Goal: Task Accomplishment & Management: Manage account settings

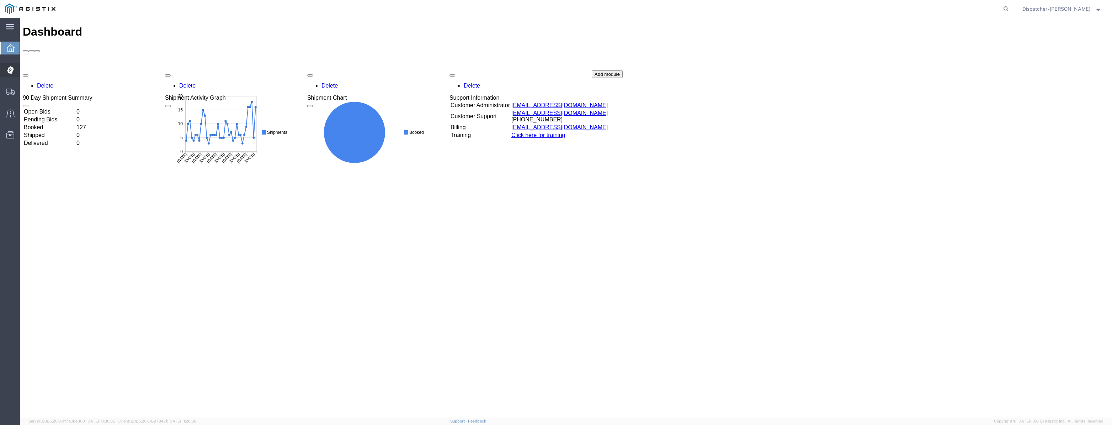
click at [6, 70] on div at bounding box center [10, 70] width 20 height 14
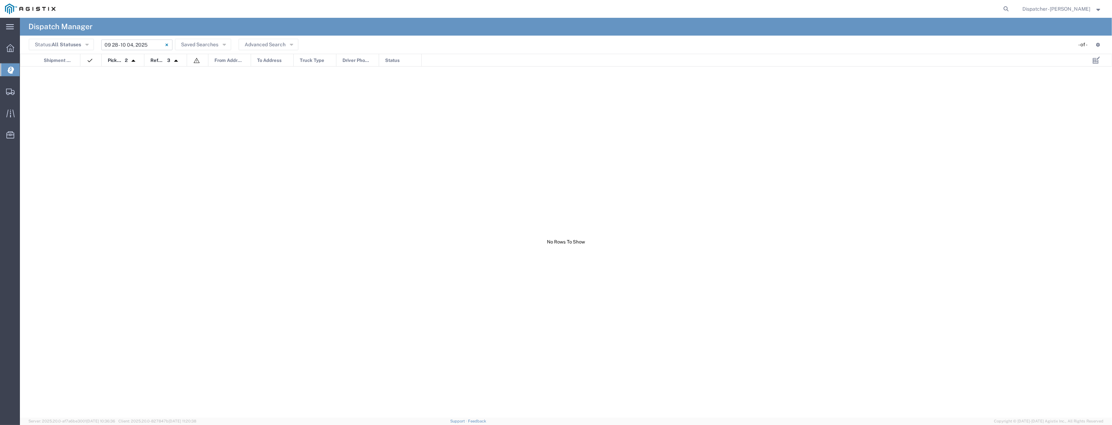
click at [125, 47] on input "[DATE] - [DATE]" at bounding box center [136, 44] width 71 height 11
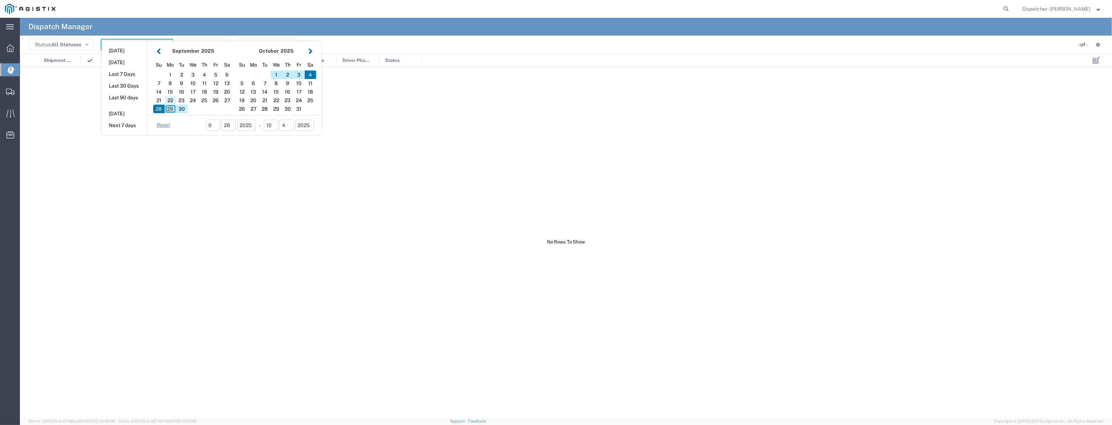
click at [174, 98] on div "22" at bounding box center [170, 100] width 11 height 9
click at [170, 102] on div "22" at bounding box center [170, 100] width 11 height 9
type input "[DATE]"
type input "[DATE] - [DATE]"
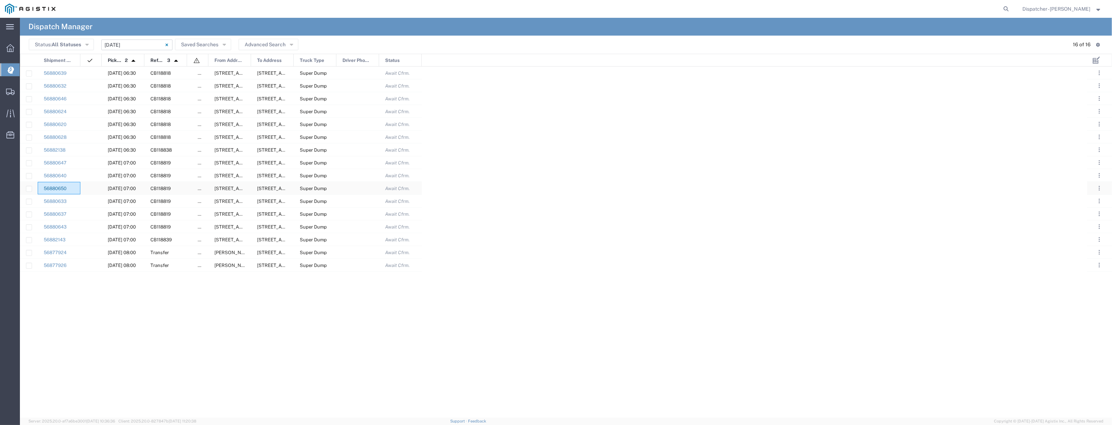
click at [59, 190] on link "56880650" at bounding box center [55, 188] width 23 height 5
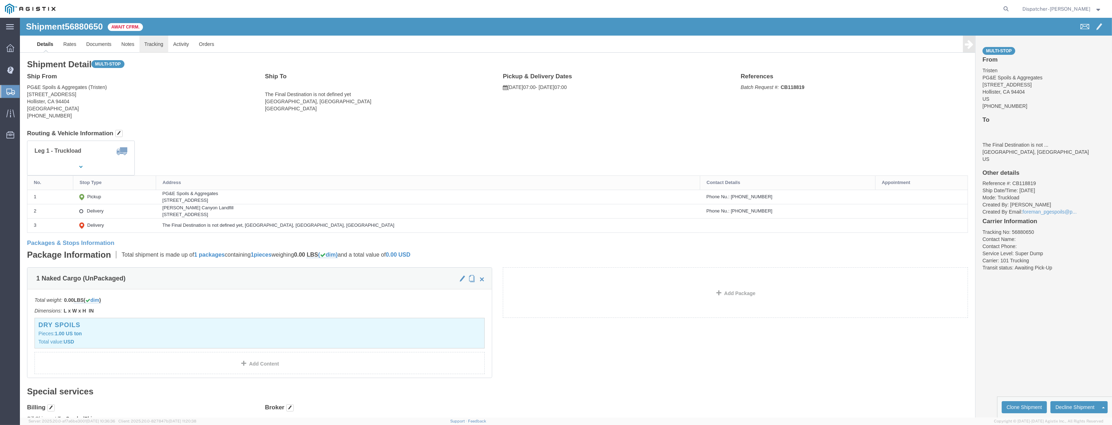
click link "Tracking"
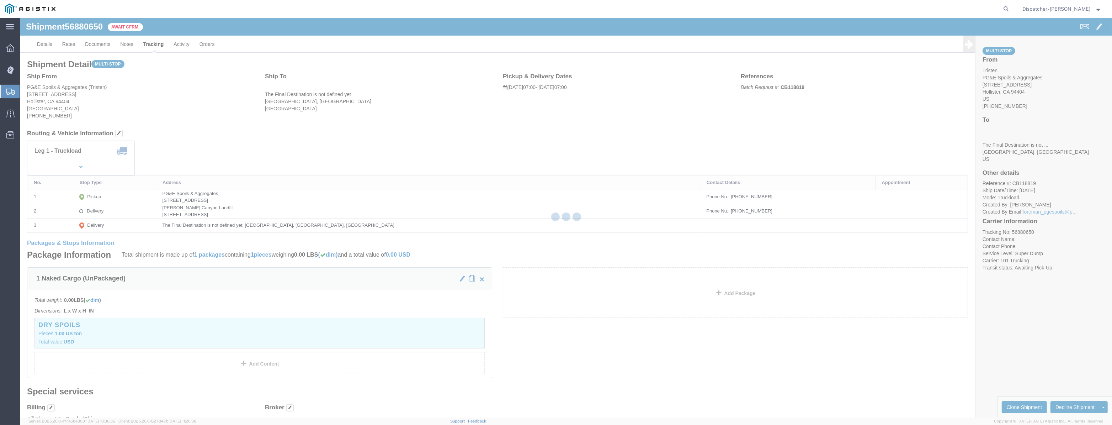
click at [152, 46] on div at bounding box center [566, 217] width 1092 height 399
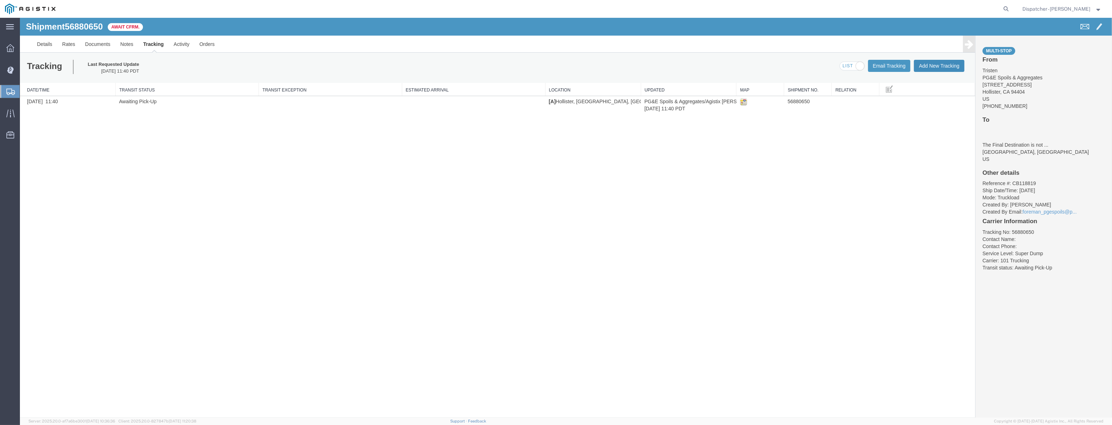
click at [945, 70] on button "Add New Tracking" at bounding box center [939, 66] width 51 height 12
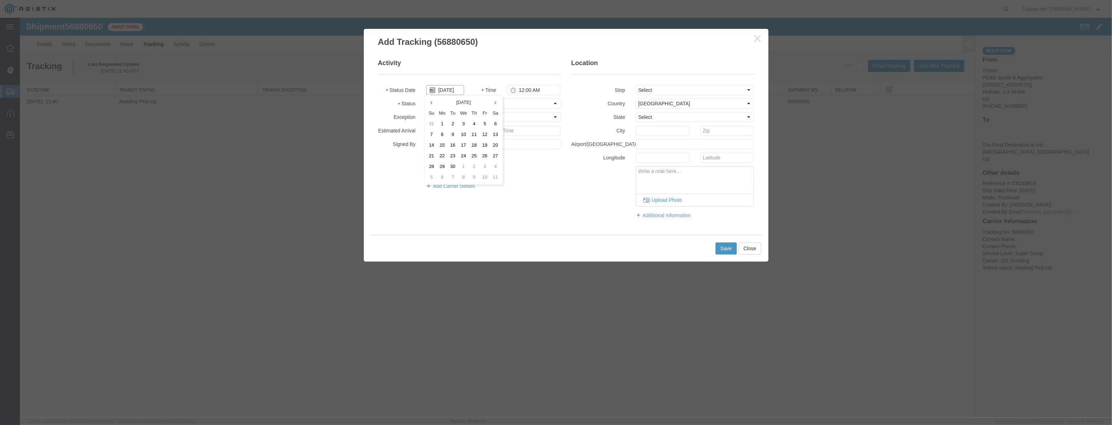
click at [445, 95] on body "Shipment 56880650 1 of 1 Await Cfrm. Details Rates Documents Notes Tracking Act…" at bounding box center [566, 205] width 1092 height 375
click at [442, 150] on td "22" at bounding box center [442, 155] width 11 height 11
type input "[DATE]"
click at [456, 94] on input "[DATE]" at bounding box center [445, 90] width 38 height 10
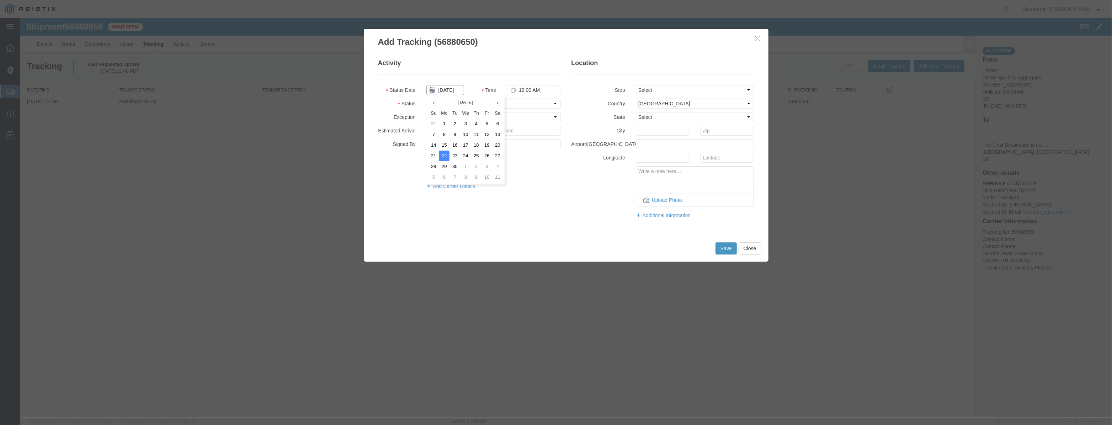
click at [456, 94] on input "[DATE]" at bounding box center [445, 90] width 38 height 10
click at [456, 92] on input "[DATE]" at bounding box center [445, 90] width 38 height 10
click at [457, 92] on input "[DATE]" at bounding box center [445, 90] width 38 height 10
click at [515, 101] on select "Select Arrival Notice Available Arrival Notice Imported Arrive at Delivery Loca…" at bounding box center [493, 104] width 134 height 10
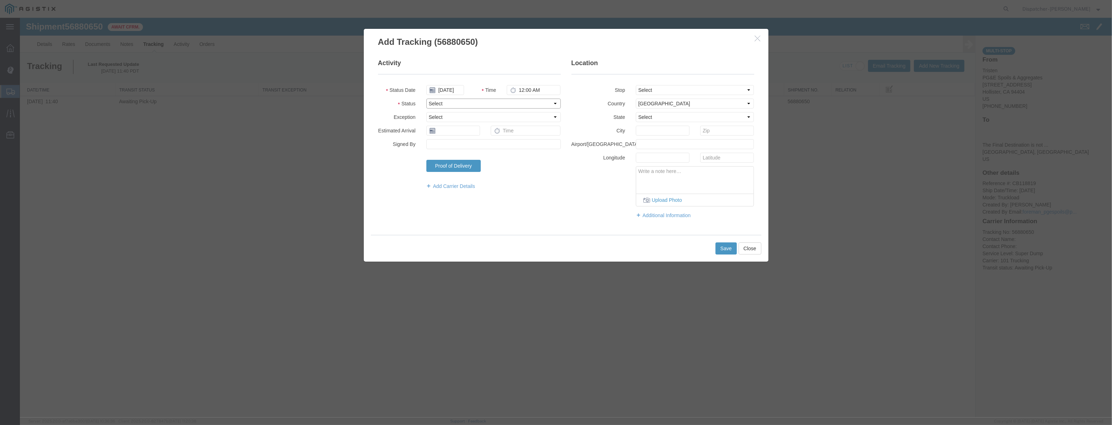
scroll to position [0, 0]
select select "ARVPULOC"
click at [426, 99] on select "Select Arrival Notice Available Arrival Notice Imported Arrive at Delivery Loca…" at bounding box center [493, 104] width 134 height 10
click at [655, 87] on select "Select From: [STREET_ADDRESS][PERSON_NAME] Stop 2: [STREET_ADDRESS] To: The Fin…" at bounding box center [695, 90] width 118 height 10
select select "{"pickupDeliveryInfoId": "123061533","pickupOrDelivery": "P","stopNum": "1","lo…"
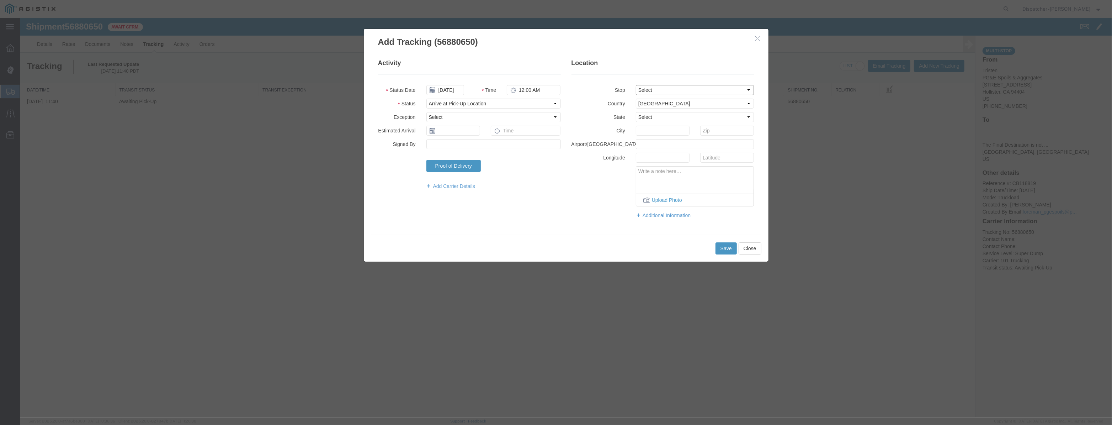
click at [636, 85] on select "Select From: [STREET_ADDRESS][PERSON_NAME] Stop 2: [STREET_ADDRESS] To: The Fin…" at bounding box center [695, 90] width 118 height 10
select select "CA"
type input "Hollister"
drag, startPoint x: 544, startPoint y: 92, endPoint x: 429, endPoint y: 130, distance: 120.8
click at [417, 129] on fieldset "Activity Status Date [DATE] Time 12:00 AM Status Select Arrival Notice Availabl…" at bounding box center [469, 128] width 183 height 138
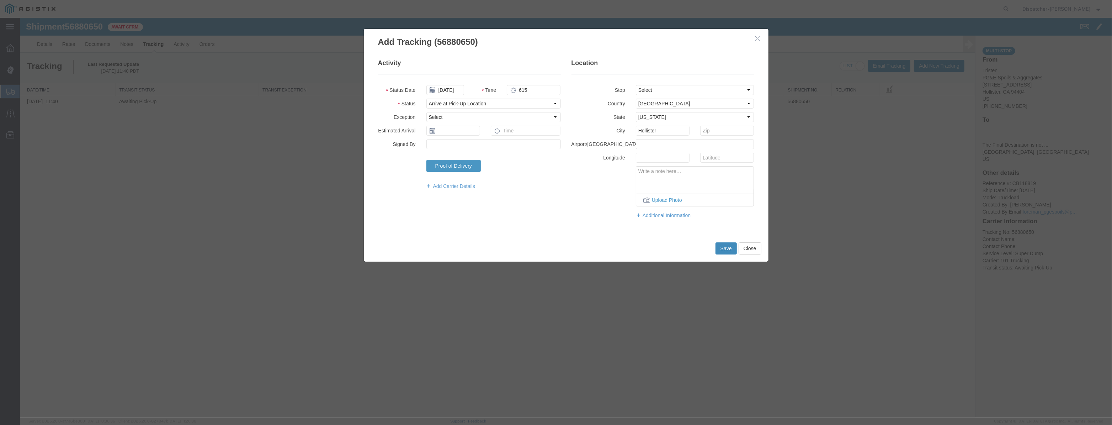
type input "6:15 AM"
click at [730, 245] on button "Save" at bounding box center [726, 248] width 21 height 12
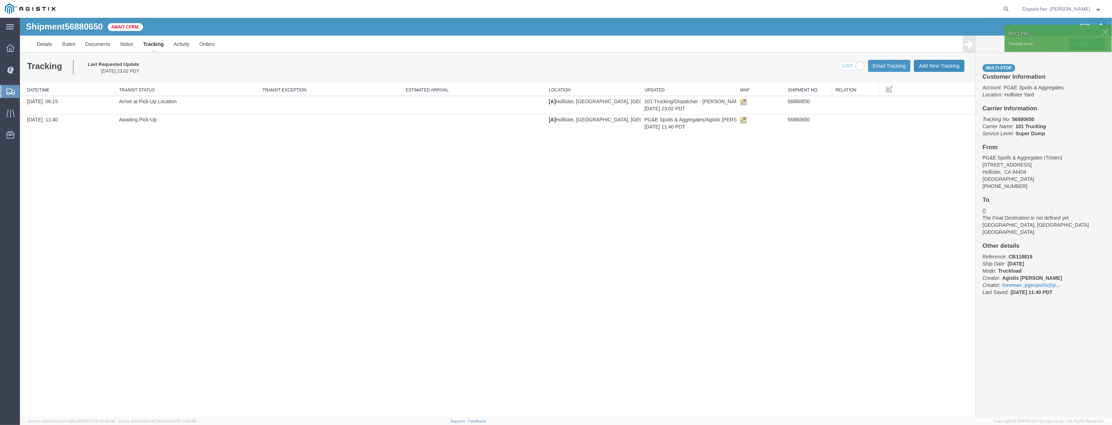
click at [942, 68] on button "Add New Tracking" at bounding box center [939, 66] width 51 height 12
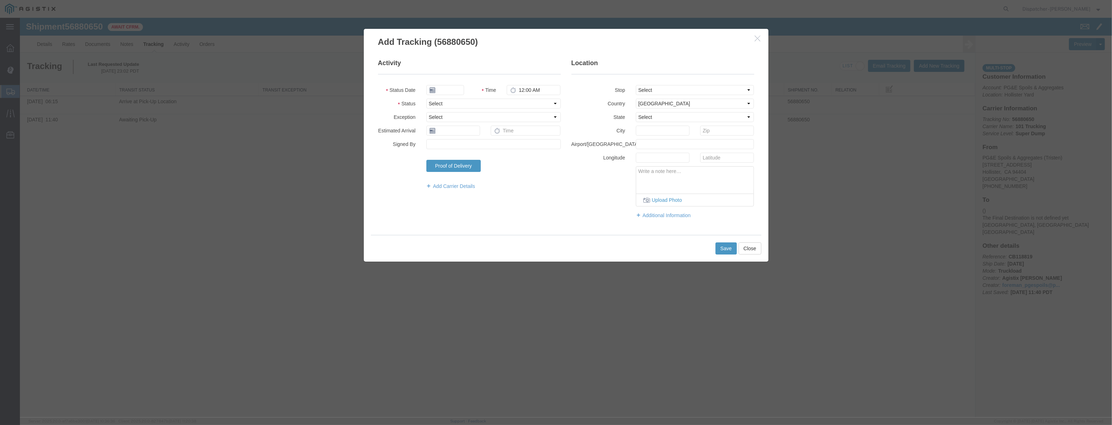
type input "[DATE]"
click at [449, 83] on fieldset "Activity Status Date [DATE] Time 12:00 AM Status Select Arrival Notice Availabl…" at bounding box center [469, 128] width 183 height 138
drag, startPoint x: 457, startPoint y: 78, endPoint x: 453, endPoint y: 83, distance: 6.4
click at [455, 80] on fieldset "Activity Status Date [DATE] Time 12:00 AM Status Select Arrival Notice Availabl…" at bounding box center [469, 128] width 183 height 138
click at [453, 83] on fieldset "Activity Status Date [DATE] Time 12:00 AM Status Select Arrival Notice Availabl…" at bounding box center [469, 128] width 183 height 138
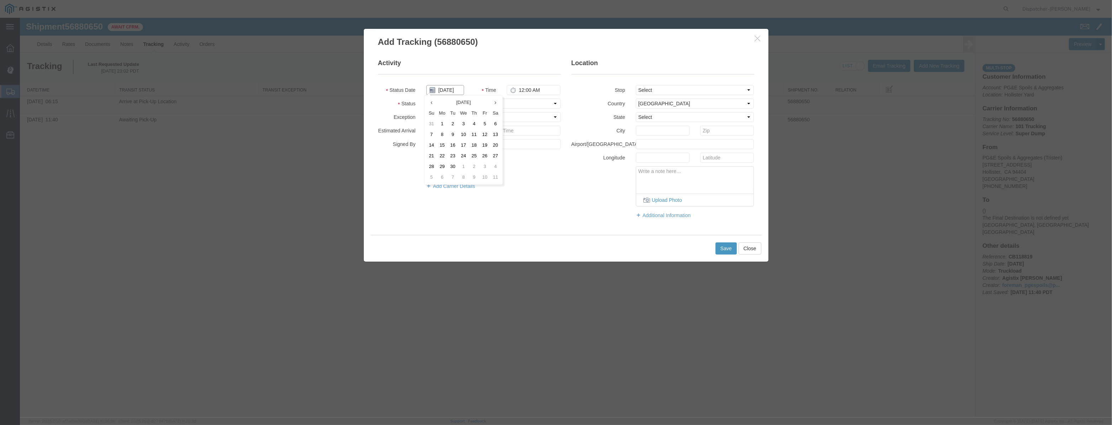
click at [451, 90] on input "[DATE]" at bounding box center [445, 90] width 38 height 10
click at [454, 84] on fieldset "Activity Status Date Time 12:00 AM Status Select Arrival Notice Available Arriv…" at bounding box center [469, 128] width 183 height 138
drag, startPoint x: 451, startPoint y: 90, endPoint x: 481, endPoint y: 94, distance: 29.8
click at [451, 90] on input "text" at bounding box center [445, 90] width 38 height 10
paste input "[DATE]"
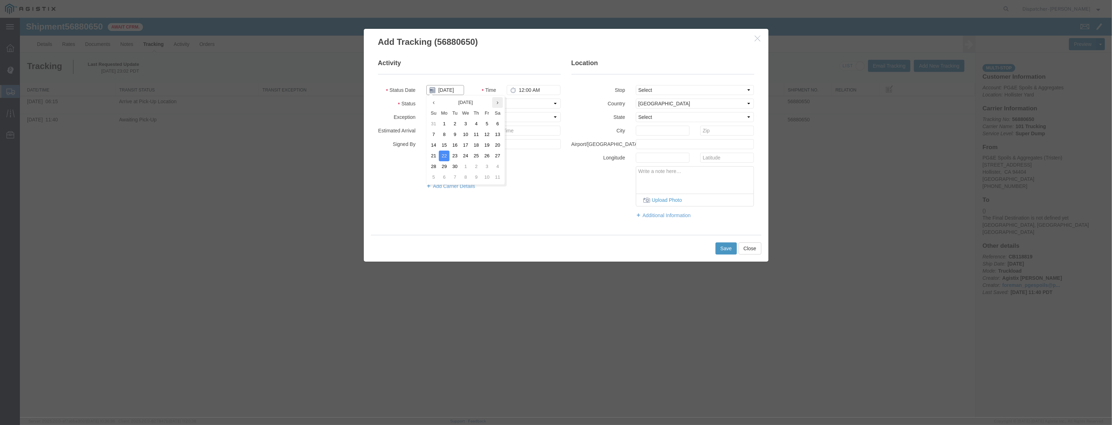
scroll to position [0, 1]
type input "[DATE]"
click at [503, 104] on div "[DATE] Su Mo Tu We Th Fr Sa 31 1 2 3 4 5 6 7 8 9 10 11 12 13 14 15 16 17 18 19 …" at bounding box center [465, 140] width 79 height 90
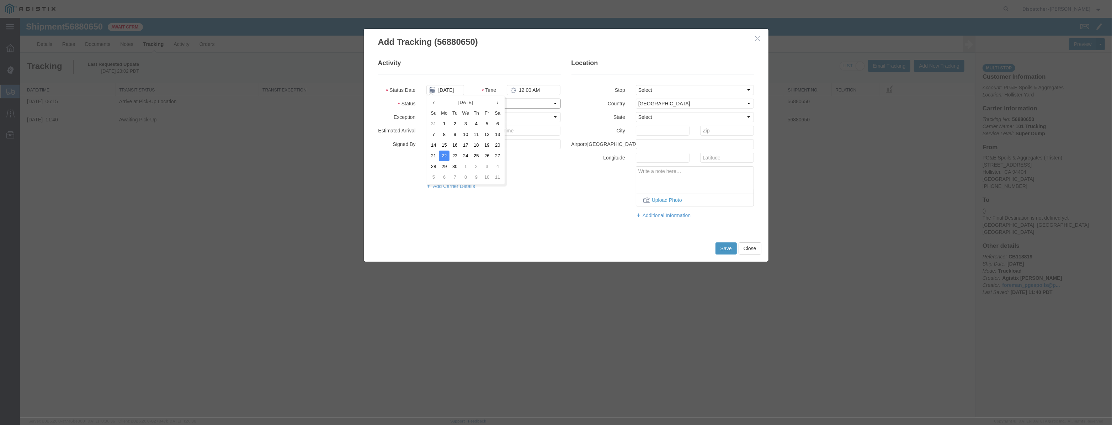
drag, startPoint x: 517, startPoint y: 104, endPoint x: 513, endPoint y: 108, distance: 6.0
click at [517, 104] on select "Select Arrival Notice Available Arrival Notice Imported Arrive at Delivery Loca…" at bounding box center [493, 104] width 134 height 10
select select "DPTPULOC"
click at [426, 99] on select "Select Arrival Notice Available Arrival Notice Imported Arrive at Delivery Loca…" at bounding box center [493, 104] width 134 height 10
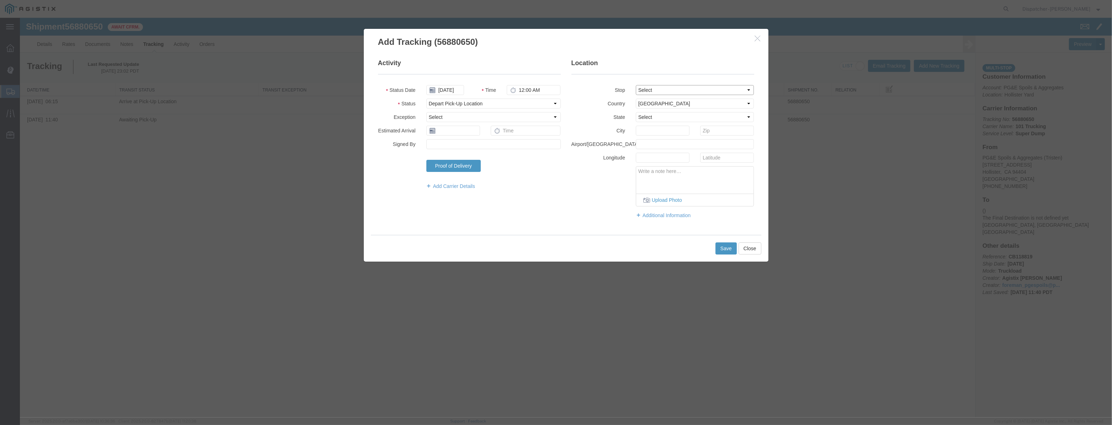
drag, startPoint x: 672, startPoint y: 88, endPoint x: 671, endPoint y: 93, distance: 5.0
click at [672, 88] on select "Select From: [STREET_ADDRESS][PERSON_NAME] Stop 2: [STREET_ADDRESS] To: The Fin…" at bounding box center [695, 90] width 118 height 10
select select "{"pickupDeliveryInfoId": "123061533","pickupOrDelivery": "P","stopNum": "1","lo…"
click at [636, 85] on select "Select From: [STREET_ADDRESS][PERSON_NAME] Stop 2: [STREET_ADDRESS] To: The Fin…" at bounding box center [695, 90] width 118 height 10
select select "CA"
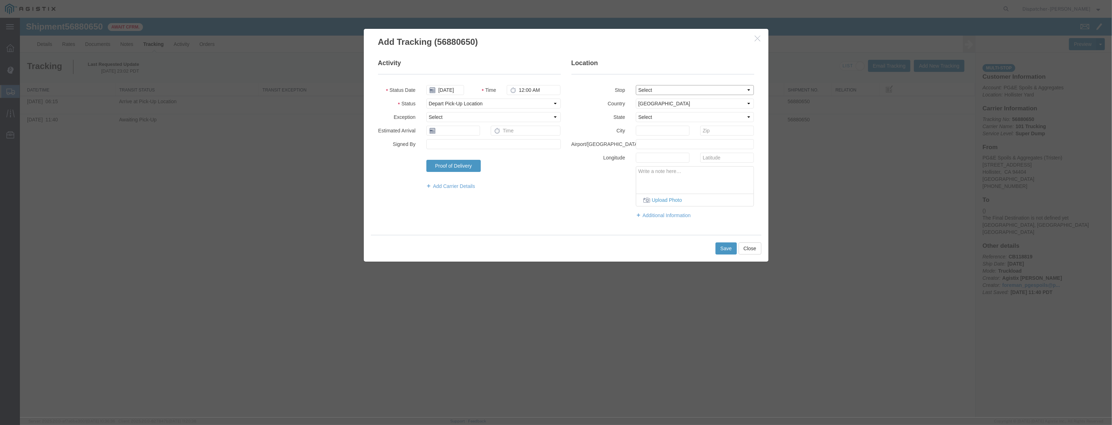
type input "Hollister"
drag, startPoint x: 542, startPoint y: 88, endPoint x: 488, endPoint y: 107, distance: 57.8
click at [487, 106] on fieldset "Activity Status Date [DATE] Time 12:00 AM Status Select Arrival Notice Availabl…" at bounding box center [469, 128] width 183 height 138
type input "6:20 AM"
click at [724, 249] on button "Save" at bounding box center [726, 248] width 21 height 12
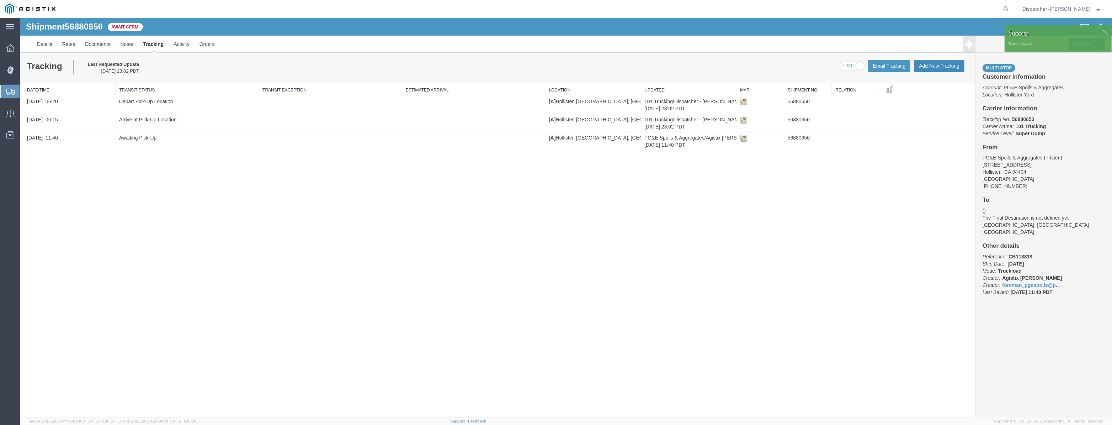
click at [948, 63] on button "Add New Tracking" at bounding box center [939, 66] width 51 height 12
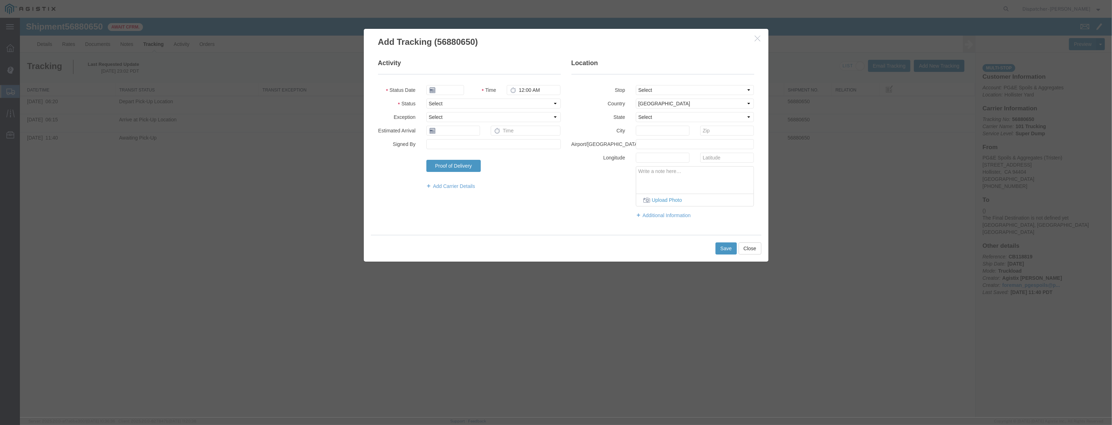
type input "[DATE]"
drag, startPoint x: 452, startPoint y: 93, endPoint x: 457, endPoint y: 82, distance: 12.1
click at [452, 91] on input "[DATE]" at bounding box center [445, 90] width 38 height 10
drag, startPoint x: 460, startPoint y: 75, endPoint x: 460, endPoint y: 83, distance: 8.2
click at [460, 79] on fieldset "Activity Status Date Time 12:00 AM Status Select Arrival Notice Available Arriv…" at bounding box center [469, 128] width 183 height 138
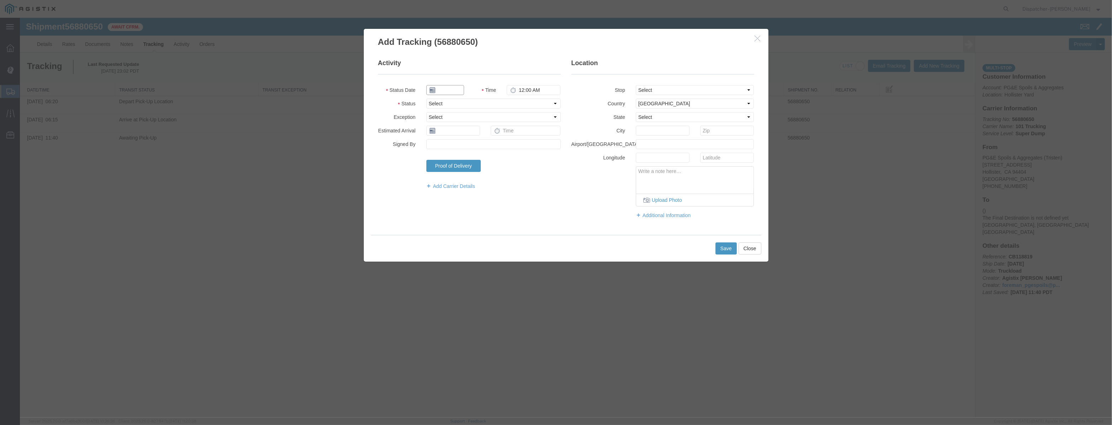
drag, startPoint x: 461, startPoint y: 85, endPoint x: 465, endPoint y: 87, distance: 4.5
click at [461, 85] on input "text" at bounding box center [445, 90] width 38 height 10
paste input "[DATE]"
type input "[DATE]"
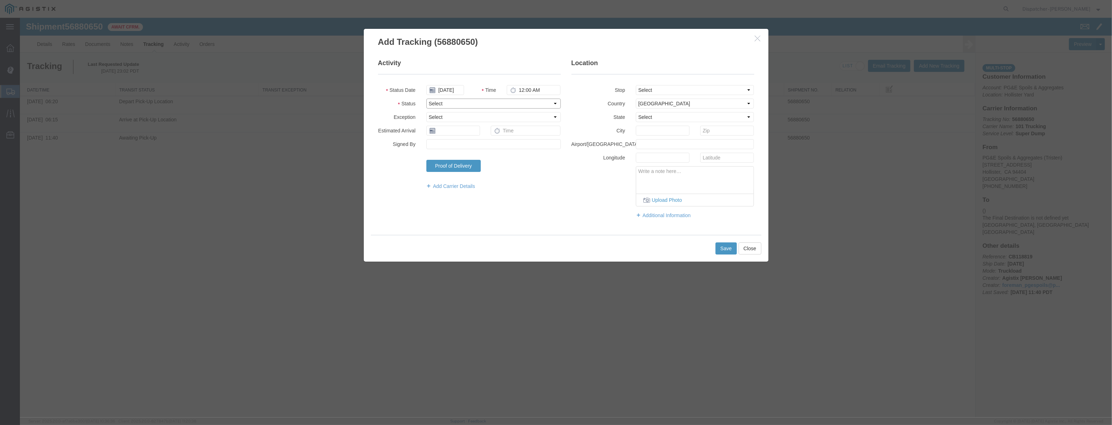
click at [530, 102] on select "Select Arrival Notice Available Arrival Notice Imported Arrive at Delivery Loca…" at bounding box center [493, 104] width 134 height 10
select select "ARVDLVLOC"
click at [426, 99] on select "Select Arrival Notice Available Arrival Notice Imported Arrive at Delivery Loca…" at bounding box center [493, 104] width 134 height 10
click at [678, 98] on fieldset "Location Stop Select From: [STREET_ADDRESS] Stop 2: [STREET_ADDRESS] To: The Fi…" at bounding box center [663, 142] width 183 height 167
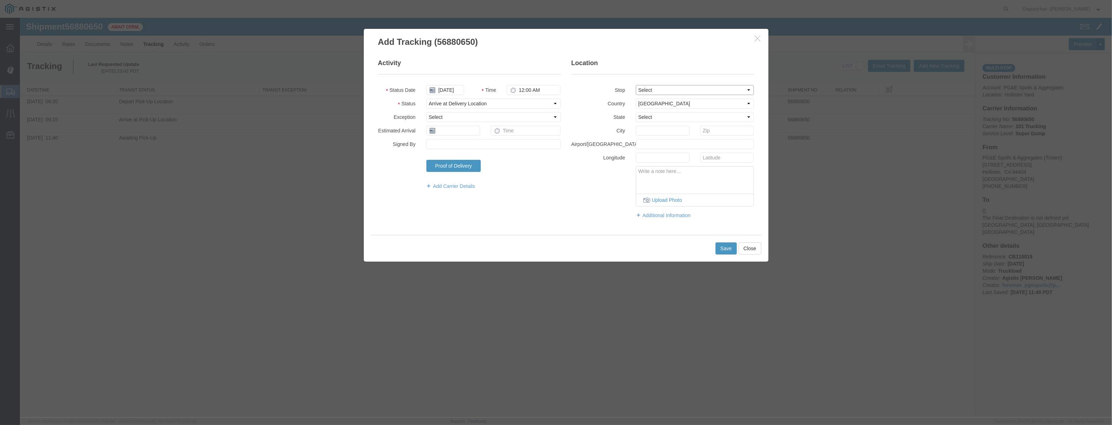
select select "{"pickupDeliveryInfoId": "123061534","pickupOrDelivery": "D","stopNum": "2","lo…"
click at [636, 85] on select "Select From: [STREET_ADDRESS][PERSON_NAME] Stop 2: [STREET_ADDRESS] To: The Fin…" at bounding box center [695, 90] width 118 height 10
select select "CA"
type input "[PERSON_NAME] [PERSON_NAME]"
drag, startPoint x: 557, startPoint y: 92, endPoint x: 372, endPoint y: 119, distance: 186.2
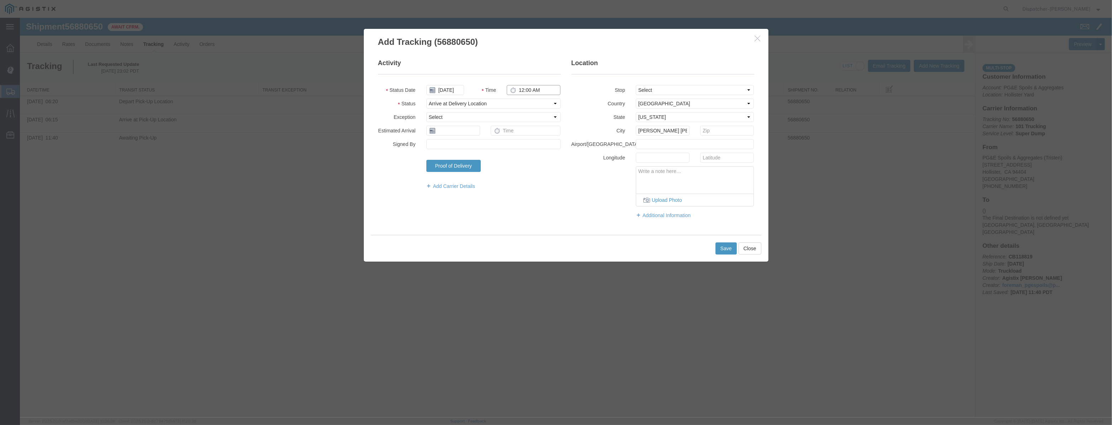
click at [378, 119] on fieldset "Activity Status Date [DATE] Time 12:00 AM Status Select Arrival Notice Availabl…" at bounding box center [469, 128] width 183 height 138
type input "7:40 AM"
click at [728, 249] on button "Save" at bounding box center [726, 248] width 21 height 12
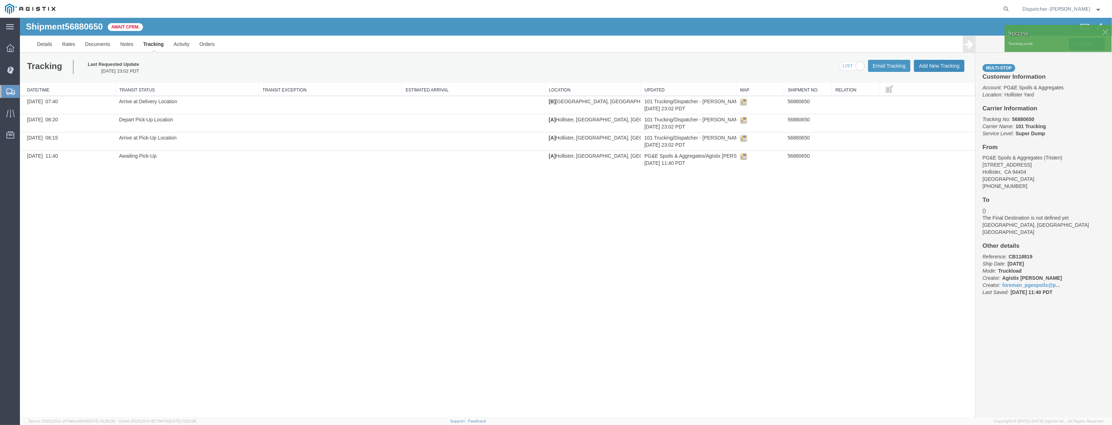
click at [939, 68] on button "Add New Tracking" at bounding box center [939, 66] width 51 height 12
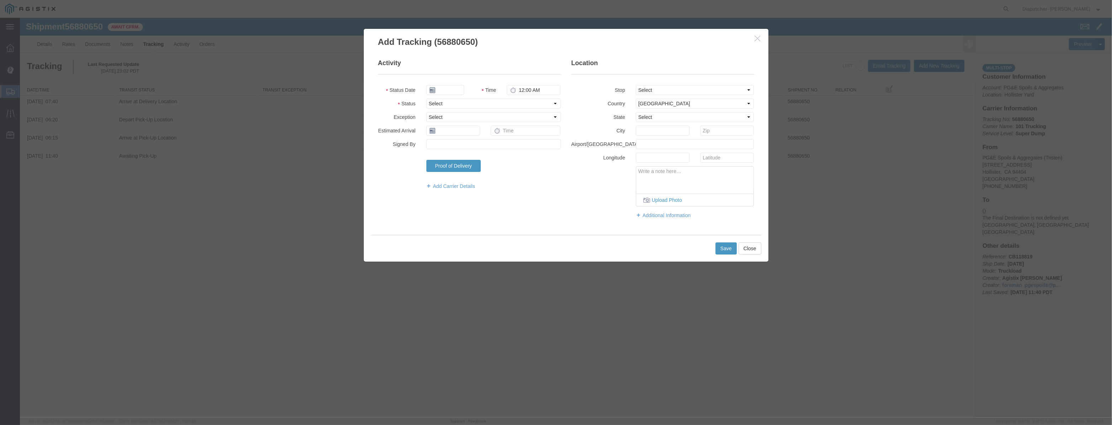
type input "[DATE]"
click at [447, 90] on input "[DATE]" at bounding box center [445, 90] width 38 height 10
drag, startPoint x: 451, startPoint y: 80, endPoint x: 450, endPoint y: 86, distance: 5.8
click at [451, 81] on fieldset "Activity Status Date Time 12:00 AM Status Select Arrival Notice Available Arriv…" at bounding box center [469, 128] width 183 height 138
drag, startPoint x: 450, startPoint y: 90, endPoint x: 514, endPoint y: 103, distance: 64.6
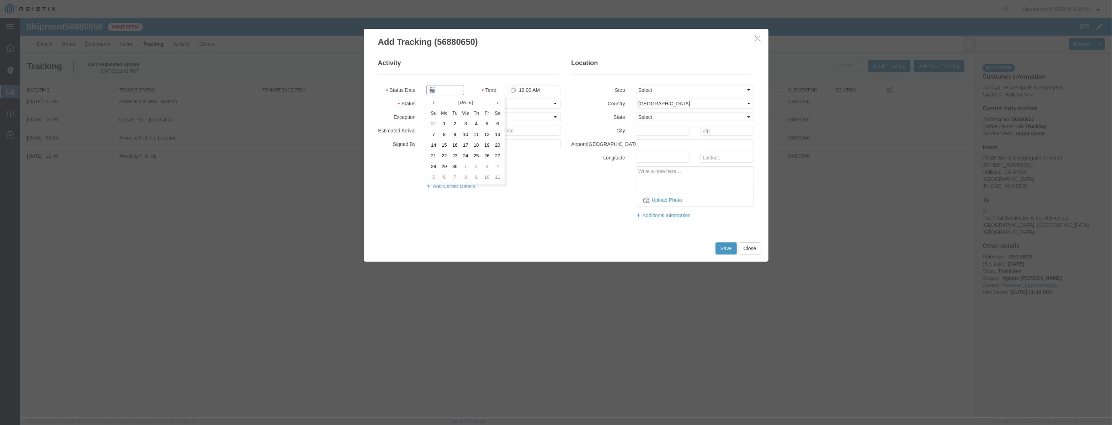
click at [451, 90] on input "text" at bounding box center [445, 90] width 38 height 10
paste input "[DATE]"
type input "[DATE]"
click at [523, 103] on select "Select Arrival Notice Available Arrival Notice Imported Arrive at Delivery Loca…" at bounding box center [493, 104] width 134 height 10
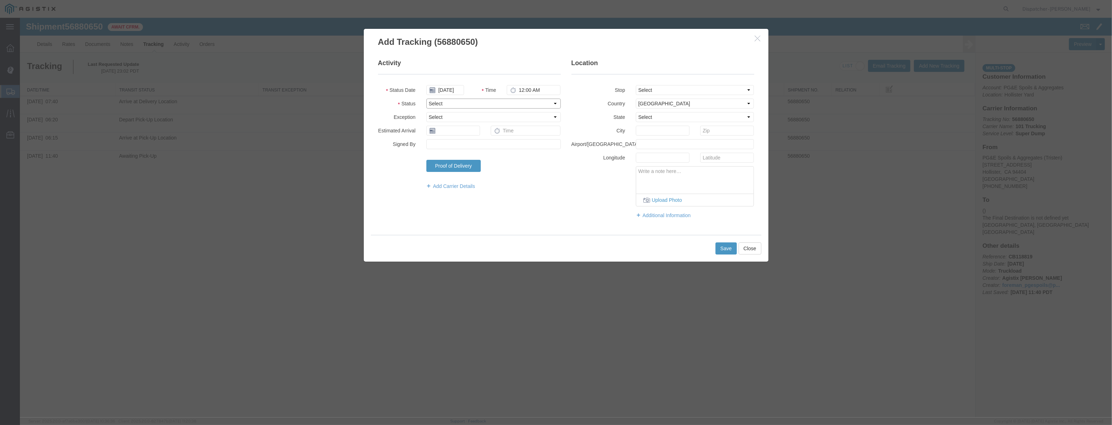
scroll to position [0, 0]
select select "DPTDLVLOC"
click at [426, 99] on select "Select Arrival Notice Available Arrival Notice Imported Arrive at Delivery Loca…" at bounding box center [493, 104] width 134 height 10
drag, startPoint x: 664, startPoint y: 90, endPoint x: 664, endPoint y: 94, distance: 4.3
click at [664, 90] on select "Select From: [STREET_ADDRESS][PERSON_NAME] Stop 2: [STREET_ADDRESS] To: The Fin…" at bounding box center [695, 90] width 118 height 10
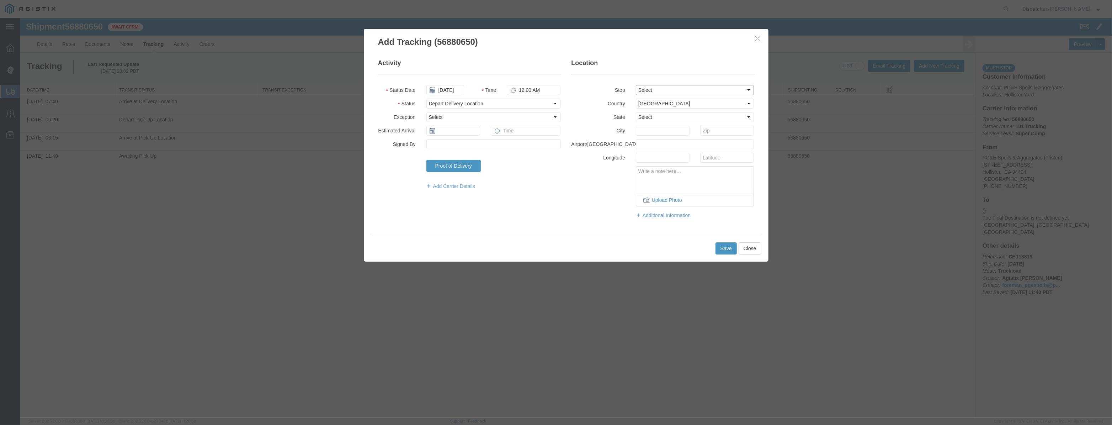
select select "{"pickupDeliveryInfoId": "123061534","pickupOrDelivery": "D","stopNum": "2","lo…"
click at [636, 85] on select "Select From: [STREET_ADDRESS][PERSON_NAME] Stop 2: [STREET_ADDRESS] To: The Fin…" at bounding box center [695, 90] width 118 height 10
select select "CA"
type input "[PERSON_NAME] [PERSON_NAME]"
drag, startPoint x: 552, startPoint y: 88, endPoint x: 344, endPoint y: 108, distance: 209.1
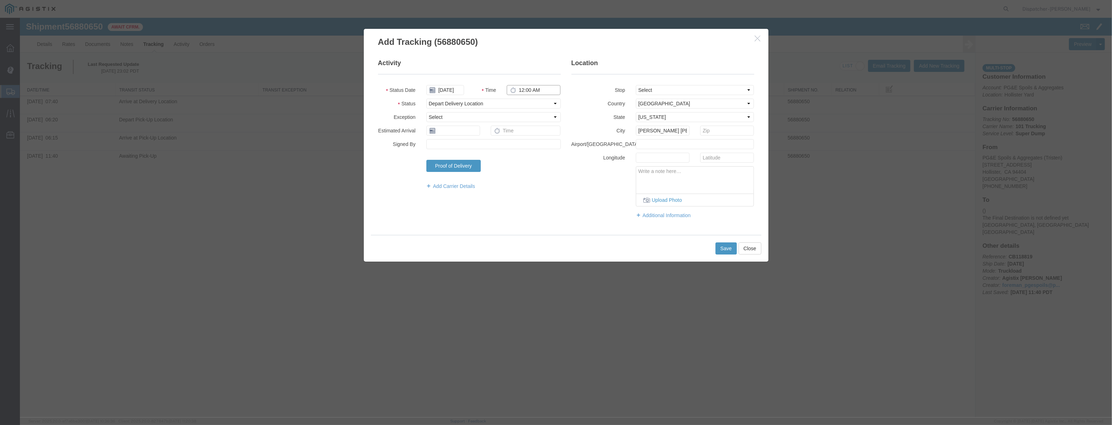
click at [348, 108] on div "Add Tracking (56880650) Activity Status Date [DATE] Time 12:00 AM Status Select…" at bounding box center [566, 217] width 1092 height 399
type input "7:55 AM"
click at [721, 253] on button "Save" at bounding box center [726, 248] width 21 height 12
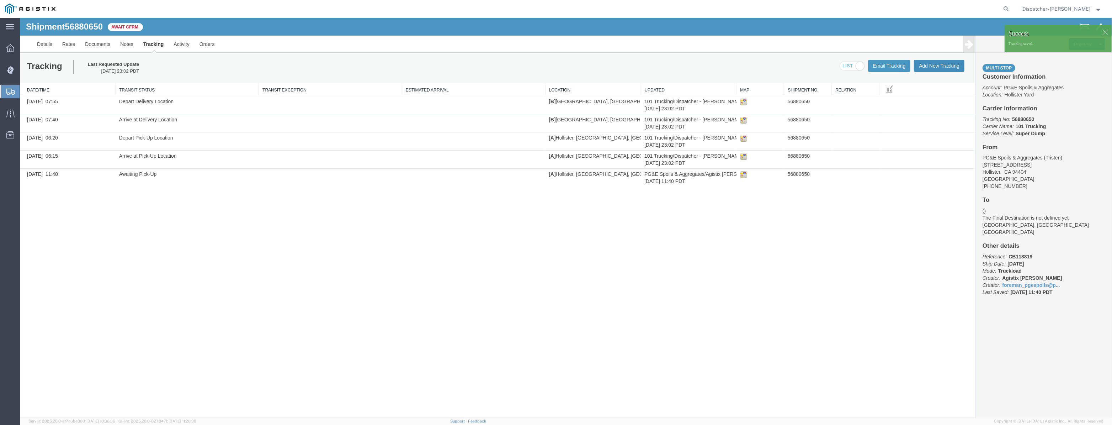
click at [945, 68] on button "Add New Tracking" at bounding box center [939, 66] width 51 height 12
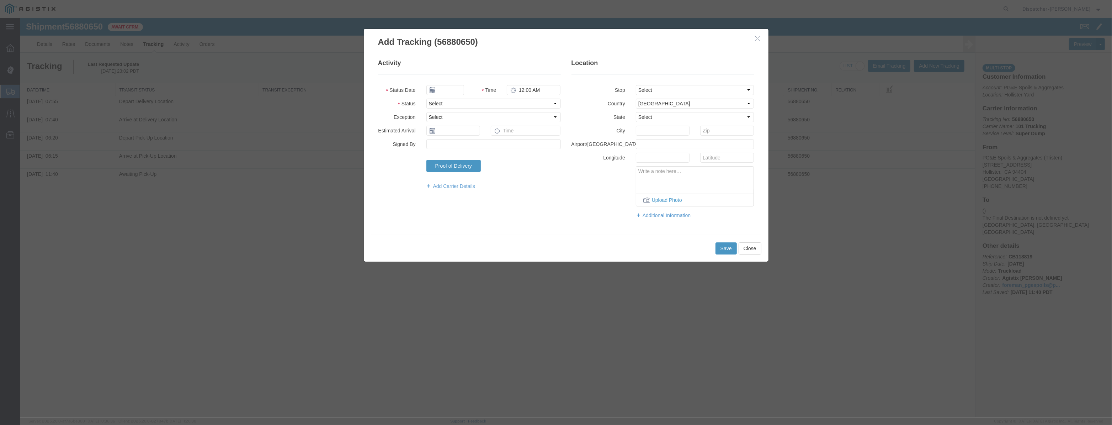
type input "[DATE]"
click at [451, 88] on input "[DATE]" at bounding box center [445, 90] width 38 height 10
drag, startPoint x: 451, startPoint y: 81, endPoint x: 450, endPoint y: 88, distance: 6.6
click at [451, 84] on fieldset "Activity Status Date Time 12:00 AM Status Select Arrival Notice Available Arriv…" at bounding box center [469, 128] width 183 height 138
drag, startPoint x: 450, startPoint y: 88, endPoint x: 493, endPoint y: 96, distance: 43.7
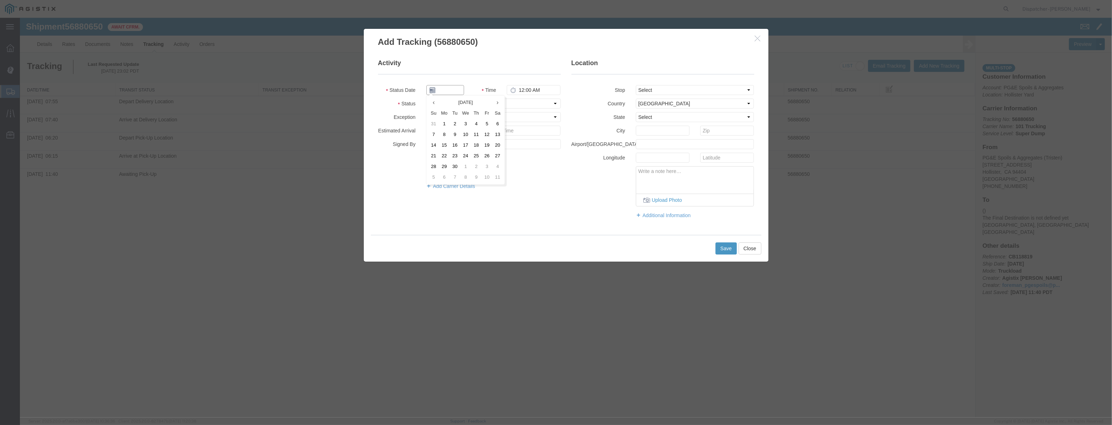
click at [450, 88] on input "text" at bounding box center [445, 90] width 38 height 10
paste input "[DATE]"
type input "[DATE]"
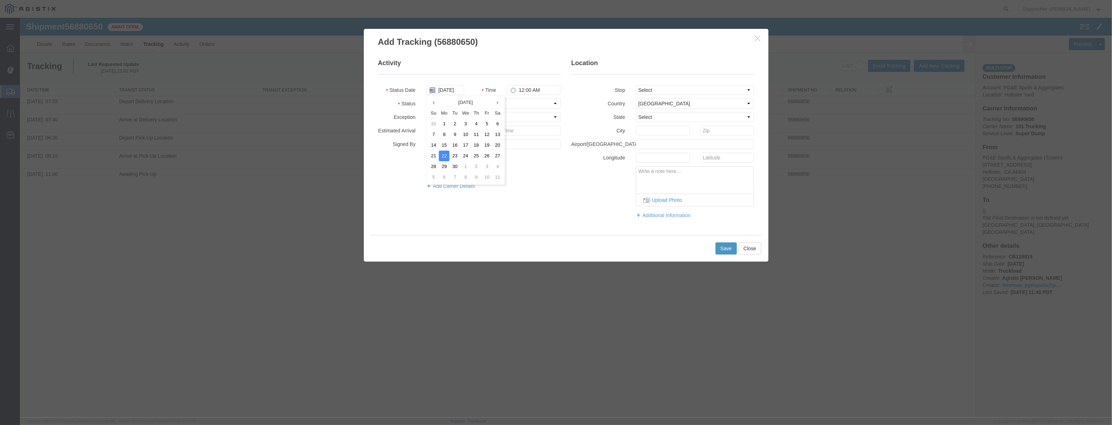
drag, startPoint x: 504, startPoint y: 100, endPoint x: 505, endPoint y: 110, distance: 10.0
click at [504, 100] on div "[DATE] Su Mo Tu We Th Fr Sa 31 1 2 3 4 5 6 7 8 9 10 11 12 13 14 15 16 17 18 19 …" at bounding box center [465, 140] width 79 height 90
click at [531, 102] on select "Select Arrival Notice Available Arrival Notice Imported Arrive at Delivery Loca…" at bounding box center [493, 104] width 134 height 10
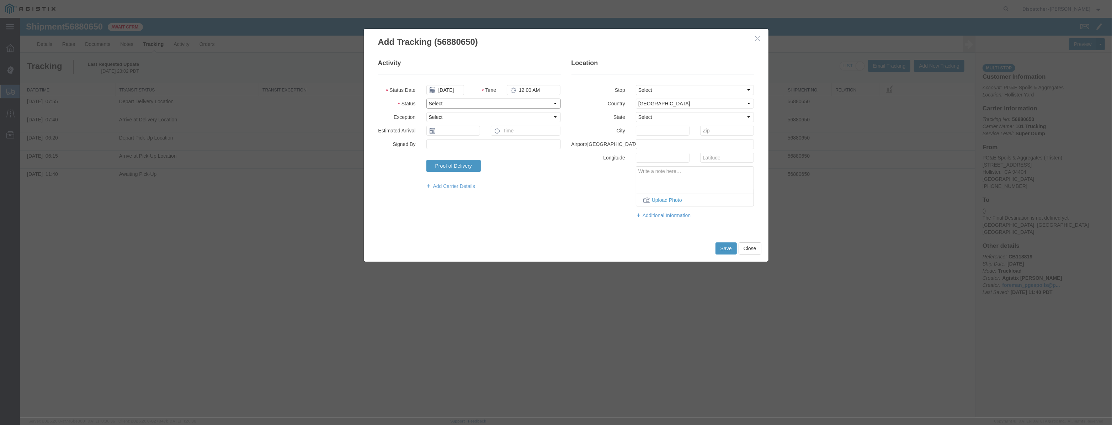
select select "ARVPULOC"
click at [426, 99] on select "Select Arrival Notice Available Arrival Notice Imported Arrive at Delivery Loca…" at bounding box center [493, 104] width 134 height 10
click at [669, 92] on select "Select From: [STREET_ADDRESS][PERSON_NAME] Stop 2: [STREET_ADDRESS] To: The Fin…" at bounding box center [695, 90] width 118 height 10
select select "{"pickupDeliveryInfoId": "123061533","pickupOrDelivery": "P","stopNum": "1","lo…"
click at [636, 85] on select "Select From: [STREET_ADDRESS][PERSON_NAME] Stop 2: [STREET_ADDRESS] To: The Fin…" at bounding box center [695, 90] width 118 height 10
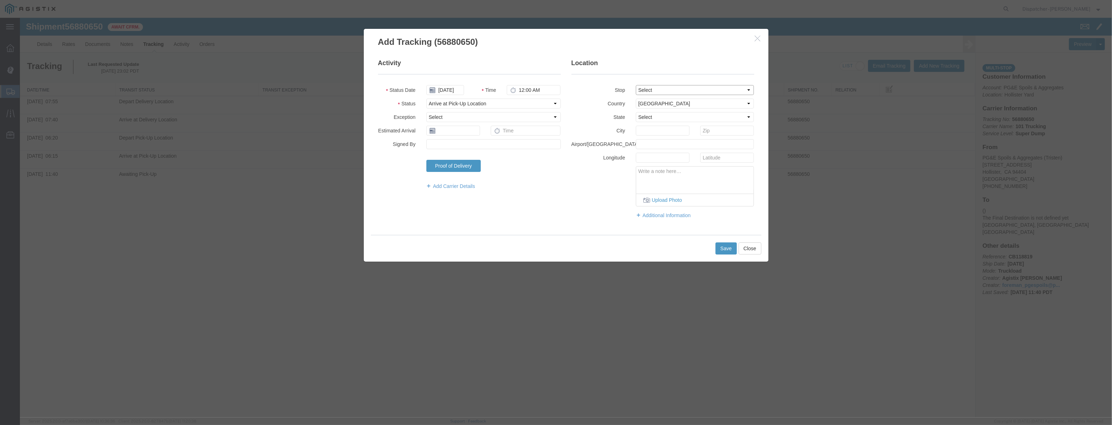
select select "CA"
type input "Hollister"
drag, startPoint x: 558, startPoint y: 92, endPoint x: 381, endPoint y: 126, distance: 181.0
click at [387, 126] on fieldset "Activity Status Date [DATE] Time 12:00 AM Status Select Arrival Notice Availabl…" at bounding box center [469, 128] width 183 height 138
type input "8:45 AM"
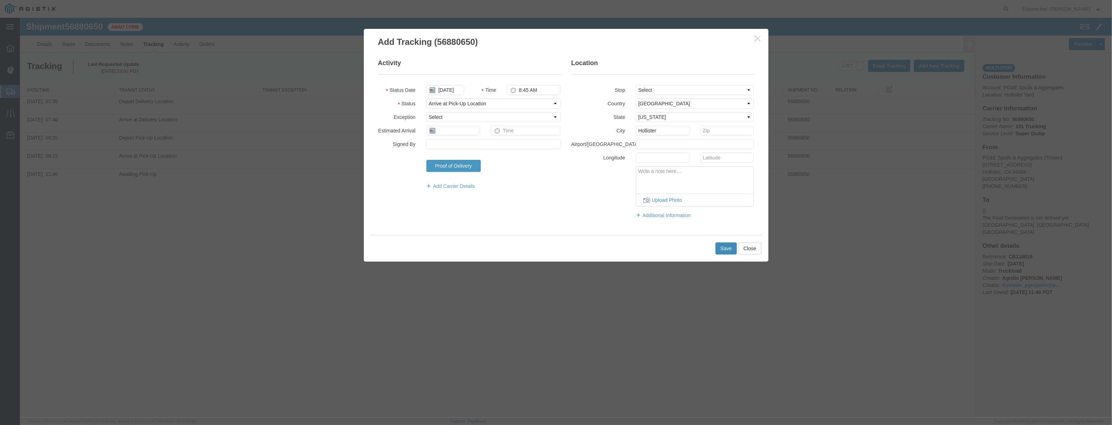
click at [727, 248] on button "Save" at bounding box center [726, 248] width 21 height 12
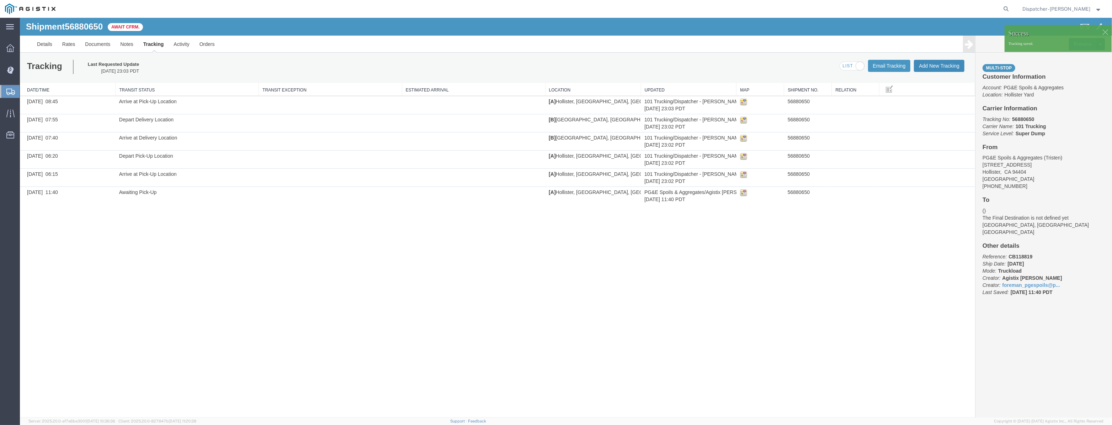
click at [936, 68] on button "Add New Tracking" at bounding box center [939, 66] width 51 height 12
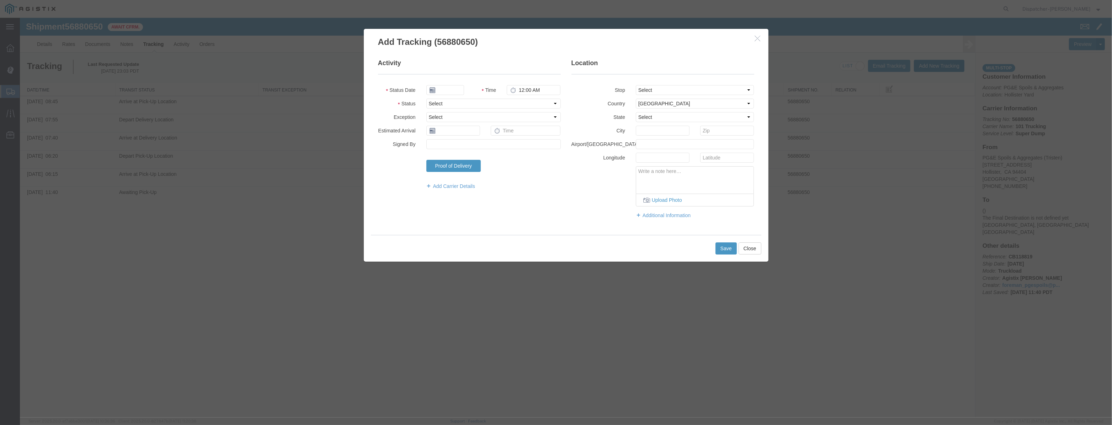
type input "[DATE]"
click at [451, 94] on input "[DATE]" at bounding box center [445, 90] width 38 height 10
click at [454, 85] on input "[DATE]" at bounding box center [445, 90] width 38 height 10
click at [457, 79] on fieldset "Activity Status Date Time 12:00 AM Status Select Arrival Notice Available Arriv…" at bounding box center [469, 128] width 183 height 138
drag, startPoint x: 453, startPoint y: 89, endPoint x: 485, endPoint y: 91, distance: 31.8
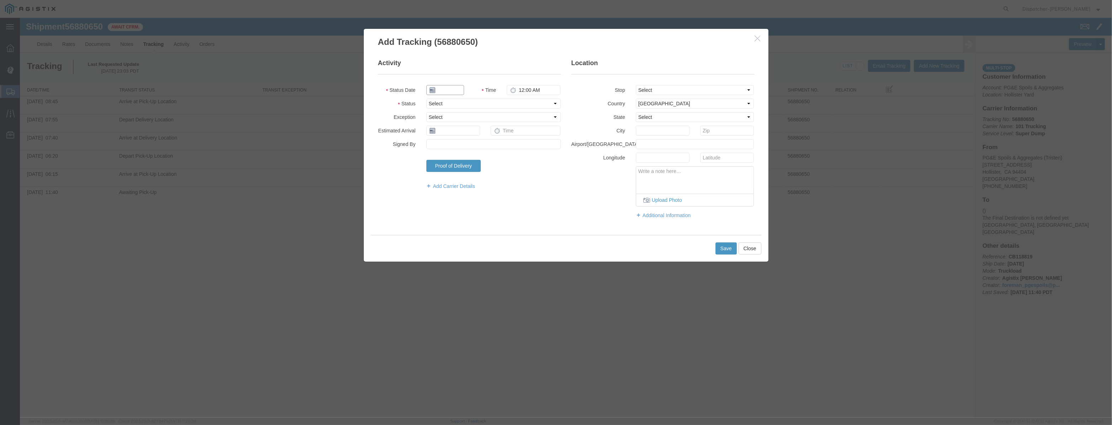
click at [453, 89] on input "text" at bounding box center [445, 90] width 38 height 10
paste input "[DATE]"
type input "[DATE]"
click at [513, 99] on select "Select Arrival Notice Available Arrival Notice Imported Arrive at Delivery Loca…" at bounding box center [493, 104] width 134 height 10
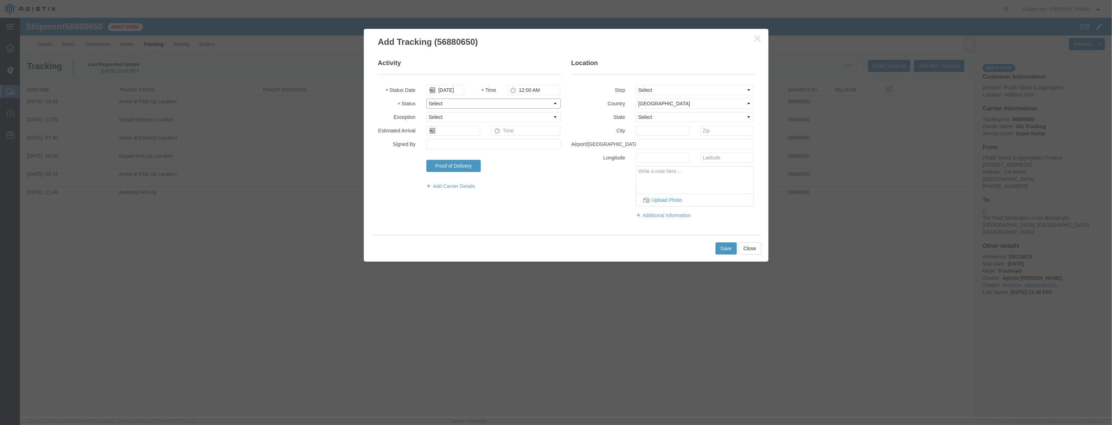
scroll to position [0, 0]
select select "DPTPULOC"
click at [426, 99] on select "Select Arrival Notice Available Arrival Notice Imported Arrive at Delivery Loca…" at bounding box center [493, 104] width 134 height 10
click at [670, 92] on select "Select From: [STREET_ADDRESS][PERSON_NAME] Stop 2: [STREET_ADDRESS] To: The Fin…" at bounding box center [695, 90] width 118 height 10
select select "{"pickupDeliveryInfoId": "123061533","pickupOrDelivery": "P","stopNum": "1","lo…"
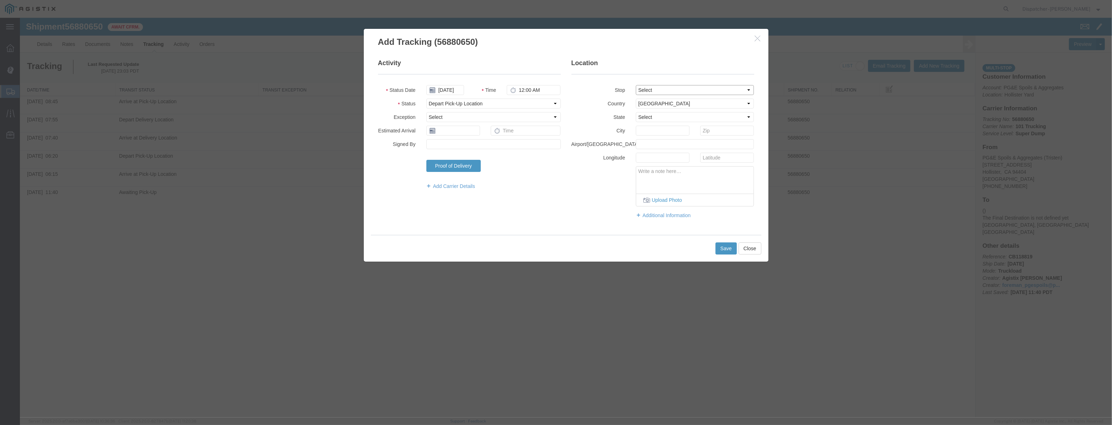
click at [636, 85] on select "Select From: [STREET_ADDRESS][PERSON_NAME] Stop 2: [STREET_ADDRESS] To: The Fin…" at bounding box center [695, 90] width 118 height 10
select select "CA"
type input "Hollister"
drag, startPoint x: 470, startPoint y: 94, endPoint x: 392, endPoint y: 122, distance: 82.7
click at [411, 121] on fieldset "Activity Status Date [DATE] Time 12:00 AM Status Select Arrival Notice Availabl…" at bounding box center [469, 128] width 183 height 138
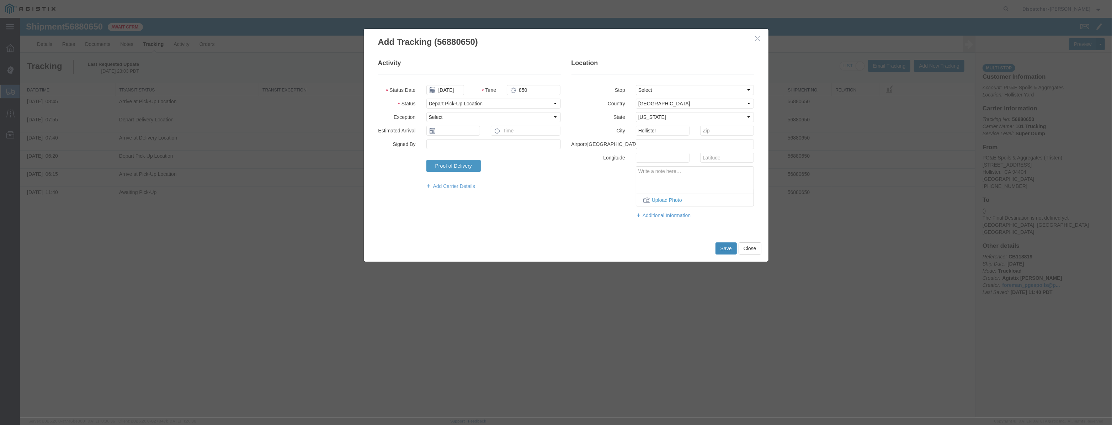
type input "8:50 AM"
click at [727, 245] on button "Save" at bounding box center [726, 248] width 21 height 12
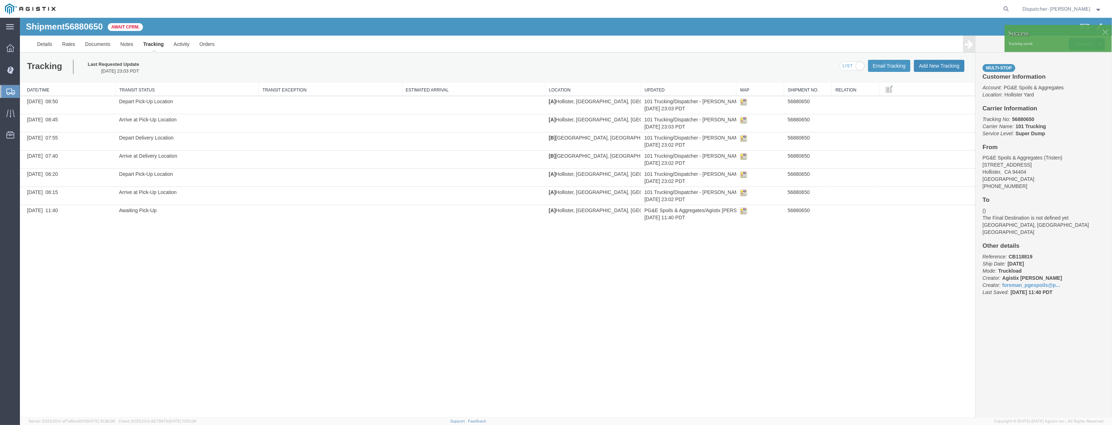
click at [937, 68] on button "Add New Tracking" at bounding box center [939, 66] width 51 height 12
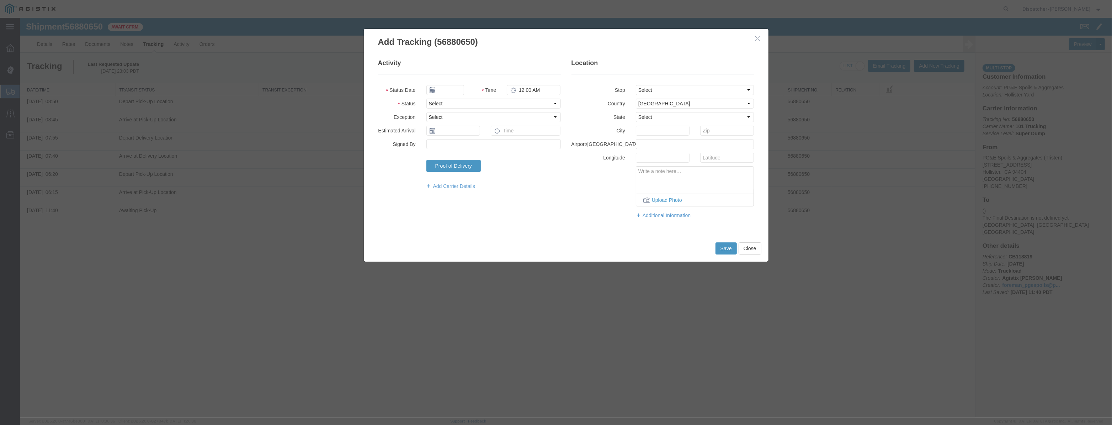
type input "[DATE]"
click at [447, 94] on input "[DATE]" at bounding box center [445, 90] width 38 height 10
drag, startPoint x: 454, startPoint y: 82, endPoint x: 451, endPoint y: 87, distance: 5.7
click at [453, 83] on fieldset "Activity Status Date Time 12:00 AM Status Select Arrival Notice Available Arriv…" at bounding box center [469, 128] width 183 height 138
drag, startPoint x: 451, startPoint y: 88, endPoint x: 470, endPoint y: 92, distance: 19.1
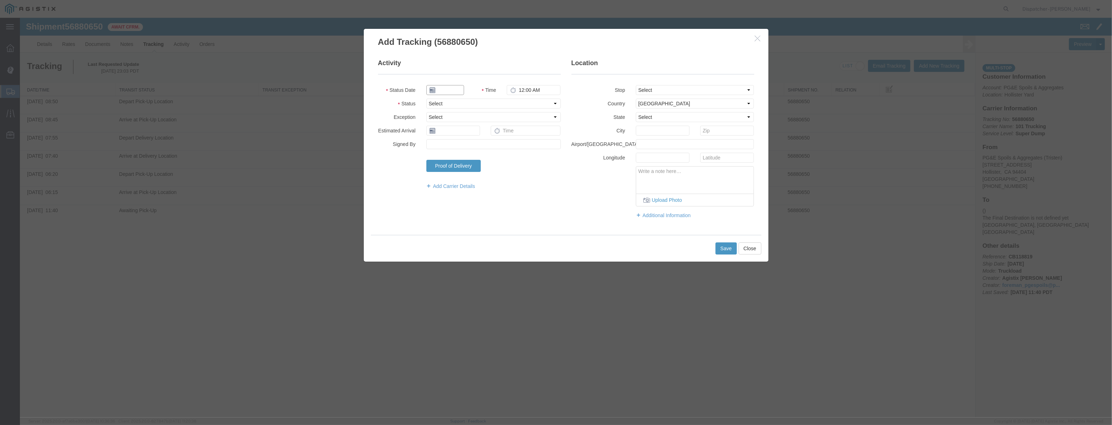
click at [451, 88] on input "text" at bounding box center [445, 90] width 38 height 10
paste input "[DATE]"
type input "[DATE]"
click at [516, 104] on select "Select Arrival Notice Available Arrival Notice Imported Arrive at Delivery Loca…" at bounding box center [493, 104] width 134 height 10
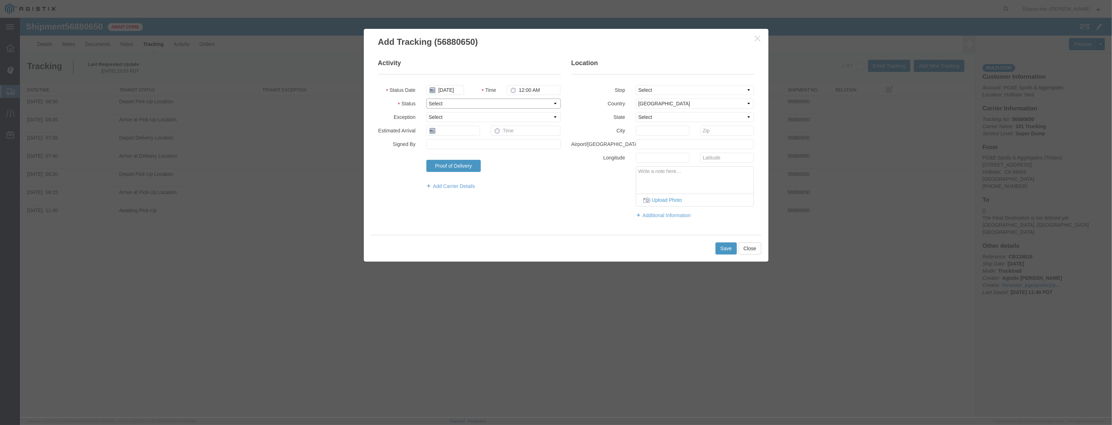
scroll to position [0, 0]
select select "ARVDLVLOC"
click at [426, 99] on select "Select Arrival Notice Available Arrival Notice Imported Arrive at Delivery Loca…" at bounding box center [493, 104] width 134 height 10
click at [643, 91] on select "Select From: [STREET_ADDRESS][PERSON_NAME] Stop 2: [STREET_ADDRESS] To: The Fin…" at bounding box center [695, 90] width 118 height 10
select select "{"pickupDeliveryInfoId": "123061534","pickupOrDelivery": "D","stopNum": "2","lo…"
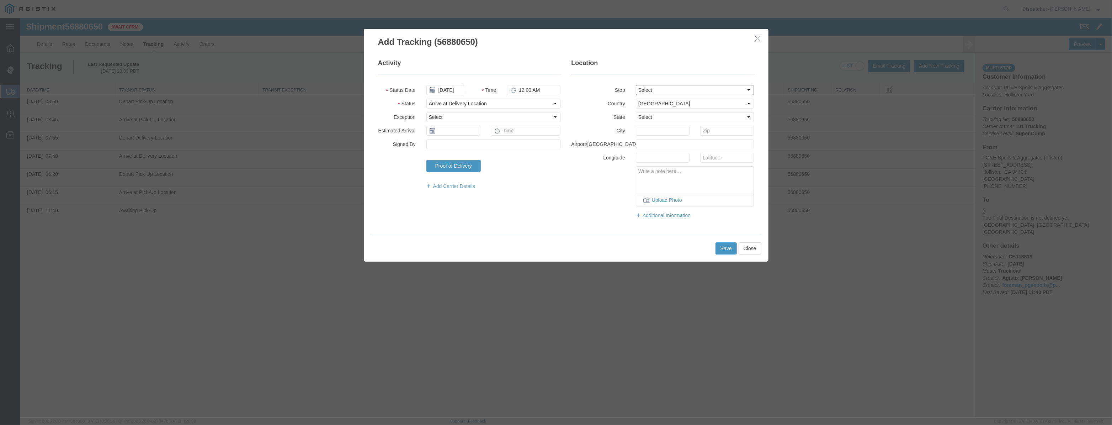
click at [636, 85] on select "Select From: [STREET_ADDRESS][PERSON_NAME] Stop 2: [STREET_ADDRESS] To: The Fin…" at bounding box center [695, 90] width 118 height 10
select select "CA"
type input "[PERSON_NAME] [PERSON_NAME]"
drag, startPoint x: 541, startPoint y: 90, endPoint x: 353, endPoint y: 108, distance: 188.3
click at [357, 107] on div "Add Tracking (56880650) Activity Status Date [DATE] Time 12:00 AM Status Select…" at bounding box center [566, 217] width 1092 height 399
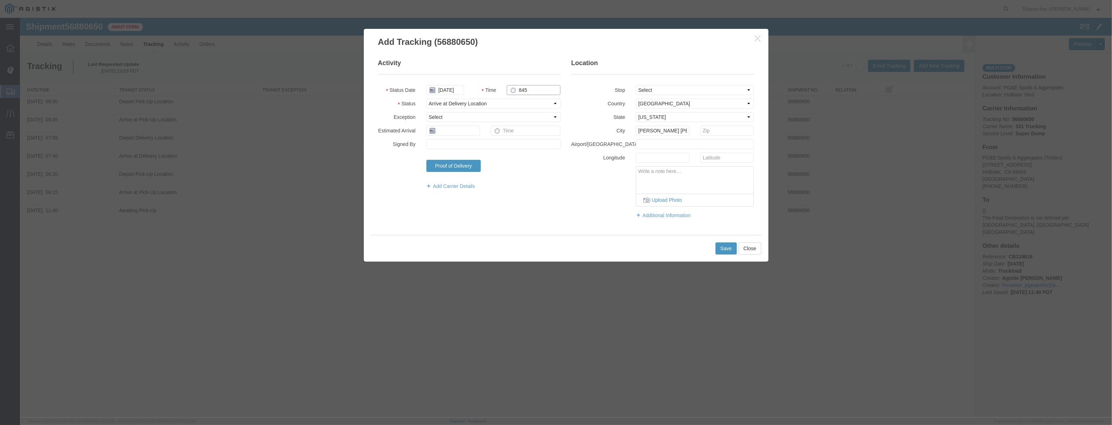
drag, startPoint x: 557, startPoint y: 92, endPoint x: 307, endPoint y: 99, distance: 250.5
click at [307, 99] on div "Add Tracking (56880650) Activity Status Date [DATE] Time 845 Status Select Arri…" at bounding box center [566, 217] width 1092 height 399
type input "9:45 AM"
click at [723, 247] on button "Save" at bounding box center [726, 248] width 21 height 12
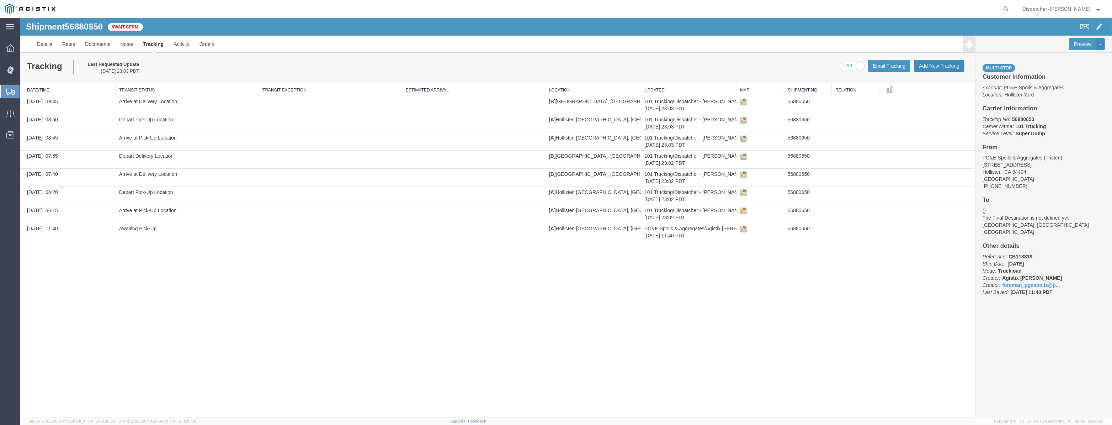
click at [933, 62] on button "Add New Tracking" at bounding box center [939, 66] width 51 height 12
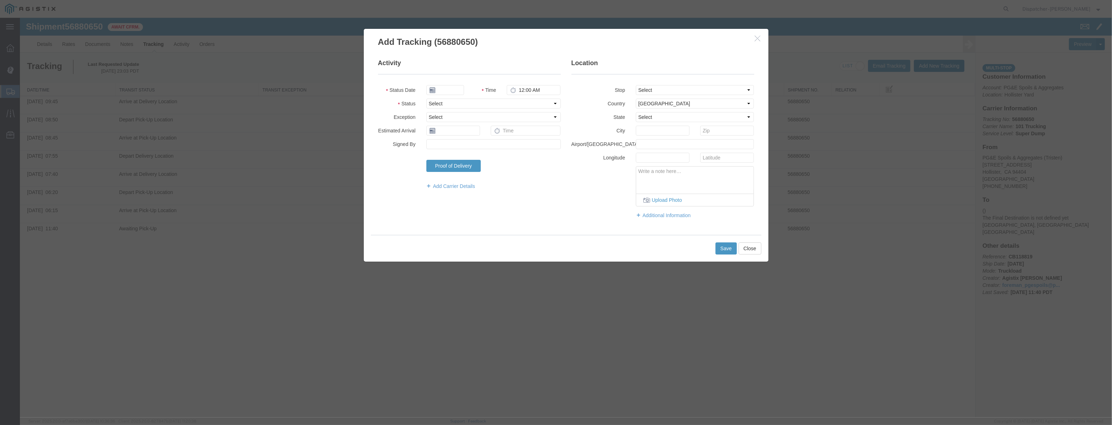
type input "[DATE]"
click at [455, 86] on input "[DATE]" at bounding box center [445, 90] width 38 height 10
click at [455, 78] on fieldset "Activity Status Date Time 12:00 AM Status Select Arrival Notice Available Arriv…" at bounding box center [469, 128] width 183 height 138
click at [452, 90] on input "text" at bounding box center [445, 90] width 38 height 10
paste input "[DATE]"
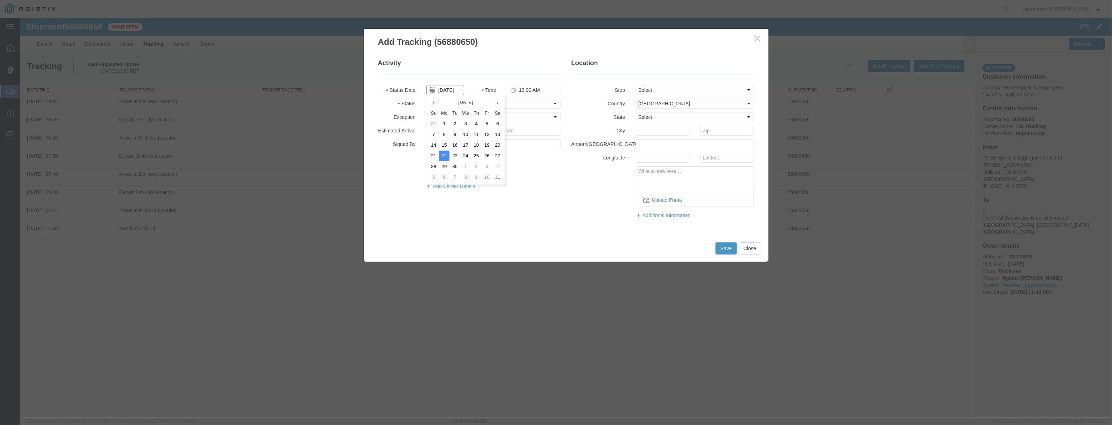
scroll to position [0, 1]
type input "[DATE]"
click at [542, 107] on select "Select Arrival Notice Available Arrival Notice Imported Arrive at Delivery Loca…" at bounding box center [493, 104] width 134 height 10
select select "DPTDLVLOC"
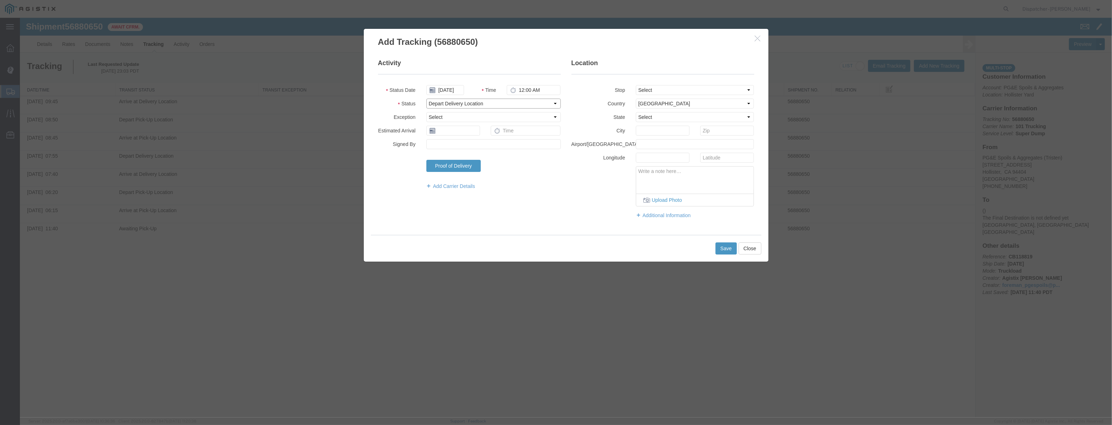
click at [426, 99] on select "Select Arrival Notice Available Arrival Notice Imported Arrive at Delivery Loca…" at bounding box center [493, 104] width 134 height 10
click at [669, 91] on select "Select From: [STREET_ADDRESS][PERSON_NAME] Stop 2: [STREET_ADDRESS] To: The Fin…" at bounding box center [695, 90] width 118 height 10
select select "{"pickupDeliveryInfoId": "123061534","pickupOrDelivery": "D","stopNum": "2","lo…"
click at [636, 85] on select "Select From: [STREET_ADDRESS][PERSON_NAME] Stop 2: [STREET_ADDRESS] To: The Fin…" at bounding box center [695, 90] width 118 height 10
select select "CA"
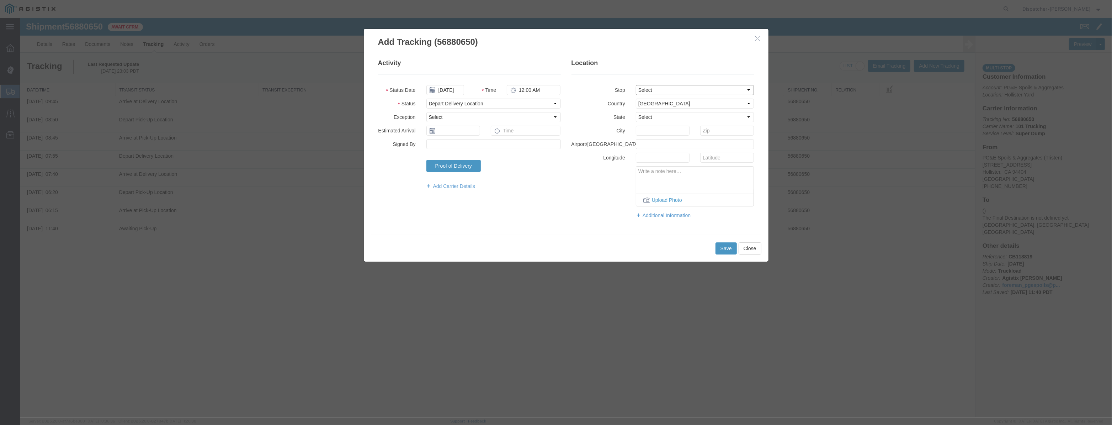
type input "[PERSON_NAME] [PERSON_NAME]"
drag, startPoint x: 535, startPoint y: 89, endPoint x: 357, endPoint y: 78, distance: 178.9
click at [357, 78] on div "Add Tracking (56880650) Activity Status Date [DATE] Time 12:00 AM Status Select…" at bounding box center [566, 217] width 1092 height 399
type input "10:10 AM"
click at [731, 245] on button "Save" at bounding box center [726, 248] width 21 height 12
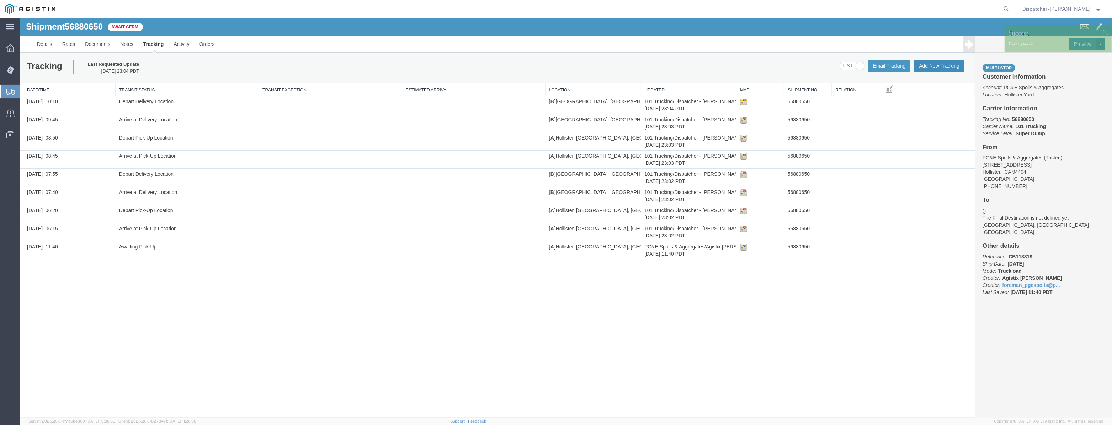
click at [926, 66] on button "Add New Tracking" at bounding box center [939, 66] width 51 height 12
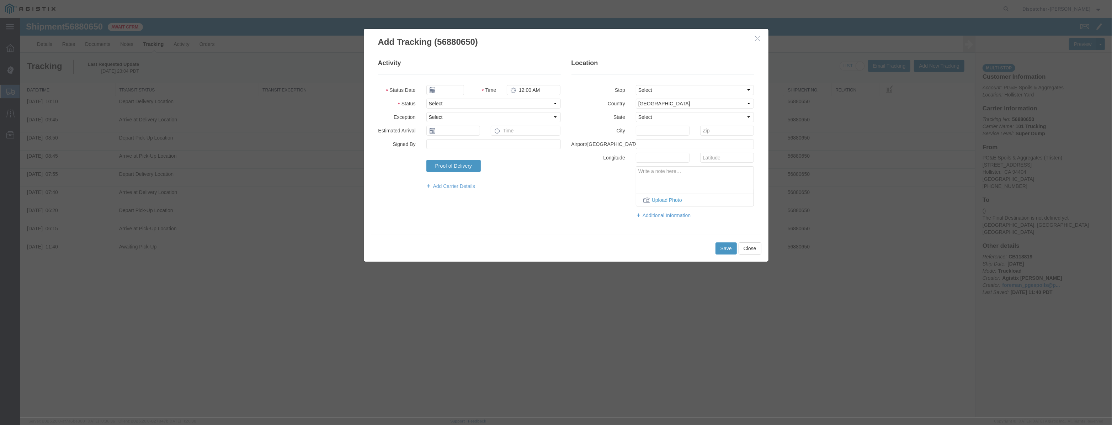
type input "[DATE]"
drag, startPoint x: 452, startPoint y: 87, endPoint x: 458, endPoint y: 76, distance: 12.0
click at [452, 86] on input "[DATE]" at bounding box center [445, 90] width 38 height 10
drag, startPoint x: 458, startPoint y: 76, endPoint x: 455, endPoint y: 85, distance: 8.8
click at [457, 78] on fieldset "Activity Status Date Time 12:00 AM Status Select Arrival Notice Available Arriv…" at bounding box center [469, 128] width 183 height 138
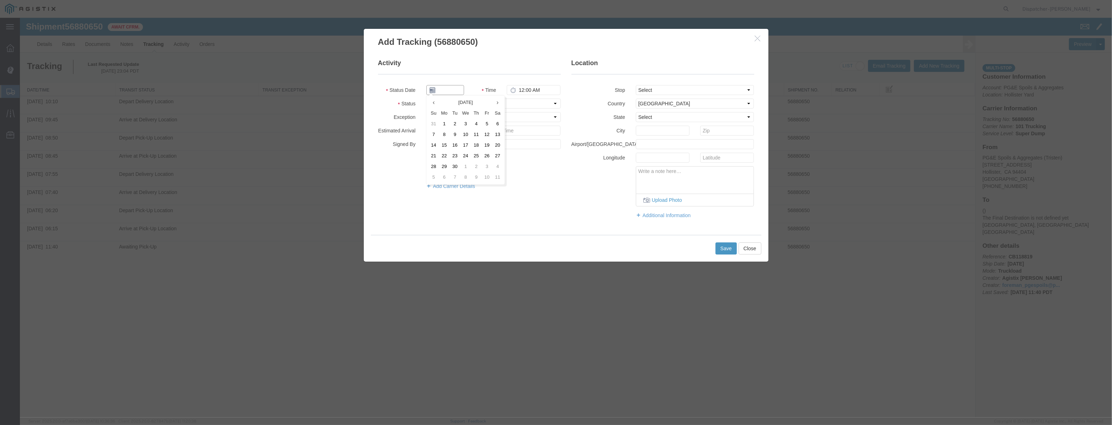
click at [455, 85] on input "text" at bounding box center [445, 90] width 38 height 10
paste input "[DATE]"
type input "[DATE]"
drag, startPoint x: 519, startPoint y: 101, endPoint x: 520, endPoint y: 105, distance: 3.7
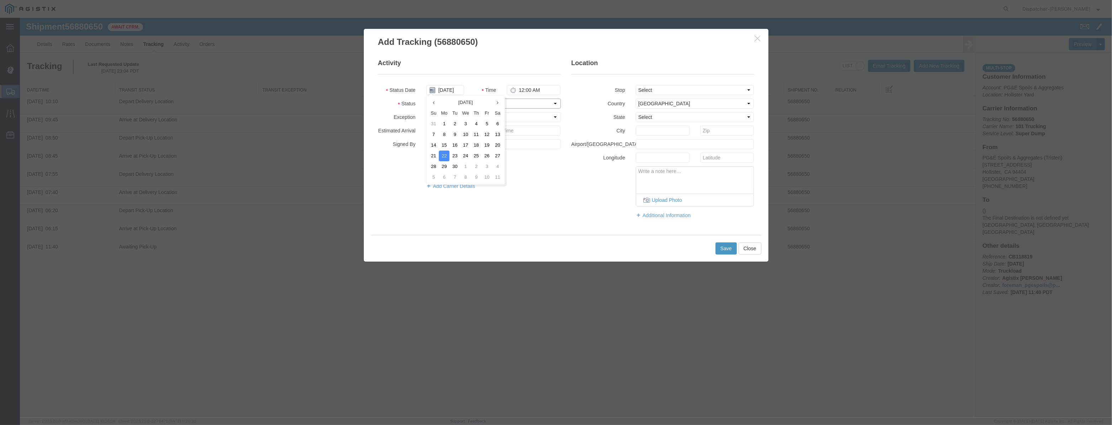
click at [520, 101] on select "Select Arrival Notice Available Arrival Notice Imported Arrive at Delivery Loca…" at bounding box center [493, 104] width 134 height 10
select select "ARVPULOC"
click at [426, 99] on select "Select Arrival Notice Available Arrival Notice Imported Arrive at Delivery Loca…" at bounding box center [493, 104] width 134 height 10
click at [693, 92] on select "Select From: [STREET_ADDRESS][PERSON_NAME] Stop 2: [STREET_ADDRESS] To: The Fin…" at bounding box center [695, 90] width 118 height 10
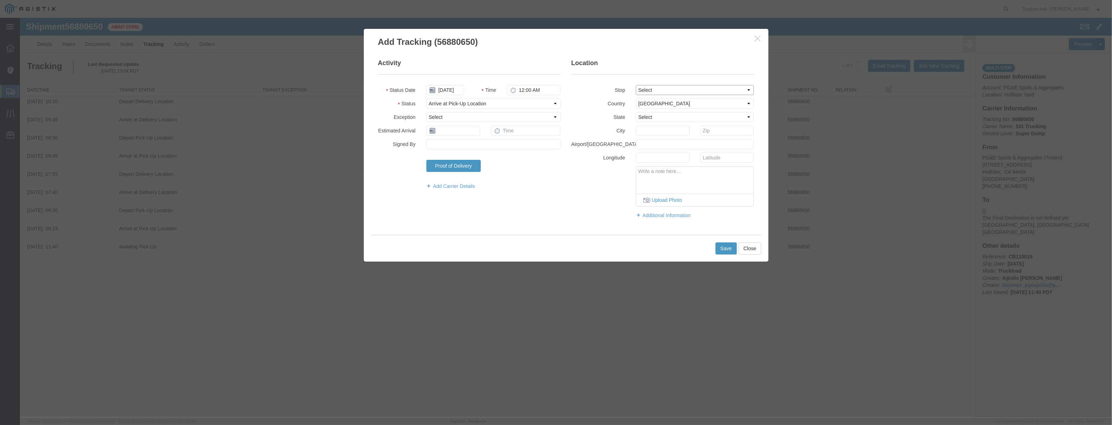
select select "{"pickupDeliveryInfoId": "123061533","pickupOrDelivery": "P","stopNum": "1","lo…"
click at [636, 85] on select "Select From: [STREET_ADDRESS][PERSON_NAME] Stop 2: [STREET_ADDRESS] To: The Fin…" at bounding box center [695, 90] width 118 height 10
select select "CA"
type input "Hollister"
drag, startPoint x: 541, startPoint y: 92, endPoint x: 334, endPoint y: 97, distance: 206.7
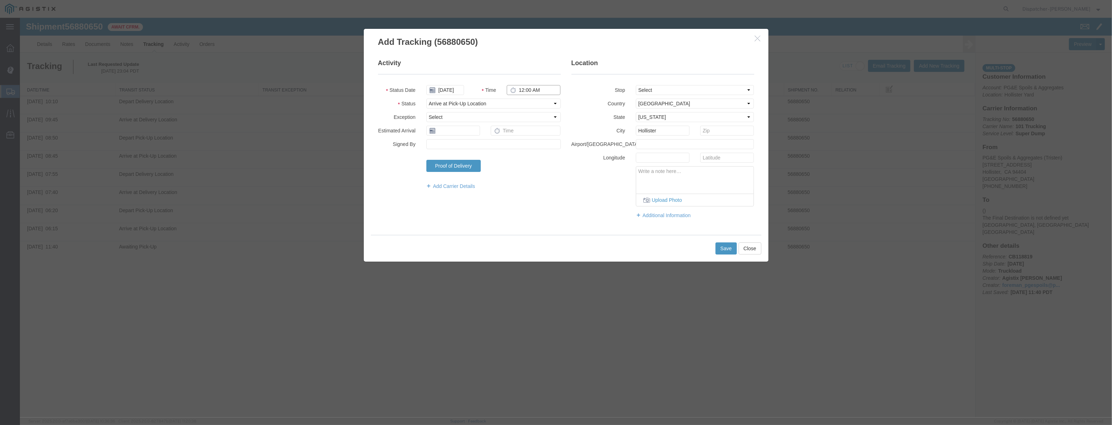
click at [340, 98] on div "Add Tracking (56880650) Activity Status Date [DATE] Time 12:00 AM Status Select…" at bounding box center [566, 217] width 1092 height 399
type input "11:20 AM"
click at [721, 243] on button "Save" at bounding box center [726, 248] width 21 height 12
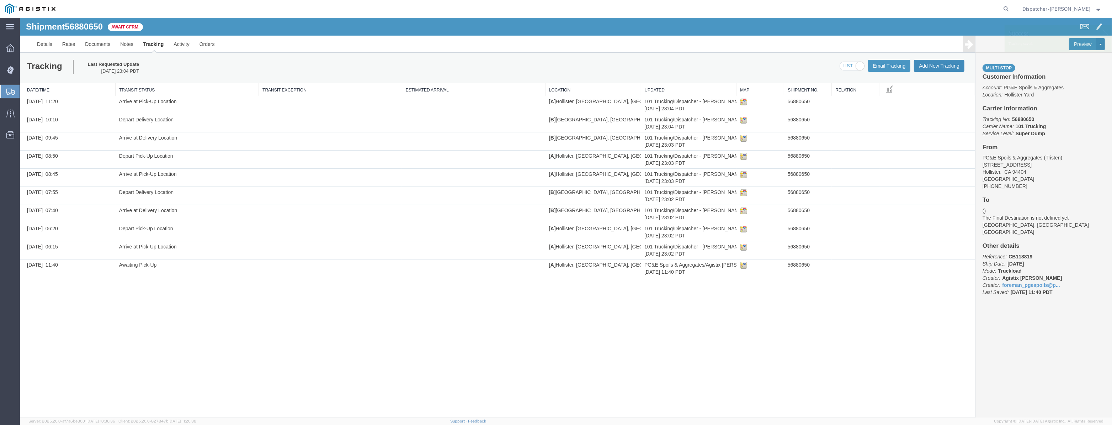
click at [925, 62] on button "Add New Tracking" at bounding box center [939, 66] width 51 height 12
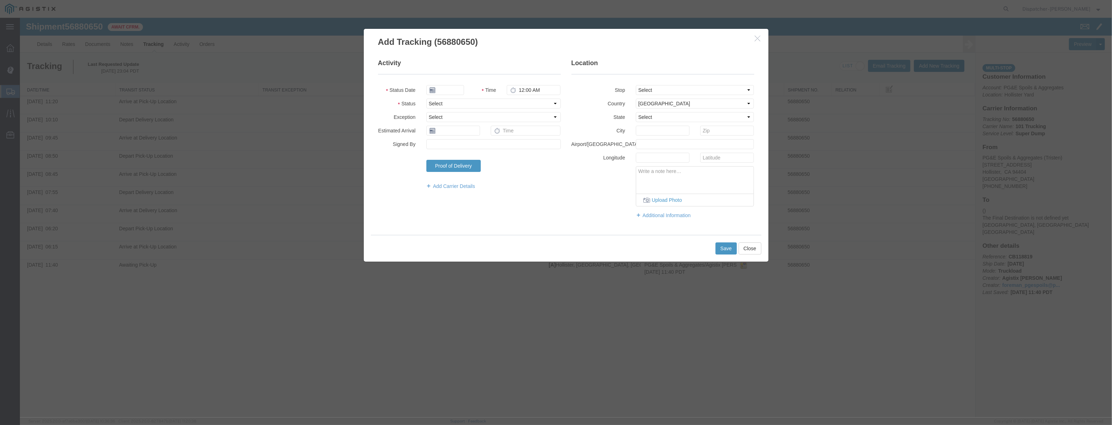
type input "[DATE]"
click at [457, 92] on input "[DATE]" at bounding box center [445, 90] width 38 height 10
drag, startPoint x: 461, startPoint y: 81, endPoint x: 455, endPoint y: 91, distance: 11.2
click at [461, 82] on fieldset "Activity Status Date Time 12:00 AM Status Select Arrival Notice Available Arriv…" at bounding box center [469, 128] width 183 height 138
click at [455, 91] on input "text" at bounding box center [445, 90] width 38 height 10
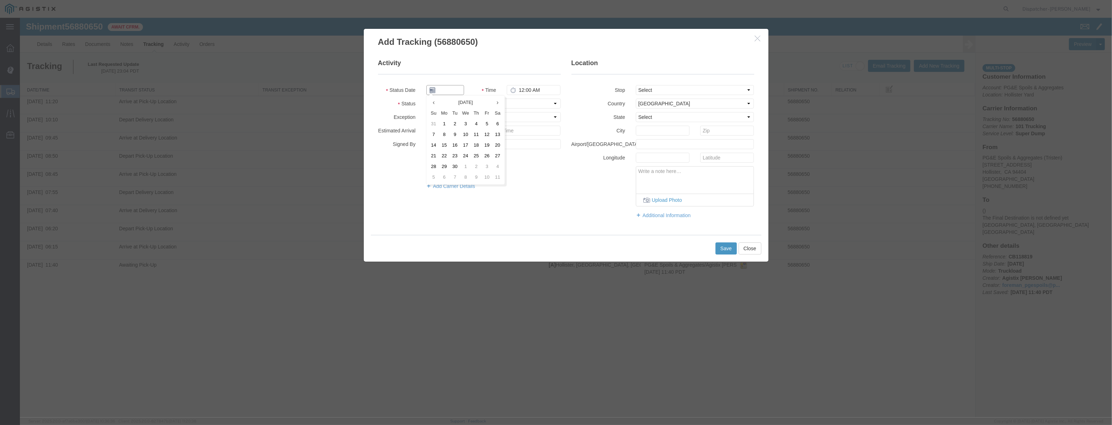
paste input "[DATE]"
type input "[DATE]"
click at [527, 104] on select "Select Arrival Notice Available Arrival Notice Imported Arrive at Delivery Loca…" at bounding box center [493, 104] width 134 height 10
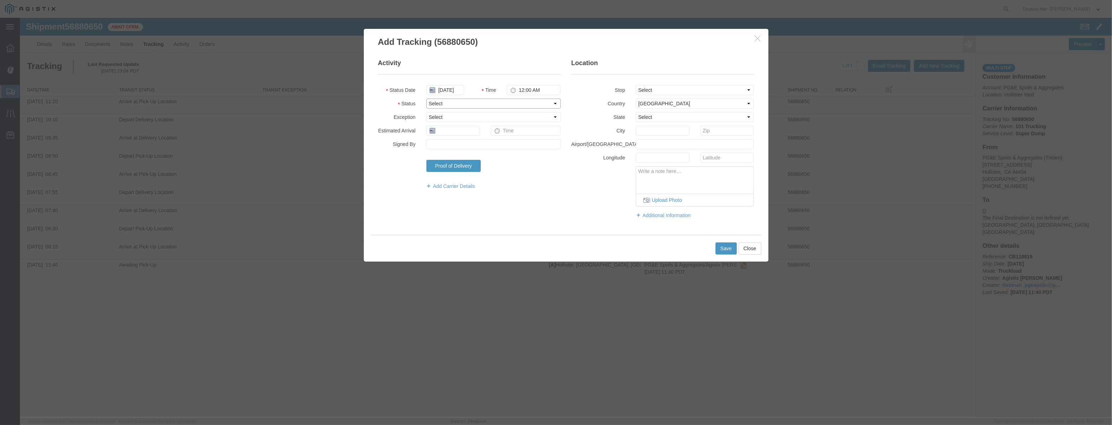
select select "DPTPULOC"
click at [426, 99] on select "Select Arrival Notice Available Arrival Notice Imported Arrive at Delivery Loca…" at bounding box center [493, 104] width 134 height 10
click at [672, 87] on select "Select From: [STREET_ADDRESS][PERSON_NAME] Stop 2: [STREET_ADDRESS] To: The Fin…" at bounding box center [695, 90] width 118 height 10
select select "{"pickupDeliveryInfoId": "123061533","pickupOrDelivery": "P","stopNum": "1","lo…"
click at [636, 85] on select "Select From: [STREET_ADDRESS][PERSON_NAME] Stop 2: [STREET_ADDRESS] To: The Fin…" at bounding box center [695, 90] width 118 height 10
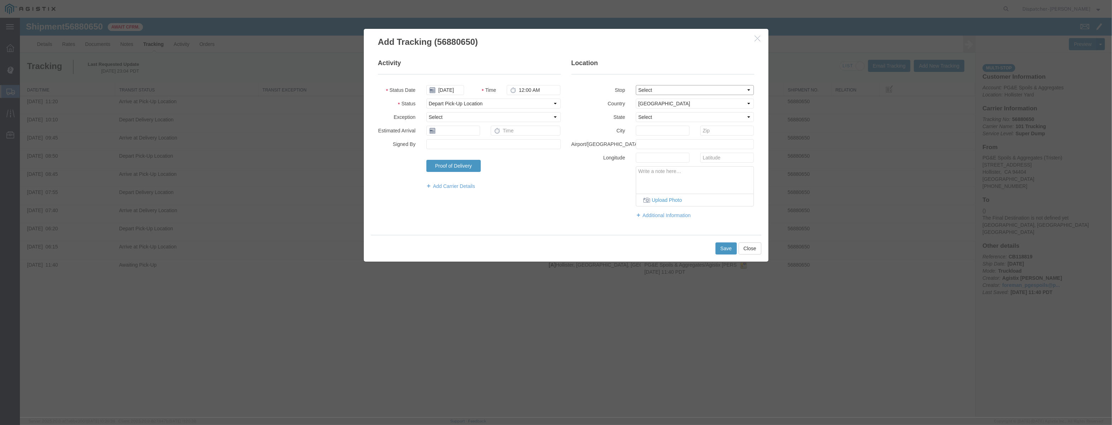
select select "CA"
type input "Hollister"
drag, startPoint x: 549, startPoint y: 89, endPoint x: 451, endPoint y: 112, distance: 100.2
click at [451, 112] on fieldset "Activity Status Date [DATE] Time 12:00 AM Status Select Arrival Notice Availabl…" at bounding box center [469, 128] width 183 height 138
type input "11:25 AM"
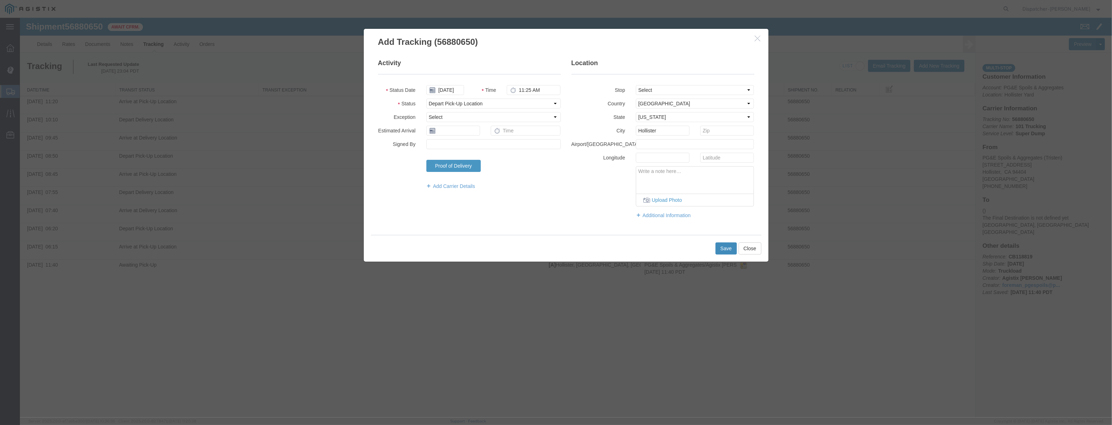
click at [722, 251] on button "Save" at bounding box center [726, 248] width 21 height 12
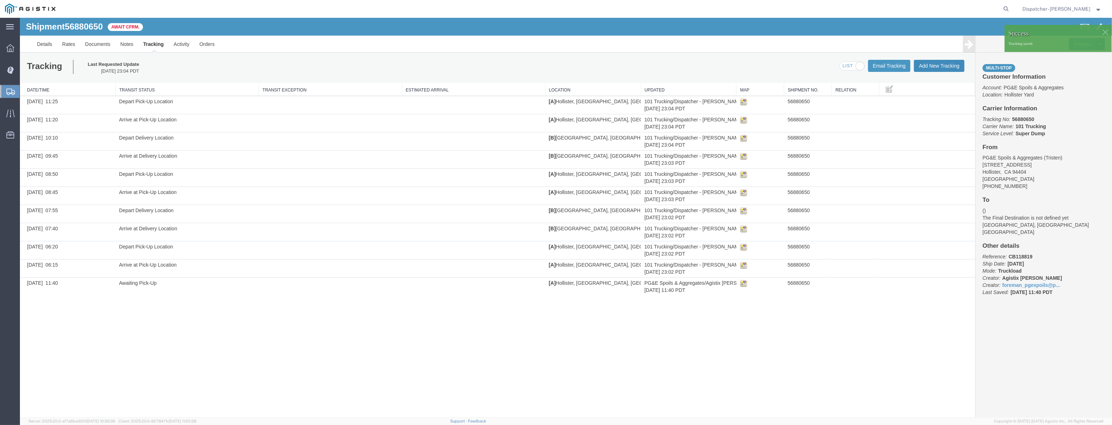
click at [941, 66] on button "Add New Tracking" at bounding box center [939, 66] width 51 height 12
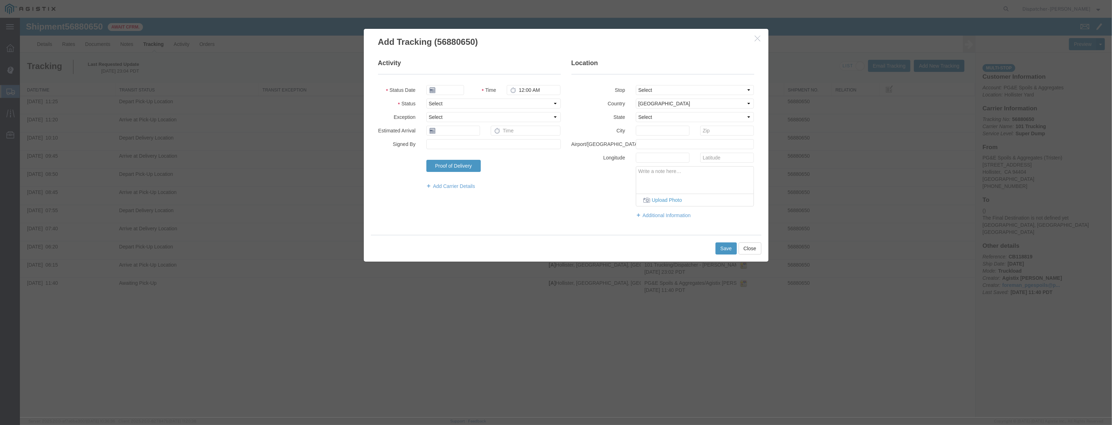
type input "[DATE]"
click at [459, 89] on input "[DATE]" at bounding box center [445, 90] width 38 height 10
drag, startPoint x: 460, startPoint y: 83, endPoint x: 457, endPoint y: 89, distance: 6.5
click at [460, 83] on fieldset "Activity Status Date Time 12:00 AM Status Select Arrival Notice Available Arriv…" at bounding box center [469, 128] width 183 height 138
click at [457, 89] on input "text" at bounding box center [445, 90] width 38 height 10
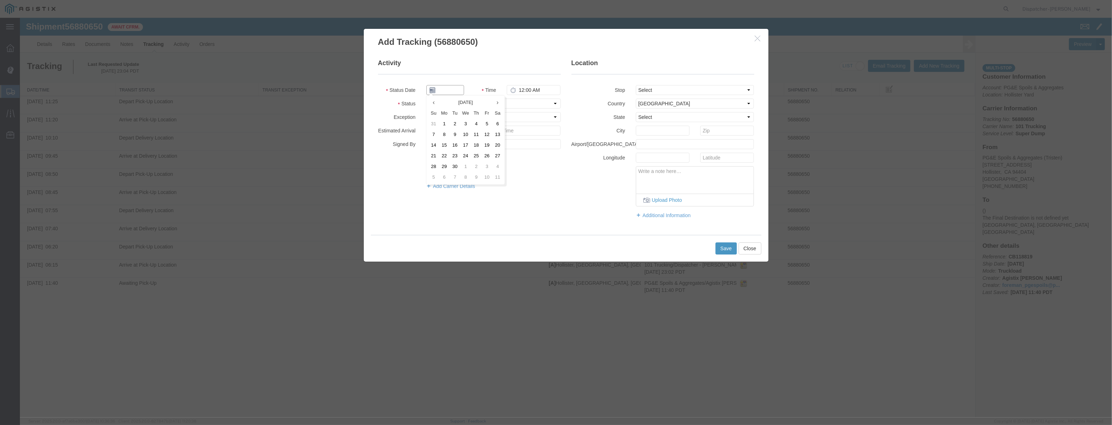
paste input "[DATE]"
type input "[DATE]"
drag, startPoint x: 529, startPoint y: 104, endPoint x: 529, endPoint y: 108, distance: 3.9
click at [529, 104] on select "Select Arrival Notice Available Arrival Notice Imported Arrive at Delivery Loca…" at bounding box center [493, 104] width 134 height 10
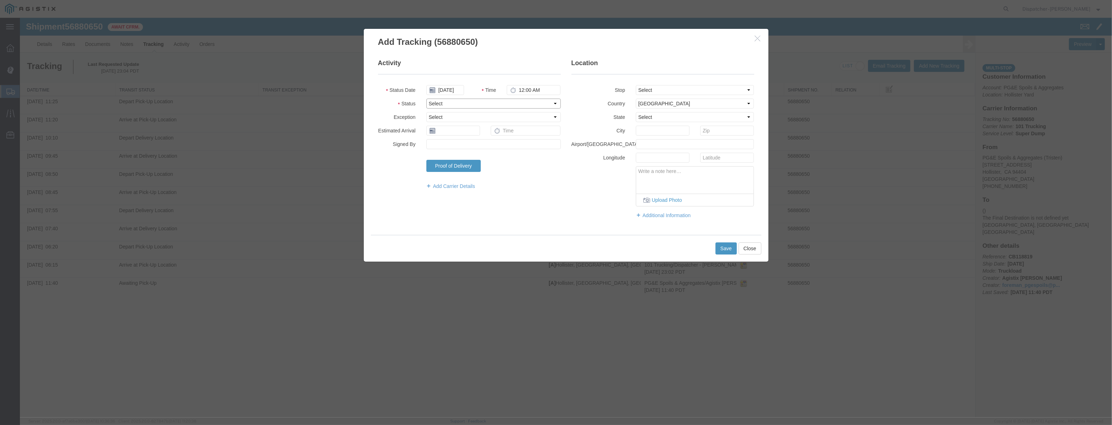
scroll to position [0, 0]
select select "ARVDLVLOC"
click at [426, 99] on select "Select Arrival Notice Available Arrival Notice Imported Arrive at Delivery Loca…" at bounding box center [493, 104] width 134 height 10
drag, startPoint x: 691, startPoint y: 91, endPoint x: 690, endPoint y: 100, distance: 9.3
click at [690, 100] on fieldset "Location Stop Select From: [STREET_ADDRESS] Stop 2: [STREET_ADDRESS] To: The Fi…" at bounding box center [663, 142] width 183 height 167
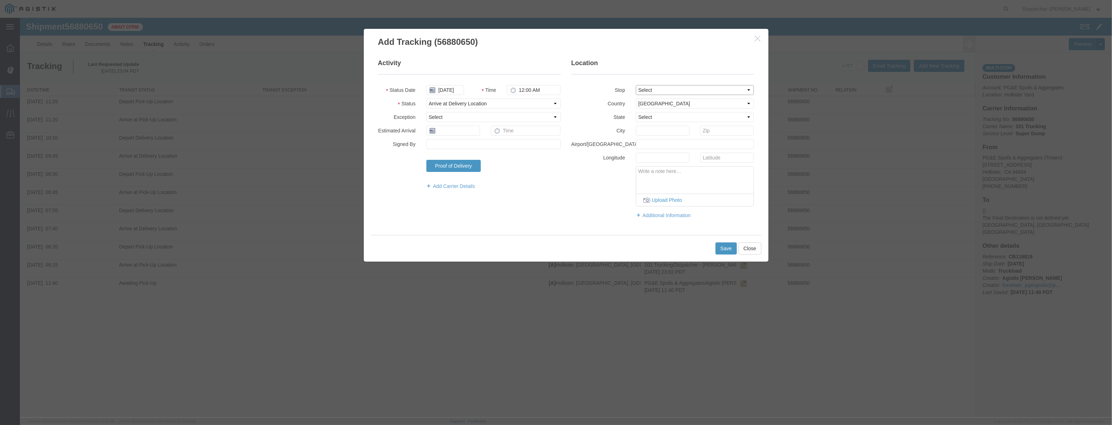
select select "{"pickupDeliveryInfoId": "123061534","pickupOrDelivery": "D","stopNum": "2","lo…"
click at [636, 85] on select "Select From: [STREET_ADDRESS][PERSON_NAME] Stop 2: [STREET_ADDRESS] To: The Fin…" at bounding box center [695, 90] width 118 height 10
select select "CA"
type input "[PERSON_NAME] [PERSON_NAME]"
drag, startPoint x: 553, startPoint y: 92, endPoint x: 345, endPoint y: 125, distance: 210.2
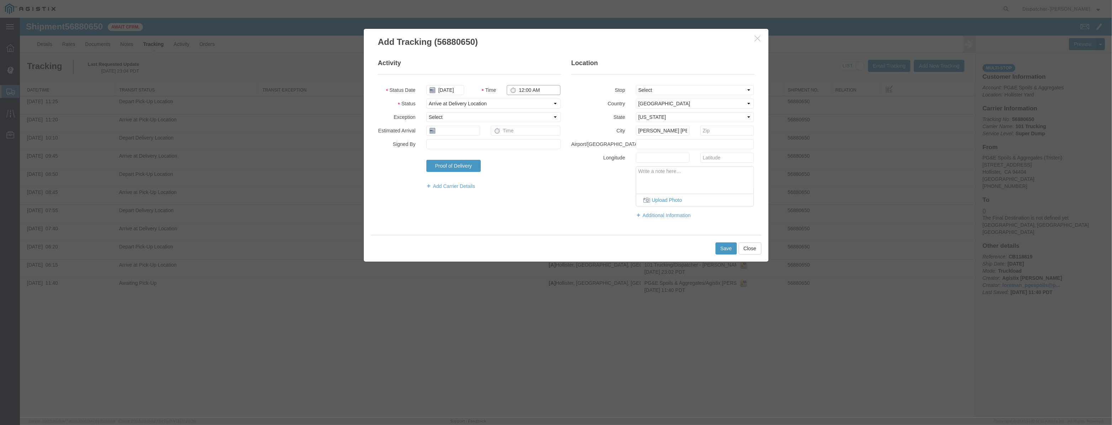
click at [346, 125] on div "Add Tracking (56880650) Activity Status Date [DATE] Time 12:00 AM Status Select…" at bounding box center [566, 217] width 1092 height 399
type input "12:30 PM"
click at [721, 246] on button "Save" at bounding box center [726, 248] width 21 height 12
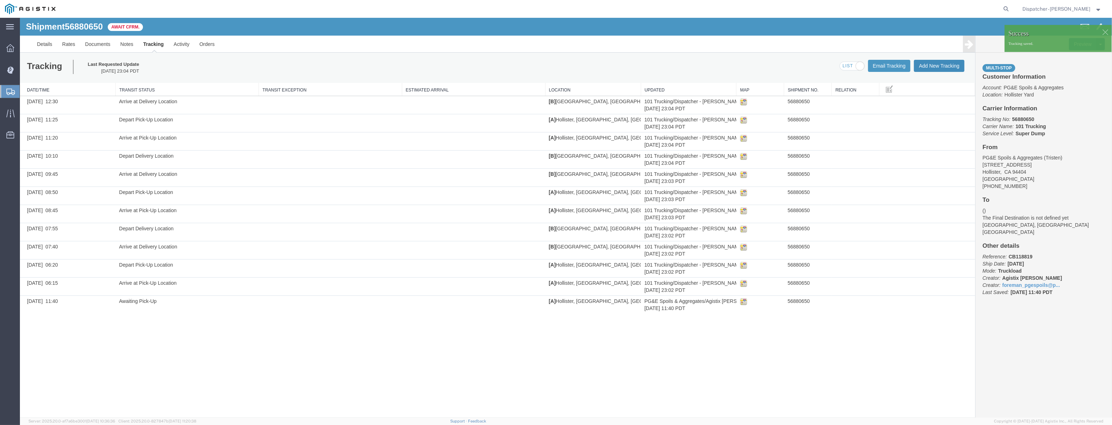
click at [932, 64] on button "Add New Tracking" at bounding box center [939, 66] width 51 height 12
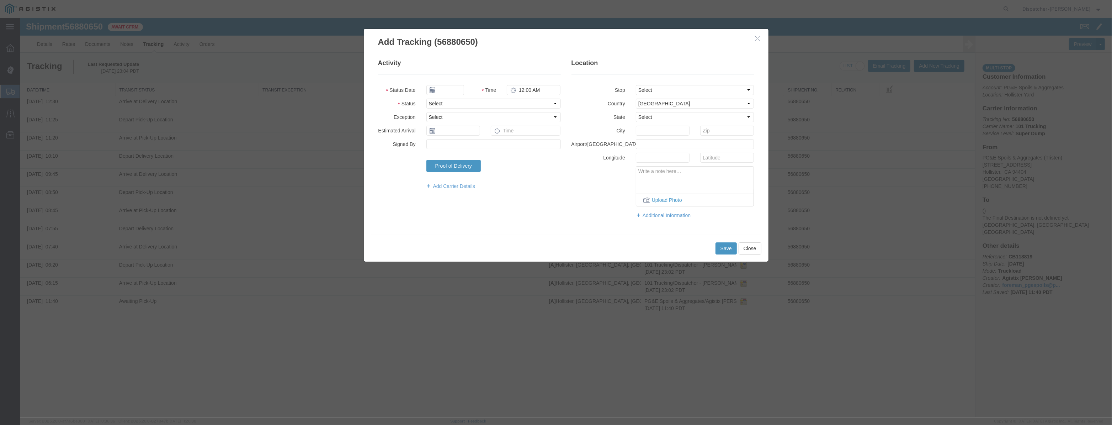
type input "[DATE]"
click at [457, 88] on input "[DATE]" at bounding box center [445, 90] width 38 height 10
drag, startPoint x: 457, startPoint y: 81, endPoint x: 454, endPoint y: 87, distance: 7.3
click at [457, 83] on fieldset "Activity Status Date Time 12:00 AM Status Select Arrival Notice Available Arriv…" at bounding box center [469, 128] width 183 height 138
drag, startPoint x: 454, startPoint y: 87, endPoint x: 474, endPoint y: 92, distance: 20.6
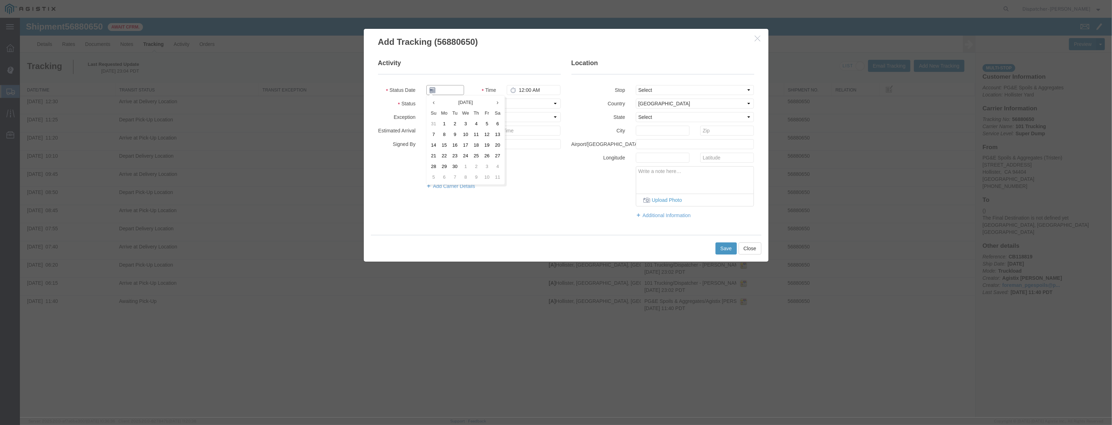
click at [454, 87] on input "text" at bounding box center [445, 90] width 38 height 10
paste input "[DATE]"
type input "[DATE]"
drag, startPoint x: 512, startPoint y: 100, endPoint x: 512, endPoint y: 104, distance: 3.9
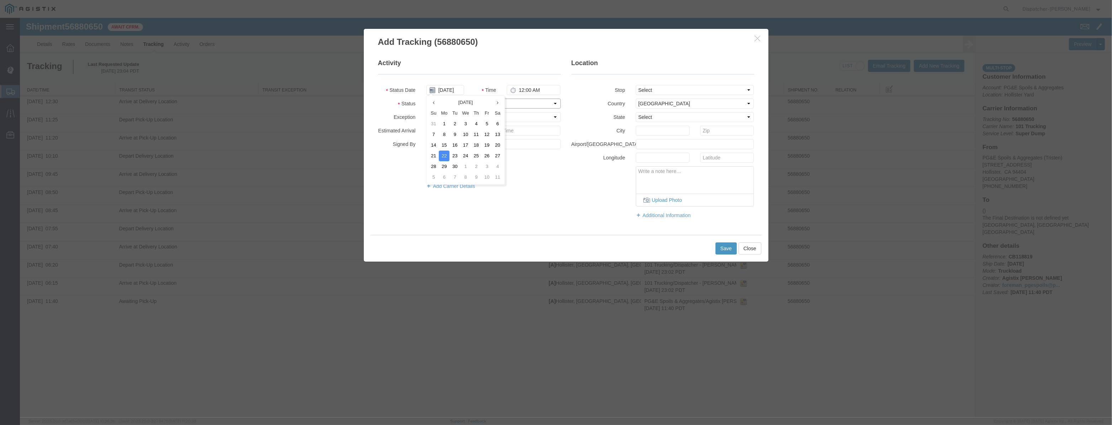
click at [512, 100] on select "Select Arrival Notice Available Arrival Notice Imported Arrive at Delivery Loca…" at bounding box center [493, 104] width 134 height 10
select select "DPTDLVLOC"
click at [426, 99] on select "Select Arrival Notice Available Arrival Notice Imported Arrive at Delivery Loca…" at bounding box center [493, 104] width 134 height 10
drag, startPoint x: 676, startPoint y: 92, endPoint x: 675, endPoint y: 96, distance: 3.9
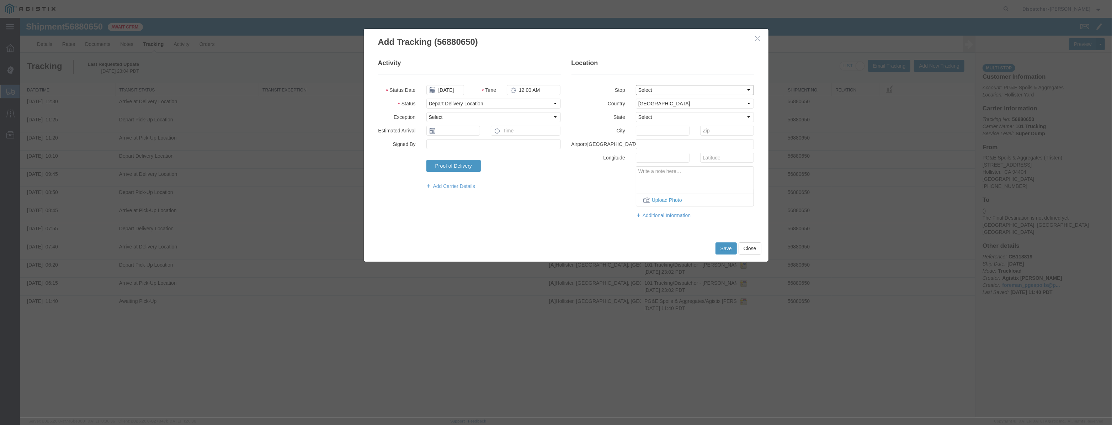
click at [675, 96] on fieldset "Location Stop Select From: [STREET_ADDRESS] Stop 2: [STREET_ADDRESS] To: The Fi…" at bounding box center [663, 142] width 183 height 167
select select "{"pickupDeliveryInfoId": "123061534","pickupOrDelivery": "D","stopNum": "2","lo…"
click at [636, 85] on select "Select From: [STREET_ADDRESS][PERSON_NAME] Stop 2: [STREET_ADDRESS] To: The Fin…" at bounding box center [695, 90] width 118 height 10
select select "CA"
type input "[PERSON_NAME] [PERSON_NAME]"
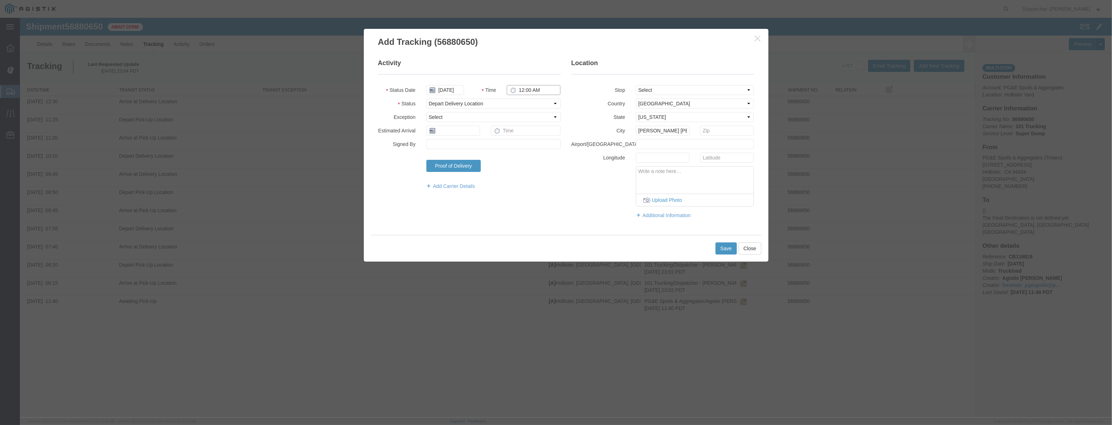
drag, startPoint x: 551, startPoint y: 92, endPoint x: 363, endPoint y: 128, distance: 191.1
click at [363, 128] on div "Add Tracking (56880650) Activity Status Date [DATE] Time 12:00 AM Status Select…" at bounding box center [566, 144] width 416 height 233
type input "1:20 PM"
click at [728, 248] on button "Save" at bounding box center [726, 248] width 21 height 12
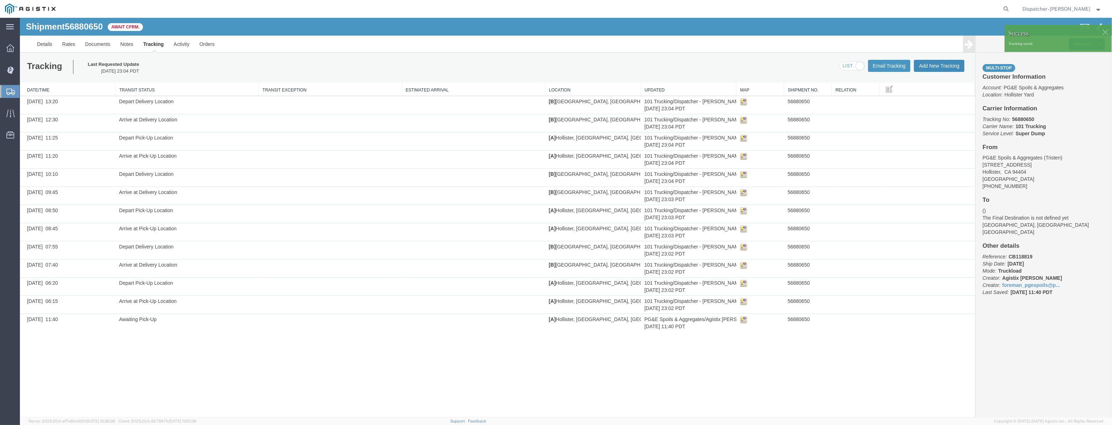
click at [949, 62] on button "Add New Tracking" at bounding box center [939, 66] width 51 height 12
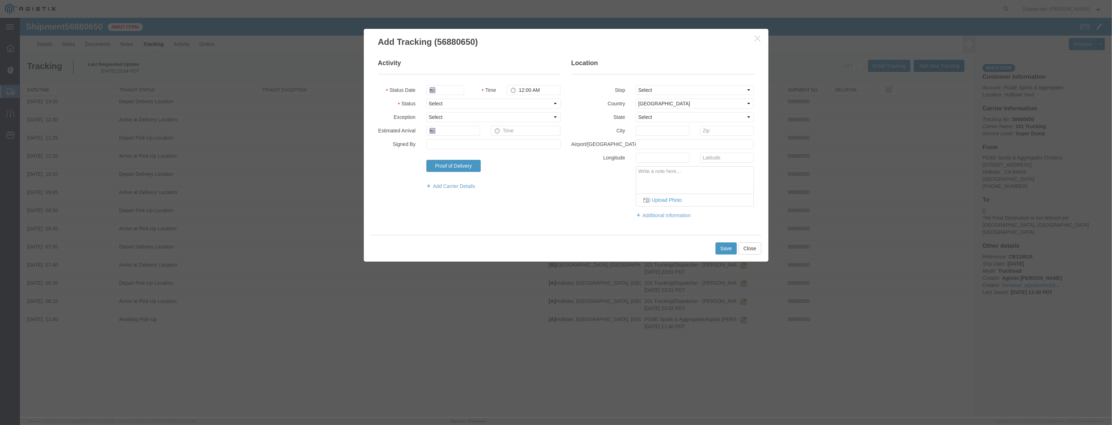
type input "[DATE]"
drag, startPoint x: 458, startPoint y: 93, endPoint x: 459, endPoint y: 86, distance: 6.8
click at [458, 92] on input "[DATE]" at bounding box center [445, 90] width 38 height 10
click at [459, 85] on input "[DATE]" at bounding box center [445, 90] width 38 height 10
click at [458, 86] on input "[DATE]" at bounding box center [445, 90] width 38 height 10
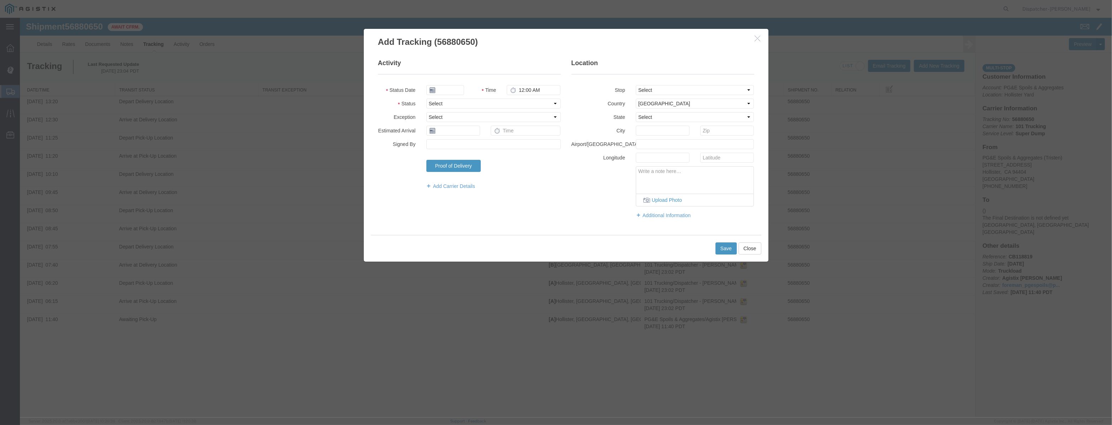
drag, startPoint x: 461, startPoint y: 82, endPoint x: 456, endPoint y: 89, distance: 8.5
click at [461, 83] on fieldset "Activity Status Date Time 12:00 AM Status Select Arrival Notice Available Arriv…" at bounding box center [469, 128] width 183 height 138
click at [456, 89] on input "text" at bounding box center [445, 90] width 38 height 10
paste input "[DATE]"
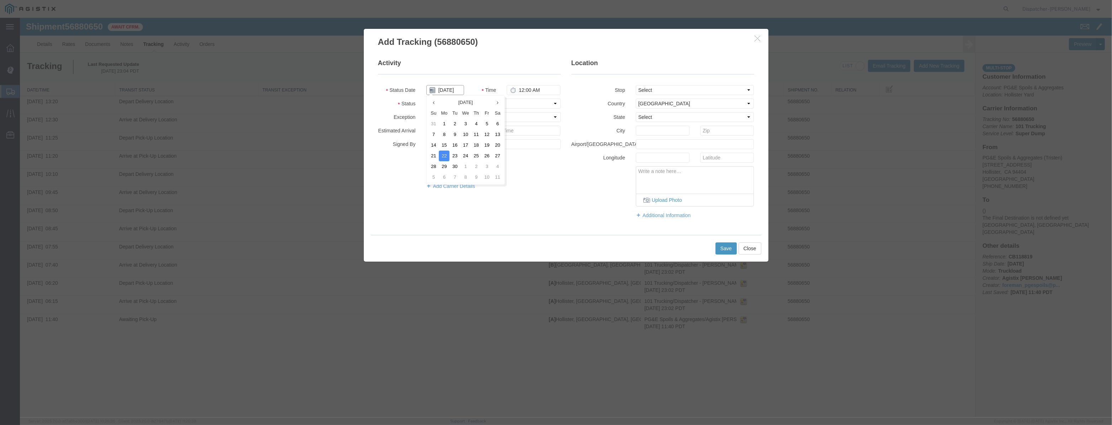
type input "[DATE]"
drag, startPoint x: 508, startPoint y: 100, endPoint x: 510, endPoint y: 104, distance: 4.6
click at [508, 100] on select "Select Arrival Notice Available Arrival Notice Imported Arrive at Delivery Loca…" at bounding box center [493, 104] width 134 height 10
select select "ARVPULOC"
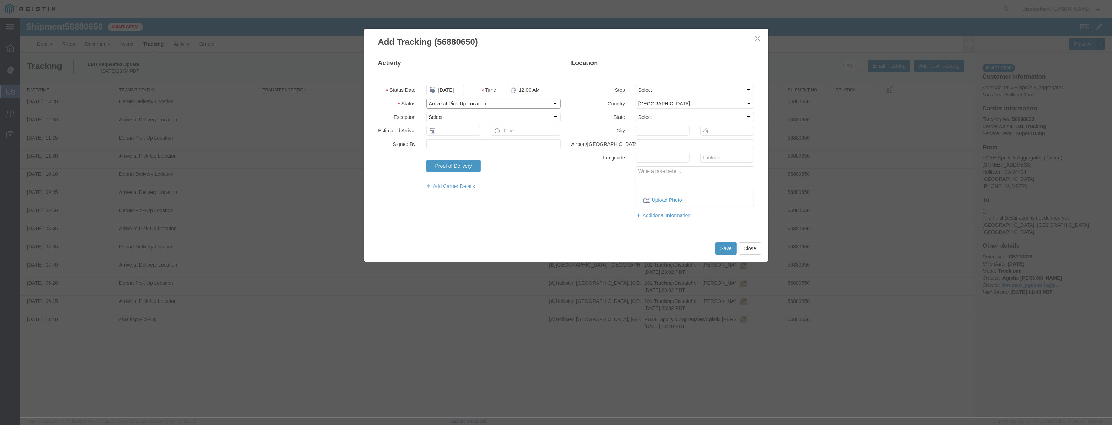
click at [426, 99] on select "Select Arrival Notice Available Arrival Notice Imported Arrive at Delivery Loca…" at bounding box center [493, 104] width 134 height 10
click at [648, 95] on fieldset "Location Stop Select From: [STREET_ADDRESS] Stop 2: [STREET_ADDRESS] To: The Fi…" at bounding box center [663, 142] width 183 height 167
click at [659, 94] on select "Select From: [STREET_ADDRESS][PERSON_NAME] Stop 2: [STREET_ADDRESS] To: The Fin…" at bounding box center [695, 90] width 118 height 10
select select "{"pickupDeliveryInfoId": "123061533","pickupOrDelivery": "P","stopNum": "1","lo…"
click at [636, 85] on select "Select From: [STREET_ADDRESS][PERSON_NAME] Stop 2: [STREET_ADDRESS] To: The Fin…" at bounding box center [695, 90] width 118 height 10
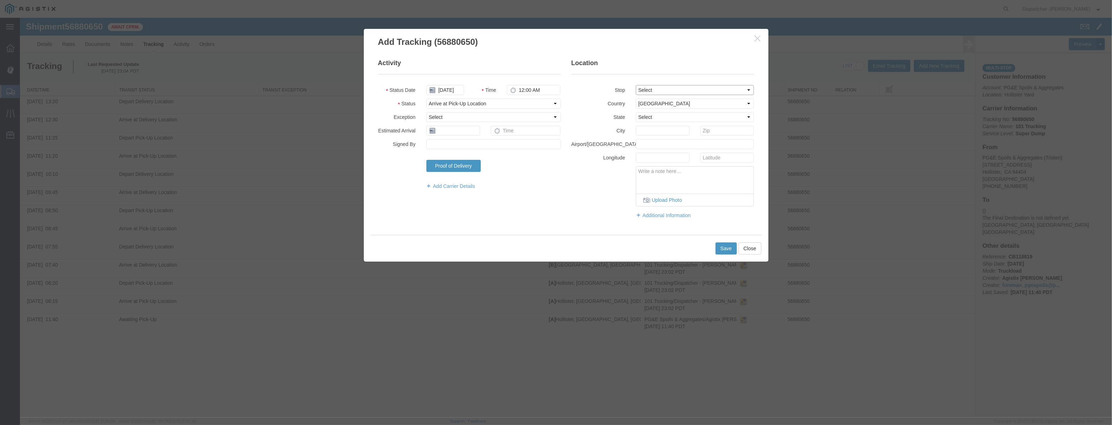
select select "CA"
type input "Hollister"
drag, startPoint x: 544, startPoint y: 92, endPoint x: 425, endPoint y: 117, distance: 121.7
click at [425, 117] on fieldset "Activity Status Date [DATE] Time 12:00 AM Status Select Arrival Notice Availabl…" at bounding box center [469, 128] width 183 height 138
type input "2:55 PM"
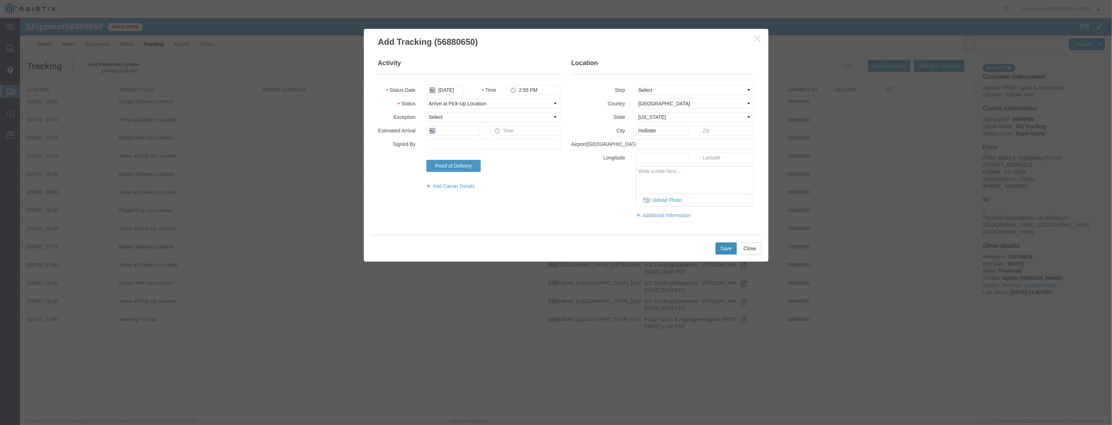
click at [722, 246] on button "Save" at bounding box center [726, 248] width 21 height 12
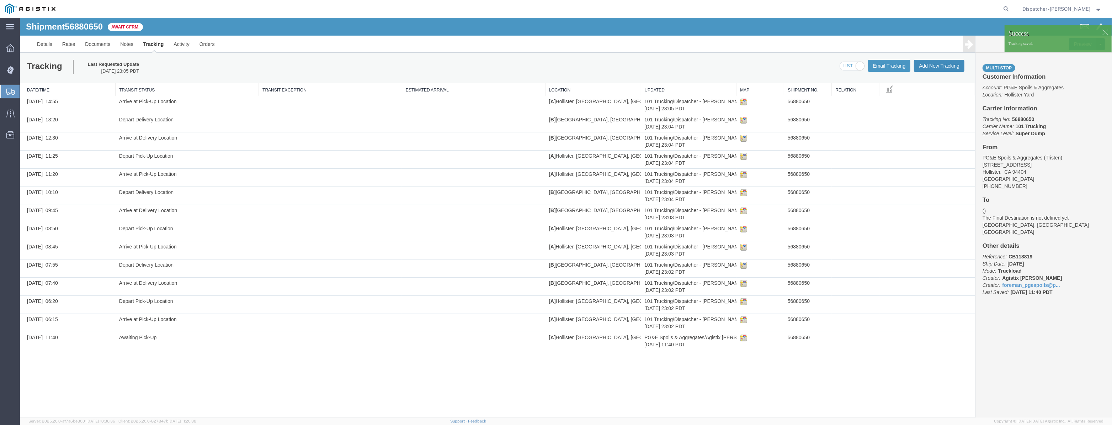
click at [938, 65] on button "Add New Tracking" at bounding box center [939, 66] width 51 height 12
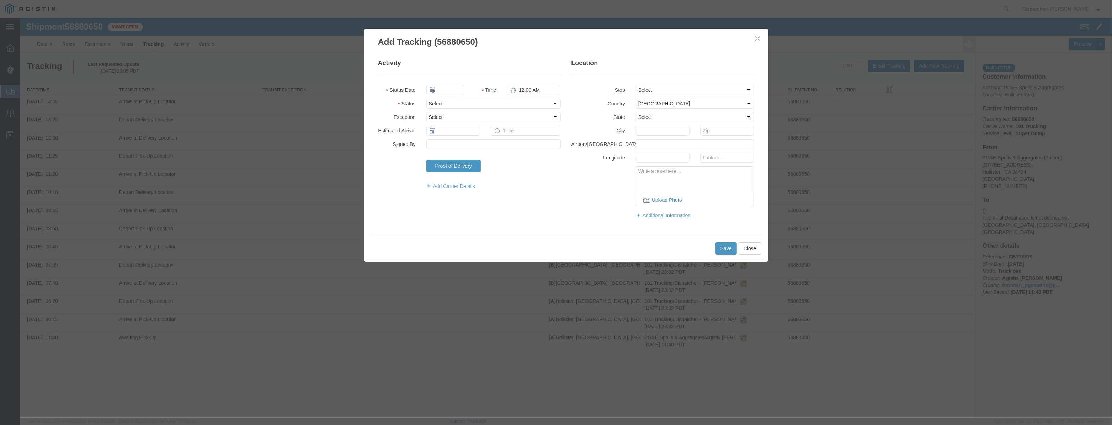
type input "[DATE]"
drag, startPoint x: 455, startPoint y: 89, endPoint x: 456, endPoint y: 81, distance: 7.7
click at [455, 88] on input "[DATE]" at bounding box center [445, 90] width 38 height 10
click at [456, 81] on fieldset "Activity Status Date Time 12:00 AM Status Select Arrival Notice Available Arriv…" at bounding box center [469, 128] width 183 height 138
click at [455, 85] on input "text" at bounding box center [445, 90] width 38 height 10
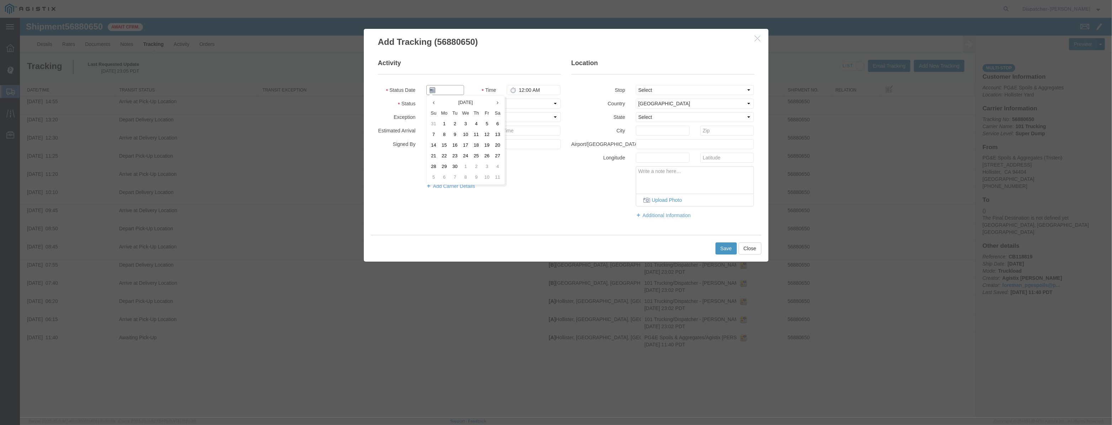
paste input "[DATE]"
type input "[DATE]"
click at [542, 102] on select "Select Arrival Notice Available Arrival Notice Imported Arrive at Delivery Loca…" at bounding box center [493, 104] width 134 height 10
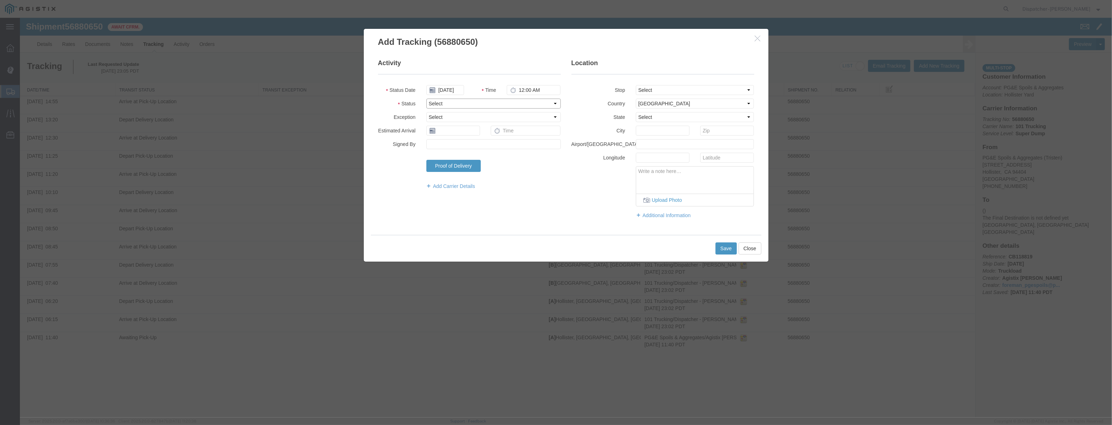
select select "BREAKSTART"
click at [426, 99] on select "Select Arrival Notice Available Arrival Notice Imported Arrive at Delivery Loca…" at bounding box center [493, 104] width 134 height 10
drag, startPoint x: 677, startPoint y: 86, endPoint x: 672, endPoint y: 93, distance: 9.0
click at [676, 86] on select "Select From: [STREET_ADDRESS][PERSON_NAME] Stop 2: [STREET_ADDRESS] To: The Fin…" at bounding box center [695, 90] width 118 height 10
select select "{"pickupDeliveryInfoId": "123061533","pickupOrDelivery": "P","stopNum": "1","lo…"
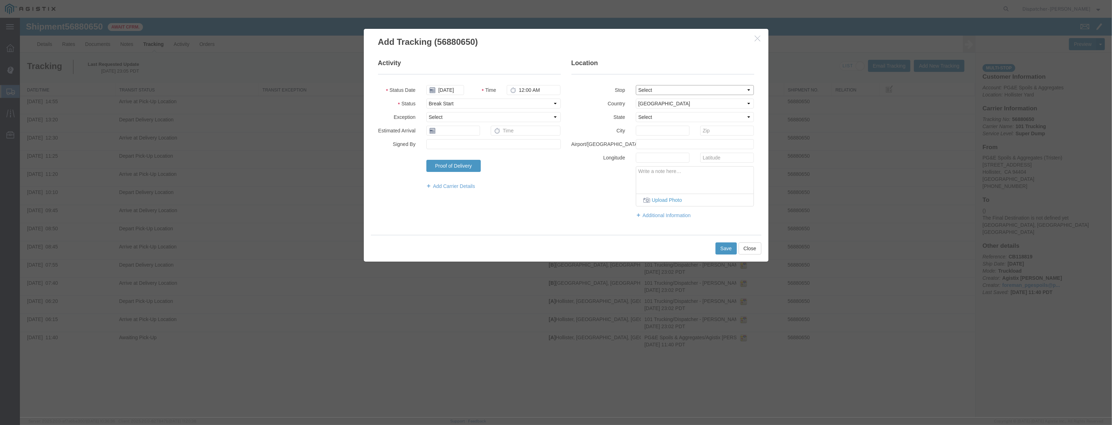
click at [636, 85] on select "Select From: [STREET_ADDRESS][PERSON_NAME] Stop 2: [STREET_ADDRESS] To: The Fin…" at bounding box center [695, 90] width 118 height 10
select select "CA"
type input "Hollister"
drag, startPoint x: 552, startPoint y: 92, endPoint x: 426, endPoint y: 98, distance: 126.4
click at [426, 98] on fieldset "Activity Status Date [DATE] Time 12:00 AM Status Select Arrival Notice Availabl…" at bounding box center [469, 128] width 183 height 138
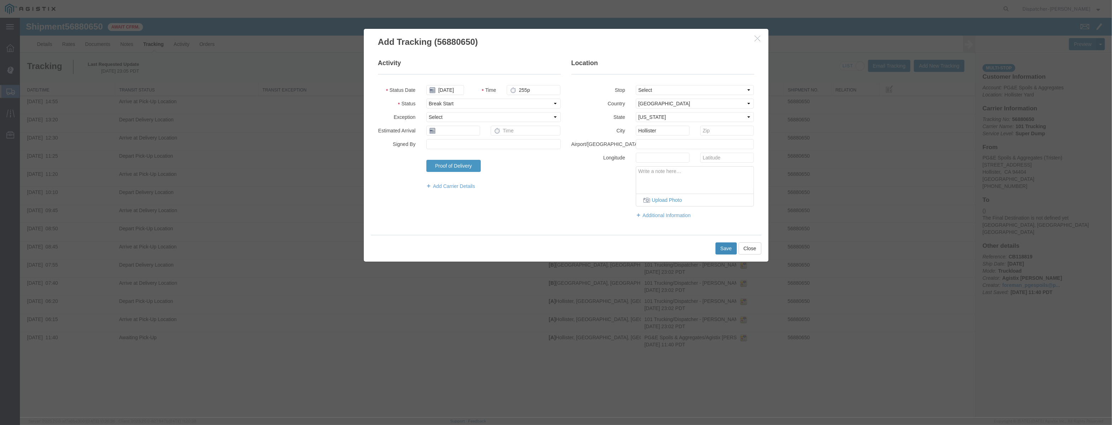
type input "2:55 PM"
click at [729, 251] on button "Save" at bounding box center [726, 248] width 21 height 12
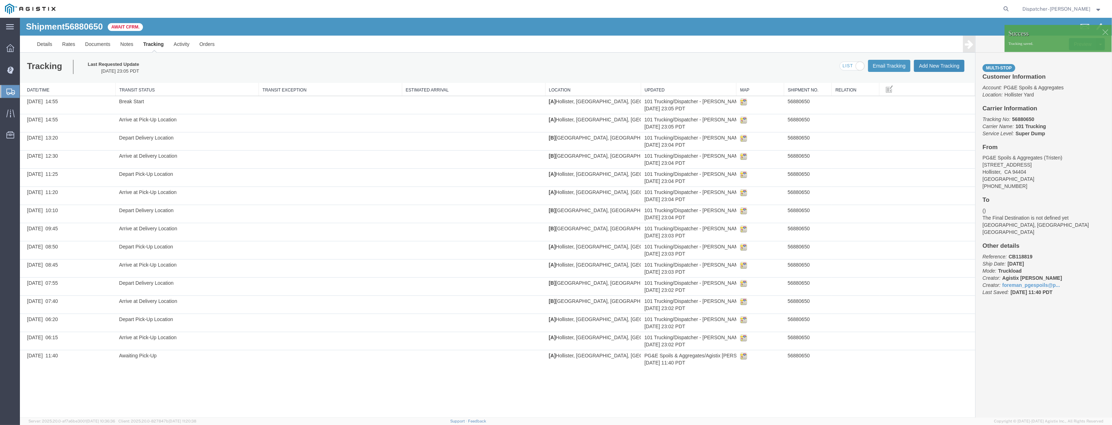
click at [940, 67] on button "Add New Tracking" at bounding box center [939, 66] width 51 height 12
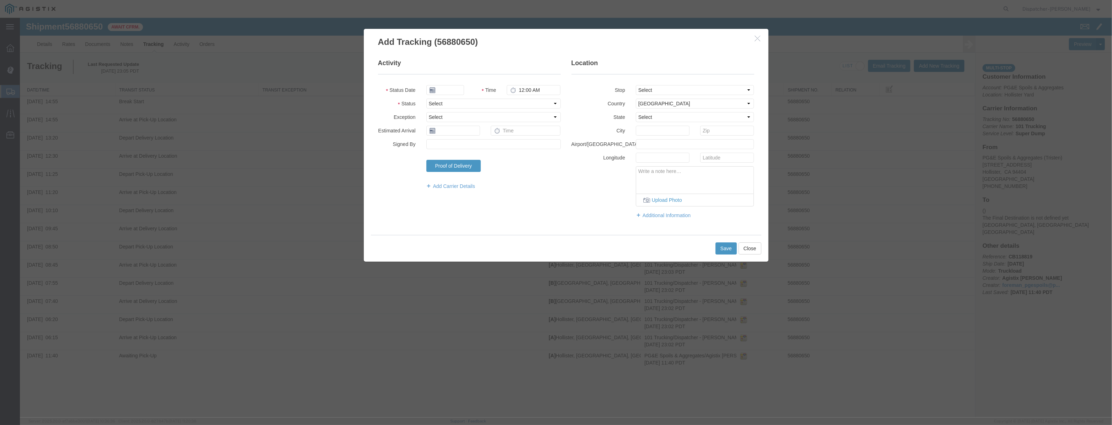
type input "[DATE]"
click at [441, 90] on input "[DATE]" at bounding box center [445, 90] width 38 height 10
click at [459, 78] on fieldset "Activity Status Date Time 12:00 AM Status Select Arrival Notice Available Arriv…" at bounding box center [469, 128] width 183 height 138
click at [456, 86] on input "text" at bounding box center [445, 90] width 38 height 10
paste input "[DATE]"
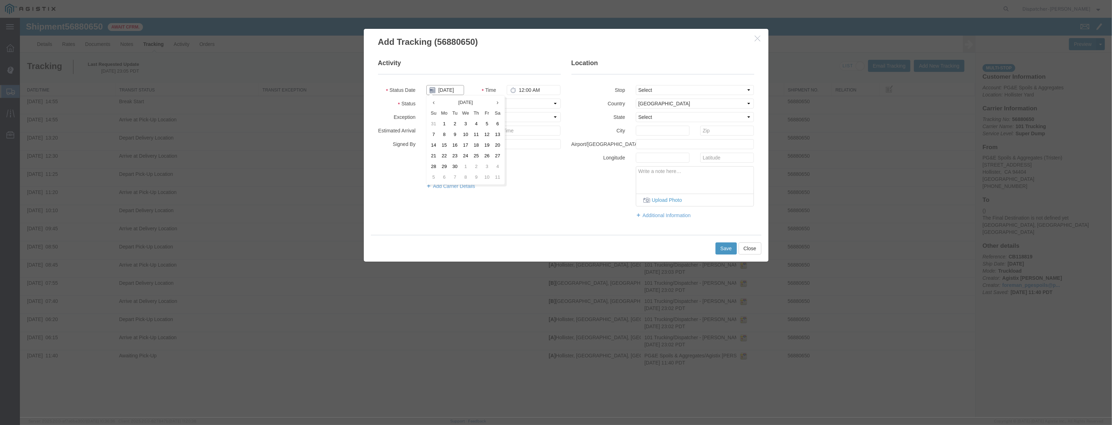
scroll to position [0, 1]
type input "[DATE]"
click at [521, 106] on select "Select Arrival Notice Available Arrival Notice Imported Arrive at Delivery Loca…" at bounding box center [493, 104] width 134 height 10
select select "BREAKSTOP"
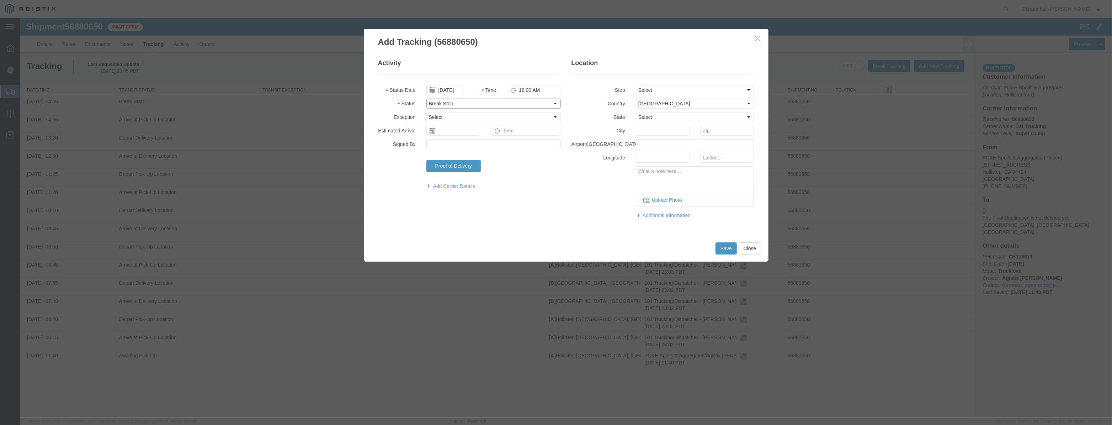
click at [426, 99] on select "Select Arrival Notice Available Arrival Notice Imported Arrive at Delivery Loca…" at bounding box center [493, 104] width 134 height 10
drag, startPoint x: 685, startPoint y: 87, endPoint x: 681, endPoint y: 94, distance: 8.0
click at [685, 87] on select "Select From: [STREET_ADDRESS][PERSON_NAME] Stop 2: [STREET_ADDRESS] To: The Fin…" at bounding box center [695, 90] width 118 height 10
select select "{"pickupDeliveryInfoId": "123061533","pickupOrDelivery": "P","stopNum": "1","lo…"
click at [636, 85] on select "Select From: [STREET_ADDRESS][PERSON_NAME] Stop 2: [STREET_ADDRESS] To: The Fin…" at bounding box center [695, 90] width 118 height 10
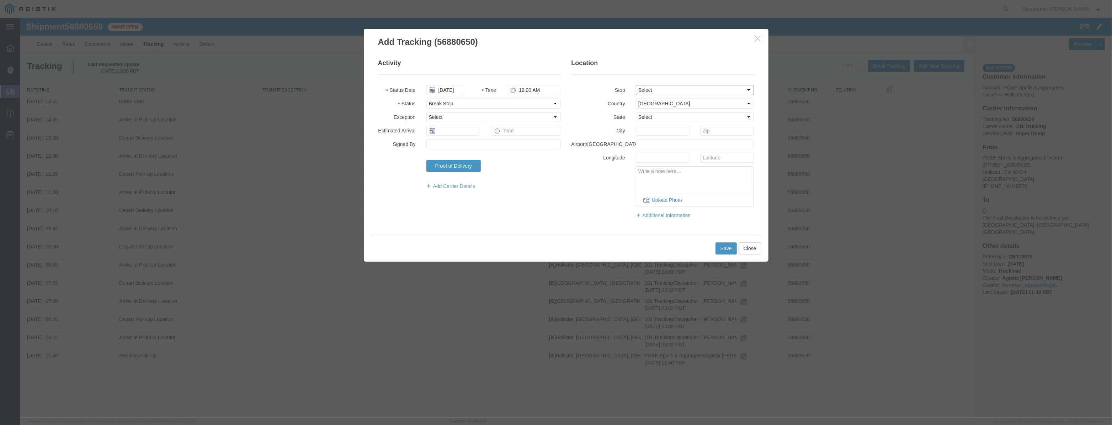
select select "CA"
type input "Hollister"
drag, startPoint x: 557, startPoint y: 89, endPoint x: 432, endPoint y: 97, distance: 125.1
click at [432, 97] on fieldset "Activity Status Date [DATE] Time 12:00 AM Status Select Arrival Notice Availabl…" at bounding box center [469, 128] width 183 height 138
type input "3:25 PM"
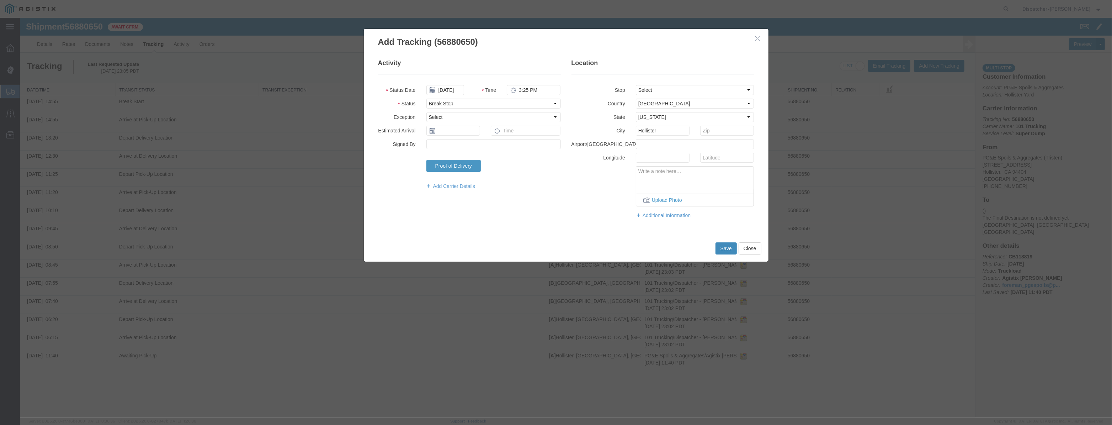
click at [719, 250] on button "Save" at bounding box center [726, 248] width 21 height 12
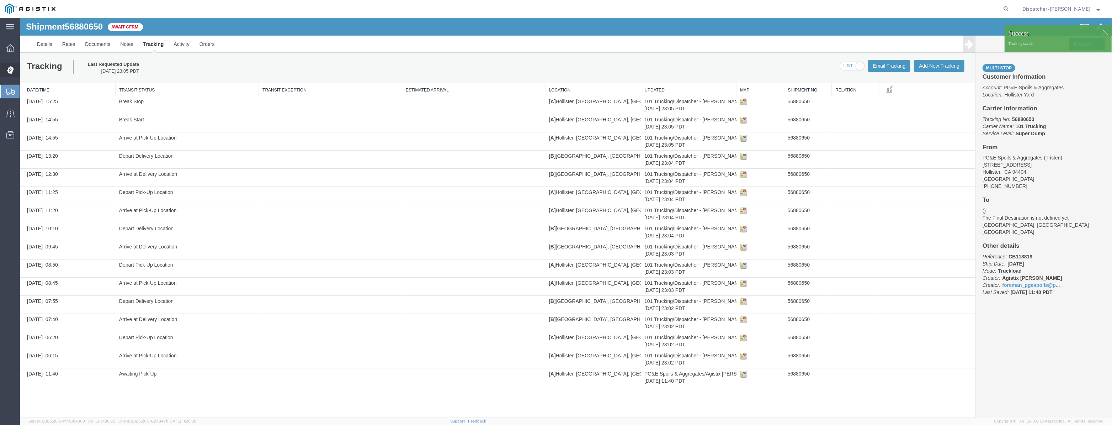
click at [9, 67] on icon at bounding box center [10, 70] width 6 height 7
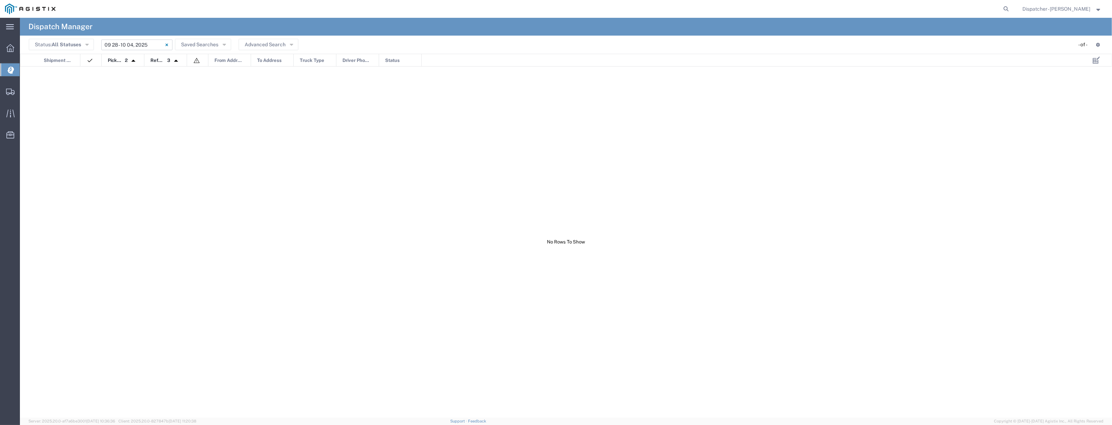
click at [119, 46] on input "[DATE] - [DATE]" at bounding box center [136, 44] width 71 height 11
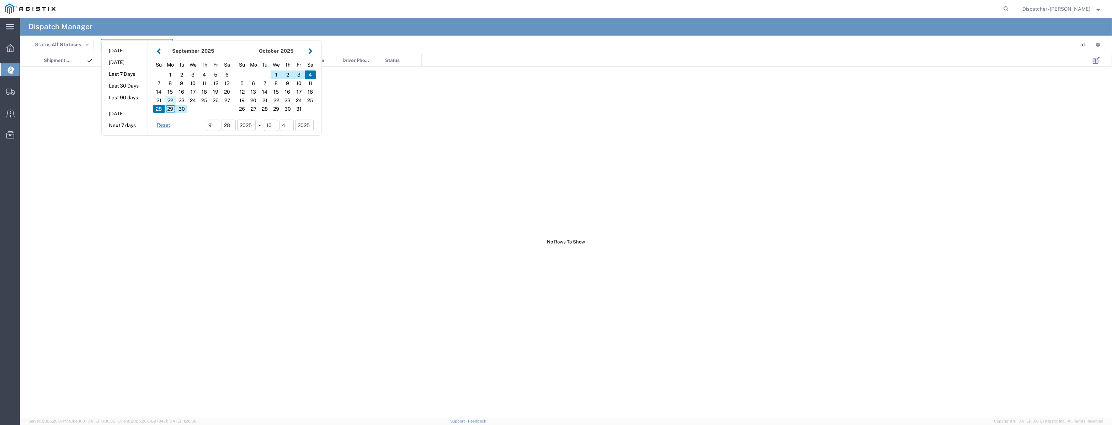
click at [170, 101] on div "22" at bounding box center [170, 100] width 11 height 9
type input "[DATE]"
type input "[DATE] - [DATE]"
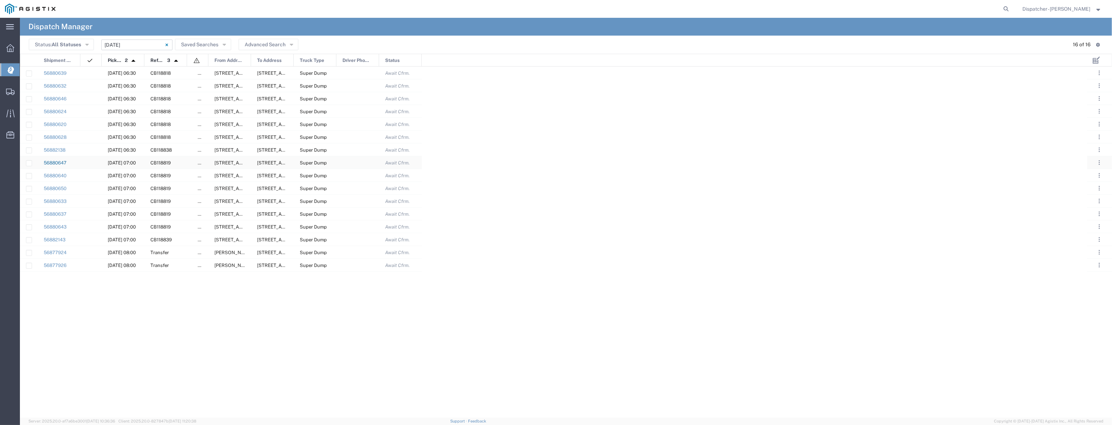
click at [61, 162] on link "56880647" at bounding box center [55, 162] width 23 height 5
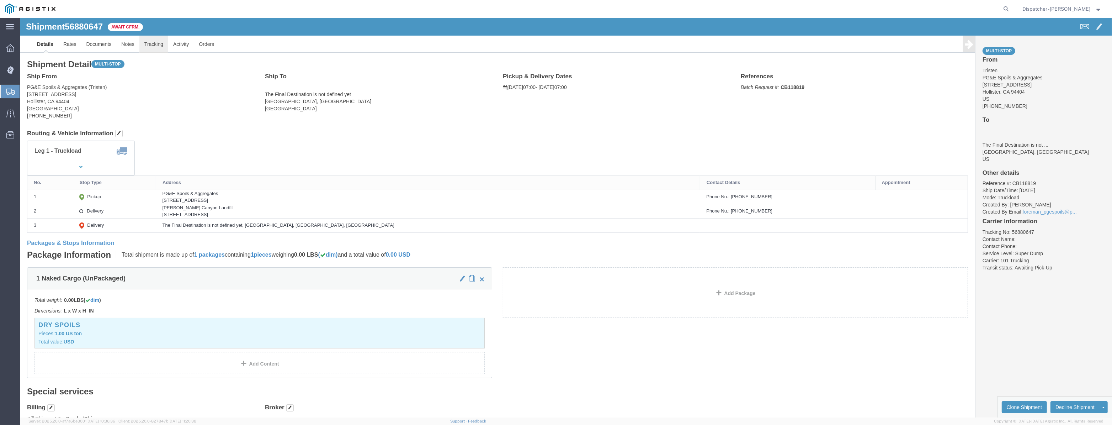
click link "Tracking"
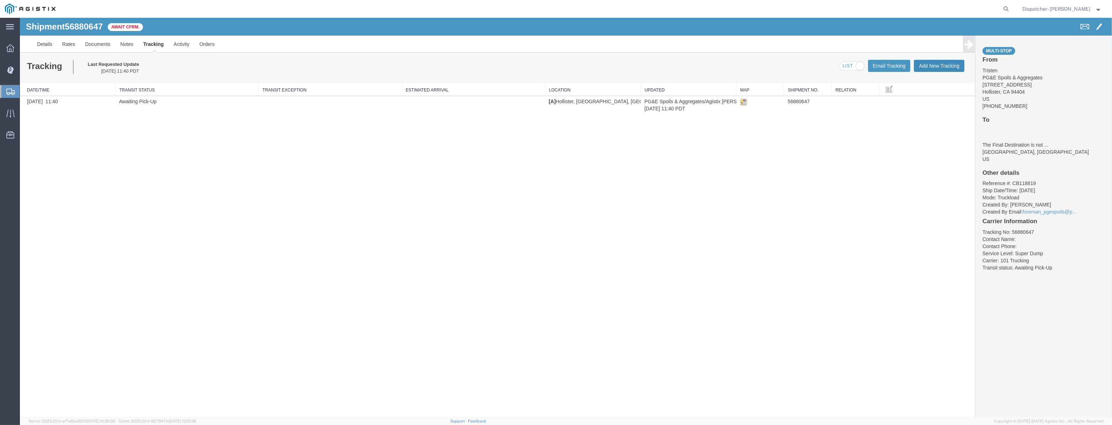
click at [954, 61] on button "Add New Tracking" at bounding box center [939, 66] width 51 height 12
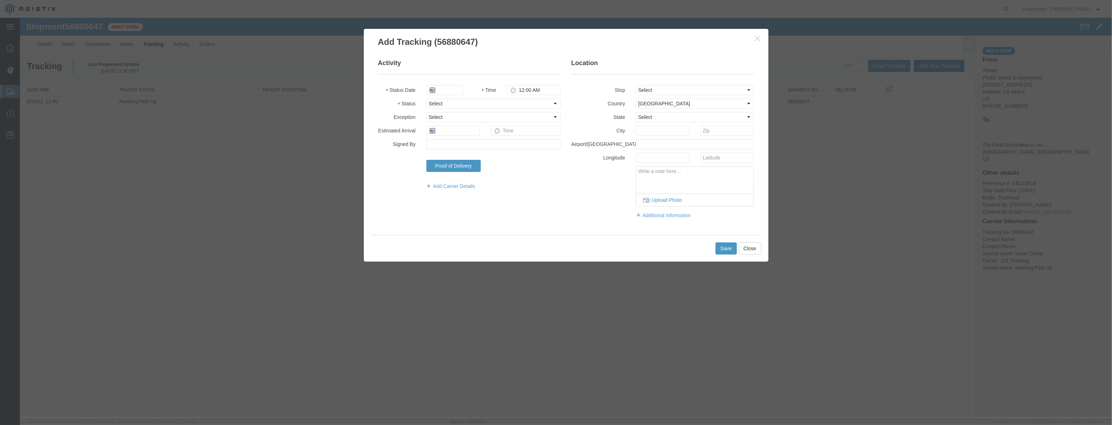
type input "[DATE]"
drag, startPoint x: 435, startPoint y: 91, endPoint x: 447, endPoint y: 85, distance: 12.9
click at [438, 91] on div "[DATE]" at bounding box center [445, 90] width 38 height 10
click at [452, 83] on fieldset "Activity Status Date [DATE] Time 12:00 AM Status Select Arrival Notice Availabl…" at bounding box center [469, 128] width 183 height 138
click at [452, 92] on input "[DATE]" at bounding box center [445, 90] width 38 height 10
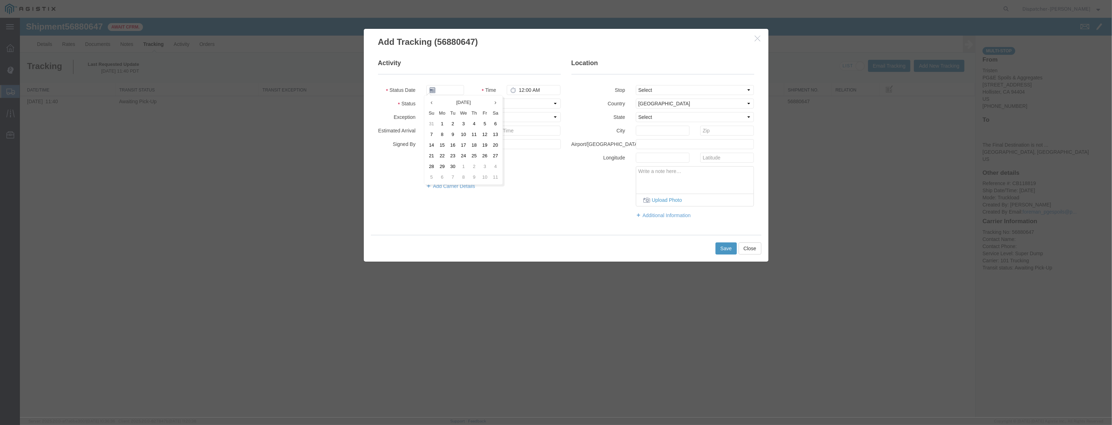
click at [460, 83] on fieldset "Activity Status Date Time 12:00 AM Status Select Arrival Notice Available Arriv…" at bounding box center [469, 128] width 183 height 138
click at [459, 92] on input "text" at bounding box center [445, 90] width 38 height 10
paste input "[DATE]"
type input "[DATE]"
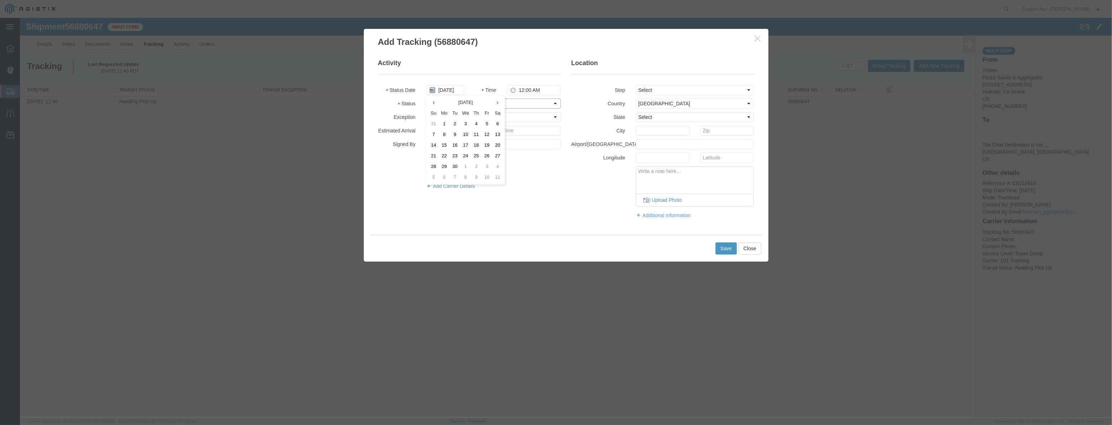
click at [544, 104] on select "Select Arrival Notice Available Arrival Notice Imported Arrive at Delivery Loca…" at bounding box center [493, 104] width 134 height 10
select select "ARVPULOC"
click at [426, 99] on select "Select Arrival Notice Available Arrival Notice Imported Arrive at Delivery Loca…" at bounding box center [493, 104] width 134 height 10
click at [684, 90] on select "Select From: [STREET_ADDRESS][PERSON_NAME] Stop 2: [STREET_ADDRESS] To: The Fin…" at bounding box center [695, 90] width 118 height 10
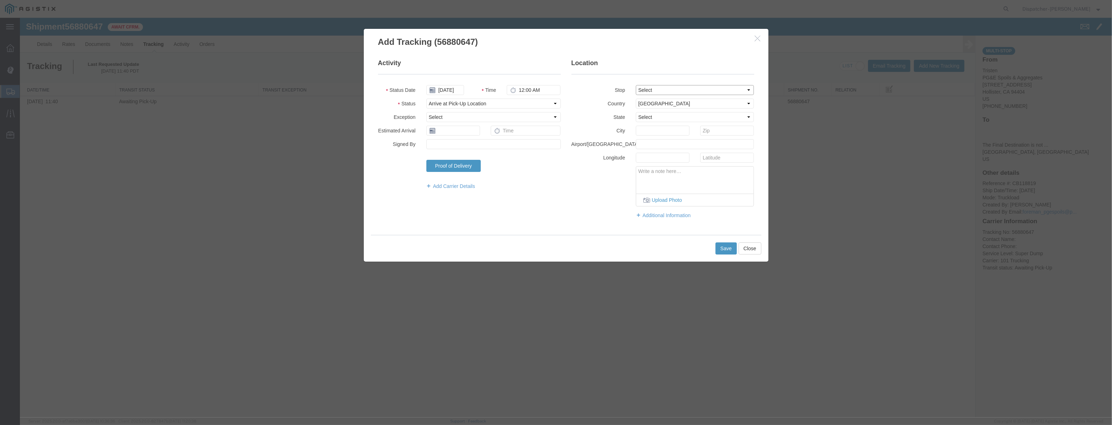
select select "{"pickupDeliveryInfoId": "123061526","pickupOrDelivery": "P","stopNum": "1","lo…"
click at [636, 85] on select "Select From: [STREET_ADDRESS][PERSON_NAME] Stop 2: [STREET_ADDRESS] To: The Fin…" at bounding box center [695, 90] width 118 height 10
select select "CA"
type input "Hollister"
drag, startPoint x: 548, startPoint y: 89, endPoint x: 337, endPoint y: 129, distance: 214.4
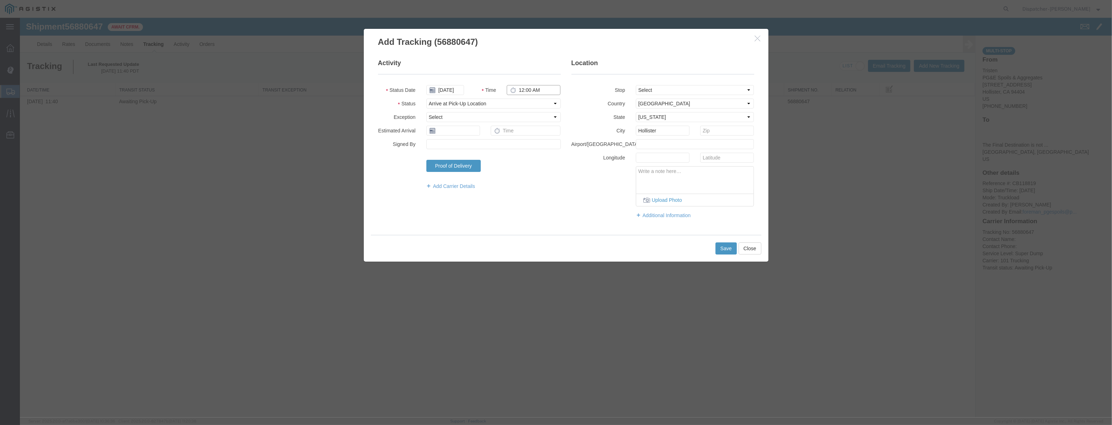
click at [355, 124] on div "Add Tracking (56880647) Activity Status Date [DATE] Time 12:00 AM Status Select…" at bounding box center [566, 217] width 1092 height 399
type input "6:15 AM"
click at [725, 249] on button "Save" at bounding box center [726, 248] width 21 height 12
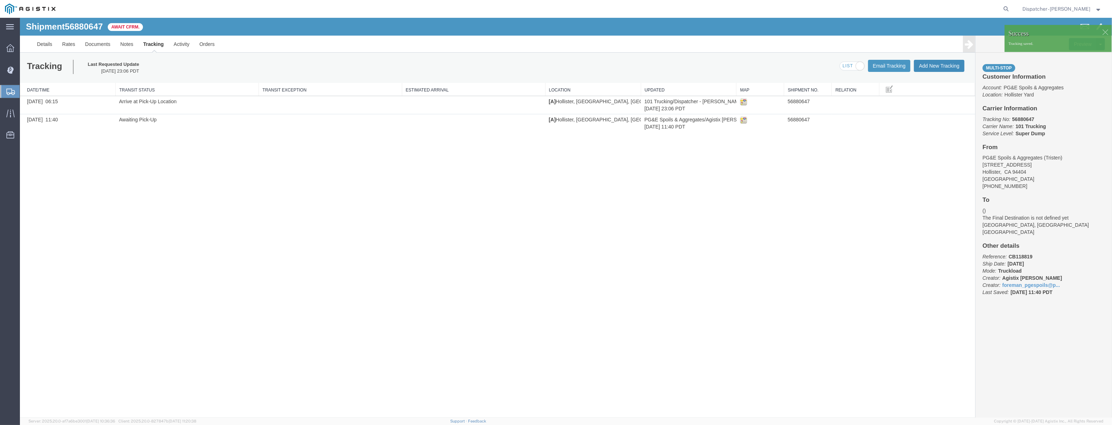
click at [928, 62] on button "Add New Tracking" at bounding box center [939, 66] width 51 height 12
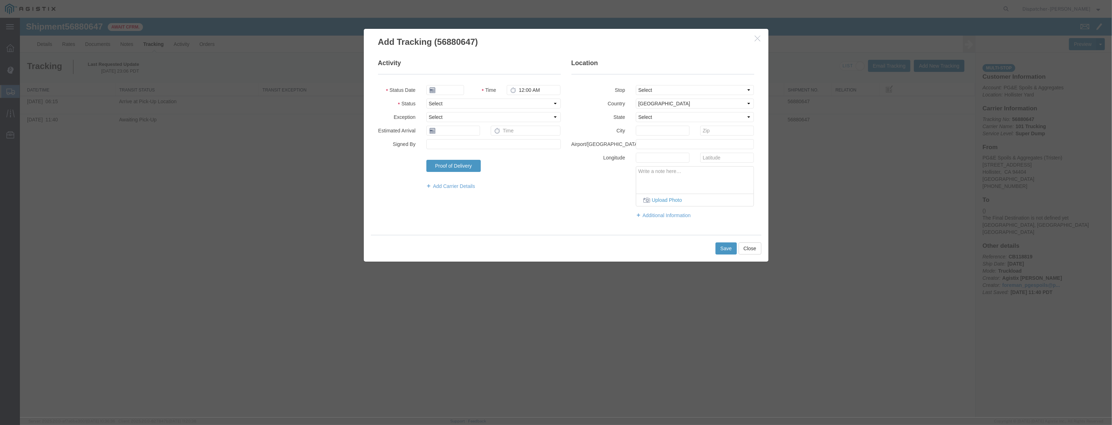
type input "[DATE]"
drag, startPoint x: 452, startPoint y: 89, endPoint x: 457, endPoint y: 79, distance: 11.1
click at [453, 88] on input "[DATE]" at bounding box center [445, 90] width 38 height 10
drag, startPoint x: 457, startPoint y: 79, endPoint x: 454, endPoint y: 94, distance: 15.3
click at [458, 82] on fieldset "Activity Status Date Time 12:00 AM Status Select Arrival Notice Available Arriv…" at bounding box center [469, 128] width 183 height 138
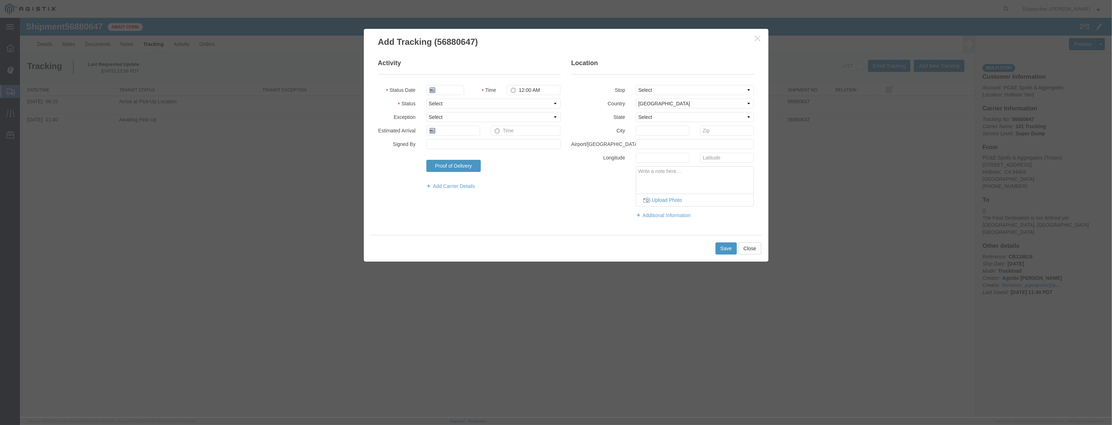
click at [454, 94] on fieldset "Activity Status Date Time 12:00 AM Status Select Arrival Notice Available Arriv…" at bounding box center [469, 128] width 183 height 138
drag, startPoint x: 450, startPoint y: 86, endPoint x: 457, endPoint y: 88, distance: 7.6
click at [450, 86] on input "text" at bounding box center [445, 90] width 38 height 10
paste input "[DATE]"
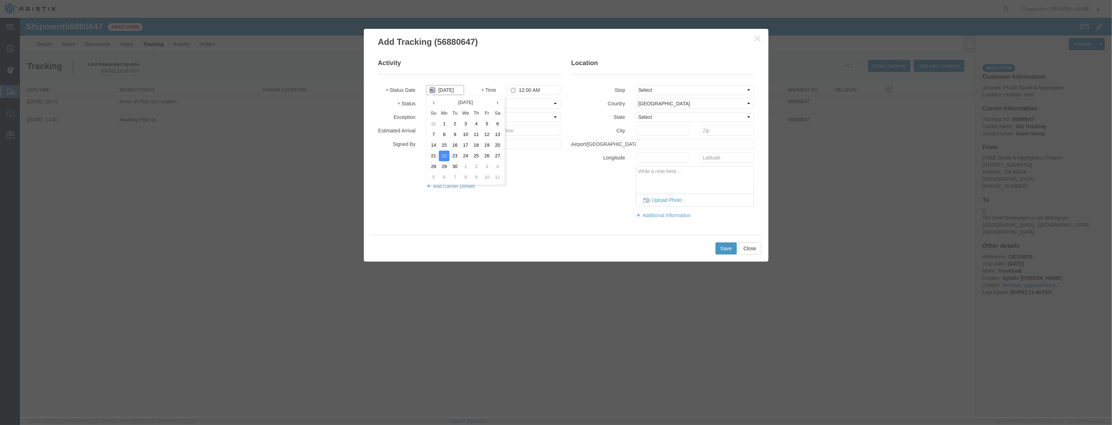
type input "[DATE]"
drag, startPoint x: 526, startPoint y: 103, endPoint x: 525, endPoint y: 108, distance: 5.1
click at [526, 105] on select "Select Arrival Notice Available Arrival Notice Imported Arrive at Delivery Loca…" at bounding box center [493, 104] width 134 height 10
select select "DPTPULOC"
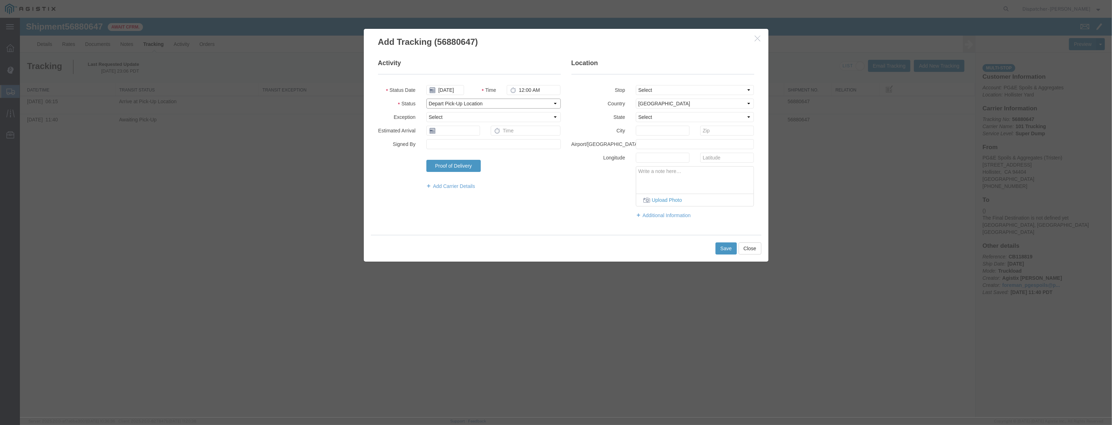
click at [426, 99] on select "Select Arrival Notice Available Arrival Notice Imported Arrive at Delivery Loca…" at bounding box center [493, 104] width 134 height 10
drag, startPoint x: 681, startPoint y: 83, endPoint x: 668, endPoint y: 101, distance: 21.9
click at [675, 89] on fieldset "Location Stop Select From: [STREET_ADDRESS] Stop 2: [STREET_ADDRESS] To: The Fi…" at bounding box center [663, 142] width 183 height 167
drag, startPoint x: 668, startPoint y: 101, endPoint x: 669, endPoint y: 92, distance: 9.4
click at [668, 101] on select "Select [GEOGRAPHIC_DATA] [GEOGRAPHIC_DATA] [GEOGRAPHIC_DATA] [GEOGRAPHIC_DATA] …" at bounding box center [695, 104] width 118 height 10
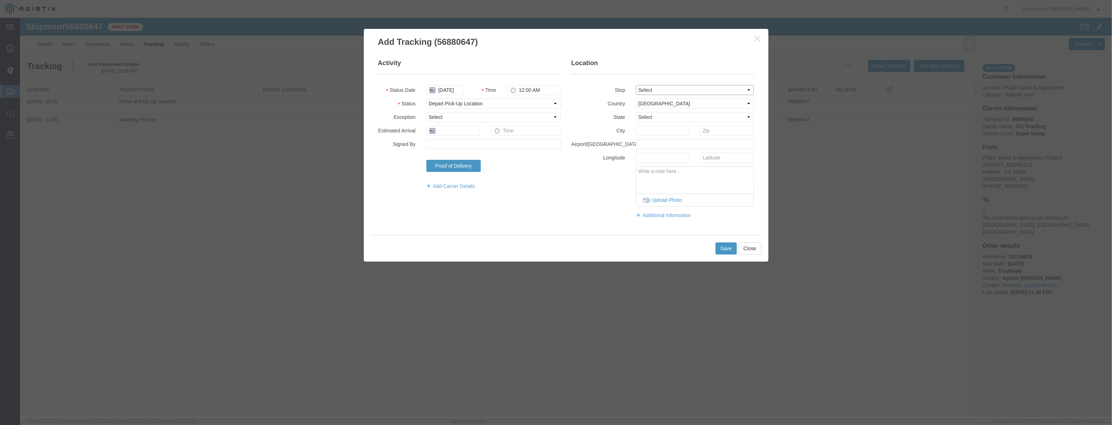
drag, startPoint x: 670, startPoint y: 91, endPoint x: 668, endPoint y: 94, distance: 3.8
click at [669, 93] on select "Select From: [STREET_ADDRESS][PERSON_NAME] Stop 2: [STREET_ADDRESS] To: The Fin…" at bounding box center [695, 90] width 118 height 10
select select "{"pickupDeliveryInfoId": "123061527","pickupOrDelivery": "D","stopNum": "2","lo…"
click at [636, 85] on select "Select From: [STREET_ADDRESS][PERSON_NAME] Stop 2: [STREET_ADDRESS] To: The Fin…" at bounding box center [695, 90] width 118 height 10
select select "CA"
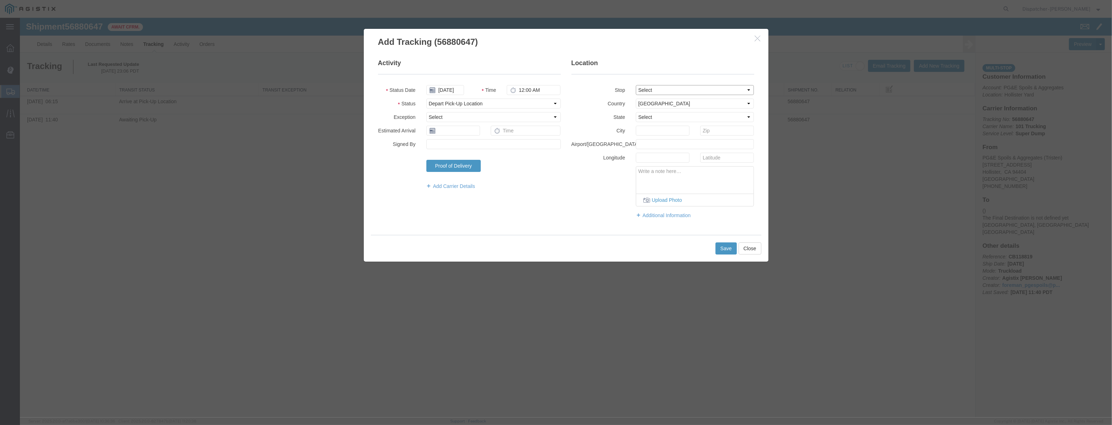
type input "[PERSON_NAME] [PERSON_NAME]"
click at [655, 109] on fieldset "Location Stop Select From: [STREET_ADDRESS] Stop 2: [STREET_ADDRESS] To: The Fi…" at bounding box center [663, 142] width 183 height 167
click at [662, 90] on select "Select From: [STREET_ADDRESS][PERSON_NAME] Stop 2: [STREET_ADDRESS] To: The Fin…" at bounding box center [695, 90] width 118 height 10
select select "{"pickupDeliveryInfoId": "123061526","pickupOrDelivery": "P","stopNum": "1","lo…"
click at [636, 85] on select "Select From: [STREET_ADDRESS][PERSON_NAME] Stop 2: [STREET_ADDRESS] To: The Fin…" at bounding box center [695, 90] width 118 height 10
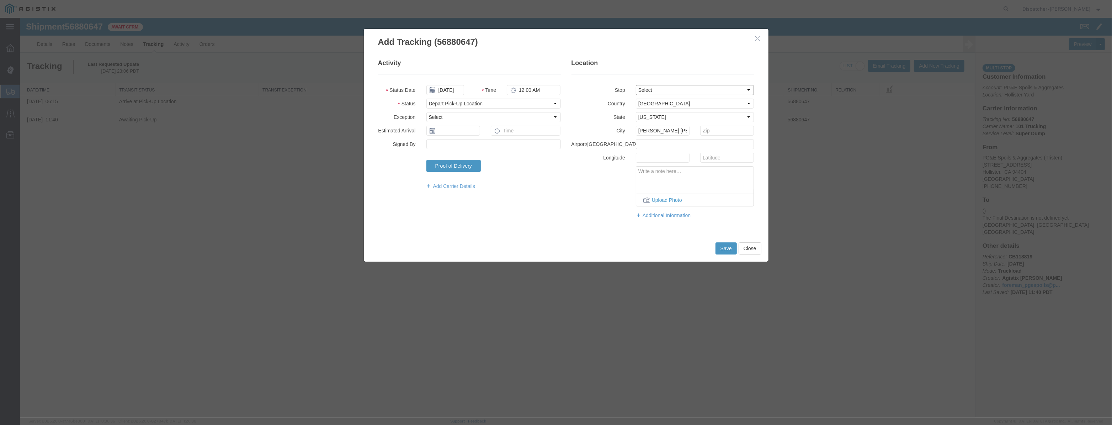
type input "Hollister"
drag, startPoint x: 543, startPoint y: 87, endPoint x: 391, endPoint y: 134, distance: 159.2
click at [400, 132] on fieldset "Activity Status Date [DATE] Time 12:00 AM Status Select Arrival Notice Availabl…" at bounding box center [469, 128] width 183 height 138
type input "6:20 AM"
click at [726, 249] on button "Save" at bounding box center [726, 248] width 21 height 12
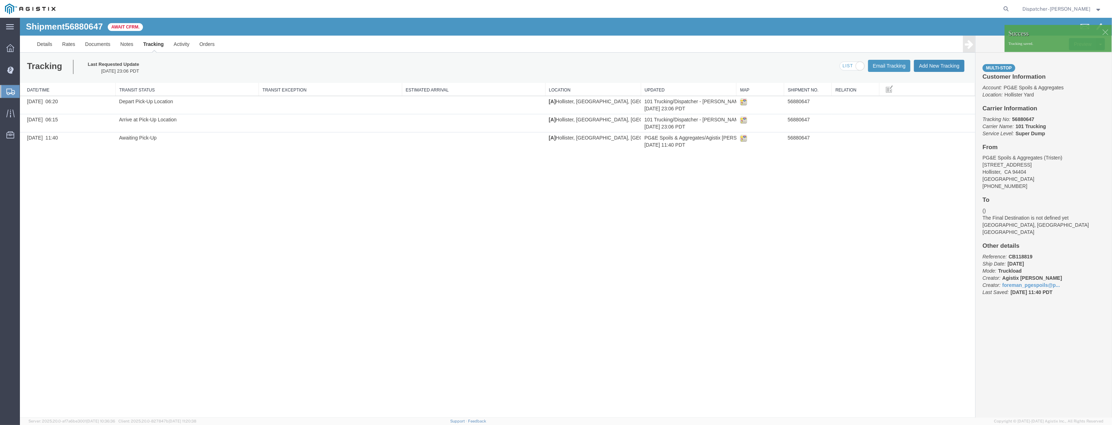
click at [936, 68] on button "Add New Tracking" at bounding box center [939, 66] width 51 height 12
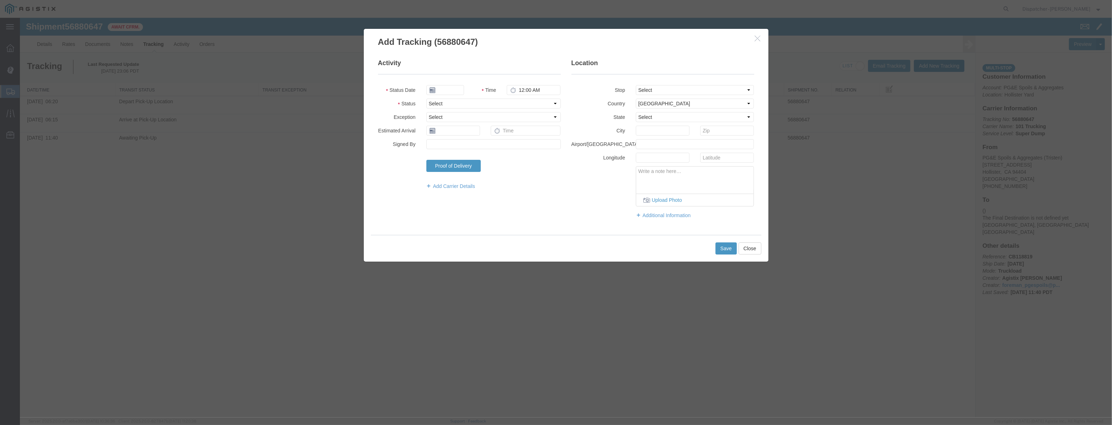
type input "[DATE]"
click at [454, 82] on fieldset "Activity Status Date [DATE] Time 12:00 AM Status Select Arrival Notice Availabl…" at bounding box center [469, 128] width 183 height 138
click at [463, 77] on fieldset "Activity Status Date Time 12:00 AM Status Select Arrival Notice Available Arriv…" at bounding box center [469, 128] width 183 height 138
click at [454, 86] on input "text" at bounding box center [445, 90] width 38 height 10
paste input "[DATE]"
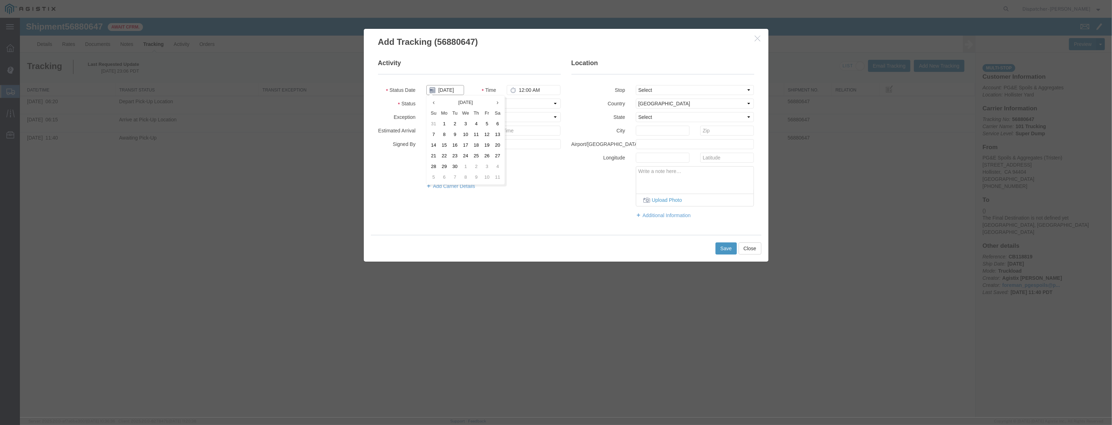
scroll to position [0, 1]
type input "[DATE]"
drag, startPoint x: 532, startPoint y: 104, endPoint x: 530, endPoint y: 108, distance: 4.9
click at [532, 104] on select "Select Arrival Notice Available Arrival Notice Imported Arrive at Delivery Loca…" at bounding box center [493, 104] width 134 height 10
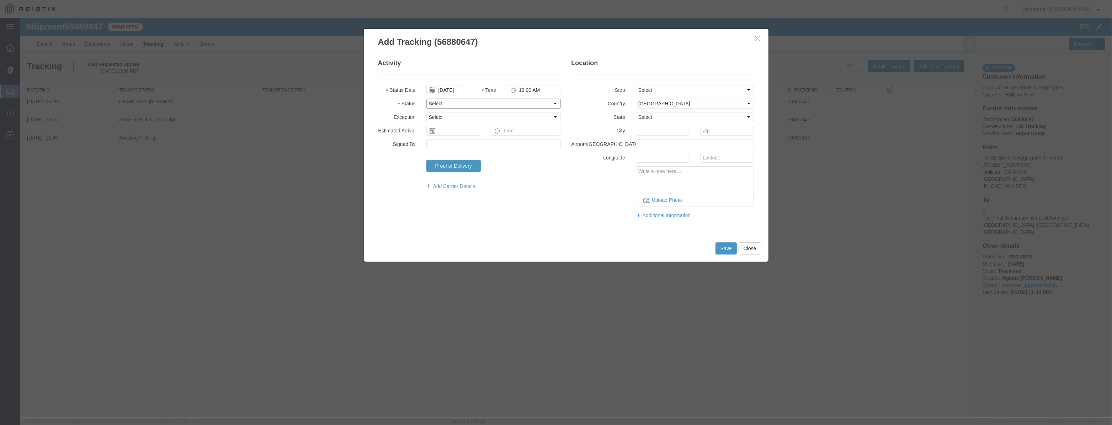
select select "ARVDLVLOC"
click at [426, 99] on select "Select Arrival Notice Available Arrival Notice Imported Arrive at Delivery Loca…" at bounding box center [493, 104] width 134 height 10
drag, startPoint x: 662, startPoint y: 91, endPoint x: 661, endPoint y: 95, distance: 3.6
click at [661, 95] on fieldset "Location Stop Select From: [STREET_ADDRESS] Stop 2: [STREET_ADDRESS] To: The Fi…" at bounding box center [663, 142] width 183 height 167
select select "{"pickupDeliveryInfoId": "123061527","pickupOrDelivery": "D","stopNum": "2","lo…"
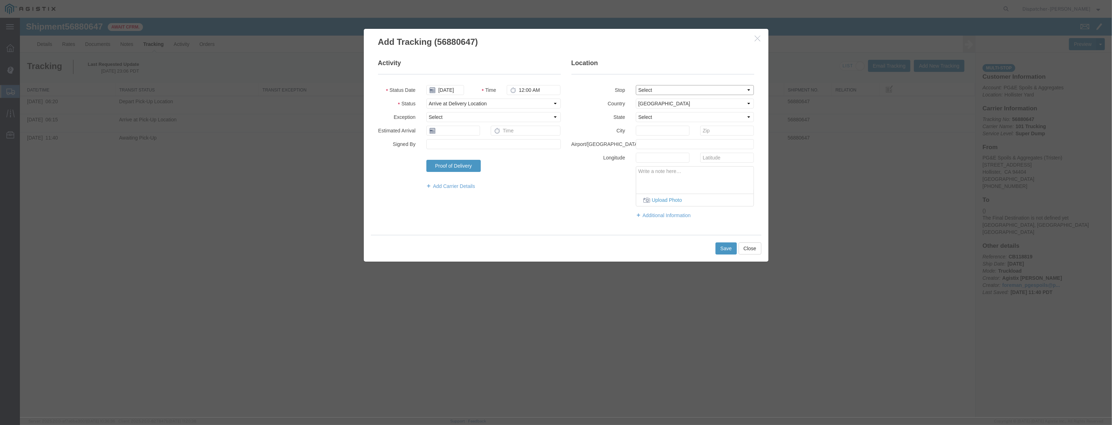
click at [636, 85] on select "Select From: [STREET_ADDRESS][PERSON_NAME] Stop 2: [STREET_ADDRESS] To: The Fin…" at bounding box center [695, 90] width 118 height 10
select select "CA"
type input "[PERSON_NAME] [PERSON_NAME]"
drag, startPoint x: 534, startPoint y: 92, endPoint x: 407, endPoint y: 109, distance: 128.8
click at [409, 108] on fieldset "Activity Status Date [DATE] Time 12:00 AM Status Select Arrival Notice Availabl…" at bounding box center [469, 128] width 183 height 138
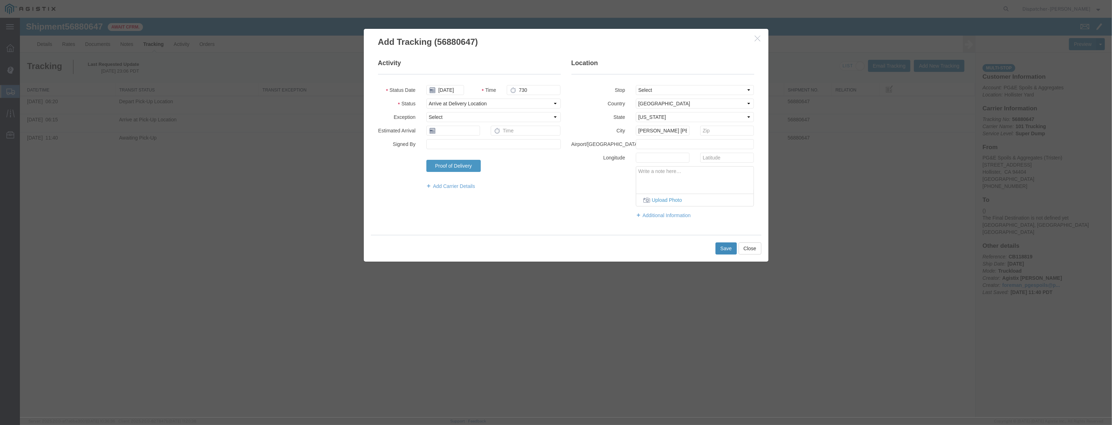
type input "7:30 AM"
click at [719, 245] on button "Save" at bounding box center [726, 248] width 21 height 12
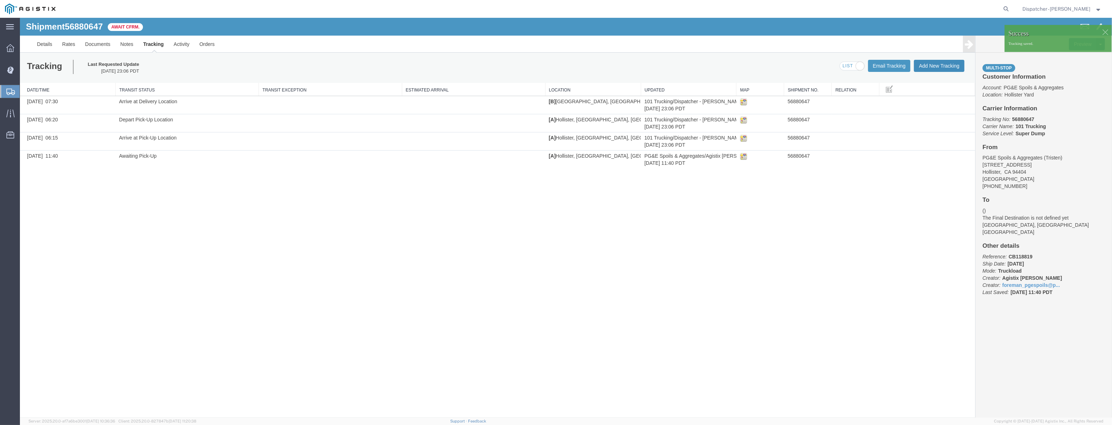
click at [936, 68] on button "Add New Tracking" at bounding box center [939, 66] width 51 height 12
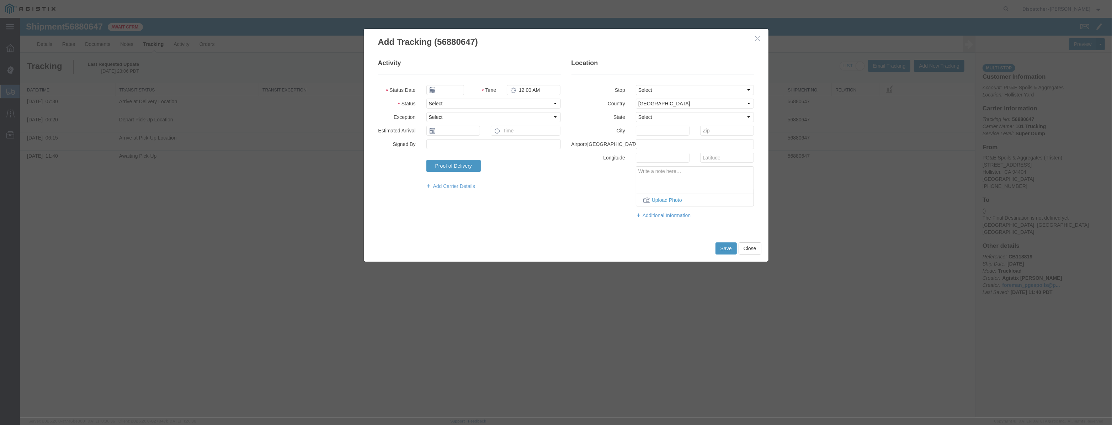
type input "[DATE]"
click at [455, 90] on input "[DATE]" at bounding box center [445, 90] width 38 height 10
drag, startPoint x: 463, startPoint y: 79, endPoint x: 455, endPoint y: 88, distance: 11.1
click at [462, 82] on fieldset "Activity Status Date Time 12:00 AM Status Select Arrival Notice Available Arriv…" at bounding box center [469, 128] width 183 height 138
click at [455, 88] on input "text" at bounding box center [445, 90] width 38 height 10
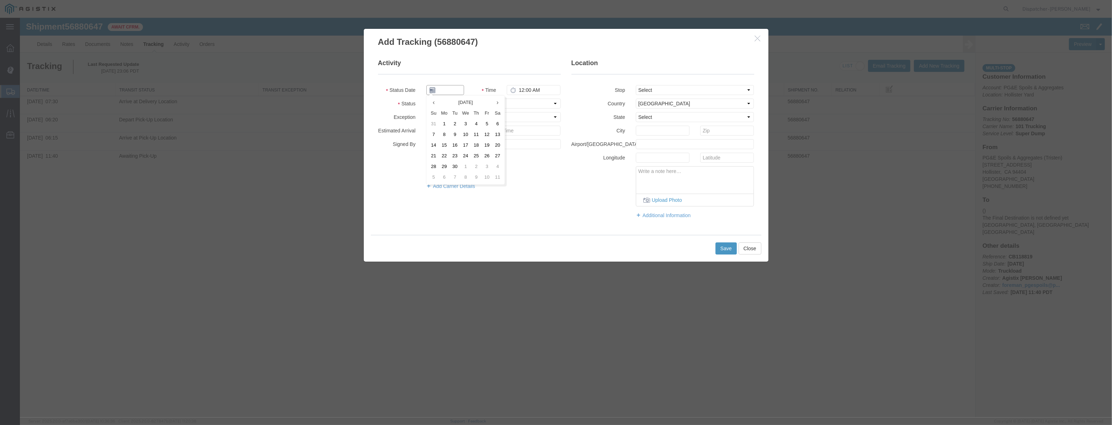
paste input "[DATE]"
type input "[DATE]"
click at [511, 105] on select "Select Arrival Notice Available Arrival Notice Imported Arrive at Delivery Loca…" at bounding box center [493, 104] width 134 height 10
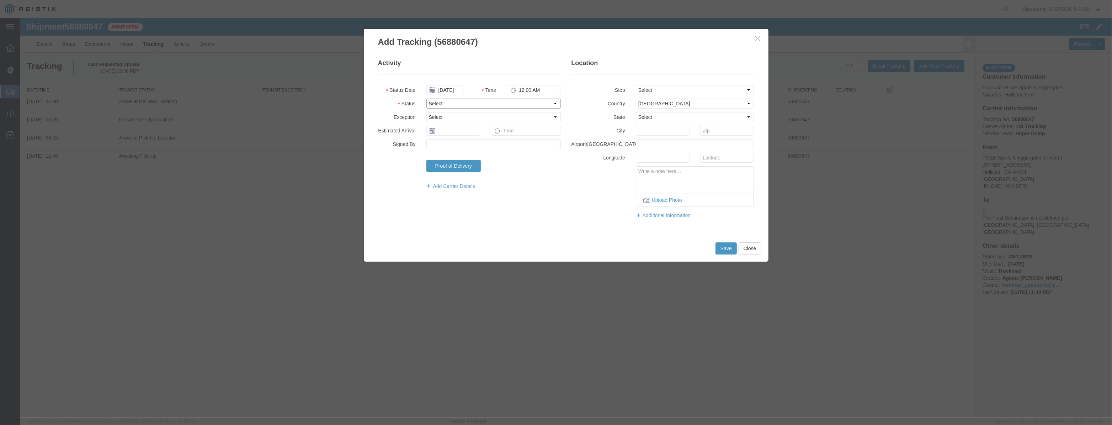
select select "DPTDLVLOC"
click at [426, 99] on select "Select Arrival Notice Available Arrival Notice Imported Arrive at Delivery Loca…" at bounding box center [493, 104] width 134 height 10
click at [690, 94] on select "Select From: [STREET_ADDRESS][PERSON_NAME] Stop 2: [STREET_ADDRESS] To: The Fin…" at bounding box center [695, 90] width 118 height 10
select select "{"pickupDeliveryInfoId": "123061527","pickupOrDelivery": "D","stopNum": "2","lo…"
click at [636, 85] on select "Select From: [STREET_ADDRESS][PERSON_NAME] Stop 2: [STREET_ADDRESS] To: The Fin…" at bounding box center [695, 90] width 118 height 10
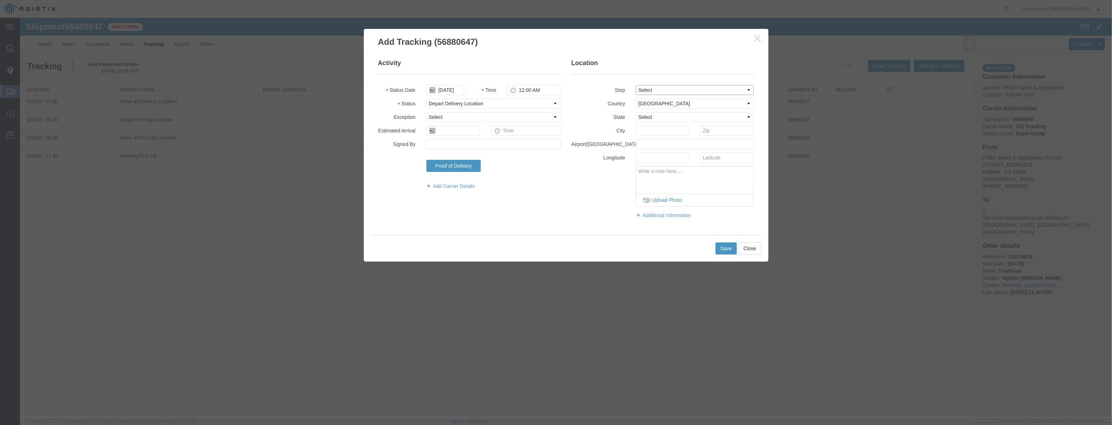
select select "CA"
type input "[PERSON_NAME] [PERSON_NAME]"
drag, startPoint x: 556, startPoint y: 93, endPoint x: 313, endPoint y: 136, distance: 247.4
click at [320, 137] on div "Add Tracking (56880647) Activity Status Date [DATE] Time 12:00 AM Status Select…" at bounding box center [566, 217] width 1092 height 399
type input "7:55 AM"
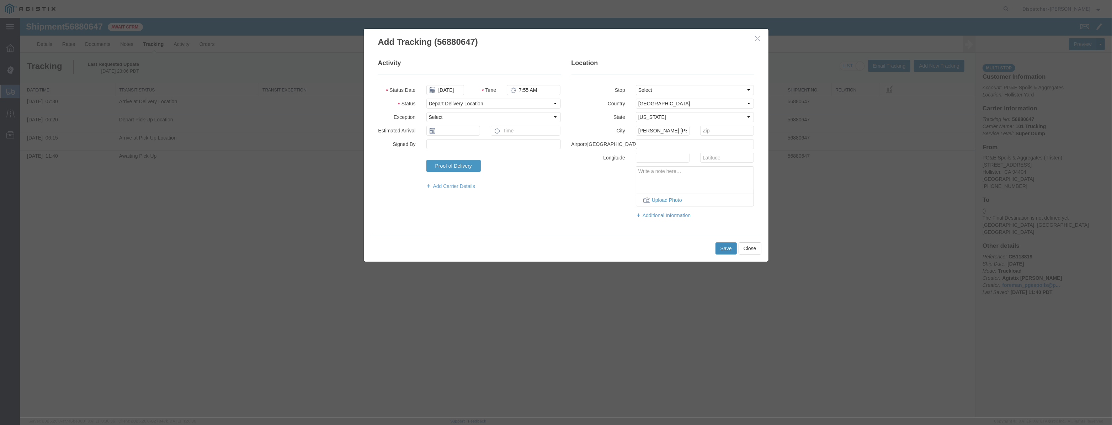
click at [727, 249] on button "Save" at bounding box center [726, 248] width 21 height 12
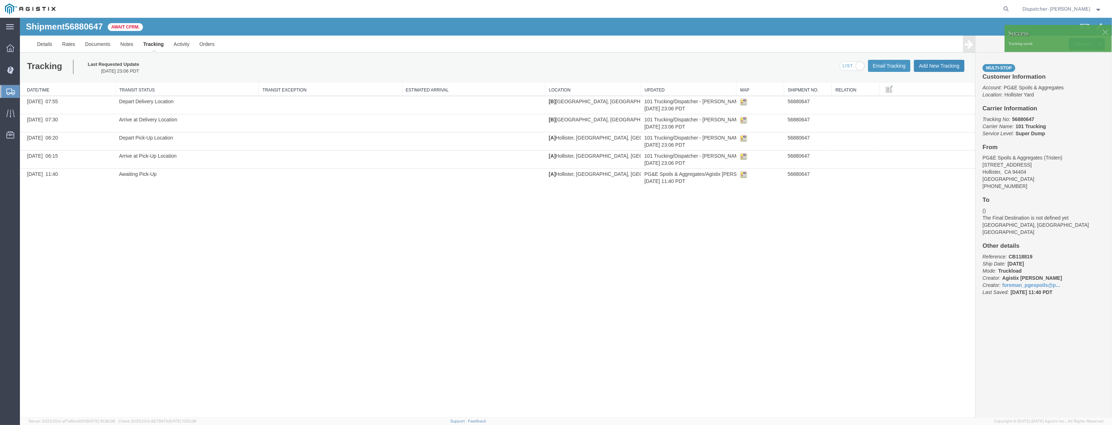
click at [925, 68] on button "Add New Tracking" at bounding box center [939, 66] width 51 height 12
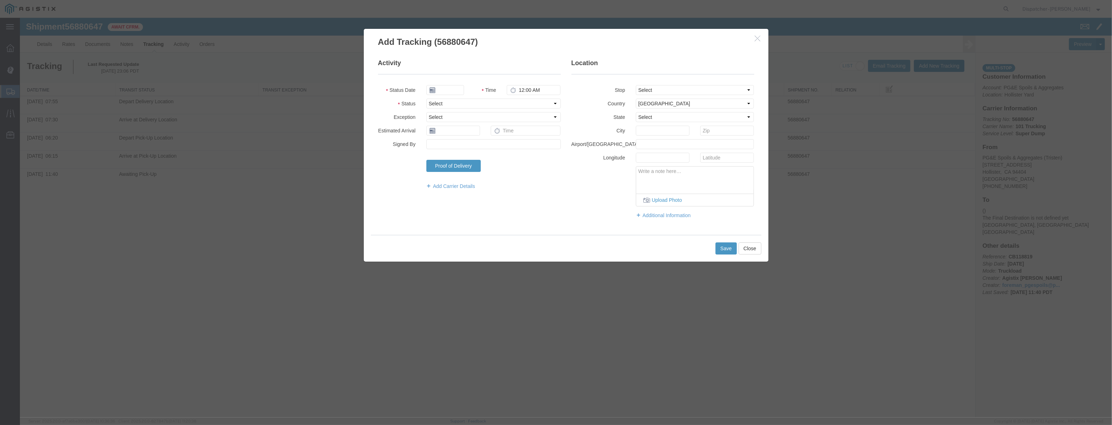
type input "[DATE]"
click at [443, 82] on fieldset "Activity Status Date [DATE] Time 12:00 AM Status Select Arrival Notice Availabl…" at bounding box center [469, 128] width 183 height 138
click at [439, 88] on input "[DATE]" at bounding box center [445, 90] width 38 height 10
drag, startPoint x: 441, startPoint y: 76, endPoint x: 442, endPoint y: 81, distance: 5.0
click at [442, 77] on fieldset "Activity Status Date Time 12:00 AM Status Select Arrival Notice Available Arriv…" at bounding box center [469, 128] width 183 height 138
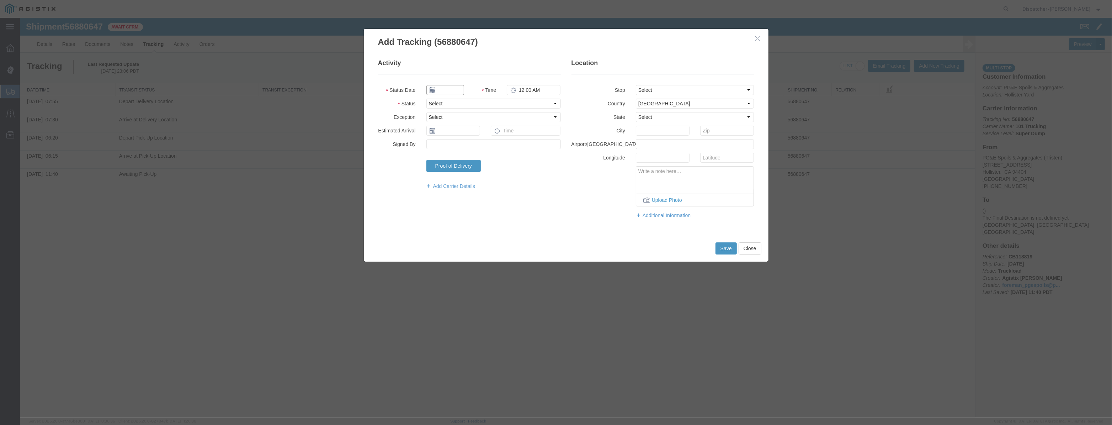
click at [445, 85] on input "text" at bounding box center [445, 90] width 38 height 10
paste input "[DATE]"
type input "[DATE]"
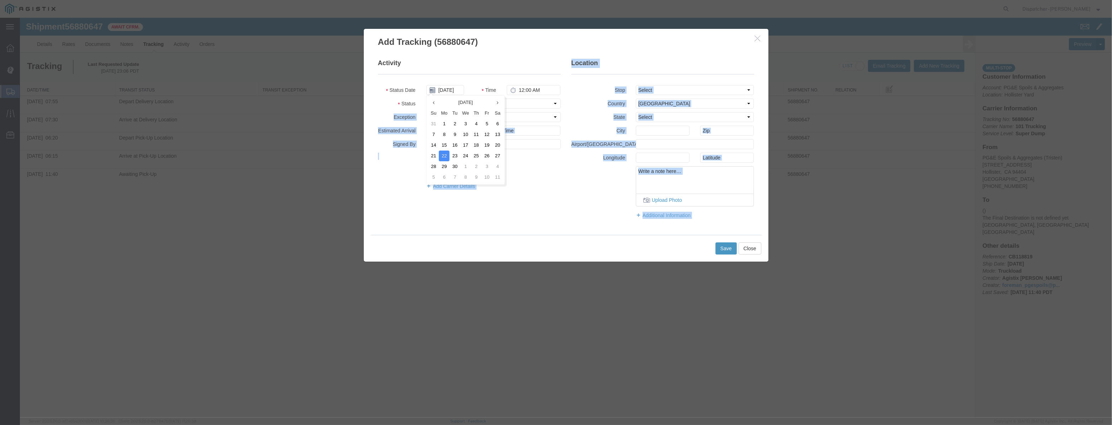
click at [505, 104] on body "Shipment 56880647 5 of 5 Await Cfrm. Details Rates Documents Notes Tracking Act…" at bounding box center [566, 205] width 1092 height 375
click at [534, 106] on select "Select Arrival Notice Available Arrival Notice Imported Arrive at Delivery Loca…" at bounding box center [493, 104] width 134 height 10
select select "ARVPULOC"
click at [426, 99] on select "Select Arrival Notice Available Arrival Notice Imported Arrive at Delivery Loca…" at bounding box center [493, 104] width 134 height 10
click at [658, 92] on select "Select From: [STREET_ADDRESS][PERSON_NAME] Stop 2: [STREET_ADDRESS] To: The Fin…" at bounding box center [695, 90] width 118 height 10
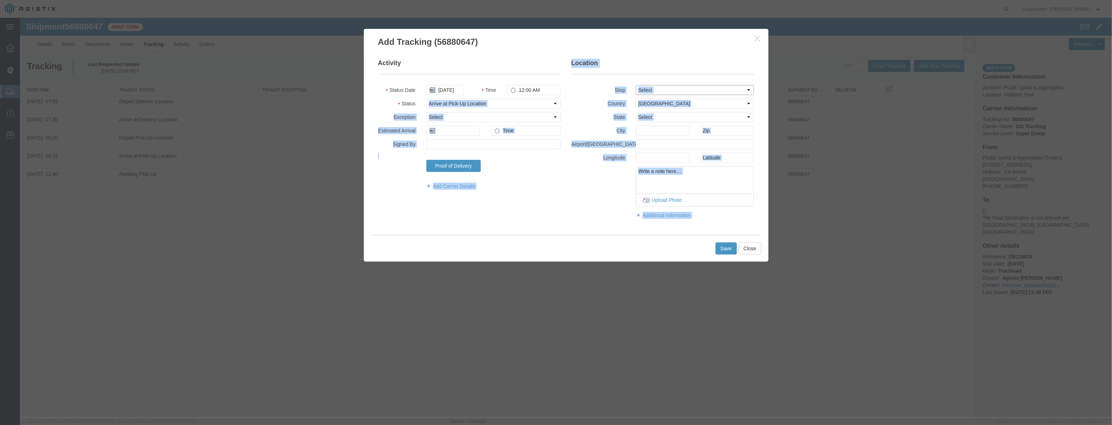
select select "{"pickupDeliveryInfoId": "123061526","pickupOrDelivery": "P","stopNum": "1","lo…"
click at [636, 85] on select "Select From: [STREET_ADDRESS][PERSON_NAME] Stop 2: [STREET_ADDRESS] To: The Fin…" at bounding box center [695, 90] width 118 height 10
select select "CA"
type input "Hollister"
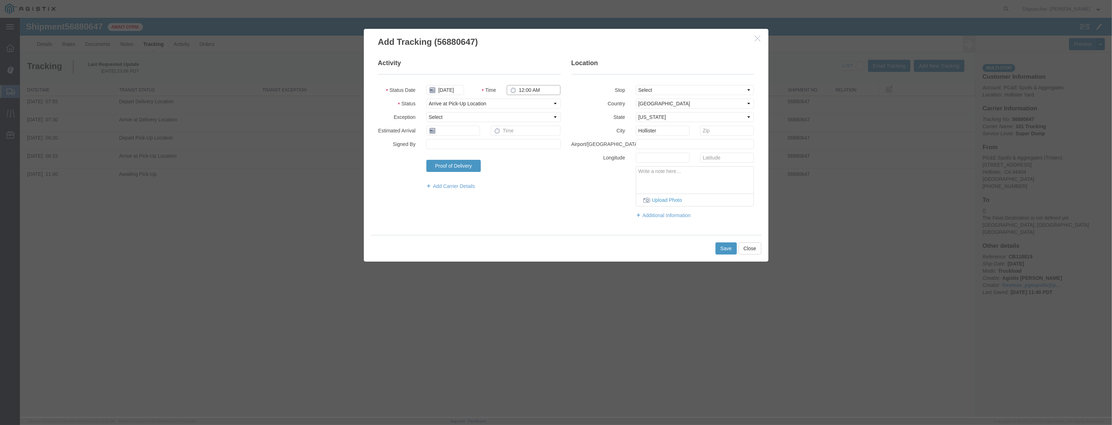
drag, startPoint x: 529, startPoint y: 89, endPoint x: 294, endPoint y: 123, distance: 237.5
click at [379, 117] on fieldset "Activity Status Date [DATE] Time 12:00 AM Status Select Arrival Notice Availabl…" at bounding box center [469, 128] width 183 height 138
type input "8:50 AM"
click at [719, 249] on button "Save" at bounding box center [726, 248] width 21 height 12
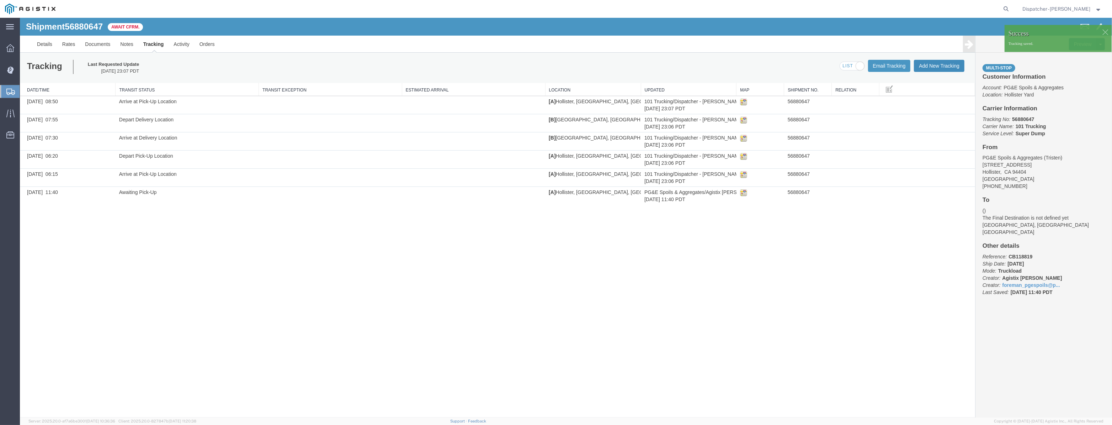
click at [926, 69] on button "Add New Tracking" at bounding box center [939, 66] width 51 height 12
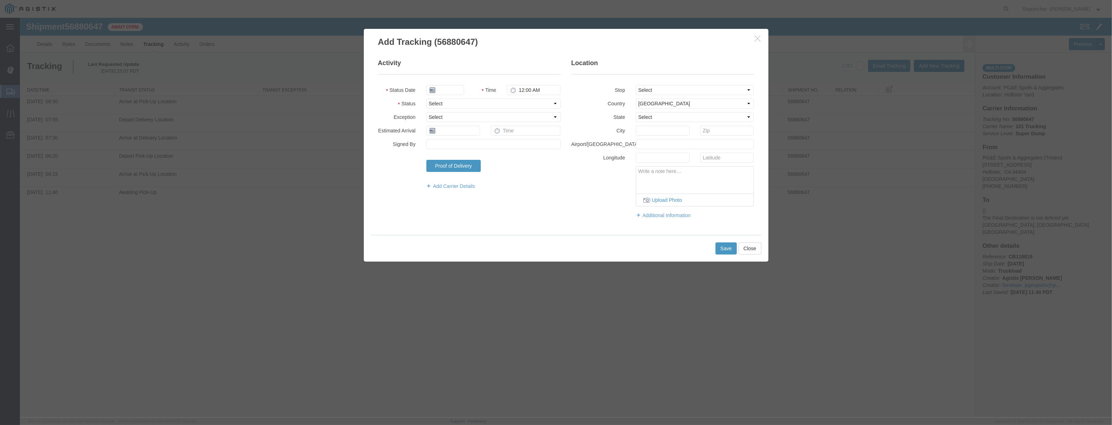
type input "[DATE]"
drag, startPoint x: 446, startPoint y: 94, endPoint x: 452, endPoint y: 81, distance: 13.7
click at [446, 93] on input "[DATE]" at bounding box center [445, 90] width 38 height 10
click at [452, 81] on fieldset "Activity Status Date Time 12:00 AM Status Select Arrival Notice Available Arriv…" at bounding box center [469, 128] width 183 height 138
drag, startPoint x: 451, startPoint y: 88, endPoint x: 473, endPoint y: 92, distance: 22.5
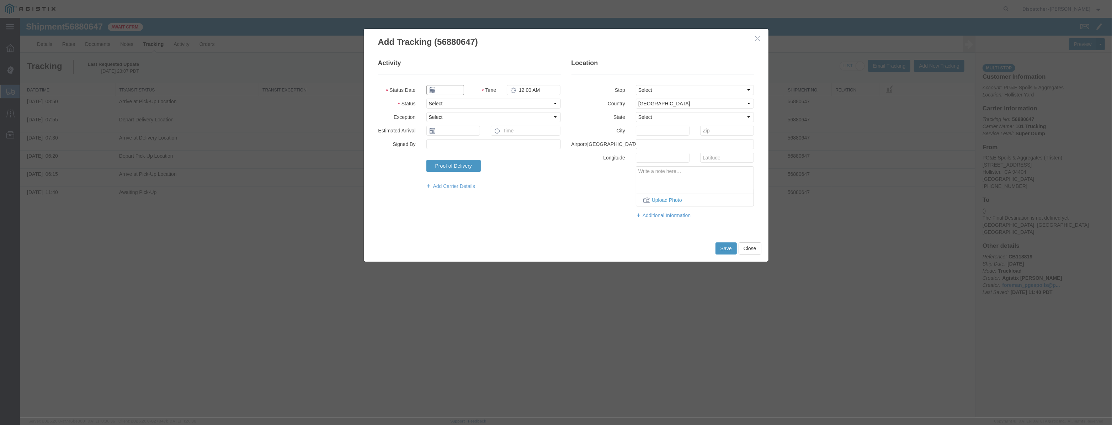
click at [451, 88] on input "text" at bounding box center [445, 90] width 38 height 10
paste input "[DATE]"
type input "[DATE]"
click at [522, 104] on select "Select Arrival Notice Available Arrival Notice Imported Arrive at Delivery Loca…" at bounding box center [493, 104] width 134 height 10
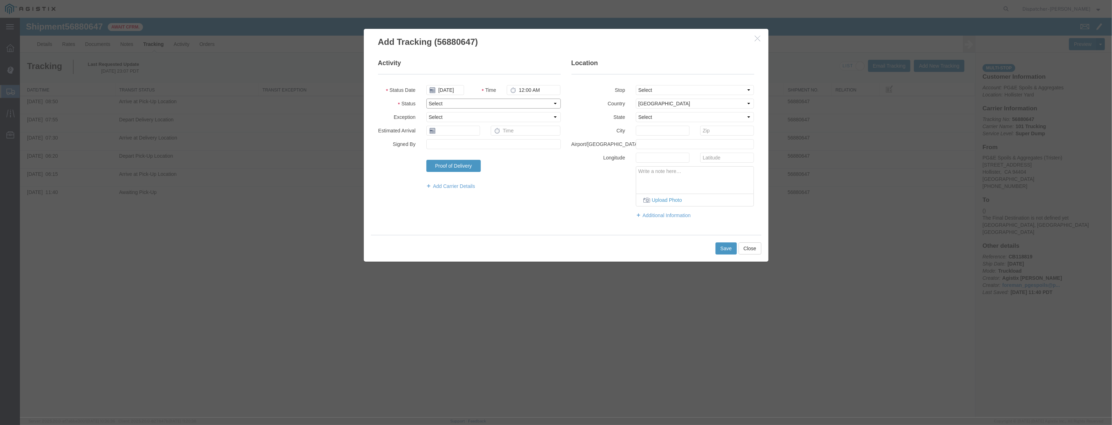
scroll to position [0, 0]
select select "DPTPULOC"
click at [426, 99] on select "Select Arrival Notice Available Arrival Notice Imported Arrive at Delivery Loca…" at bounding box center [493, 104] width 134 height 10
click at [682, 85] on select "Select From: [STREET_ADDRESS][PERSON_NAME] Stop 2: [STREET_ADDRESS] To: The Fin…" at bounding box center [695, 90] width 118 height 10
select select "{"pickupDeliveryInfoId": "123061526","pickupOrDelivery": "P","stopNum": "1","lo…"
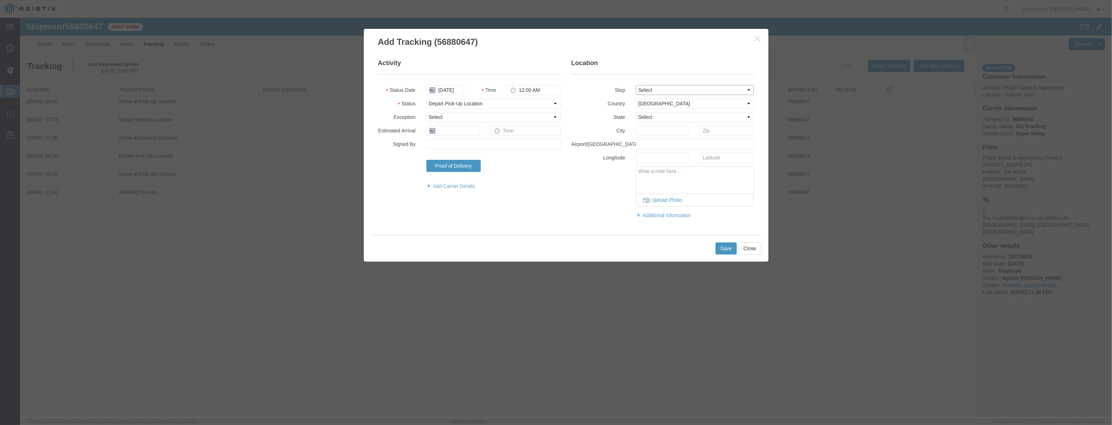
click at [636, 85] on select "Select From: [STREET_ADDRESS][PERSON_NAME] Stop 2: [STREET_ADDRESS] To: The Fin…" at bounding box center [695, 90] width 118 height 10
select select "CA"
type input "Hollister"
drag, startPoint x: 542, startPoint y: 85, endPoint x: 362, endPoint y: 84, distance: 180.3
click at [362, 84] on div "Add Tracking (56880647) Activity Status Date [DATE] Time 12:00 AM Status Select…" at bounding box center [566, 144] width 416 height 233
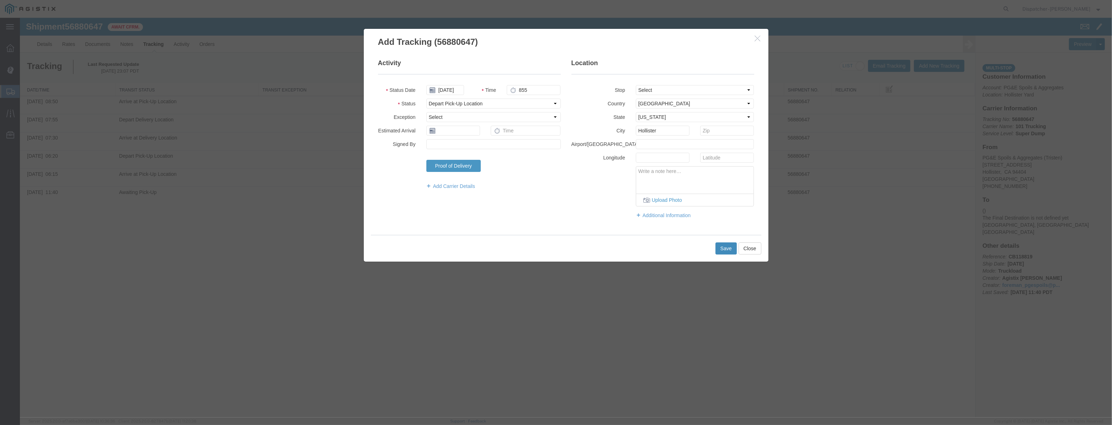
type input "8:55 AM"
click at [724, 249] on button "Save" at bounding box center [726, 248] width 21 height 12
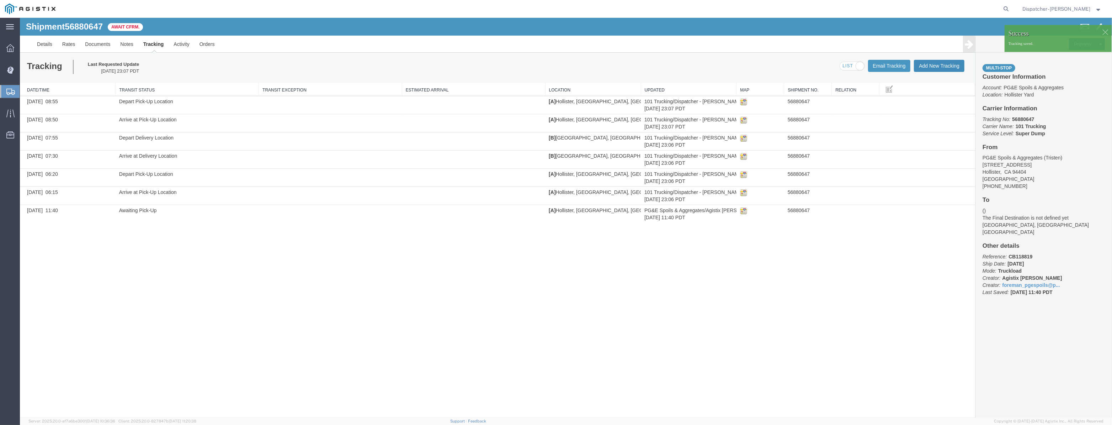
click at [943, 64] on button "Add New Tracking" at bounding box center [939, 66] width 51 height 12
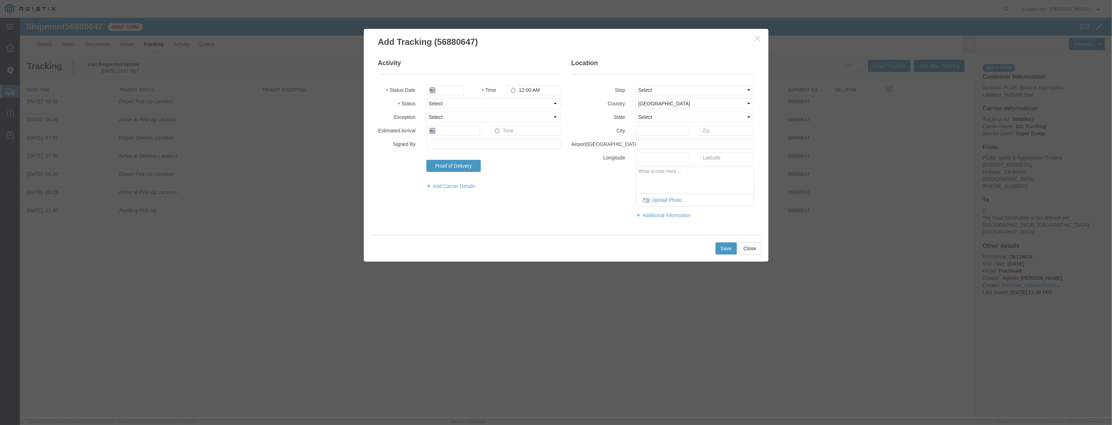
type input "[DATE]"
drag, startPoint x: 443, startPoint y: 89, endPoint x: 451, endPoint y: 82, distance: 10.6
click at [443, 89] on input "[DATE]" at bounding box center [445, 90] width 38 height 10
click at [454, 79] on fieldset "Activity Status Date Time 12:00 AM Status Select Arrival Notice Available Arriv…" at bounding box center [469, 128] width 183 height 138
click at [452, 84] on fieldset "Activity Status Date Time 12:00 AM Status Select Arrival Notice Available Arriv…" at bounding box center [469, 128] width 183 height 138
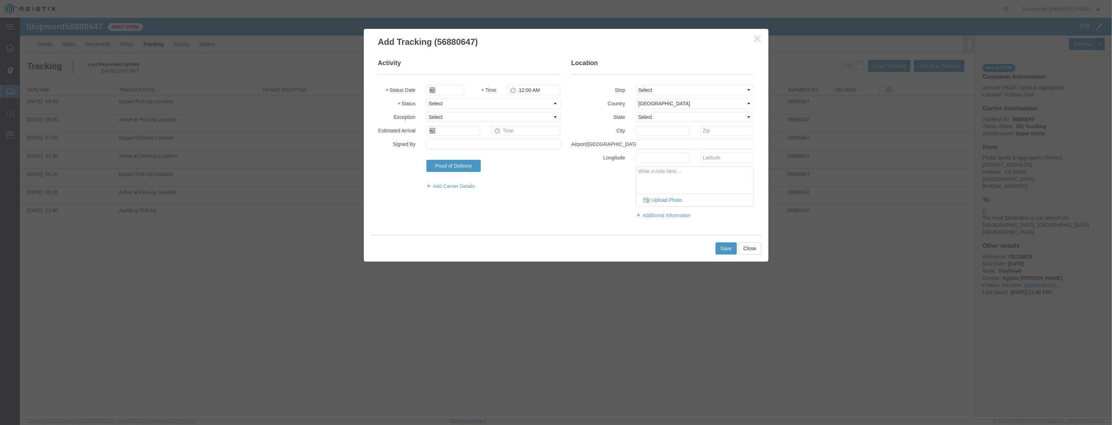
click at [466, 90] on div at bounding box center [445, 90] width 48 height 10
click at [453, 88] on input "text" at bounding box center [445, 90] width 38 height 10
paste input "[DATE]"
type input "[DATE]"
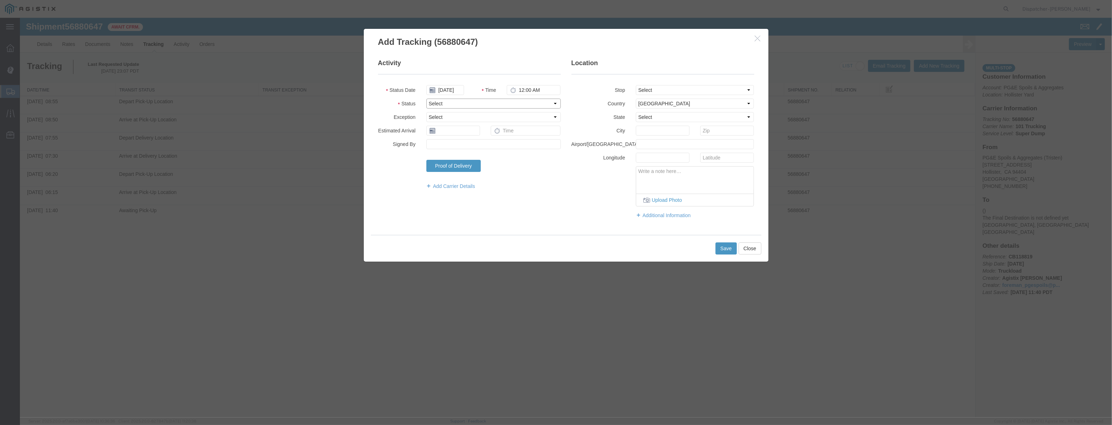
drag, startPoint x: 516, startPoint y: 102, endPoint x: 516, endPoint y: 108, distance: 5.7
click at [516, 102] on select "Select Arrival Notice Available Arrival Notice Imported Arrive at Delivery Loca…" at bounding box center [493, 104] width 134 height 10
select select "ARVDLVLOC"
click at [426, 99] on select "Select Arrival Notice Available Arrival Notice Imported Arrive at Delivery Loca…" at bounding box center [493, 104] width 134 height 10
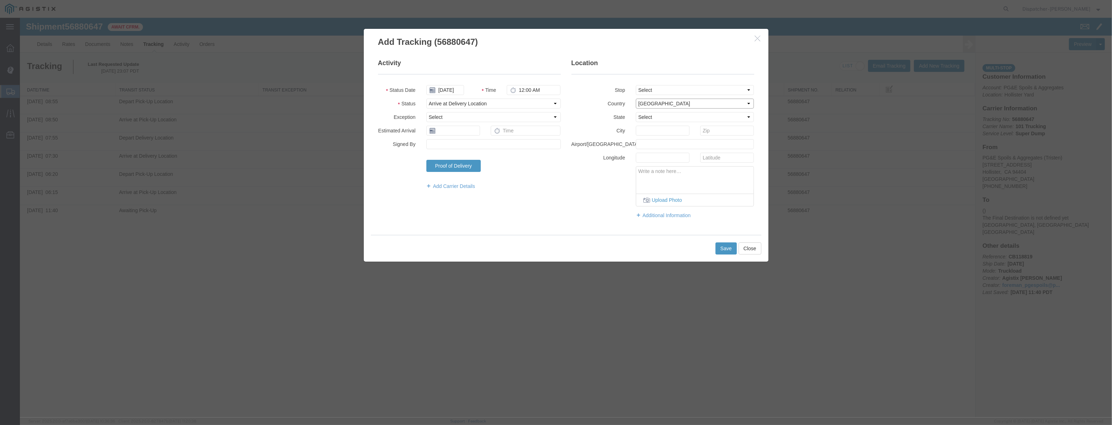
click at [667, 99] on select "Select [GEOGRAPHIC_DATA] [GEOGRAPHIC_DATA] [GEOGRAPHIC_DATA] [GEOGRAPHIC_DATA] …" at bounding box center [695, 104] width 118 height 10
click at [672, 95] on fieldset "Location Stop Select From: [STREET_ADDRESS] Stop 2: [STREET_ADDRESS] To: The Fi…" at bounding box center [663, 142] width 183 height 167
click at [683, 90] on select "Select From: [STREET_ADDRESS][PERSON_NAME] Stop 2: [STREET_ADDRESS] To: The Fin…" at bounding box center [695, 90] width 118 height 10
select select "{"pickupDeliveryInfoId": "123061527","pickupOrDelivery": "D","stopNum": "2","lo…"
click at [636, 85] on select "Select From: [STREET_ADDRESS][PERSON_NAME] Stop 2: [STREET_ADDRESS] To: The Fin…" at bounding box center [695, 90] width 118 height 10
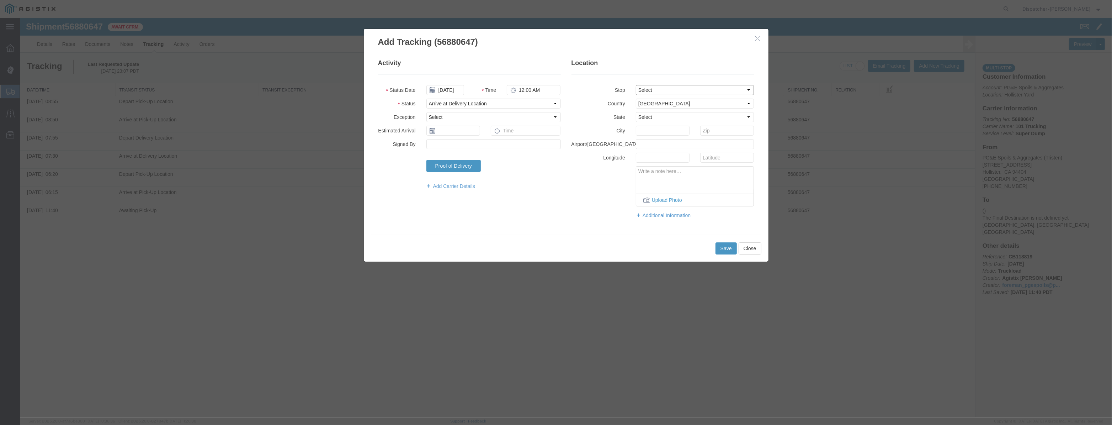
select select "CA"
type input "[PERSON_NAME] [PERSON_NAME]"
drag, startPoint x: 551, startPoint y: 89, endPoint x: 377, endPoint y: 91, distance: 174.0
click at [377, 91] on div "Status Date [DATE] Time 12:00 AM" at bounding box center [470, 90] width 194 height 10
type input "9:55 AM"
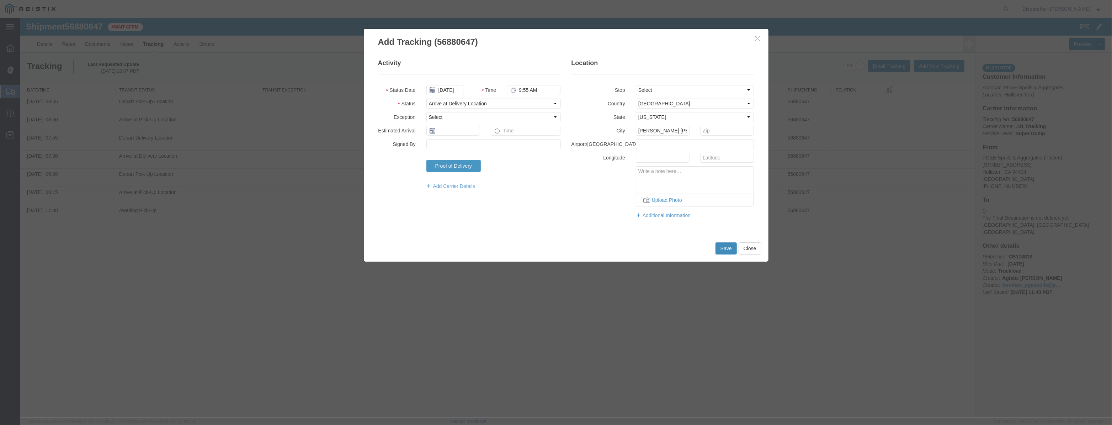
click at [716, 247] on button "Save" at bounding box center [726, 248] width 21 height 12
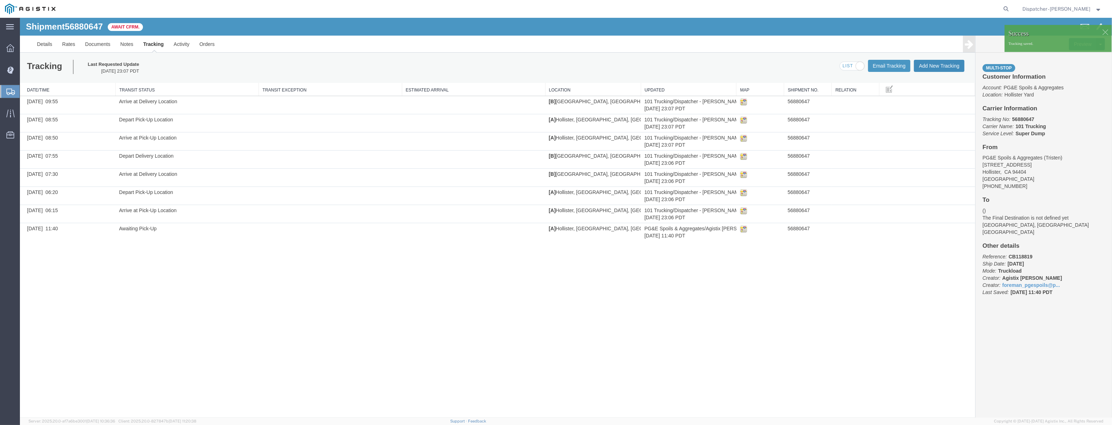
click at [941, 69] on button "Add New Tracking" at bounding box center [939, 66] width 51 height 12
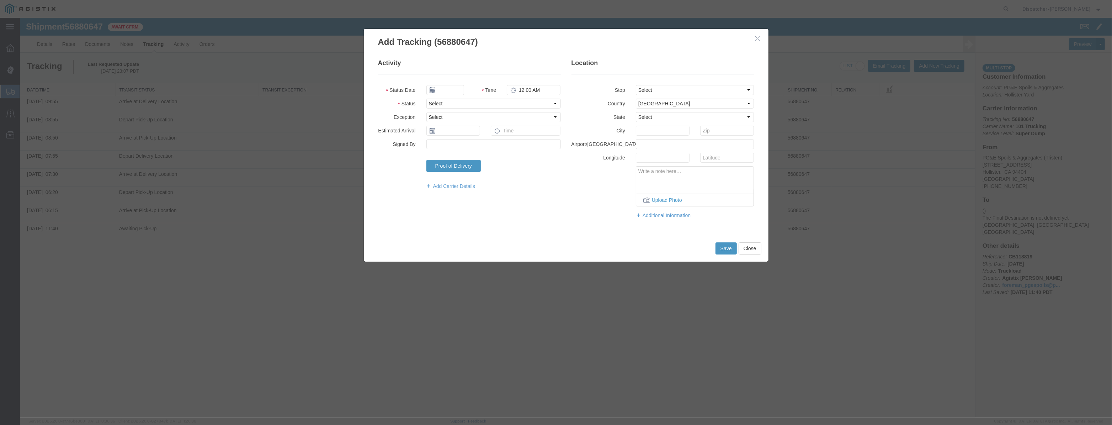
type input "[DATE]"
drag, startPoint x: 438, startPoint y: 88, endPoint x: 449, endPoint y: 78, distance: 14.8
click at [440, 86] on input "[DATE]" at bounding box center [445, 90] width 38 height 10
drag, startPoint x: 449, startPoint y: 78, endPoint x: 449, endPoint y: 86, distance: 8.5
click at [449, 79] on fieldset "Activity Status Date Time 12:00 AM Status Select Arrival Notice Available Arriv…" at bounding box center [469, 128] width 183 height 138
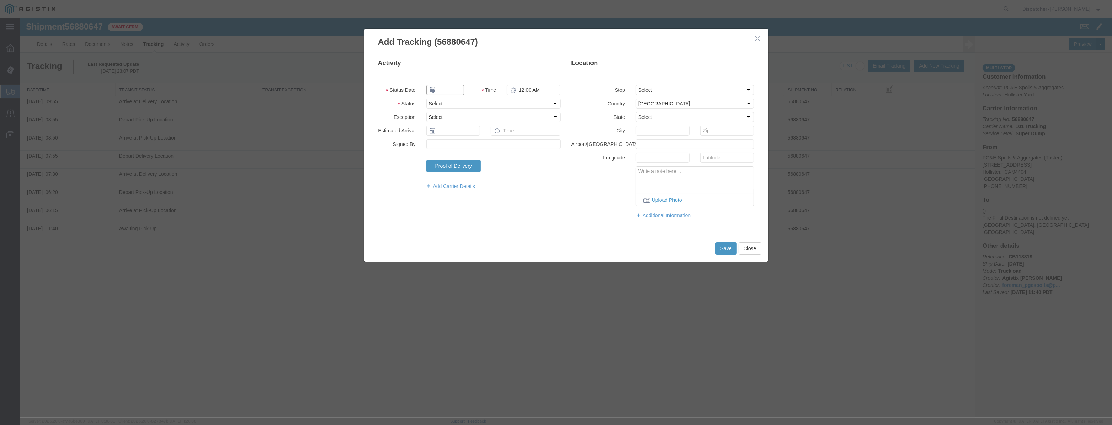
drag, startPoint x: 450, startPoint y: 90, endPoint x: 457, endPoint y: 91, distance: 7.5
click at [450, 90] on input "text" at bounding box center [445, 90] width 38 height 10
paste input "[DATE]"
type input "[DATE]"
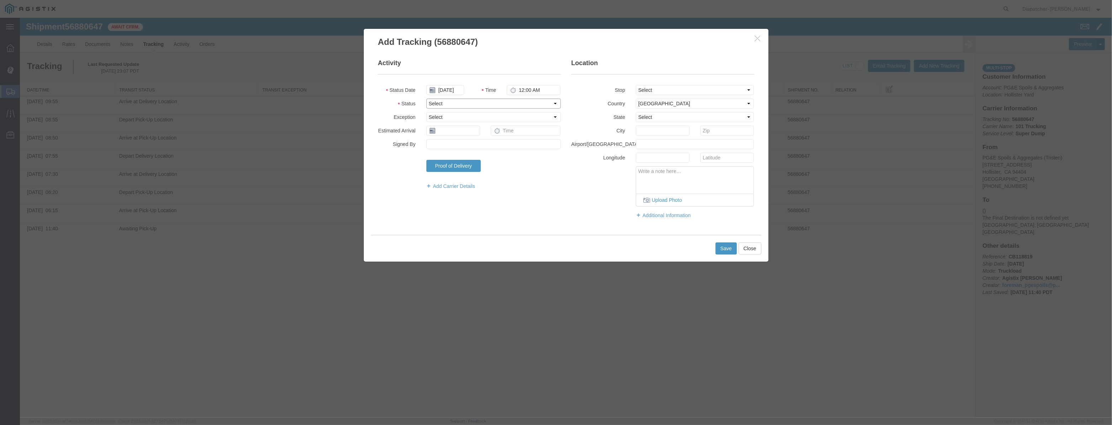
click at [523, 104] on select "Select Arrival Notice Available Arrival Notice Imported Arrive at Delivery Loca…" at bounding box center [493, 104] width 134 height 10
select select "DPTDLVLOC"
click at [426, 99] on select "Select Arrival Notice Available Arrival Notice Imported Arrive at Delivery Loca…" at bounding box center [493, 104] width 134 height 10
drag, startPoint x: 679, startPoint y: 89, endPoint x: 679, endPoint y: 94, distance: 5.0
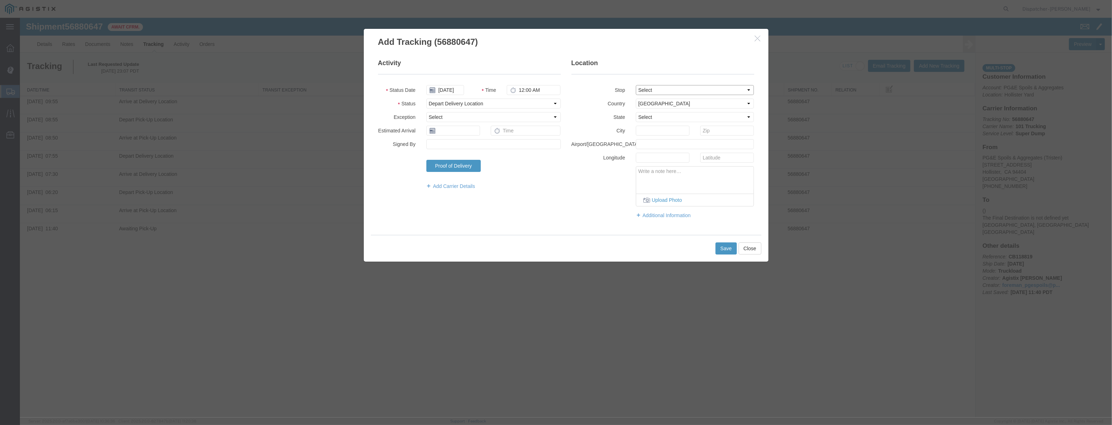
click at [679, 92] on select "Select From: [STREET_ADDRESS][PERSON_NAME] Stop 2: [STREET_ADDRESS] To: The Fin…" at bounding box center [695, 90] width 118 height 10
select select "{"pickupDeliveryInfoId": "123061527","pickupOrDelivery": "D","stopNum": "2","lo…"
click at [636, 85] on select "Select From: [STREET_ADDRESS][PERSON_NAME] Stop 2: [STREET_ADDRESS] To: The Fin…" at bounding box center [695, 90] width 118 height 10
select select "CA"
type input "[PERSON_NAME] [PERSON_NAME]"
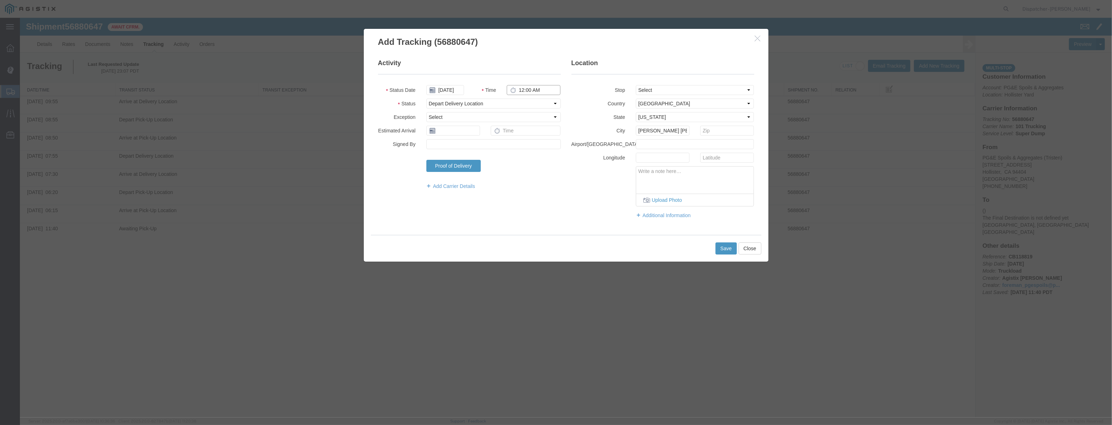
drag, startPoint x: 548, startPoint y: 91, endPoint x: 410, endPoint y: 114, distance: 139.9
click at [410, 114] on fieldset "Activity Status Date [DATE] Time 12:00 AM Status Select Arrival Notice Availabl…" at bounding box center [469, 128] width 183 height 138
type input "10:25 AM"
click at [728, 253] on button "Save" at bounding box center [726, 248] width 21 height 12
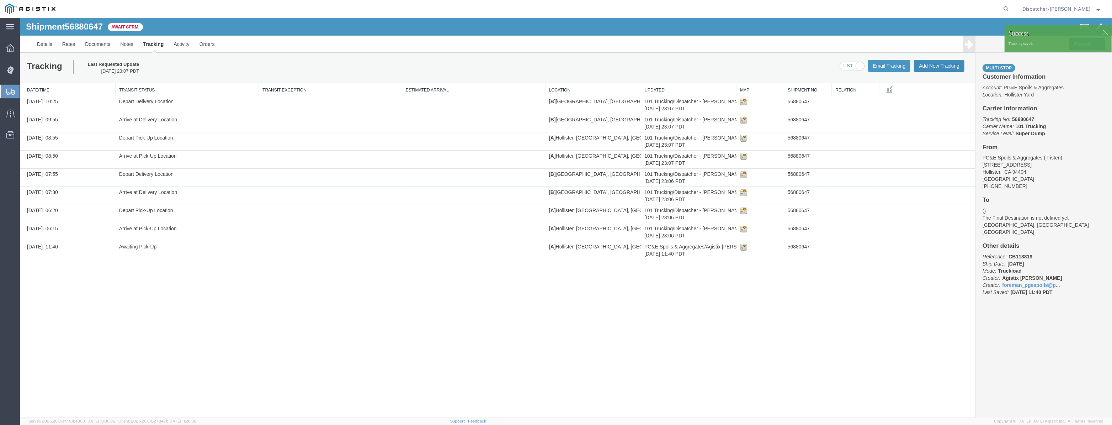
click at [940, 69] on button "Add New Tracking" at bounding box center [939, 66] width 51 height 12
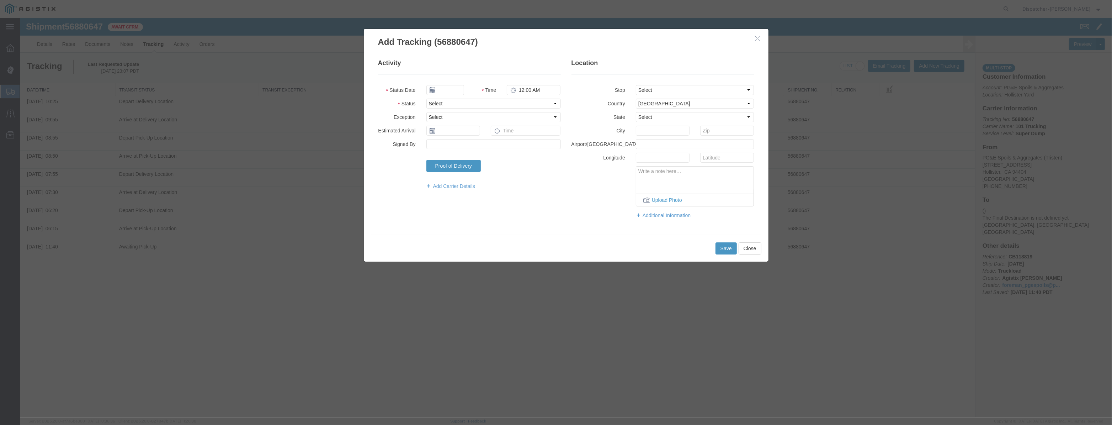
type input "[DATE]"
drag, startPoint x: 462, startPoint y: 92, endPoint x: 466, endPoint y: 81, distance: 11.1
click at [462, 92] on input "[DATE]" at bounding box center [445, 90] width 38 height 10
drag, startPoint x: 467, startPoint y: 76, endPoint x: 457, endPoint y: 85, distance: 13.6
click at [462, 82] on fieldset "Activity Status Date Time 12:00 AM Status Select Arrival Notice Available Arriv…" at bounding box center [469, 128] width 183 height 138
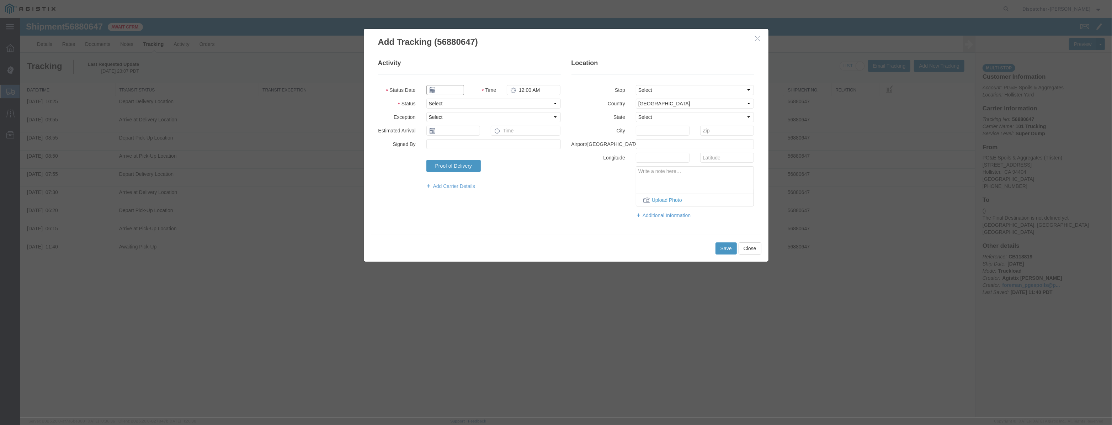
click at [457, 86] on input "text" at bounding box center [445, 90] width 38 height 10
paste input "[DATE]"
type input "[DATE]"
click at [526, 102] on select "Select Arrival Notice Available Arrival Notice Imported Arrive at Delivery Loca…" at bounding box center [493, 104] width 134 height 10
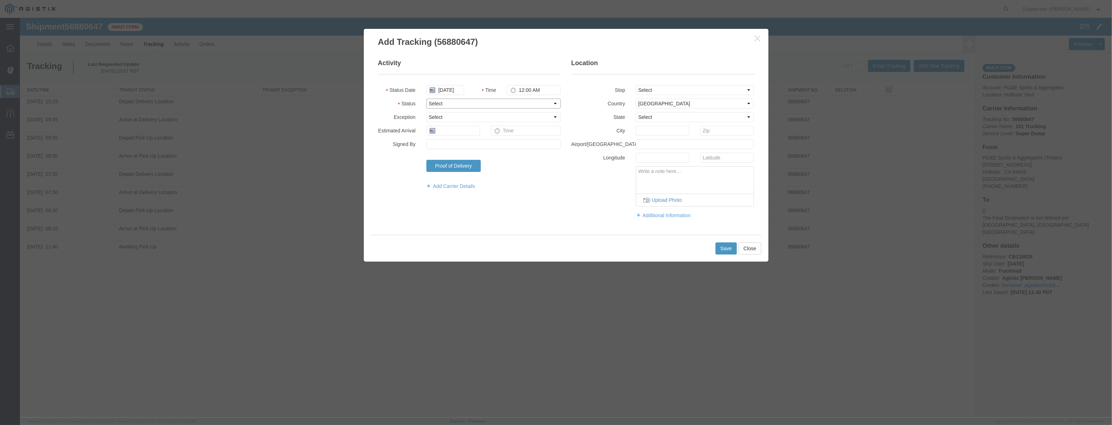
scroll to position [0, 0]
select select "ARVPULOC"
click at [426, 99] on select "Select Arrival Notice Available Arrival Notice Imported Arrive at Delivery Loca…" at bounding box center [493, 104] width 134 height 10
click at [704, 92] on select "Select From: [STREET_ADDRESS][PERSON_NAME] Stop 2: [STREET_ADDRESS] To: The Fin…" at bounding box center [695, 90] width 118 height 10
select select "{"pickupDeliveryInfoId": "123061526","pickupOrDelivery": "P","stopNum": "1","lo…"
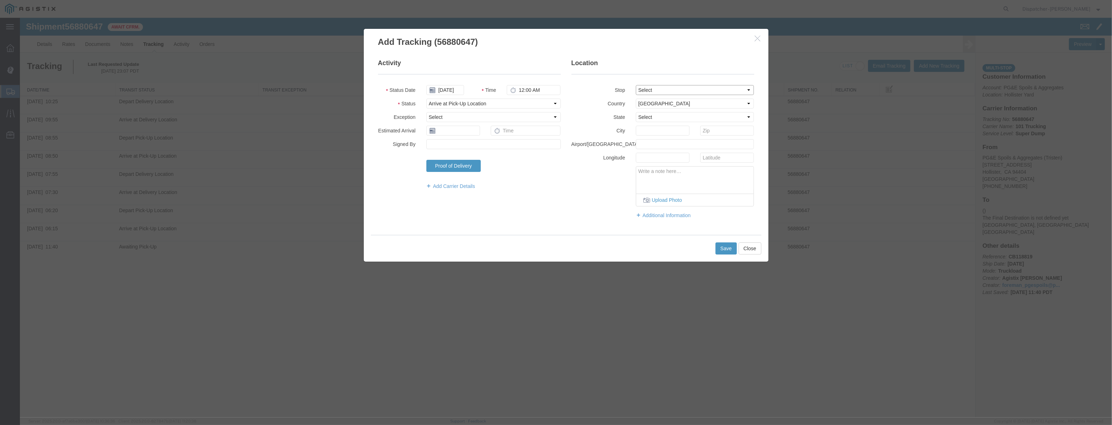
click at [636, 85] on select "Select From: [STREET_ADDRESS][PERSON_NAME] Stop 2: [STREET_ADDRESS] To: The Fin…" at bounding box center [695, 90] width 118 height 10
select select "CA"
type input "Hollister"
drag, startPoint x: 539, startPoint y: 90, endPoint x: 430, endPoint y: 76, distance: 109.7
click at [430, 76] on fieldset "Activity Status Date [DATE] Time 12:00 AM Status Select Arrival Notice Availabl…" at bounding box center [469, 128] width 183 height 138
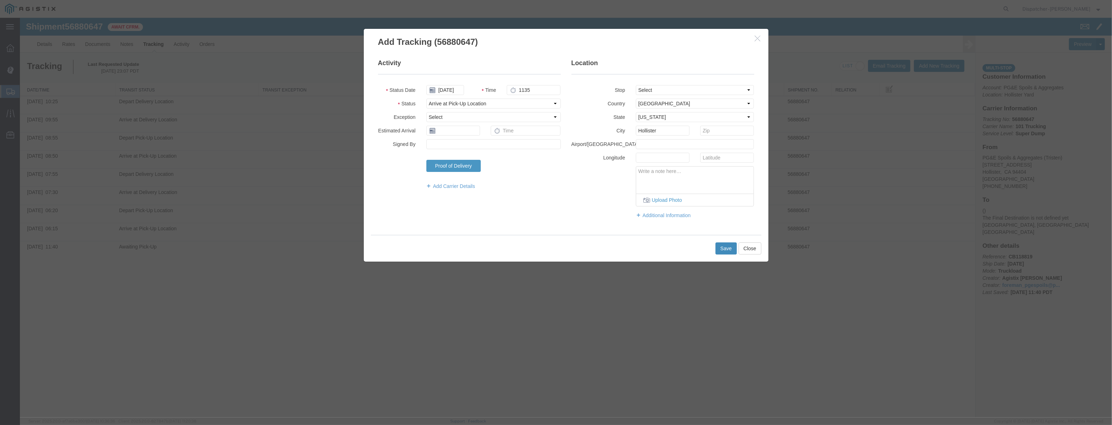
type input "11:35 AM"
click at [727, 251] on button "Save" at bounding box center [726, 248] width 21 height 12
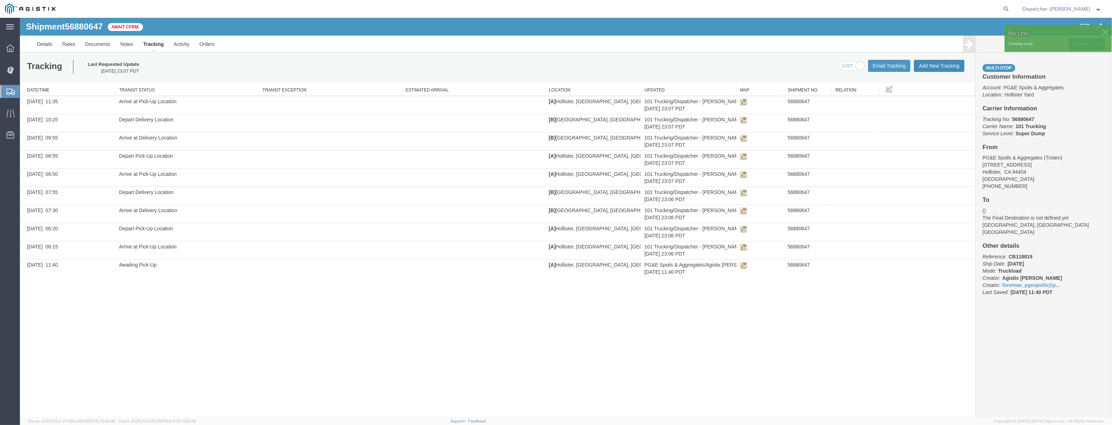
click at [964, 63] on button "Add New Tracking" at bounding box center [939, 66] width 51 height 12
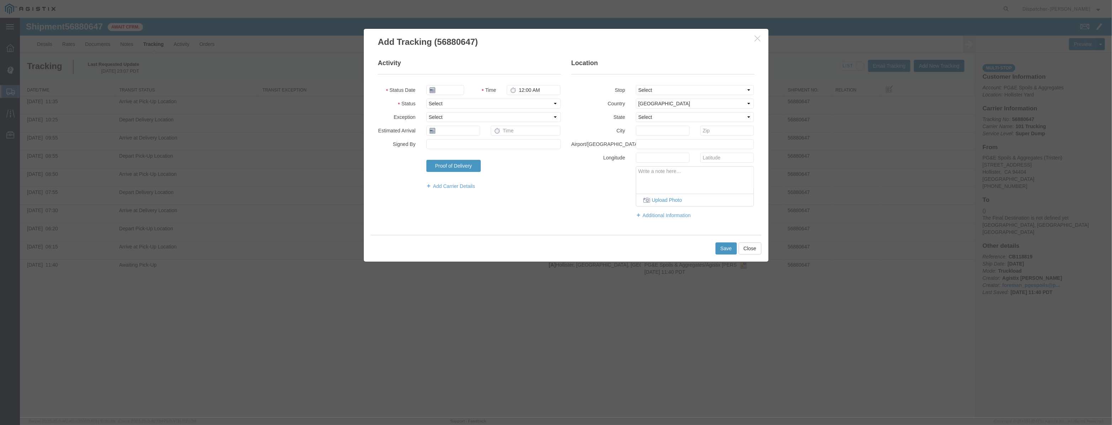
type input "[DATE]"
drag, startPoint x: 450, startPoint y: 92, endPoint x: 458, endPoint y: 84, distance: 11.1
click at [454, 89] on input "[DATE]" at bounding box center [445, 90] width 38 height 10
drag, startPoint x: 458, startPoint y: 84, endPoint x: 456, endPoint y: 88, distance: 4.0
click at [456, 86] on fieldset "Activity Status Date Time 12:00 AM Status Select Arrival Notice Available Arriv…" at bounding box center [469, 128] width 183 height 138
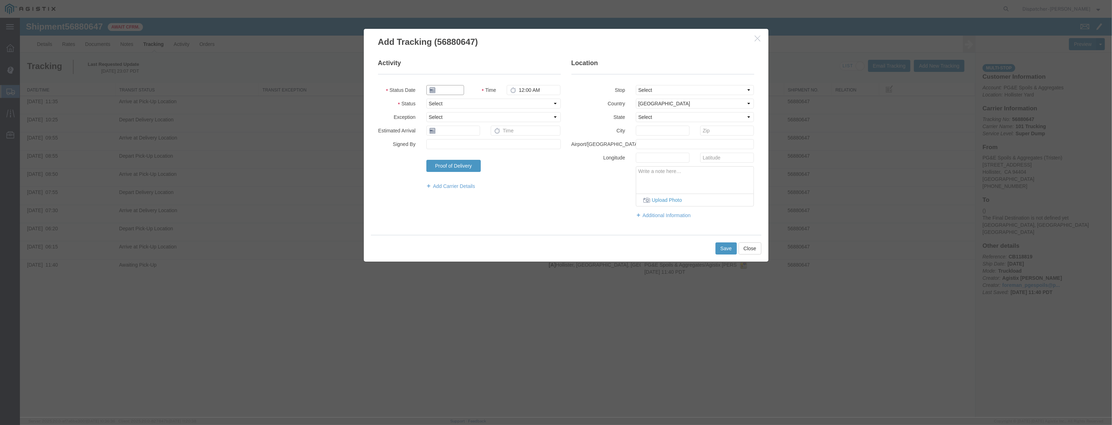
click at [456, 88] on input "text" at bounding box center [445, 90] width 38 height 10
paste input "[DATE]"
type input "[DATE]"
drag, startPoint x: 512, startPoint y: 102, endPoint x: 513, endPoint y: 107, distance: 6.0
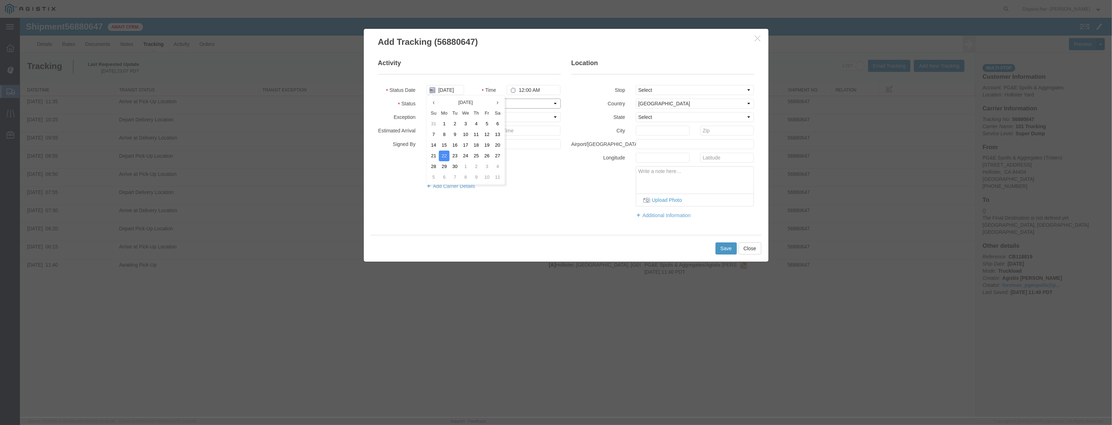
click at [512, 102] on select "Select Arrival Notice Available Arrival Notice Imported Arrive at Delivery Loca…" at bounding box center [493, 104] width 134 height 10
select select "DPTPULOC"
click at [426, 99] on select "Select Arrival Notice Available Arrival Notice Imported Arrive at Delivery Loca…" at bounding box center [493, 104] width 134 height 10
click at [688, 93] on select "Select From: [STREET_ADDRESS][PERSON_NAME] Stop 2: [STREET_ADDRESS] To: The Fin…" at bounding box center [695, 90] width 118 height 10
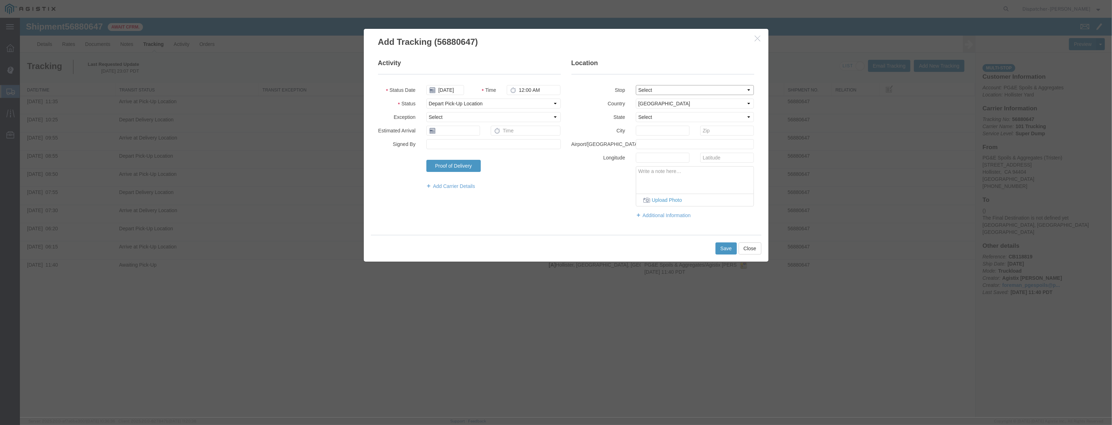
select select "{"pickupDeliveryInfoId": "123061526","pickupOrDelivery": "P","stopNum": "1","lo…"
click at [636, 85] on select "Select From: [STREET_ADDRESS][PERSON_NAME] Stop 2: [STREET_ADDRESS] To: The Fin…" at bounding box center [695, 90] width 118 height 10
select select "CA"
type input "Hollister"
drag, startPoint x: 555, startPoint y: 92, endPoint x: 439, endPoint y: 106, distance: 117.2
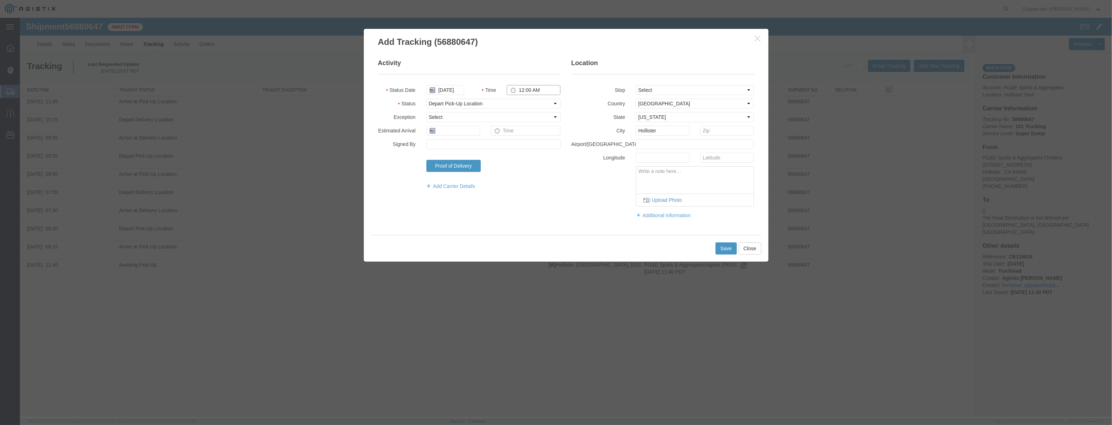
click at [439, 106] on fieldset "Activity Status Date [DATE] Time 12:00 AM Status Select Arrival Notice Availabl…" at bounding box center [469, 128] width 183 height 138
type input "11:40 AM"
click at [716, 248] on button "Save" at bounding box center [726, 248] width 21 height 12
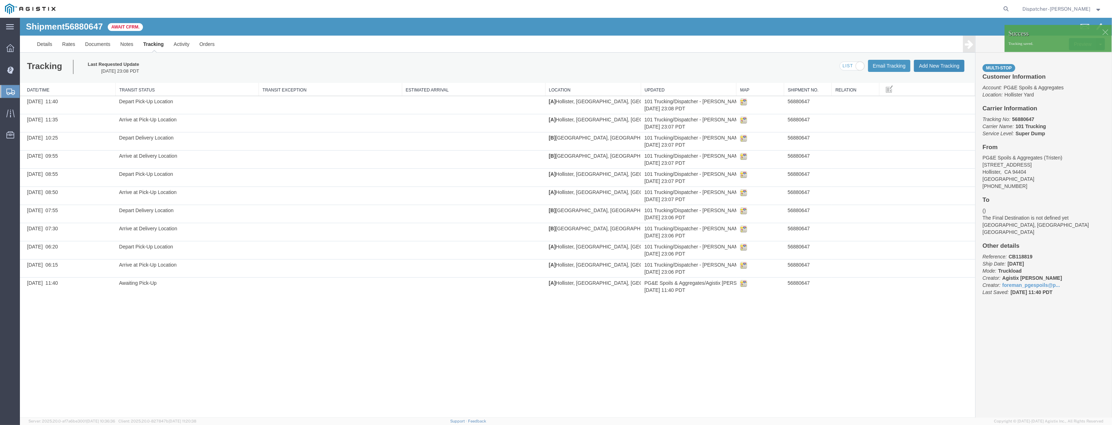
click at [934, 68] on button "Add New Tracking" at bounding box center [939, 66] width 51 height 12
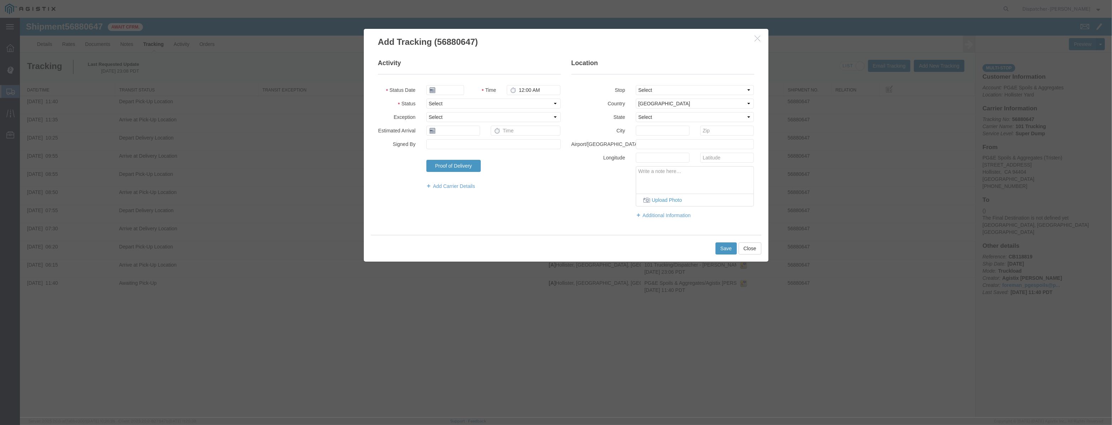
type input "[DATE]"
drag, startPoint x: 457, startPoint y: 90, endPoint x: 462, endPoint y: 85, distance: 7.6
click at [457, 90] on input "[DATE]" at bounding box center [445, 90] width 38 height 10
click at [462, 83] on fieldset "Activity Status Date Time 12:00 AM Status Select Arrival Notice Available Arriv…" at bounding box center [469, 128] width 183 height 138
drag, startPoint x: 454, startPoint y: 90, endPoint x: 473, endPoint y: 92, distance: 19.4
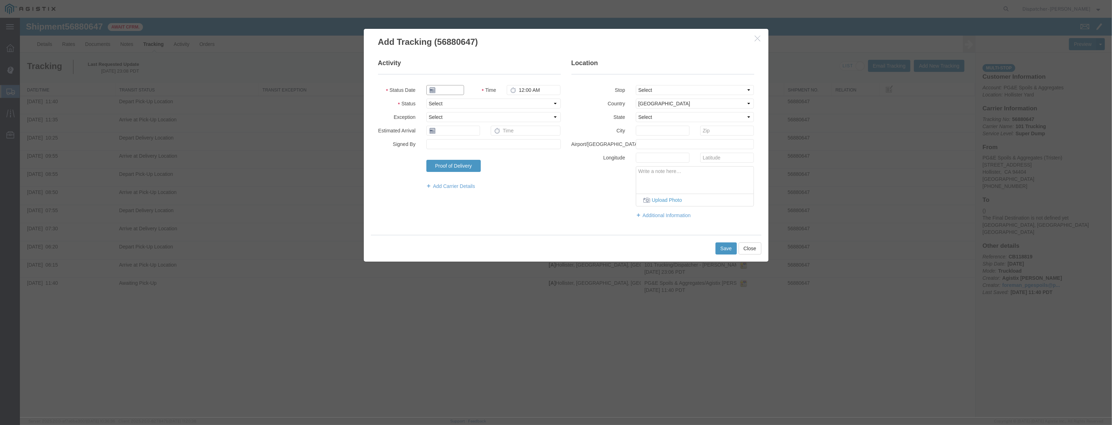
click at [454, 90] on input "text" at bounding box center [445, 90] width 38 height 10
paste input "[DATE]"
type input "[DATE]"
click at [560, 107] on select "Select Arrival Notice Available Arrival Notice Imported Arrive at Delivery Loca…" at bounding box center [493, 104] width 134 height 10
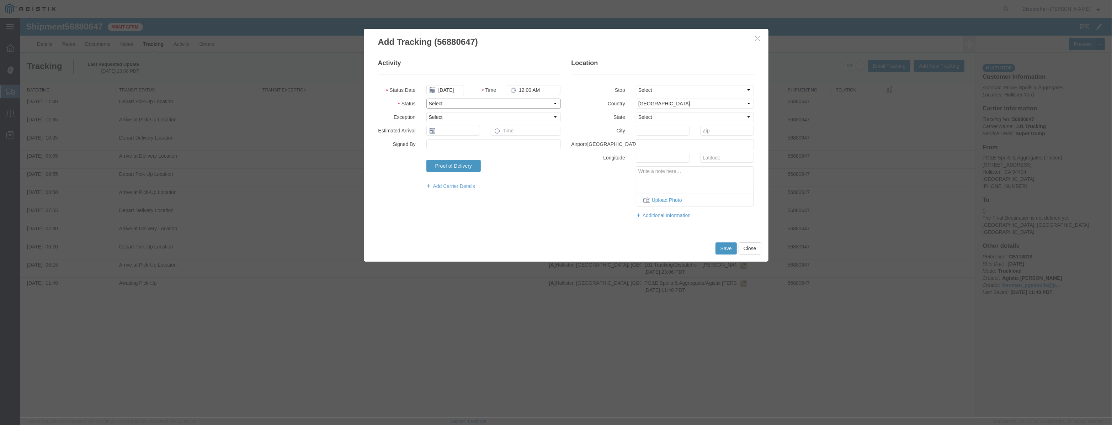
scroll to position [0, 0]
select select "ARVDLVLOC"
click at [426, 99] on select "Select Arrival Notice Available Arrival Notice Imported Arrive at Delivery Loca…" at bounding box center [493, 104] width 134 height 10
drag, startPoint x: 674, startPoint y: 89, endPoint x: 672, endPoint y: 94, distance: 5.7
click at [674, 89] on select "Select From: [STREET_ADDRESS][PERSON_NAME] Stop 2: [STREET_ADDRESS] To: The Fin…" at bounding box center [695, 90] width 118 height 10
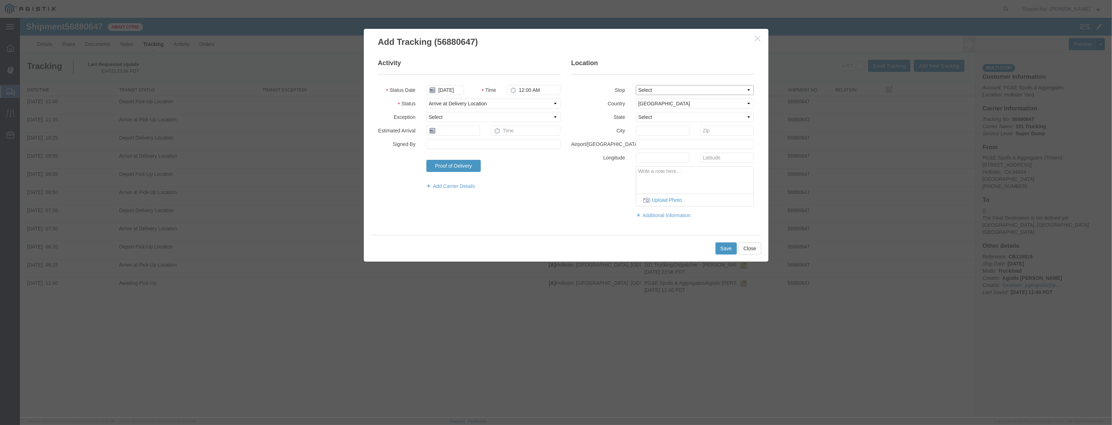
select select "{"pickupDeliveryInfoId": "123061527","pickupOrDelivery": "D","stopNum": "2","lo…"
click at [636, 85] on select "Select From: [STREET_ADDRESS][PERSON_NAME] Stop 2: [STREET_ADDRESS] To: The Fin…" at bounding box center [695, 90] width 118 height 10
select select "CA"
type input "[PERSON_NAME] [PERSON_NAME]"
drag, startPoint x: 557, startPoint y: 92, endPoint x: 406, endPoint y: 109, distance: 152.1
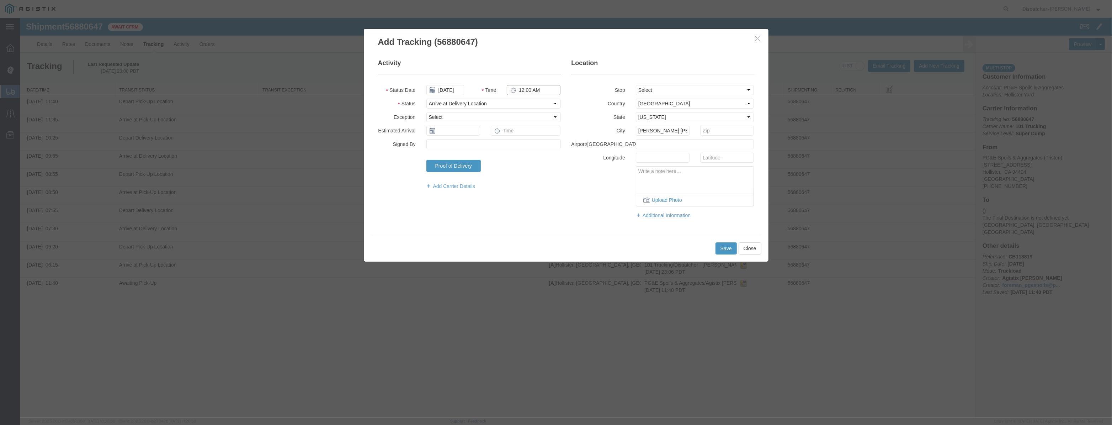
click at [415, 109] on fieldset "Activity Status Date [DATE] Time 12:00 AM Status Select Arrival Notice Availabl…" at bounding box center [469, 128] width 183 height 138
type input "12:50 PM"
click at [726, 247] on button "Save" at bounding box center [726, 248] width 21 height 12
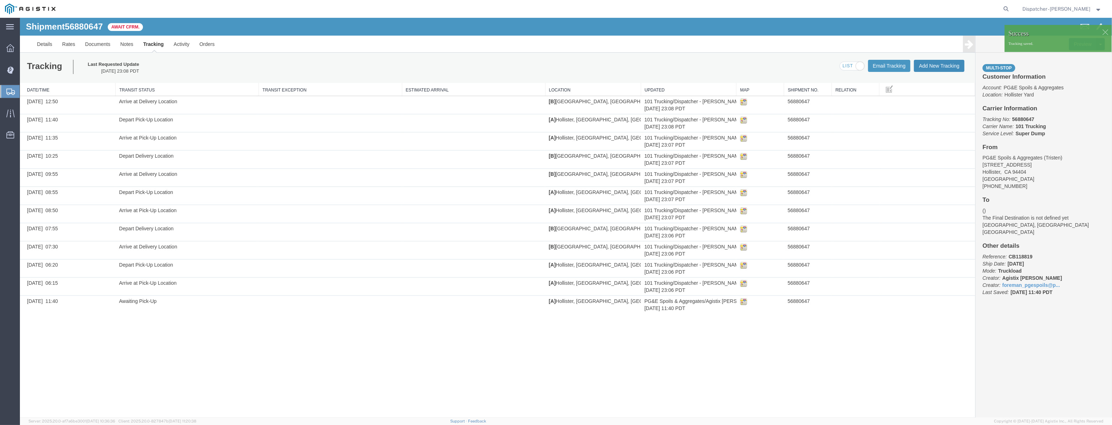
click at [923, 67] on button "Add New Tracking" at bounding box center [939, 66] width 51 height 12
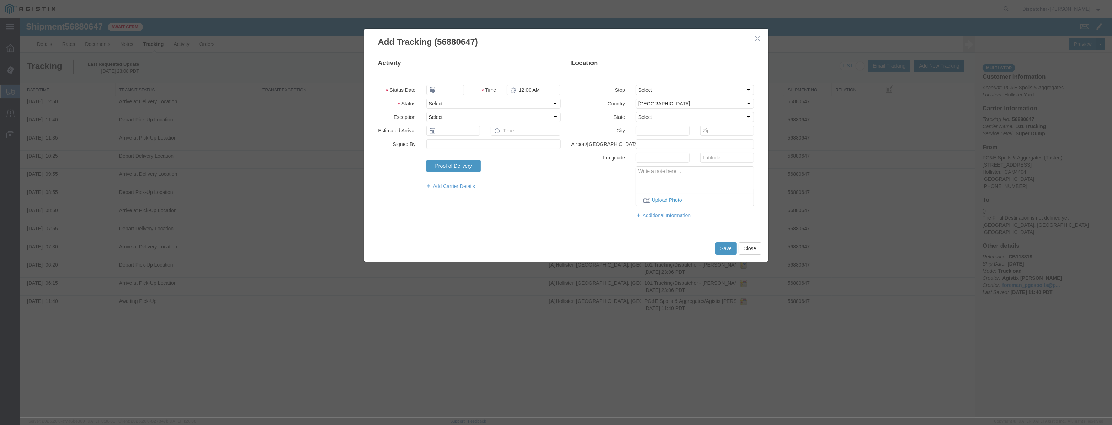
type input "[DATE]"
click at [445, 85] on input "[DATE]" at bounding box center [445, 90] width 38 height 10
drag, startPoint x: 445, startPoint y: 79, endPoint x: 445, endPoint y: 88, distance: 8.2
click at [445, 83] on fieldset "Activity Status Date Time 12:00 AM Status Select Arrival Notice Available Arriv…" at bounding box center [469, 128] width 183 height 138
click at [446, 89] on input "text" at bounding box center [445, 90] width 38 height 10
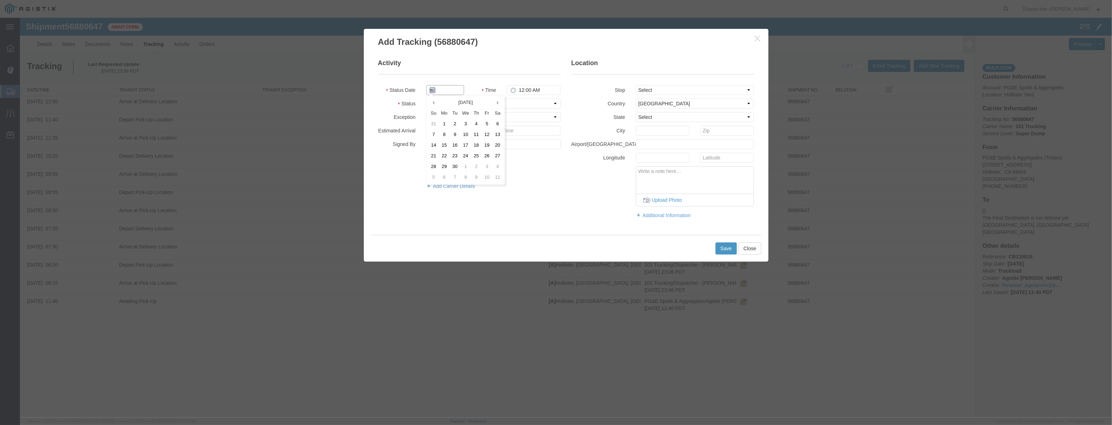
paste input "[DATE]"
type input "[DATE]"
drag, startPoint x: 535, startPoint y: 102, endPoint x: 533, endPoint y: 108, distance: 5.5
click at [535, 102] on select "Select Arrival Notice Available Arrival Notice Imported Arrive at Delivery Loca…" at bounding box center [493, 104] width 134 height 10
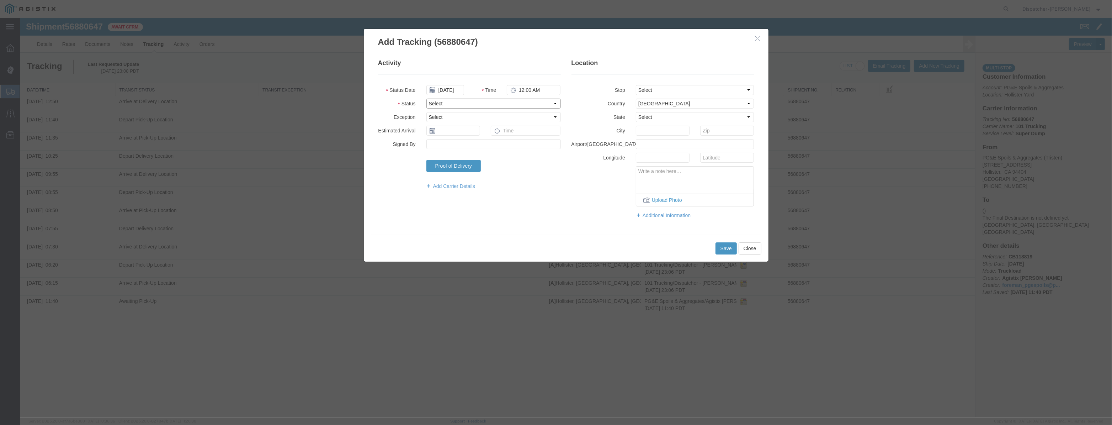
scroll to position [0, 0]
select select "DPTDLVLOC"
click at [426, 99] on select "Select Arrival Notice Available Arrival Notice Imported Arrive at Delivery Loca…" at bounding box center [493, 104] width 134 height 10
click at [679, 92] on select "Select From: [STREET_ADDRESS][PERSON_NAME] Stop 2: [STREET_ADDRESS] To: The Fin…" at bounding box center [695, 90] width 118 height 10
select select "{"pickupDeliveryInfoId": "123061527","pickupOrDelivery": "D","stopNum": "2","lo…"
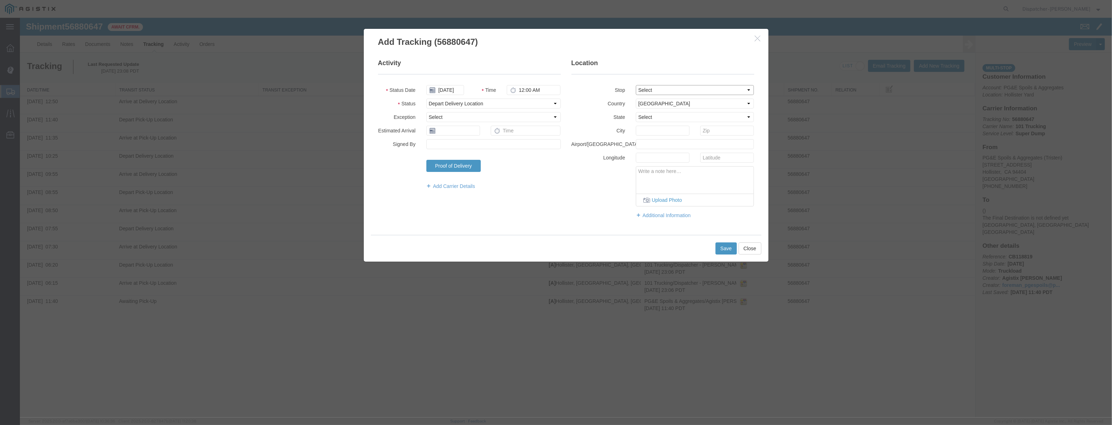
click at [636, 85] on select "Select From: [STREET_ADDRESS][PERSON_NAME] Stop 2: [STREET_ADDRESS] To: The Fin…" at bounding box center [695, 90] width 118 height 10
select select "CA"
type input "[PERSON_NAME] [PERSON_NAME]"
drag, startPoint x: 538, startPoint y: 89, endPoint x: 422, endPoint y: 105, distance: 117.7
click at [423, 104] on fieldset "Activity Status Date [DATE] Time 12:00 AM Status Select Arrival Notice Availabl…" at bounding box center [469, 128] width 183 height 138
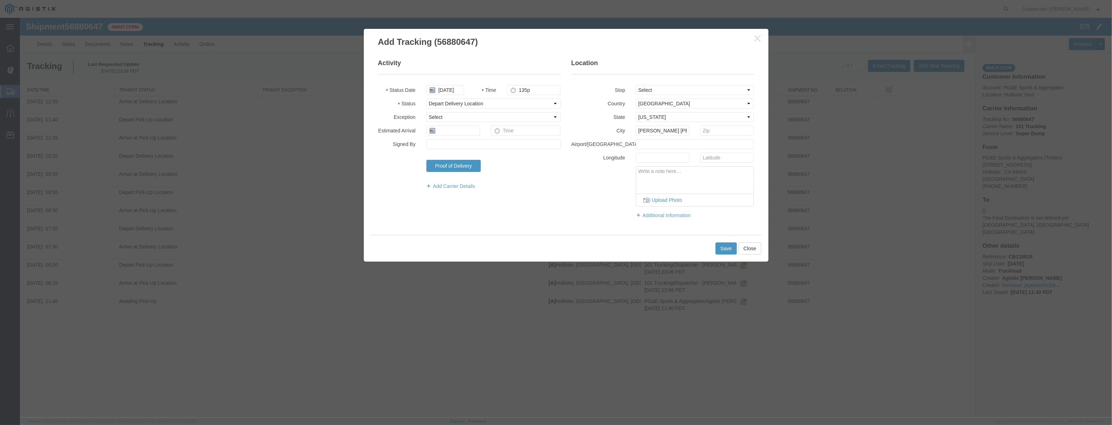
type input "1:35 PM"
click at [715, 244] on div "Save Close" at bounding box center [566, 248] width 391 height 27
click at [727, 249] on button "Save" at bounding box center [726, 248] width 21 height 12
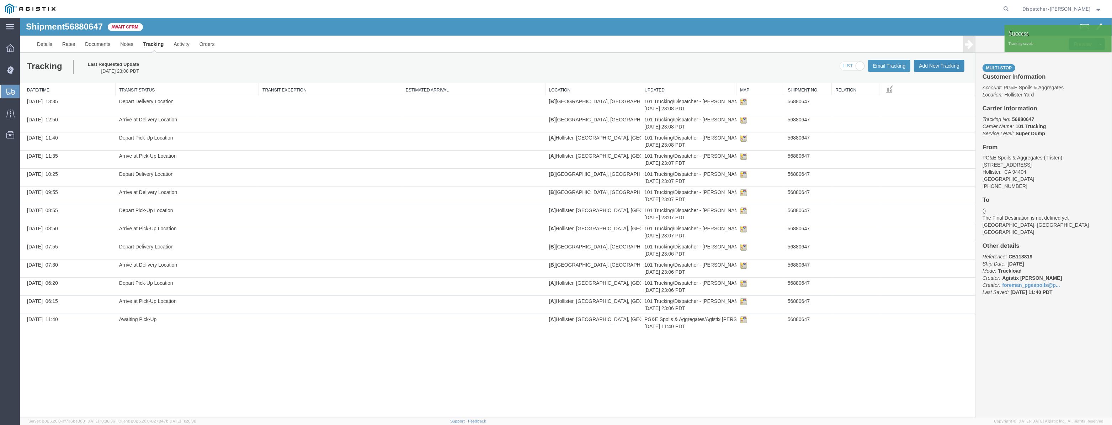
click at [948, 64] on button "Add New Tracking" at bounding box center [939, 66] width 51 height 12
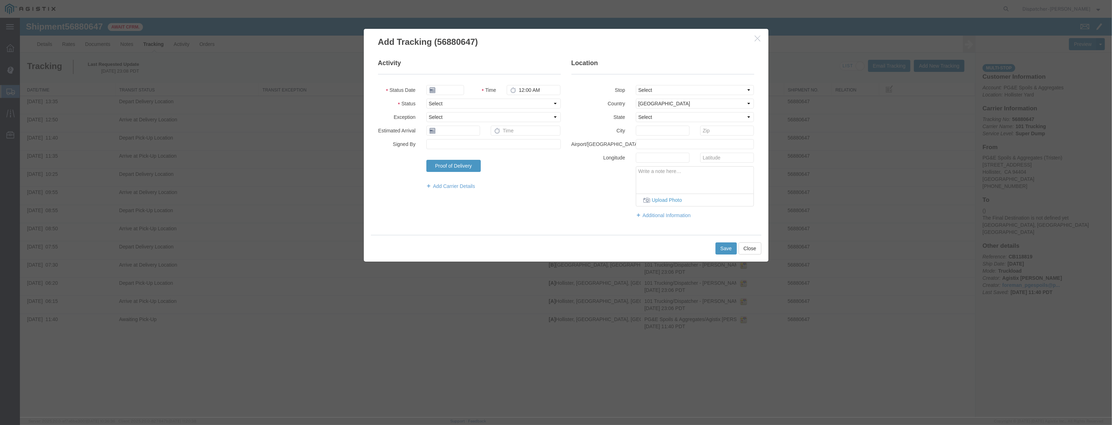
type input "[DATE]"
click at [459, 88] on input "[DATE]" at bounding box center [445, 90] width 38 height 10
drag, startPoint x: 463, startPoint y: 81, endPoint x: 455, endPoint y: 89, distance: 11.8
click at [461, 83] on fieldset "Activity Status Date Time 12:00 AM Status Select Arrival Notice Available Arriv…" at bounding box center [469, 128] width 183 height 138
drag, startPoint x: 455, startPoint y: 89, endPoint x: 468, endPoint y: 91, distance: 13.6
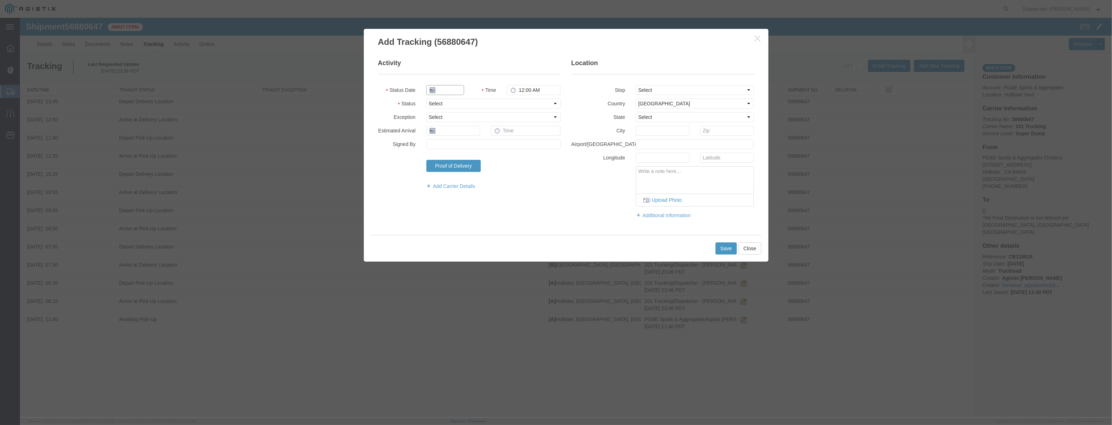
click at [455, 89] on input "text" at bounding box center [445, 90] width 38 height 10
paste input "[DATE]"
type input "[DATE]"
drag, startPoint x: 530, startPoint y: 104, endPoint x: 527, endPoint y: 108, distance: 4.8
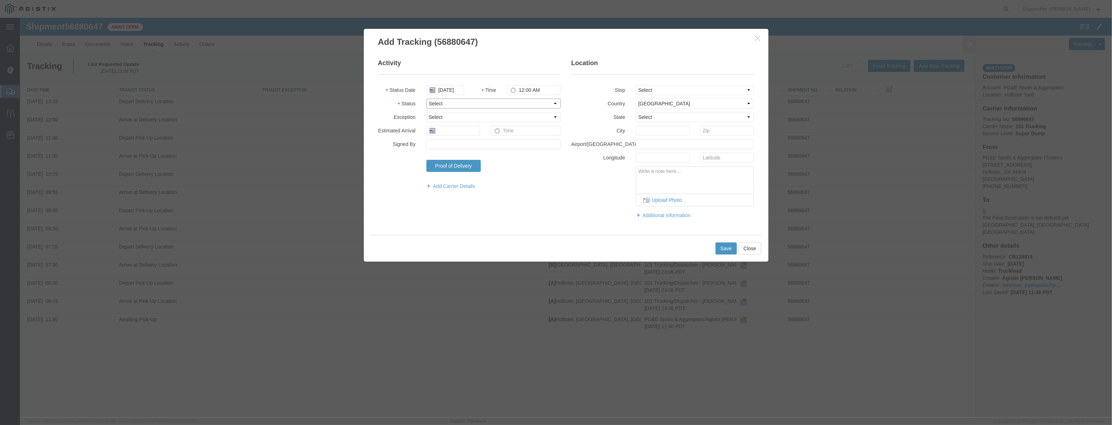
click at [530, 104] on select "Select Arrival Notice Available Arrival Notice Imported Arrive at Delivery Loca…" at bounding box center [493, 104] width 134 height 10
select select "ARVPULOC"
click at [426, 99] on select "Select Arrival Notice Available Arrival Notice Imported Arrive at Delivery Loca…" at bounding box center [493, 104] width 134 height 10
drag, startPoint x: 693, startPoint y: 88, endPoint x: 690, endPoint y: 94, distance: 6.5
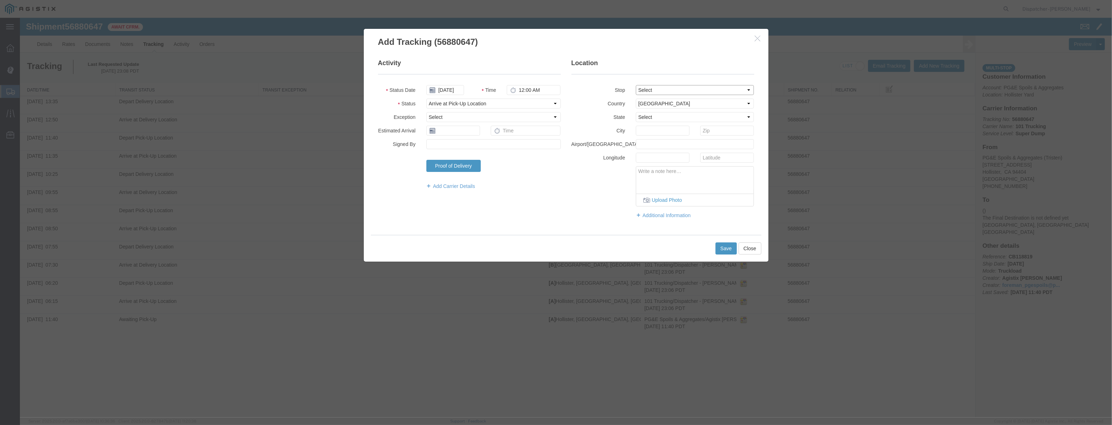
click at [693, 89] on select "Select From: [STREET_ADDRESS][PERSON_NAME] Stop 2: [STREET_ADDRESS] To: The Fin…" at bounding box center [695, 90] width 118 height 10
select select "{"pickupDeliveryInfoId": "123061526","pickupOrDelivery": "P","stopNum": "1","lo…"
click at [636, 85] on select "Select From: [STREET_ADDRESS][PERSON_NAME] Stop 2: [STREET_ADDRESS] To: The Fin…" at bounding box center [695, 90] width 118 height 10
select select "CA"
type input "Hollister"
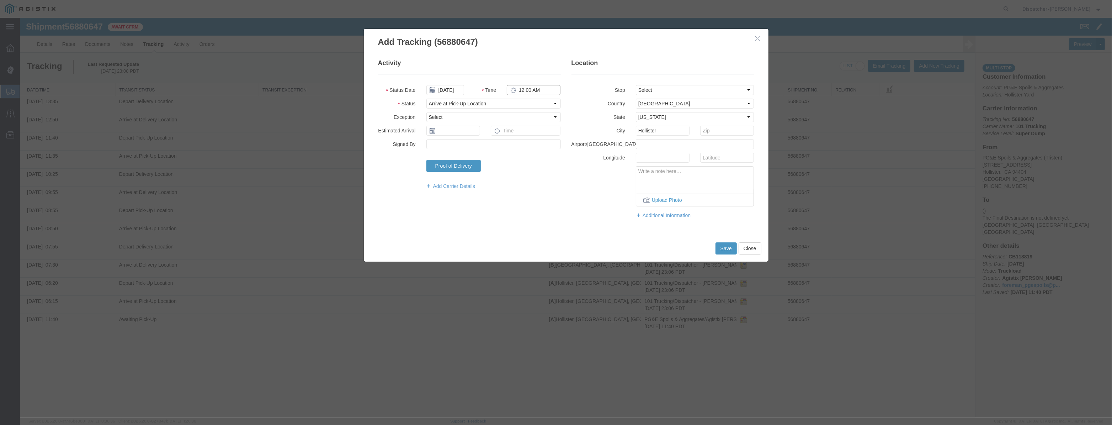
drag, startPoint x: 555, startPoint y: 91, endPoint x: 480, endPoint y: 119, distance: 80.5
click at [480, 119] on fieldset "Activity Status Date [DATE] Time 12:00 AM Status Select Arrival Notice Availabl…" at bounding box center [469, 128] width 183 height 138
click at [718, 250] on button "Save" at bounding box center [726, 248] width 21 height 12
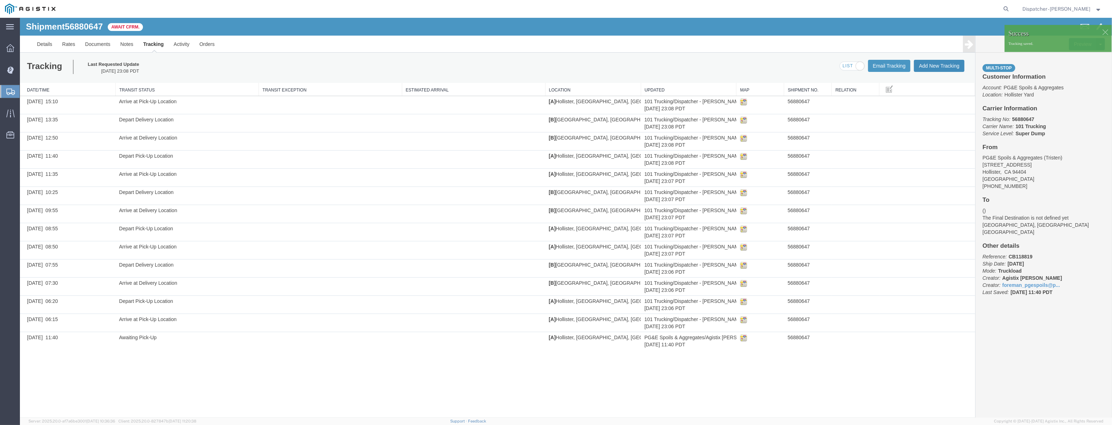
click at [954, 63] on button "Add New Tracking" at bounding box center [939, 66] width 51 height 12
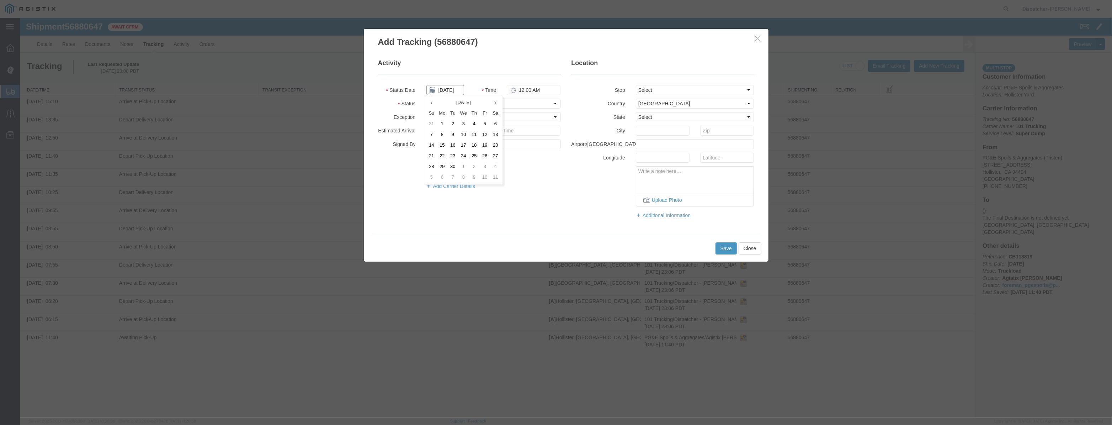
drag, startPoint x: 450, startPoint y: 88, endPoint x: 454, endPoint y: 81, distance: 7.0
click at [452, 87] on input "[DATE]" at bounding box center [445, 90] width 38 height 10
drag, startPoint x: 454, startPoint y: 81, endPoint x: 450, endPoint y: 88, distance: 7.7
click at [453, 84] on fieldset "Activity Status Date Time 12:00 AM Status Select Arrival Notice Available Arriv…" at bounding box center [469, 128] width 183 height 138
click at [449, 89] on input "text" at bounding box center [445, 90] width 38 height 10
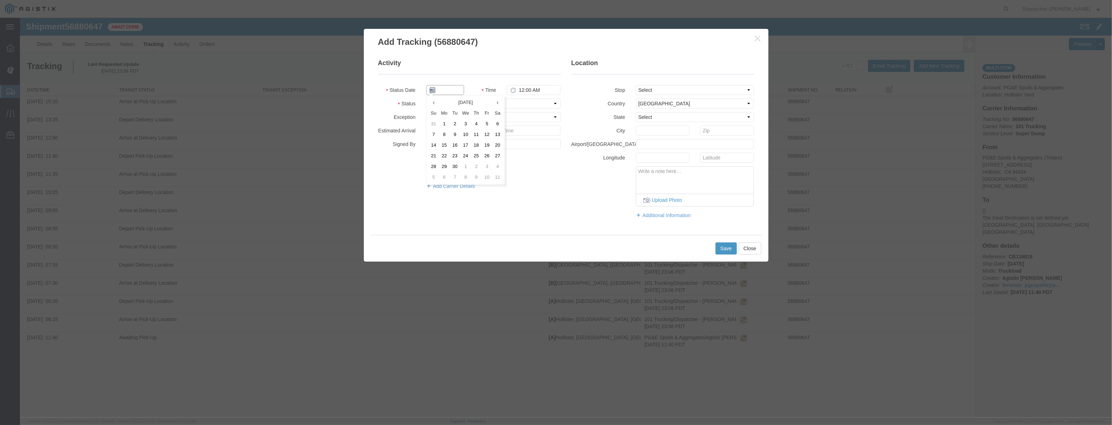
paste input "[DATE]"
drag, startPoint x: 537, startPoint y: 105, endPoint x: 535, endPoint y: 108, distance: 4.0
click at [537, 105] on select "Select Arrival Notice Available Arrival Notice Imported Arrive at Delivery Loca…" at bounding box center [493, 104] width 134 height 10
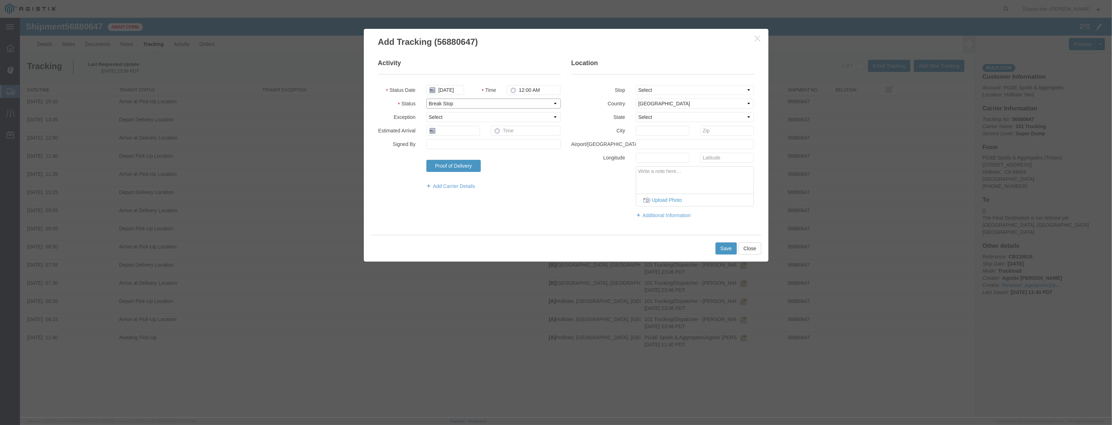
click at [426, 99] on select "Select Arrival Notice Available Arrival Notice Imported Arrive at Delivery Loca…" at bounding box center [493, 104] width 134 height 10
drag, startPoint x: 658, startPoint y: 90, endPoint x: 658, endPoint y: 94, distance: 3.9
click at [658, 91] on select "Select From: [STREET_ADDRESS][PERSON_NAME] Stop 2: [STREET_ADDRESS] To: The Fin…" at bounding box center [695, 90] width 118 height 10
click at [636, 85] on select "Select From: [STREET_ADDRESS][PERSON_NAME] Stop 2: [STREET_ADDRESS] To: The Fin…" at bounding box center [695, 90] width 118 height 10
drag, startPoint x: 551, startPoint y: 91, endPoint x: 409, endPoint y: 117, distance: 144.8
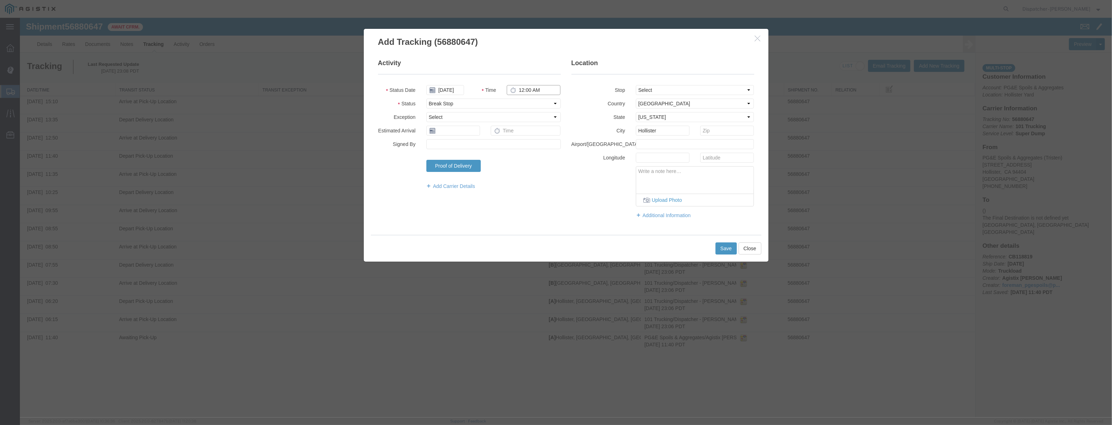
click at [409, 117] on fieldset "Activity Status Date [DATE] Time 12:00 AM Status Select Arrival Notice Availabl…" at bounding box center [469, 128] width 183 height 138
click at [504, 106] on select "Select Arrival Notice Available Arrival Notice Imported Arrive at Delivery Loca…" at bounding box center [493, 104] width 134 height 10
click at [426, 99] on select "Select Arrival Notice Available Arrival Notice Imported Arrive at Delivery Loca…" at bounding box center [493, 104] width 134 height 10
drag, startPoint x: 541, startPoint y: 86, endPoint x: 365, endPoint y: 101, distance: 176.4
click at [365, 100] on div "Activity Status Date [DATE] Time 3:40 PM Status Select Arrival Notice Available…" at bounding box center [566, 141] width 405 height 187
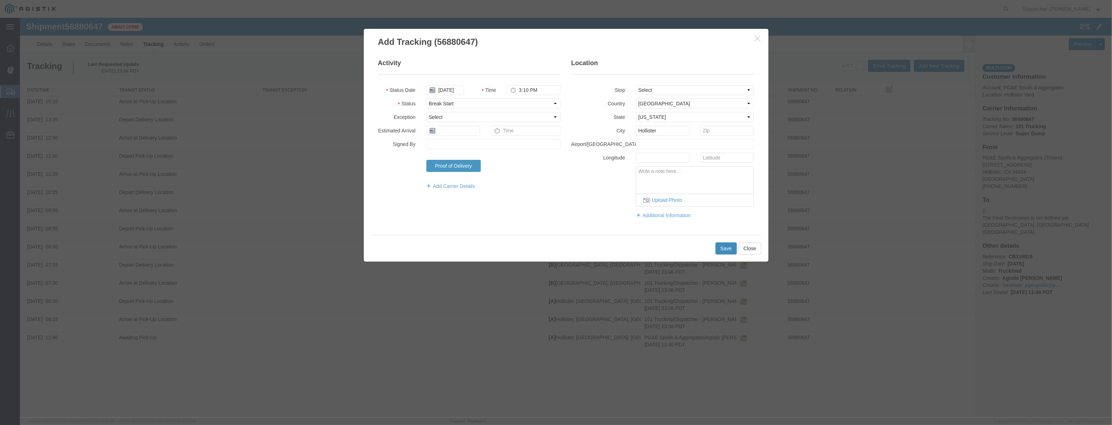
click at [721, 248] on button "Save" at bounding box center [726, 248] width 21 height 12
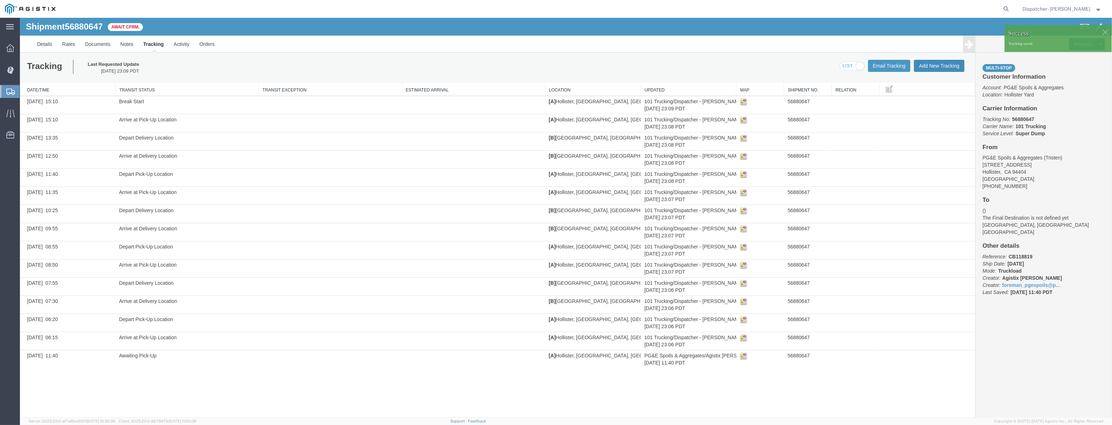
click at [932, 68] on button "Add New Tracking" at bounding box center [939, 66] width 51 height 12
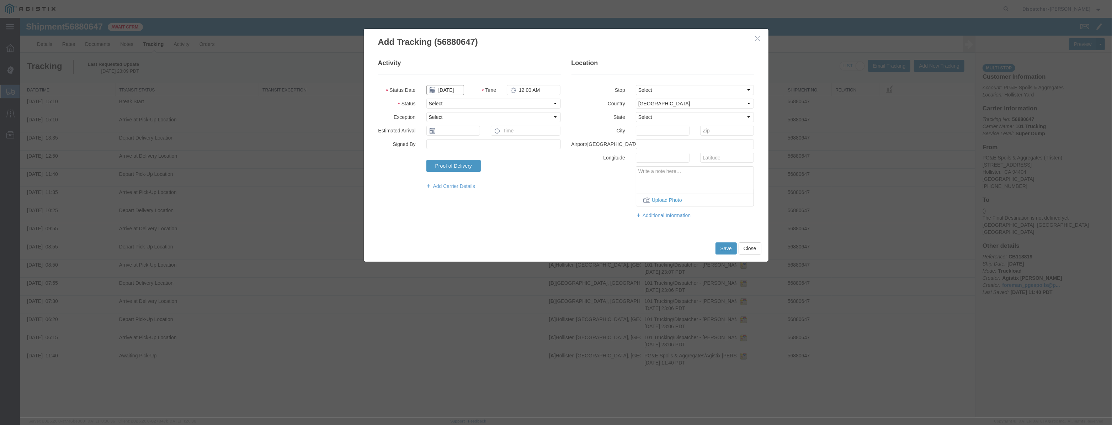
click at [454, 88] on input "[DATE]" at bounding box center [445, 90] width 38 height 10
click at [459, 82] on fieldset "Activity Status Date Time 12:00 AM Status Select Arrival Notice Available Arriv…" at bounding box center [469, 128] width 183 height 138
drag, startPoint x: 452, startPoint y: 88, endPoint x: 466, endPoint y: 93, distance: 15.1
click at [452, 88] on input "text" at bounding box center [445, 90] width 38 height 10
paste input "[DATE]"
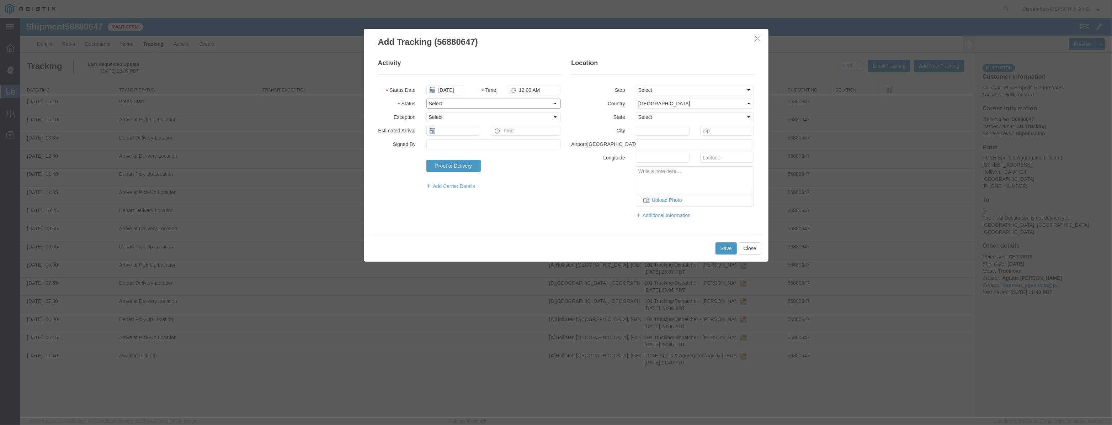
click at [516, 101] on select "Select Arrival Notice Available Arrival Notice Imported Arrive at Delivery Loca…" at bounding box center [493, 104] width 134 height 10
click at [426, 99] on select "Select Arrival Notice Available Arrival Notice Imported Arrive at Delivery Loca…" at bounding box center [493, 104] width 134 height 10
drag, startPoint x: 657, startPoint y: 87, endPoint x: 656, endPoint y: 94, distance: 7.5
click at [657, 89] on select "Select From: [STREET_ADDRESS][PERSON_NAME] Stop 2: [STREET_ADDRESS] To: The Fin…" at bounding box center [695, 90] width 118 height 10
click at [636, 85] on select "Select From: [STREET_ADDRESS][PERSON_NAME] Stop 2: [STREET_ADDRESS] To: The Fin…" at bounding box center [695, 90] width 118 height 10
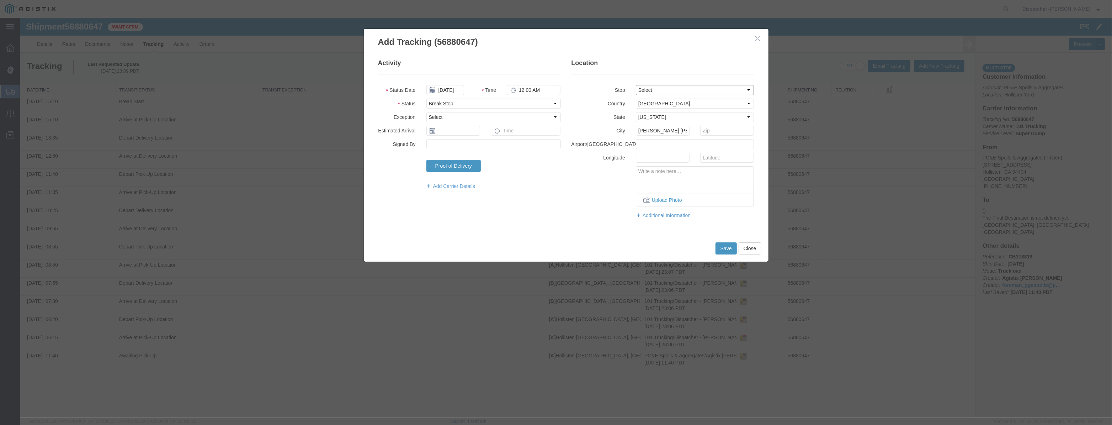
click at [650, 92] on select "Select From: [STREET_ADDRESS][PERSON_NAME] Stop 2: [STREET_ADDRESS] To: The Fin…" at bounding box center [695, 90] width 118 height 10
click at [636, 85] on select "Select From: [STREET_ADDRESS][PERSON_NAME] Stop 2: [STREET_ADDRESS] To: The Fin…" at bounding box center [695, 90] width 118 height 10
drag, startPoint x: 554, startPoint y: 89, endPoint x: 338, endPoint y: 96, distance: 216.0
click at [338, 96] on div "Add Tracking (56880647) Activity Status Date [DATE] Time 12:00 AM Status Select…" at bounding box center [566, 217] width 1092 height 399
drag, startPoint x: 733, startPoint y: 251, endPoint x: 728, endPoint y: 249, distance: 5.1
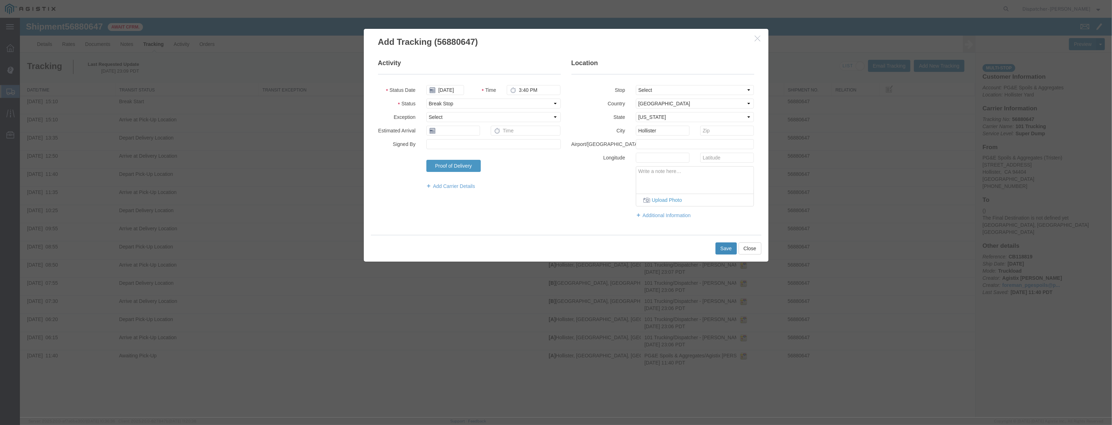
click at [730, 249] on button "Save" at bounding box center [726, 248] width 21 height 12
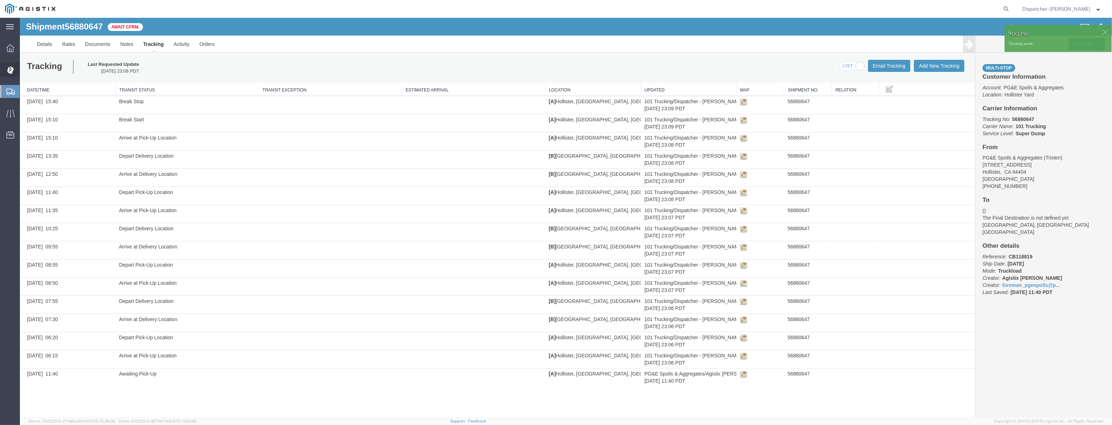
click at [4, 73] on div at bounding box center [10, 70] width 20 height 14
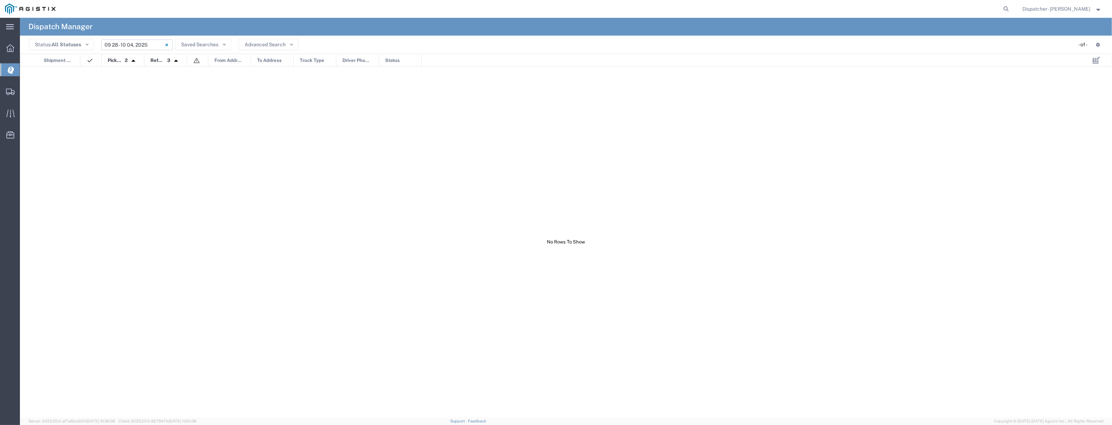
click at [128, 44] on input "[DATE] - [DATE]" at bounding box center [136, 44] width 71 height 11
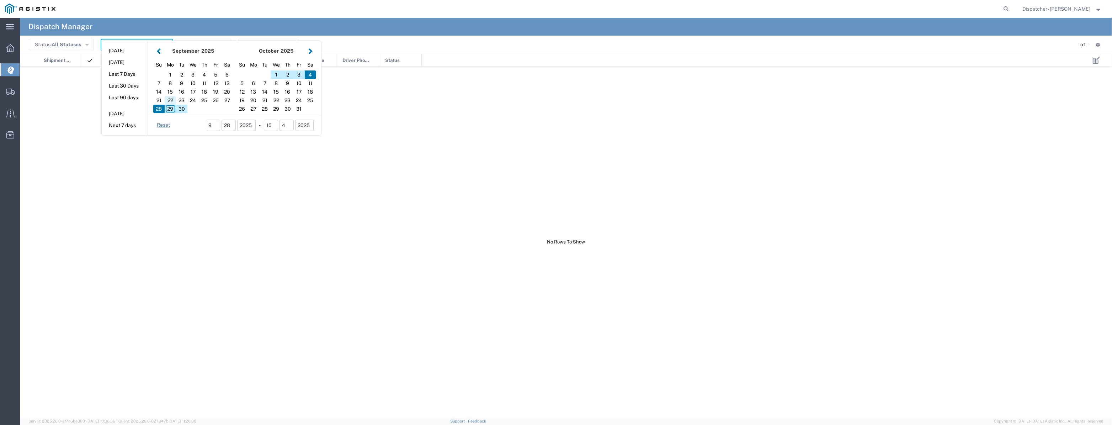
click at [172, 101] on div "22" at bounding box center [170, 100] width 11 height 9
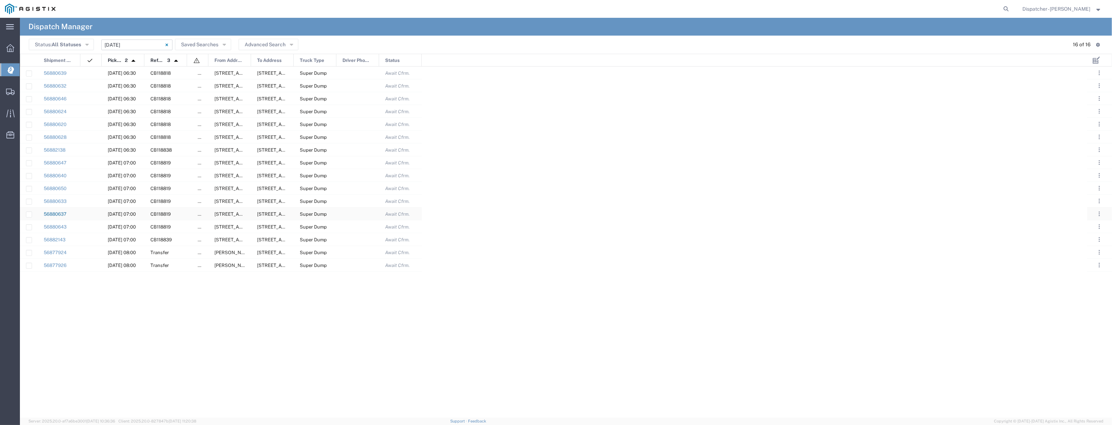
click at [58, 212] on link "56880637" at bounding box center [55, 213] width 23 height 5
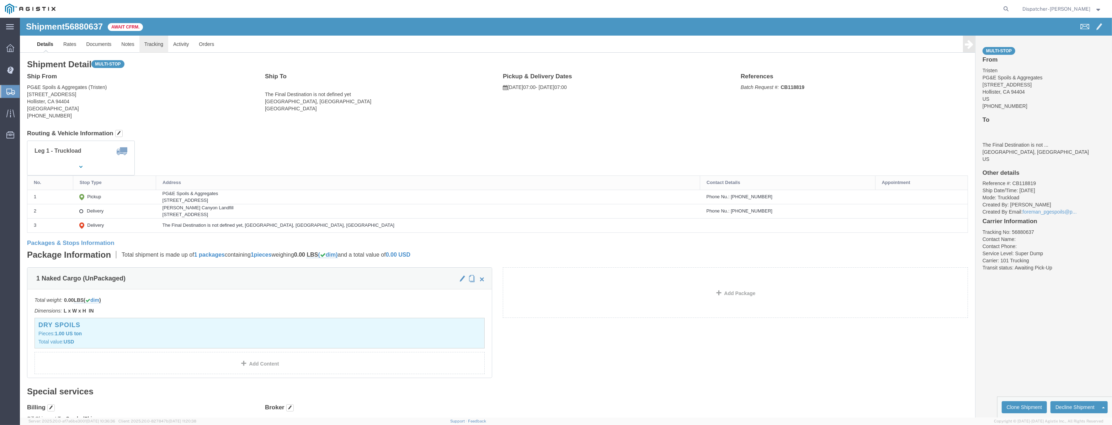
click link "Tracking"
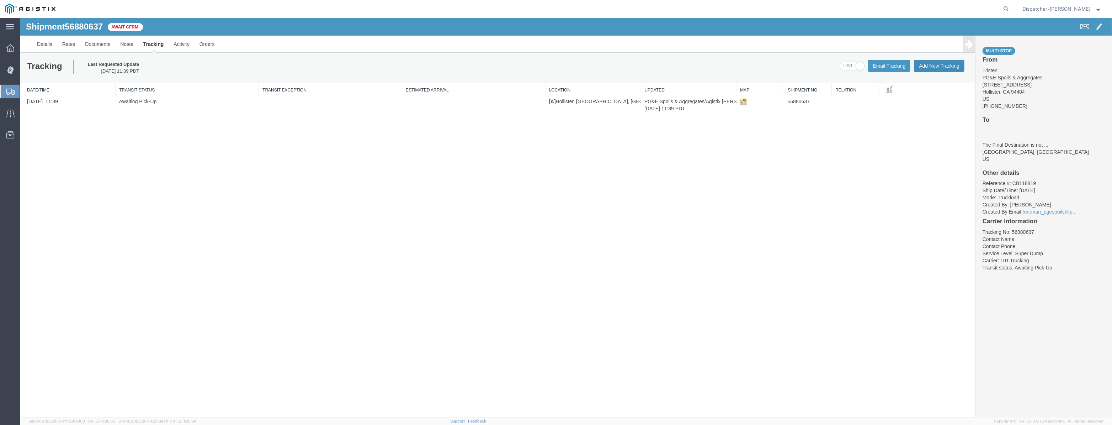
click at [945, 69] on button "Add New Tracking" at bounding box center [939, 66] width 51 height 12
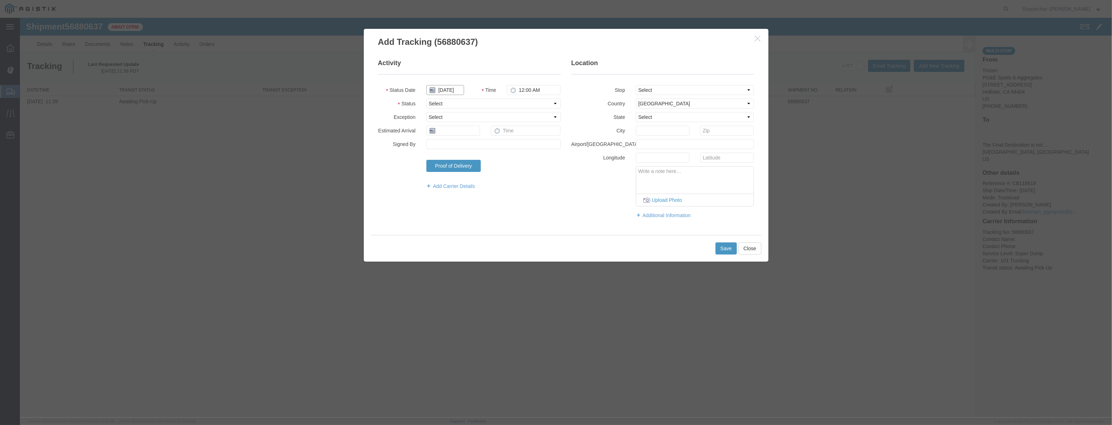
click at [452, 85] on input "[DATE]" at bounding box center [445, 90] width 38 height 10
click at [456, 81] on fieldset "Activity Status Date Time 12:00 AM Status Select Arrival Notice Available Arriv…" at bounding box center [469, 128] width 183 height 138
click at [454, 89] on input "text" at bounding box center [445, 90] width 38 height 10
paste input "[DATE]"
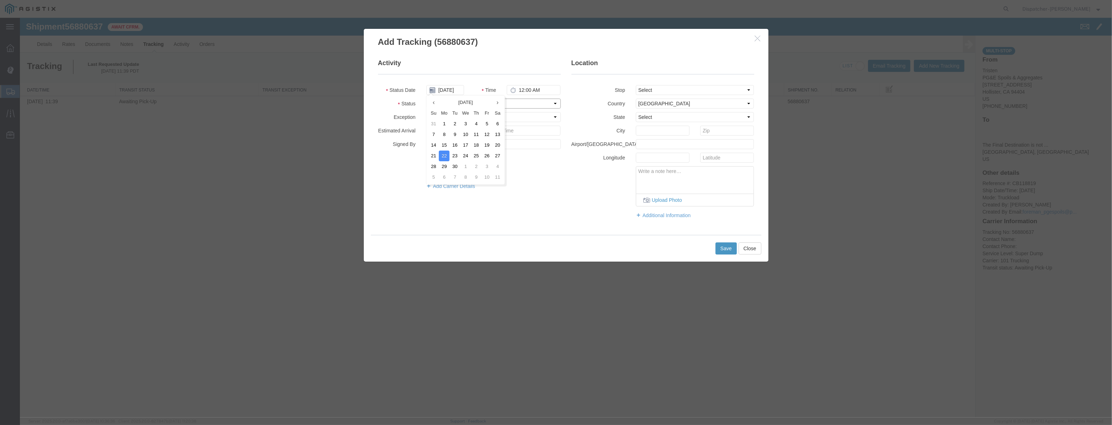
drag, startPoint x: 519, startPoint y: 104, endPoint x: 518, endPoint y: 107, distance: 3.6
click at [519, 104] on select "Select Arrival Notice Available Arrival Notice Imported Arrive at Delivery Loca…" at bounding box center [493, 104] width 134 height 10
click at [426, 99] on select "Select Arrival Notice Available Arrival Notice Imported Arrive at Delivery Loca…" at bounding box center [493, 104] width 134 height 10
click at [678, 95] on select "Select From: [STREET_ADDRESS][PERSON_NAME] Stop 2: [STREET_ADDRESS] To: The Fin…" at bounding box center [695, 90] width 118 height 10
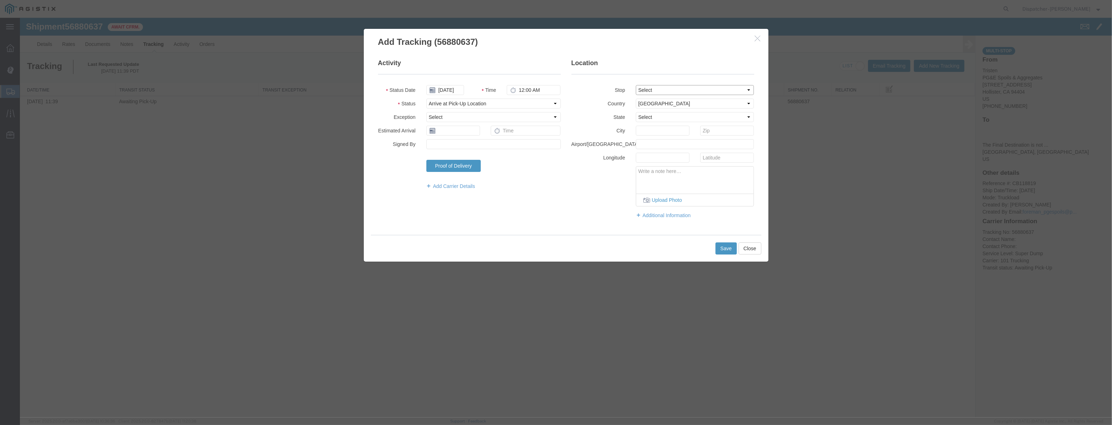
click at [636, 85] on select "Select From: [STREET_ADDRESS][PERSON_NAME] Stop 2: [STREET_ADDRESS] To: The Fin…" at bounding box center [695, 90] width 118 height 10
drag, startPoint x: 673, startPoint y: 87, endPoint x: 672, endPoint y: 92, distance: 5.7
click at [673, 87] on select "Select From: [STREET_ADDRESS][PERSON_NAME] Stop 2: [STREET_ADDRESS] To: The Fin…" at bounding box center [695, 90] width 118 height 10
click at [636, 85] on select "Select From: [STREET_ADDRESS][PERSON_NAME] Stop 2: [STREET_ADDRESS] To: The Fin…" at bounding box center [695, 90] width 118 height 10
drag, startPoint x: 543, startPoint y: 92, endPoint x: 423, endPoint y: 116, distance: 122.8
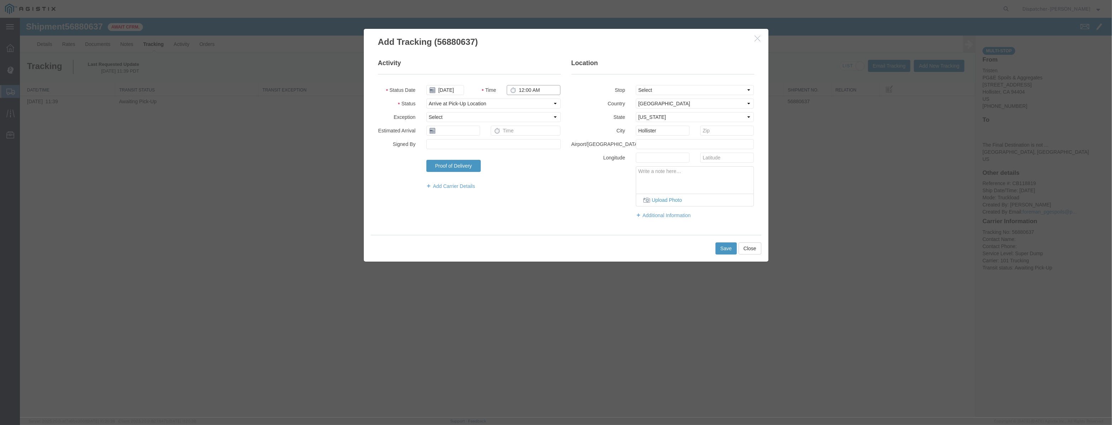
click at [423, 116] on fieldset "Activity Status Date [DATE] Time 12:00 AM Status Select Arrival Notice Availabl…" at bounding box center [469, 128] width 183 height 138
click at [723, 246] on button "Save" at bounding box center [726, 248] width 21 height 12
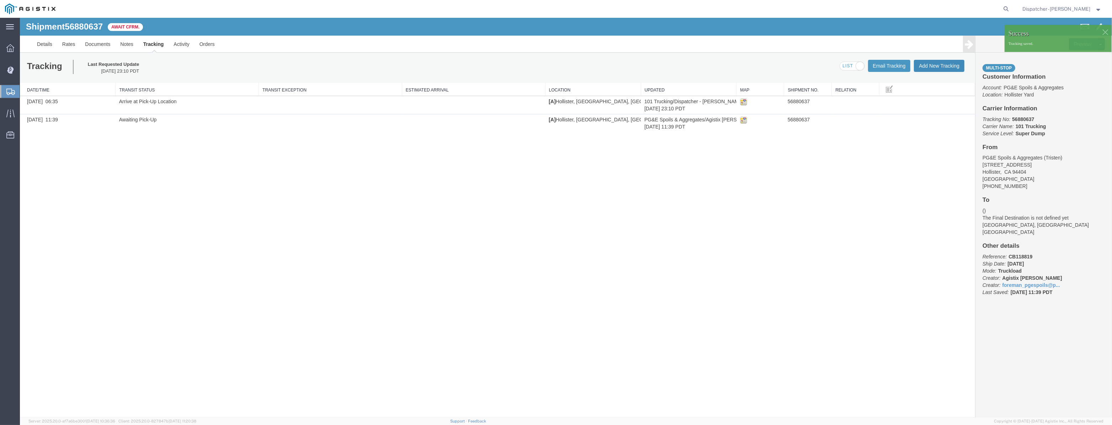
click at [948, 71] on button "Add New Tracking" at bounding box center [939, 66] width 51 height 12
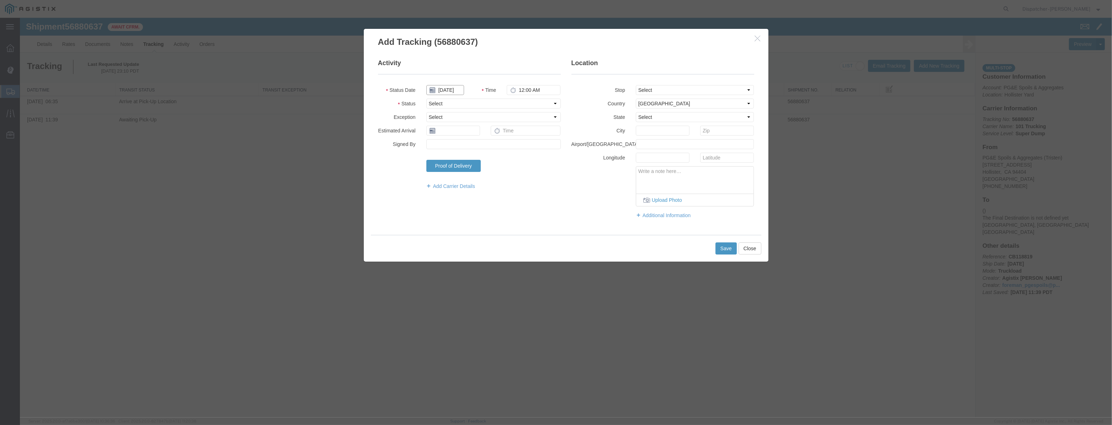
click at [445, 89] on input "[DATE]" at bounding box center [445, 90] width 38 height 10
drag, startPoint x: 446, startPoint y: 80, endPoint x: 446, endPoint y: 88, distance: 8.5
click at [446, 81] on fieldset "Activity Status Date Time 12:00 AM Status Select Arrival Notice Available Arriv…" at bounding box center [469, 128] width 183 height 138
click at [445, 92] on input "text" at bounding box center [445, 90] width 38 height 10
paste input "[DATE]"
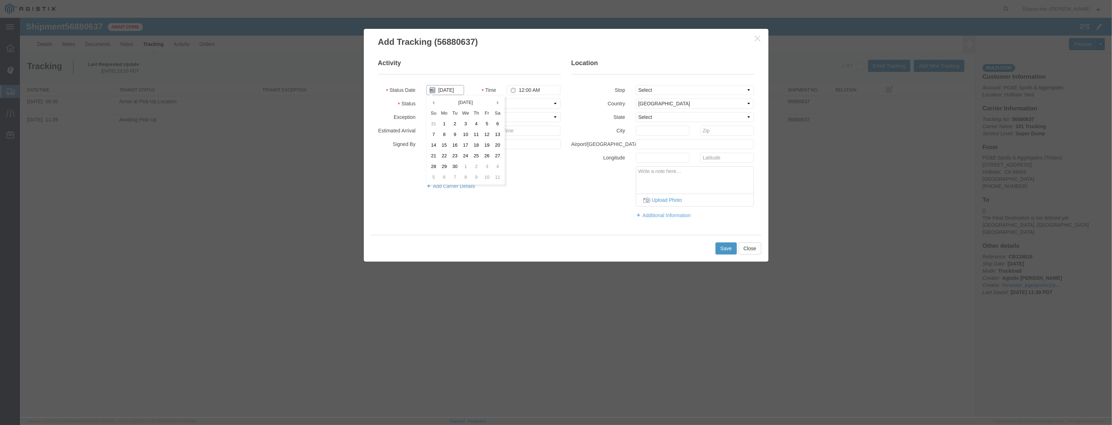
scroll to position [0, 1]
click at [508, 106] on select "Select Arrival Notice Available Arrival Notice Imported Arrive at Delivery Loca…" at bounding box center [493, 104] width 134 height 10
click at [426, 99] on select "Select Arrival Notice Available Arrival Notice Imported Arrive at Delivery Loca…" at bounding box center [493, 104] width 134 height 10
click at [656, 92] on select "Select From: [STREET_ADDRESS][PERSON_NAME] Stop 2: [STREET_ADDRESS] To: The Fin…" at bounding box center [695, 90] width 118 height 10
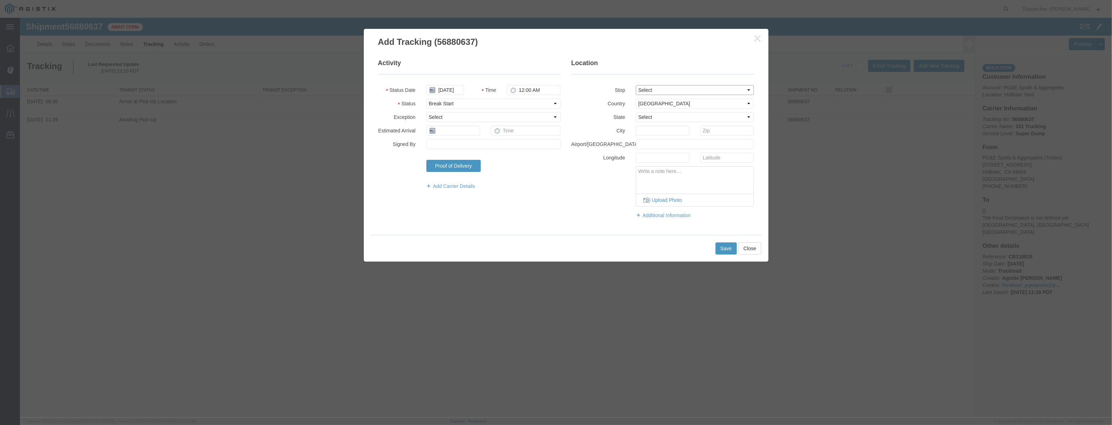
click at [636, 85] on select "Select From: [STREET_ADDRESS][PERSON_NAME] Stop 2: [STREET_ADDRESS] To: The Fin…" at bounding box center [695, 90] width 118 height 10
click at [535, 88] on input "12:00 AM" at bounding box center [534, 90] width 54 height 10
click at [524, 103] on select "Select Arrival Notice Available Arrival Notice Imported Arrive at Delivery Loca…" at bounding box center [493, 104] width 134 height 10
click at [426, 99] on select "Select Arrival Notice Available Arrival Notice Imported Arrive at Delivery Loca…" at bounding box center [493, 104] width 134 height 10
drag, startPoint x: 540, startPoint y: 90, endPoint x: 421, endPoint y: 106, distance: 119.8
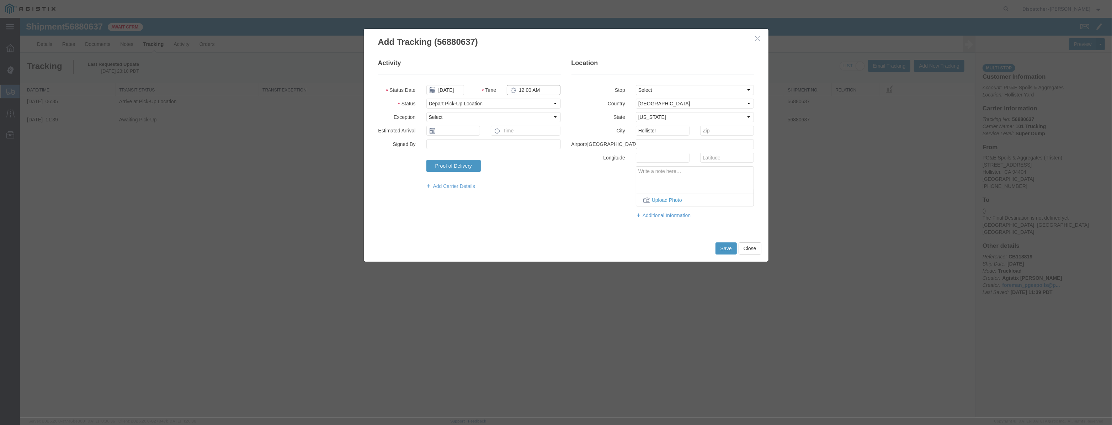
click at [421, 106] on fieldset "Activity Status Date [DATE] Time 12:00 AM Status Select Arrival Notice Availabl…" at bounding box center [469, 128] width 183 height 138
click at [668, 92] on select "Select From: [STREET_ADDRESS][PERSON_NAME] Stop 2: [STREET_ADDRESS] To: The Fin…" at bounding box center [695, 90] width 118 height 10
click at [636, 85] on select "Select From: [STREET_ADDRESS][PERSON_NAME] Stop 2: [STREET_ADDRESS] To: The Fin…" at bounding box center [695, 90] width 118 height 10
click at [724, 245] on button "Save" at bounding box center [726, 248] width 21 height 12
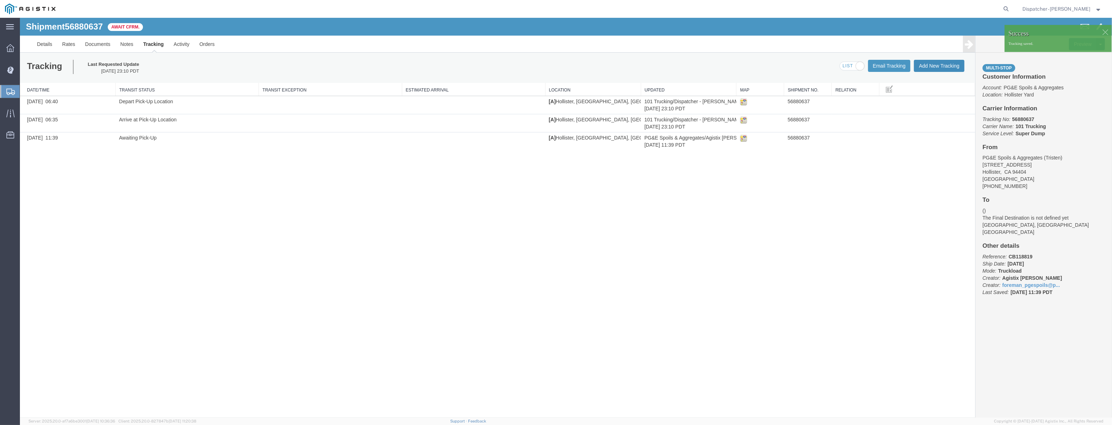
click at [952, 67] on button "Add New Tracking" at bounding box center [939, 66] width 51 height 12
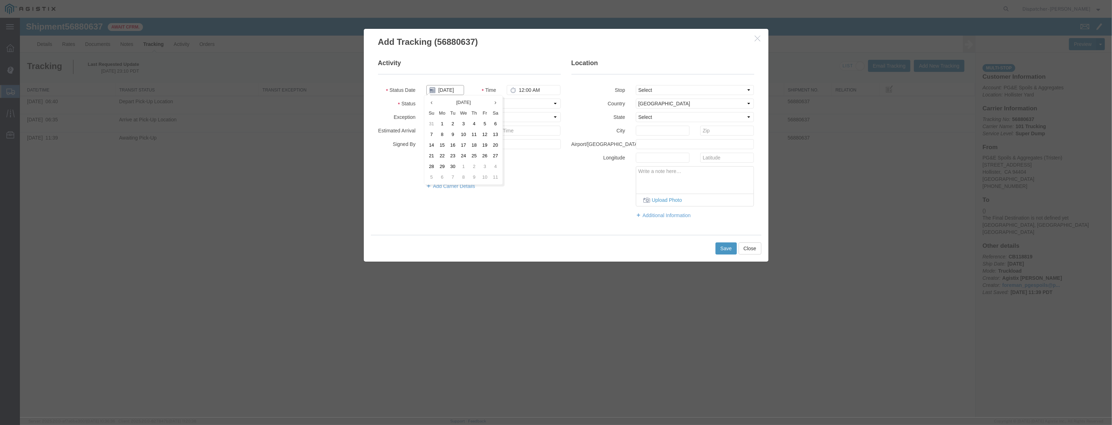
click at [444, 89] on input "[DATE]" at bounding box center [445, 90] width 38 height 10
drag, startPoint x: 440, startPoint y: 85, endPoint x: 435, endPoint y: 89, distance: 6.8
click at [439, 85] on fieldset "Activity Status Date Time 12:00 AM Status Select Arrival Notice Available Arriv…" at bounding box center [469, 128] width 183 height 138
click at [434, 89] on icon at bounding box center [433, 90] width 6 height 6
click at [424, 92] on div at bounding box center [445, 90] width 48 height 10
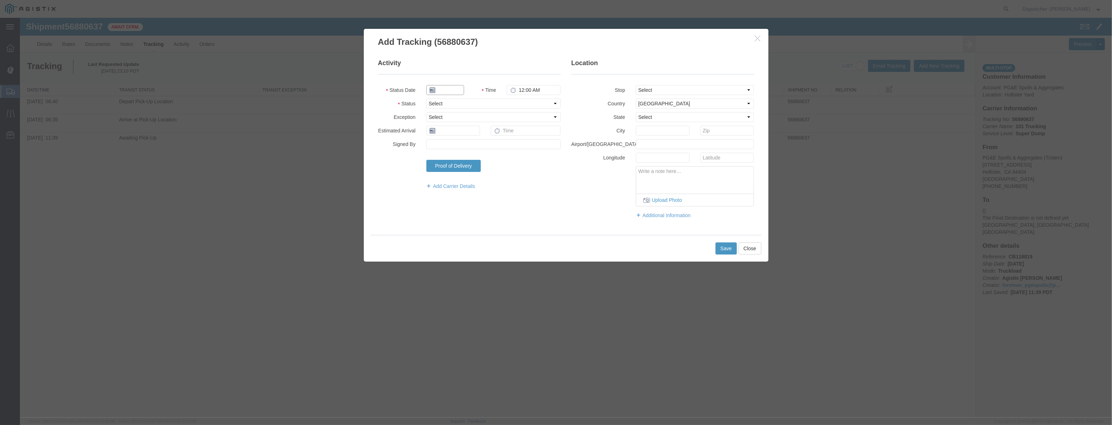
click at [448, 90] on input "text" at bounding box center [445, 90] width 38 height 10
paste input "[DATE]"
drag, startPoint x: 530, startPoint y: 103, endPoint x: 532, endPoint y: 108, distance: 5.1
click at [531, 103] on select "Select Arrival Notice Available Arrival Notice Imported Arrive at Delivery Loca…" at bounding box center [493, 104] width 134 height 10
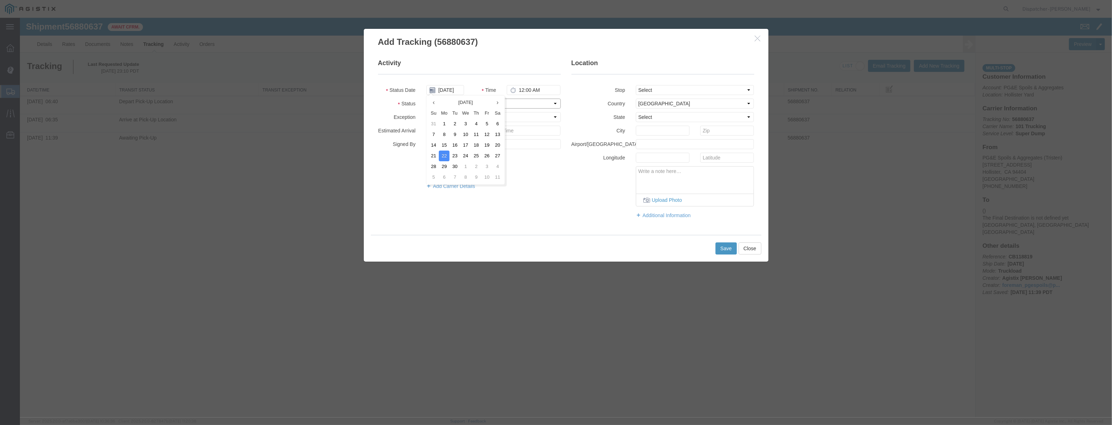
scroll to position [0, 0]
click at [426, 99] on select "Select Arrival Notice Available Arrival Notice Imported Arrive at Delivery Loca…" at bounding box center [493, 104] width 134 height 10
drag, startPoint x: 656, startPoint y: 89, endPoint x: 655, endPoint y: 94, distance: 5.4
click at [656, 90] on select "Select From: [STREET_ADDRESS][PERSON_NAME] Stop 2: [STREET_ADDRESS] To: The Fin…" at bounding box center [695, 90] width 118 height 10
click at [636, 85] on select "Select From: [STREET_ADDRESS][PERSON_NAME] Stop 2: [STREET_ADDRESS] To: The Fin…" at bounding box center [695, 90] width 118 height 10
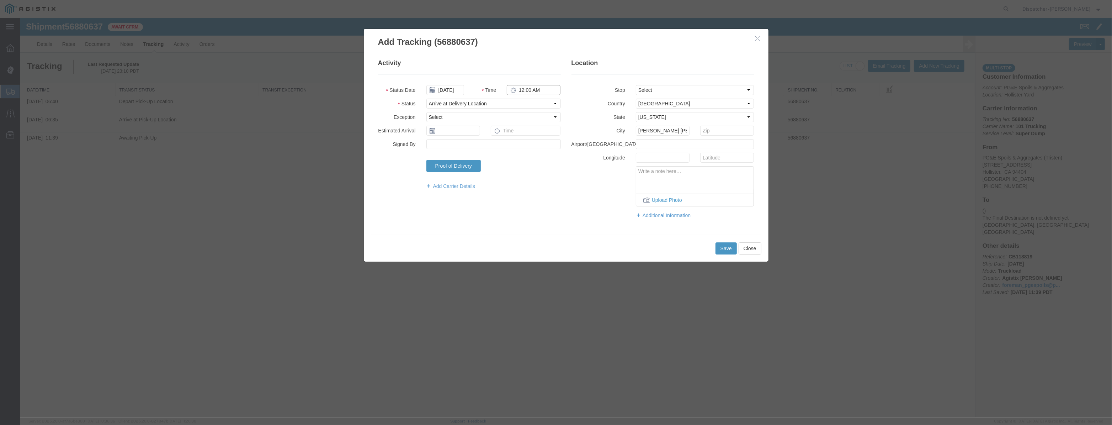
drag, startPoint x: 547, startPoint y: 86, endPoint x: 442, endPoint y: 95, distance: 106.0
click at [442, 95] on div "Status Date [DATE] Time 12:00 AM" at bounding box center [470, 90] width 194 height 10
click at [721, 246] on button "Save" at bounding box center [726, 248] width 21 height 12
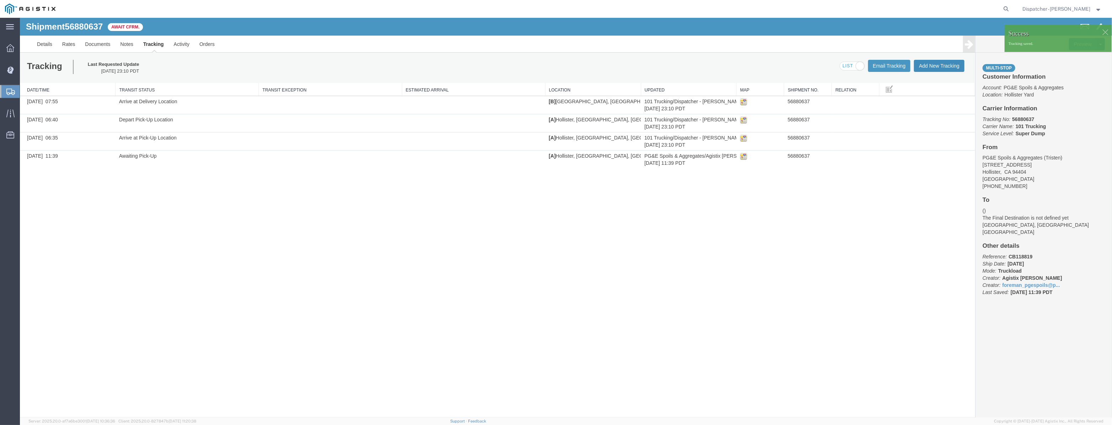
click at [926, 64] on button "Add New Tracking" at bounding box center [939, 66] width 51 height 12
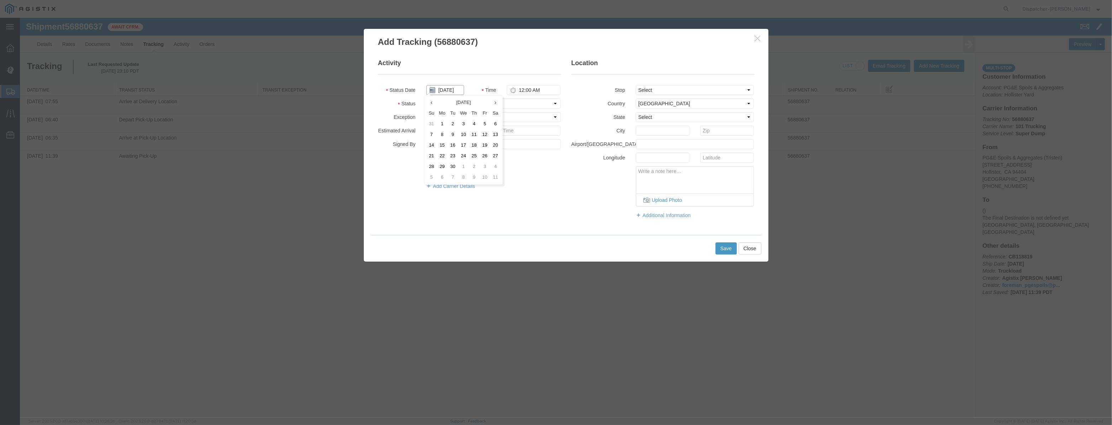
click at [459, 92] on input "[DATE]" at bounding box center [445, 90] width 38 height 10
drag, startPoint x: 461, startPoint y: 82, endPoint x: 457, endPoint y: 91, distance: 9.6
click at [460, 87] on fieldset "Activity Status Date Time 12:00 AM Status Select Arrival Notice Available Arriv…" at bounding box center [469, 128] width 183 height 138
click at [457, 91] on input "text" at bounding box center [445, 90] width 38 height 10
paste input "[DATE]"
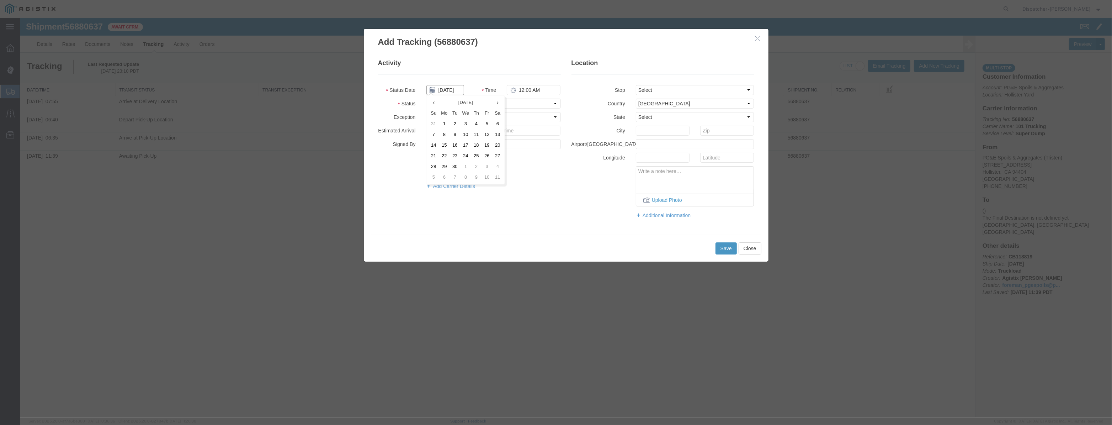
scroll to position [0, 1]
click at [523, 108] on select "Select Arrival Notice Available Arrival Notice Imported Arrive at Delivery Loca…" at bounding box center [493, 104] width 134 height 10
click at [426, 99] on select "Select Arrival Notice Available Arrival Notice Imported Arrive at Delivery Loca…" at bounding box center [493, 104] width 134 height 10
click at [657, 92] on select "Select From: [STREET_ADDRESS][PERSON_NAME] Stop 2: [STREET_ADDRESS] To: The Fin…" at bounding box center [695, 90] width 118 height 10
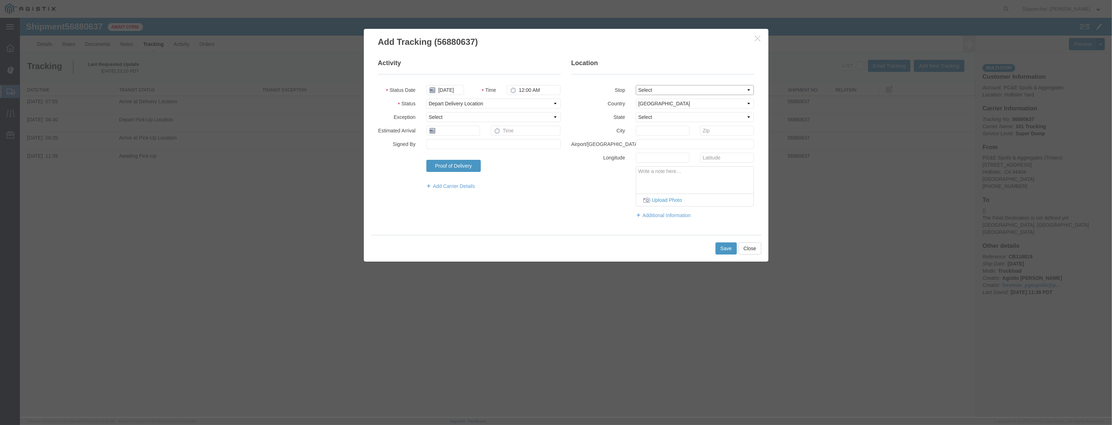
click at [636, 85] on select "Select From: [STREET_ADDRESS][PERSON_NAME] Stop 2: [STREET_ADDRESS] To: The Fin…" at bounding box center [695, 90] width 118 height 10
drag, startPoint x: 552, startPoint y: 91, endPoint x: 382, endPoint y: 127, distance: 174.1
click at [391, 127] on fieldset "Activity Status Date [DATE] Time 12:00 AM Status Select Arrival Notice Availabl…" at bounding box center [469, 128] width 183 height 138
click at [722, 244] on button "Save" at bounding box center [726, 248] width 21 height 12
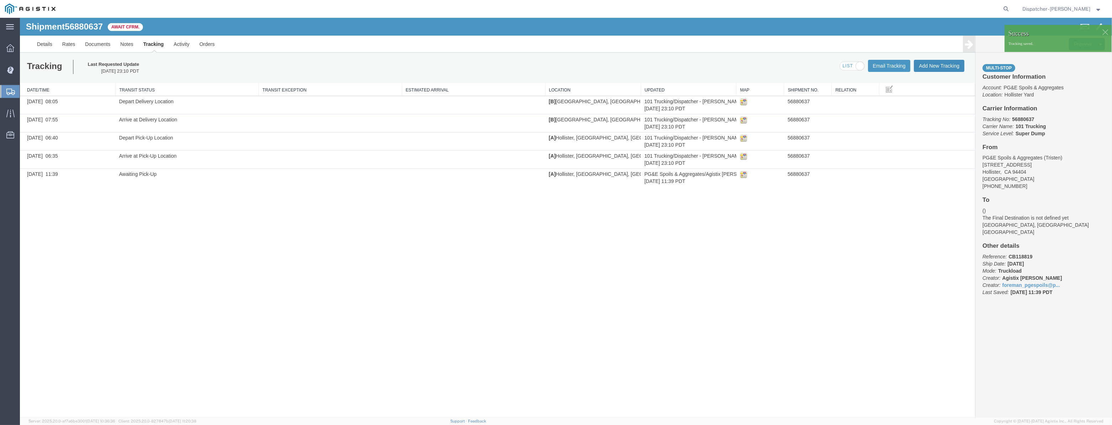
click at [940, 68] on button "Add New Tracking" at bounding box center [939, 66] width 51 height 12
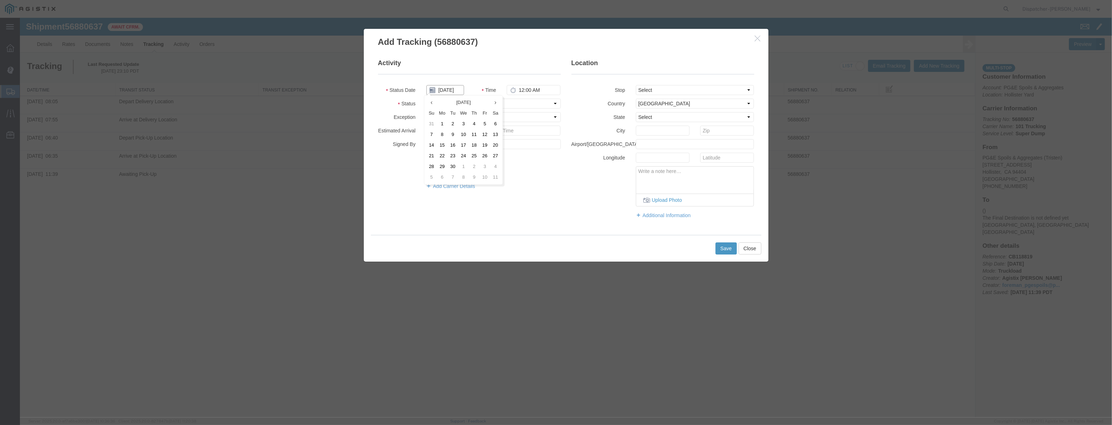
click at [454, 92] on input "[DATE]" at bounding box center [445, 90] width 38 height 10
drag, startPoint x: 461, startPoint y: 83, endPoint x: 445, endPoint y: 94, distance: 19.8
click at [461, 84] on fieldset "Activity Status Date Time 12:00 AM Status Select Arrival Notice Available Arriv…" at bounding box center [469, 128] width 183 height 138
click at [445, 94] on input "text" at bounding box center [445, 90] width 38 height 10
paste input "[DATE]"
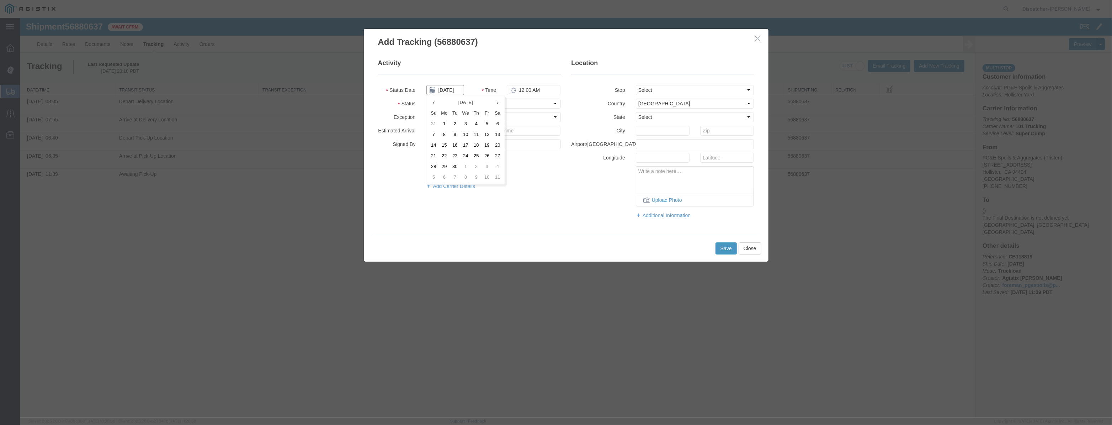
scroll to position [0, 1]
click at [516, 100] on select "Select Arrival Notice Available Arrival Notice Imported Arrive at Delivery Loca…" at bounding box center [493, 104] width 134 height 10
click at [426, 99] on select "Select Arrival Notice Available Arrival Notice Imported Arrive at Delivery Loca…" at bounding box center [493, 104] width 134 height 10
click at [688, 92] on select "Select From: [STREET_ADDRESS][PERSON_NAME] Stop 2: [STREET_ADDRESS] To: The Fin…" at bounding box center [695, 90] width 118 height 10
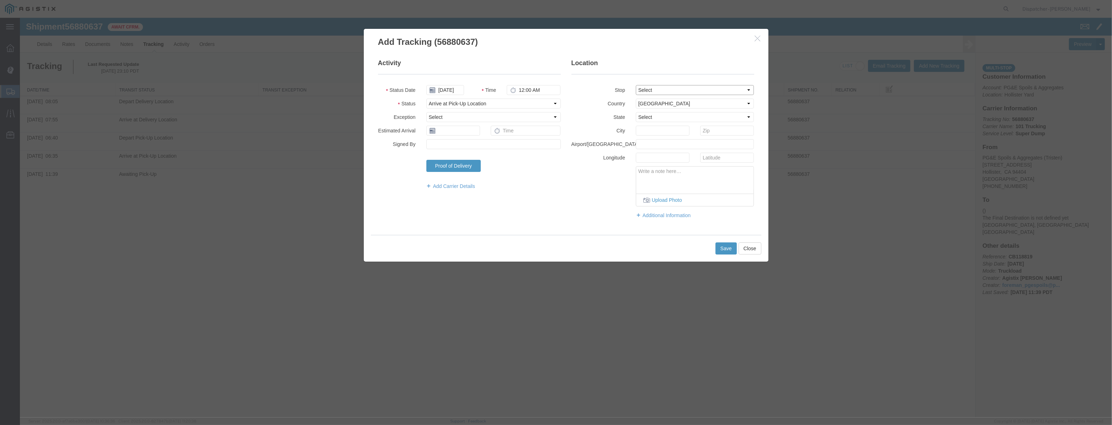
click at [636, 85] on select "Select From: [STREET_ADDRESS][PERSON_NAME] Stop 2: [STREET_ADDRESS] To: The Fin…" at bounding box center [695, 90] width 118 height 10
drag, startPoint x: 545, startPoint y: 92, endPoint x: 356, endPoint y: 106, distance: 190.1
click at [378, 110] on fieldset "Activity Status Date [DATE] Time 12:00 AM Status Select Arrival Notice Availabl…" at bounding box center [469, 128] width 183 height 138
click at [730, 248] on button "Save" at bounding box center [726, 248] width 21 height 12
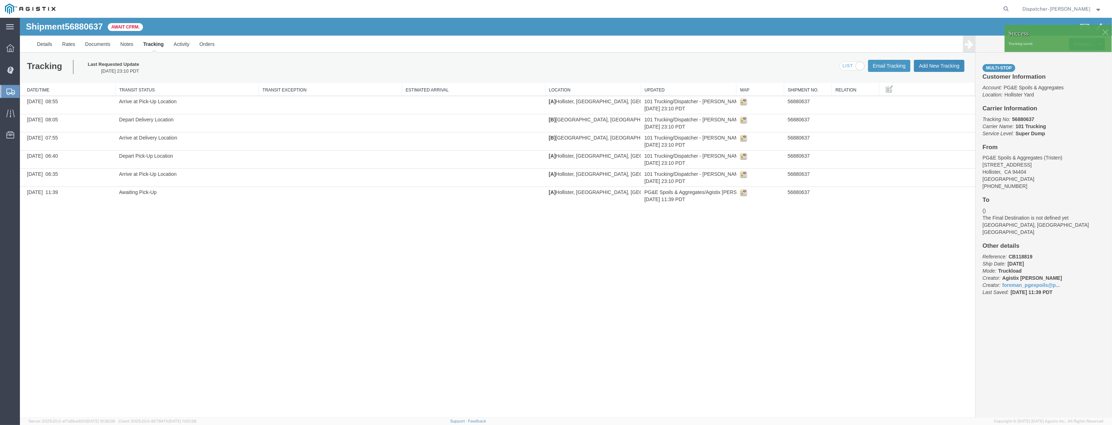
click at [947, 66] on button "Add New Tracking" at bounding box center [939, 66] width 51 height 12
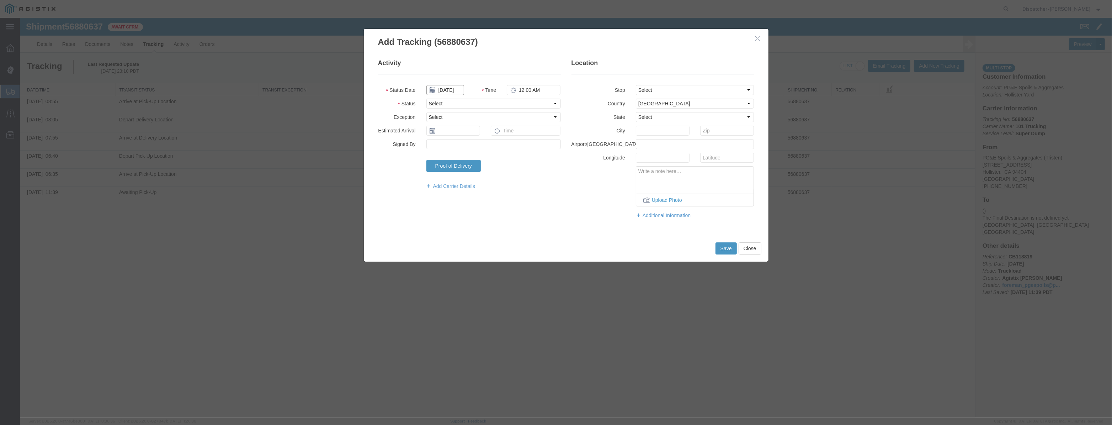
click at [455, 89] on input "[DATE]" at bounding box center [445, 90] width 38 height 10
click at [462, 82] on fieldset "Activity Status Date Time 12:00 AM Status Select Arrival Notice Available Arriv…" at bounding box center [469, 128] width 183 height 138
click at [454, 93] on input "text" at bounding box center [445, 90] width 38 height 10
paste input "[DATE]"
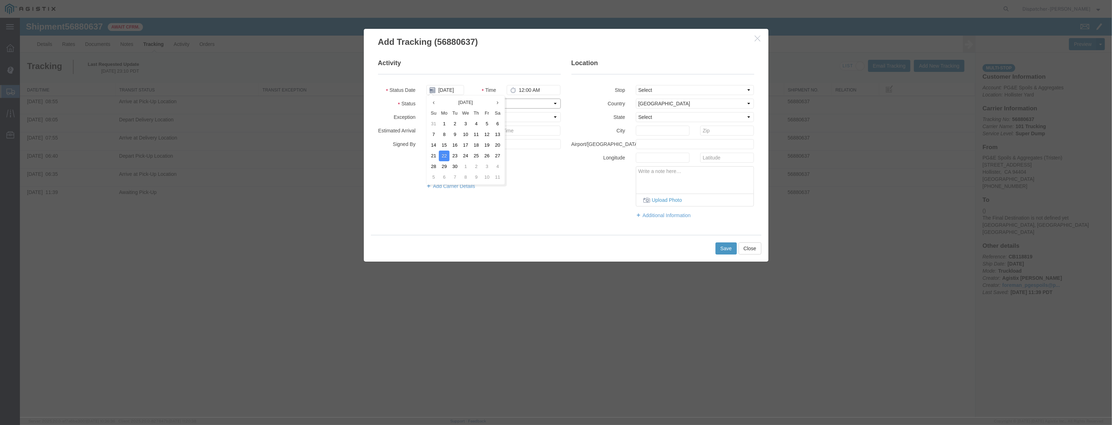
drag, startPoint x: 521, startPoint y: 103, endPoint x: 521, endPoint y: 107, distance: 4.7
click at [521, 103] on select "Select Arrival Notice Available Arrival Notice Imported Arrive at Delivery Loca…" at bounding box center [493, 104] width 134 height 10
click at [426, 99] on select "Select Arrival Notice Available Arrival Notice Imported Arrive at Delivery Loca…" at bounding box center [493, 104] width 134 height 10
drag, startPoint x: 652, startPoint y: 82, endPoint x: 653, endPoint y: 88, distance: 5.9
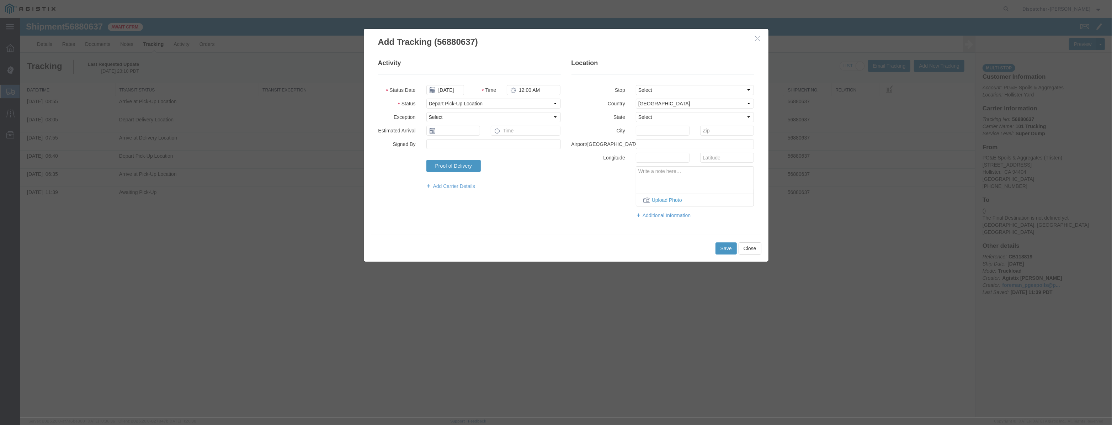
click at [652, 83] on fieldset "Location Stop Select From: [STREET_ADDRESS] Stop 2: [STREET_ADDRESS] To: The Fi…" at bounding box center [663, 142] width 183 height 167
drag, startPoint x: 653, startPoint y: 88, endPoint x: 654, endPoint y: 94, distance: 6.4
click at [653, 88] on select "Select From: [STREET_ADDRESS][PERSON_NAME] Stop 2: [STREET_ADDRESS] To: The Fin…" at bounding box center [695, 90] width 118 height 10
click at [636, 85] on select "Select From: [STREET_ADDRESS][PERSON_NAME] Stop 2: [STREET_ADDRESS] To: The Fin…" at bounding box center [695, 90] width 118 height 10
drag, startPoint x: 554, startPoint y: 92, endPoint x: 361, endPoint y: 124, distance: 195.8
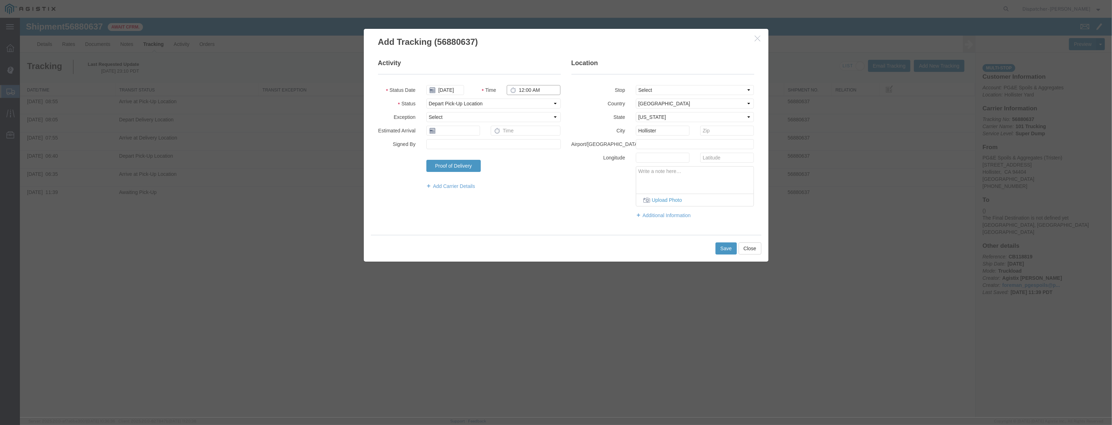
click at [361, 124] on div "Add Tracking (56880637) Activity Status Date [DATE] Time 12:00 AM Status Select…" at bounding box center [566, 144] width 416 height 233
click at [714, 244] on div "Save Close" at bounding box center [566, 248] width 391 height 27
click at [722, 244] on button "Save" at bounding box center [726, 248] width 21 height 12
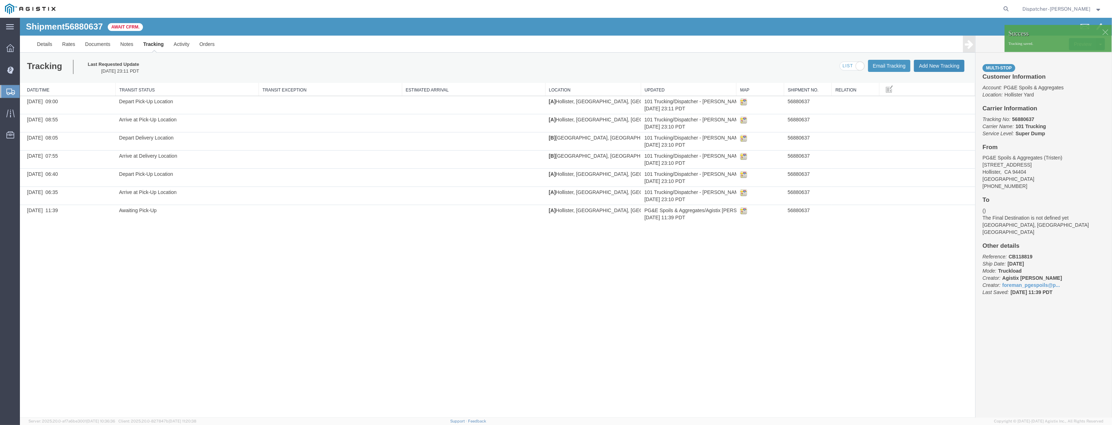
click at [934, 69] on button "Add New Tracking" at bounding box center [939, 66] width 51 height 12
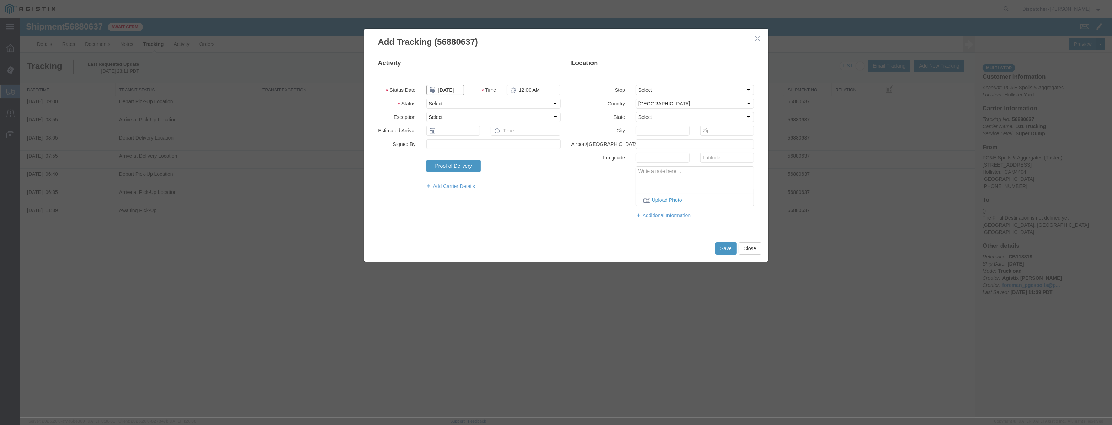
click at [443, 92] on input "[DATE]" at bounding box center [445, 90] width 38 height 10
click at [448, 82] on fieldset "Activity Status Date Time 12:00 AM Status Select Arrival Notice Available Arriv…" at bounding box center [469, 128] width 183 height 138
drag, startPoint x: 449, startPoint y: 89, endPoint x: 501, endPoint y: 99, distance: 52.6
click at [454, 89] on input "text" at bounding box center [445, 90] width 38 height 10
paste input "[DATE]"
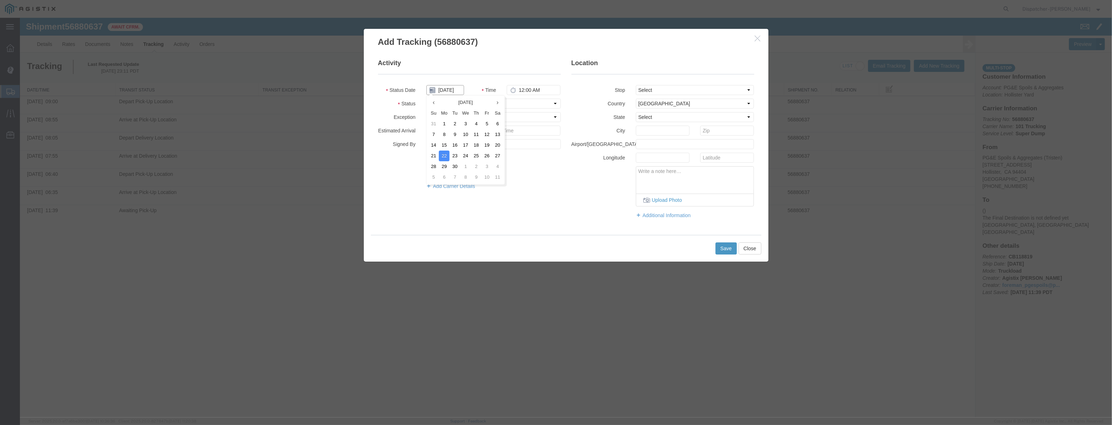
scroll to position [0, 1]
drag, startPoint x: 510, startPoint y: 101, endPoint x: 510, endPoint y: 106, distance: 4.6
click at [510, 101] on select "Select Arrival Notice Available Arrival Notice Imported Arrive at Delivery Loca…" at bounding box center [493, 104] width 134 height 10
click at [426, 99] on select "Select Arrival Notice Available Arrival Notice Imported Arrive at Delivery Loca…" at bounding box center [493, 104] width 134 height 10
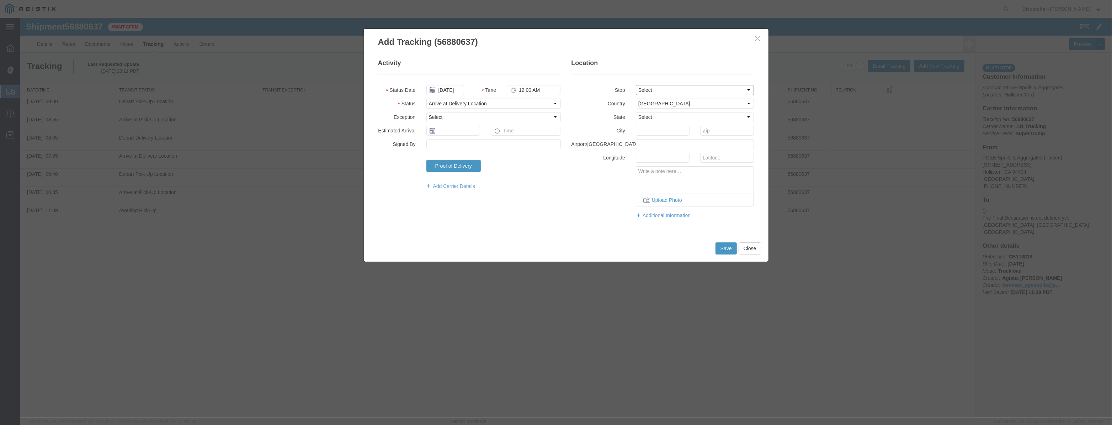
drag, startPoint x: 694, startPoint y: 88, endPoint x: 694, endPoint y: 94, distance: 6.8
click at [694, 90] on select "Select From: [STREET_ADDRESS][PERSON_NAME] Stop 2: [STREET_ADDRESS] To: The Fin…" at bounding box center [695, 90] width 118 height 10
click at [636, 85] on select "Select From: [STREET_ADDRESS][PERSON_NAME] Stop 2: [STREET_ADDRESS] To: The Fin…" at bounding box center [695, 90] width 118 height 10
drag, startPoint x: 547, startPoint y: 86, endPoint x: 420, endPoint y: 102, distance: 127.6
click at [420, 102] on fieldset "Activity Status Date [DATE] Time 12:00 AM Status Select Arrival Notice Availabl…" at bounding box center [469, 128] width 183 height 138
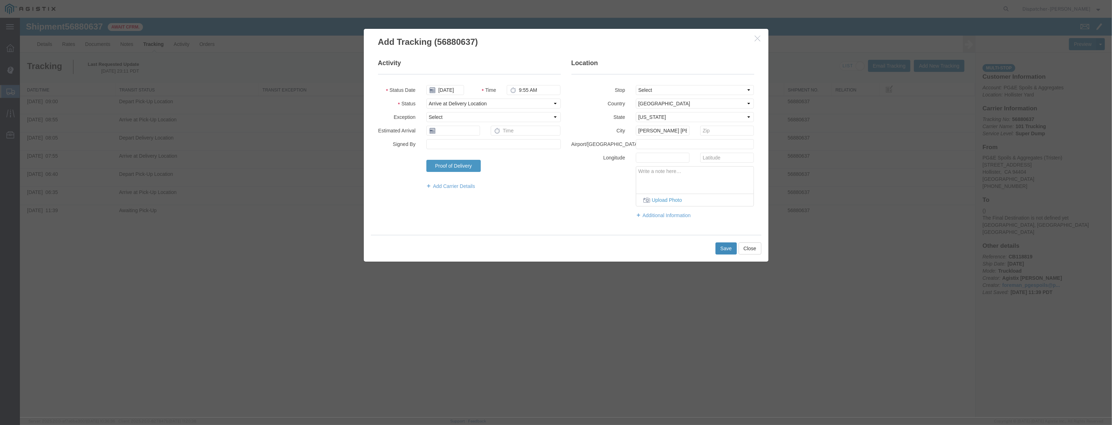
click at [728, 249] on button "Save" at bounding box center [726, 248] width 21 height 12
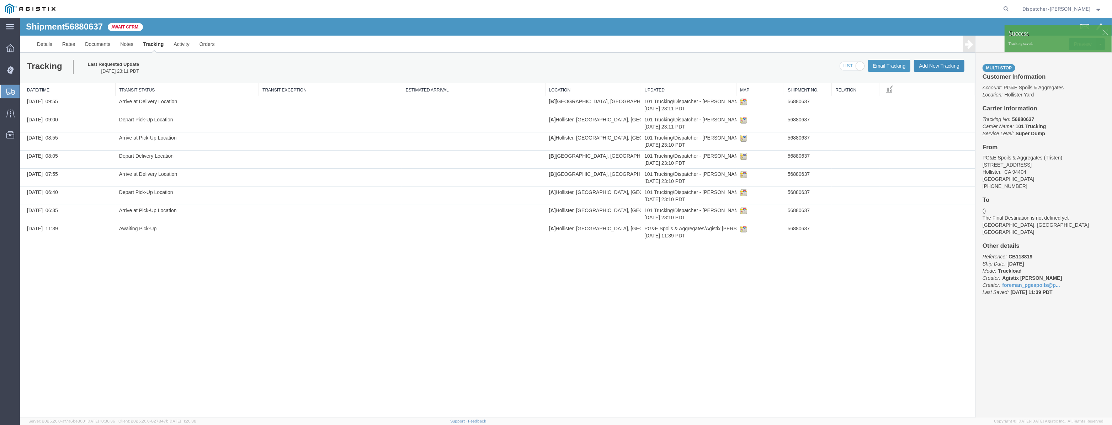
click at [945, 69] on button "Add New Tracking" at bounding box center [939, 66] width 51 height 12
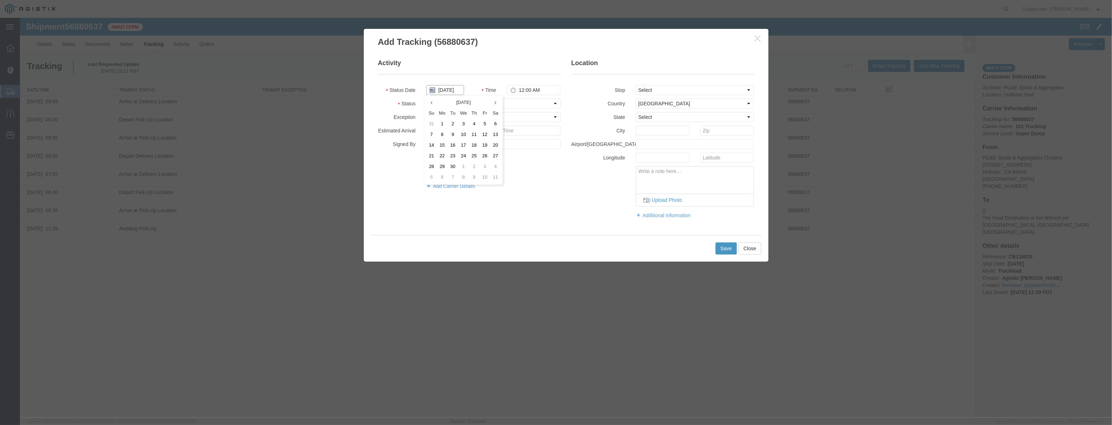
click at [462, 91] on input "[DATE]" at bounding box center [445, 90] width 38 height 10
drag, startPoint x: 463, startPoint y: 80, endPoint x: 457, endPoint y: 89, distance: 11.2
click at [463, 81] on fieldset "Activity Status Date Time 12:00 AM Status Select Arrival Notice Available Arriv…" at bounding box center [469, 128] width 183 height 138
click at [457, 89] on input "text" at bounding box center [445, 90] width 38 height 10
paste input "[DATE]"
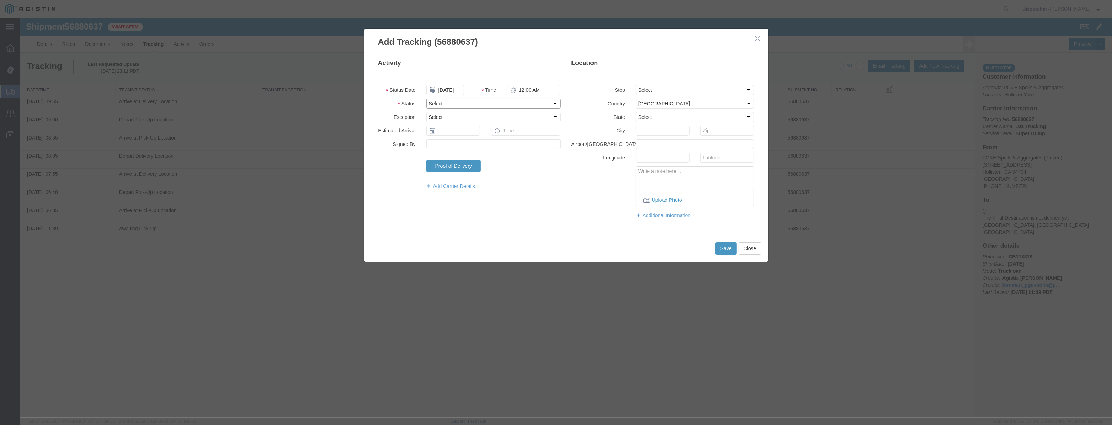
click at [532, 99] on select "Select Arrival Notice Available Arrival Notice Imported Arrive at Delivery Loca…" at bounding box center [493, 104] width 134 height 10
click at [426, 99] on select "Select Arrival Notice Available Arrival Notice Imported Arrive at Delivery Loca…" at bounding box center [493, 104] width 134 height 10
click at [676, 92] on select "Select From: [STREET_ADDRESS][PERSON_NAME] Stop 2: [STREET_ADDRESS] To: The Fin…" at bounding box center [695, 90] width 118 height 10
click at [636, 85] on select "Select From: [STREET_ADDRESS][PERSON_NAME] Stop 2: [STREET_ADDRESS] To: The Fin…" at bounding box center [695, 90] width 118 height 10
drag, startPoint x: 551, startPoint y: 91, endPoint x: 384, endPoint y: 123, distance: 170.4
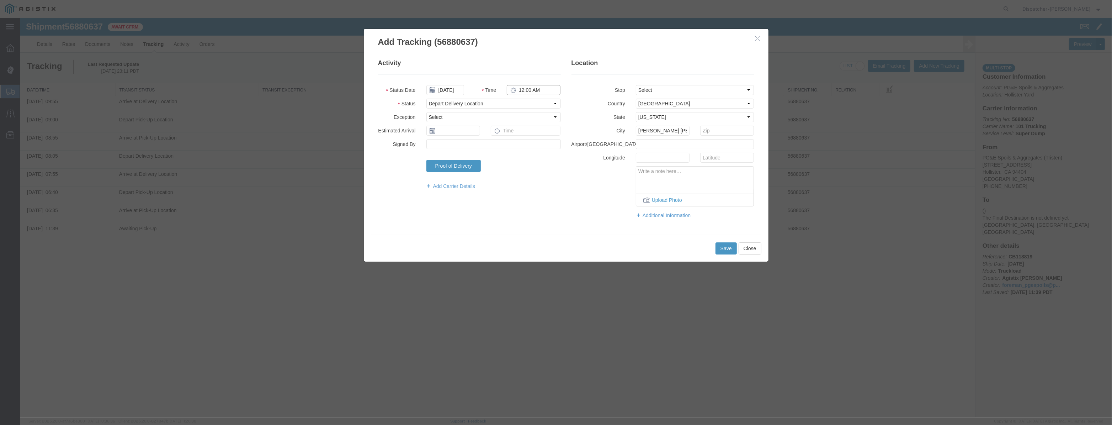
click at [384, 123] on fieldset "Activity Status Date [DATE] Time 12:00 AM Status Select Arrival Notice Availabl…" at bounding box center [469, 128] width 183 height 138
click at [718, 249] on button "Save" at bounding box center [726, 248] width 21 height 12
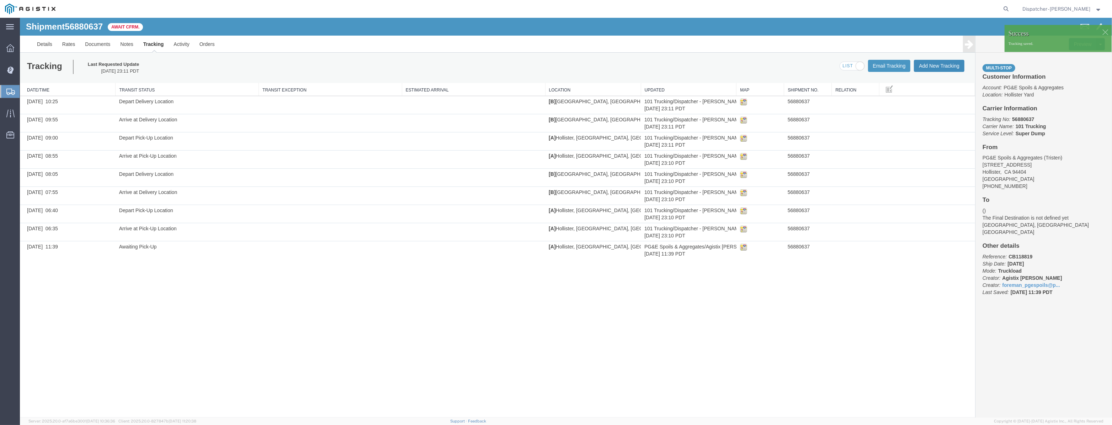
click at [950, 65] on button "Add New Tracking" at bounding box center [939, 66] width 51 height 12
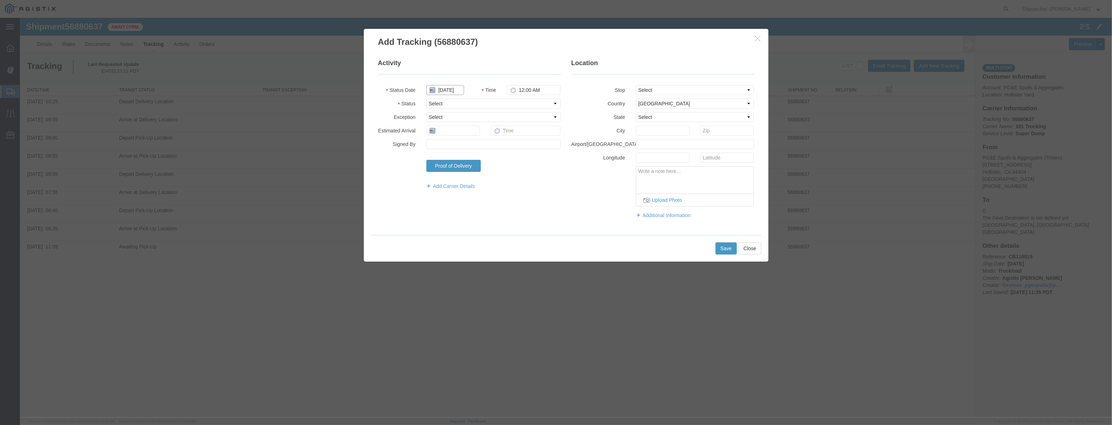
click at [450, 89] on input "[DATE]" at bounding box center [445, 90] width 38 height 10
drag, startPoint x: 452, startPoint y: 80, endPoint x: 451, endPoint y: 90, distance: 10.0
click at [452, 82] on fieldset "Activity Status Date Time 12:00 AM Status Select Arrival Notice Available Arriv…" at bounding box center [469, 128] width 183 height 138
click at [452, 90] on input "text" at bounding box center [445, 90] width 38 height 10
paste input "[DATE]"
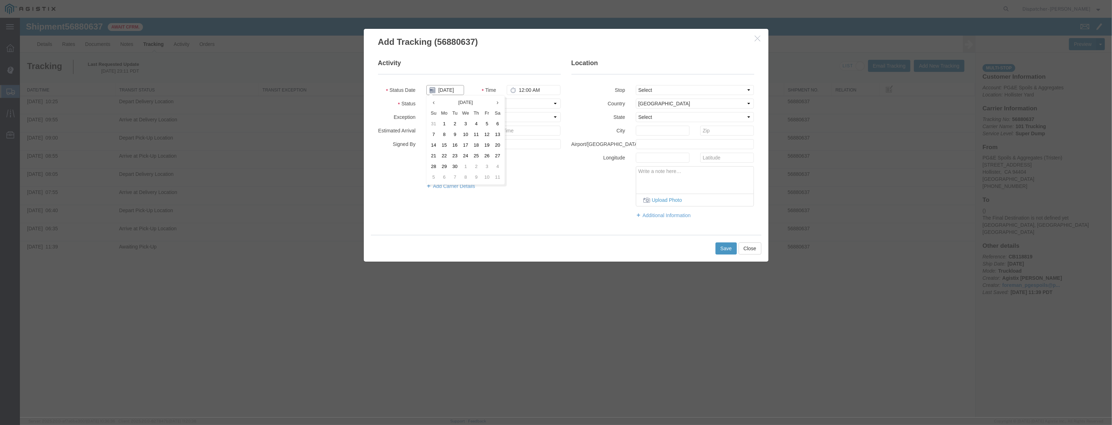
scroll to position [0, 1]
click at [509, 105] on select "Select Arrival Notice Available Arrival Notice Imported Arrive at Delivery Loca…" at bounding box center [493, 104] width 134 height 10
click at [426, 99] on select "Select Arrival Notice Available Arrival Notice Imported Arrive at Delivery Loca…" at bounding box center [493, 104] width 134 height 10
click at [658, 93] on select "Select From: [STREET_ADDRESS][PERSON_NAME] Stop 2: [STREET_ADDRESS] To: The Fin…" at bounding box center [695, 90] width 118 height 10
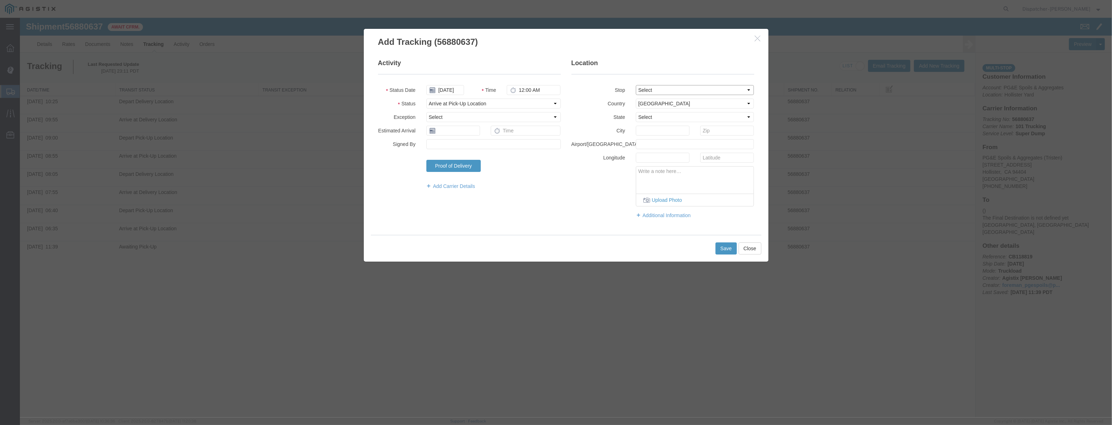
click at [636, 85] on select "Select From: [STREET_ADDRESS][PERSON_NAME] Stop 2: [STREET_ADDRESS] To: The Fin…" at bounding box center [695, 90] width 118 height 10
drag, startPoint x: 513, startPoint y: 97, endPoint x: 387, endPoint y: 106, distance: 126.6
click at [398, 106] on fieldset "Activity Status Date [DATE] Time 12:00 AM Status Select Arrival Notice Availabl…" at bounding box center [469, 128] width 183 height 138
click at [731, 248] on button "Save" at bounding box center [726, 248] width 21 height 12
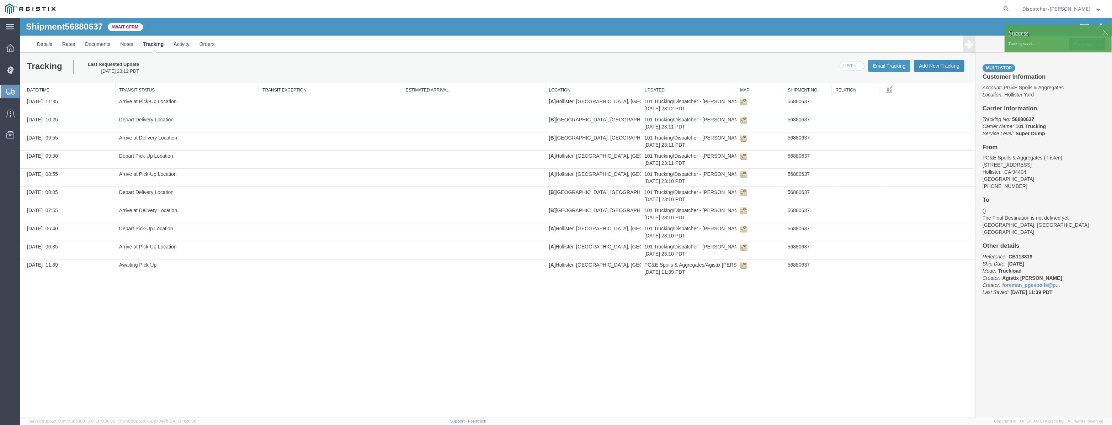
click at [936, 67] on button "Add New Tracking" at bounding box center [939, 66] width 51 height 12
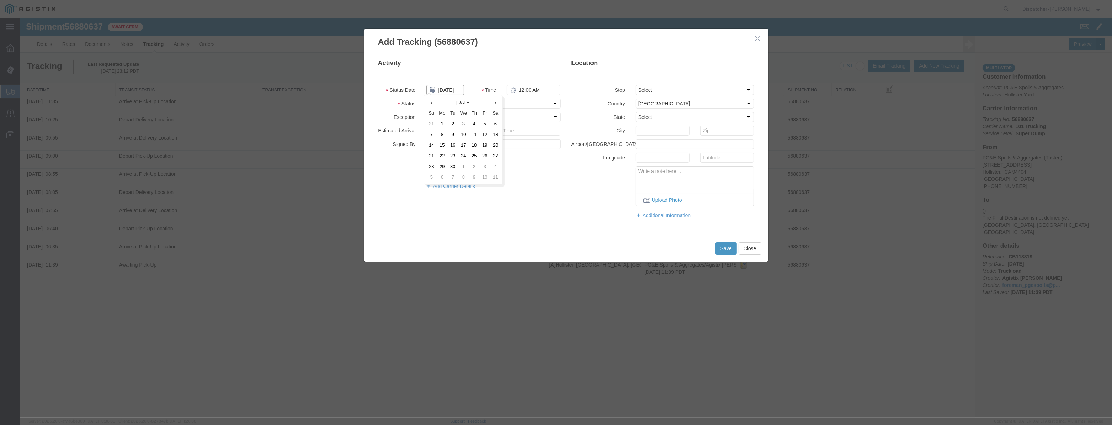
drag, startPoint x: 461, startPoint y: 94, endPoint x: 463, endPoint y: 84, distance: 9.8
click at [461, 94] on input "[DATE]" at bounding box center [445, 90] width 38 height 10
click at [465, 82] on fieldset "Activity Status Date Time 12:00 AM Status Select Arrival Notice Available Arriv…" at bounding box center [469, 128] width 183 height 138
click at [459, 89] on input "text" at bounding box center [445, 90] width 38 height 10
paste input "[DATE]"
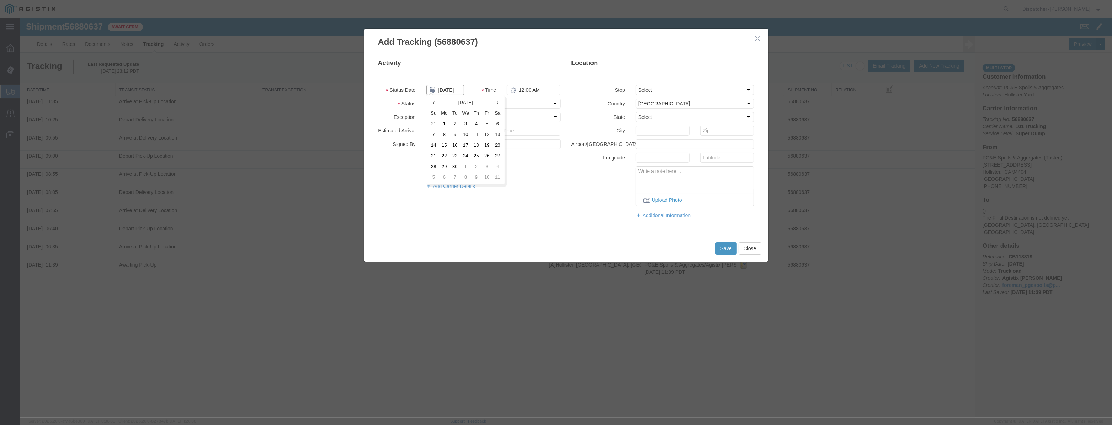
scroll to position [0, 1]
drag, startPoint x: 524, startPoint y: 101, endPoint x: 515, endPoint y: 108, distance: 11.7
click at [524, 101] on select "Select Arrival Notice Available Arrival Notice Imported Arrive at Delivery Loca…" at bounding box center [493, 104] width 134 height 10
click at [426, 99] on select "Select Arrival Notice Available Arrival Notice Imported Arrive at Delivery Loca…" at bounding box center [493, 104] width 134 height 10
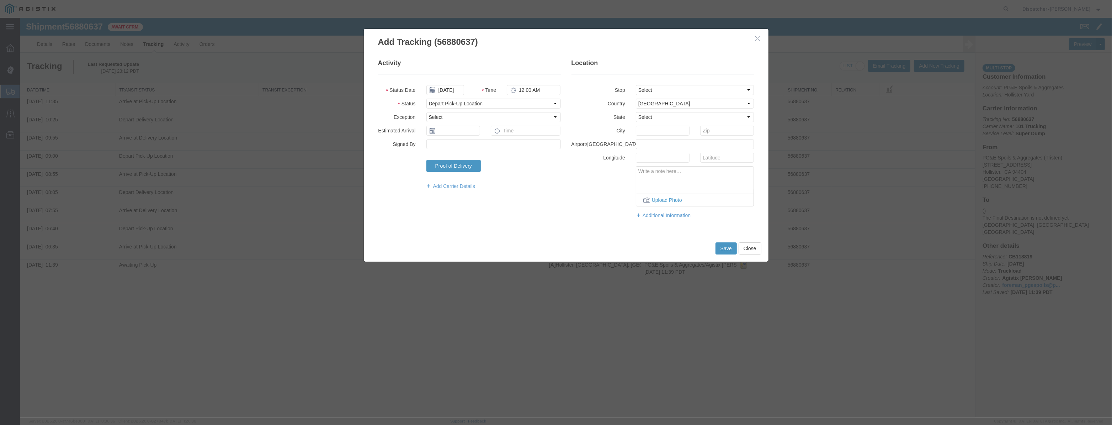
click at [680, 95] on fieldset "Location Stop Select From: [STREET_ADDRESS] Stop 2: [STREET_ADDRESS] To: The Fi…" at bounding box center [663, 142] width 183 height 167
drag, startPoint x: 678, startPoint y: 88, endPoint x: 674, endPoint y: 94, distance: 7.9
click at [676, 91] on select "Select From: [STREET_ADDRESS][PERSON_NAME] Stop 2: [STREET_ADDRESS] To: The Fin…" at bounding box center [695, 90] width 118 height 10
click at [636, 85] on select "Select From: [STREET_ADDRESS][PERSON_NAME] Stop 2: [STREET_ADDRESS] To: The Fin…" at bounding box center [695, 90] width 118 height 10
drag, startPoint x: 542, startPoint y: 93, endPoint x: 382, endPoint y: 103, distance: 160.0
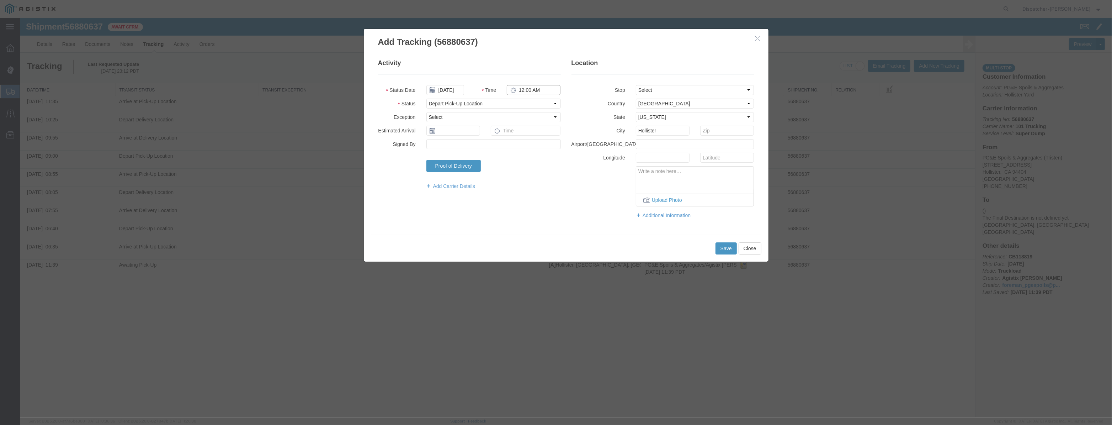
click at [383, 103] on fieldset "Activity Status Date [DATE] Time 12:00 AM Status Select Arrival Notice Availabl…" at bounding box center [469, 128] width 183 height 138
click at [719, 249] on button "Save" at bounding box center [726, 248] width 21 height 12
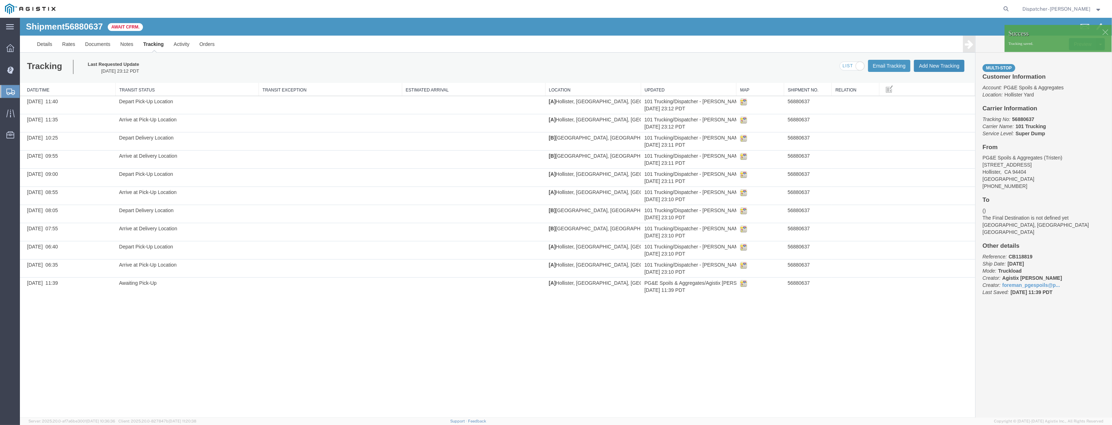
click at [929, 68] on button "Add New Tracking" at bounding box center [939, 66] width 51 height 12
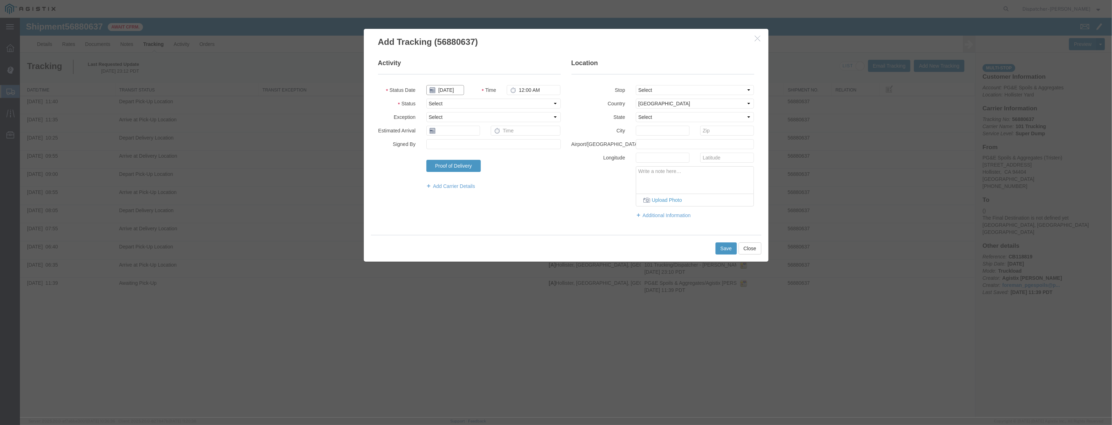
click at [449, 91] on input "[DATE]" at bounding box center [445, 90] width 38 height 10
click at [454, 83] on fieldset "Activity Status Date Time 12:00 AM Status Select Arrival Notice Available Arriv…" at bounding box center [469, 128] width 183 height 138
click at [453, 87] on input "text" at bounding box center [445, 90] width 38 height 10
paste input "[DATE]"
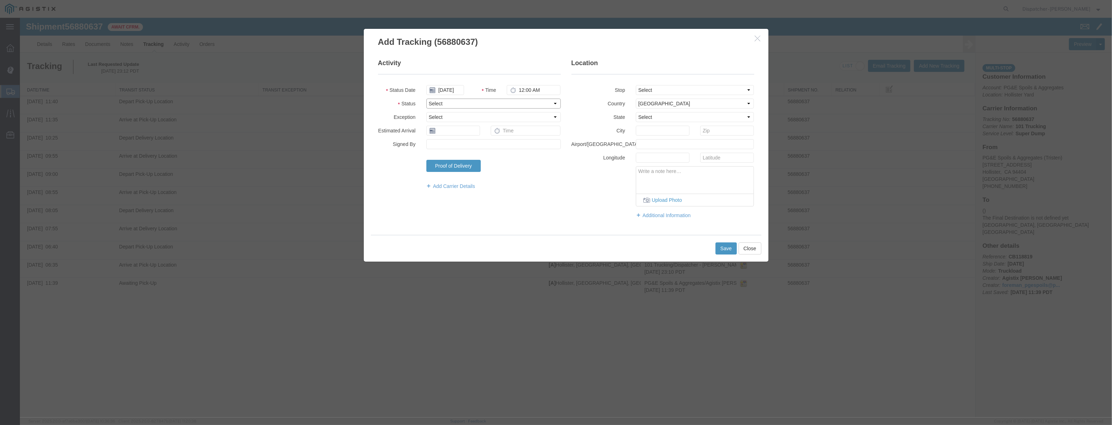
drag, startPoint x: 523, startPoint y: 100, endPoint x: 521, endPoint y: 108, distance: 8.5
click at [523, 100] on select "Select Arrival Notice Available Arrival Notice Imported Arrive at Delivery Loca…" at bounding box center [493, 104] width 134 height 10
click at [426, 99] on select "Select Arrival Notice Available Arrival Notice Imported Arrive at Delivery Loca…" at bounding box center [493, 104] width 134 height 10
click at [660, 94] on select "Select From: [STREET_ADDRESS][PERSON_NAME] Stop 2: [STREET_ADDRESS] To: The Fin…" at bounding box center [695, 90] width 118 height 10
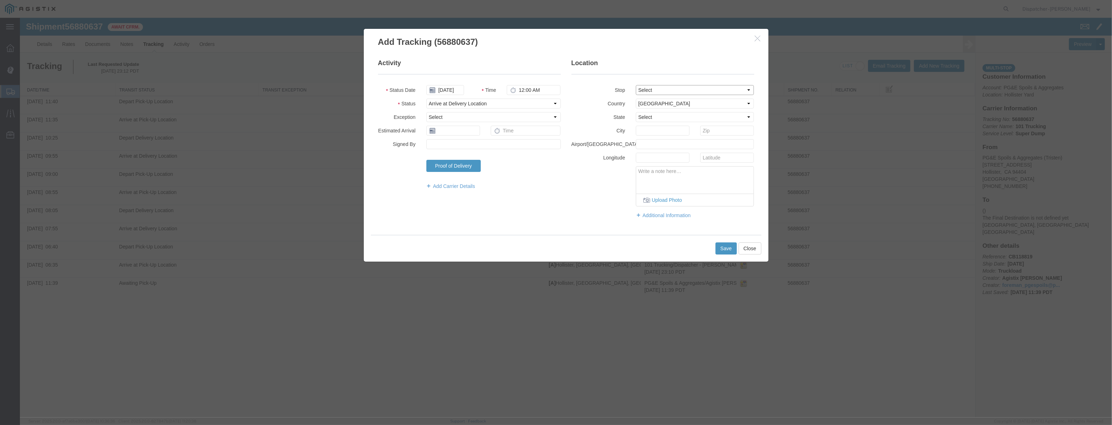
click at [636, 85] on select "Select From: [STREET_ADDRESS][PERSON_NAME] Stop 2: [STREET_ADDRESS] To: The Fin…" at bounding box center [695, 90] width 118 height 10
drag, startPoint x: 551, startPoint y: 90, endPoint x: 425, endPoint y: 105, distance: 126.8
click at [436, 105] on fieldset "Activity Status Date [DATE] Time 12:00 AM Status Select Arrival Notice Availabl…" at bounding box center [469, 128] width 183 height 138
click at [721, 245] on button "Save" at bounding box center [726, 248] width 21 height 12
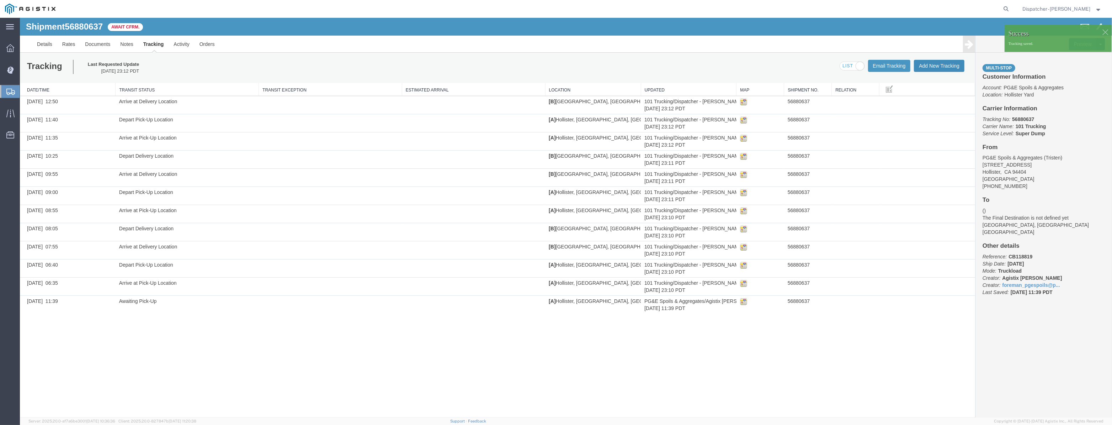
click at [939, 65] on button "Add New Tracking" at bounding box center [939, 66] width 51 height 12
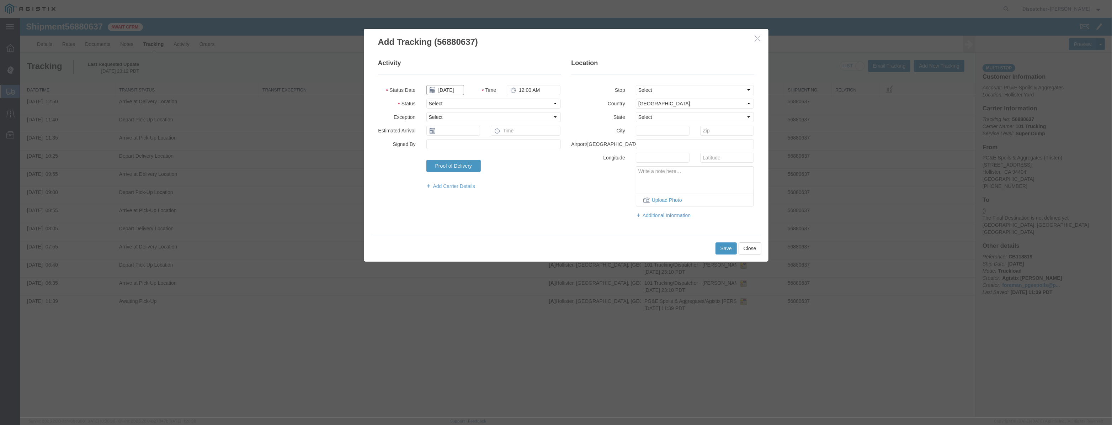
click at [460, 86] on input "[DATE]" at bounding box center [445, 90] width 38 height 10
drag, startPoint x: 459, startPoint y: 79, endPoint x: 455, endPoint y: 86, distance: 8.6
click at [459, 80] on fieldset "Activity Status Date Time 12:00 AM Status Select Arrival Notice Available Arriv…" at bounding box center [469, 128] width 183 height 138
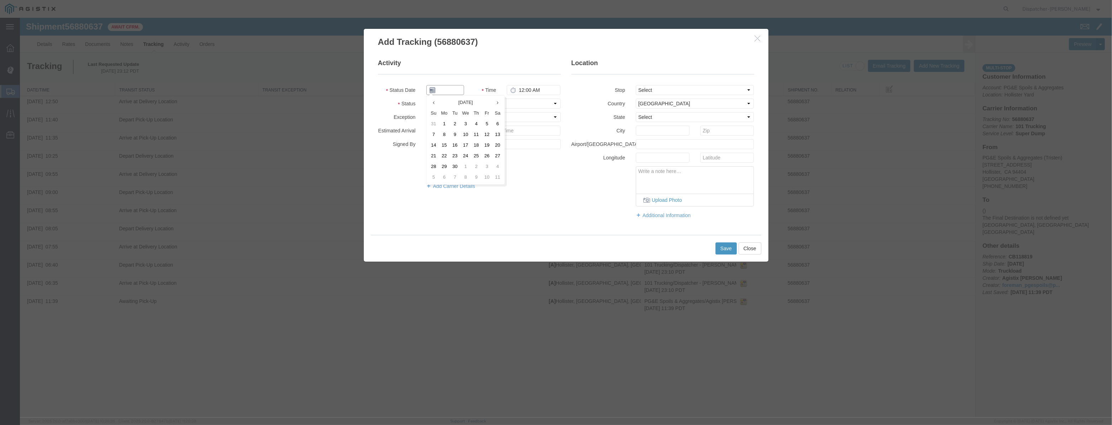
click at [455, 86] on input "text" at bounding box center [445, 90] width 38 height 10
paste input "[DATE]"
click at [530, 105] on select "Select Arrival Notice Available Arrival Notice Imported Arrive at Delivery Loca…" at bounding box center [493, 104] width 134 height 10
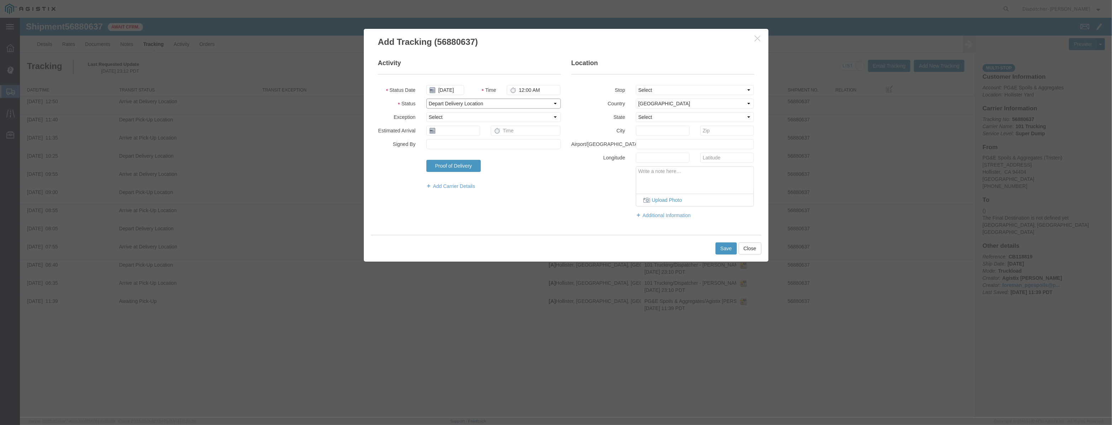
click at [426, 99] on select "Select Arrival Notice Available Arrival Notice Imported Arrive at Delivery Loca…" at bounding box center [493, 104] width 134 height 10
click at [658, 88] on select "Select From: [STREET_ADDRESS][PERSON_NAME] Stop 2: [STREET_ADDRESS] To: The Fin…" at bounding box center [695, 90] width 118 height 10
click at [636, 85] on select "Select From: [STREET_ADDRESS][PERSON_NAME] Stop 2: [STREET_ADDRESS] To: The Fin…" at bounding box center [695, 90] width 118 height 10
drag, startPoint x: 550, startPoint y: 91, endPoint x: 342, endPoint y: 106, distance: 208.3
click at [345, 106] on div "Add Tracking (56880637) Activity Status Date [DATE] Time 12:00 AM Status Select…" at bounding box center [566, 217] width 1092 height 399
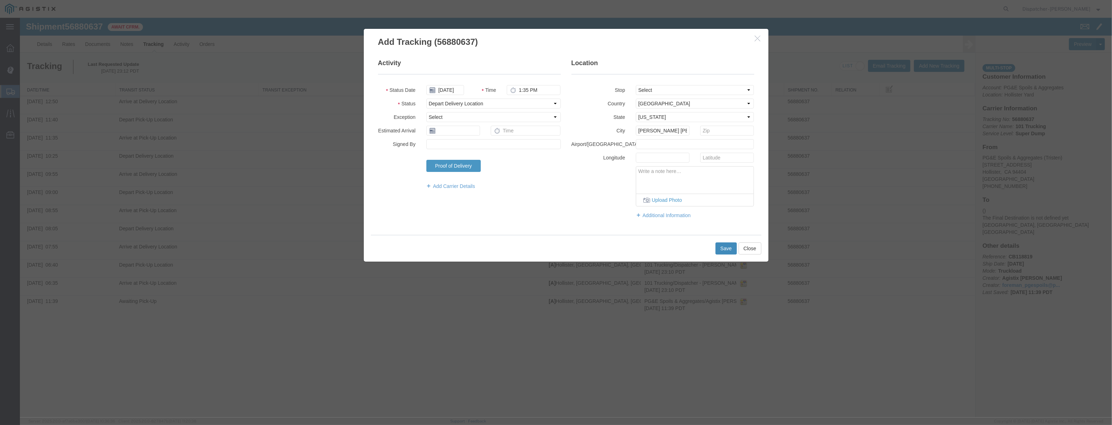
click at [722, 249] on button "Save" at bounding box center [726, 248] width 21 height 12
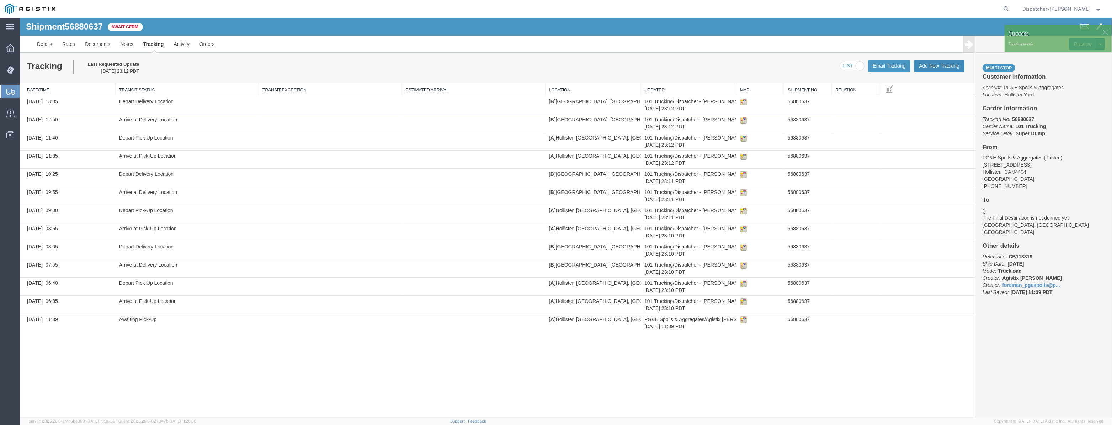
click at [943, 68] on button "Add New Tracking" at bounding box center [939, 66] width 51 height 12
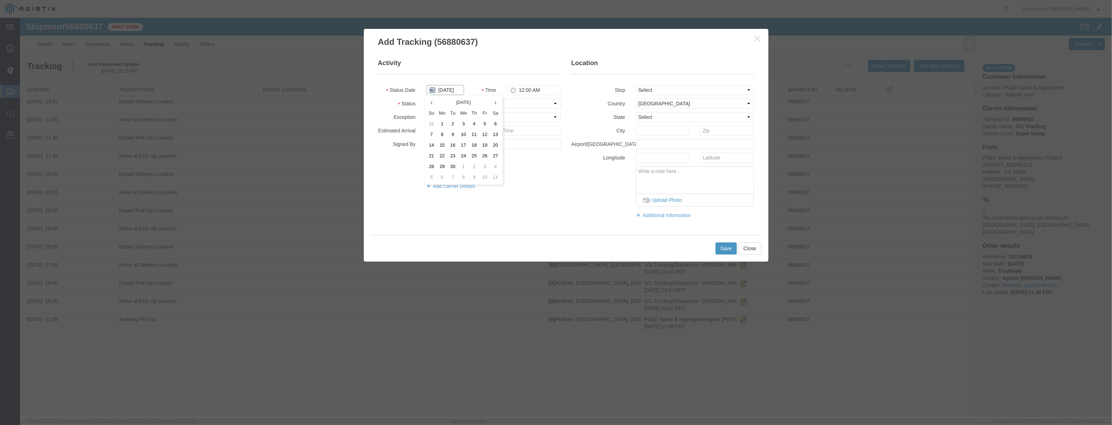
drag, startPoint x: 453, startPoint y: 88, endPoint x: 464, endPoint y: 71, distance: 19.7
click at [453, 86] on input "[DATE]" at bounding box center [445, 90] width 38 height 10
click at [464, 71] on legend "Activity" at bounding box center [469, 67] width 183 height 16
drag, startPoint x: 452, startPoint y: 88, endPoint x: 459, endPoint y: 91, distance: 7.2
click at [452, 88] on input "text" at bounding box center [445, 90] width 38 height 10
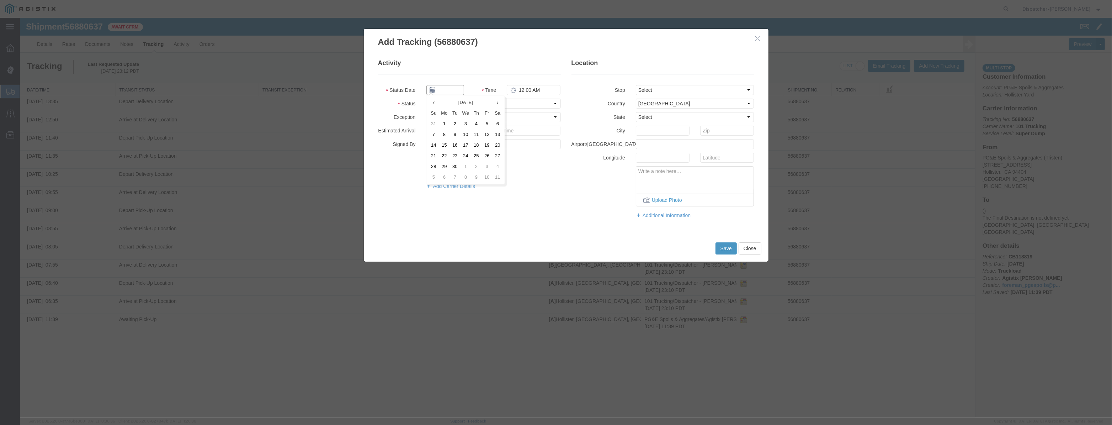
paste input "[DATE]"
drag, startPoint x: 537, startPoint y: 102, endPoint x: 536, endPoint y: 107, distance: 5.1
click at [537, 102] on select "Select Arrival Notice Available Arrival Notice Imported Arrive at Delivery Loca…" at bounding box center [493, 104] width 134 height 10
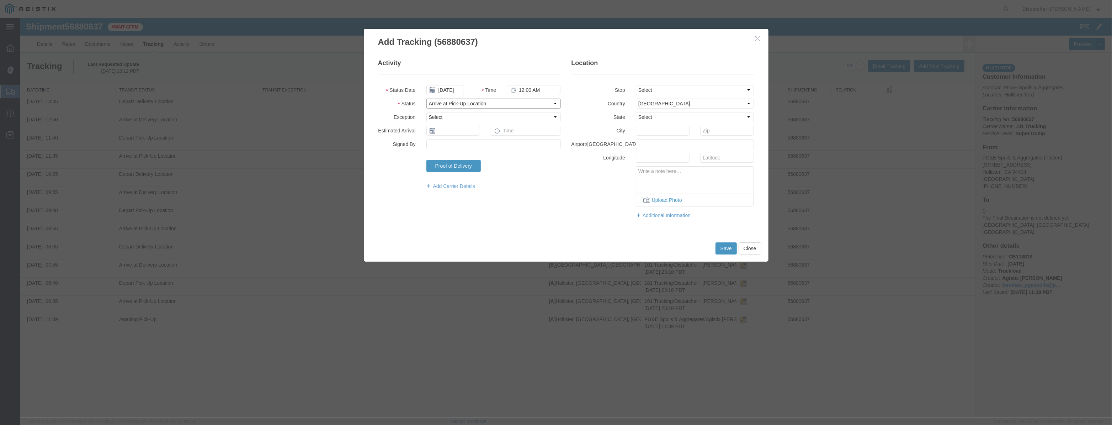
click at [426, 99] on select "Select Arrival Notice Available Arrival Notice Imported Arrive at Delivery Loca…" at bounding box center [493, 104] width 134 height 10
click at [673, 97] on fieldset "Location Stop Select From: [STREET_ADDRESS] Stop 2: [STREET_ADDRESS] To: The Fi…" at bounding box center [663, 142] width 183 height 167
click at [676, 91] on select "Select From: [STREET_ADDRESS][PERSON_NAME] Stop 2: [STREET_ADDRESS] To: The Fin…" at bounding box center [695, 90] width 118 height 10
click at [636, 85] on select "Select From: [STREET_ADDRESS][PERSON_NAME] Stop 2: [STREET_ADDRESS] To: The Fin…" at bounding box center [695, 90] width 118 height 10
drag, startPoint x: 552, startPoint y: 90, endPoint x: 280, endPoint y: 104, distance: 272.8
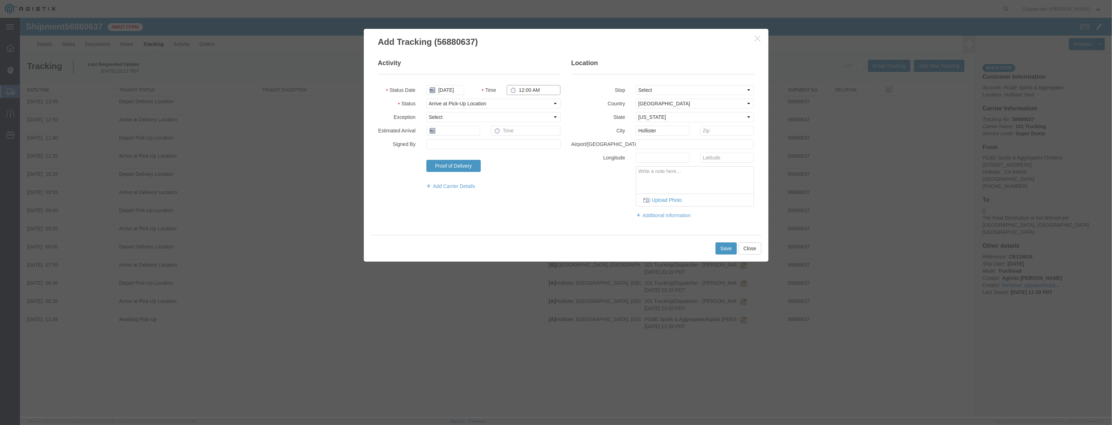
click at [282, 105] on div "Add Tracking (56880637) Activity Status Date [DATE] Time 12:00 AM Status Select…" at bounding box center [566, 217] width 1092 height 399
drag, startPoint x: 557, startPoint y: 89, endPoint x: 329, endPoint y: 90, distance: 227.3
click at [329, 90] on div "Add Tracking (56880637) Activity Status Date [DATE] Time 315p12:00 AM Status Se…" at bounding box center [566, 217] width 1092 height 399
click at [723, 249] on button "Save" at bounding box center [726, 248] width 21 height 12
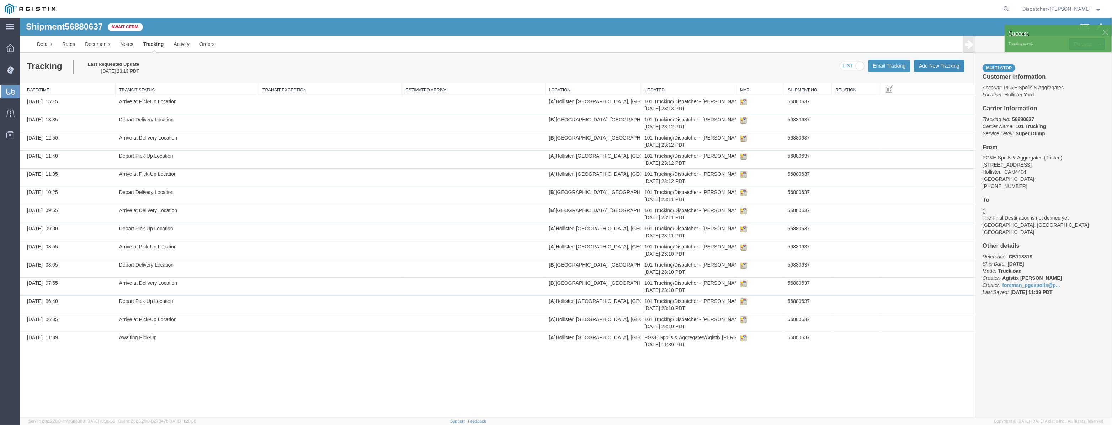
click at [948, 67] on button "Add New Tracking" at bounding box center [939, 66] width 51 height 12
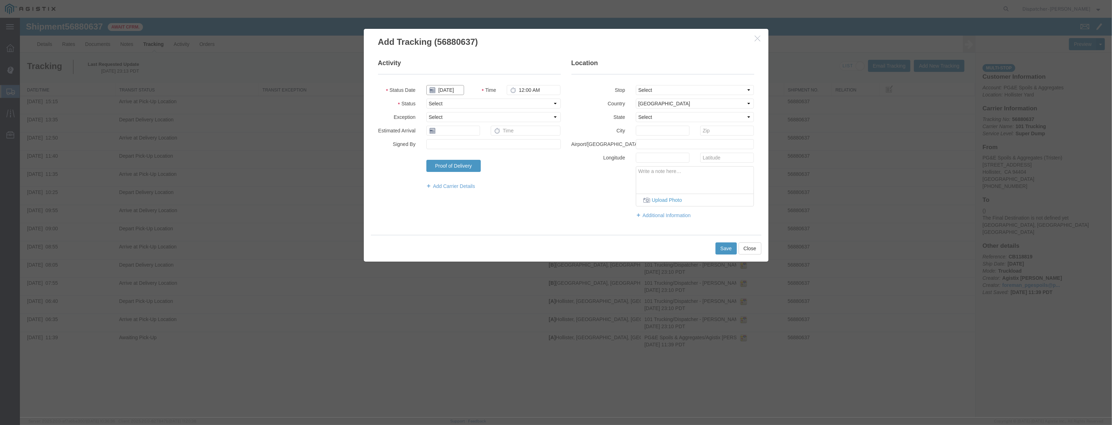
click at [449, 88] on input "[DATE]" at bounding box center [445, 90] width 38 height 10
click at [452, 82] on fieldset "Activity Status Date Time 12:00 AM Status Select Arrival Notice Available Arriv…" at bounding box center [469, 128] width 183 height 138
click at [452, 93] on input "text" at bounding box center [445, 90] width 38 height 10
paste input "[DATE]"
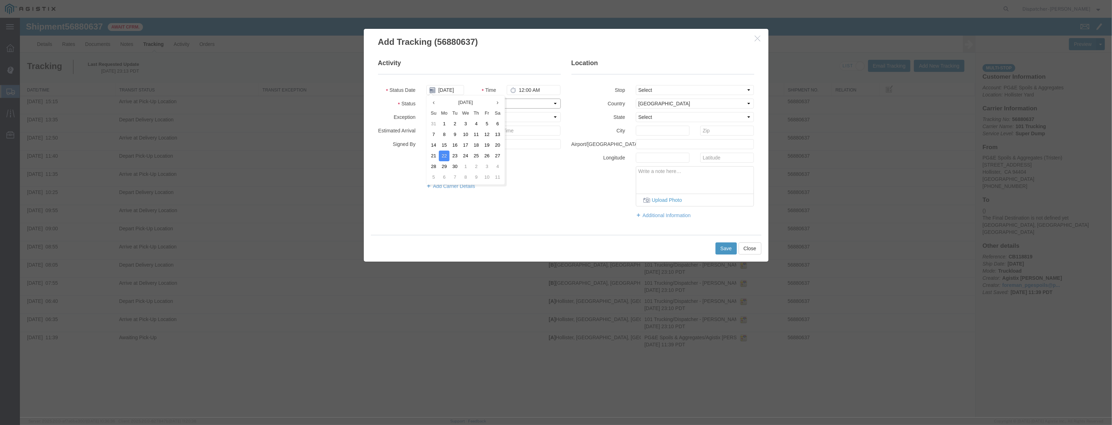
drag, startPoint x: 523, startPoint y: 105, endPoint x: 520, endPoint y: 108, distance: 3.8
click at [523, 105] on select "Select Arrival Notice Available Arrival Notice Imported Arrive at Delivery Loca…" at bounding box center [493, 104] width 134 height 10
click at [426, 99] on select "Select Arrival Notice Available Arrival Notice Imported Arrive at Delivery Loca…" at bounding box center [493, 104] width 134 height 10
click at [690, 88] on select "Select From: [STREET_ADDRESS][PERSON_NAME] Stop 2: [STREET_ADDRESS] To: The Fin…" at bounding box center [695, 90] width 118 height 10
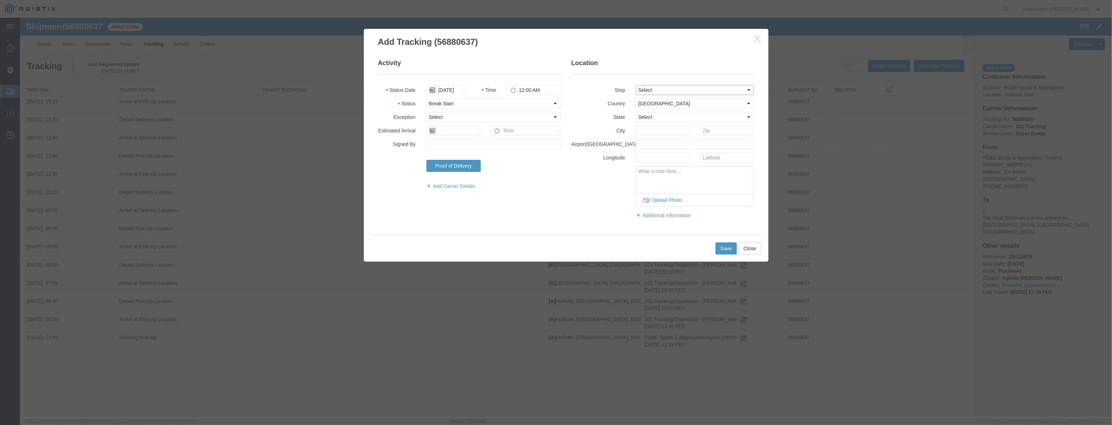
click at [636, 85] on select "Select From: [STREET_ADDRESS][PERSON_NAME] Stop 2: [STREET_ADDRESS] To: The Fin…" at bounding box center [695, 90] width 118 height 10
drag, startPoint x: 554, startPoint y: 92, endPoint x: 390, endPoint y: 96, distance: 164.0
click at [390, 96] on fieldset "Activity Status Date [DATE] Time 12:00 AM Status Select Arrival Notice Availabl…" at bounding box center [469, 128] width 183 height 138
click at [720, 245] on button "Save" at bounding box center [726, 248] width 21 height 12
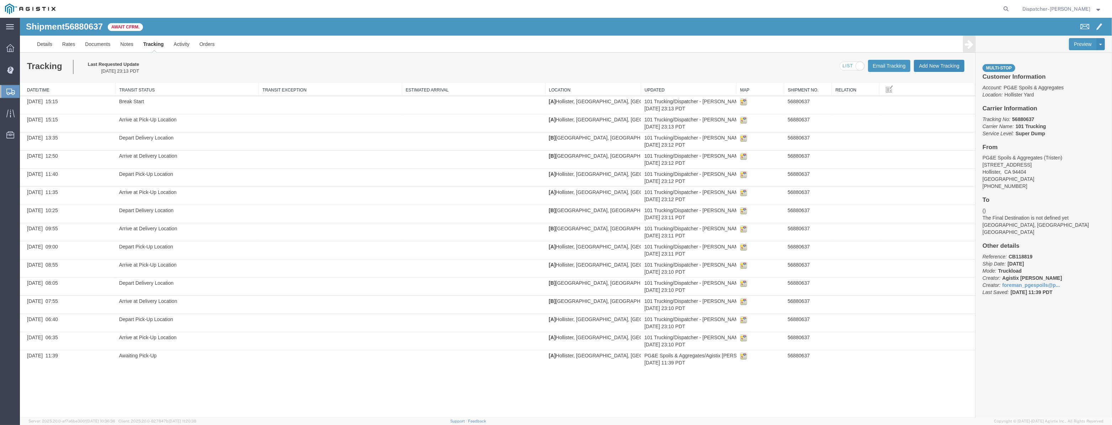
click at [935, 62] on button "Add New Tracking" at bounding box center [939, 66] width 51 height 12
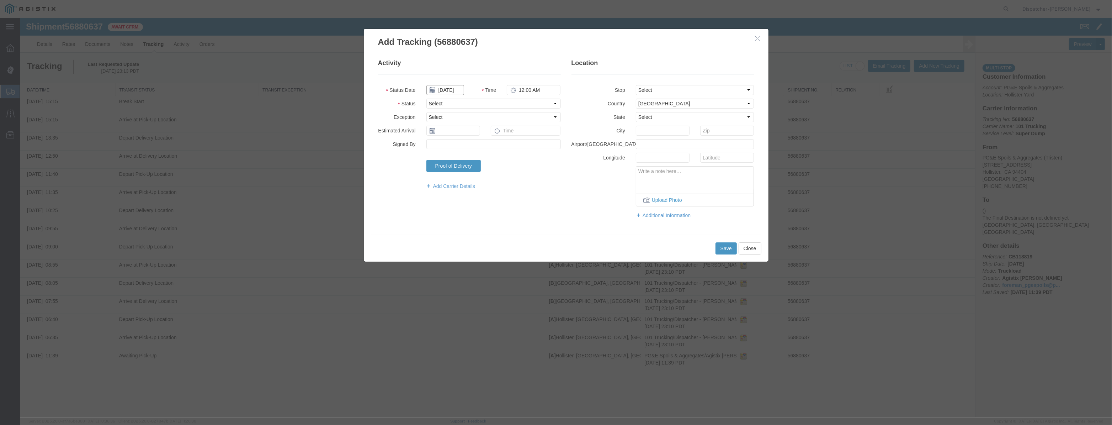
click at [457, 93] on input "[DATE]" at bounding box center [445, 90] width 38 height 10
click at [463, 80] on fieldset "Activity Status Date Time 12:00 AM Status Select Arrival Notice Available Arriv…" at bounding box center [469, 128] width 183 height 138
click at [453, 90] on input "text" at bounding box center [445, 90] width 38 height 10
paste input "[DATE]"
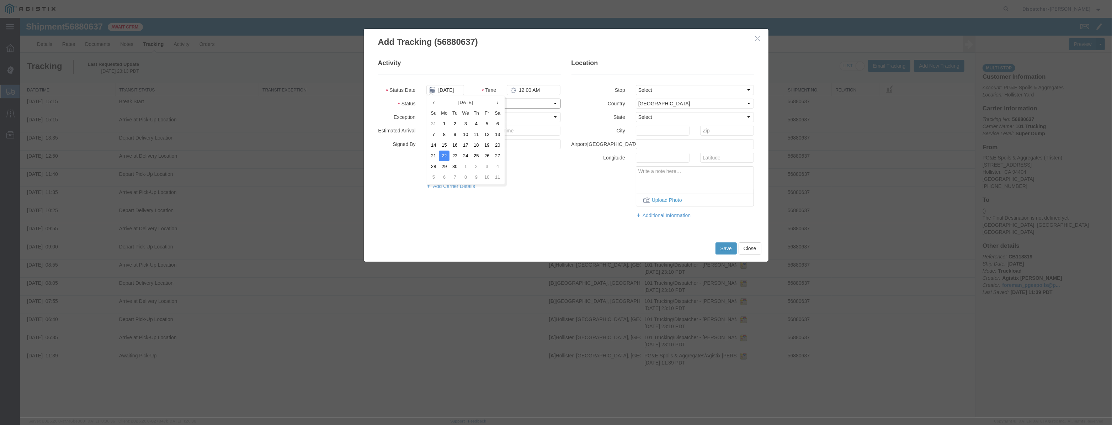
click at [523, 104] on select "Select Arrival Notice Available Arrival Notice Imported Arrive at Delivery Loca…" at bounding box center [493, 104] width 134 height 10
click at [426, 99] on select "Select Arrival Notice Available Arrival Notice Imported Arrive at Delivery Loca…" at bounding box center [493, 104] width 134 height 10
click at [706, 95] on fieldset "Location Stop Select From: [STREET_ADDRESS] Stop 2: [STREET_ADDRESS] To: The Fi…" at bounding box center [663, 142] width 183 height 167
click at [702, 90] on select "Select From: [STREET_ADDRESS][PERSON_NAME] Stop 2: [STREET_ADDRESS] To: The Fin…" at bounding box center [695, 90] width 118 height 10
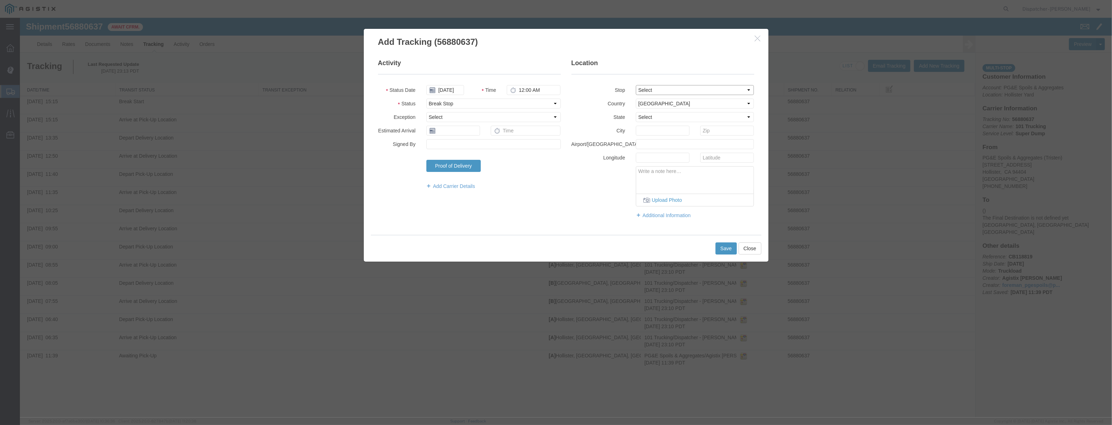
click at [636, 85] on select "Select From: [STREET_ADDRESS][PERSON_NAME] Stop 2: [STREET_ADDRESS] To: The Fin…" at bounding box center [695, 90] width 118 height 10
drag, startPoint x: 551, startPoint y: 91, endPoint x: 407, endPoint y: 104, distance: 144.0
click at [407, 104] on fieldset "Activity Status Date [DATE] Time 12:00 AM Status Select Arrival Notice Availabl…" at bounding box center [469, 128] width 183 height 138
click at [727, 246] on button "Save" at bounding box center [726, 248] width 21 height 12
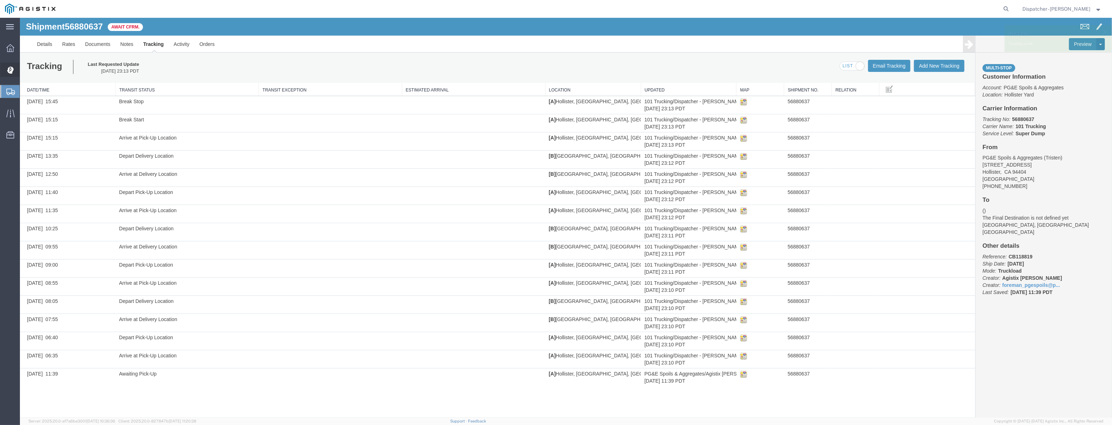
click at [4, 68] on div at bounding box center [10, 70] width 20 height 14
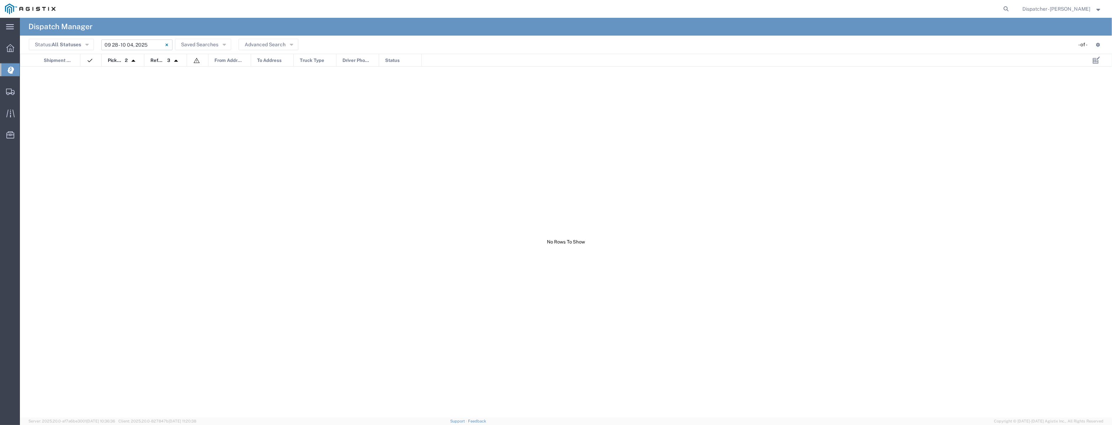
click at [134, 42] on input "[DATE] - [DATE]" at bounding box center [136, 44] width 71 height 11
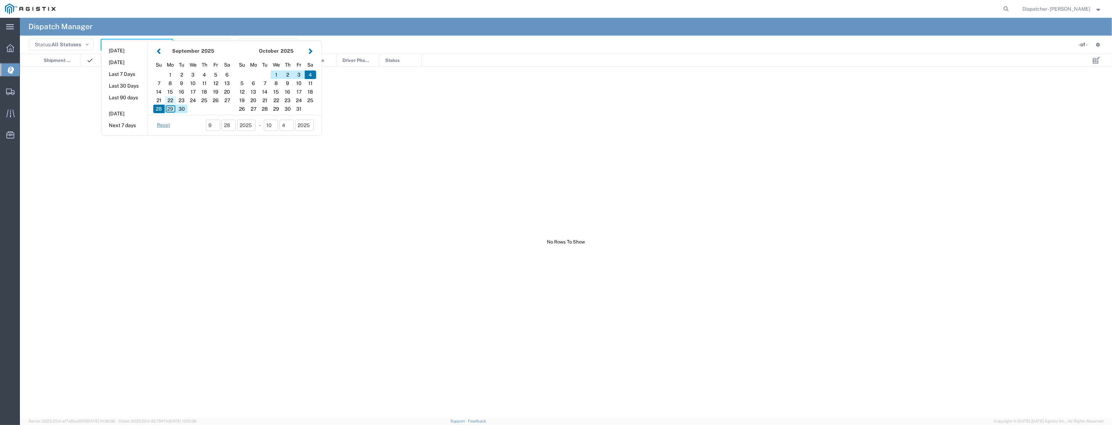
click at [173, 100] on div "22" at bounding box center [170, 100] width 11 height 9
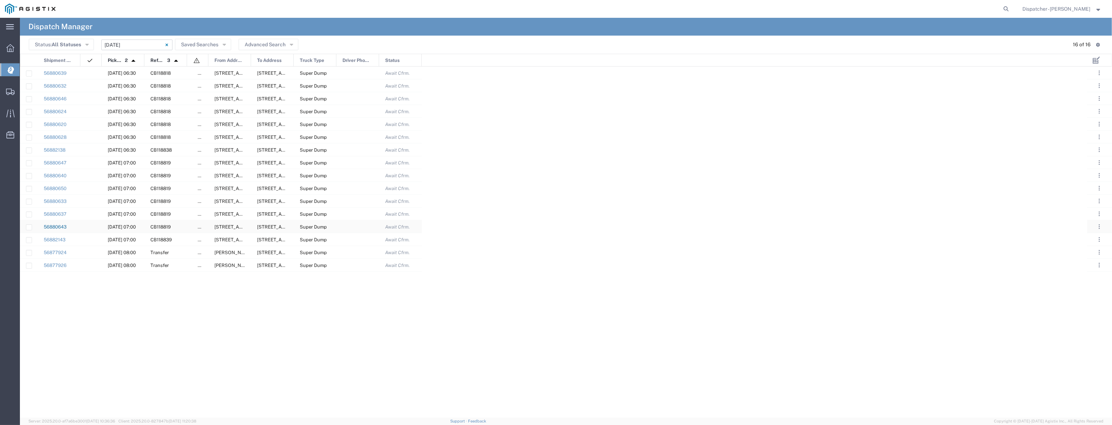
click at [56, 228] on link "56880643" at bounding box center [55, 226] width 23 height 5
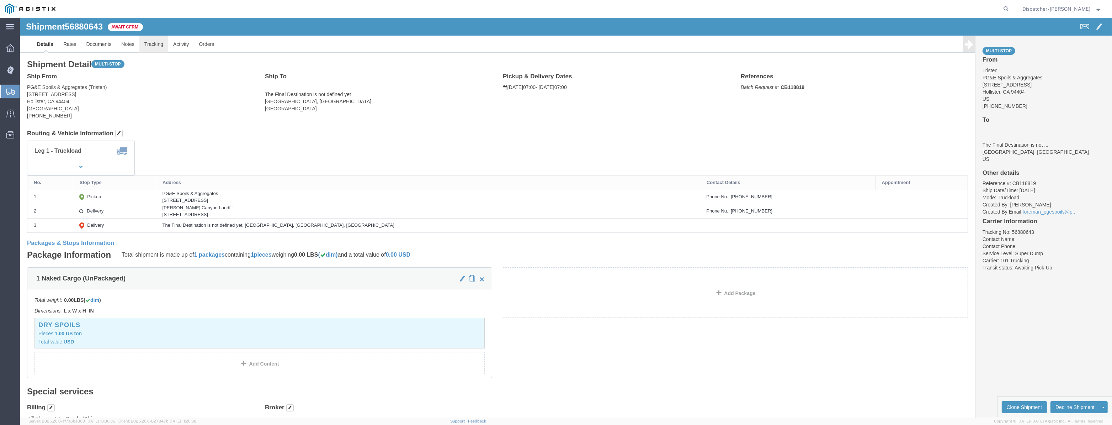
click link "Tracking"
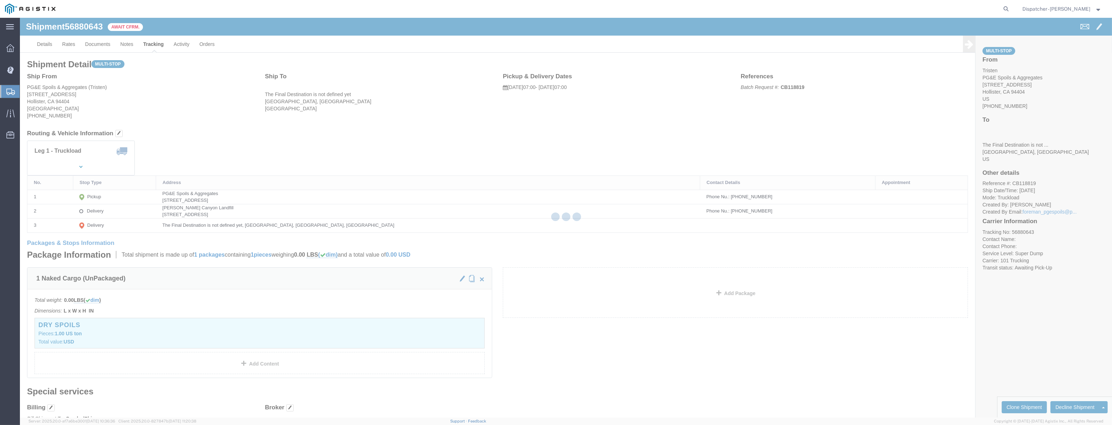
click at [154, 45] on div at bounding box center [566, 217] width 1092 height 399
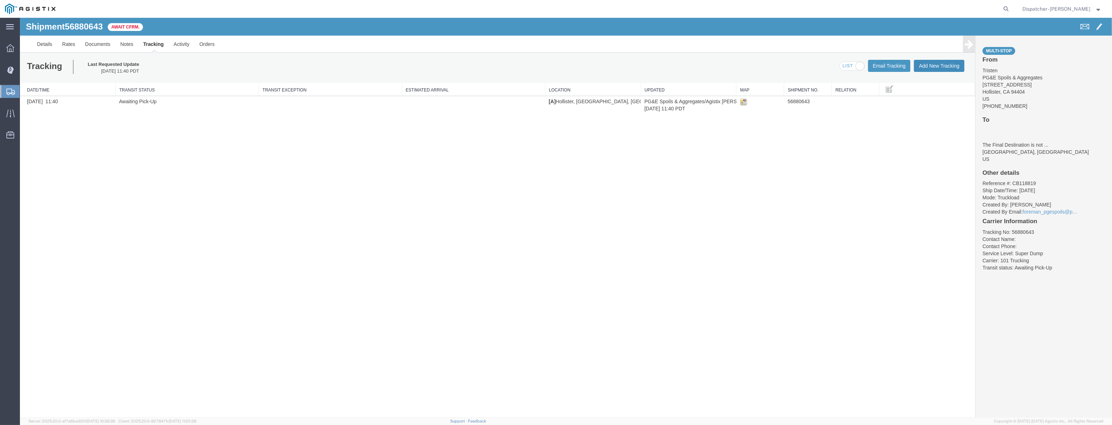
click at [918, 65] on button "Add New Tracking" at bounding box center [939, 66] width 51 height 12
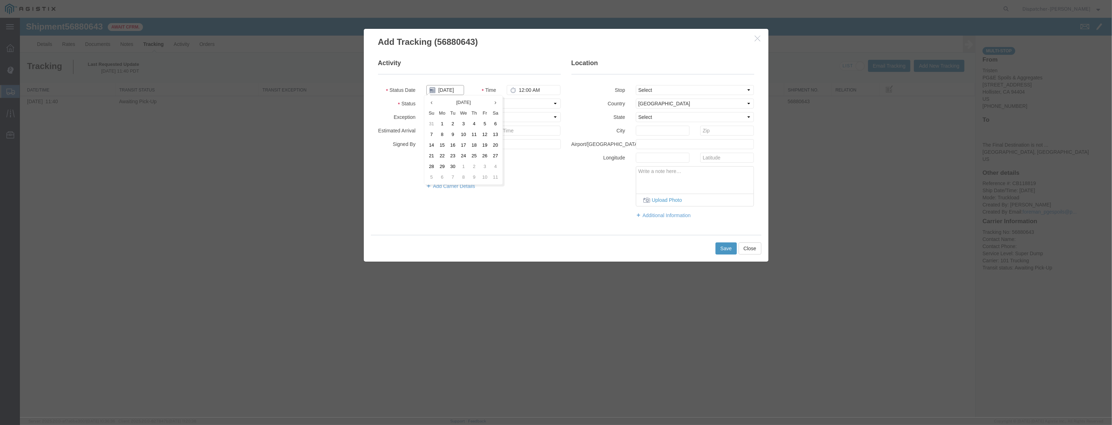
click at [450, 90] on input "[DATE]" at bounding box center [445, 90] width 38 height 10
drag, startPoint x: 450, startPoint y: 79, endPoint x: 452, endPoint y: 91, distance: 12.9
click at [450, 84] on fieldset "Activity Status Date Time 12:00 AM Status Select Arrival Notice Available Arriv…" at bounding box center [469, 128] width 183 height 138
drag, startPoint x: 452, startPoint y: 91, endPoint x: 459, endPoint y: 91, distance: 6.8
click at [452, 91] on input "text" at bounding box center [445, 90] width 38 height 10
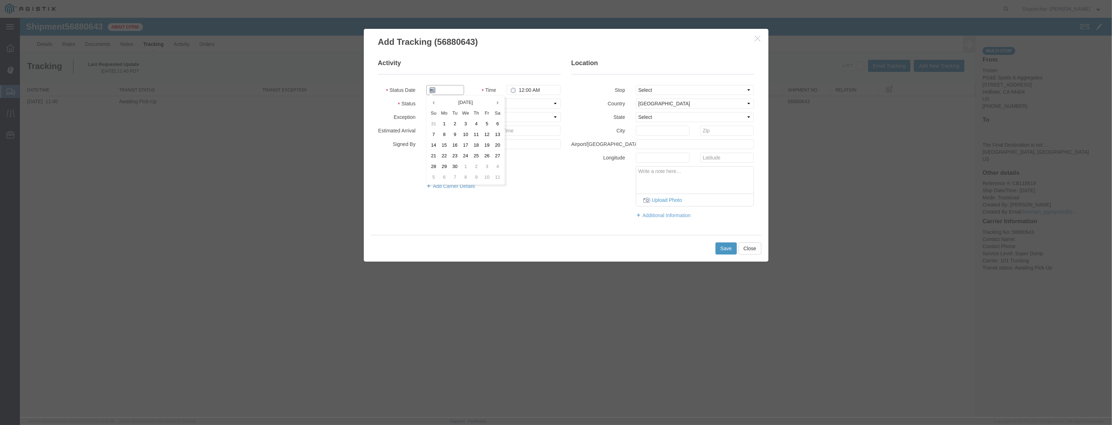
paste input "[DATE]"
click at [544, 106] on select "Select Arrival Notice Available Arrival Notice Imported Arrive at Delivery Loca…" at bounding box center [493, 104] width 134 height 10
click at [426, 99] on select "Select Arrival Notice Available Arrival Notice Imported Arrive at Delivery Loca…" at bounding box center [493, 104] width 134 height 10
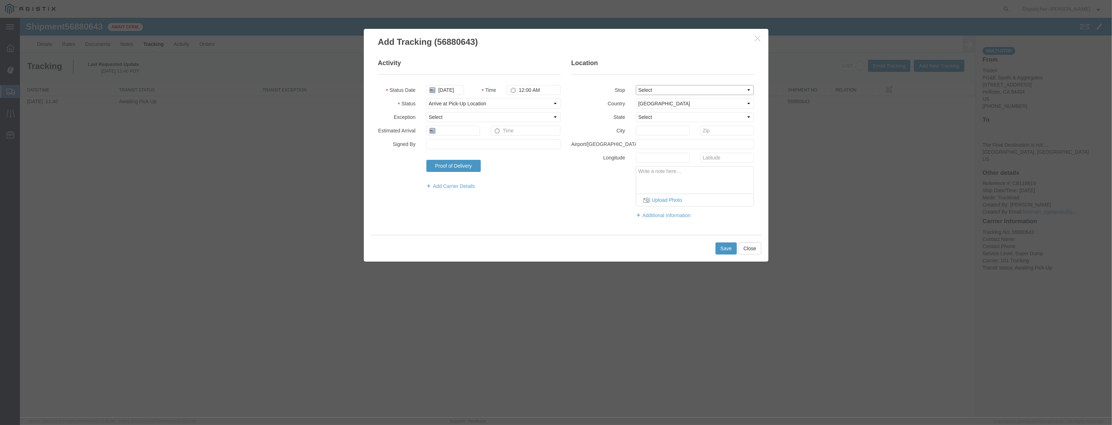
drag, startPoint x: 674, startPoint y: 90, endPoint x: 672, endPoint y: 94, distance: 4.2
click at [674, 91] on select "Select From: [STREET_ADDRESS][PERSON_NAME] Stop 2: [STREET_ADDRESS] To: The Fin…" at bounding box center [695, 90] width 118 height 10
click at [636, 85] on select "Select From: [STREET_ADDRESS][PERSON_NAME] Stop 2: [STREET_ADDRESS] To: The Fin…" at bounding box center [695, 90] width 118 height 10
drag, startPoint x: 550, startPoint y: 88, endPoint x: 345, endPoint y: 104, distance: 205.2
click at [346, 104] on div "Add Tracking (56880643) Activity Status Date [DATE] Time 12:00 AM Status Select…" at bounding box center [566, 217] width 1092 height 399
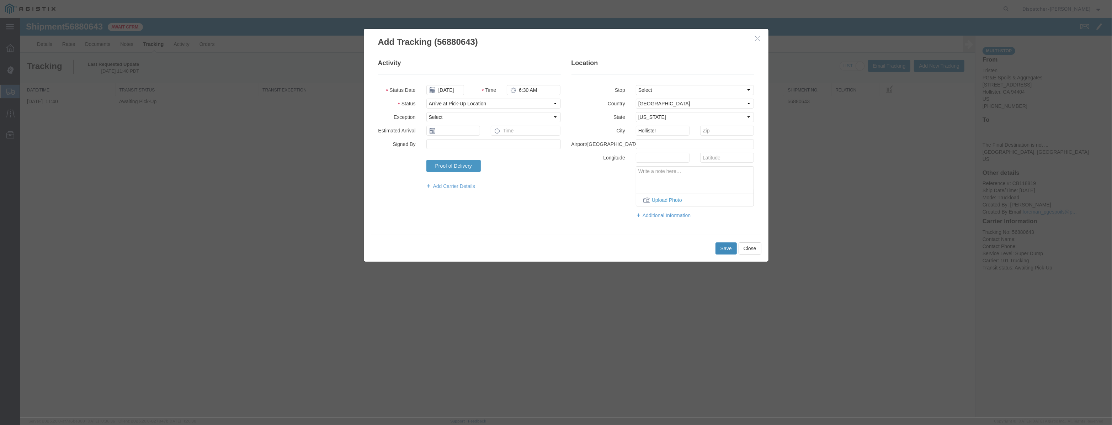
click at [725, 248] on button "Save" at bounding box center [726, 248] width 21 height 12
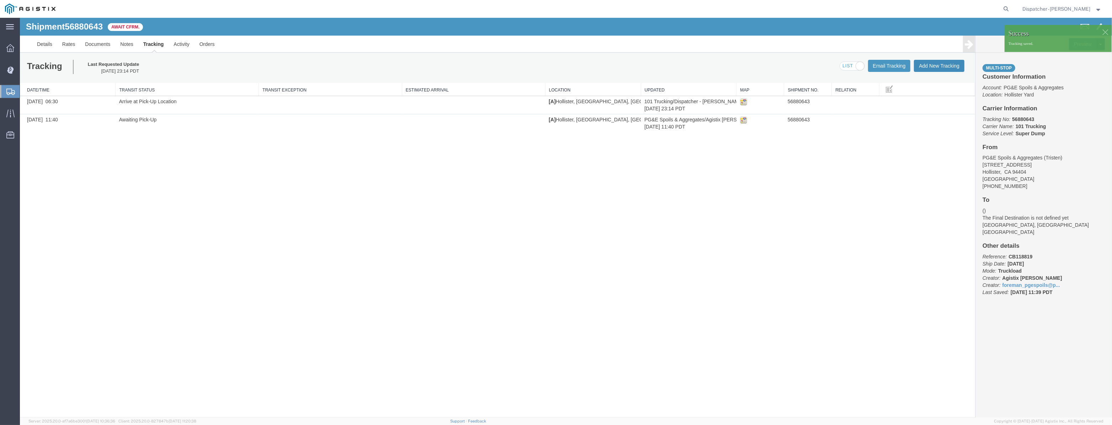
click at [941, 68] on button "Add New Tracking" at bounding box center [939, 66] width 51 height 12
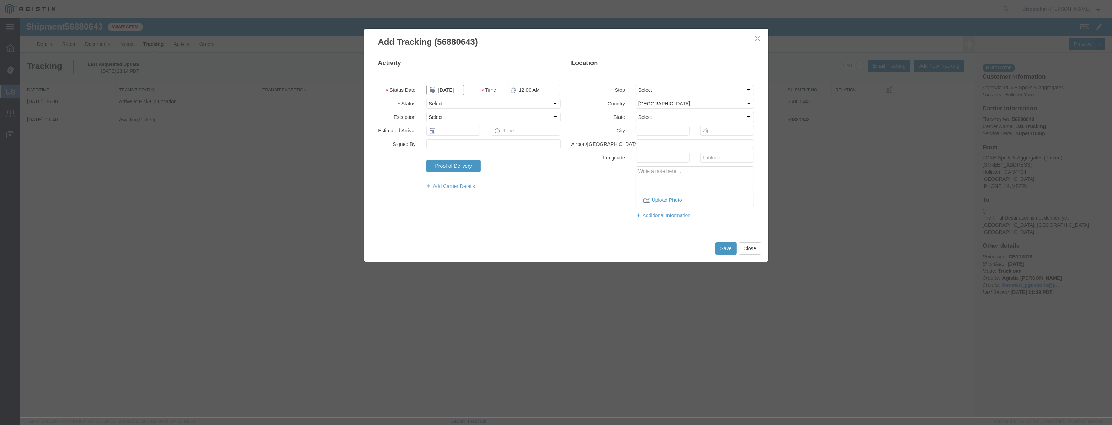
drag, startPoint x: 451, startPoint y: 92, endPoint x: 459, endPoint y: 84, distance: 11.8
click at [453, 90] on input "[DATE]" at bounding box center [445, 90] width 38 height 10
drag, startPoint x: 461, startPoint y: 83, endPoint x: 454, endPoint y: 91, distance: 10.8
click at [457, 88] on fieldset "Activity Status Date Time 12:00 AM Status Select Arrival Notice Available Arriv…" at bounding box center [469, 128] width 183 height 138
drag, startPoint x: 454, startPoint y: 91, endPoint x: 502, endPoint y: 98, distance: 48.5
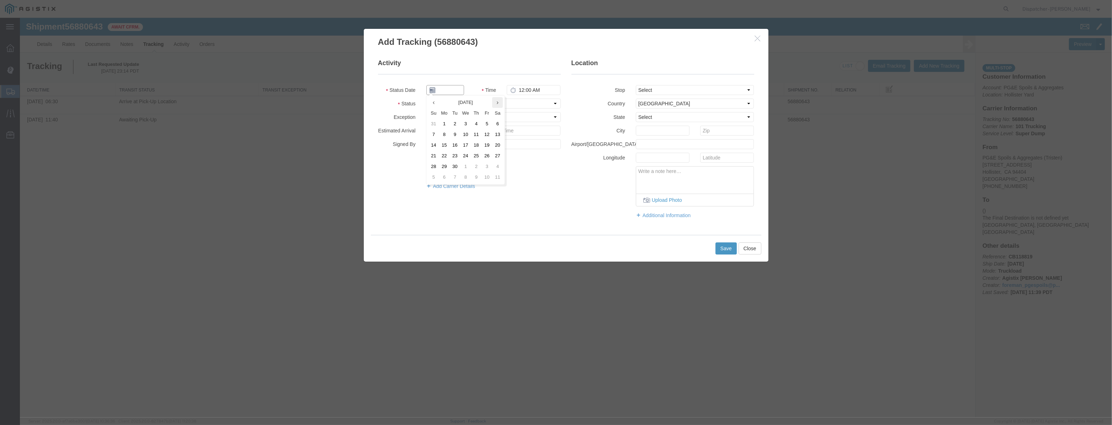
click at [455, 91] on input "text" at bounding box center [445, 90] width 38 height 10
drag, startPoint x: 455, startPoint y: 94, endPoint x: 460, endPoint y: 95, distance: 4.8
click at [455, 94] on input "text" at bounding box center [445, 90] width 38 height 10
paste input "[DATE]"
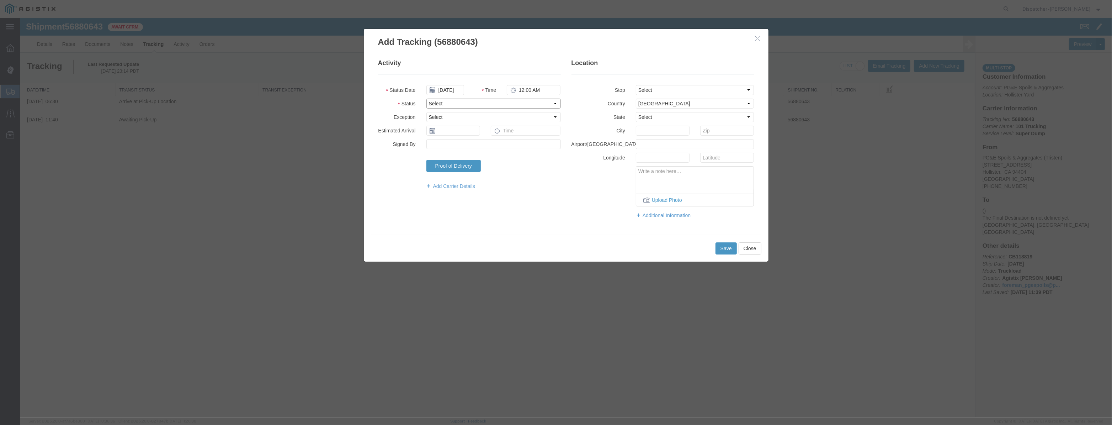
drag, startPoint x: 537, startPoint y: 105, endPoint x: 530, endPoint y: 108, distance: 7.5
click at [537, 105] on select "Select Arrival Notice Available Arrival Notice Imported Arrive at Delivery Loca…" at bounding box center [493, 104] width 134 height 10
click at [426, 99] on select "Select Arrival Notice Available Arrival Notice Imported Arrive at Delivery Loca…" at bounding box center [493, 104] width 134 height 10
click at [681, 94] on select "Select From: [STREET_ADDRESS][PERSON_NAME] Stop 2: [STREET_ADDRESS] To: The Fin…" at bounding box center [695, 90] width 118 height 10
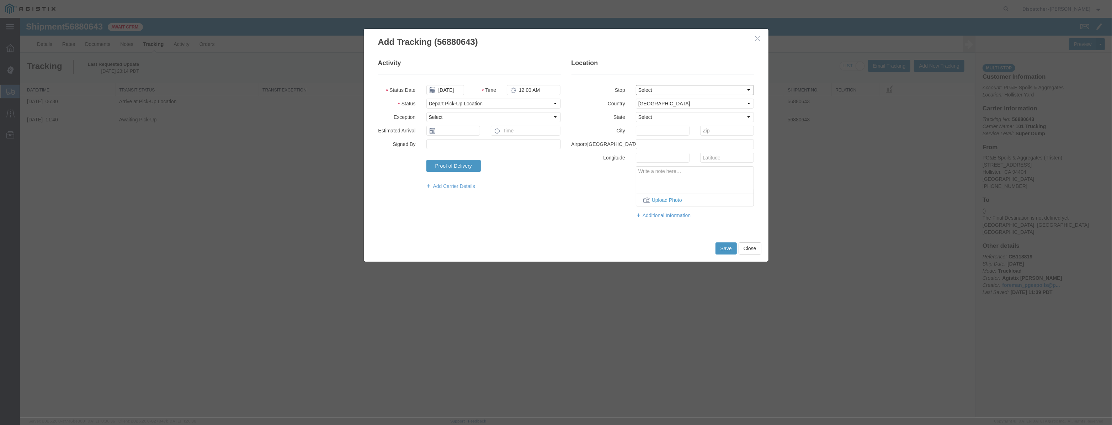
click at [636, 85] on select "Select From: [STREET_ADDRESS][PERSON_NAME] Stop 2: [STREET_ADDRESS] To: The Fin…" at bounding box center [695, 90] width 118 height 10
drag, startPoint x: 523, startPoint y: 95, endPoint x: 422, endPoint y: 101, distance: 101.2
click at [430, 100] on fieldset "Activity Status Date [DATE] Time 12:00 AM Status Select Arrival Notice Availabl…" at bounding box center [469, 128] width 183 height 138
click at [733, 249] on button "Save" at bounding box center [726, 248] width 21 height 12
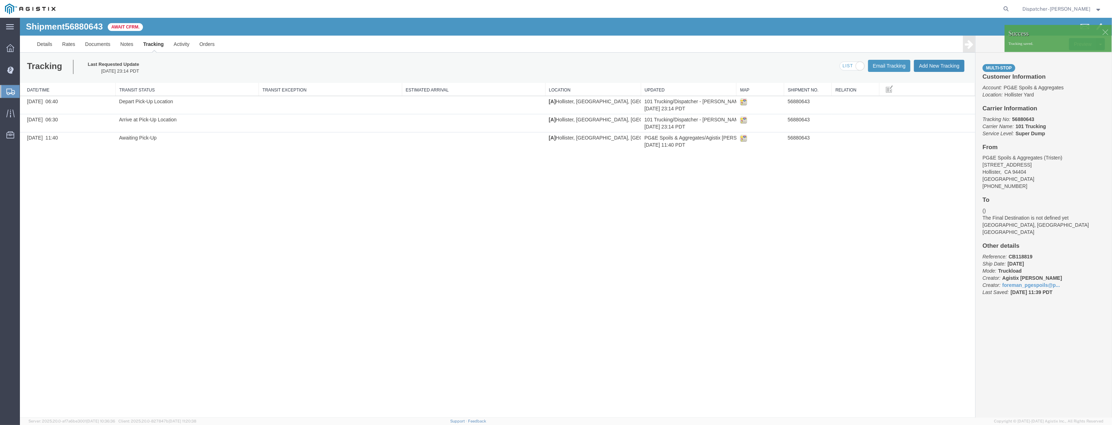
click at [949, 65] on button "Add New Tracking" at bounding box center [939, 66] width 51 height 12
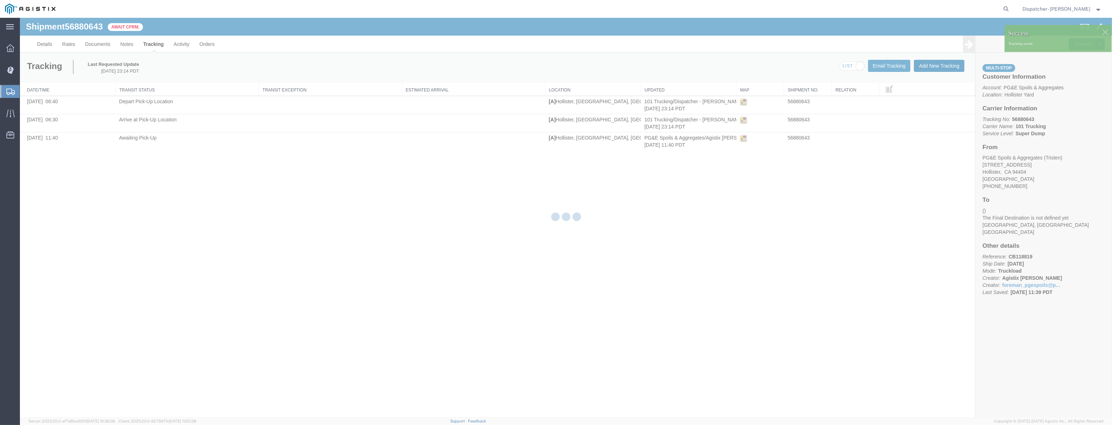
click at [949, 65] on div at bounding box center [566, 217] width 1092 height 399
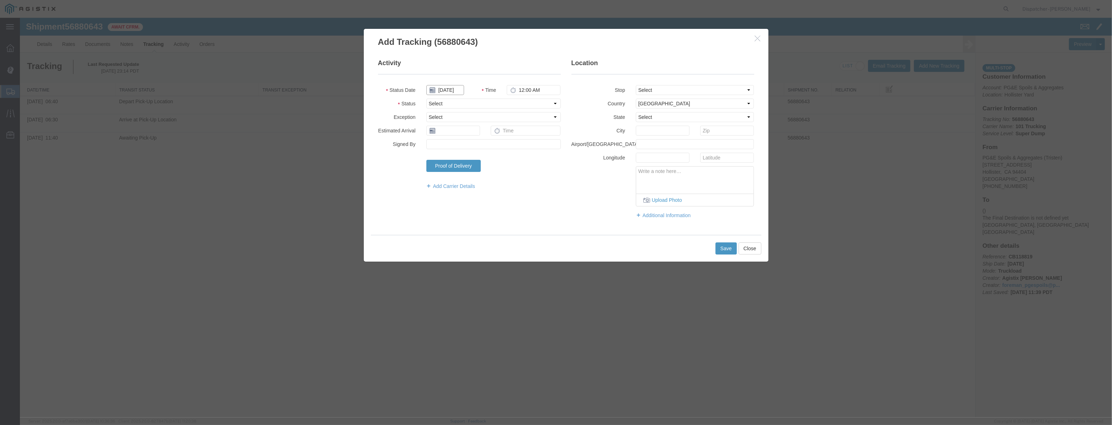
click at [439, 90] on input "[DATE]" at bounding box center [445, 90] width 38 height 10
drag, startPoint x: 451, startPoint y: 80, endPoint x: 452, endPoint y: 92, distance: 11.4
click at [451, 88] on fieldset "Activity Status Date Time 12:00 AM Status Select Arrival Notice Available Arriv…" at bounding box center [469, 128] width 183 height 138
click at [452, 92] on input "text" at bounding box center [445, 90] width 38 height 10
drag, startPoint x: 517, startPoint y: 99, endPoint x: 514, endPoint y: 101, distance: 3.7
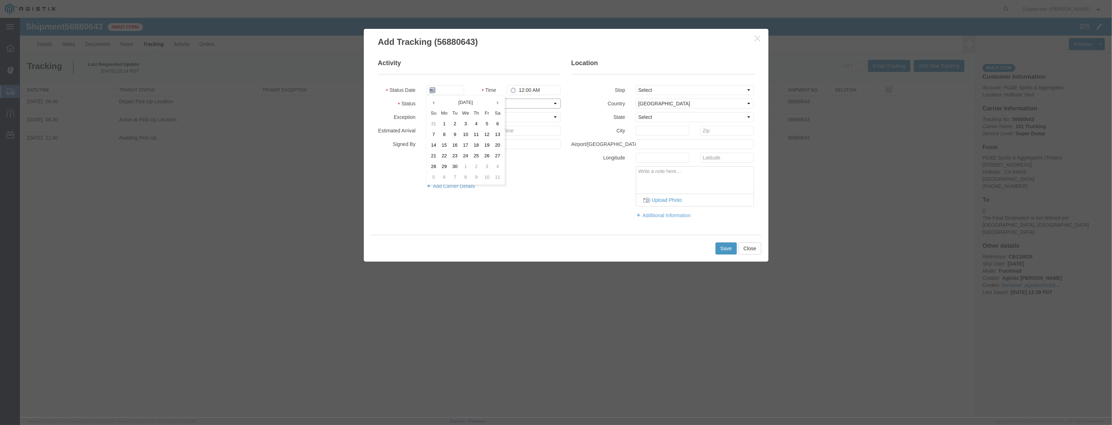
click at [517, 99] on select "Select Arrival Notice Available Arrival Notice Imported Arrive at Delivery Loca…" at bounding box center [493, 104] width 134 height 10
drag, startPoint x: 446, startPoint y: 90, endPoint x: 453, endPoint y: 91, distance: 7.1
click at [446, 90] on input "text" at bounding box center [445, 90] width 38 height 10
click at [521, 104] on select "Select Arrival Notice Available Arrival Notice Imported Arrive at Delivery Loca…" at bounding box center [493, 104] width 134 height 10
drag, startPoint x: 459, startPoint y: 90, endPoint x: 491, endPoint y: 97, distance: 33.2
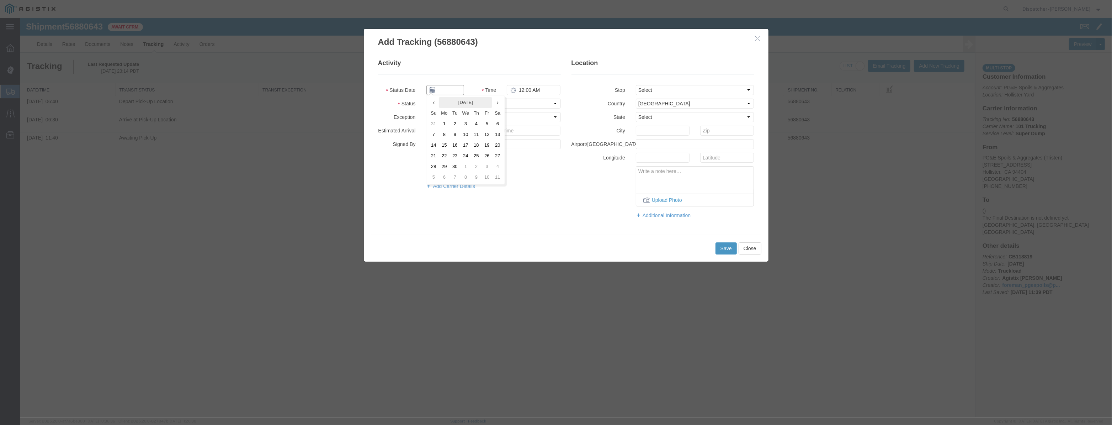
click at [459, 90] on input "text" at bounding box center [445, 90] width 38 height 10
paste input "[DATE]"
click at [531, 106] on select "Select Arrival Notice Available Arrival Notice Imported Arrive at Delivery Loca…" at bounding box center [493, 104] width 134 height 10
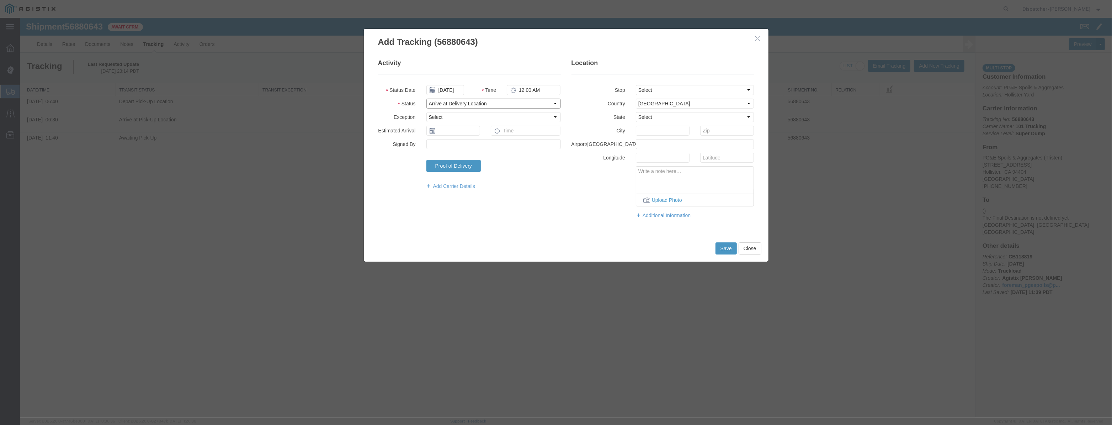
click at [426, 99] on select "Select Arrival Notice Available Arrival Notice Imported Arrive at Delivery Loca…" at bounding box center [493, 104] width 134 height 10
click at [677, 93] on select "Select From: [STREET_ADDRESS][PERSON_NAME] Stop 2: [STREET_ADDRESS] To: The Fin…" at bounding box center [695, 90] width 118 height 10
click at [636, 85] on select "Select From: [STREET_ADDRESS][PERSON_NAME] Stop 2: [STREET_ADDRESS] To: The Fin…" at bounding box center [695, 90] width 118 height 10
drag, startPoint x: 555, startPoint y: 91, endPoint x: 384, endPoint y: 123, distance: 173.8
click at [393, 123] on fieldset "Activity Status Date [DATE] Time 12:00 AM Status Select Arrival Notice Availabl…" at bounding box center [469, 128] width 183 height 138
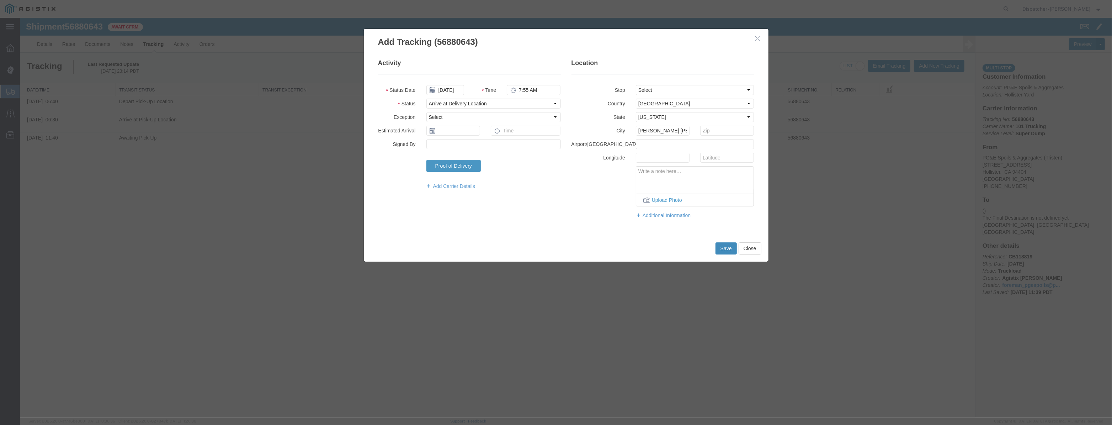
click at [722, 248] on button "Save" at bounding box center [726, 248] width 21 height 12
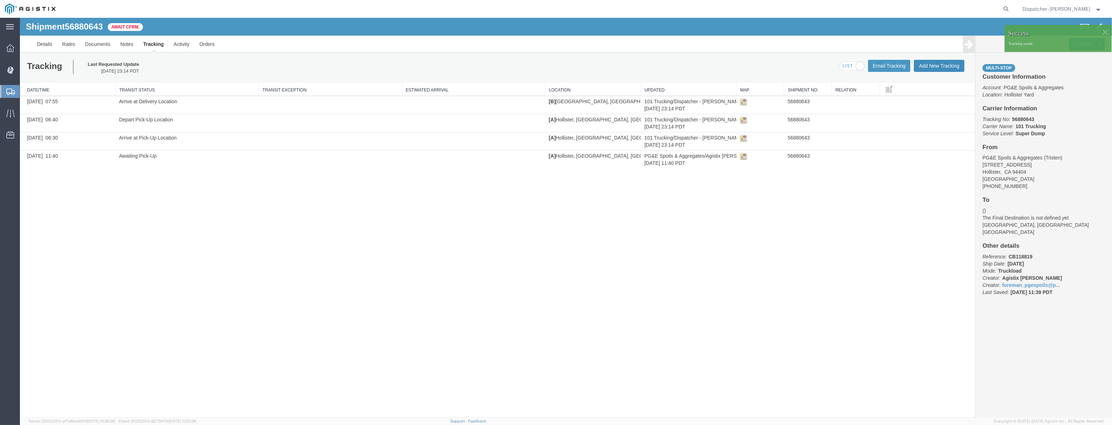
click at [930, 70] on button "Add New Tracking" at bounding box center [939, 66] width 51 height 12
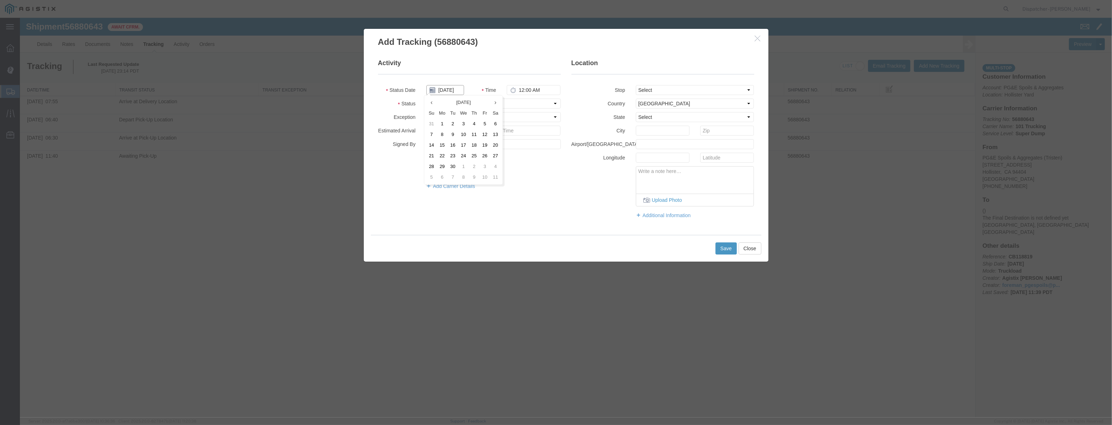
click at [453, 90] on input "[DATE]" at bounding box center [445, 90] width 38 height 10
drag, startPoint x: 458, startPoint y: 81, endPoint x: 456, endPoint y: 88, distance: 6.6
click at [457, 83] on fieldset "Activity Status Date Time 12:00 AM Status Select Arrival Notice Available Arriv…" at bounding box center [469, 128] width 183 height 138
click at [456, 88] on input "text" at bounding box center [445, 90] width 38 height 10
paste input "[DATE]"
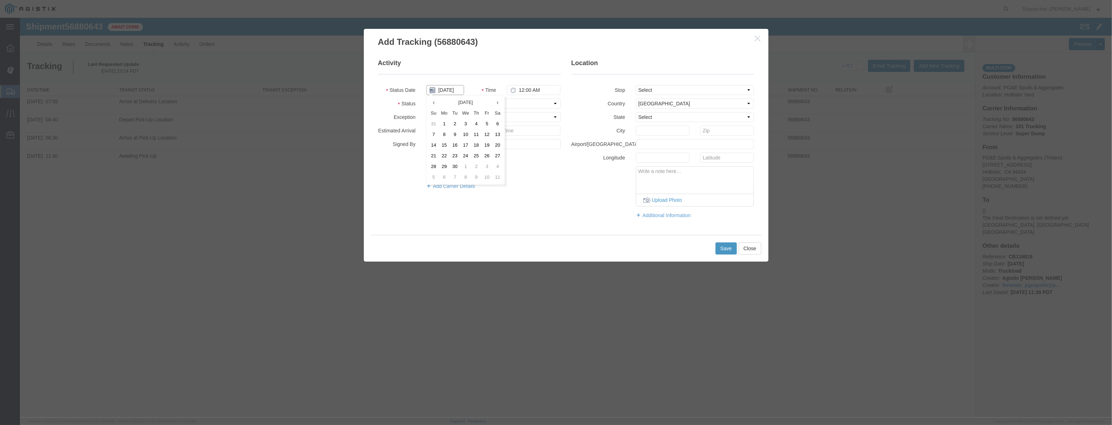
scroll to position [0, 1]
click at [512, 101] on select "Select Arrival Notice Available Arrival Notice Imported Arrive at Delivery Loca…" at bounding box center [493, 104] width 134 height 10
click at [426, 99] on select "Select Arrival Notice Available Arrival Notice Imported Arrive at Delivery Loca…" at bounding box center [493, 104] width 134 height 10
drag, startPoint x: 684, startPoint y: 91, endPoint x: 680, endPoint y: 108, distance: 17.1
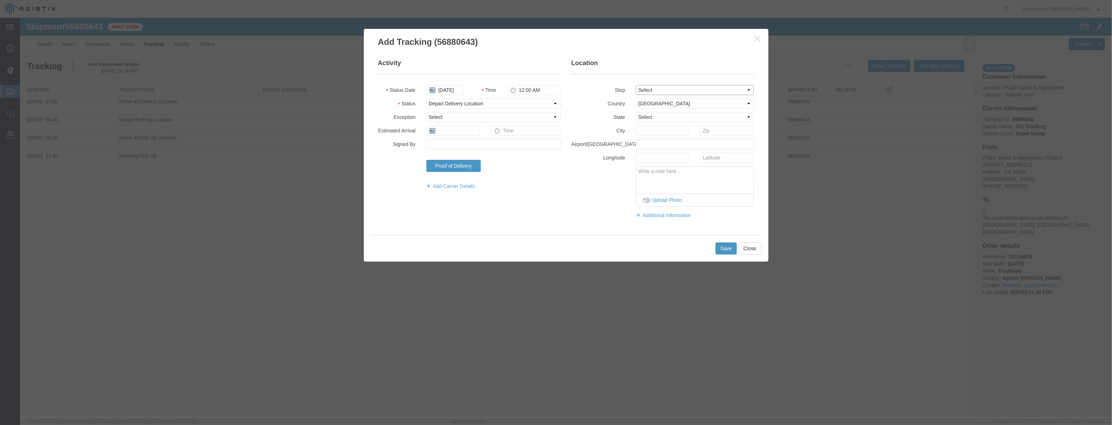
click at [680, 108] on fieldset "Location Stop Select From: [STREET_ADDRESS] Stop 2: [STREET_ADDRESS] To: The Fi…" at bounding box center [663, 142] width 183 height 167
click at [636, 85] on select "Select From: [STREET_ADDRESS][PERSON_NAME] Stop 2: [STREET_ADDRESS] To: The Fin…" at bounding box center [695, 90] width 118 height 10
drag, startPoint x: 547, startPoint y: 84, endPoint x: 515, endPoint y: 82, distance: 32.1
click at [503, 79] on fieldset "Activity Status Date [DATE] Time 12:00 AM Status Select Arrival Notice Availabl…" at bounding box center [469, 128] width 183 height 138
drag, startPoint x: 548, startPoint y: 91, endPoint x: 418, endPoint y: 114, distance: 132.2
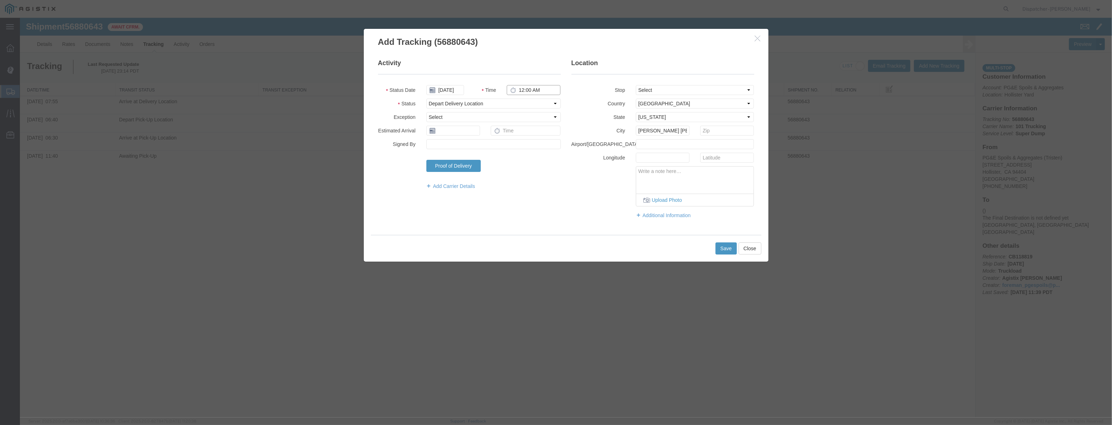
click at [418, 114] on fieldset "Activity Status Date [DATE] Time 12:00 AM Status Select Arrival Notice Availabl…" at bounding box center [469, 128] width 183 height 138
click at [726, 244] on button "Save" at bounding box center [726, 248] width 21 height 12
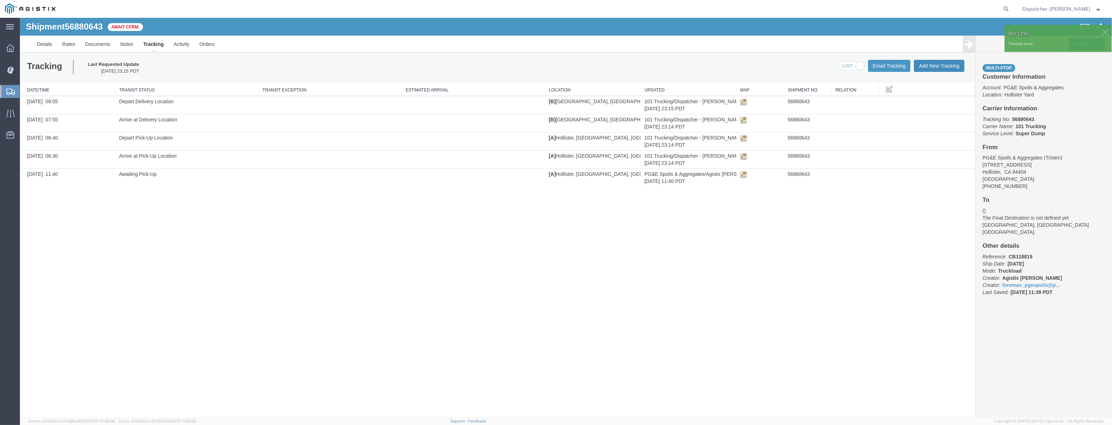
click at [930, 65] on button "Add New Tracking" at bounding box center [939, 66] width 51 height 12
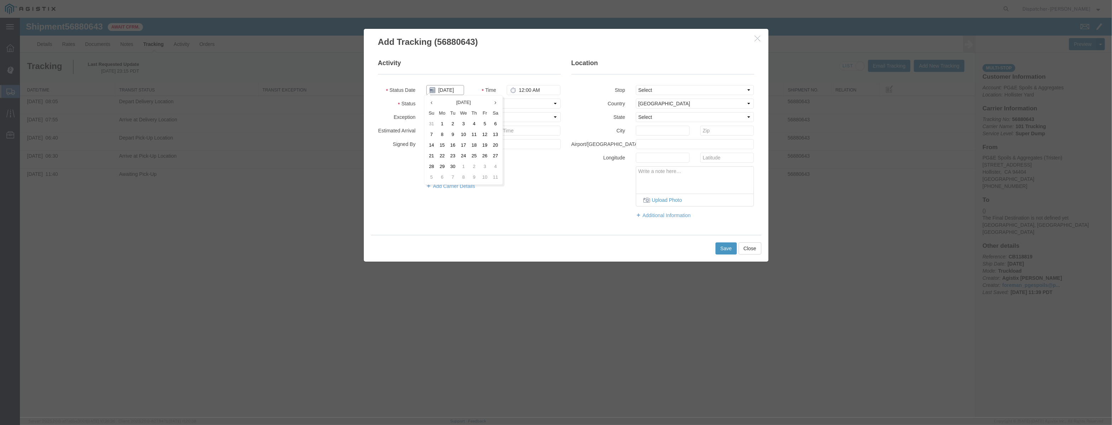
click at [455, 91] on input "[DATE]" at bounding box center [445, 90] width 38 height 10
click at [461, 82] on fieldset "Activity Status Date Time 12:00 AM Status Select Arrival Notice Available Arriv…" at bounding box center [469, 128] width 183 height 138
click at [459, 89] on input "text" at bounding box center [445, 90] width 38 height 10
paste input "[DATE]"
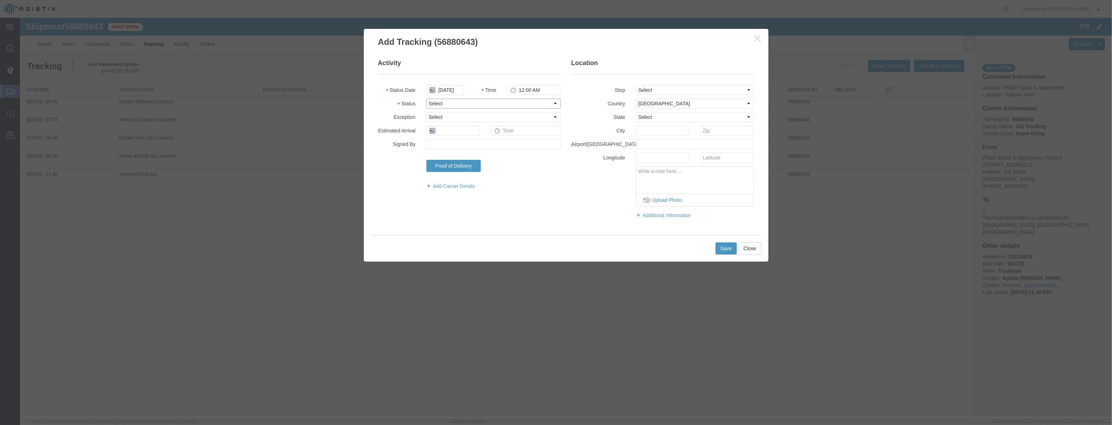
click at [518, 101] on select "Select Arrival Notice Available Arrival Notice Imported Arrive at Delivery Loca…" at bounding box center [493, 104] width 134 height 10
click at [426, 99] on select "Select Arrival Notice Available Arrival Notice Imported Arrive at Delivery Loca…" at bounding box center [493, 104] width 134 height 10
click at [657, 91] on select "Select From: [STREET_ADDRESS][PERSON_NAME] Stop 2: [STREET_ADDRESS] To: The Fin…" at bounding box center [695, 90] width 118 height 10
click at [636, 85] on select "Select From: [STREET_ADDRESS][PERSON_NAME] Stop 2: [STREET_ADDRESS] To: The Fin…" at bounding box center [695, 90] width 118 height 10
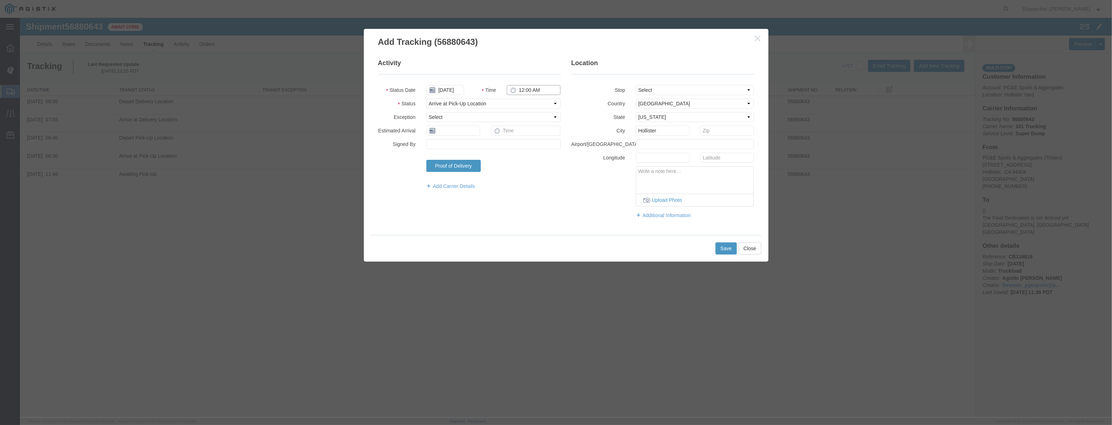
drag, startPoint x: 557, startPoint y: 92, endPoint x: 388, endPoint y: 116, distance: 170.7
click at [395, 115] on fieldset "Activity Status Date [DATE] Time 12:00 AM Status Select Arrival Notice Availabl…" at bounding box center [469, 128] width 183 height 138
click at [727, 247] on button "Save" at bounding box center [726, 248] width 21 height 12
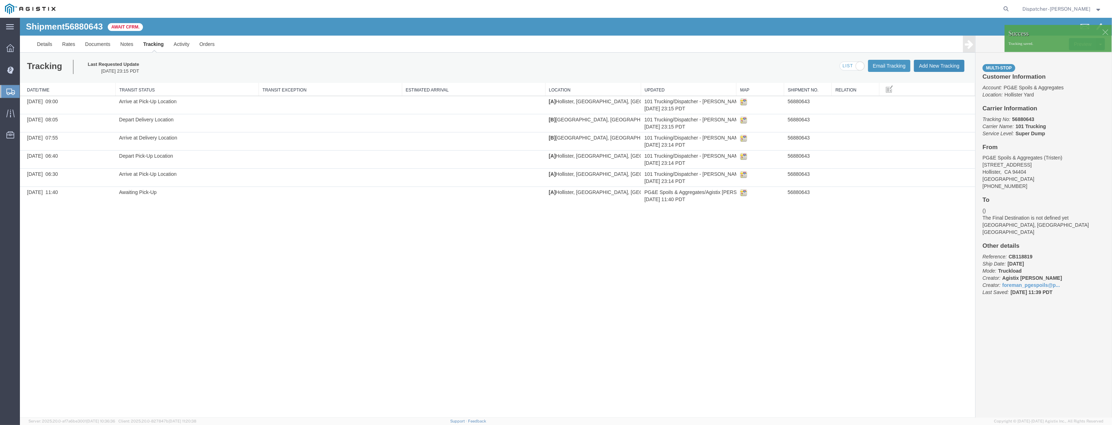
click at [936, 68] on button "Add New Tracking" at bounding box center [939, 66] width 51 height 12
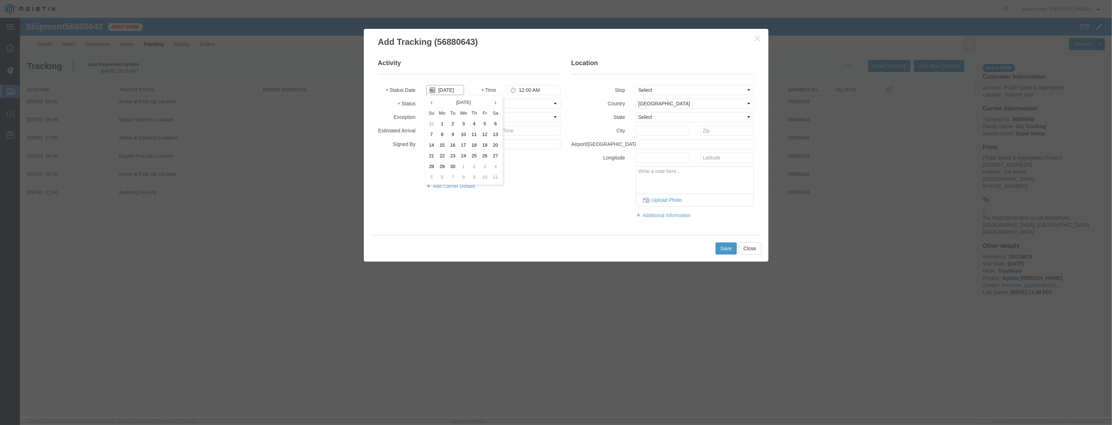
click at [436, 86] on input "[DATE]" at bounding box center [445, 90] width 38 height 10
drag, startPoint x: 444, startPoint y: 75, endPoint x: 447, endPoint y: 86, distance: 11.1
click at [446, 79] on fieldset "Activity Status Date Time 12:00 AM Status Select Arrival Notice Available Arriv…" at bounding box center [469, 128] width 183 height 138
click at [447, 86] on input "text" at bounding box center [445, 90] width 38 height 10
paste input "[DATE]"
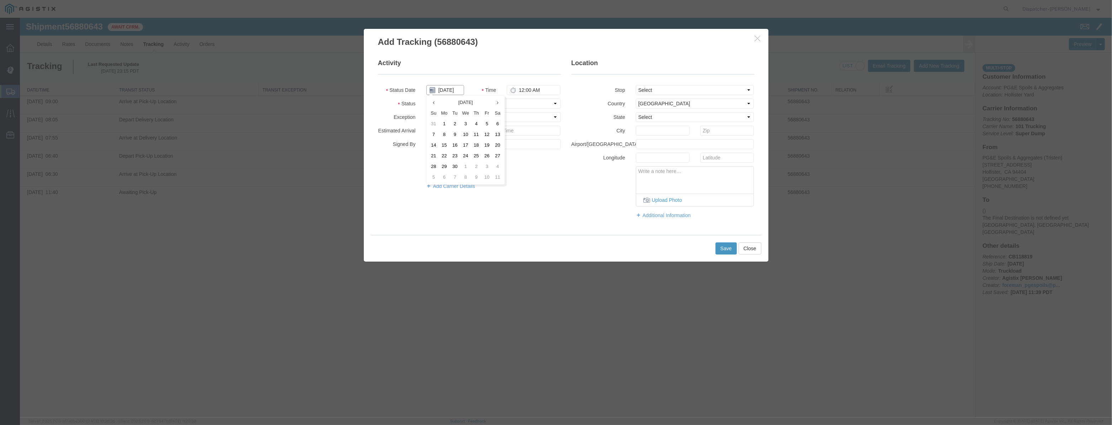
scroll to position [0, 1]
drag, startPoint x: 528, startPoint y: 99, endPoint x: 526, endPoint y: 108, distance: 8.7
click at [528, 99] on select "Select Arrival Notice Available Arrival Notice Imported Arrive at Delivery Loca…" at bounding box center [493, 104] width 134 height 10
click at [426, 99] on select "Select Arrival Notice Available Arrival Notice Imported Arrive at Delivery Loca…" at bounding box center [493, 104] width 134 height 10
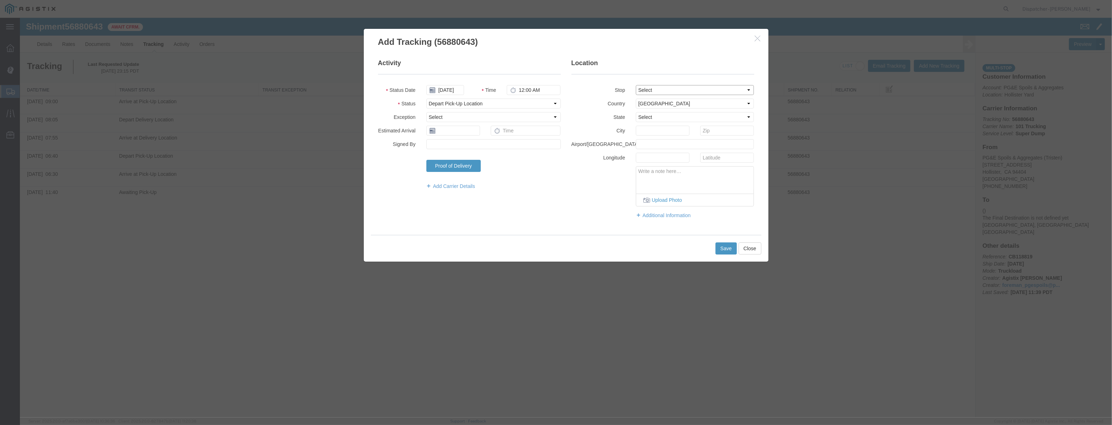
click at [656, 90] on select "Select From: [STREET_ADDRESS][PERSON_NAME] Stop 2: [STREET_ADDRESS] To: The Fin…" at bounding box center [695, 90] width 118 height 10
click at [636, 85] on select "Select From: [STREET_ADDRESS][PERSON_NAME] Stop 2: [STREET_ADDRESS] To: The Fin…" at bounding box center [695, 90] width 118 height 10
drag, startPoint x: 541, startPoint y: 89, endPoint x: 435, endPoint y: 104, distance: 107.4
click at [438, 104] on fieldset "Activity Status Date [DATE] Time 12:00 AM Status Select Arrival Notice Availabl…" at bounding box center [469, 128] width 183 height 138
click at [726, 251] on button "Save" at bounding box center [726, 248] width 21 height 12
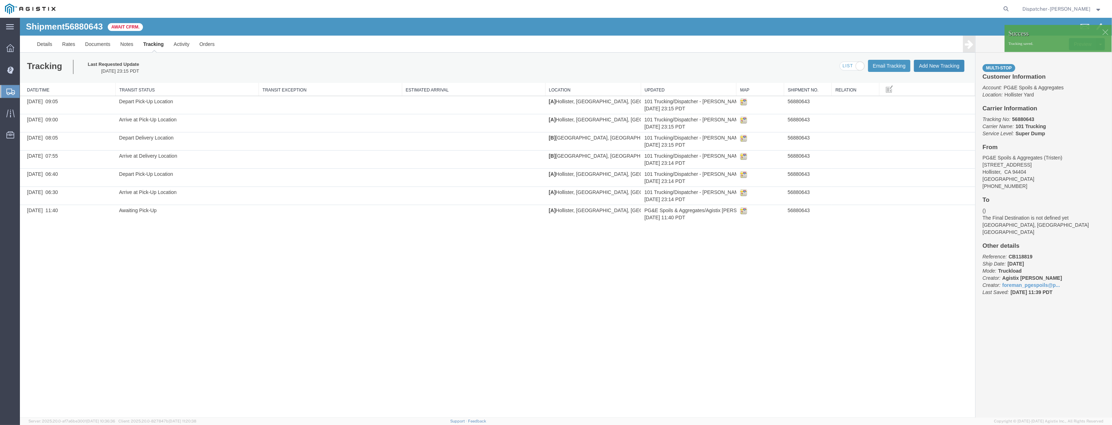
click at [932, 65] on button "Add New Tracking" at bounding box center [939, 66] width 51 height 12
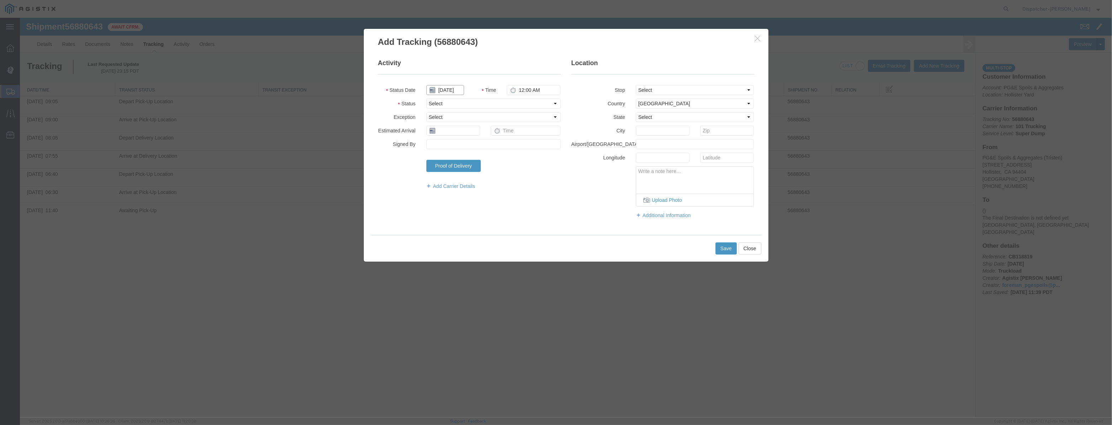
click at [461, 88] on input "[DATE]" at bounding box center [445, 90] width 38 height 10
drag, startPoint x: 465, startPoint y: 81, endPoint x: 462, endPoint y: 88, distance: 6.4
click at [464, 83] on fieldset "Activity Status Date Time 12:00 AM Status Select Arrival Notice Available Arriv…" at bounding box center [469, 128] width 183 height 138
click at [462, 88] on input "text" at bounding box center [445, 90] width 38 height 10
paste input "[DATE]"
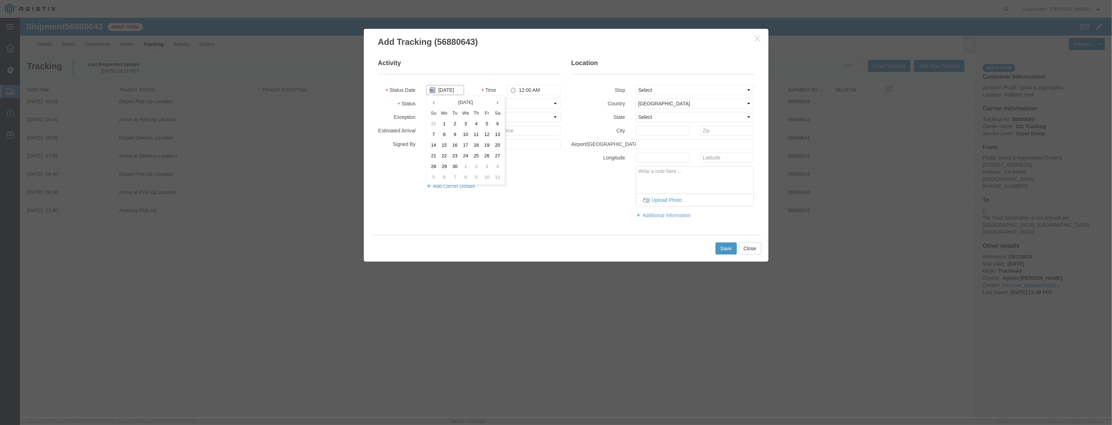
scroll to position [0, 1]
drag, startPoint x: 516, startPoint y: 99, endPoint x: 517, endPoint y: 108, distance: 8.7
click at [516, 100] on select "Select Arrival Notice Available Arrival Notice Imported Arrive at Delivery Loca…" at bounding box center [493, 104] width 134 height 10
click at [426, 99] on select "Select Arrival Notice Available Arrival Notice Imported Arrive at Delivery Loca…" at bounding box center [493, 104] width 134 height 10
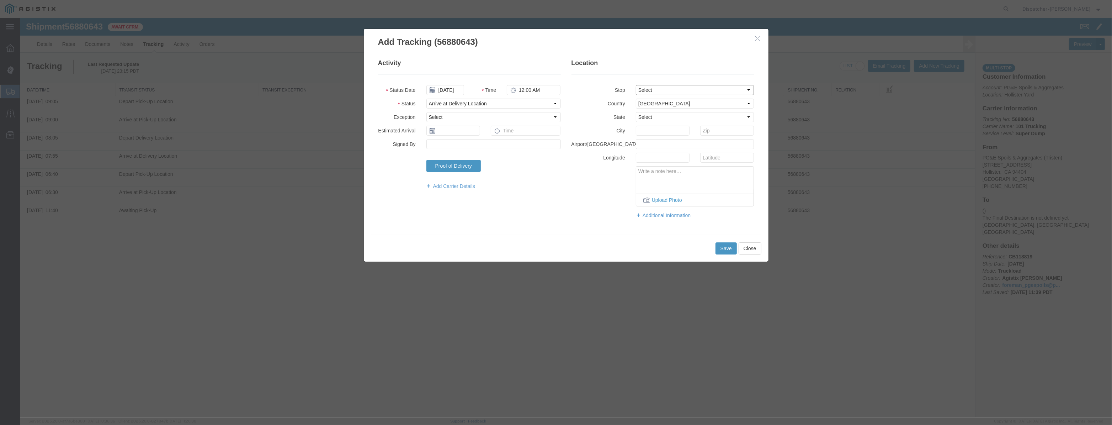
drag, startPoint x: 671, startPoint y: 92, endPoint x: 669, endPoint y: 95, distance: 4.1
click at [669, 95] on fieldset "Location Stop Select From: [STREET_ADDRESS] Stop 2: [STREET_ADDRESS] To: The Fi…" at bounding box center [663, 142] width 183 height 167
click at [636, 85] on select "Select From: [STREET_ADDRESS][PERSON_NAME] Stop 2: [STREET_ADDRESS] To: The Fin…" at bounding box center [695, 90] width 118 height 10
drag, startPoint x: 465, startPoint y: 95, endPoint x: 234, endPoint y: 116, distance: 231.5
click at [231, 111] on div "Add Tracking (56880643) Activity Status Date [DATE] Time 12:00 AM Status Select…" at bounding box center [566, 217] width 1092 height 399
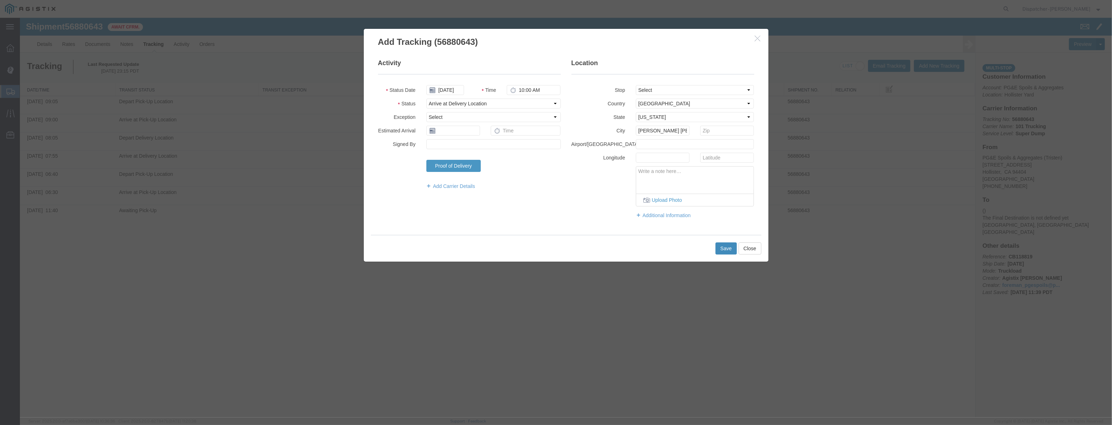
click at [723, 250] on button "Save" at bounding box center [726, 248] width 21 height 12
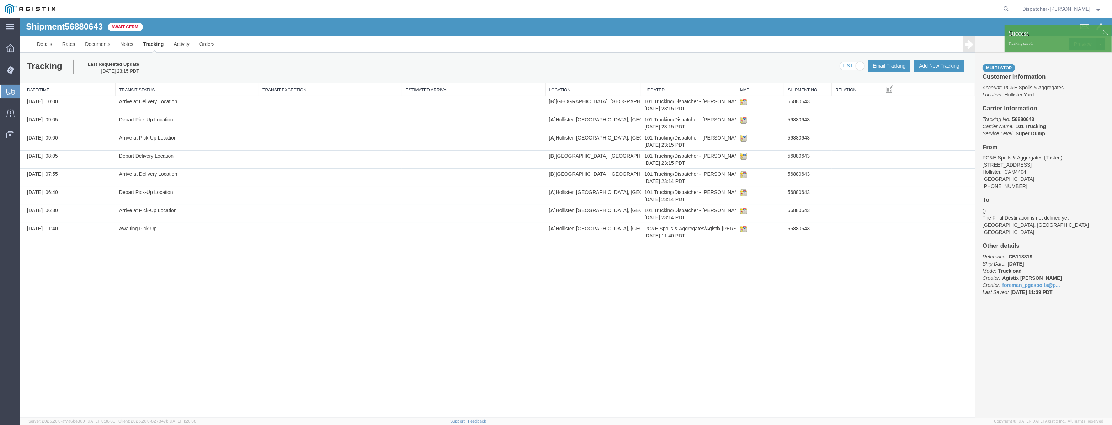
drag, startPoint x: 925, startPoint y: 73, endPoint x: 929, endPoint y: 66, distance: 8.3
click at [926, 71] on div "Tracking Last Requested Update [DATE] 23:15 PDT Email Tracking Add New Tracking…" at bounding box center [497, 68] width 955 height 30
click at [928, 67] on button "Add New Tracking" at bounding box center [939, 66] width 51 height 12
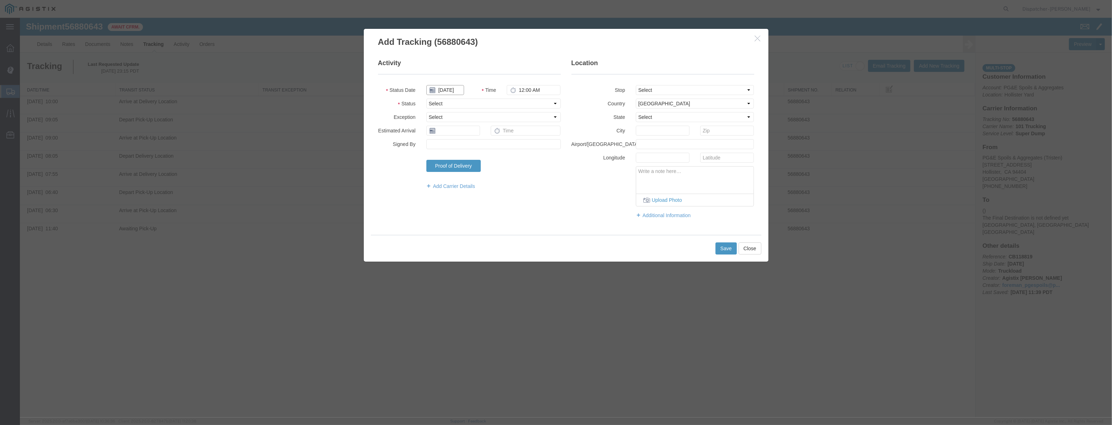
click at [445, 88] on input "[DATE]" at bounding box center [445, 90] width 38 height 10
drag, startPoint x: 450, startPoint y: 83, endPoint x: 452, endPoint y: 89, distance: 6.2
click at [450, 87] on fieldset "Activity Status Date Time 12:00 AM Status Select Arrival Notice Available Arriv…" at bounding box center [469, 128] width 183 height 138
click at [466, 90] on div at bounding box center [445, 90] width 48 height 10
click at [461, 90] on input "text" at bounding box center [445, 90] width 38 height 10
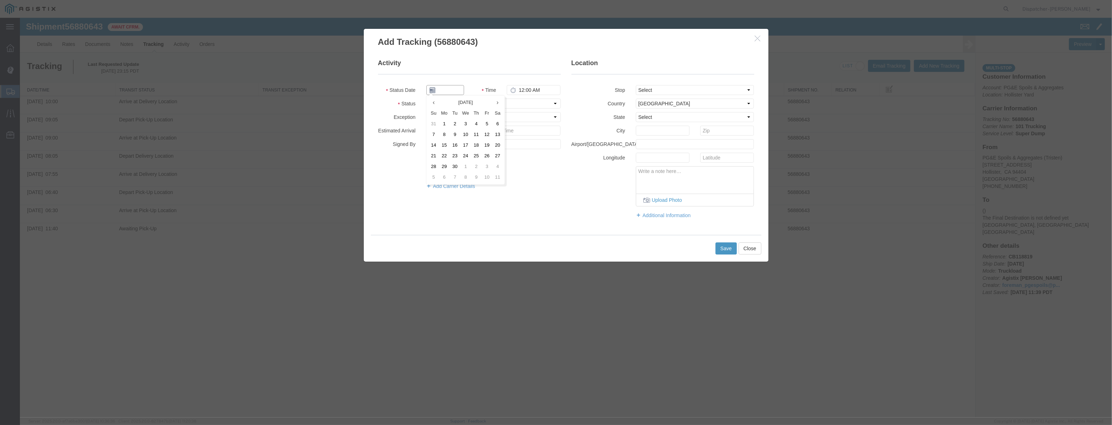
paste input "[DATE]"
click at [526, 102] on select "Select Arrival Notice Available Arrival Notice Imported Arrive at Delivery Loca…" at bounding box center [493, 104] width 134 height 10
click at [426, 99] on select "Select Arrival Notice Available Arrival Notice Imported Arrive at Delivery Loca…" at bounding box center [493, 104] width 134 height 10
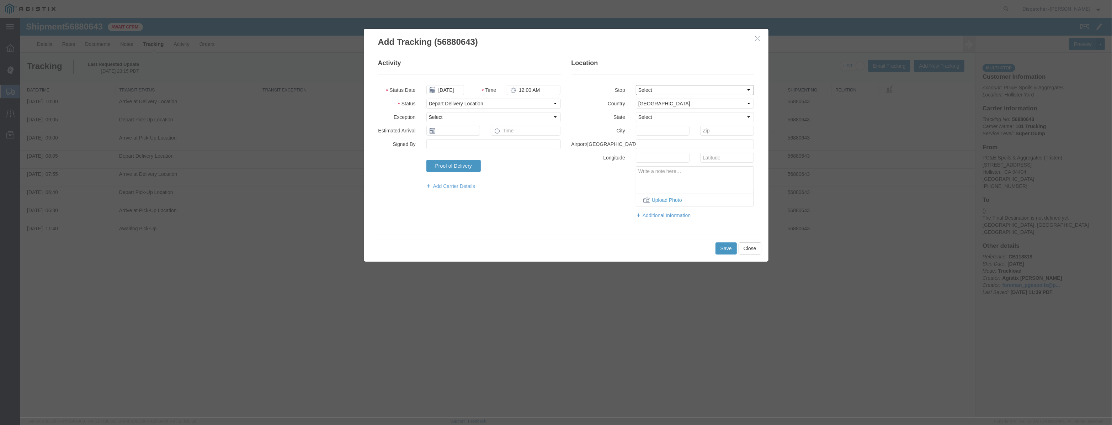
click at [670, 90] on select "Select From: [STREET_ADDRESS][PERSON_NAME] Stop 2: [STREET_ADDRESS] To: The Fin…" at bounding box center [695, 90] width 118 height 10
click at [636, 85] on select "Select From: [STREET_ADDRESS][PERSON_NAME] Stop 2: [STREET_ADDRESS] To: The Fin…" at bounding box center [695, 90] width 118 height 10
drag, startPoint x: 549, startPoint y: 91, endPoint x: 331, endPoint y: 94, distance: 218.1
click at [331, 94] on div "Add Tracking (56880643) Activity Status Date [DATE] Time 12:00 AM Status Select…" at bounding box center [566, 217] width 1092 height 399
click at [719, 247] on button "Save" at bounding box center [726, 248] width 21 height 12
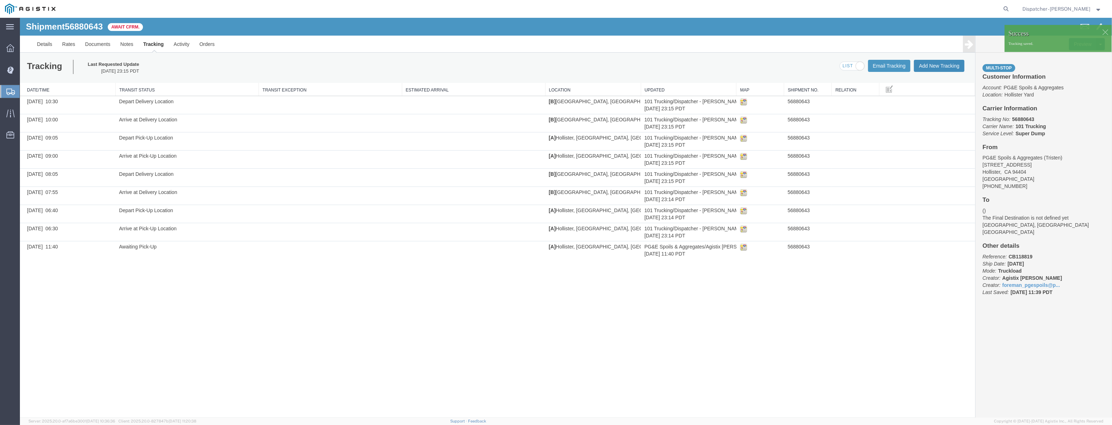
click at [934, 64] on button "Add New Tracking" at bounding box center [939, 66] width 51 height 12
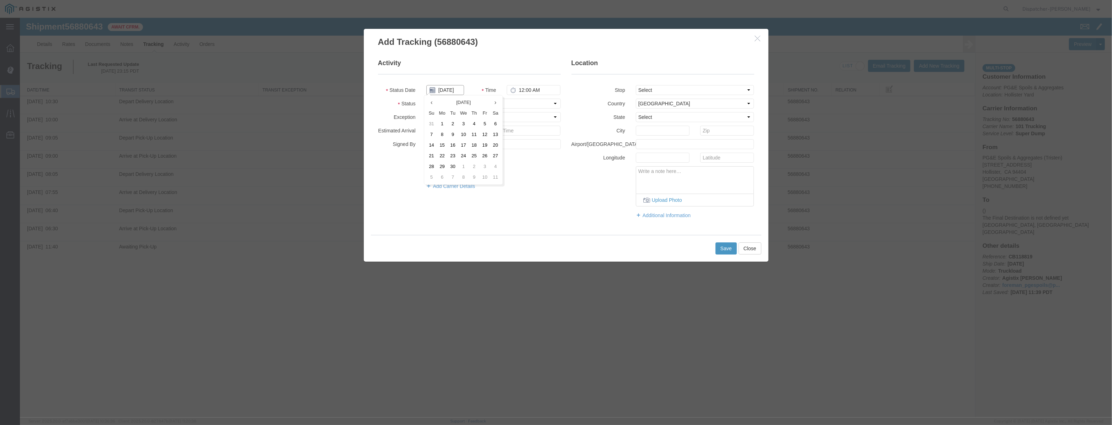
click at [455, 92] on input "[DATE]" at bounding box center [445, 90] width 38 height 10
drag, startPoint x: 460, startPoint y: 82, endPoint x: 458, endPoint y: 90, distance: 7.8
click at [459, 86] on fieldset "Activity Status Date Time 12:00 AM Status Select Arrival Notice Available Arriv…" at bounding box center [469, 128] width 183 height 138
drag, startPoint x: 458, startPoint y: 90, endPoint x: 471, endPoint y: 94, distance: 13.9
click at [458, 90] on input "text" at bounding box center [445, 90] width 38 height 10
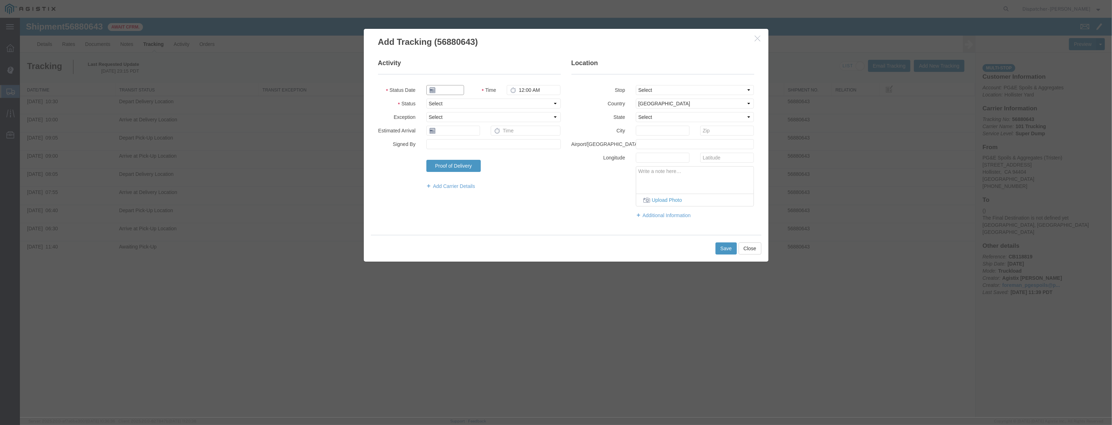
paste input "[DATE]"
click at [536, 102] on select "Select Arrival Notice Available Arrival Notice Imported Arrive at Delivery Loca…" at bounding box center [493, 104] width 134 height 10
click at [426, 99] on select "Select Arrival Notice Available Arrival Notice Imported Arrive at Delivery Loca…" at bounding box center [493, 104] width 134 height 10
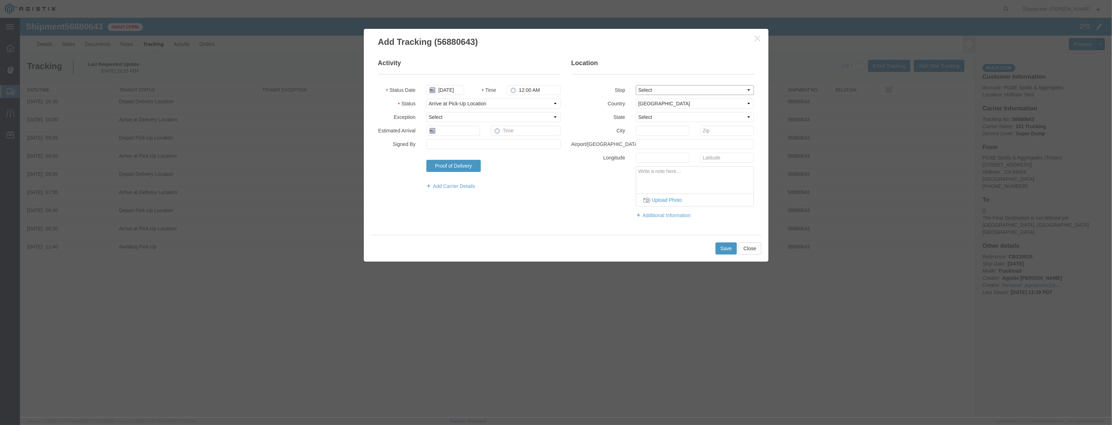
drag, startPoint x: 691, startPoint y: 87, endPoint x: 688, endPoint y: 94, distance: 7.7
click at [691, 87] on select "Select From: [STREET_ADDRESS][PERSON_NAME] Stop 2: [STREET_ADDRESS] To: The Fin…" at bounding box center [695, 90] width 118 height 10
click at [636, 85] on select "Select From: [STREET_ADDRESS][PERSON_NAME] Stop 2: [STREET_ADDRESS] To: The Fin…" at bounding box center [695, 90] width 118 height 10
drag, startPoint x: 547, startPoint y: 93, endPoint x: 366, endPoint y: 110, distance: 182.5
click at [370, 106] on div "Activity Status Date [DATE] Time 12:00 AM Status Select Arrival Notice Availabl…" at bounding box center [566, 141] width 405 height 187
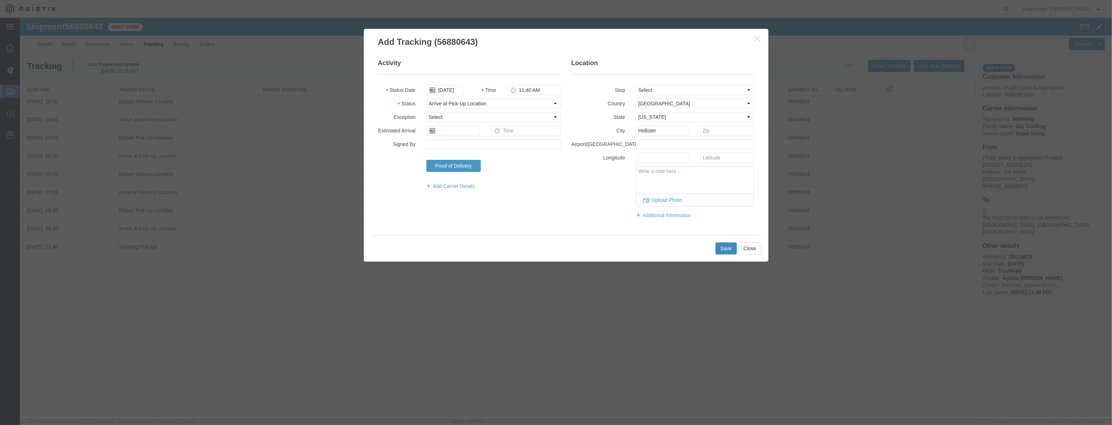
click at [725, 250] on button "Save" at bounding box center [726, 248] width 21 height 12
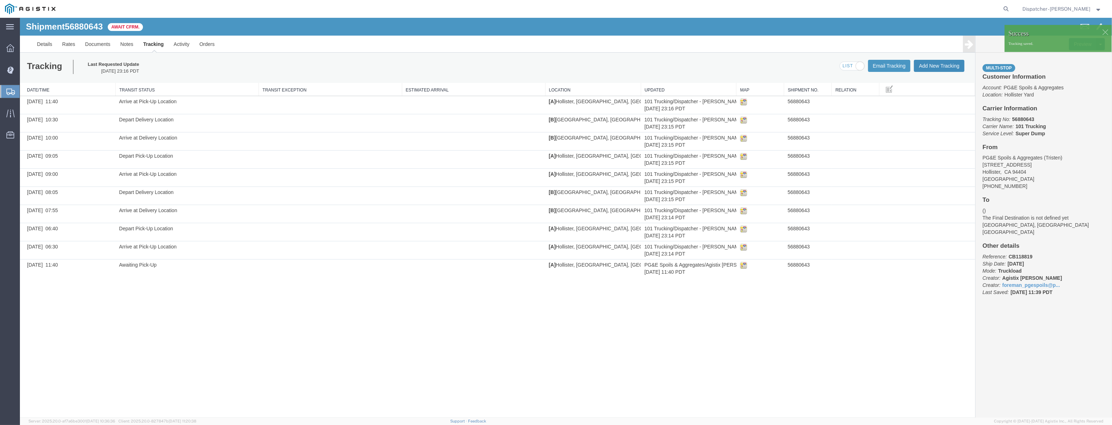
click at [946, 67] on button "Add New Tracking" at bounding box center [939, 66] width 51 height 12
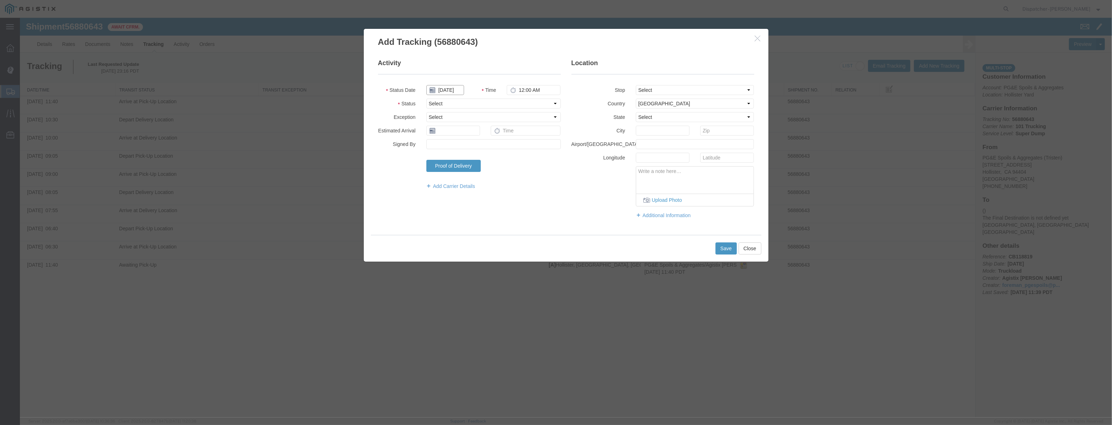
drag, startPoint x: 441, startPoint y: 89, endPoint x: 450, endPoint y: 80, distance: 12.3
click at [442, 89] on input "[DATE]" at bounding box center [445, 90] width 38 height 10
drag, startPoint x: 450, startPoint y: 80, endPoint x: 445, endPoint y: 91, distance: 12.1
click at [450, 81] on fieldset "Activity Status Date Time 12:00 AM Status Select Arrival Notice Available Arriv…" at bounding box center [469, 128] width 183 height 138
drag, startPoint x: 445, startPoint y: 91, endPoint x: 532, endPoint y: 105, distance: 88.6
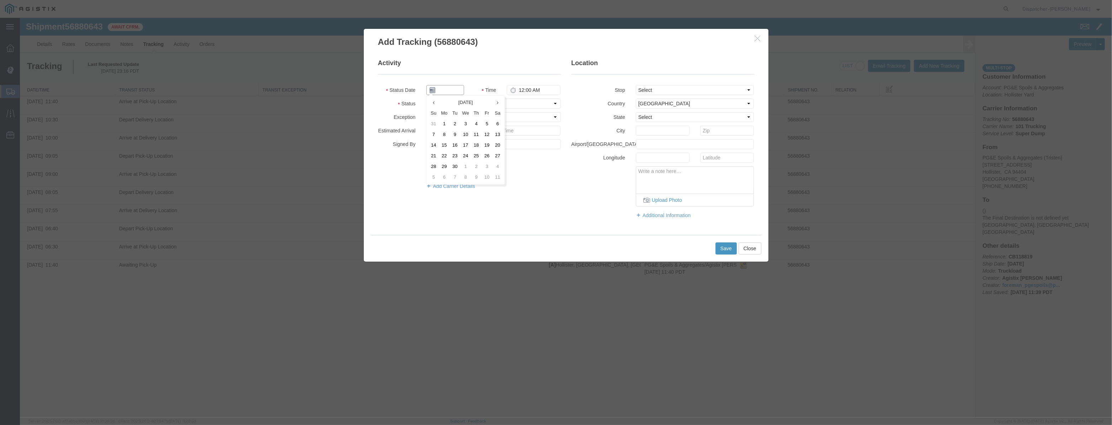
click at [445, 91] on input "text" at bounding box center [445, 90] width 38 height 10
paste input "[DATE]"
click at [536, 106] on select "Select Arrival Notice Available Arrival Notice Imported Arrive at Delivery Loca…" at bounding box center [493, 104] width 134 height 10
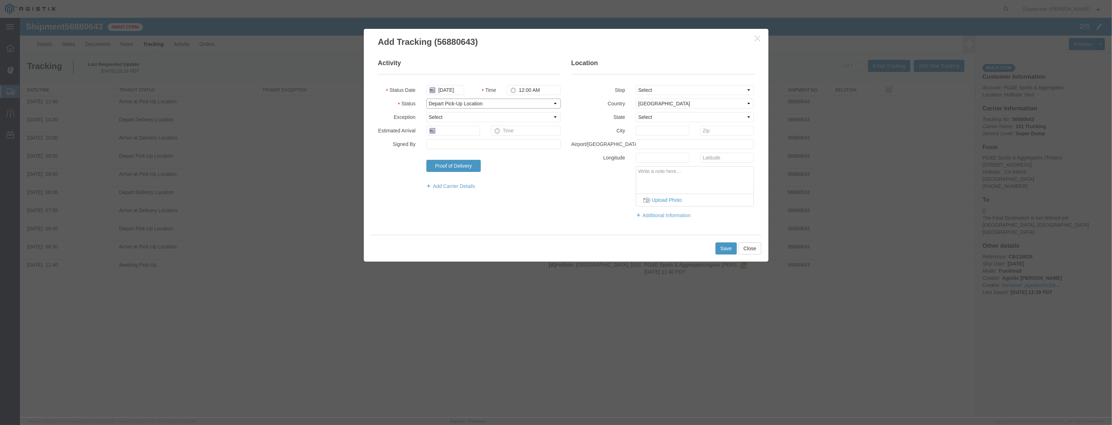
click at [426, 99] on select "Select Arrival Notice Available Arrival Notice Imported Arrive at Delivery Loca…" at bounding box center [493, 104] width 134 height 10
click at [666, 95] on fieldset "Location Stop Select From: [STREET_ADDRESS] Stop 2: [STREET_ADDRESS] To: The Fi…" at bounding box center [663, 142] width 183 height 167
click at [636, 85] on select "Select From: [STREET_ADDRESS][PERSON_NAME] Stop 2: [STREET_ADDRESS] To: The Fin…" at bounding box center [695, 90] width 118 height 10
drag, startPoint x: 540, startPoint y: 89, endPoint x: 419, endPoint y: 95, distance: 120.7
click at [420, 95] on fieldset "Activity Status Date [DATE] Time 12:00 AM Status Select Arrival Notice Availabl…" at bounding box center [469, 128] width 183 height 138
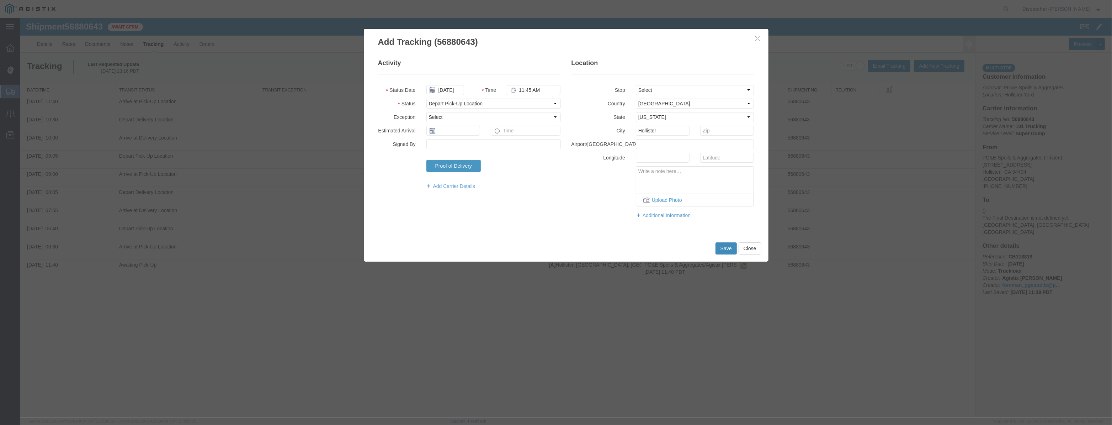
click at [719, 247] on button "Save" at bounding box center [726, 248] width 21 height 12
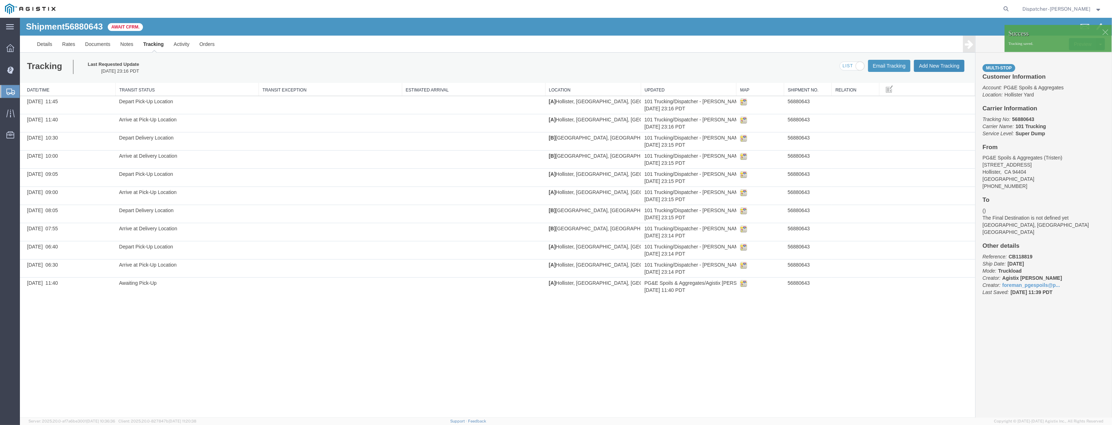
click at [939, 69] on button "Add New Tracking" at bounding box center [939, 66] width 51 height 12
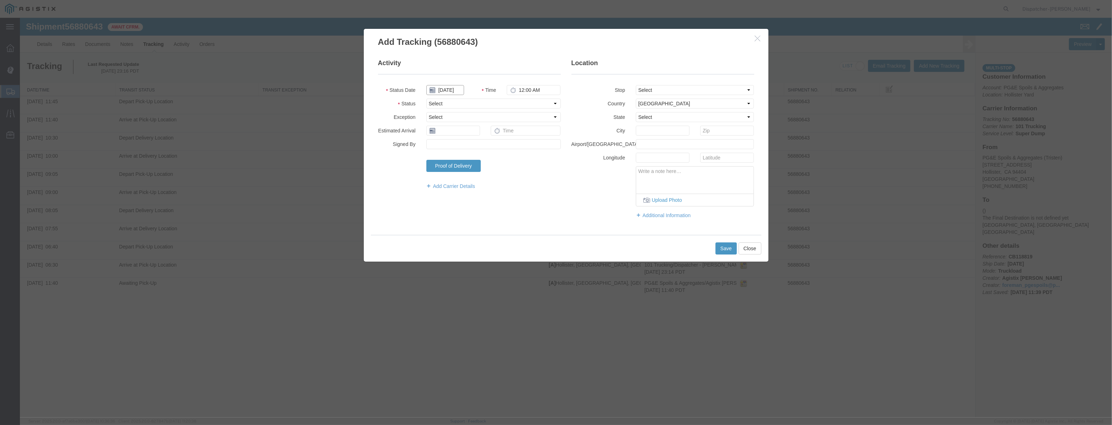
click at [440, 89] on input "[DATE]" at bounding box center [445, 90] width 38 height 10
click at [451, 81] on fieldset "Activity Status Date Time 12:00 AM Status Select Arrival Notice Available Arriv…" at bounding box center [469, 128] width 183 height 138
click at [451, 86] on input "text" at bounding box center [445, 90] width 38 height 10
paste input "[DATE]"
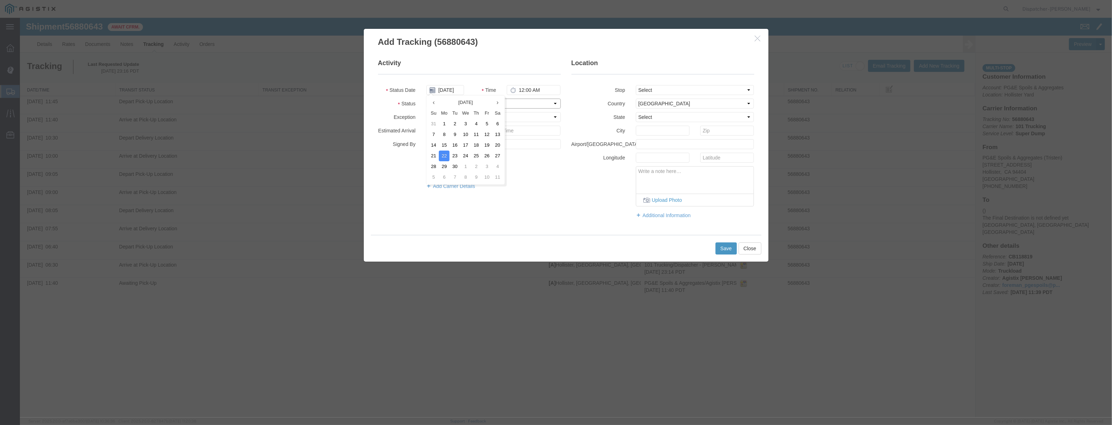
click at [530, 105] on select "Select Arrival Notice Available Arrival Notice Imported Arrive at Delivery Loca…" at bounding box center [493, 104] width 134 height 10
click at [426, 99] on select "Select Arrival Notice Available Arrival Notice Imported Arrive at Delivery Loca…" at bounding box center [493, 104] width 134 height 10
click at [679, 92] on select "Select From: [STREET_ADDRESS][PERSON_NAME] Stop 2: [STREET_ADDRESS] To: The Fin…" at bounding box center [695, 90] width 118 height 10
click at [636, 85] on select "Select From: [STREET_ADDRESS][PERSON_NAME] Stop 2: [STREET_ADDRESS] To: The Fin…" at bounding box center [695, 90] width 118 height 10
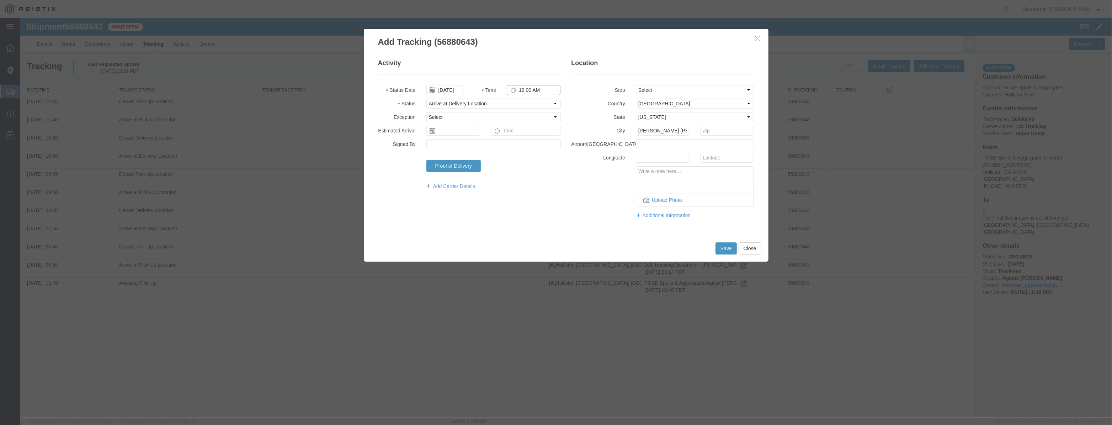
drag, startPoint x: 555, startPoint y: 92, endPoint x: 333, endPoint y: 98, distance: 221.7
click at [333, 98] on div "Add Tracking (56880643) Activity Status Date [DATE] Time 12:00 AM Status Select…" at bounding box center [566, 217] width 1092 height 399
click at [730, 250] on button "Save" at bounding box center [726, 248] width 21 height 12
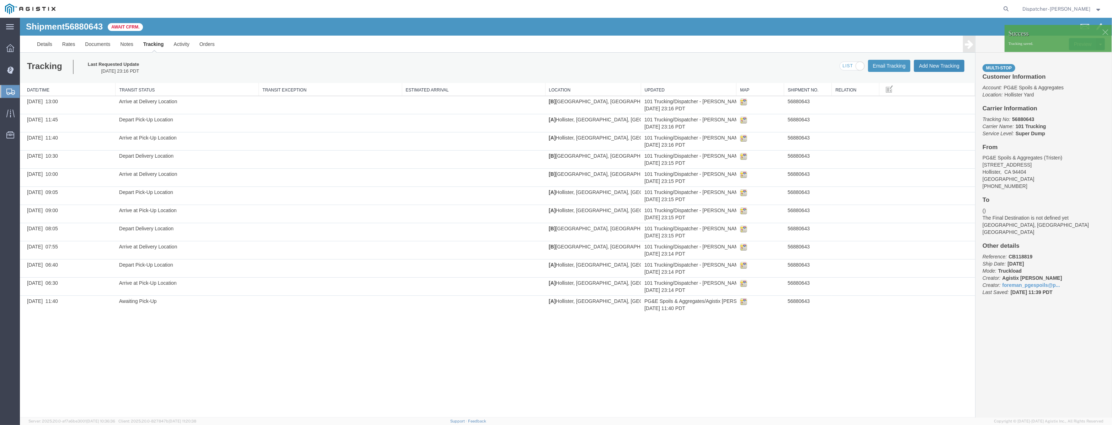
click at [934, 64] on button "Add New Tracking" at bounding box center [939, 66] width 51 height 12
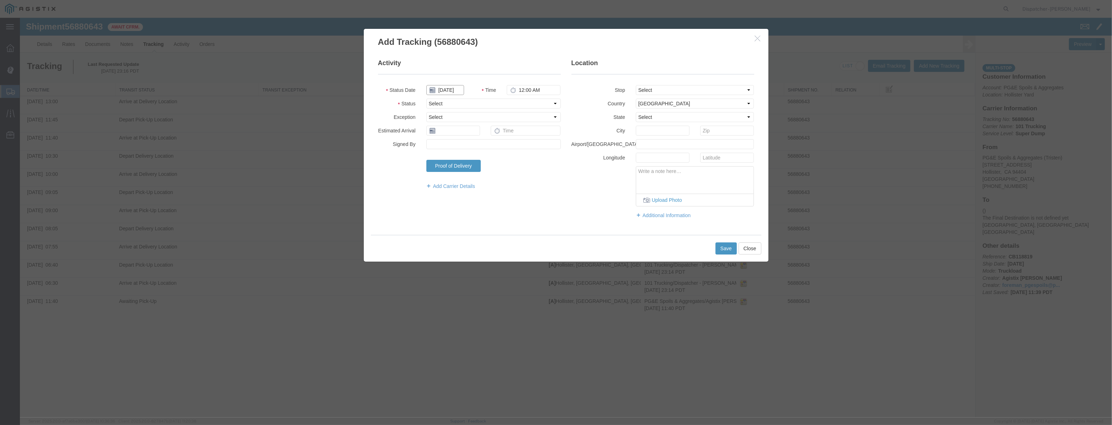
click at [450, 90] on input "[DATE]" at bounding box center [445, 90] width 38 height 10
click at [455, 83] on fieldset "Activity Status Date Time 12:00 AM Status Select Arrival Notice Available Arriv…" at bounding box center [469, 128] width 183 height 138
drag, startPoint x: 455, startPoint y: 92, endPoint x: 461, endPoint y: 92, distance: 6.1
click at [455, 92] on input "text" at bounding box center [445, 90] width 38 height 10
paste input "[DATE]"
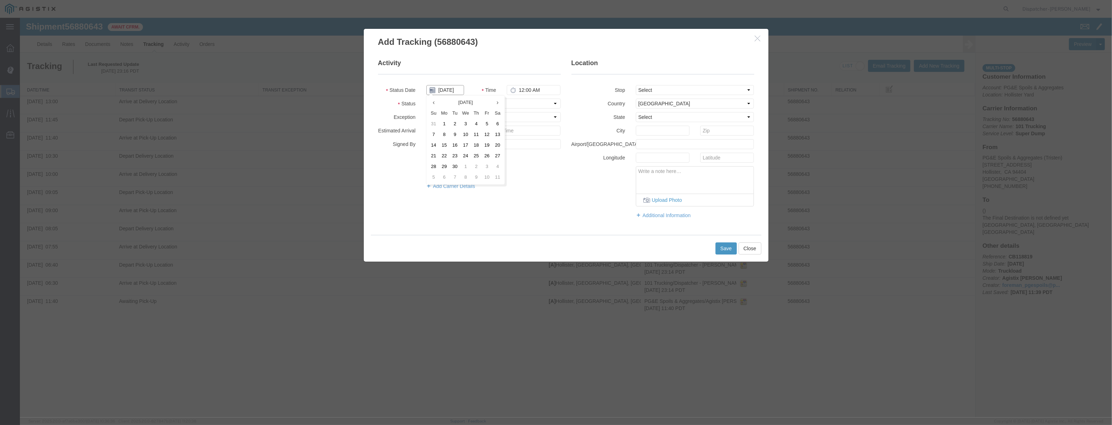
scroll to position [0, 1]
drag, startPoint x: 539, startPoint y: 105, endPoint x: 537, endPoint y: 108, distance: 3.7
click at [539, 105] on select "Select Arrival Notice Available Arrival Notice Imported Arrive at Delivery Loca…" at bounding box center [493, 104] width 134 height 10
click at [426, 99] on select "Select Arrival Notice Available Arrival Notice Imported Arrive at Delivery Loca…" at bounding box center [493, 104] width 134 height 10
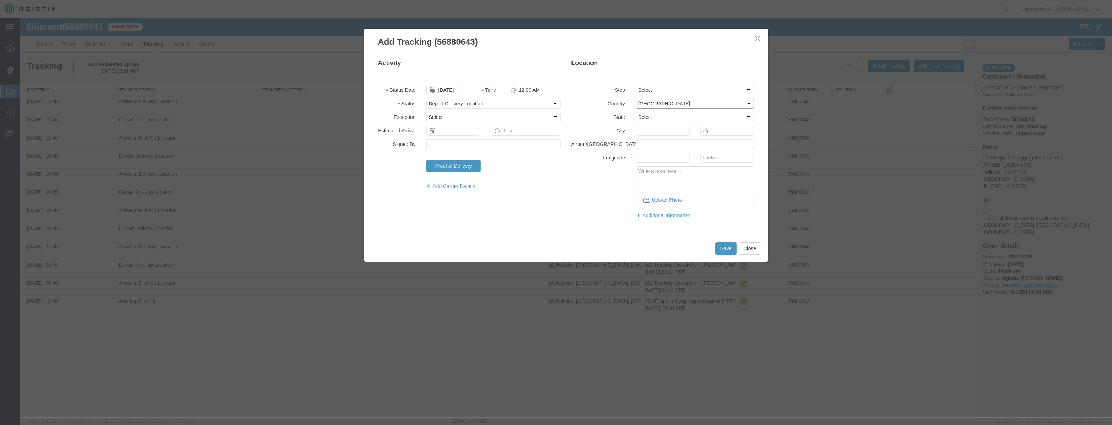
drag, startPoint x: 678, startPoint y: 99, endPoint x: 683, endPoint y: 92, distance: 8.3
click at [682, 93] on fieldset "Location Stop Select From: [STREET_ADDRESS] Stop 2: [STREET_ADDRESS] To: The Fi…" at bounding box center [663, 142] width 183 height 167
click at [683, 94] on select "Select From: [STREET_ADDRESS][PERSON_NAME] Stop 2: [STREET_ADDRESS] To: The Fin…" at bounding box center [695, 90] width 118 height 10
click at [636, 85] on select "Select From: [STREET_ADDRESS][PERSON_NAME] Stop 2: [STREET_ADDRESS] To: The Fin…" at bounding box center [695, 90] width 118 height 10
drag, startPoint x: 545, startPoint y: 92, endPoint x: 314, endPoint y: 110, distance: 231.9
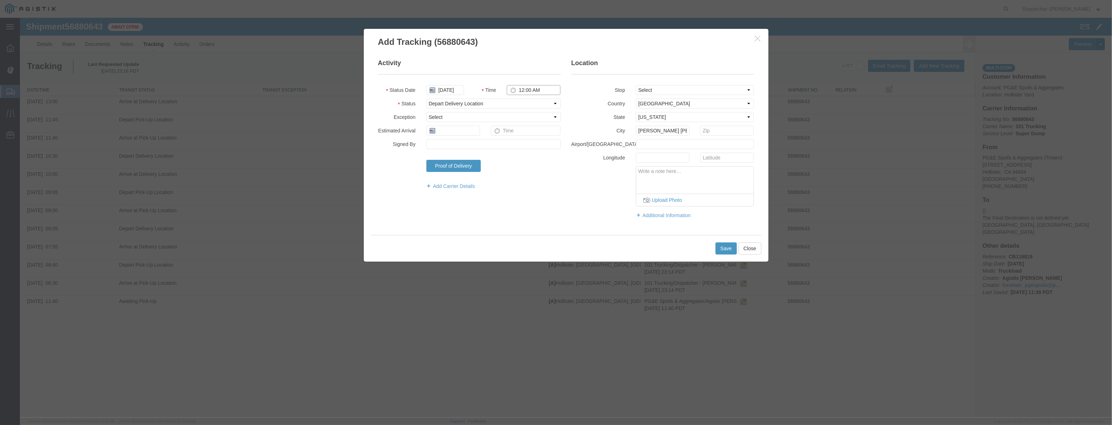
click at [314, 110] on div "Add Tracking (56880643) Activity Status Date [DATE] Time 12:00 AM Status Select…" at bounding box center [566, 217] width 1092 height 399
drag, startPoint x: 535, startPoint y: 92, endPoint x: 313, endPoint y: 91, distance: 221.6
click at [317, 91] on div "Add Tracking (56880643) Activity Status Date [DATE] Time 4145p Status Select Ar…" at bounding box center [566, 217] width 1092 height 399
click at [732, 251] on button "Save" at bounding box center [726, 248] width 21 height 12
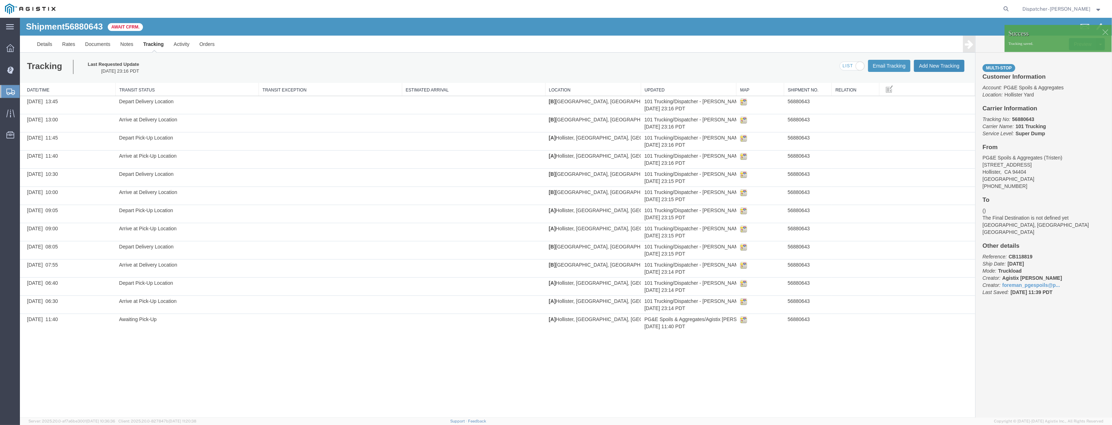
click at [943, 70] on button "Add New Tracking" at bounding box center [939, 66] width 51 height 12
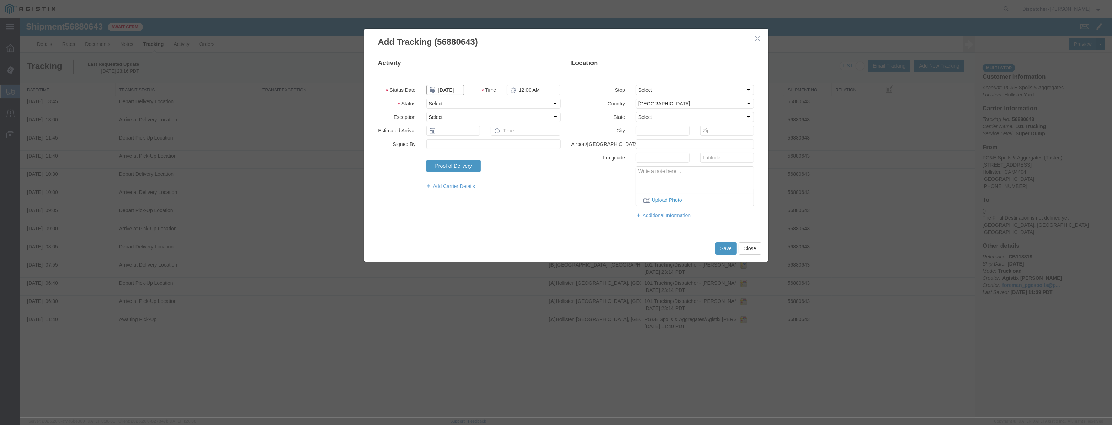
click at [445, 90] on input "[DATE]" at bounding box center [445, 90] width 38 height 10
drag, startPoint x: 450, startPoint y: 78, endPoint x: 450, endPoint y: 86, distance: 8.5
click at [450, 81] on fieldset "Activity Status Date Time 12:00 AM Status Select Arrival Notice Available Arriv…" at bounding box center [469, 128] width 183 height 138
drag, startPoint x: 450, startPoint y: 87, endPoint x: 474, endPoint y: 92, distance: 25.0
click at [450, 87] on input "text" at bounding box center [445, 90] width 38 height 10
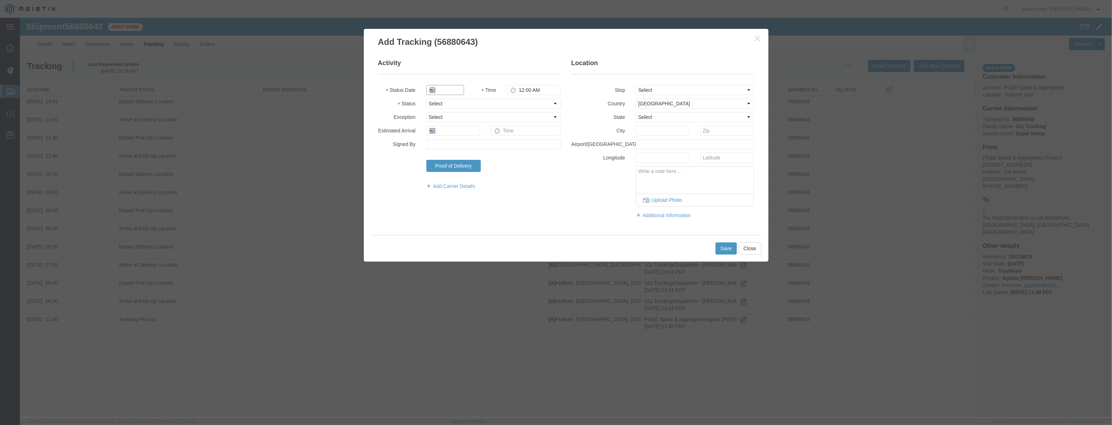
paste input "[DATE]"
click at [534, 101] on select "Select Arrival Notice Available Arrival Notice Imported Arrive at Delivery Loca…" at bounding box center [493, 104] width 134 height 10
click at [426, 99] on select "Select Arrival Notice Available Arrival Notice Imported Arrive at Delivery Loca…" at bounding box center [493, 104] width 134 height 10
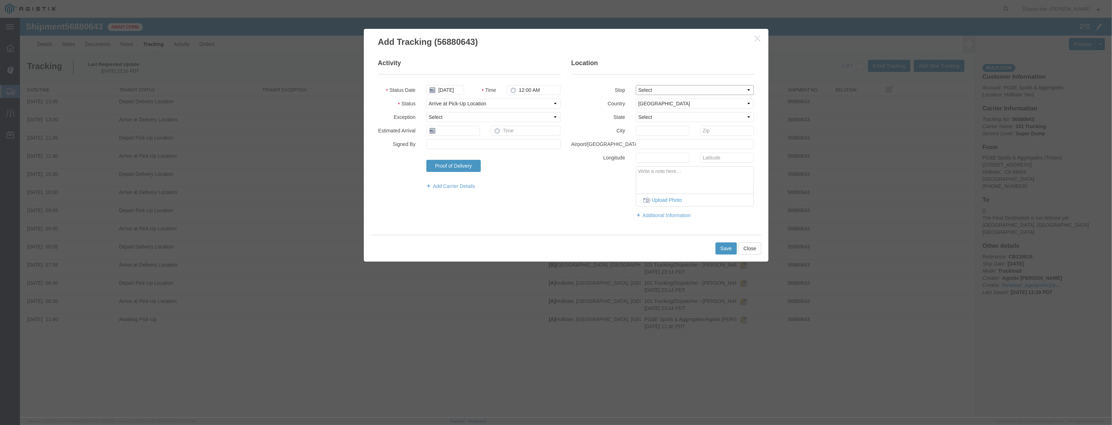
drag, startPoint x: 657, startPoint y: 89, endPoint x: 657, endPoint y: 94, distance: 5.7
click at [657, 92] on select "Select From: [STREET_ADDRESS][PERSON_NAME] Stop 2: [STREET_ADDRESS] To: The Fin…" at bounding box center [695, 90] width 118 height 10
click at [636, 85] on select "Select From: [STREET_ADDRESS][PERSON_NAME] Stop 2: [STREET_ADDRESS] To: The Fin…" at bounding box center [695, 90] width 118 height 10
drag, startPoint x: 532, startPoint y: 87, endPoint x: 546, endPoint y: 85, distance: 14.0
click at [509, 91] on input "12:00 AM" at bounding box center [534, 90] width 54 height 10
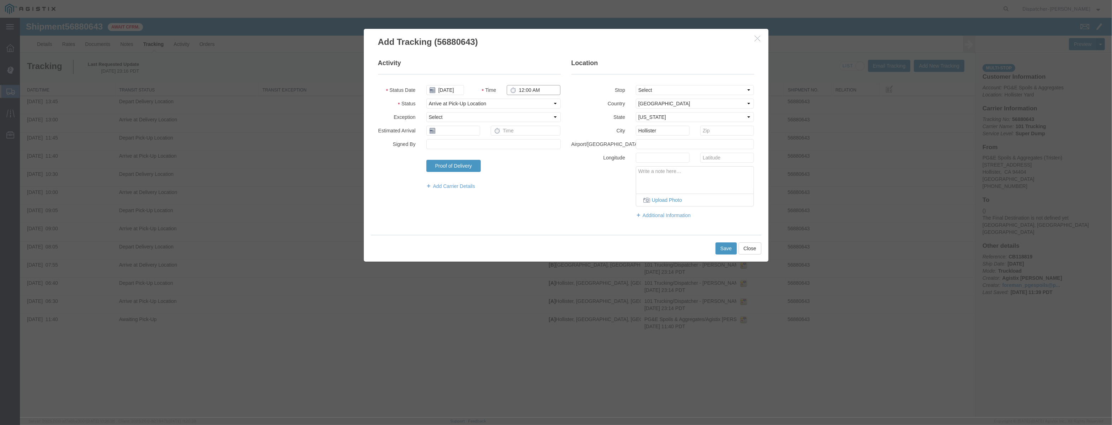
drag, startPoint x: 546, startPoint y: 85, endPoint x: 237, endPoint y: 130, distance: 312.0
click at [238, 130] on div "Add Tracking (56880643) Activity Status Date [DATE] Time 12:00 AM Status Select…" at bounding box center [566, 217] width 1092 height 399
click at [721, 249] on button "Save" at bounding box center [726, 248] width 21 height 12
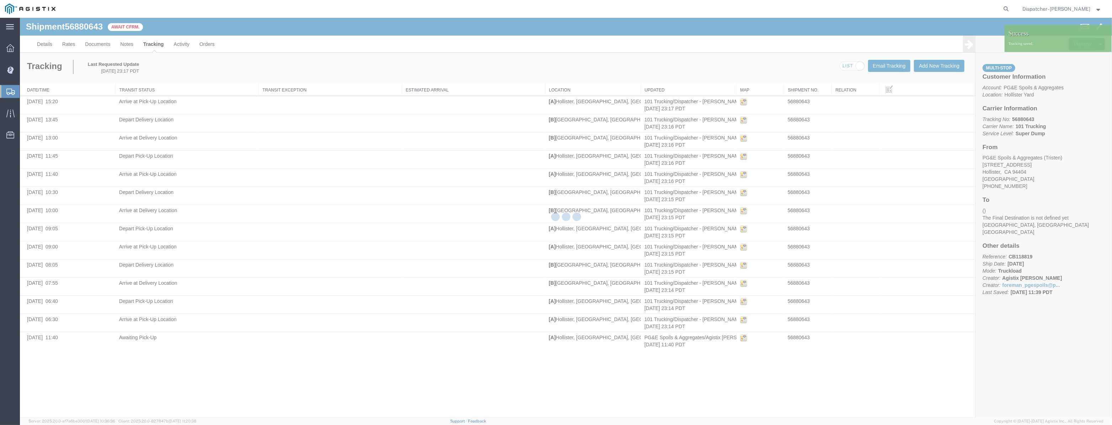
click at [943, 69] on div at bounding box center [566, 217] width 1092 height 399
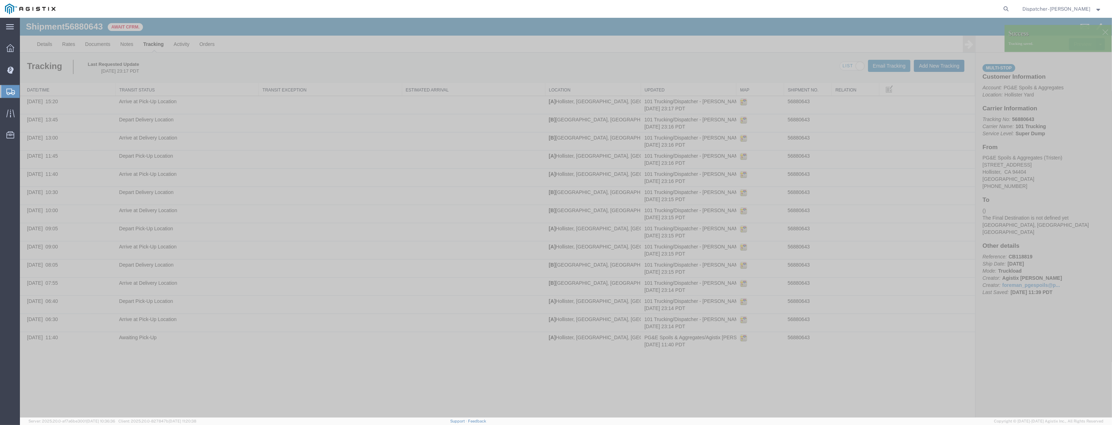
click at [943, 69] on button "Add New Tracking" at bounding box center [939, 66] width 51 height 12
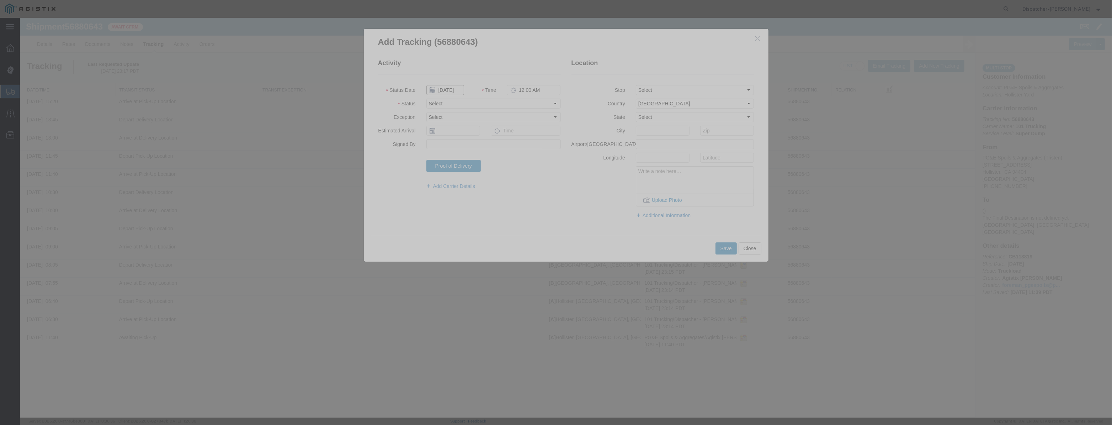
click at [448, 85] on input "[DATE]" at bounding box center [445, 90] width 38 height 10
drag, startPoint x: 452, startPoint y: 81, endPoint x: 454, endPoint y: 89, distance: 8.3
click at [452, 83] on fieldset "Activity Status Date Time 12:00 AM Status Select Arrival Notice Available Arriv…" at bounding box center [469, 128] width 183 height 138
drag, startPoint x: 454, startPoint y: 89, endPoint x: 493, endPoint y: 101, distance: 41.1
click at [454, 90] on input "text" at bounding box center [445, 90] width 38 height 10
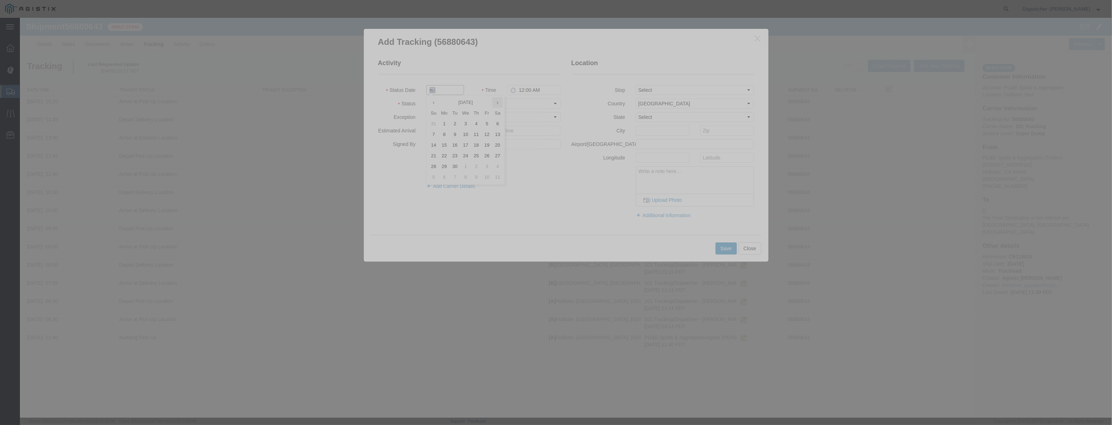
paste input "[DATE]"
drag, startPoint x: 516, startPoint y: 105, endPoint x: 516, endPoint y: 108, distance: 3.6
click at [516, 108] on fieldset "Activity Status Date [DATE] Time 12:00 AM Status Select Arrival Notice Availabl…" at bounding box center [469, 128] width 183 height 138
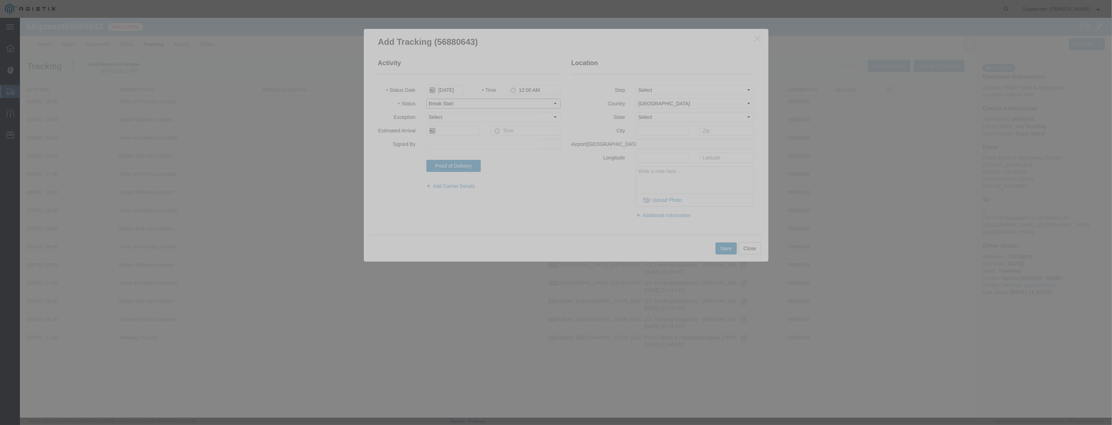
click at [426, 99] on select "Select Arrival Notice Available Arrival Notice Imported Arrive at Delivery Loca…" at bounding box center [493, 104] width 134 height 10
click at [651, 94] on select "Select From: [STREET_ADDRESS][PERSON_NAME] Stop 2: [STREET_ADDRESS] To: The Fin…" at bounding box center [695, 90] width 118 height 10
click at [636, 85] on select "Select From: [STREET_ADDRESS][PERSON_NAME] Stop 2: [STREET_ADDRESS] To: The Fin…" at bounding box center [695, 90] width 118 height 10
drag, startPoint x: 550, startPoint y: 92, endPoint x: 417, endPoint y: 133, distance: 138.8
click at [427, 133] on fieldset "Activity Status Date [DATE] Time 12:00 AM Status Select Arrival Notice Availabl…" at bounding box center [469, 128] width 183 height 138
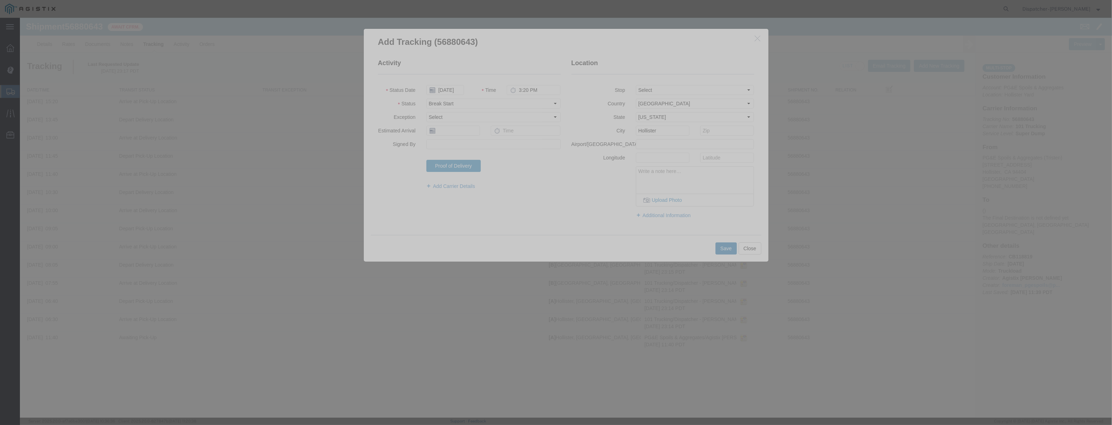
click at [722, 247] on button "Save" at bounding box center [726, 248] width 21 height 12
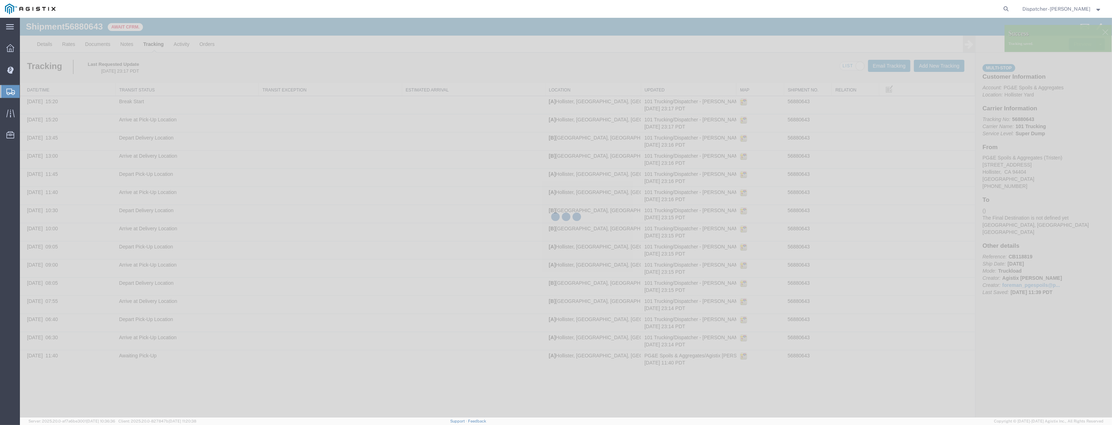
click at [929, 74] on div "Tracking Last Requested Update [DATE] 23:17 PDT Email Tracking Add New Tracking…" at bounding box center [497, 68] width 955 height 30
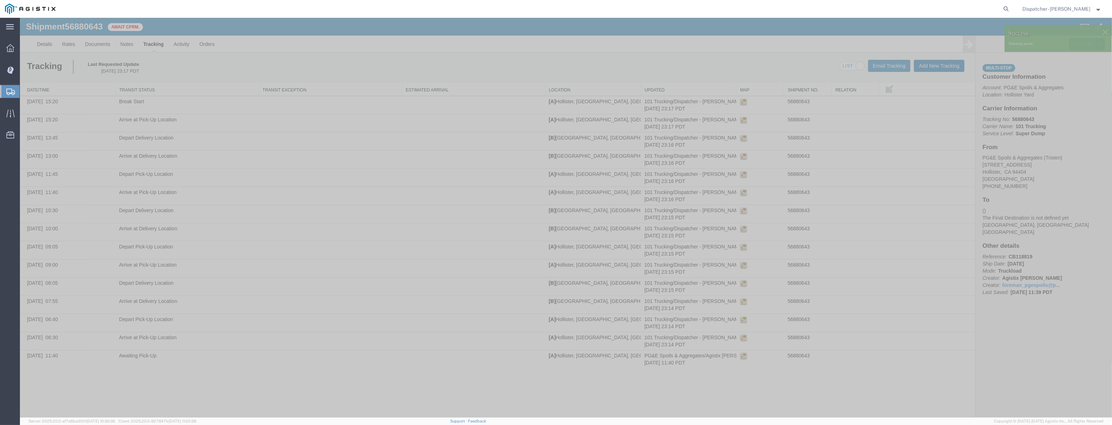
click at [935, 68] on button "Add New Tracking" at bounding box center [939, 66] width 51 height 12
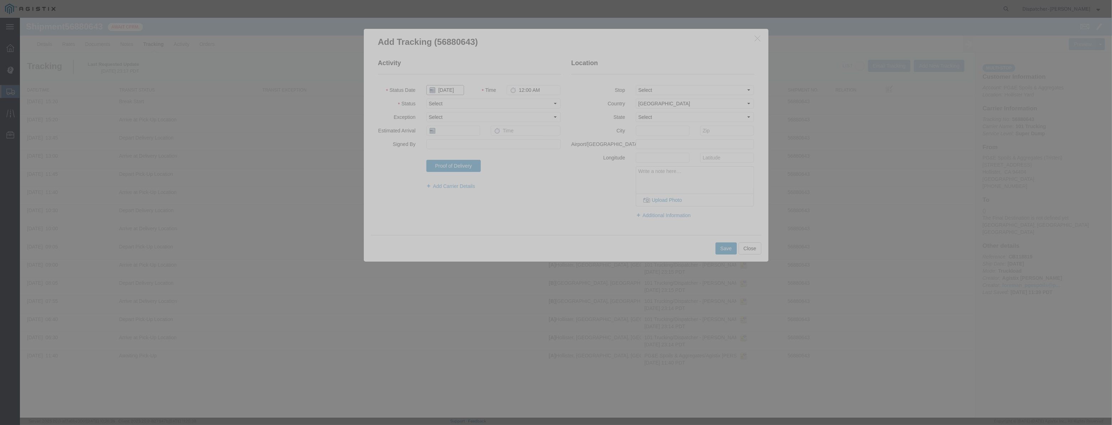
click at [456, 92] on input "[DATE]" at bounding box center [445, 90] width 38 height 10
drag, startPoint x: 456, startPoint y: 83, endPoint x: 456, endPoint y: 91, distance: 7.5
click at [456, 85] on fieldset "Activity Status Date Time 12:00 AM Status Select Arrival Notice Available Arriv…" at bounding box center [469, 128] width 183 height 138
click at [456, 92] on input "text" at bounding box center [445, 90] width 38 height 10
click at [518, 106] on select "Select Arrival Notice Available Arrival Notice Imported Arrive at Delivery Loca…" at bounding box center [493, 104] width 134 height 10
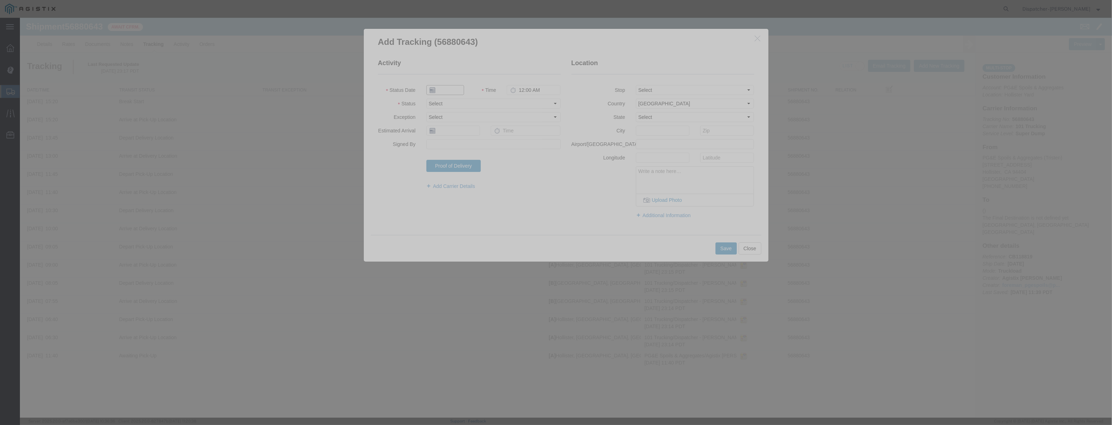
click at [449, 93] on input "text" at bounding box center [445, 90] width 38 height 10
paste input "[DATE]"
drag, startPoint x: 510, startPoint y: 100, endPoint x: 516, endPoint y: 108, distance: 9.6
click at [510, 100] on select "Select Arrival Notice Available Arrival Notice Imported Arrive at Delivery Loca…" at bounding box center [493, 104] width 134 height 10
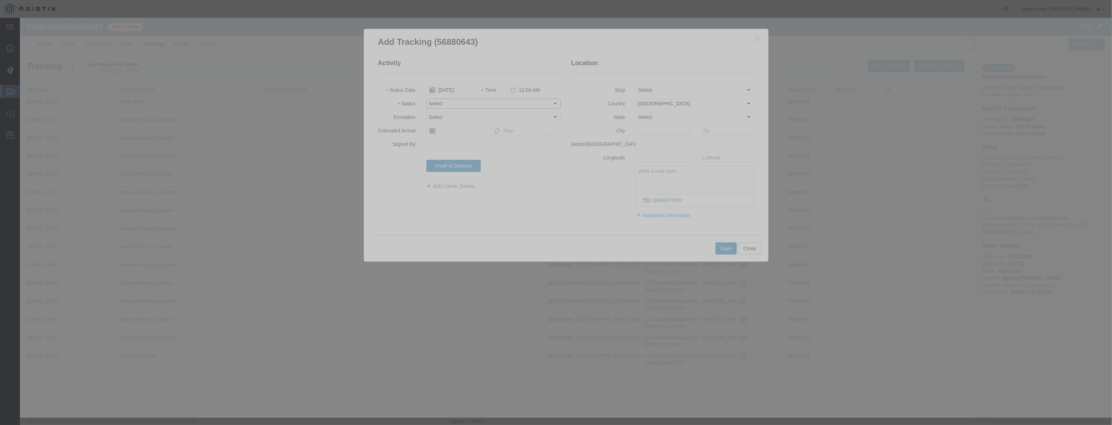
scroll to position [0, 0]
click at [426, 99] on select "Select Arrival Notice Available Arrival Notice Imported Arrive at Delivery Loca…" at bounding box center [493, 104] width 134 height 10
drag, startPoint x: 669, startPoint y: 86, endPoint x: 668, endPoint y: 94, distance: 8.3
click at [669, 90] on select "Select From: [STREET_ADDRESS][PERSON_NAME] Stop 2: [STREET_ADDRESS] To: The Fin…" at bounding box center [695, 90] width 118 height 10
click at [636, 85] on select "Select From: [STREET_ADDRESS][PERSON_NAME] Stop 2: [STREET_ADDRESS] To: The Fin…" at bounding box center [695, 90] width 118 height 10
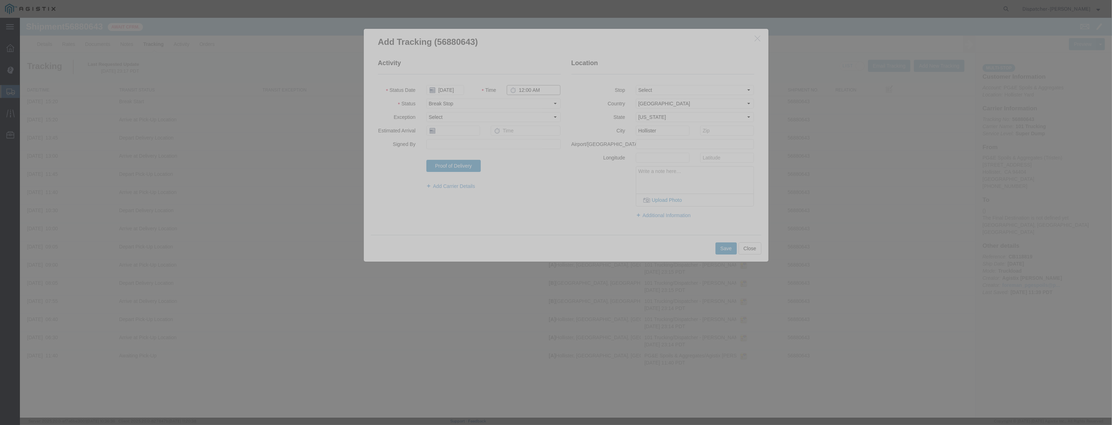
drag, startPoint x: 554, startPoint y: 92, endPoint x: 402, endPoint y: 150, distance: 162.6
click at [417, 142] on fieldset "Activity Status Date [DATE] Time 12:00 AM Status Select Arrival Notice Availabl…" at bounding box center [469, 128] width 183 height 138
click at [724, 248] on button "Save" at bounding box center [726, 248] width 21 height 12
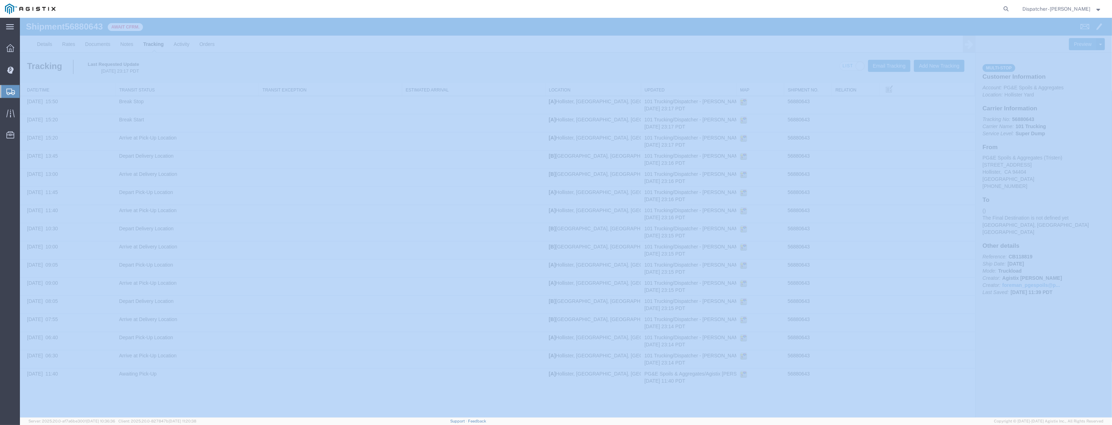
click at [0, 73] on ul "Dashboard Dispatch Manager Shipments Create Shipment Simple Shipment Shipment M…" at bounding box center [10, 95] width 20 height 108
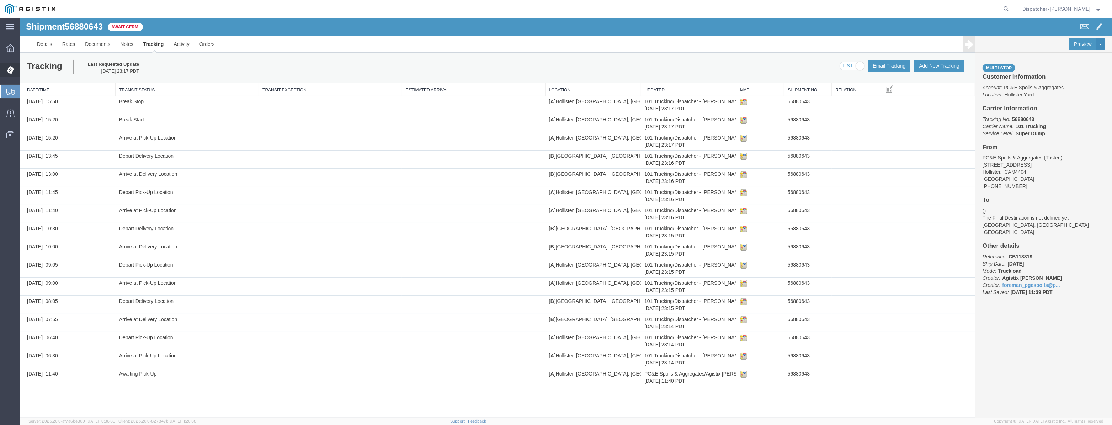
click at [6, 75] on div at bounding box center [10, 70] width 20 height 14
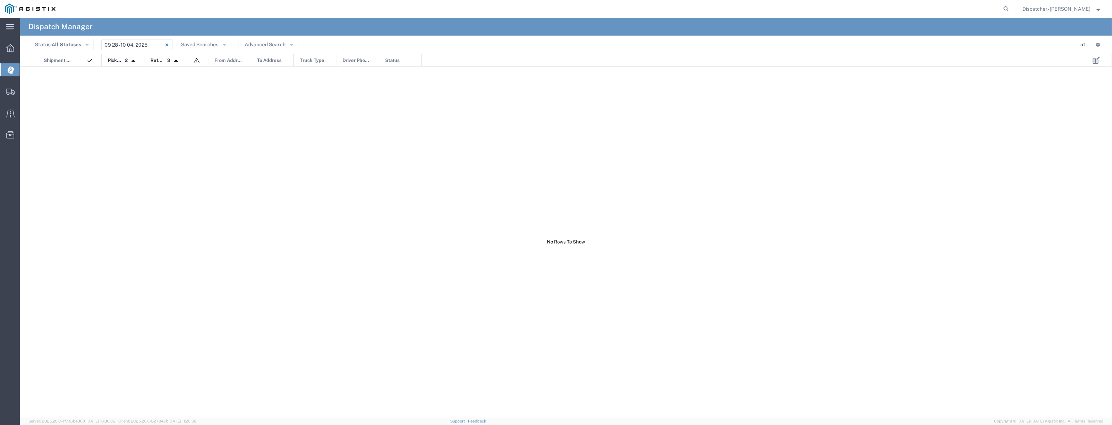
click at [129, 51] on header "Status: All Statuses All Statuses Awaiting Assignment Declined Assigned Accepte…" at bounding box center [566, 45] width 1092 height 18
click at [132, 49] on input "[DATE] - [DATE]" at bounding box center [136, 44] width 71 height 11
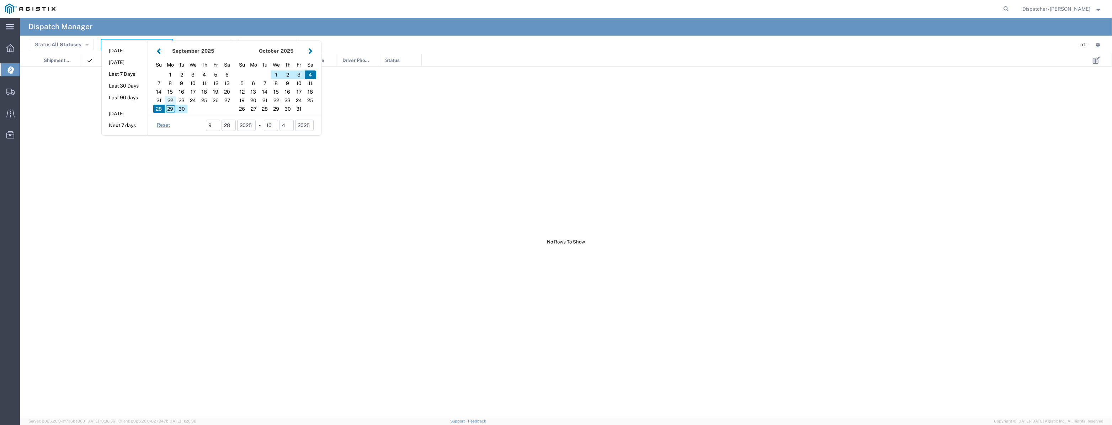
click at [171, 97] on div "22" at bounding box center [170, 100] width 11 height 9
click at [171, 98] on div "22" at bounding box center [170, 100] width 11 height 9
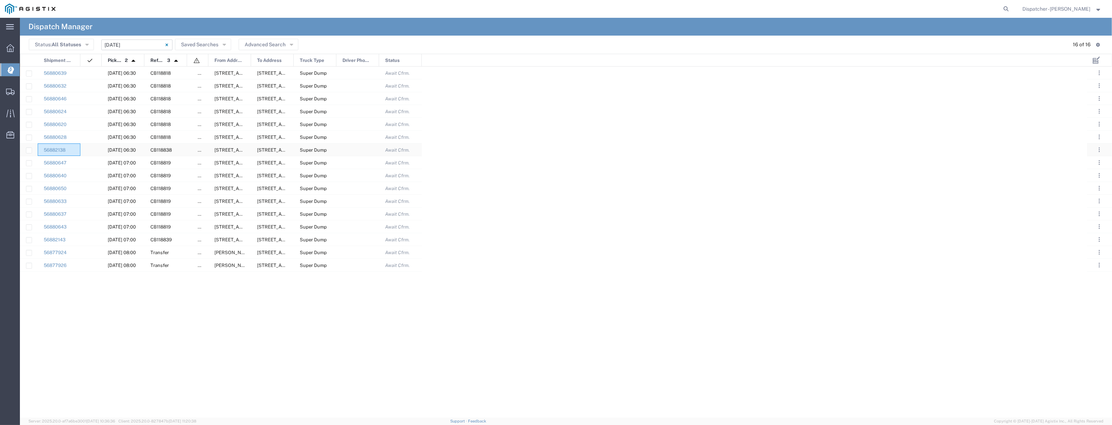
click at [58, 147] on div "56882138" at bounding box center [59, 149] width 43 height 12
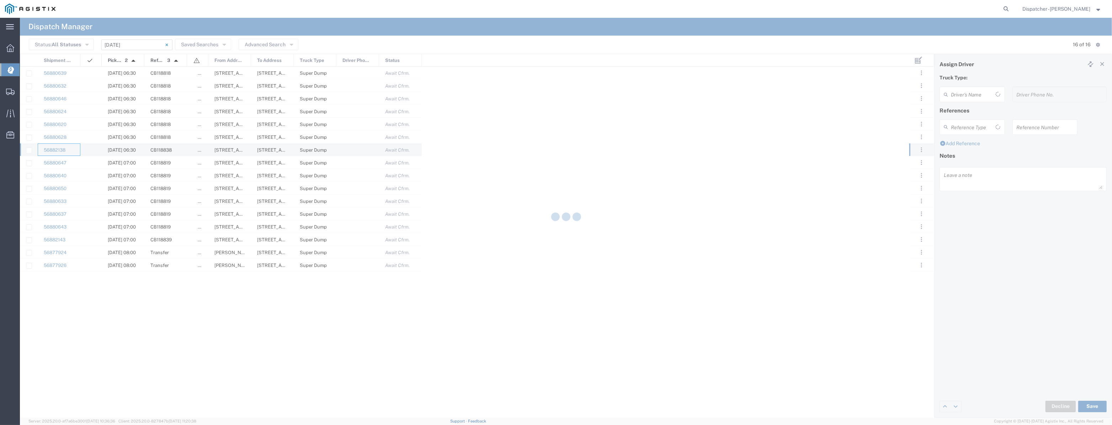
click at [58, 147] on agx-block-ui "Dispatch Manager Status: All Statuses All Statuses Awaiting Assignment Declined…" at bounding box center [566, 217] width 1092 height 399
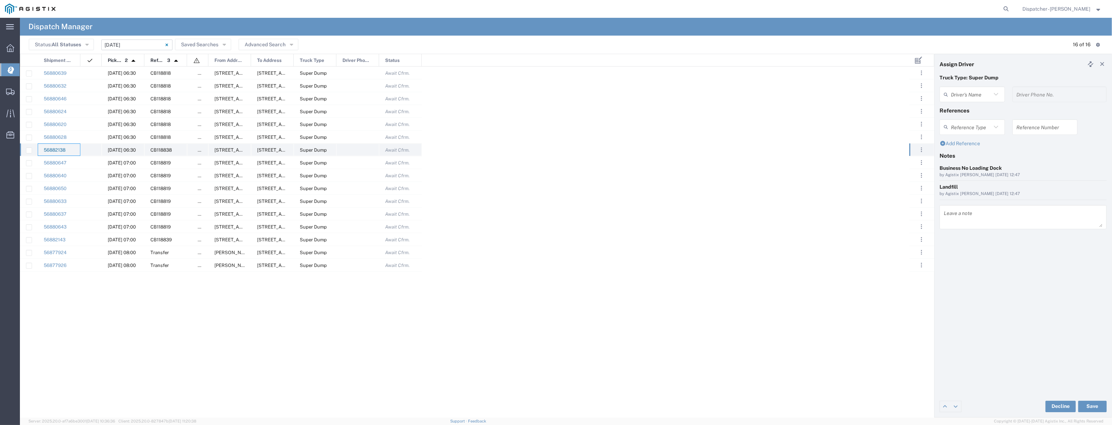
click at [62, 150] on link "56882138" at bounding box center [55, 149] width 22 height 5
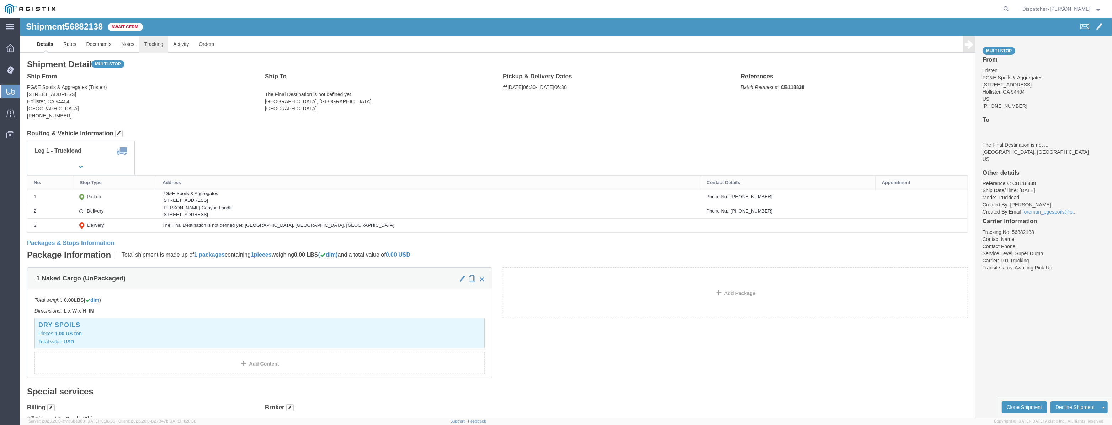
click link "Tracking"
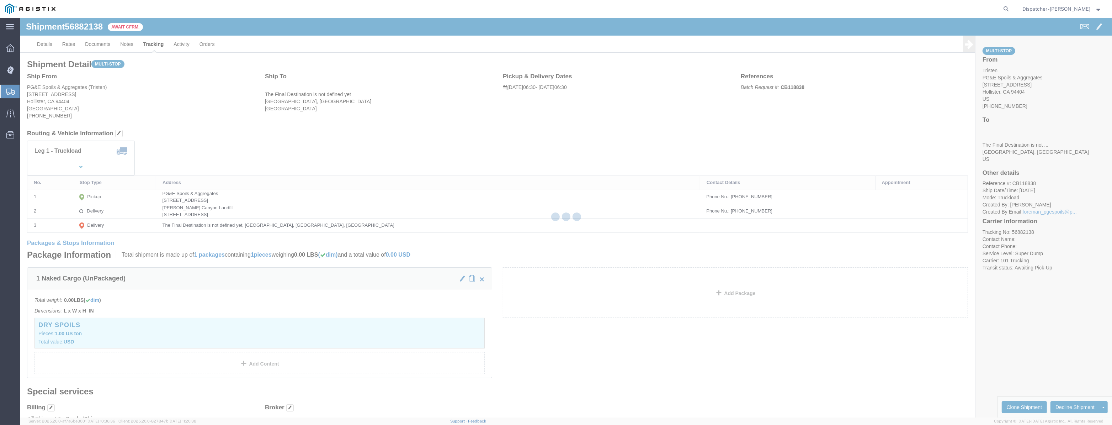
click at [164, 49] on div at bounding box center [566, 217] width 1092 height 399
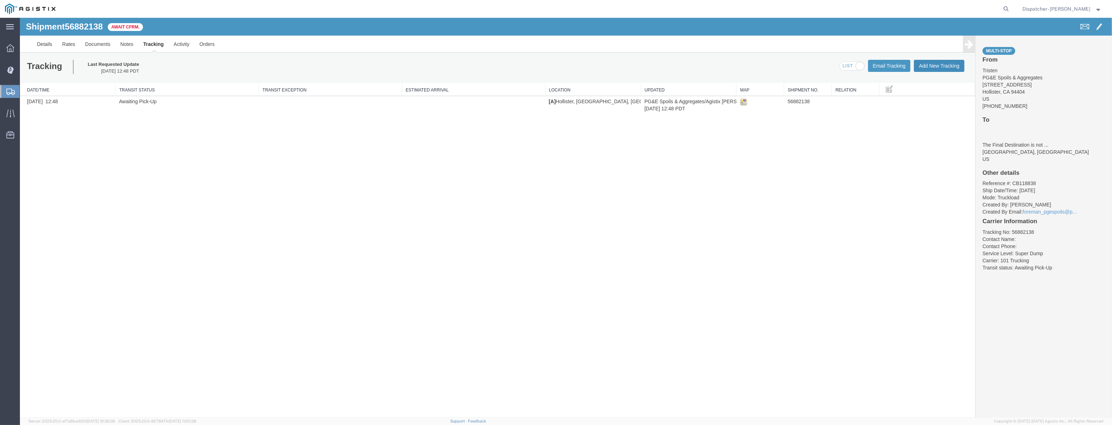
click at [938, 70] on button "Add New Tracking" at bounding box center [939, 66] width 51 height 12
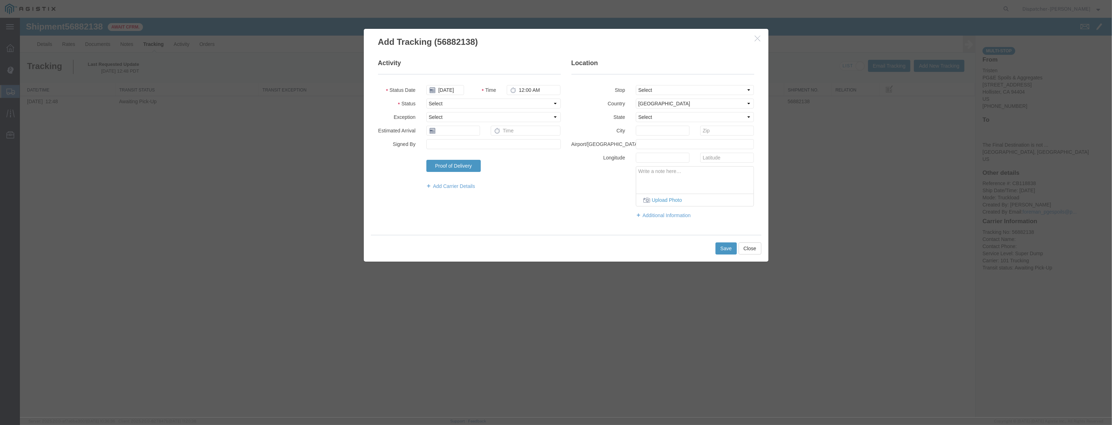
click at [448, 95] on fieldset "Activity Status Date [DATE] Time 12:00 AM Status Select Arrival Notice Availabl…" at bounding box center [469, 128] width 183 height 138
click at [451, 90] on input "[DATE]" at bounding box center [445, 90] width 38 height 10
drag, startPoint x: 456, startPoint y: 79, endPoint x: 456, endPoint y: 84, distance: 5.0
click at [456, 82] on fieldset "Activity Status Date Time 12:00 AM Status Select Arrival Notice Available Arriv…" at bounding box center [469, 128] width 183 height 138
click at [456, 84] on fieldset "Activity Status Date Time 12:00 AM Status Select Arrival Notice Available Arriv…" at bounding box center [469, 128] width 183 height 138
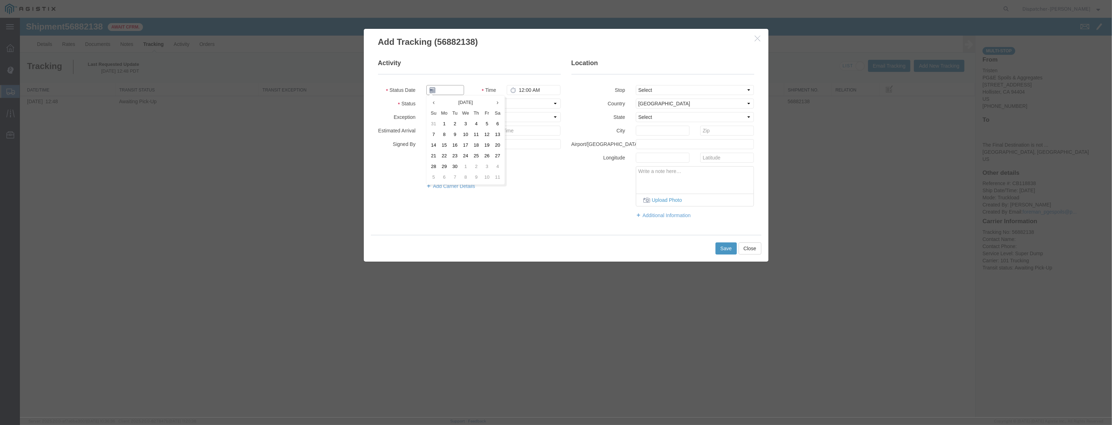
click at [463, 90] on input "text" at bounding box center [445, 90] width 38 height 10
paste input "[DATE]"
click at [524, 105] on select "Select Arrival Notice Available Arrival Notice Imported Arrive at Delivery Loca…" at bounding box center [493, 104] width 134 height 10
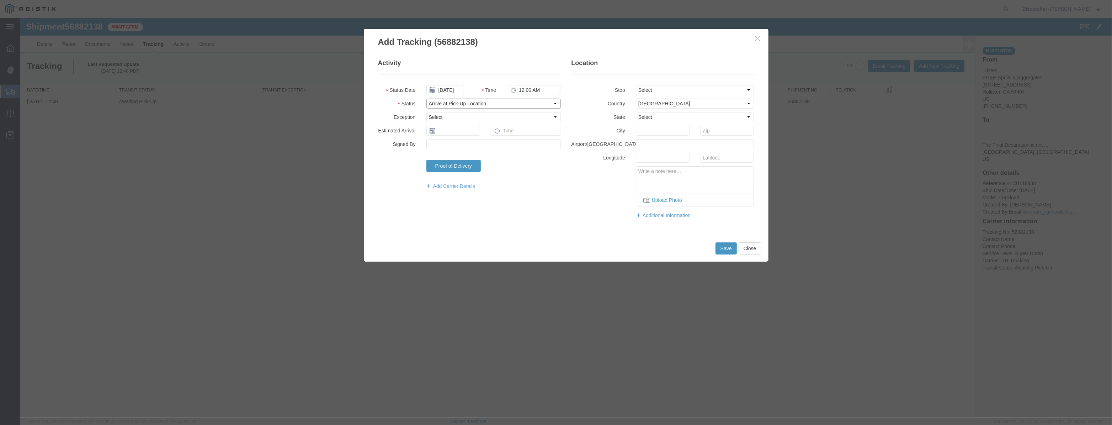
click at [426, 99] on select "Select Arrival Notice Available Arrival Notice Imported Arrive at Delivery Loca…" at bounding box center [493, 104] width 134 height 10
click at [652, 92] on select "Select From: [STREET_ADDRESS][PERSON_NAME] Stop 2: [STREET_ADDRESS] To: The Fin…" at bounding box center [695, 90] width 118 height 10
click at [636, 85] on select "Select From: [STREET_ADDRESS][PERSON_NAME] Stop 2: [STREET_ADDRESS] To: The Fin…" at bounding box center [695, 90] width 118 height 10
drag, startPoint x: 544, startPoint y: 88, endPoint x: 304, endPoint y: 159, distance: 249.8
click at [304, 159] on div "Add Tracking (56882138) Activity Status Date [DATE] Time 12:00 AM Status Select…" at bounding box center [566, 217] width 1092 height 399
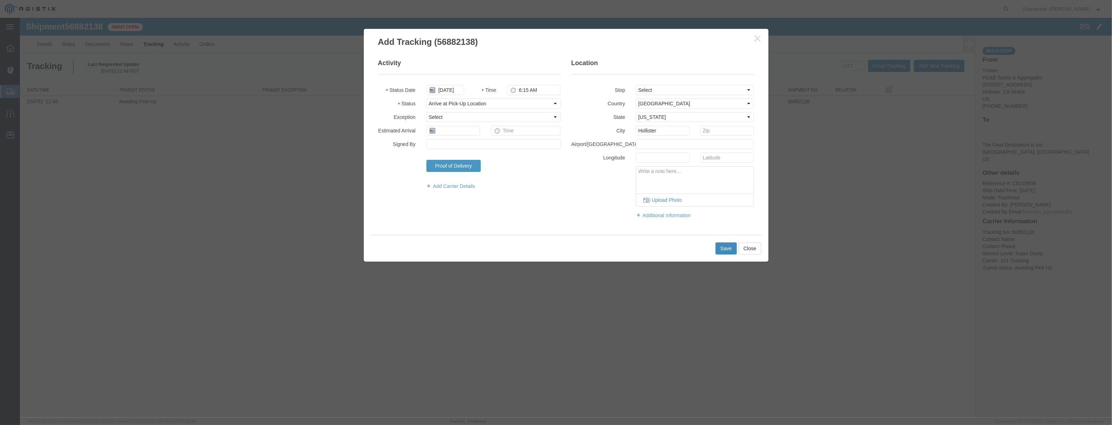
click at [732, 253] on button "Save" at bounding box center [726, 248] width 21 height 12
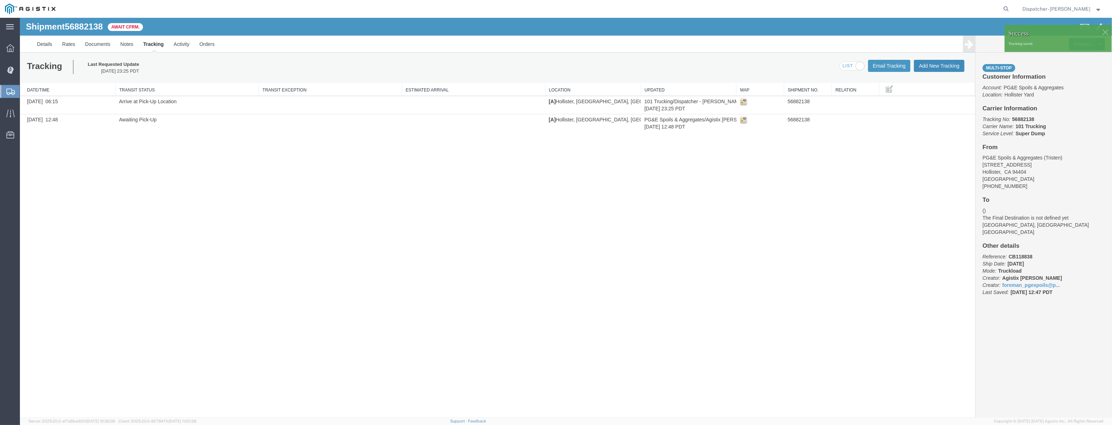
click at [939, 67] on button "Add New Tracking" at bounding box center [939, 66] width 51 height 12
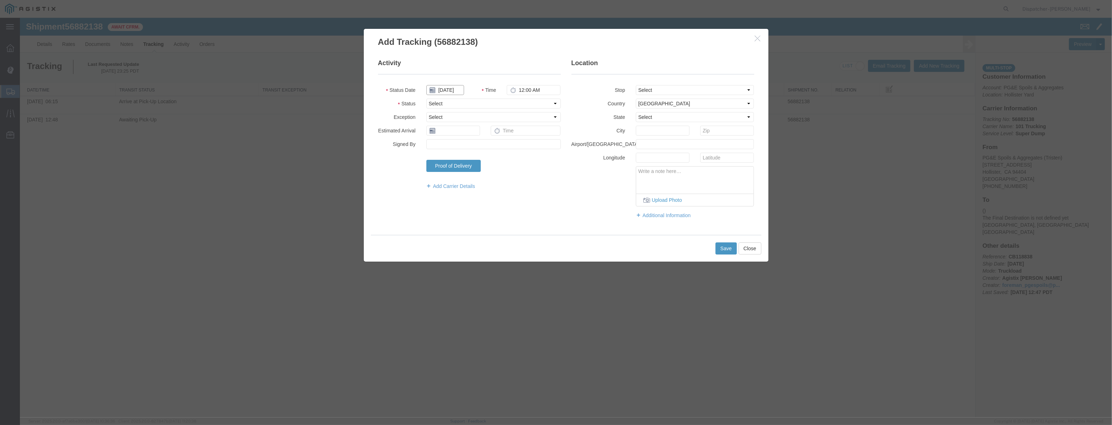
click at [452, 88] on input "[DATE]" at bounding box center [445, 90] width 38 height 10
click at [454, 82] on fieldset "Activity Status Date Time 12:00 AM Status Select Arrival Notice Available Arriv…" at bounding box center [469, 128] width 183 height 138
drag, startPoint x: 452, startPoint y: 89, endPoint x: 477, endPoint y: 92, distance: 24.4
click at [452, 89] on input "text" at bounding box center [445, 90] width 38 height 10
paste input "[DATE]"
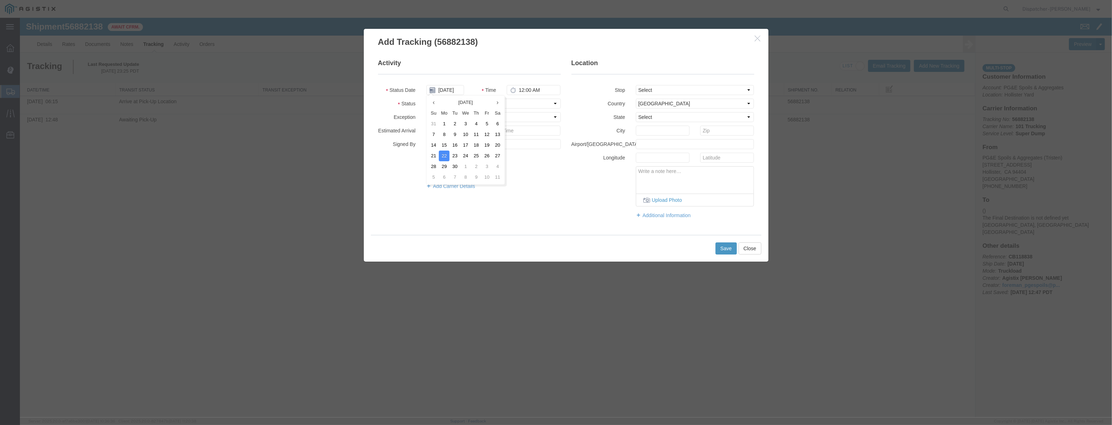
drag, startPoint x: 519, startPoint y: 97, endPoint x: 518, endPoint y: 103, distance: 5.4
click at [520, 97] on fieldset "Activity Status Date [DATE] Time 12:00 AM Status Select Arrival Notice Availabl…" at bounding box center [469, 128] width 183 height 138
drag, startPoint x: 505, startPoint y: 103, endPoint x: 503, endPoint y: 108, distance: 5.6
click at [505, 104] on select "Select Arrival Notice Available Arrival Notice Imported Arrive at Delivery Loca…" at bounding box center [493, 104] width 134 height 10
click at [426, 99] on select "Select Arrival Notice Available Arrival Notice Imported Arrive at Delivery Loca…" at bounding box center [493, 104] width 134 height 10
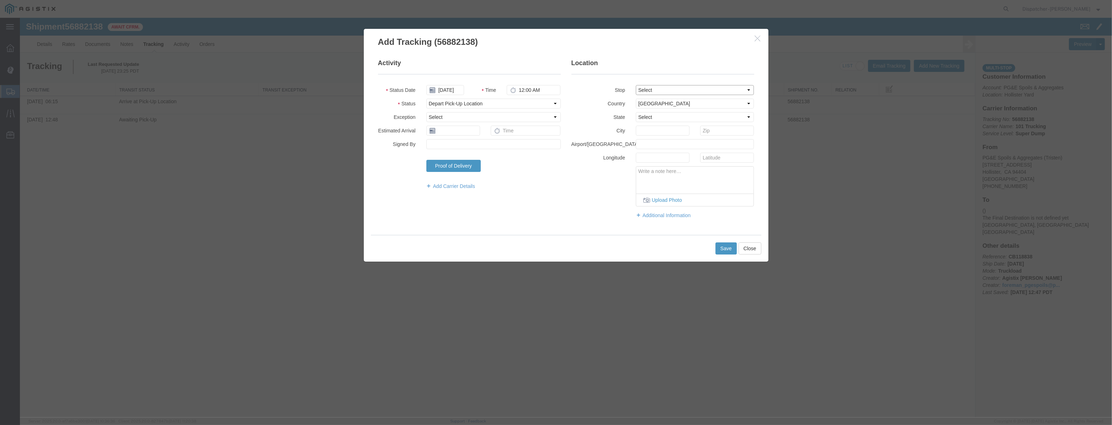
click at [663, 92] on select "Select From: [STREET_ADDRESS][PERSON_NAME] Stop 2: [STREET_ADDRESS] To: The Fin…" at bounding box center [695, 90] width 118 height 10
click at [636, 85] on select "Select From: [STREET_ADDRESS][PERSON_NAME] Stop 2: [STREET_ADDRESS] To: The Fin…" at bounding box center [695, 90] width 118 height 10
drag, startPoint x: 552, startPoint y: 89, endPoint x: 373, endPoint y: 128, distance: 183.8
click at [418, 122] on fieldset "Activity Status Date [DATE] Time 12:00 AM Status Select Arrival Notice Availabl…" at bounding box center [469, 128] width 183 height 138
click at [730, 249] on button "Save" at bounding box center [726, 248] width 21 height 12
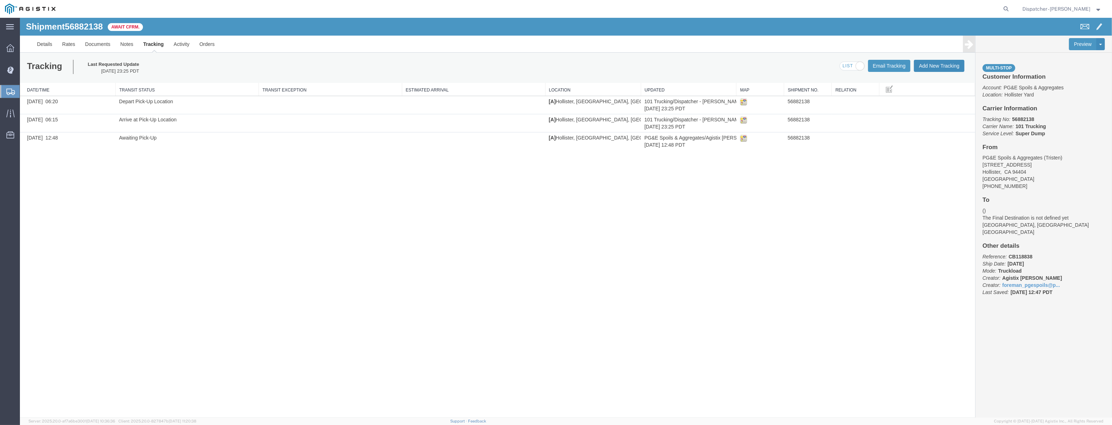
click at [931, 61] on button "Add New Tracking" at bounding box center [939, 66] width 51 height 12
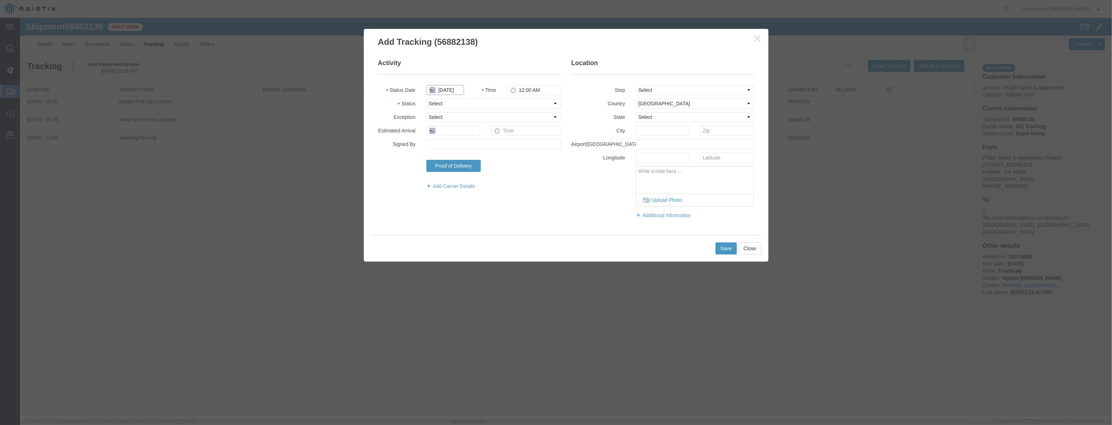
drag, startPoint x: 440, startPoint y: 91, endPoint x: 442, endPoint y: 84, distance: 7.3
click at [441, 90] on input "[DATE]" at bounding box center [445, 90] width 38 height 10
drag, startPoint x: 444, startPoint y: 81, endPoint x: 445, endPoint y: 88, distance: 7.1
click at [444, 82] on fieldset "Activity Status Date Time 12:00 AM Status Select Arrival Notice Available Arriv…" at bounding box center [469, 128] width 183 height 138
drag, startPoint x: 447, startPoint y: 91, endPoint x: 451, endPoint y: 92, distance: 3.8
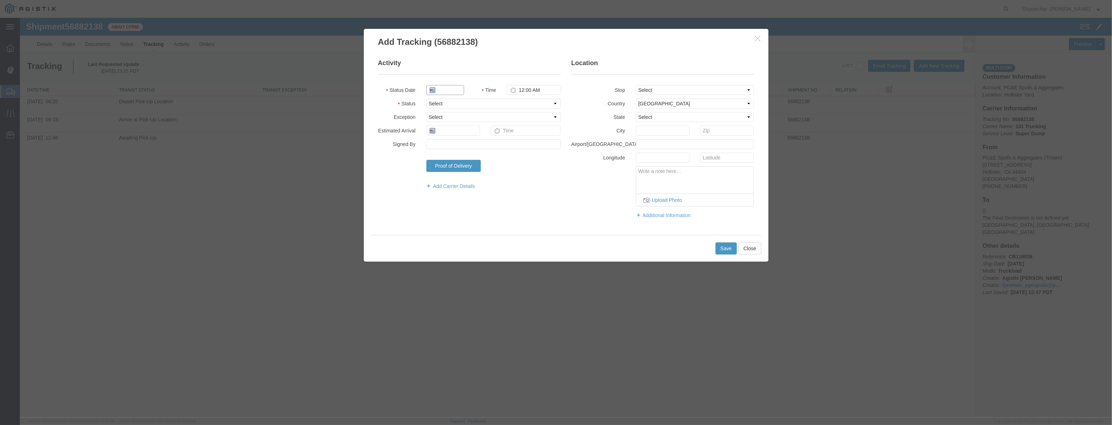
click at [451, 92] on input "text" at bounding box center [445, 90] width 38 height 10
paste input "[DATE]"
drag, startPoint x: 495, startPoint y: 103, endPoint x: 505, endPoint y: 104, distance: 10.1
click at [495, 103] on th at bounding box center [497, 102] width 11 height 11
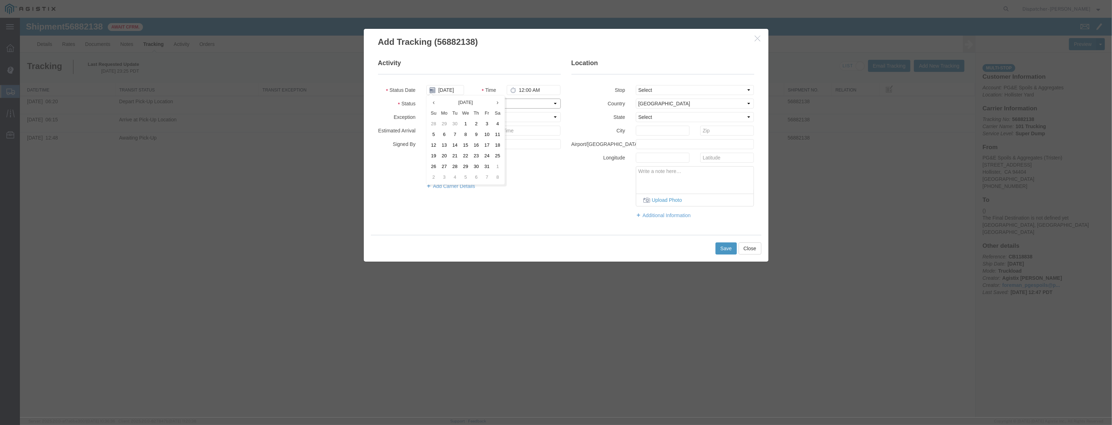
click at [514, 105] on select "Select Arrival Notice Available Arrival Notice Imported Arrive at Delivery Loca…" at bounding box center [493, 104] width 134 height 10
click at [426, 99] on select "Select Arrival Notice Available Arrival Notice Imported Arrive at Delivery Loca…" at bounding box center [493, 104] width 134 height 10
drag, startPoint x: 671, startPoint y: 99, endPoint x: 675, endPoint y: 96, distance: 5.1
click at [672, 99] on select "Select [GEOGRAPHIC_DATA] [GEOGRAPHIC_DATA] [GEOGRAPHIC_DATA] [GEOGRAPHIC_DATA] …" at bounding box center [695, 104] width 118 height 10
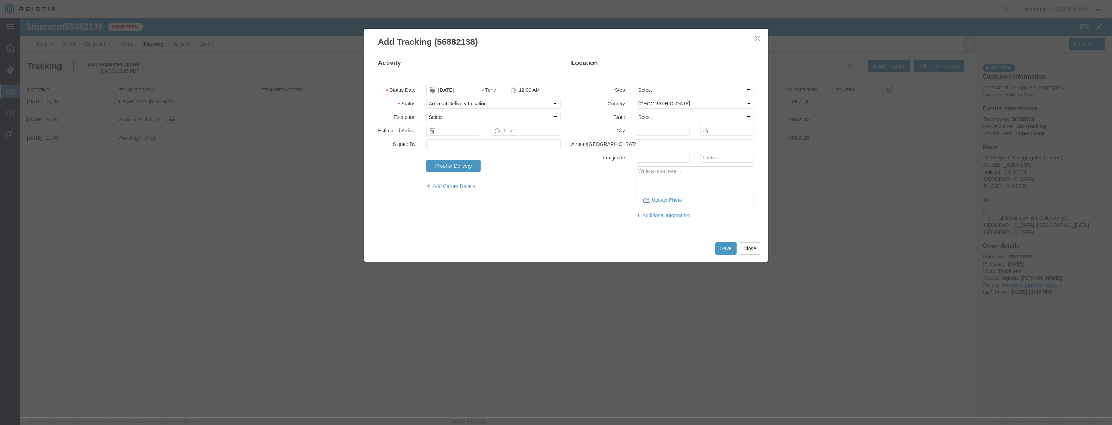
drag, startPoint x: 675, startPoint y: 98, endPoint x: 675, endPoint y: 106, distance: 8.2
click at [675, 100] on fieldset "Location Stop Select From: [STREET_ADDRESS] Stop 2: [STREET_ADDRESS] To: The Fi…" at bounding box center [663, 142] width 183 height 167
click at [676, 95] on select "Select From: [STREET_ADDRESS][PERSON_NAME] Stop 2: [STREET_ADDRESS] To: The Fin…" at bounding box center [695, 90] width 118 height 10
click at [636, 85] on select "Select From: [STREET_ADDRESS][PERSON_NAME] Stop 2: [STREET_ADDRESS] To: The Fin…" at bounding box center [695, 90] width 118 height 10
drag, startPoint x: 514, startPoint y: 91, endPoint x: 349, endPoint y: 112, distance: 165.8
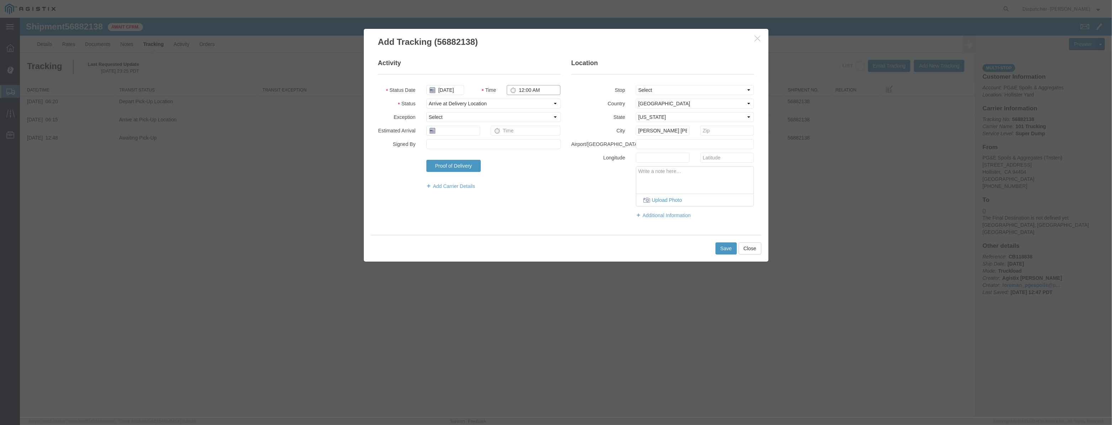
click at [383, 118] on fieldset "Activity Status Date [DATE] Time 12:00 AM Status Select Arrival Notice Availabl…" at bounding box center [469, 128] width 183 height 138
click at [726, 247] on button "Save" at bounding box center [726, 248] width 21 height 12
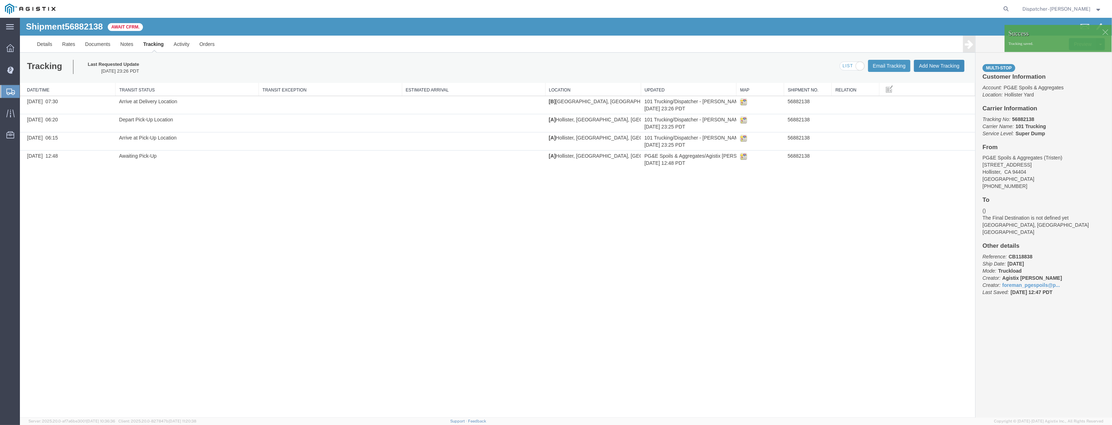
click at [936, 69] on button "Add New Tracking" at bounding box center [939, 66] width 51 height 12
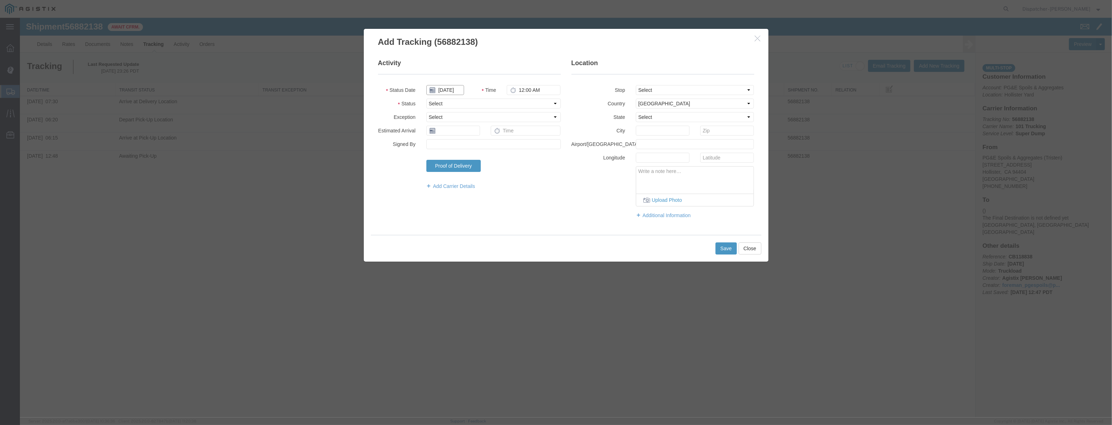
drag, startPoint x: 452, startPoint y: 92, endPoint x: 458, endPoint y: 82, distance: 11.5
click at [452, 91] on input "[DATE]" at bounding box center [445, 90] width 38 height 10
click at [459, 81] on fieldset "Activity Status Date Time 12:00 AM Status Select Arrival Notice Available Arriv…" at bounding box center [469, 128] width 183 height 138
click at [457, 87] on input "text" at bounding box center [445, 90] width 38 height 10
paste input "[DATE]"
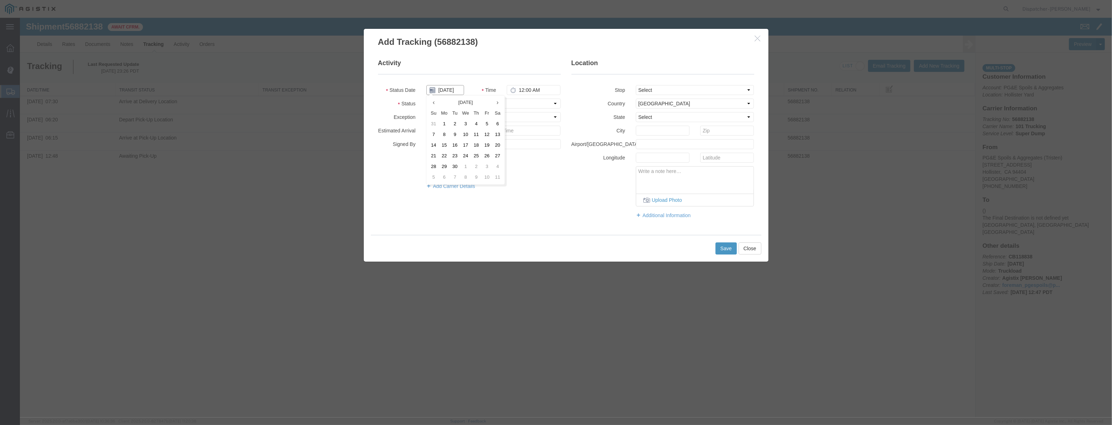
scroll to position [0, 1]
click at [533, 100] on select "Select Arrival Notice Available Arrival Notice Imported Arrive at Delivery Loca…" at bounding box center [493, 104] width 134 height 10
click at [426, 99] on select "Select Arrival Notice Available Arrival Notice Imported Arrive at Delivery Loca…" at bounding box center [493, 104] width 134 height 10
drag, startPoint x: 668, startPoint y: 90, endPoint x: 671, endPoint y: 94, distance: 5.1
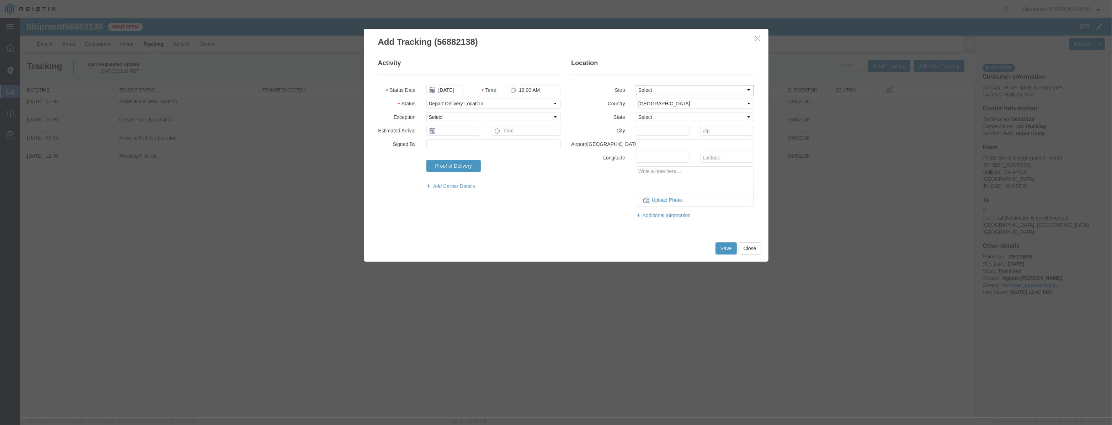
click at [668, 90] on select "Select From: [STREET_ADDRESS][PERSON_NAME] Stop 2: [STREET_ADDRESS] To: The Fin…" at bounding box center [695, 90] width 118 height 10
click at [636, 85] on select "Select From: [STREET_ADDRESS][PERSON_NAME] Stop 2: [STREET_ADDRESS] To: The Fin…" at bounding box center [695, 90] width 118 height 10
drag, startPoint x: 548, startPoint y: 91, endPoint x: 422, endPoint y: 110, distance: 127.7
click at [432, 111] on fieldset "Activity Status Date [DATE] Time 12:00 AM Status Select Arrival Notice Availabl…" at bounding box center [469, 128] width 183 height 138
click at [731, 245] on button "Save" at bounding box center [726, 248] width 21 height 12
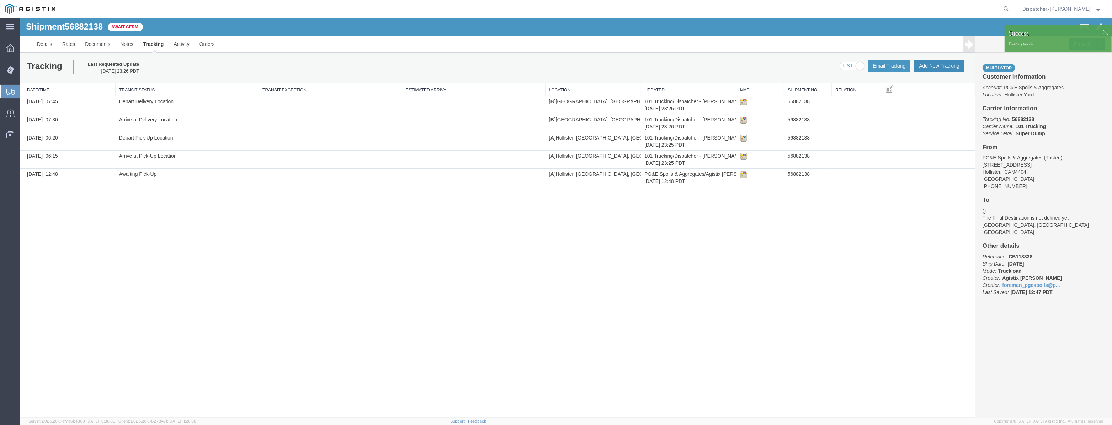
click at [935, 69] on button "Add New Tracking" at bounding box center [939, 66] width 51 height 12
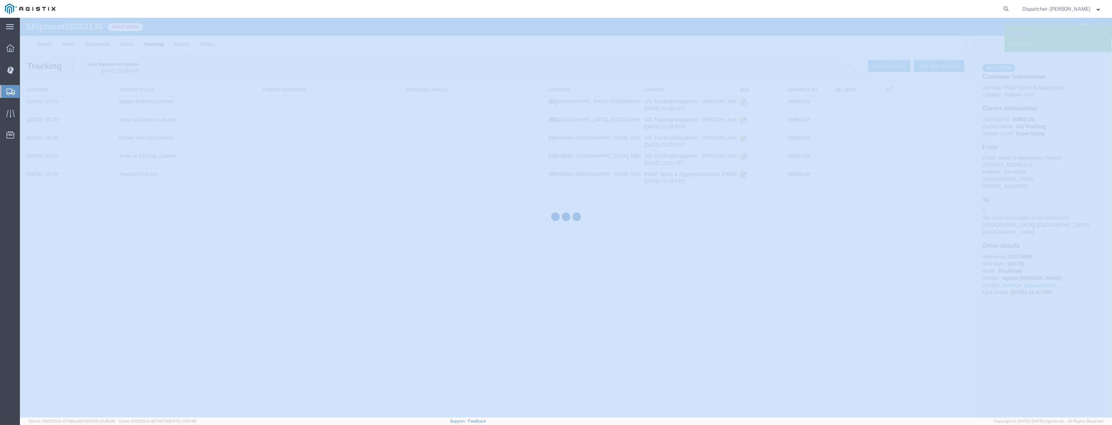
click at [935, 69] on div at bounding box center [566, 217] width 1092 height 399
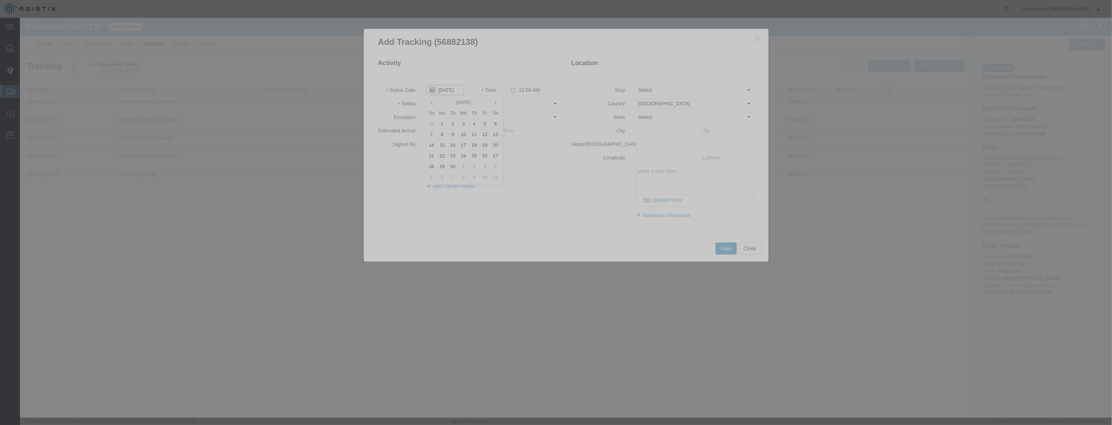
drag, startPoint x: 447, startPoint y: 92, endPoint x: 453, endPoint y: 80, distance: 13.2
click at [448, 90] on input "[DATE]" at bounding box center [445, 90] width 38 height 10
click
paste input "[DATE]"
drag, startPoint x: 546, startPoint y: 89, endPoint x: 381, endPoint y: 124, distance: 169.3
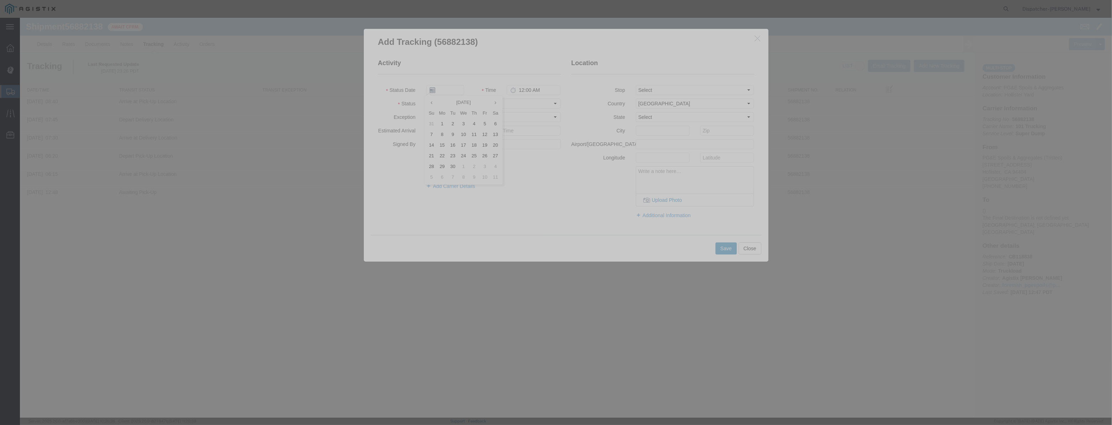
drag, startPoint x: 460, startPoint y: 78, endPoint x: 459, endPoint y: 87, distance: 8.6
paste input "[DATE]"
drag, startPoint x: 544, startPoint y: 88, endPoint x: 414, endPoint y: 128, distance: 135.3
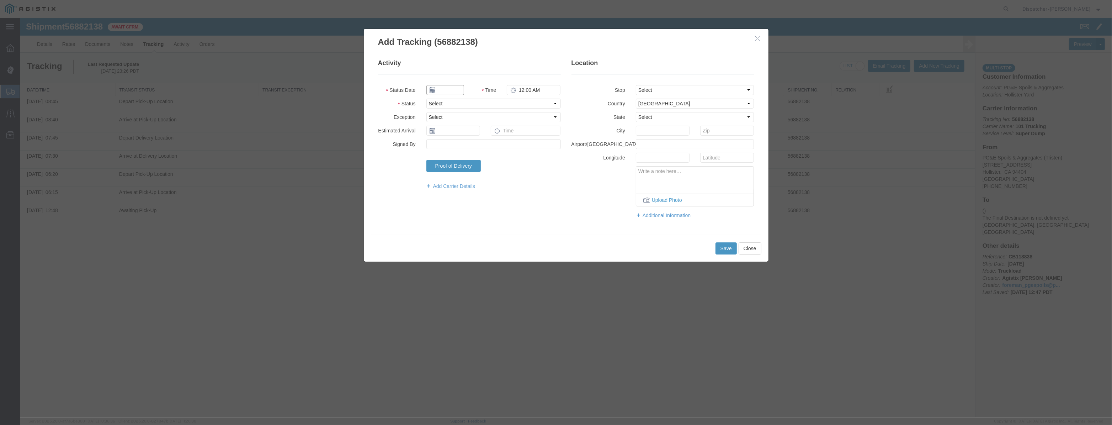
paste input "[DATE]"
drag, startPoint x: 662, startPoint y: 86, endPoint x: 663, endPoint y: 94, distance: 8.7
drag, startPoint x: 555, startPoint y: 92, endPoint x: 452, endPoint y: 118, distance: 106.4
drag, startPoint x: 449, startPoint y: 88, endPoint x: 452, endPoint y: 82, distance: 6.5
paste input "[DATE]"
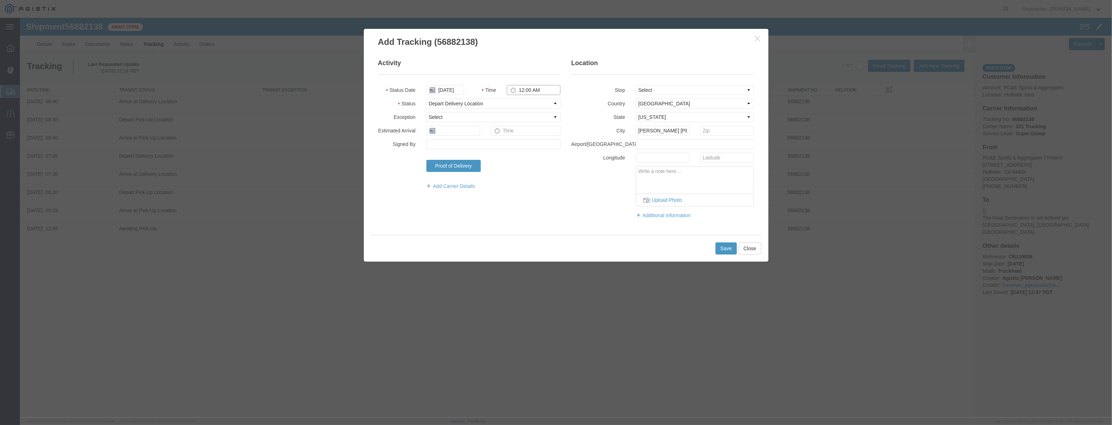
drag, startPoint x: 523, startPoint y: 92, endPoint x: 319, endPoint y: 107, distance: 204.7
drag, startPoint x: 459, startPoint y: 81, endPoint x: 459, endPoint y: 88, distance: 7.1
drag, startPoint x: 459, startPoint y: 88, endPoint x: 463, endPoint y: 89, distance: 3.6
paste input "[DATE]"
drag, startPoint x: 696, startPoint y: 89, endPoint x: 694, endPoint y: 94, distance: 5.5
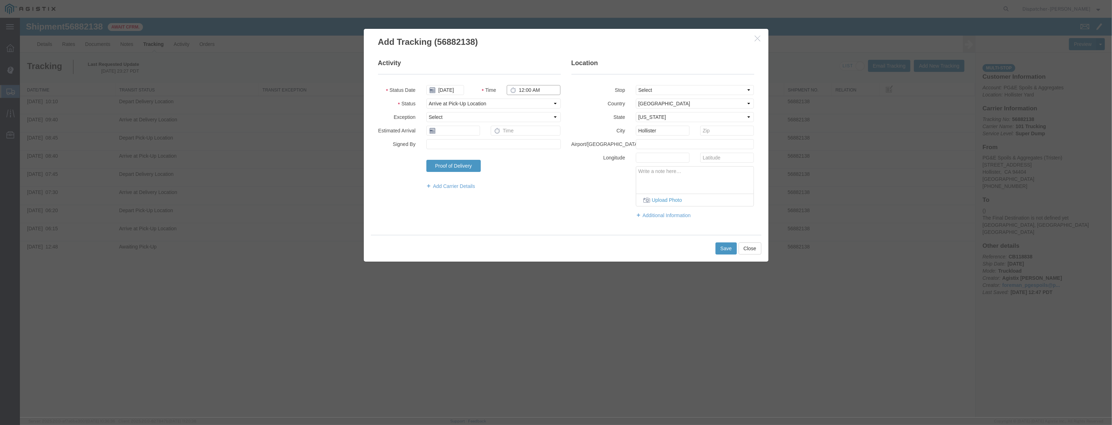
drag, startPoint x: 553, startPoint y: 91, endPoint x: 333, endPoint y: 97, distance: 220.3
drag, startPoint x: 461, startPoint y: 87, endPoint x: 495, endPoint y: 92, distance: 34.9
paste input "[DATE]"
drag, startPoint x: 522, startPoint y: 99, endPoint x: 520, endPoint y: 105, distance: 5.7
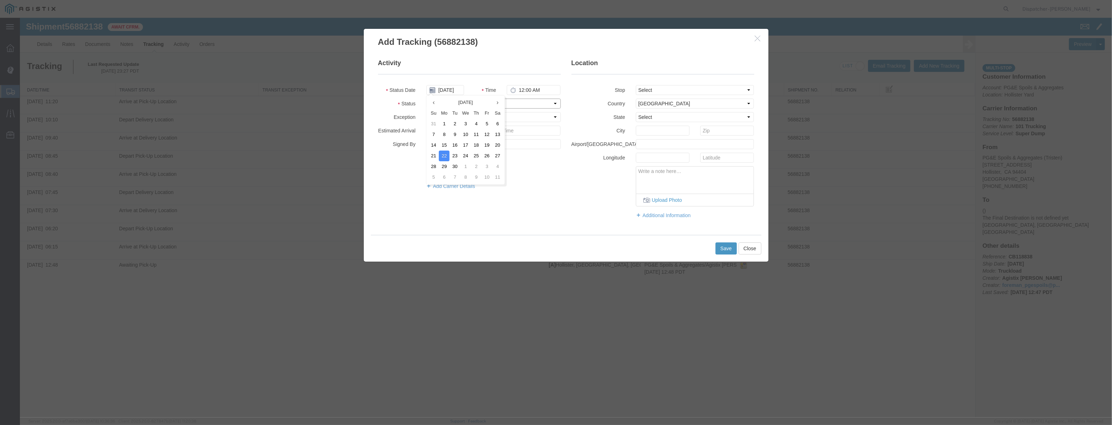
scroll to position [0, 0]
drag, startPoint x: 547, startPoint y: 92, endPoint x: 451, endPoint y: 120, distance: 100.1
drag, startPoint x: 443, startPoint y: 82, endPoint x: 445, endPoint y: 86, distance: 5.1
paste input "[DATE]"
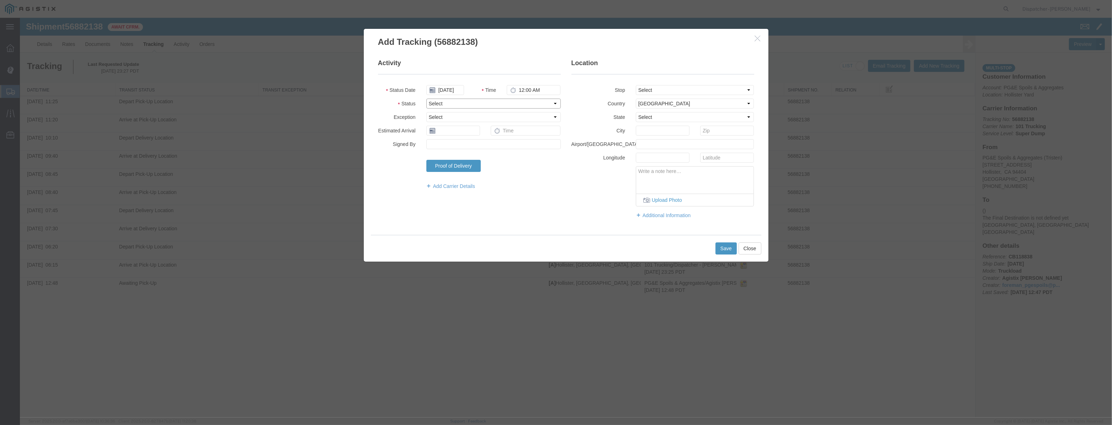
drag, startPoint x: 521, startPoint y: 102, endPoint x: 518, endPoint y: 108, distance: 6.8
drag, startPoint x: 697, startPoint y: 95, endPoint x: 701, endPoint y: 101, distance: 7.0
drag, startPoint x: 492, startPoint y: 92, endPoint x: 366, endPoint y: 118, distance: 128.2
drag, startPoint x: 455, startPoint y: 78, endPoint x: 454, endPoint y: 90, distance: 11.4
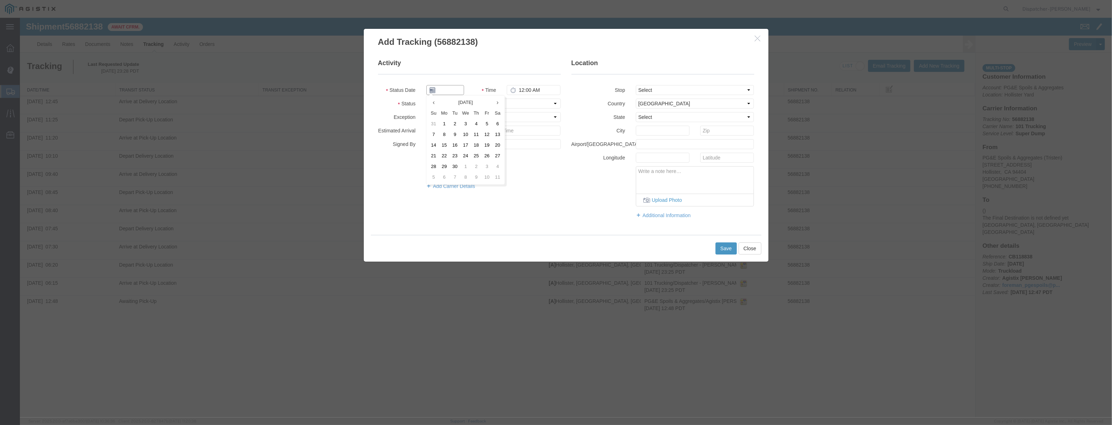
paste input "[DATE]"
drag, startPoint x: 679, startPoint y: 88, endPoint x: 679, endPoint y: 94, distance: 5.7
drag, startPoint x: 397, startPoint y: 96, endPoint x: 182, endPoint y: 68, distance: 217.4
drag, startPoint x: 454, startPoint y: 83, endPoint x: 452, endPoint y: 91, distance: 8.0
drag, startPoint x: 453, startPoint y: 83, endPoint x: 451, endPoint y: 90, distance: 7.3
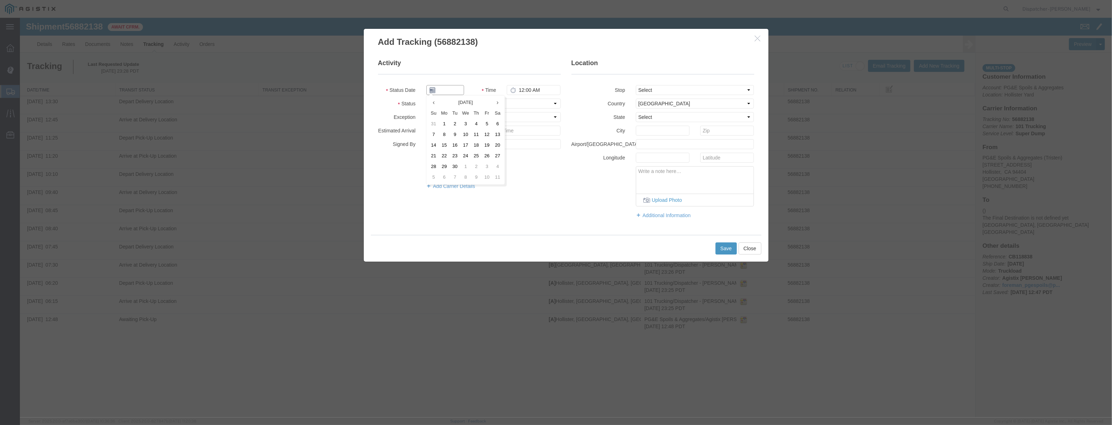
paste input "[DATE]"
drag, startPoint x: 511, startPoint y: 99, endPoint x: 510, endPoint y: 105, distance: 6.1
drag, startPoint x: 684, startPoint y: 84, endPoint x: 683, endPoint y: 87, distance: 3.6
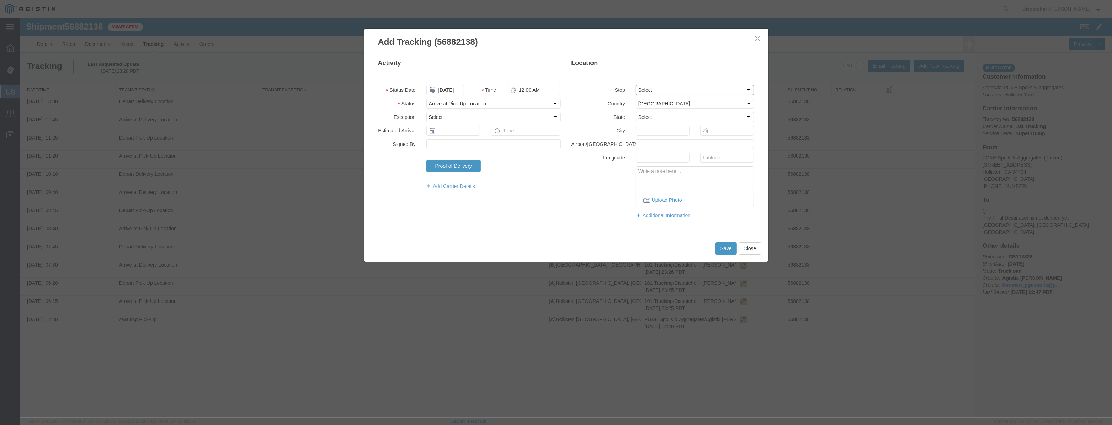
drag, startPoint x: 682, startPoint y: 90, endPoint x: 679, endPoint y: 94, distance: 5.3
drag, startPoint x: 541, startPoint y: 95, endPoint x: 410, endPoint y: 111, distance: 131.2
drag, startPoint x: 450, startPoint y: 90, endPoint x: 460, endPoint y: 75, distance: 18.0
paste input "[DATE]"
drag, startPoint x: 655, startPoint y: 84, endPoint x: 656, endPoint y: 92, distance: 8.5
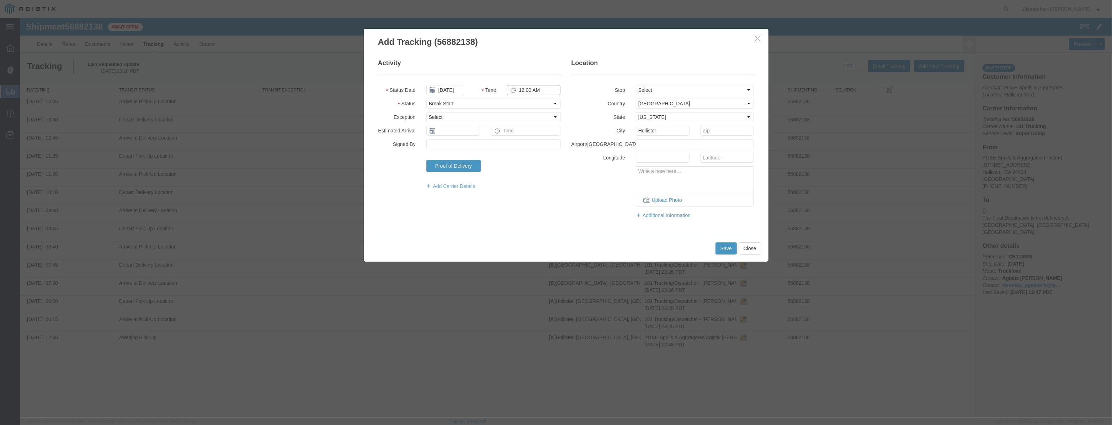
drag, startPoint x: 547, startPoint y: 89, endPoint x: 459, endPoint y: 111, distance: 90.8
drag, startPoint x: 443, startPoint y: 84, endPoint x: 446, endPoint y: 86, distance: 4.1
paste input "[DATE]"
drag, startPoint x: 554, startPoint y: 92, endPoint x: 420, endPoint y: 118, distance: 136.6
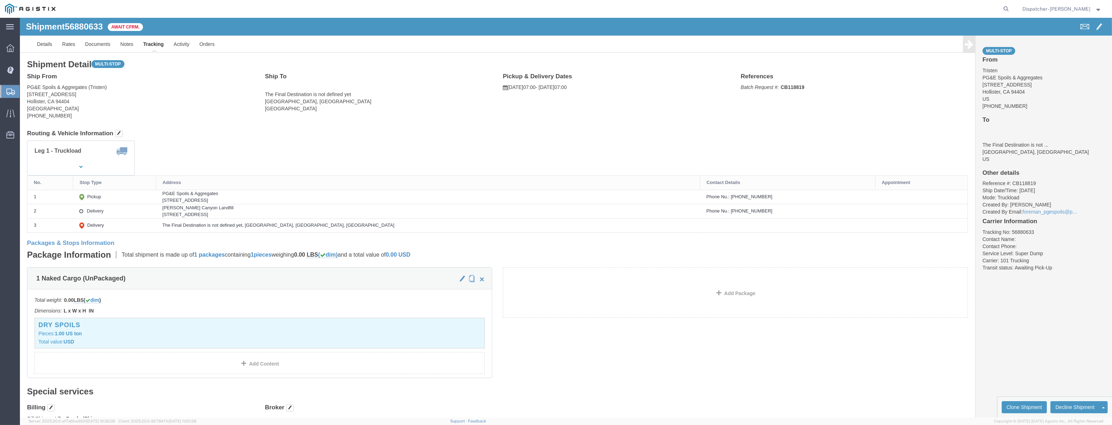
drag, startPoint x: 151, startPoint y: 45, endPoint x: 132, endPoint y: 28, distance: 25.2
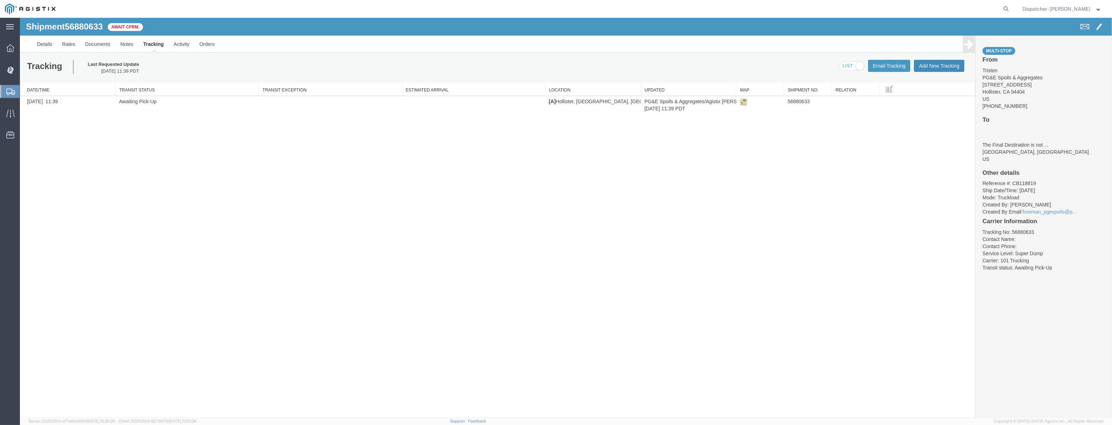
click at [948, 68] on button "Add New Tracking" at bounding box center [939, 66] width 51 height 12
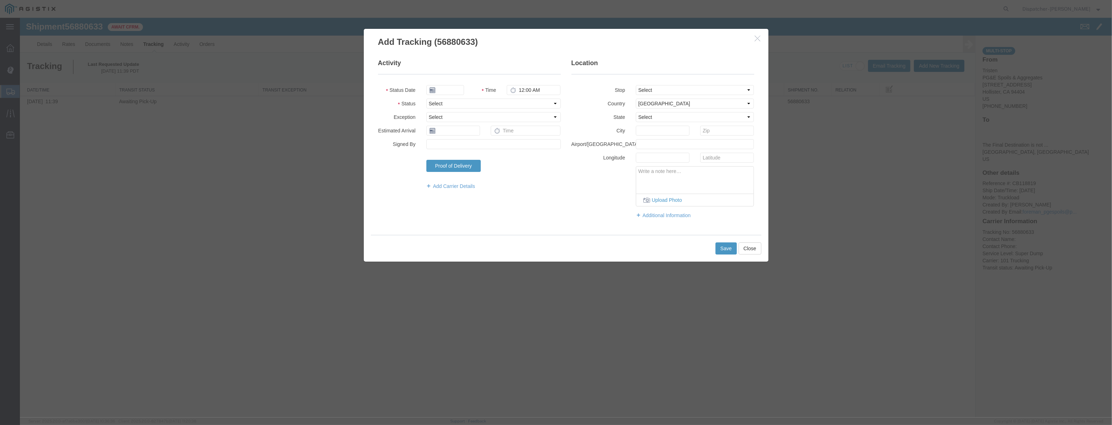
type input "[DATE]"
drag, startPoint x: 443, startPoint y: 92, endPoint x: 448, endPoint y: 82, distance: 11.3
click at [443, 90] on input "09/29/2025" at bounding box center [445, 90] width 38 height 10
click at [448, 82] on fieldset "Activity Status Date Time 12:00 AM Status Select Arrival Notice Available Arriv…" at bounding box center [469, 128] width 183 height 138
drag, startPoint x: 449, startPoint y: 88, endPoint x: 523, endPoint y: 100, distance: 74.9
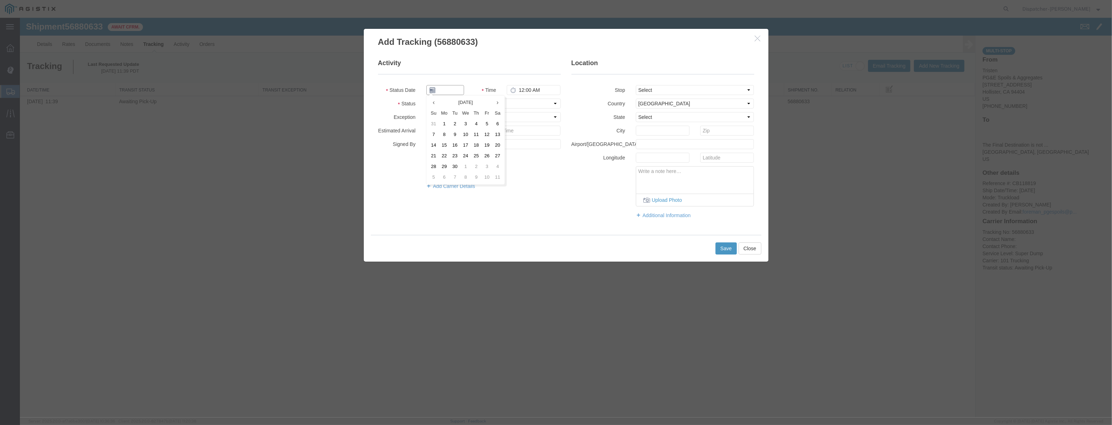
click at [449, 88] on input "text" at bounding box center [445, 90] width 38 height 10
paste input "[DATE]"
type input "[DATE]"
click at [525, 102] on select "Select Arrival Notice Available Arrival Notice Imported Arrive at Delivery Loca…" at bounding box center [493, 104] width 134 height 10
select select "ARVPULOC"
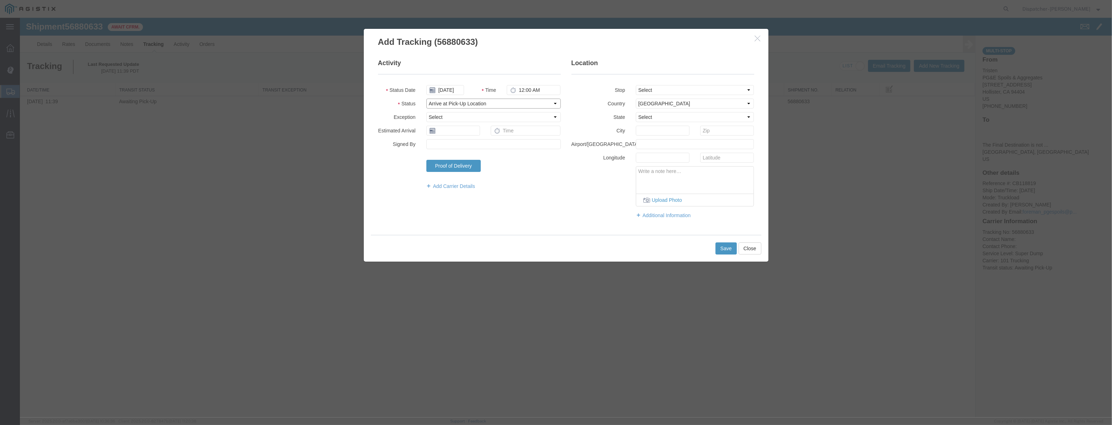
click at [426, 99] on select "Select Arrival Notice Available Arrival Notice Imported Arrive at Delivery Loca…" at bounding box center [493, 104] width 134 height 10
drag, startPoint x: 674, startPoint y: 86, endPoint x: 671, endPoint y: 94, distance: 9.1
click at [674, 87] on select "Select From: [STREET_ADDRESS][PERSON_NAME] Stop 2: [STREET_ADDRESS] To: The Fin…" at bounding box center [695, 90] width 118 height 10
select select "{"pickupDeliveryInfoId": "123061492","pickupOrDelivery": "P","stopNum": "1","lo…"
click at [636, 85] on select "Select From: [STREET_ADDRESS][PERSON_NAME] Stop 2: [STREET_ADDRESS] To: The Fin…" at bounding box center [695, 90] width 118 height 10
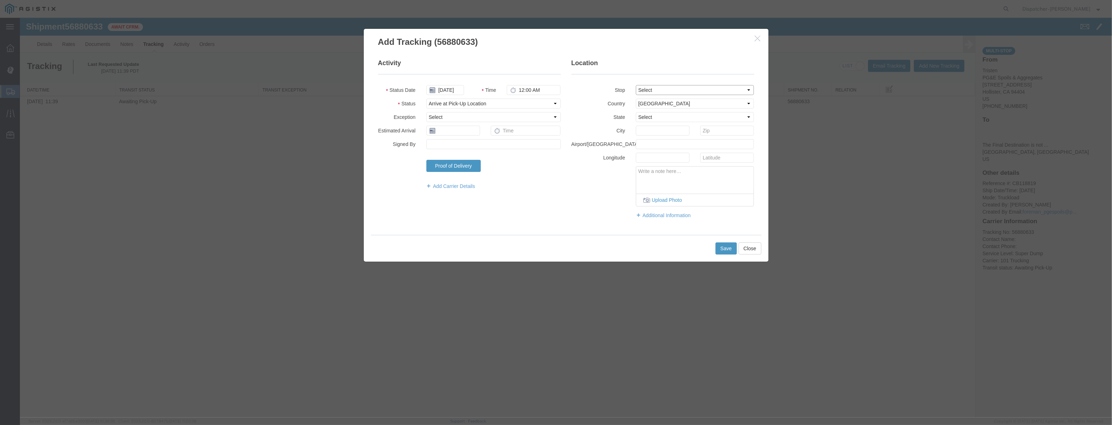
select select "CA"
type input "Hollister"
drag, startPoint x: 555, startPoint y: 91, endPoint x: 456, endPoint y: 130, distance: 106.4
click at [460, 128] on fieldset "Activity Status Date [DATE] Time 12:00 AM Status Select Arrival Notice Availabl…" at bounding box center [469, 128] width 183 height 138
type input "6:40 AM"
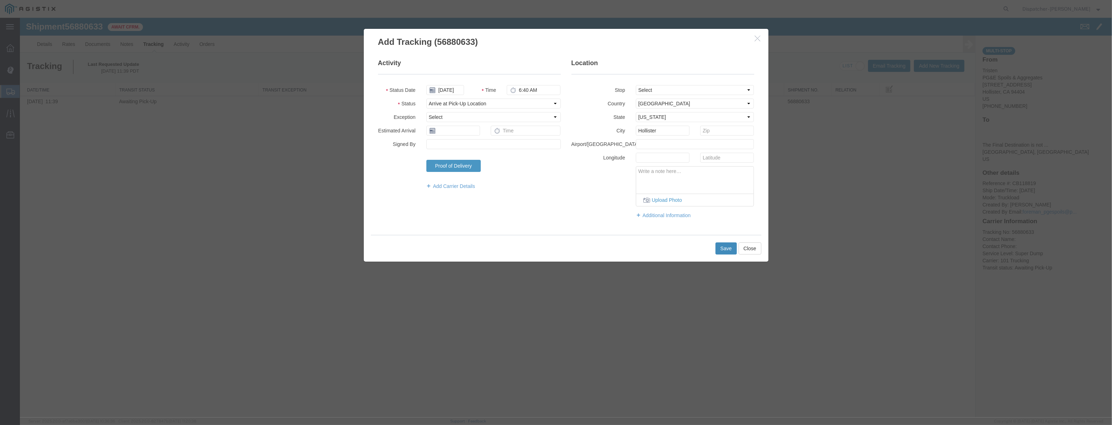
click at [725, 248] on button "Save" at bounding box center [726, 248] width 21 height 12
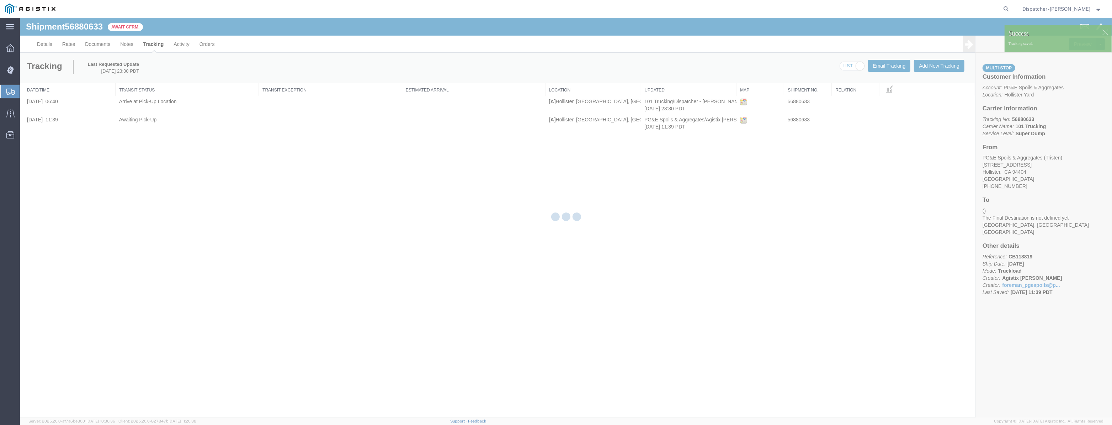
click at [933, 66] on div at bounding box center [566, 217] width 1092 height 399
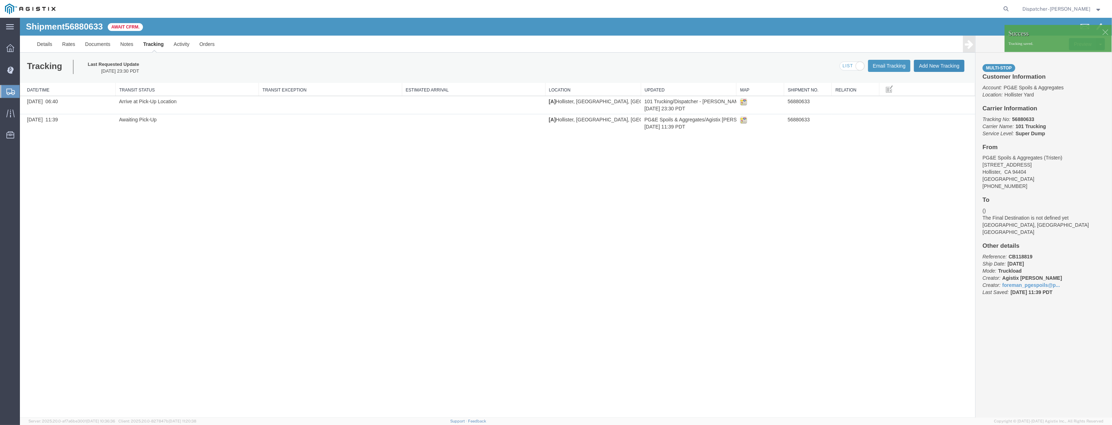
click at [936, 66] on button "Add New Tracking" at bounding box center [939, 66] width 51 height 12
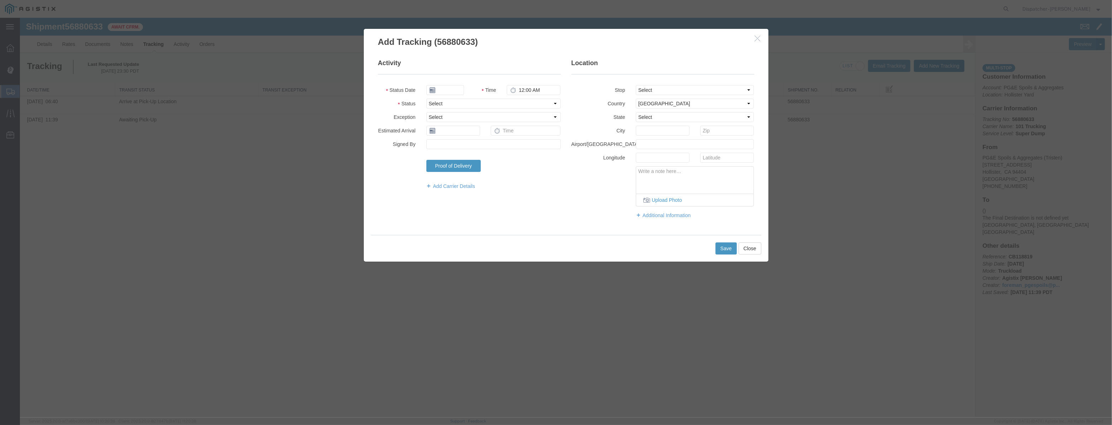
type input "[DATE]"
click at [447, 90] on input "[DATE]" at bounding box center [445, 90] width 38 height 10
click at [450, 83] on fieldset "Activity Status Date Time 12:00 AM Status Select Arrival Notice Available Arriv…" at bounding box center [469, 128] width 183 height 138
click at [452, 88] on input "text" at bounding box center [445, 90] width 38 height 10
paste input "[DATE]"
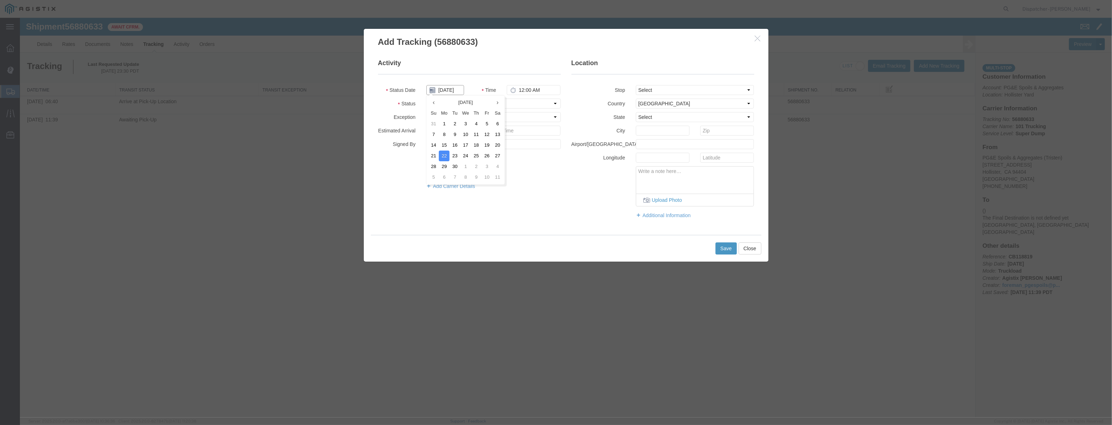
scroll to position [0, 1]
type input "[DATE]"
click at [529, 99] on select "Select Arrival Notice Available Arrival Notice Imported Arrive at Delivery Loca…" at bounding box center [493, 104] width 134 height 10
select select "DPTPULOC"
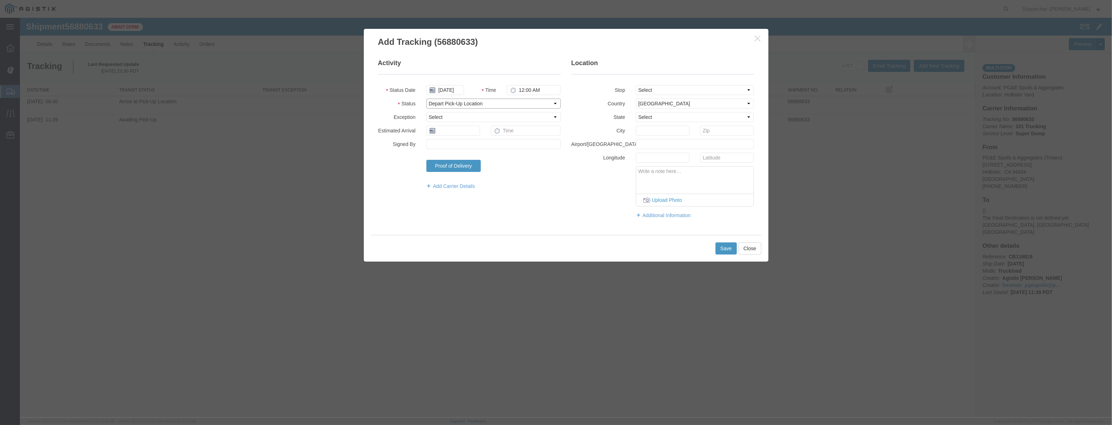
click at [426, 99] on select "Select Arrival Notice Available Arrival Notice Imported Arrive at Delivery Loca…" at bounding box center [493, 104] width 134 height 10
click at [666, 91] on select "Select From: [STREET_ADDRESS][PERSON_NAME] Stop 2: [STREET_ADDRESS] To: The Fin…" at bounding box center [695, 90] width 118 height 10
select select "{"pickupDeliveryInfoId": "123061492","pickupOrDelivery": "P","stopNum": "1","lo…"
click at [636, 85] on select "Select From: [STREET_ADDRESS][PERSON_NAME] Stop 2: [STREET_ADDRESS] To: The Fin…" at bounding box center [695, 90] width 118 height 10
select select "CA"
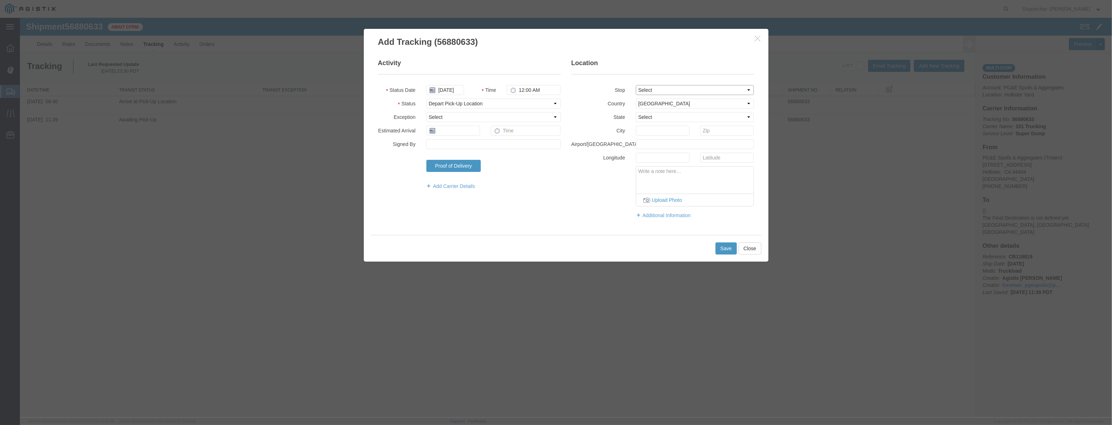
type input "Hollister"
drag, startPoint x: 555, startPoint y: 94, endPoint x: 404, endPoint y: 135, distance: 156.0
click at [426, 134] on fieldset "Activity Status Date [DATE] Time 12:00 AM Status Select Arrival Notice Availabl…" at bounding box center [469, 128] width 183 height 138
type input "6:45 AM"
click at [729, 247] on button "Save" at bounding box center [726, 248] width 21 height 12
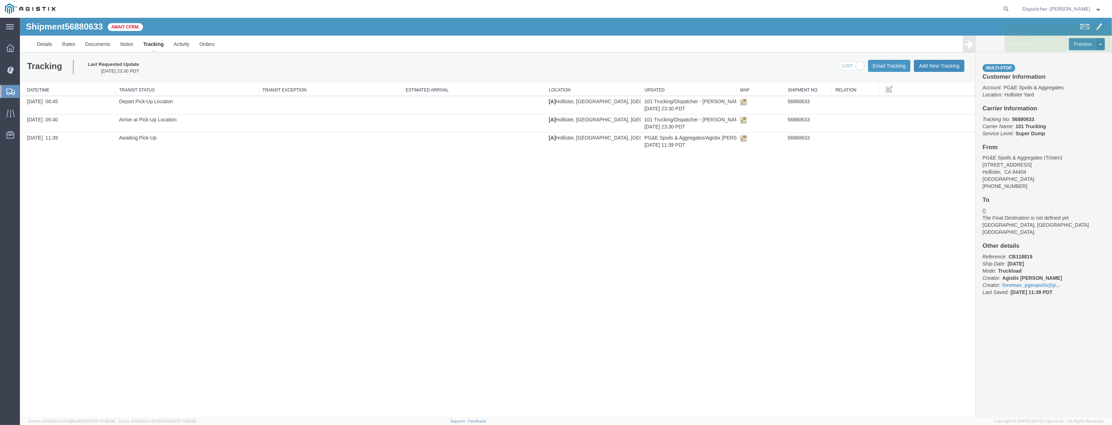
click at [928, 68] on button "Add New Tracking" at bounding box center [939, 66] width 51 height 12
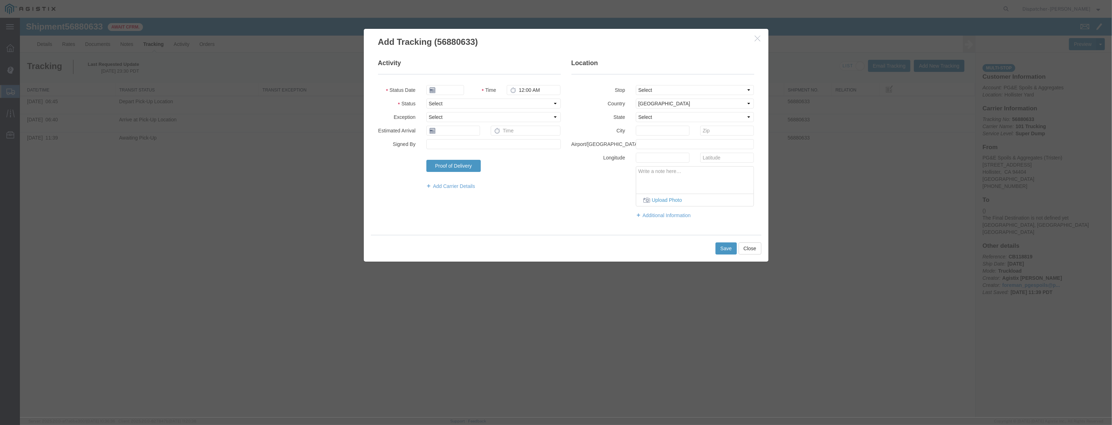
type input "[DATE]"
click at [457, 89] on input "[DATE]" at bounding box center [445, 90] width 38 height 10
click at [461, 84] on fieldset "Activity Status Date Time 12:00 AM Status Select Arrival Notice Available Arriv…" at bounding box center [469, 128] width 183 height 138
drag, startPoint x: 458, startPoint y: 89, endPoint x: 509, endPoint y: 99, distance: 51.4
click at [458, 89] on input "text" at bounding box center [445, 90] width 38 height 10
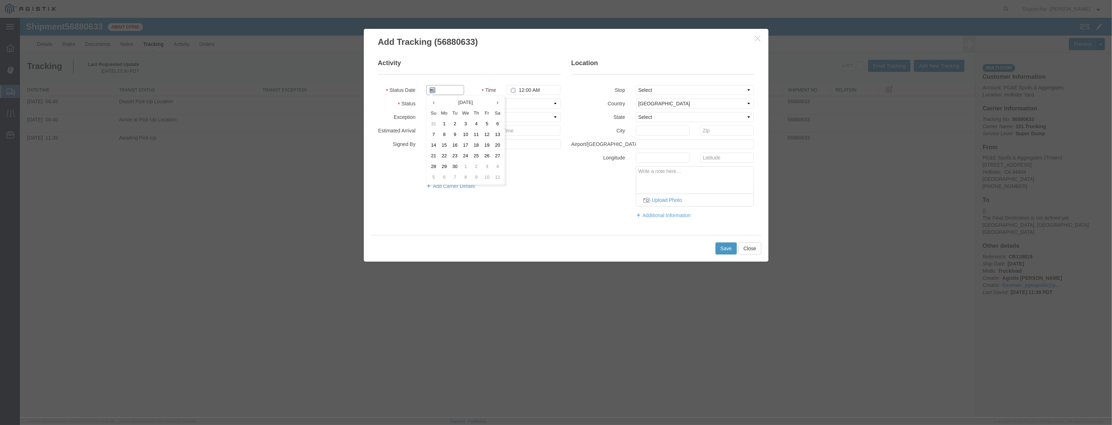
paste input "[DATE]"
type input "[DATE]"
click at [509, 99] on select "Select Arrival Notice Available Arrival Notice Imported Arrive at Delivery Loca…" at bounding box center [493, 104] width 134 height 10
select select "ARVDLVLOC"
click at [426, 99] on select "Select Arrival Notice Available Arrival Notice Imported Arrive at Delivery Loca…" at bounding box center [493, 104] width 134 height 10
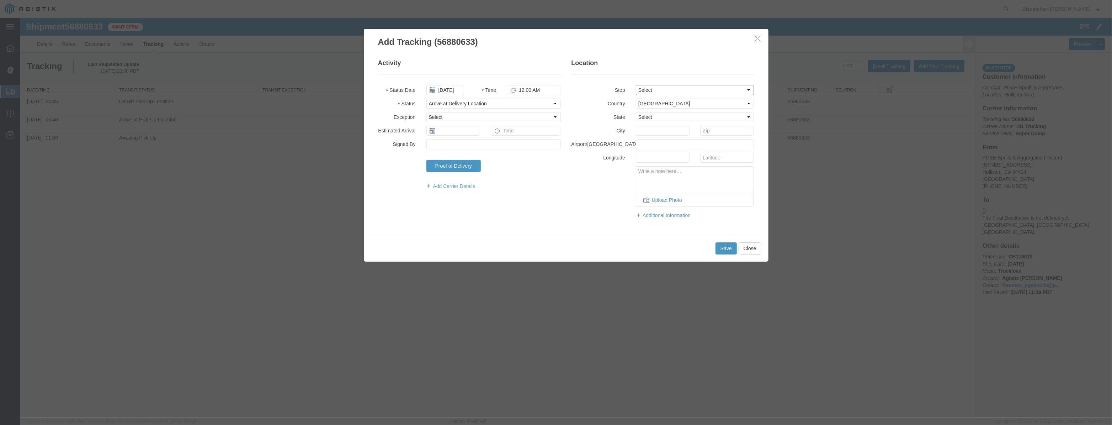
click at [680, 93] on select "Select From: [STREET_ADDRESS][PERSON_NAME] Stop 2: [STREET_ADDRESS] To: The Fin…" at bounding box center [695, 90] width 118 height 10
select select "{"pickupDeliveryInfoId": "123061493","pickupOrDelivery": "D","stopNum": "2","lo…"
click at [636, 85] on select "Select From: [STREET_ADDRESS][PERSON_NAME] Stop 2: [STREET_ADDRESS] To: The Fin…" at bounding box center [695, 90] width 118 height 10
select select "CA"
type input "[PERSON_NAME] [PERSON_NAME]"
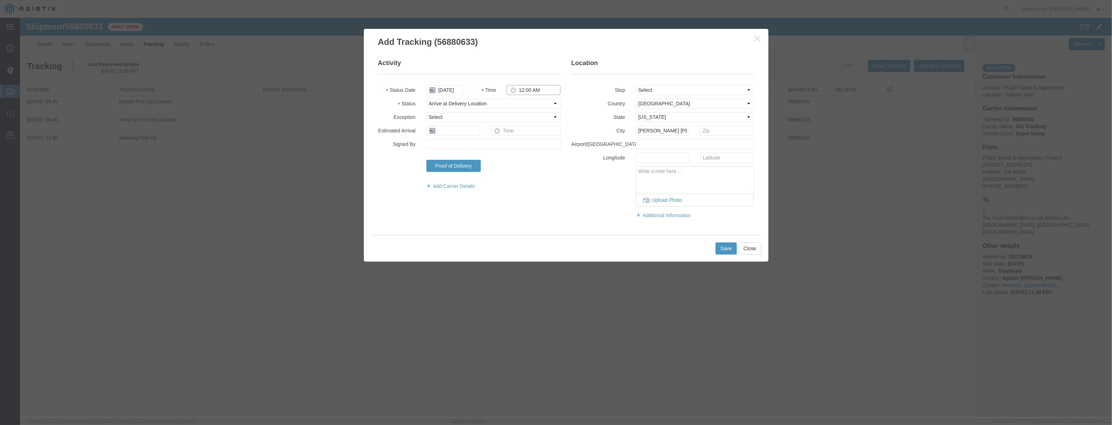
drag, startPoint x: 552, startPoint y: 93, endPoint x: 307, endPoint y: 100, distance: 245.5
click at [307, 100] on div "Add Tracking (56880633) Activity Status Date 09/22/2025 Time 12:00 AM Status Se…" at bounding box center [566, 217] width 1092 height 399
type input "7:55 AM"
click at [716, 244] on button "Save" at bounding box center [726, 248] width 21 height 12
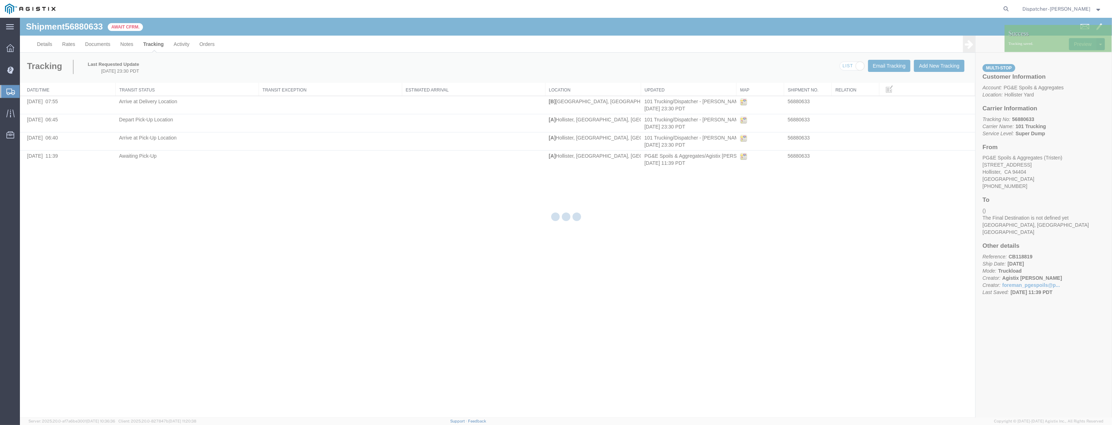
click at [935, 65] on div at bounding box center [566, 217] width 1092 height 399
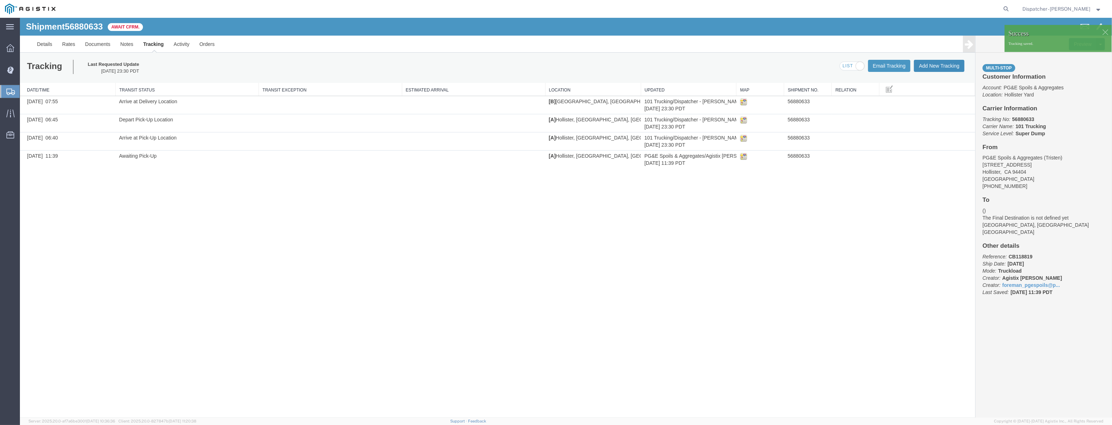
click at [953, 63] on button "Add New Tracking" at bounding box center [939, 66] width 51 height 12
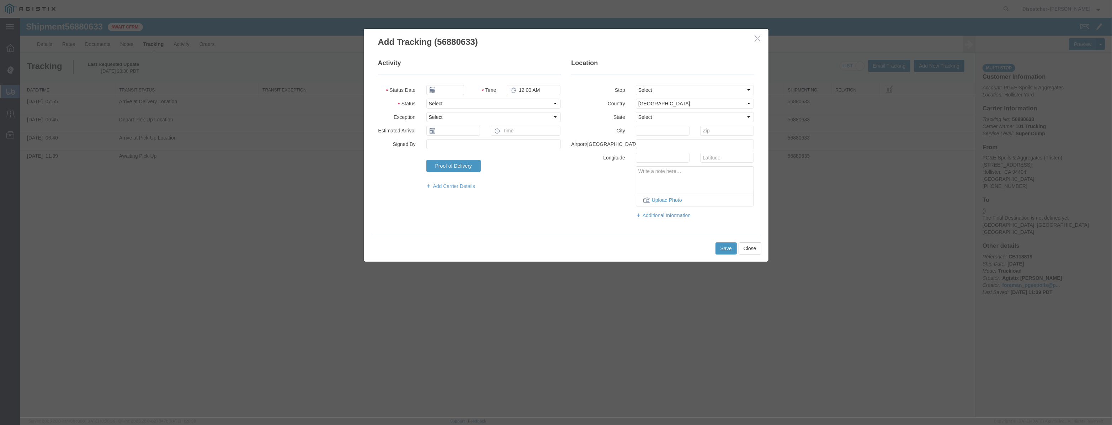
type input "[DATE]"
click at [454, 90] on input "[DATE]" at bounding box center [445, 90] width 38 height 10
click at [453, 79] on fieldset "Activity Status Date Time 12:00 AM Status Select Arrival Notice Available Arriv…" at bounding box center [469, 128] width 183 height 138
click at [454, 86] on input "text" at bounding box center [445, 90] width 38 height 10
paste input "[DATE]"
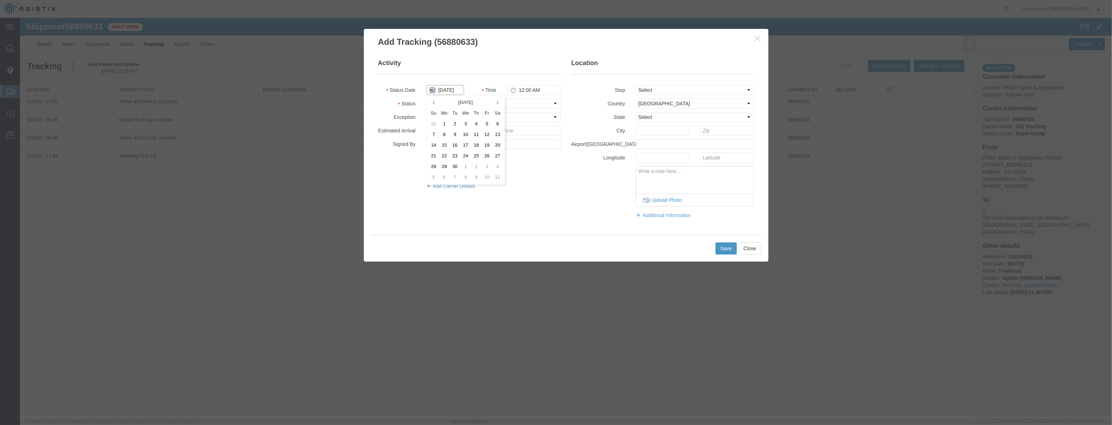
scroll to position [0, 1]
type input "[DATE]"
drag, startPoint x: 513, startPoint y: 105, endPoint x: 515, endPoint y: 108, distance: 3.8
click at [513, 105] on select "Select Arrival Notice Available Arrival Notice Imported Arrive at Delivery Loca…" at bounding box center [493, 104] width 134 height 10
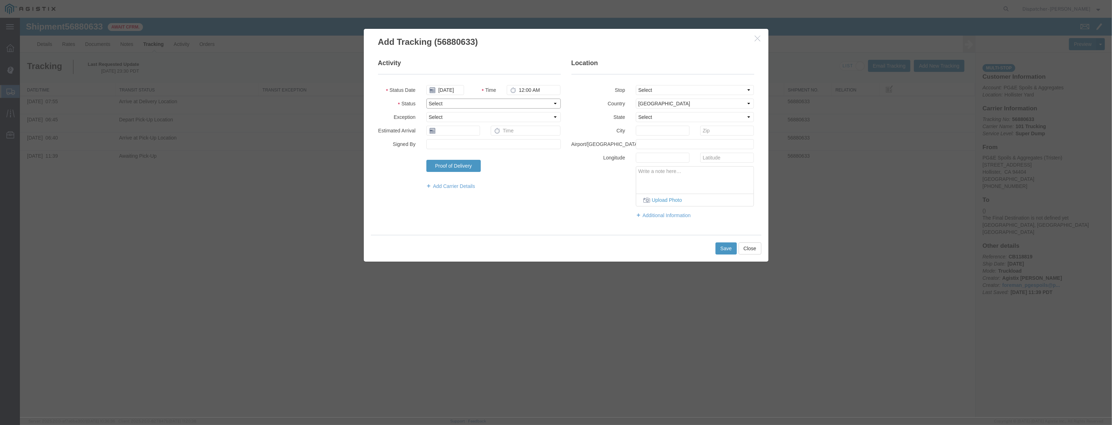
select select "DPTDLVLOC"
click at [426, 99] on select "Select Arrival Notice Available Arrival Notice Imported Arrive at Delivery Loca…" at bounding box center [493, 104] width 134 height 10
click at [654, 93] on select "Select From: [STREET_ADDRESS][PERSON_NAME] Stop 2: [STREET_ADDRESS] To: The Fin…" at bounding box center [695, 90] width 118 height 10
select select "{"pickupDeliveryInfoId": "123061493","pickupOrDelivery": "D","stopNum": "2","lo…"
click at [636, 85] on select "Select From: [STREET_ADDRESS][PERSON_NAME] Stop 2: [STREET_ADDRESS] To: The Fin…" at bounding box center [695, 90] width 118 height 10
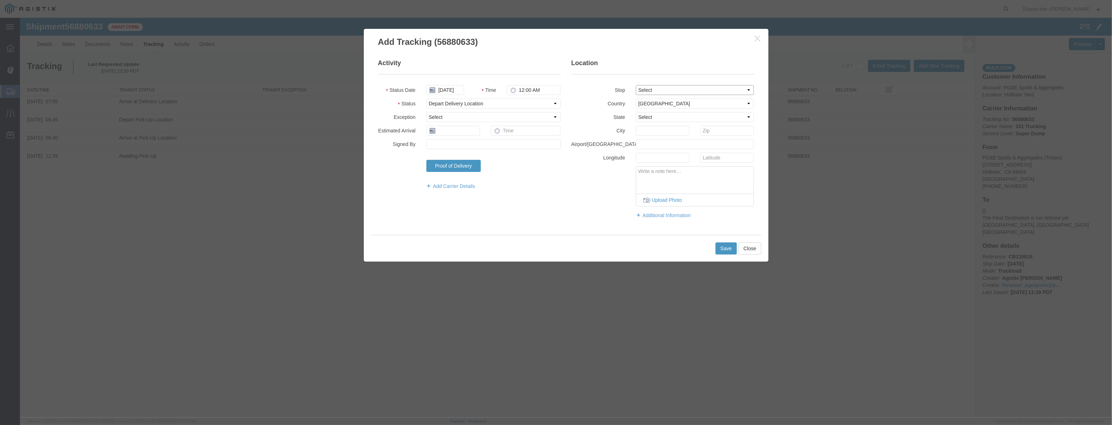
select select "CA"
type input "[PERSON_NAME] [PERSON_NAME]"
drag, startPoint x: 550, startPoint y: 91, endPoint x: 426, endPoint y: 124, distance: 127.4
click at [431, 124] on fieldset "Activity Status Date [DATE] Time 12:00 AM Status Select Arrival Notice Availabl…" at bounding box center [469, 128] width 183 height 138
type input "8:10 AM"
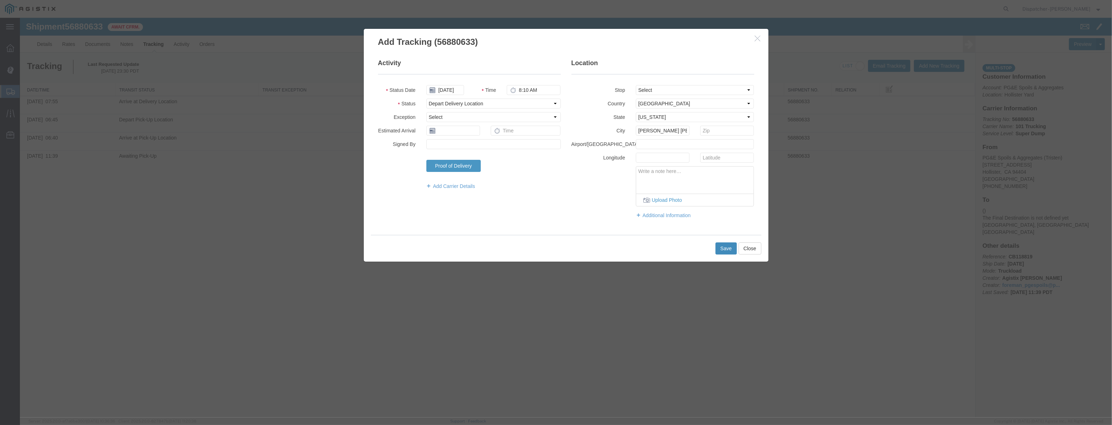
click at [719, 243] on button "Save" at bounding box center [726, 248] width 21 height 12
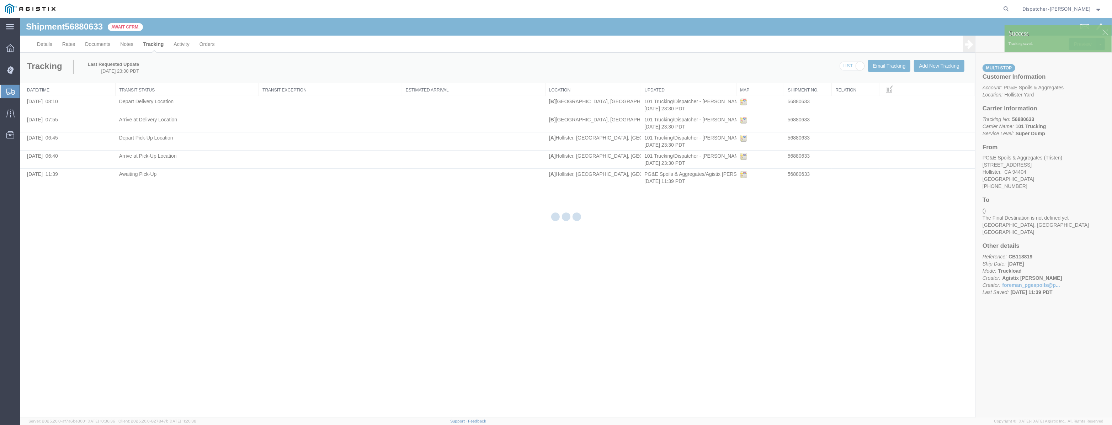
click at [929, 68] on div at bounding box center [566, 217] width 1092 height 399
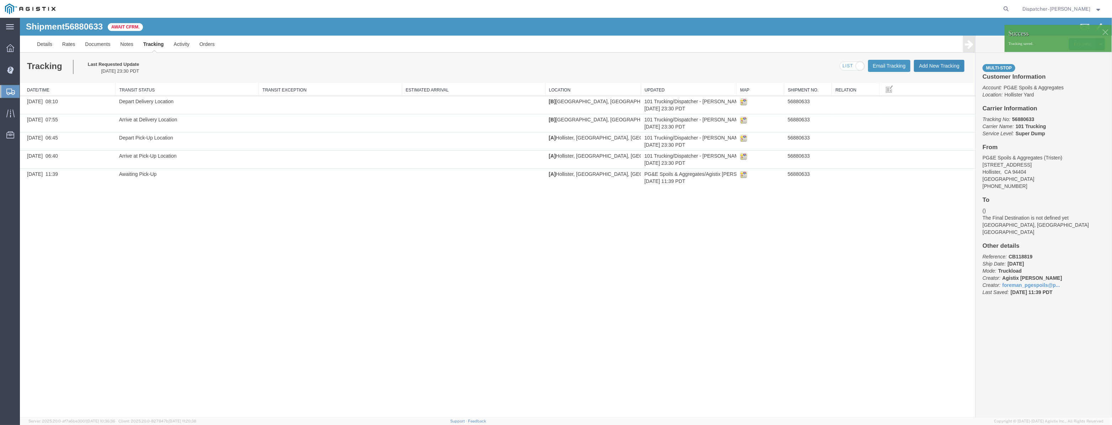
click at [934, 63] on button "Add New Tracking" at bounding box center [939, 66] width 51 height 12
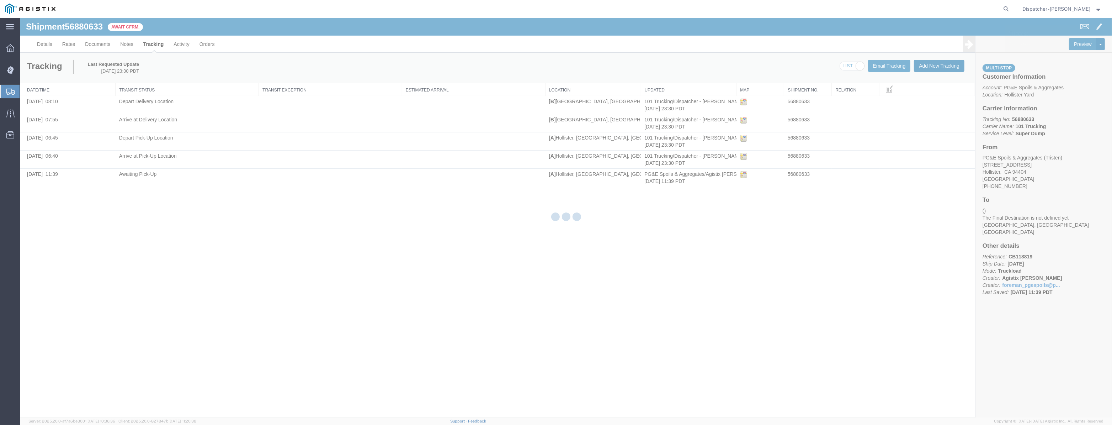
type button "Add New Tracking"
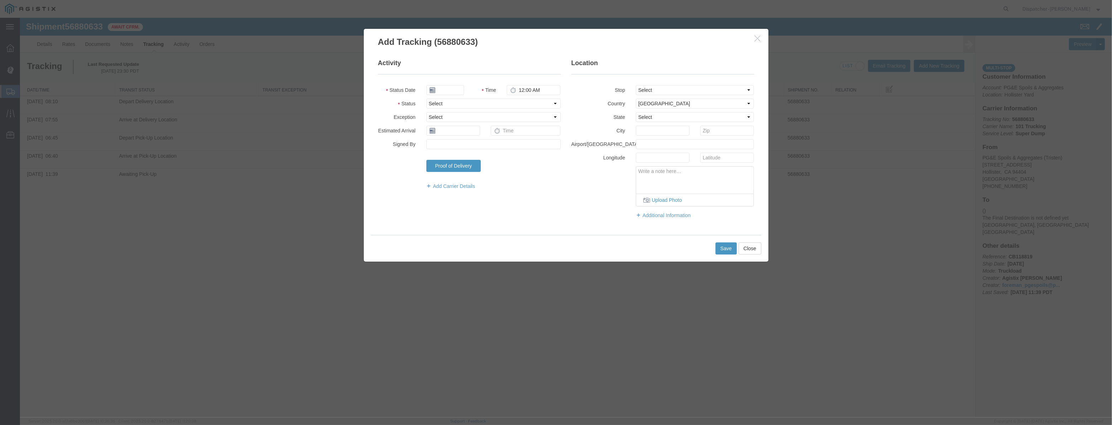
type input "[DATE]"
drag, startPoint x: 451, startPoint y: 89, endPoint x: 460, endPoint y: 78, distance: 14.9
click at [452, 87] on input "[DATE]" at bounding box center [445, 90] width 38 height 10
drag, startPoint x: 460, startPoint y: 78, endPoint x: 455, endPoint y: 85, distance: 9.3
click at [460, 79] on fieldset "Activity Status Date Time 12:00 AM Status Select Arrival Notice Available Arriv…" at bounding box center [469, 128] width 183 height 138
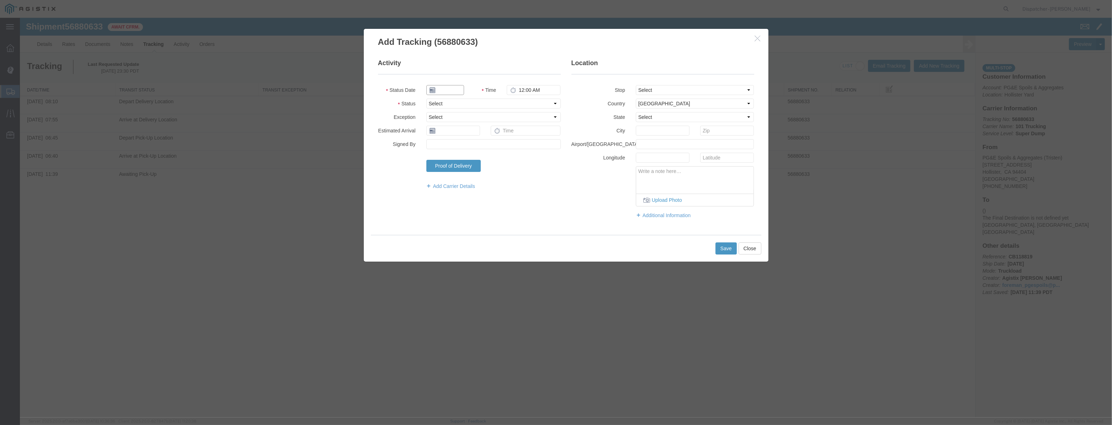
click at [452, 89] on input "text" at bounding box center [445, 90] width 38 height 10
paste input "[DATE]"
type input "[DATE]"
click at [509, 100] on select "Select Arrival Notice Available Arrival Notice Imported Arrive at Delivery Loca…" at bounding box center [493, 104] width 134 height 10
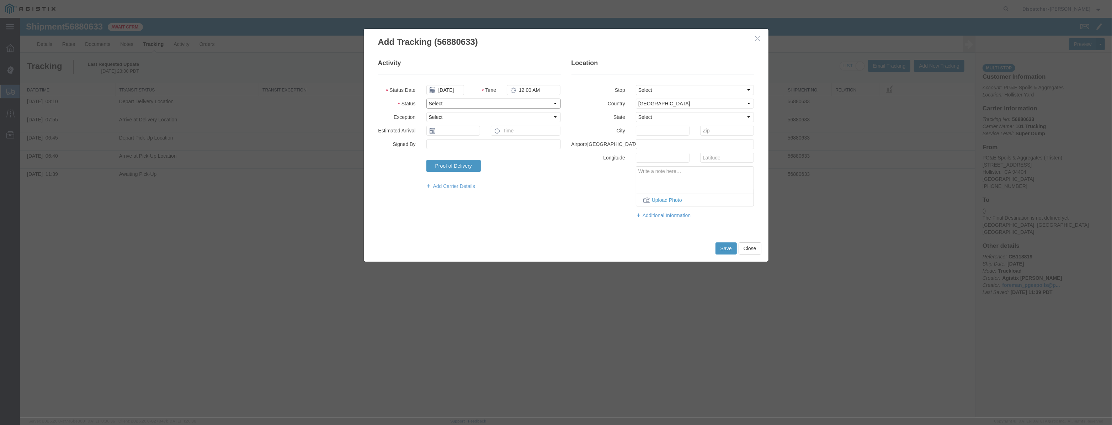
scroll to position [0, 0]
click at [426, 99] on select "Select Arrival Notice Available Arrival Notice Imported Arrive at Delivery Loca…" at bounding box center [493, 104] width 134 height 10
drag, startPoint x: 500, startPoint y: 141, endPoint x: 500, endPoint y: 135, distance: 5.3
click at [499, 141] on input "Signed By" at bounding box center [493, 144] width 134 height 10
drag, startPoint x: 514, startPoint y: 102, endPoint x: 514, endPoint y: 107, distance: 4.7
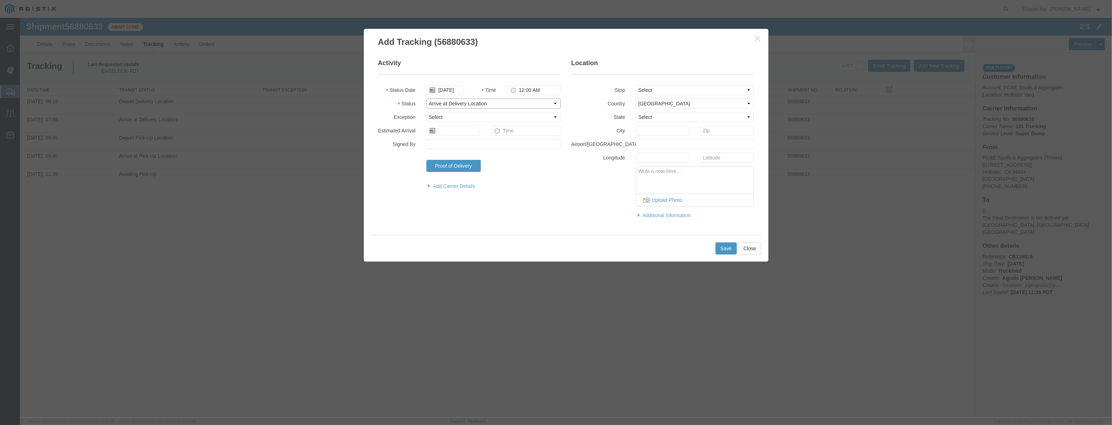
click at [514, 102] on select "Select Arrival Notice Available Arrival Notice Imported Arrive at Delivery Loca…" at bounding box center [493, 104] width 134 height 10
select select "ARVPULOC"
click at [426, 99] on select "Select Arrival Notice Available Arrival Notice Imported Arrive at Delivery Loca…" at bounding box center [493, 104] width 134 height 10
click at [647, 92] on select "Select From: [STREET_ADDRESS][PERSON_NAME] Stop 2: [STREET_ADDRESS] To: The Fin…" at bounding box center [695, 90] width 118 height 10
select select "{"pickupDeliveryInfoId": "123061492","pickupOrDelivery": "P","stopNum": "1","lo…"
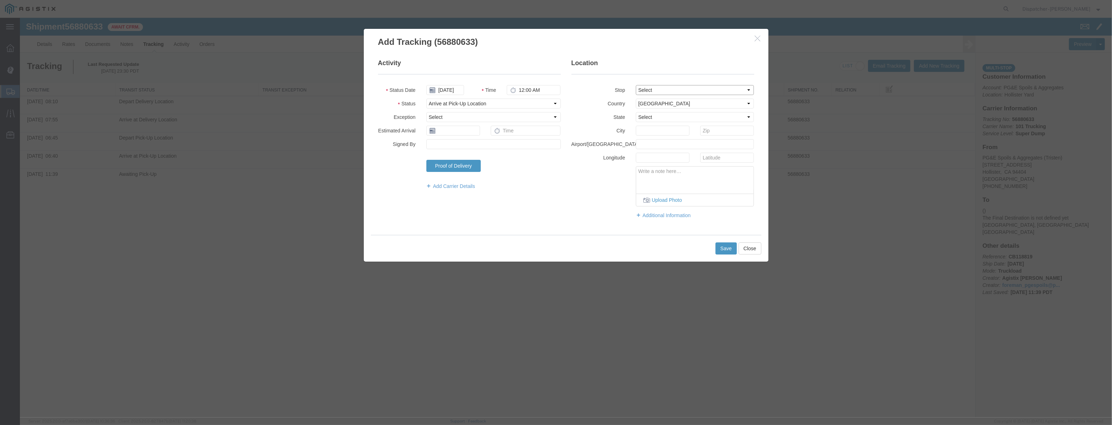
click at [636, 85] on select "Select From: [STREET_ADDRESS][PERSON_NAME] Stop 2: [STREET_ADDRESS] To: The Fin…" at bounding box center [695, 90] width 118 height 10
select select "CA"
type input "Hollister"
drag, startPoint x: 553, startPoint y: 91, endPoint x: 484, endPoint y: 101, distance: 69.3
click at [488, 100] on fieldset "Activity Status Date [DATE] Time 12:00 AM Status Select Arrival Notice Availabl…" at bounding box center [469, 128] width 183 height 138
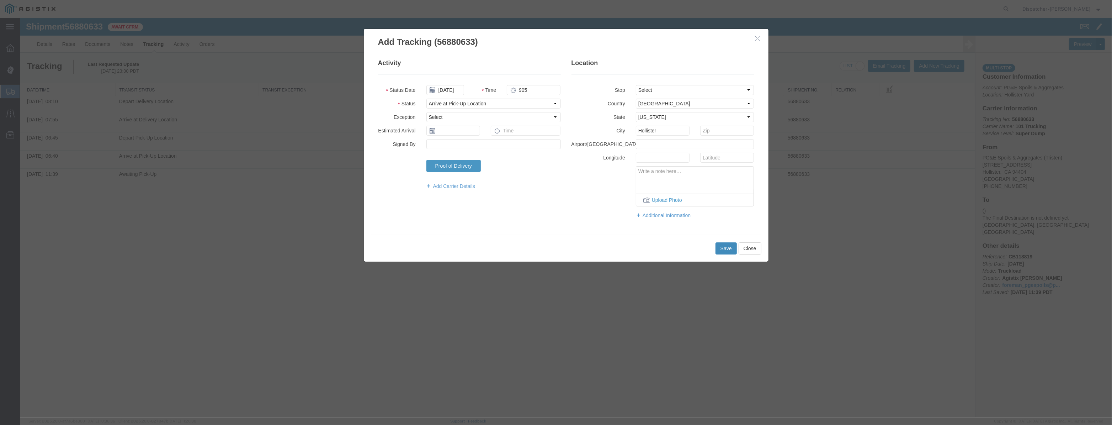
type input "9:05 AM"
click at [725, 248] on button "Save" at bounding box center [726, 248] width 21 height 12
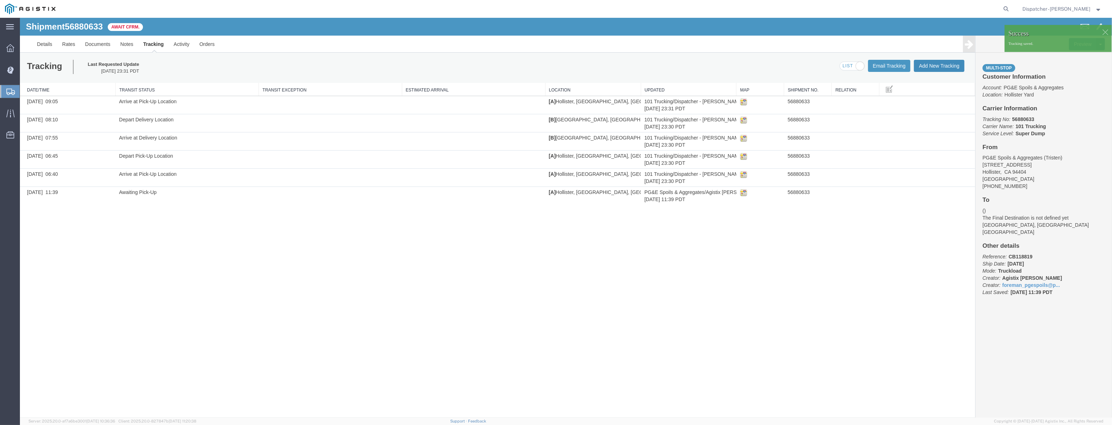
click at [933, 68] on button "Add New Tracking" at bounding box center [939, 66] width 51 height 12
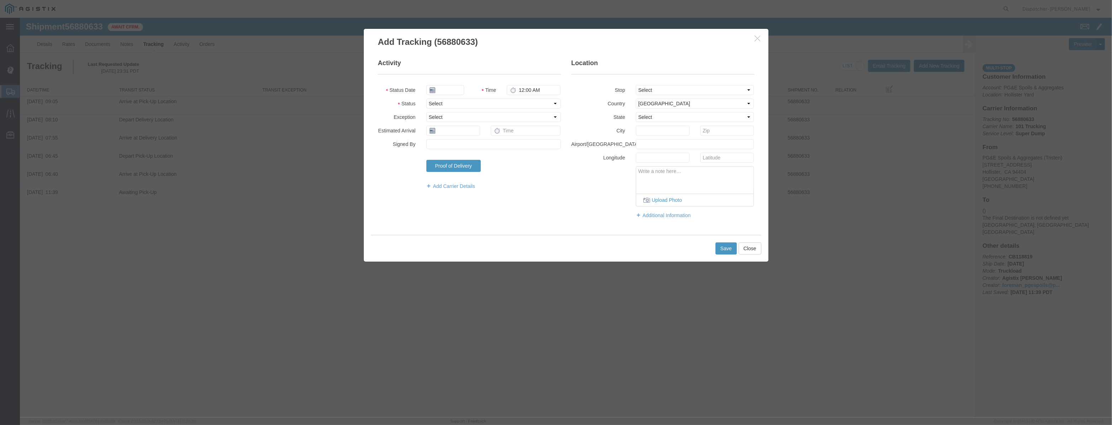
type input "[DATE]"
click at [462, 91] on input "[DATE]" at bounding box center [445, 90] width 38 height 10
drag, startPoint x: 464, startPoint y: 82, endPoint x: 460, endPoint y: 90, distance: 8.9
click at [464, 83] on fieldset "Activity Status Date Time 12:00 AM Status Select Arrival Notice Available Arriv…" at bounding box center [469, 128] width 183 height 138
paste input "[DATE]"
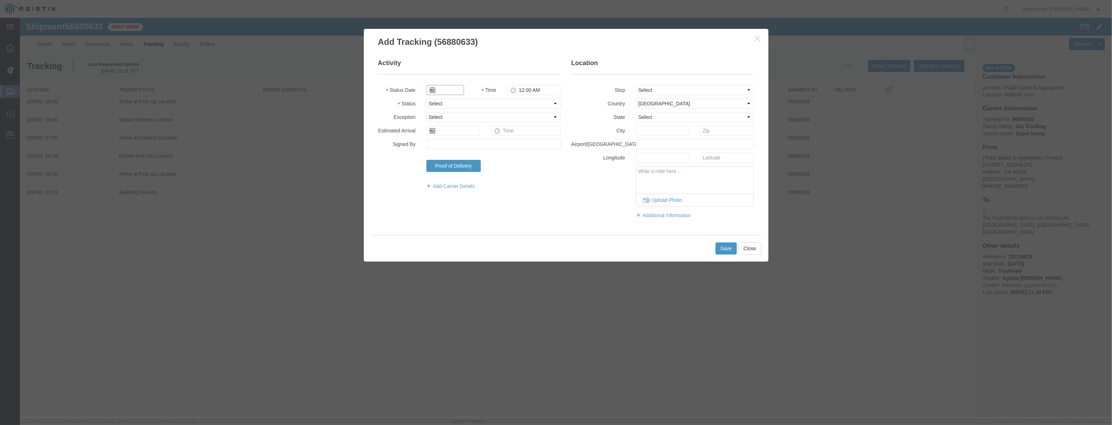
click at [460, 90] on input "text" at bounding box center [445, 90] width 38 height 10
type input "[DATE]"
click at [534, 107] on select "Select Arrival Notice Available Arrival Notice Imported Arrive at Delivery Loca…" at bounding box center [493, 104] width 134 height 10
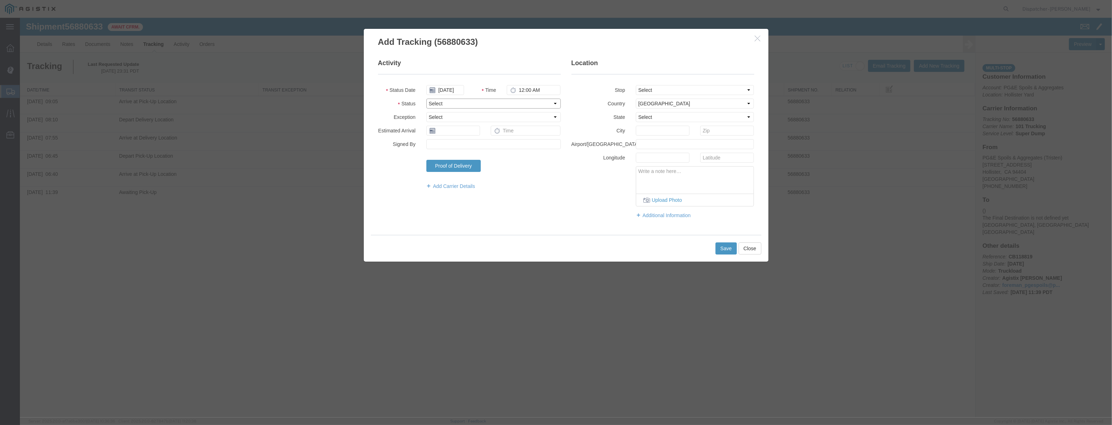
select select "ARVDLVLOC"
click at [426, 99] on select "Select Arrival Notice Available Arrival Notice Imported Arrive at Delivery Loca…" at bounding box center [493, 104] width 134 height 10
drag, startPoint x: 658, startPoint y: 88, endPoint x: 661, endPoint y: 94, distance: 6.7
click at [658, 89] on select "Select From: [STREET_ADDRESS][PERSON_NAME] Stop 2: [STREET_ADDRESS] To: The Fin…" at bounding box center [695, 90] width 118 height 10
select select "{"pickupDeliveryInfoId": "123061493","pickupOrDelivery": "D","stopNum": "2","lo…"
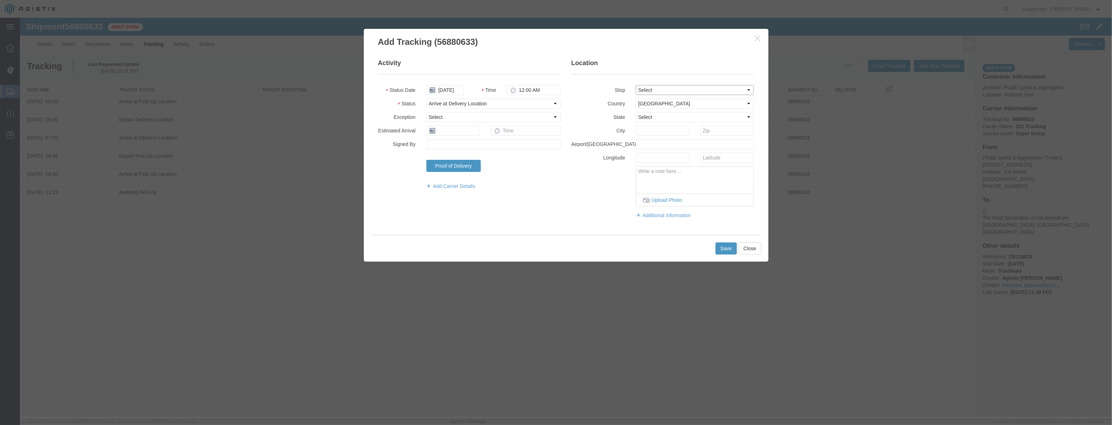
click at [636, 85] on select "Select From: [STREET_ADDRESS][PERSON_NAME] Stop 2: [STREET_ADDRESS] To: The Fin…" at bounding box center [695, 90] width 118 height 10
select select "CA"
type input "[PERSON_NAME] [PERSON_NAME]"
drag, startPoint x: 551, startPoint y: 92, endPoint x: 413, endPoint y: 113, distance: 139.1
click at [422, 113] on fieldset "Activity Status Date [DATE] Time 12:00 AM Status Select Arrival Notice Availabl…" at bounding box center [469, 128] width 183 height 138
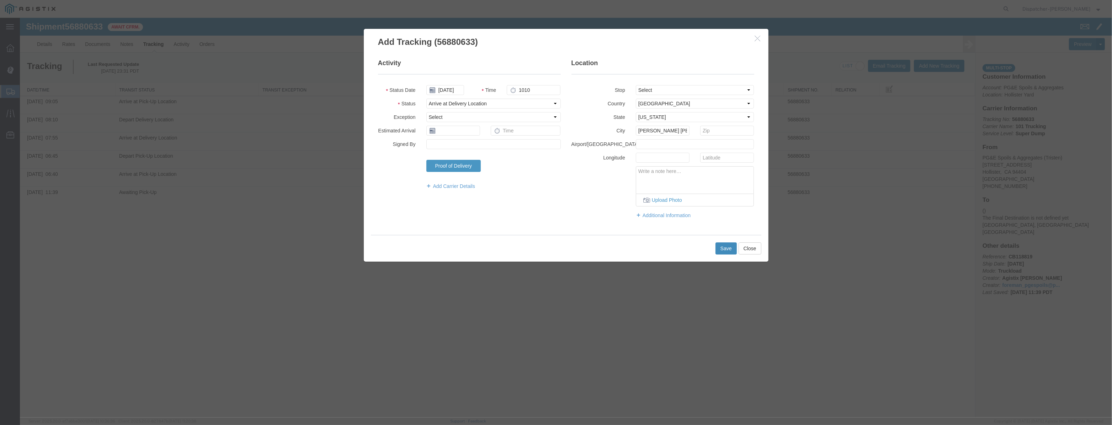
type input "10:10 AM"
click at [721, 248] on button "Save" at bounding box center [726, 248] width 21 height 12
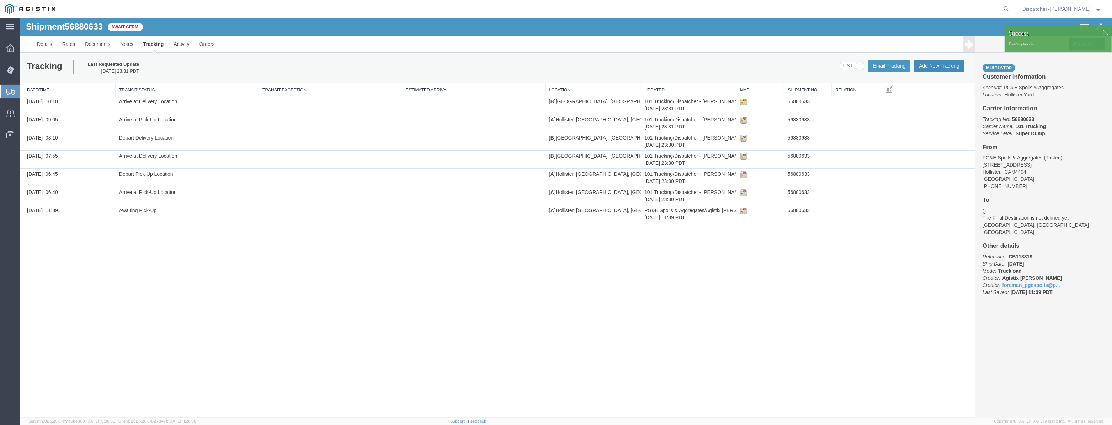
click at [922, 67] on button "Add New Tracking" at bounding box center [939, 66] width 51 height 12
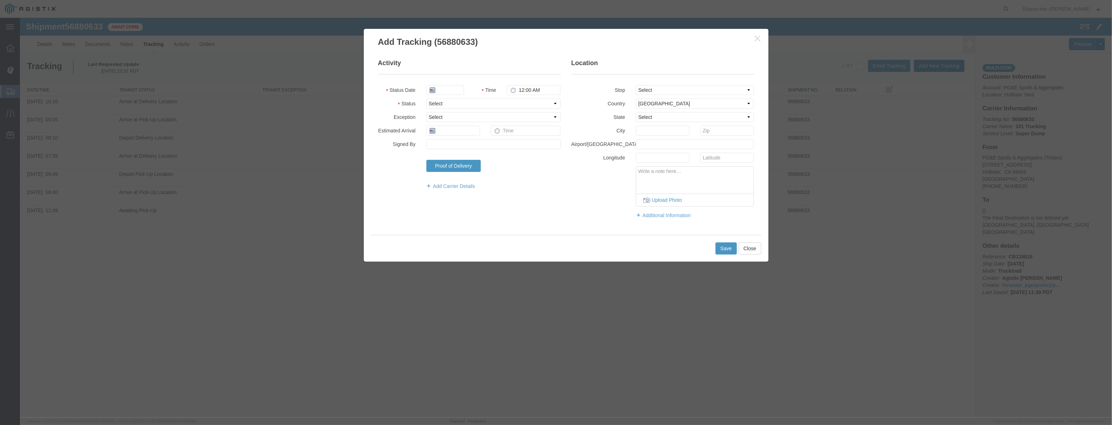
type input "[DATE]"
drag, startPoint x: 439, startPoint y: 91, endPoint x: 445, endPoint y: 85, distance: 8.6
click at [440, 90] on input "[DATE]" at bounding box center [445, 90] width 38 height 10
drag, startPoint x: 446, startPoint y: 83, endPoint x: 446, endPoint y: 90, distance: 6.4
click at [446, 84] on fieldset "Activity Status Date Time 12:00 AM Status Select Arrival Notice Available Arriv…" at bounding box center [469, 128] width 183 height 138
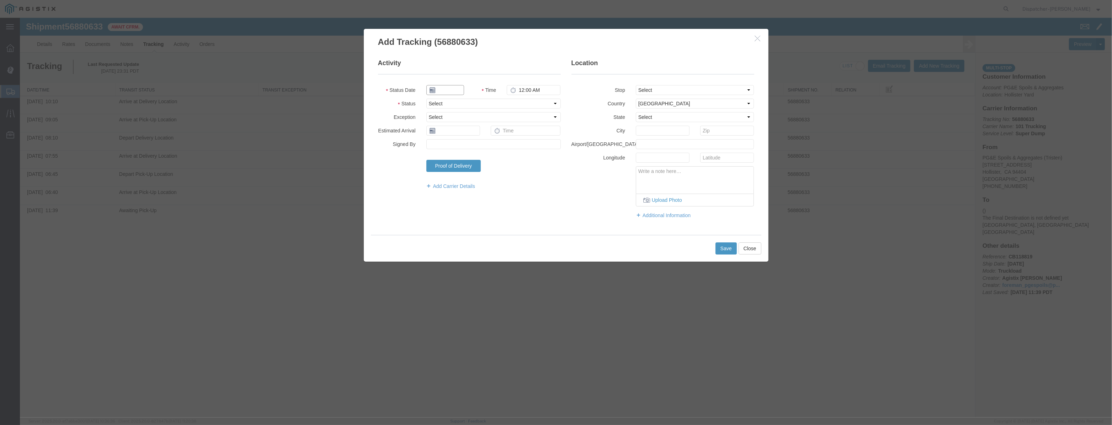
click at [447, 89] on input "text" at bounding box center [445, 90] width 38 height 10
paste input "[DATE]"
type input "[DATE]"
click at [525, 99] on select "Select Arrival Notice Available Arrival Notice Imported Arrive at Delivery Loca…" at bounding box center [493, 104] width 134 height 10
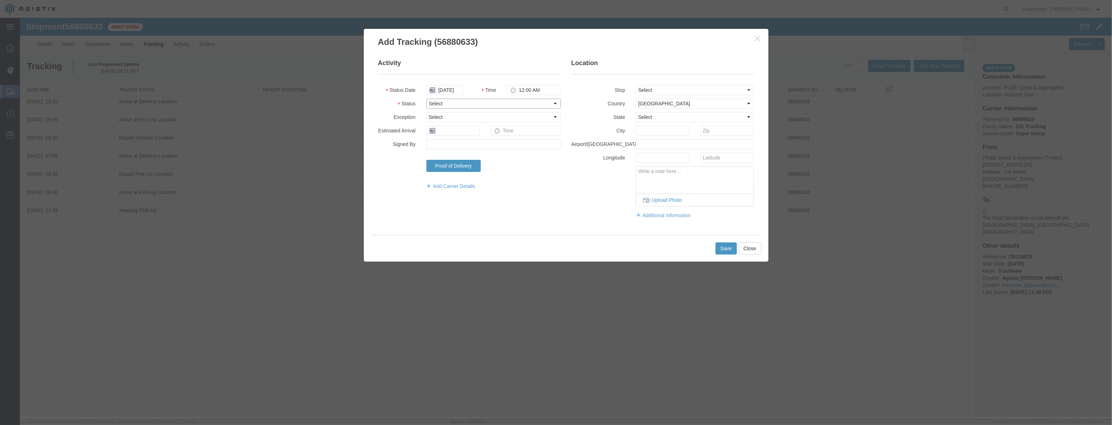
scroll to position [0, 0]
select select "DPTDLVLOC"
click at [426, 99] on select "Select Arrival Notice Available Arrival Notice Imported Arrive at Delivery Loca…" at bounding box center [493, 104] width 134 height 10
drag, startPoint x: 654, startPoint y: 86, endPoint x: 659, endPoint y: 94, distance: 9.4
click at [654, 86] on select "Select From: [STREET_ADDRESS][PERSON_NAME] Stop 2: [STREET_ADDRESS] To: The Fin…" at bounding box center [695, 90] width 118 height 10
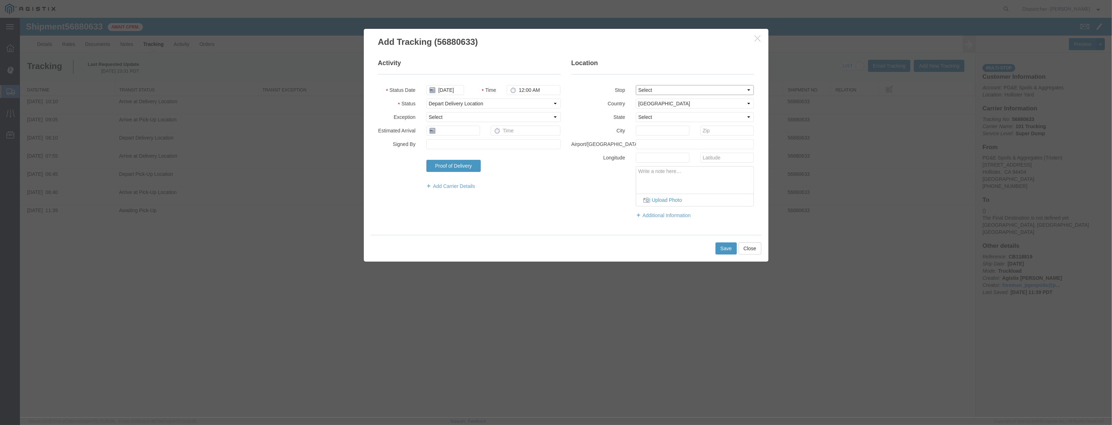
select select "{"pickupDeliveryInfoId": "123061493","pickupOrDelivery": "D","stopNum": "2","lo…"
click at [636, 85] on select "Select From: [STREET_ADDRESS][PERSON_NAME] Stop 2: [STREET_ADDRESS] To: The Fin…" at bounding box center [695, 90] width 118 height 10
select select "CA"
type input "[PERSON_NAME] [PERSON_NAME]"
drag, startPoint x: 556, startPoint y: 90, endPoint x: 462, endPoint y: 98, distance: 95.0
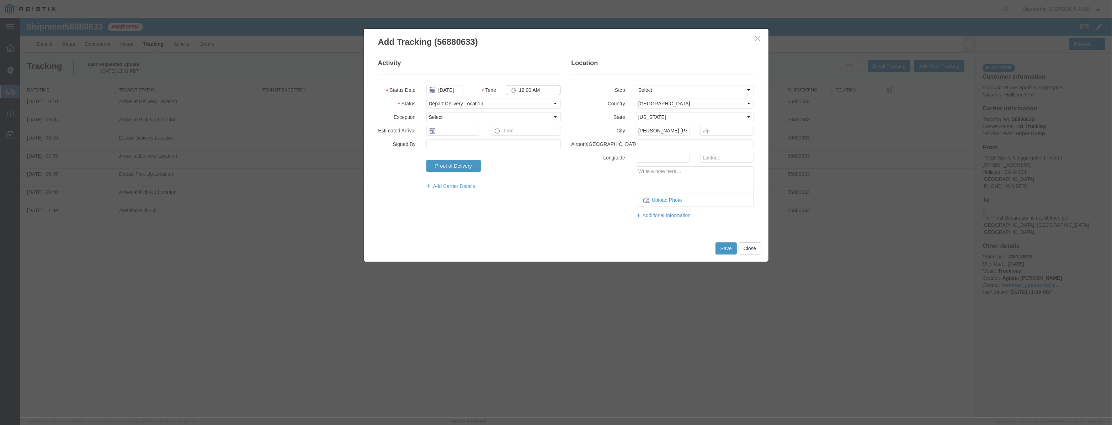
click at [462, 95] on fieldset "Activity Status Date [DATE] Time 12:00 AM Status Select Arrival Notice Availabl…" at bounding box center [469, 128] width 183 height 138
type input "10:40 AM"
click at [724, 246] on button "Save" at bounding box center [726, 248] width 21 height 12
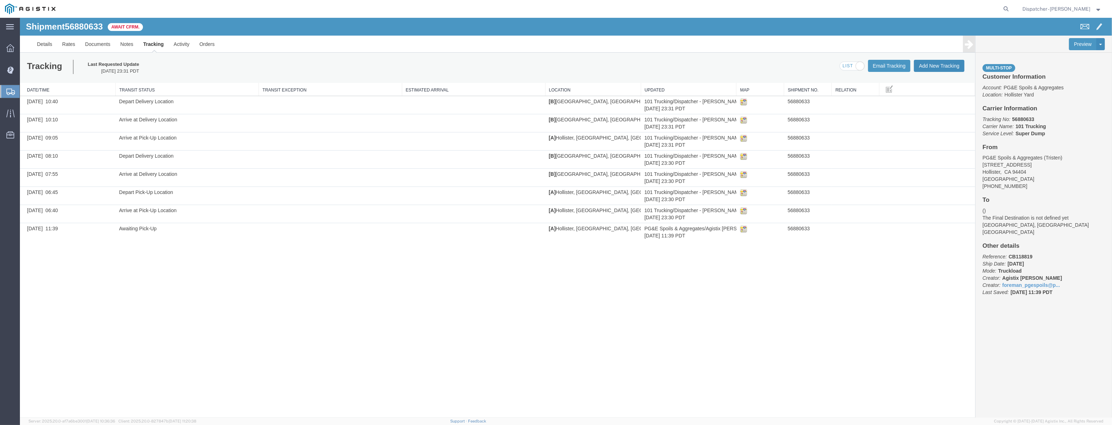
click at [942, 63] on button "Add New Tracking" at bounding box center [939, 66] width 51 height 12
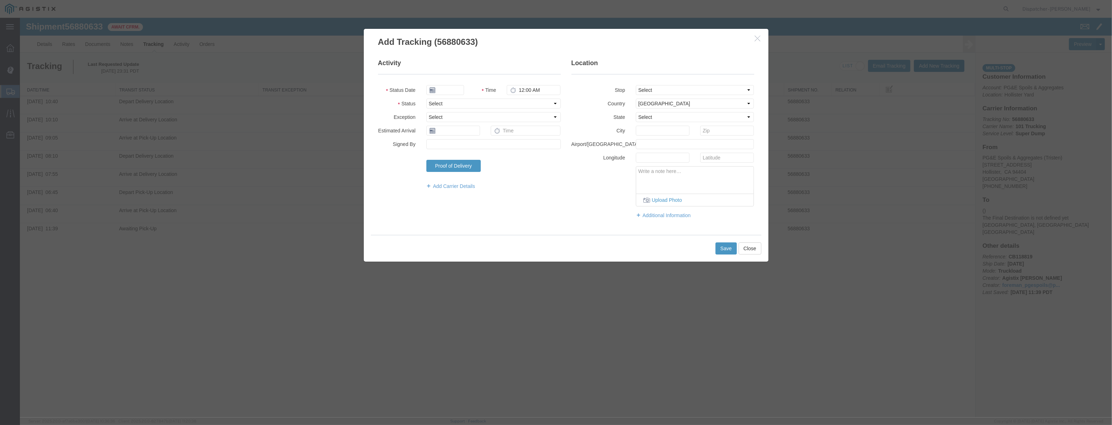
type input "[DATE]"
click at [447, 95] on fieldset "Activity Status Date [DATE] Time 12:00 AM Status Select Arrival Notice Availabl…" at bounding box center [469, 128] width 183 height 138
click at [448, 92] on input "[DATE]" at bounding box center [445, 90] width 38 height 10
drag, startPoint x: 454, startPoint y: 76, endPoint x: 457, endPoint y: 96, distance: 20.0
click at [454, 76] on fieldset "Activity Status Date Time 12:00 AM Status Select Arrival Notice Available Arriv…" at bounding box center [469, 128] width 183 height 138
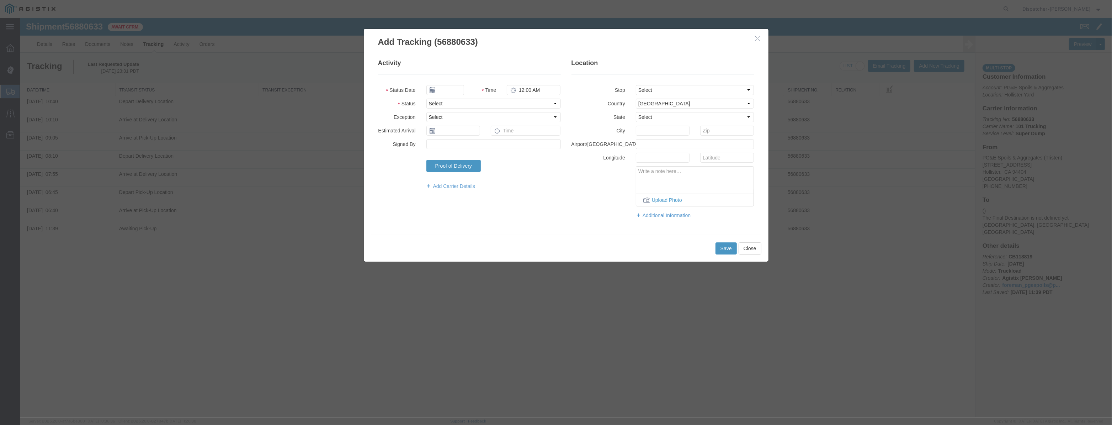
drag, startPoint x: 457, startPoint y: 96, endPoint x: 462, endPoint y: 92, distance: 5.6
click at [459, 95] on fieldset "Activity Status Date Time 12:00 AM Status Select Arrival Notice Available Arriv…" at bounding box center [469, 128] width 183 height 138
click at [462, 91] on input "text" at bounding box center [445, 90] width 38 height 10
paste input "[DATE]"
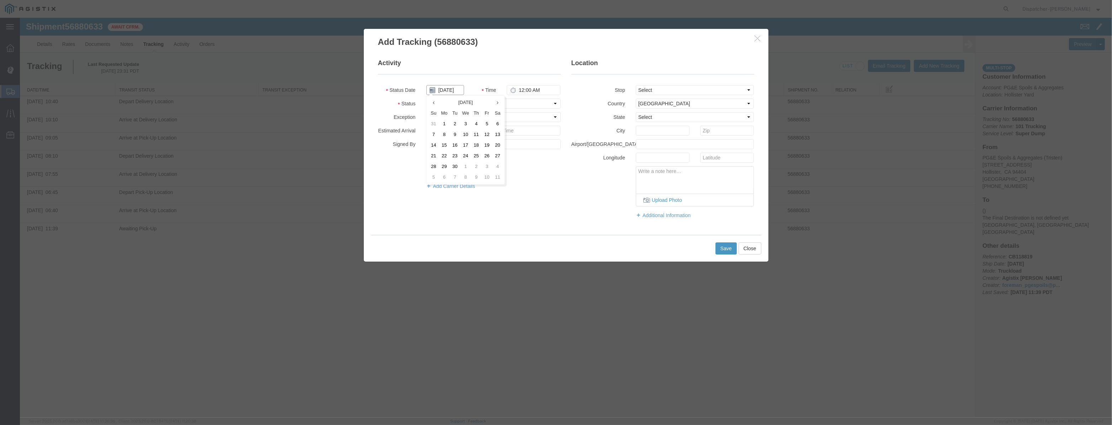
type input "[DATE]"
click at [526, 103] on select "Select Arrival Notice Available Arrival Notice Imported Arrive at Delivery Loca…" at bounding box center [493, 104] width 134 height 10
select select "DPTPULOC"
click at [426, 99] on select "Select Arrival Notice Available Arrival Notice Imported Arrive at Delivery Loca…" at bounding box center [493, 104] width 134 height 10
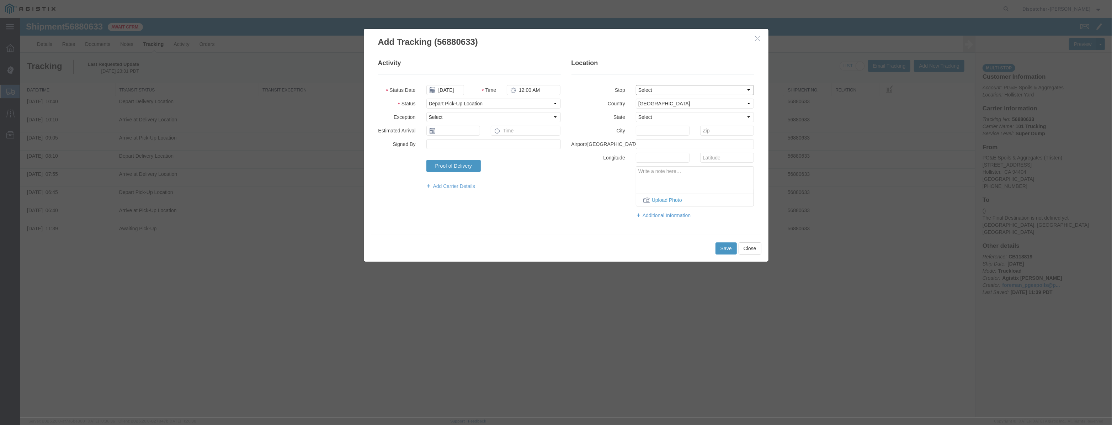
click at [658, 92] on select "Select From: [STREET_ADDRESS][PERSON_NAME] Stop 2: [STREET_ADDRESS] To: The Fin…" at bounding box center [695, 90] width 118 height 10
select select "{"pickupDeliveryInfoId": "123061492","pickupOrDelivery": "P","stopNum": "1","lo…"
click at [636, 85] on select "Select From: [STREET_ADDRESS][PERSON_NAME] Stop 2: [STREET_ADDRESS] To: The Fin…" at bounding box center [695, 90] width 118 height 10
select select "CA"
type input "Hollister"
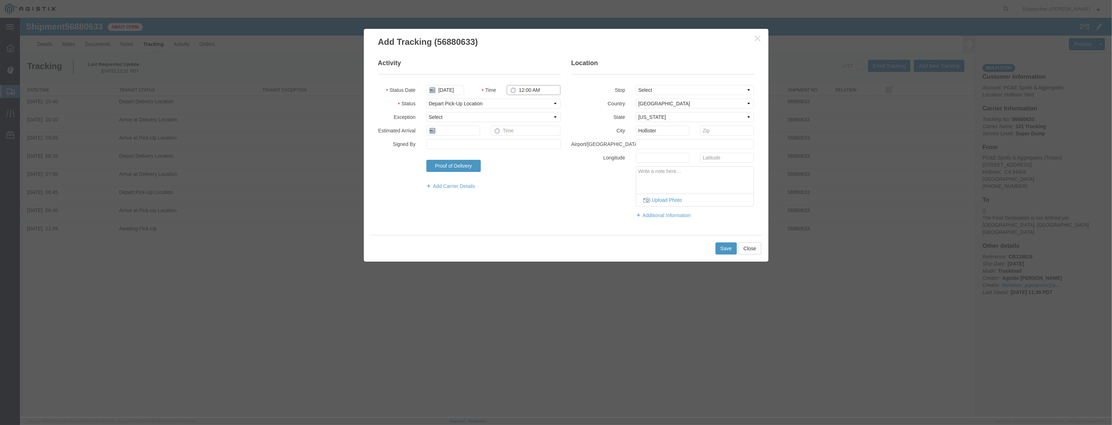
drag, startPoint x: 550, startPoint y: 89, endPoint x: 409, endPoint y: 76, distance: 141.4
click at [424, 81] on fieldset "Activity Status Date [DATE] Time 12:00 AM Status Select Arrival Notice Availabl…" at bounding box center [469, 128] width 183 height 138
type input "9:10 AM"
click at [724, 256] on div "Save Close" at bounding box center [566, 248] width 391 height 27
click at [722, 253] on button "Save" at bounding box center [726, 248] width 21 height 12
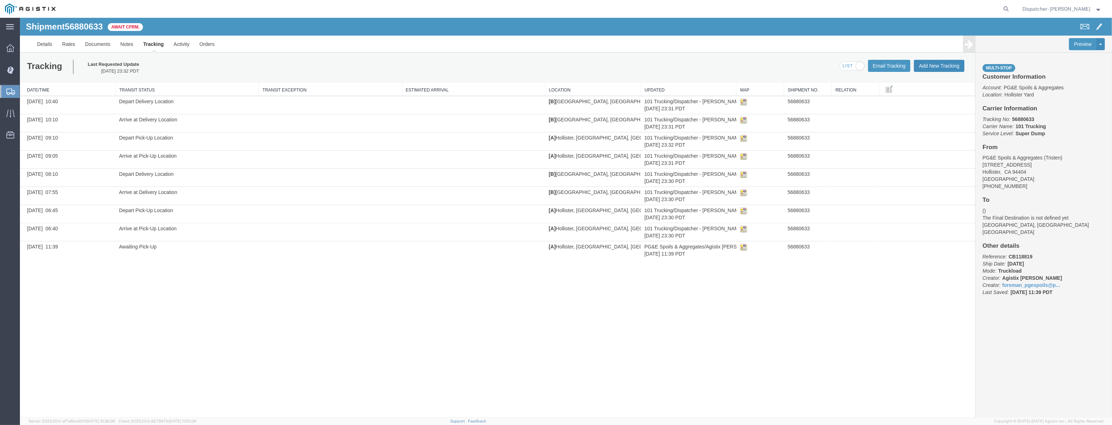
click at [933, 66] on button "Add New Tracking" at bounding box center [939, 66] width 51 height 12
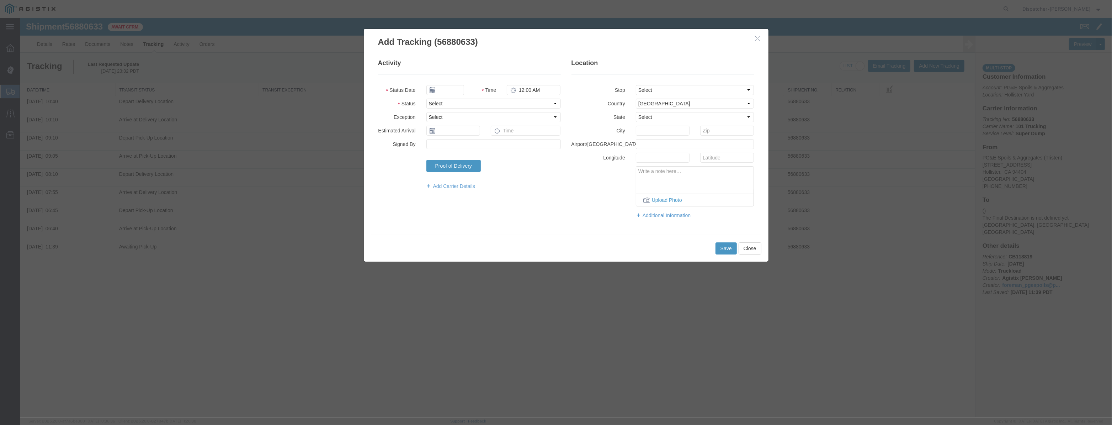
type input "[DATE]"
click at [451, 87] on input "[DATE]" at bounding box center [445, 90] width 38 height 10
click at [454, 83] on fieldset "Activity Status Date Time 12:00 AM Status Select Arrival Notice Available Arriv…" at bounding box center [469, 128] width 183 height 138
click at [453, 86] on input "text" at bounding box center [445, 90] width 38 height 10
paste input "[DATE]"
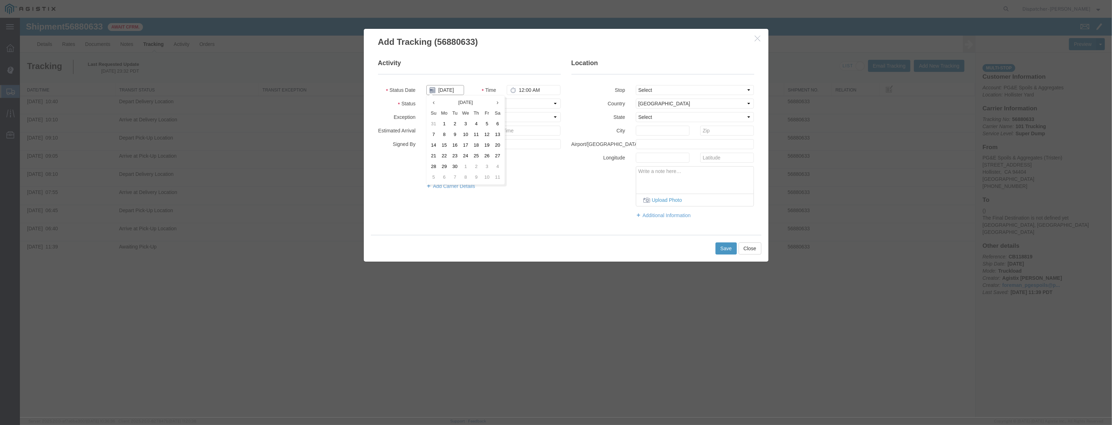
scroll to position [0, 1]
type input "[DATE]"
click at [521, 106] on select "Select Arrival Notice Available Arrival Notice Imported Arrive at Delivery Loca…" at bounding box center [493, 104] width 134 height 10
select select "ARVPULOC"
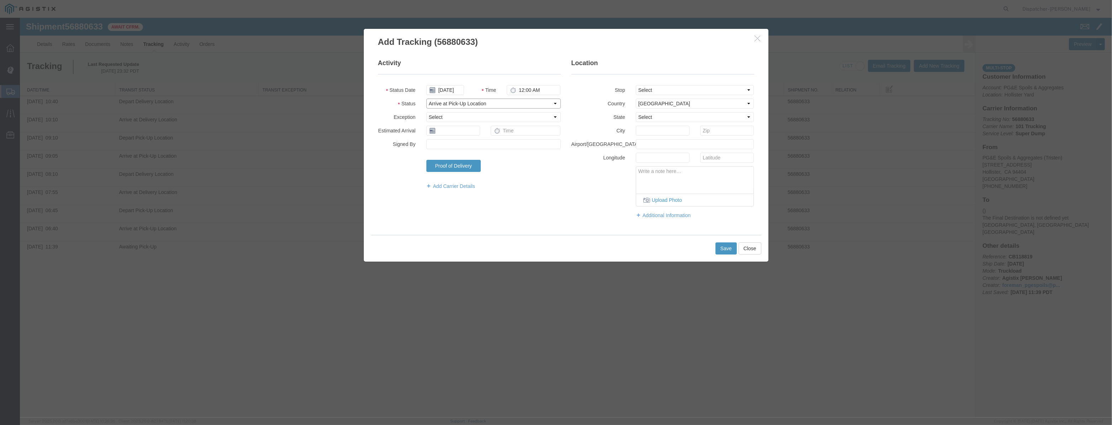
click at [426, 99] on select "Select Arrival Notice Available Arrival Notice Imported Arrive at Delivery Loca…" at bounding box center [493, 104] width 134 height 10
click at [647, 93] on select "Select From: [STREET_ADDRESS][PERSON_NAME] Stop 2: [STREET_ADDRESS] To: The Fin…" at bounding box center [695, 90] width 118 height 10
select select "{"pickupDeliveryInfoId": "123061492","pickupOrDelivery": "P","stopNum": "1","lo…"
click at [636, 85] on select "Select From: [STREET_ADDRESS][PERSON_NAME] Stop 2: [STREET_ADDRESS] To: The Fin…" at bounding box center [695, 90] width 118 height 10
select select "CA"
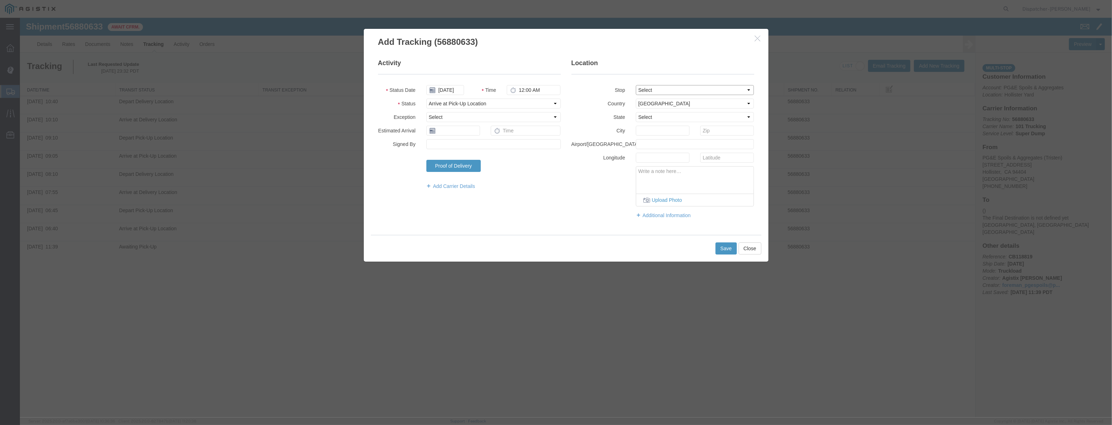
type input "Hollister"
drag, startPoint x: 551, startPoint y: 91, endPoint x: 433, endPoint y: 115, distance: 120.1
click at [454, 115] on fieldset "Activity Status Date [DATE] Time 12:00 AM Status Select Arrival Notice Availabl…" at bounding box center [469, 128] width 183 height 138
type input "11:50 AM"
click at [725, 249] on button "Save" at bounding box center [726, 248] width 21 height 12
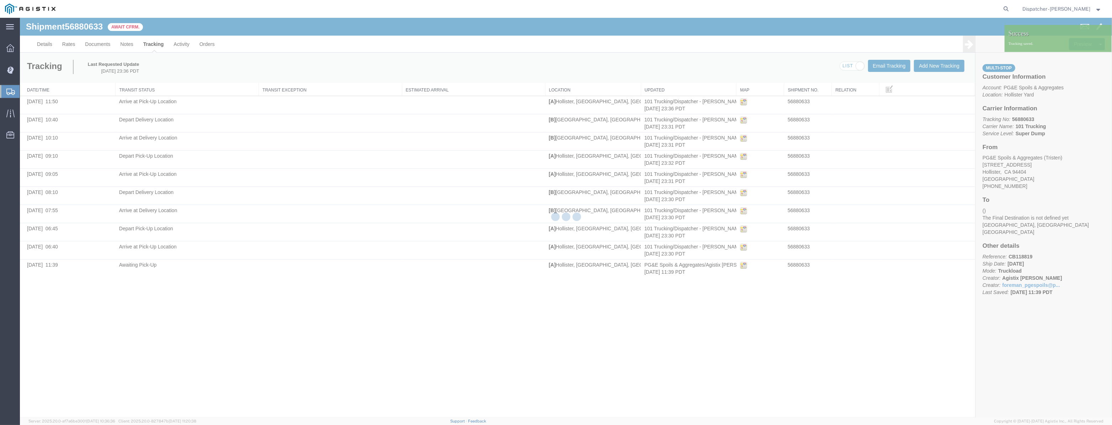
click at [933, 66] on div at bounding box center [566, 217] width 1092 height 399
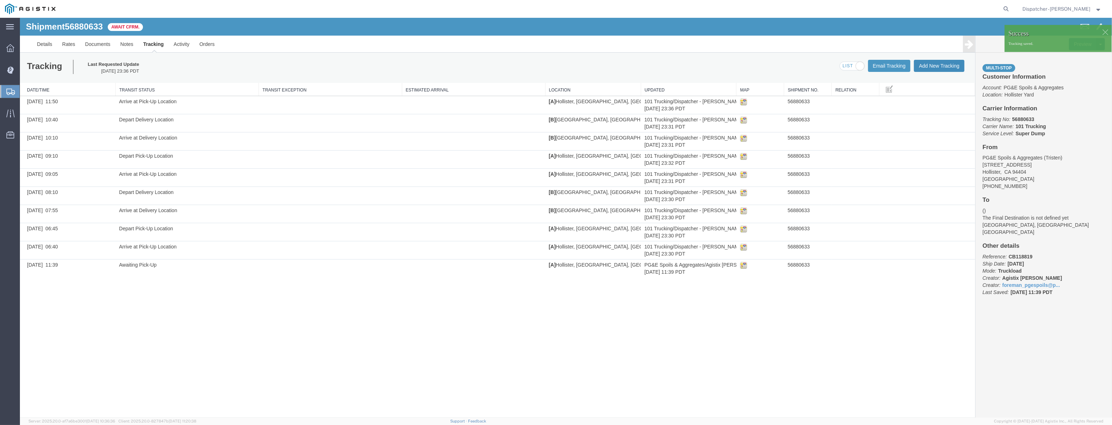
click at [933, 66] on button "Add New Tracking" at bounding box center [939, 66] width 51 height 12
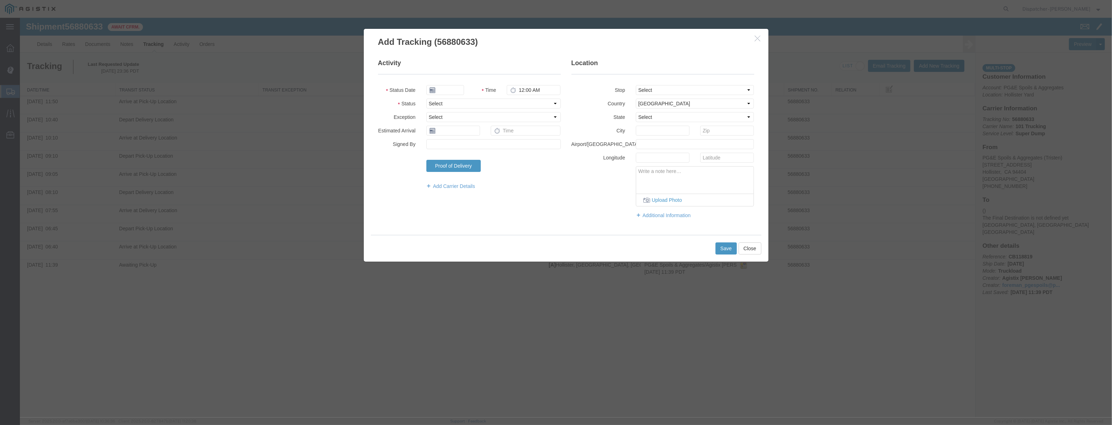
type input "[DATE]"
click at [455, 87] on input "[DATE]" at bounding box center [445, 90] width 38 height 10
click at [460, 80] on fieldset "Activity Status Date Time 12:00 AM Status Select Arrival Notice Available Arriv…" at bounding box center [469, 128] width 183 height 138
click at [458, 88] on input "text" at bounding box center [445, 90] width 38 height 10
paste input "[DATE]"
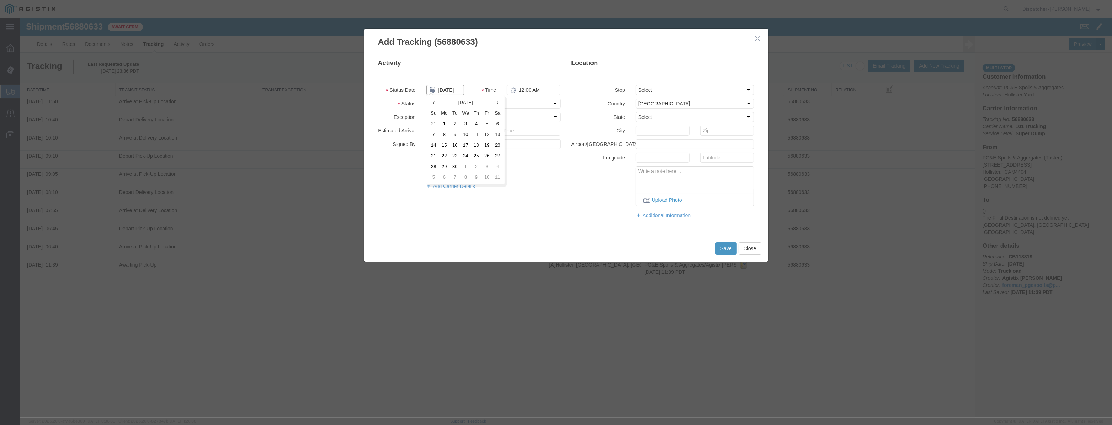
scroll to position [0, 1]
type input "[DATE]"
drag, startPoint x: 508, startPoint y: 101, endPoint x: 513, endPoint y: 105, distance: 6.1
click at [509, 101] on select "Select Arrival Notice Available Arrival Notice Imported Arrive at Delivery Loca…" at bounding box center [493, 104] width 134 height 10
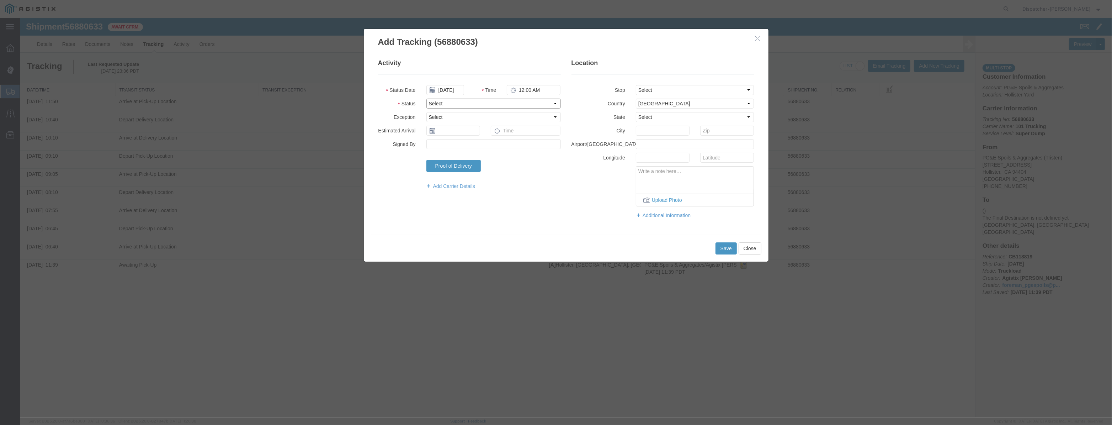
select select "DPTPULOC"
click at [426, 99] on select "Select Arrival Notice Available Arrival Notice Imported Arrive at Delivery Loca…" at bounding box center [493, 104] width 134 height 10
click at [646, 89] on fieldset "Location Stop Select From: [STREET_ADDRESS] Stop 2: [STREET_ADDRESS] To: The Fi…" at bounding box center [663, 142] width 183 height 167
drag, startPoint x: 646, startPoint y: 89, endPoint x: 646, endPoint y: 94, distance: 5.3
click at [646, 92] on select "Select From: [STREET_ADDRESS][PERSON_NAME] Stop 2: [STREET_ADDRESS] To: The Fin…" at bounding box center [695, 90] width 118 height 10
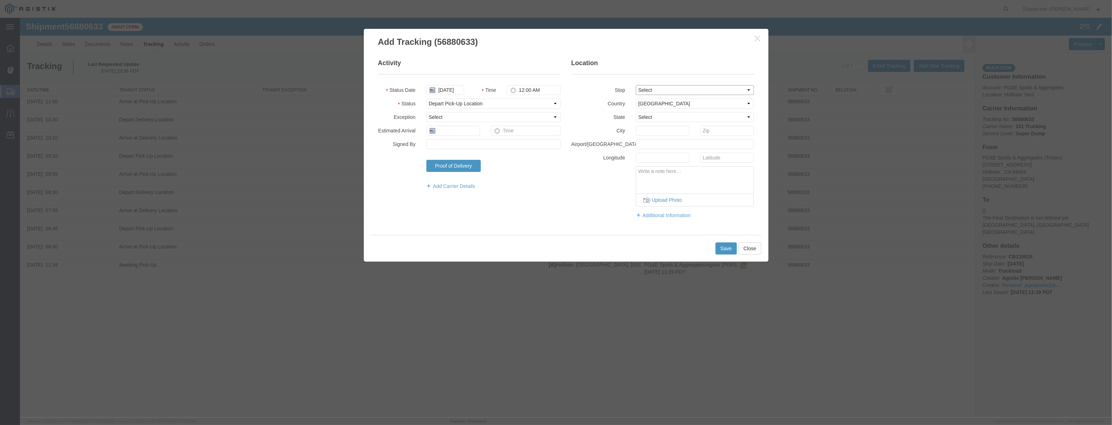
select select "{"pickupDeliveryInfoId": "123061492","pickupOrDelivery": "P","stopNum": "1","lo…"
click at [636, 85] on select "Select From: [STREET_ADDRESS][PERSON_NAME] Stop 2: [STREET_ADDRESS] To: The Fin…" at bounding box center [695, 90] width 118 height 10
select select "CA"
type input "Hollister"
drag, startPoint x: 541, startPoint y: 92, endPoint x: 417, endPoint y: 112, distance: 125.0
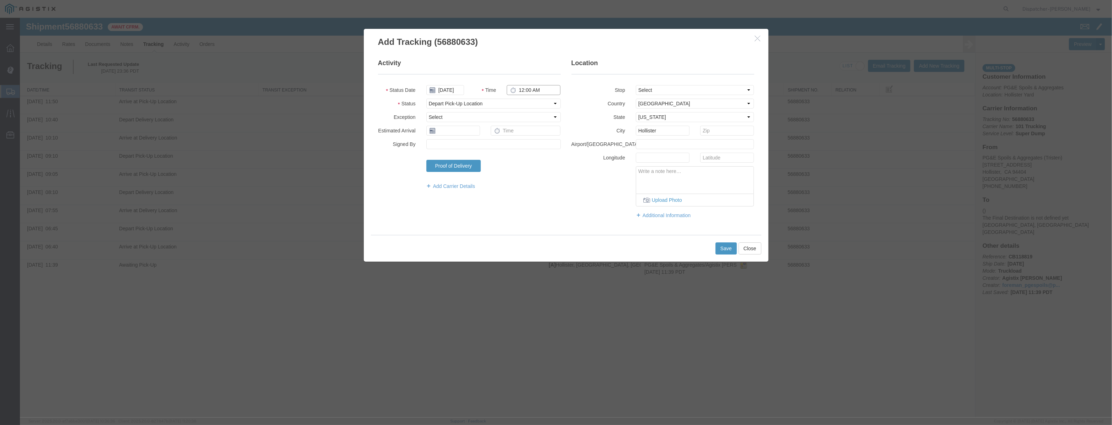
click at [417, 112] on fieldset "Activity Status Date [DATE] Time 12:00 AM Status Select Arrival Notice Availabl…" at bounding box center [469, 128] width 183 height 138
type input "11:55 AM"
click at [720, 248] on button "Save" at bounding box center [726, 248] width 21 height 12
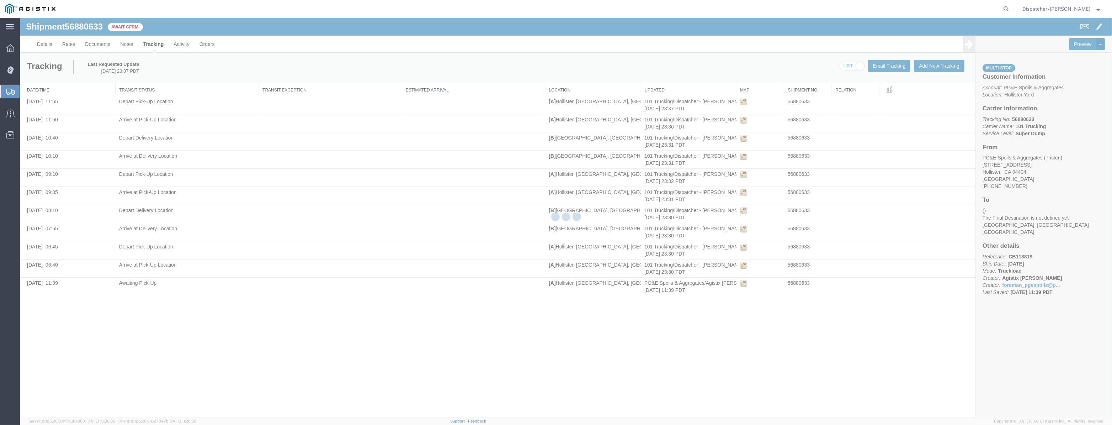
click at [925, 68] on div at bounding box center [566, 217] width 1092 height 399
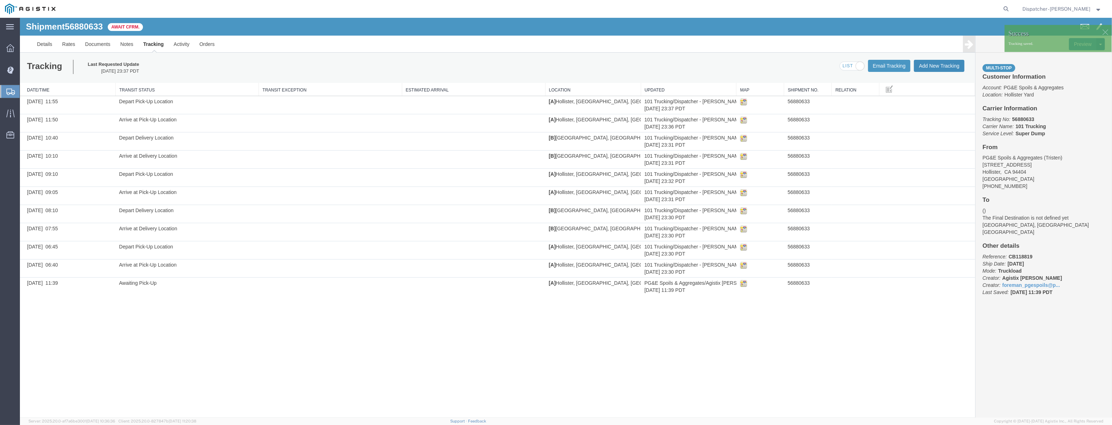
click at [948, 69] on button "Add New Tracking" at bounding box center [939, 66] width 51 height 12
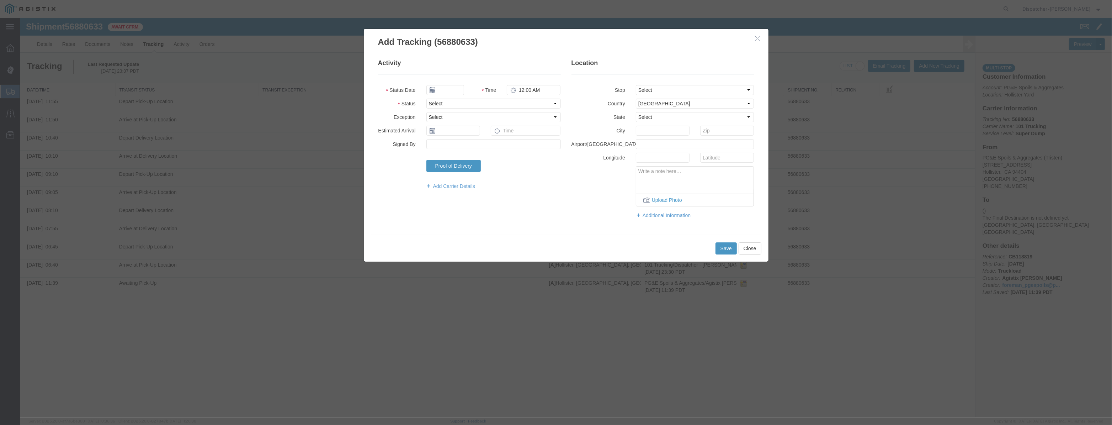
type input "[DATE]"
click at [456, 88] on input "[DATE]" at bounding box center [445, 90] width 38 height 10
drag, startPoint x: 457, startPoint y: 77, endPoint x: 454, endPoint y: 88, distance: 11.2
click at [457, 78] on fieldset "Activity Status Date Time 12:00 AM Status Select Arrival Notice Available Arriv…" at bounding box center [469, 128] width 183 height 138
drag, startPoint x: 454, startPoint y: 88, endPoint x: 474, endPoint y: 92, distance: 21.1
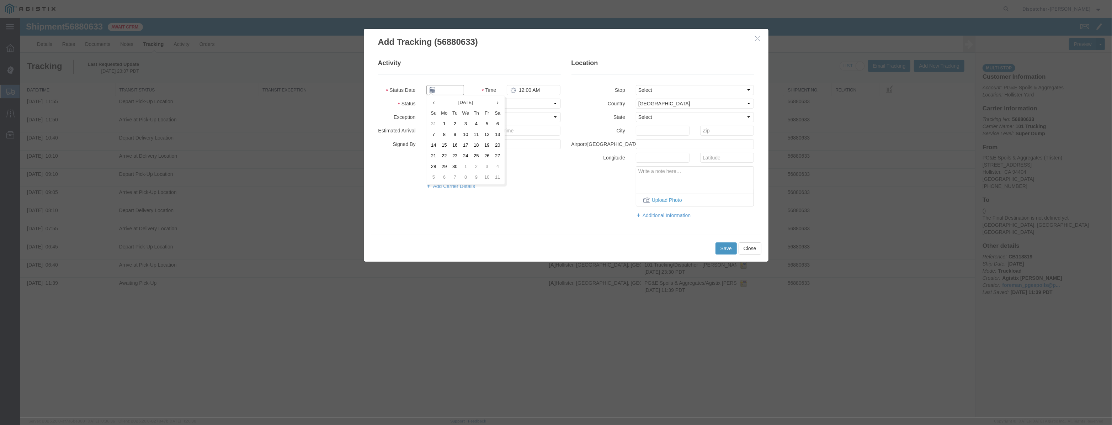
click at [454, 88] on input "text" at bounding box center [445, 90] width 38 height 10
paste input "[DATE]"
type input "[DATE]"
drag, startPoint x: 536, startPoint y: 104, endPoint x: 535, endPoint y: 108, distance: 4.3
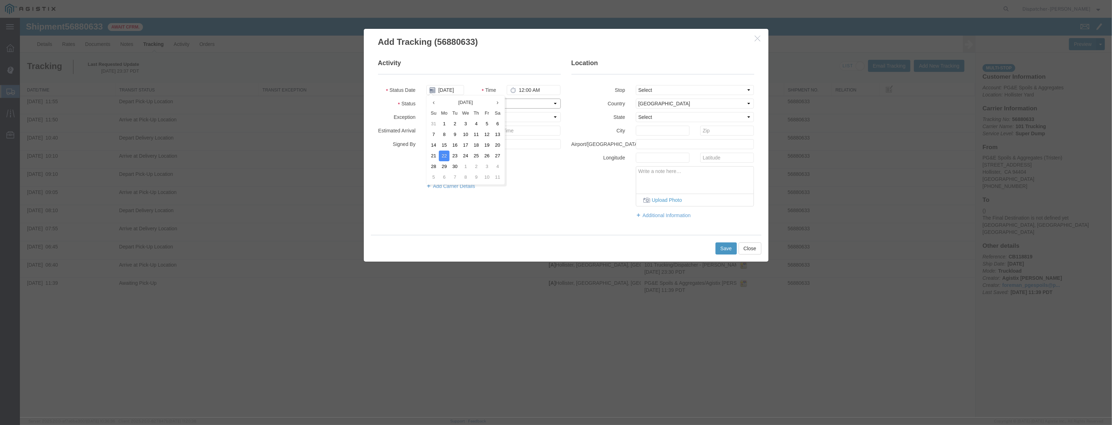
click at [536, 104] on select "Select Arrival Notice Available Arrival Notice Imported Arrive at Delivery Loca…" at bounding box center [493, 104] width 134 height 10
click at [426, 99] on select "Select Arrival Notice Available Arrival Notice Imported Arrive at Delivery Loca…" at bounding box center [493, 104] width 134 height 10
click at [491, 107] on select "Select Arrival Notice Available Arrival Notice Imported Arrive at Delivery Loca…" at bounding box center [493, 104] width 134 height 10
select select "ARVDLVLOC"
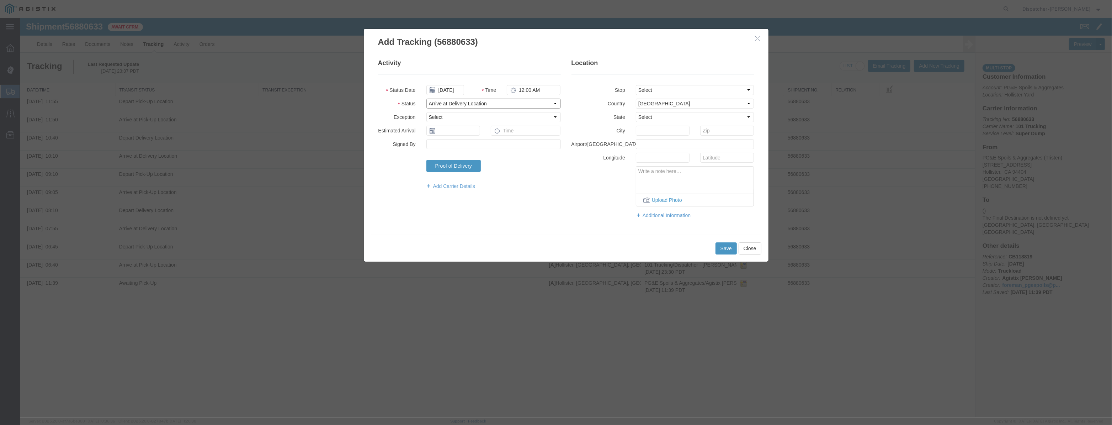
click at [426, 99] on select "Select Arrival Notice Available Arrival Notice Imported Arrive at Delivery Loca…" at bounding box center [493, 104] width 134 height 10
drag, startPoint x: 653, startPoint y: 87, endPoint x: 657, endPoint y: 94, distance: 7.5
click at [653, 87] on select "Select From: [STREET_ADDRESS][PERSON_NAME] Stop 2: [STREET_ADDRESS] To: The Fin…" at bounding box center [695, 90] width 118 height 10
select select "{"pickupDeliveryInfoId": "123061493","pickupOrDelivery": "D","stopNum": "2","lo…"
click at [636, 85] on select "Select From: [STREET_ADDRESS][PERSON_NAME] Stop 2: [STREET_ADDRESS] To: The Fin…" at bounding box center [695, 90] width 118 height 10
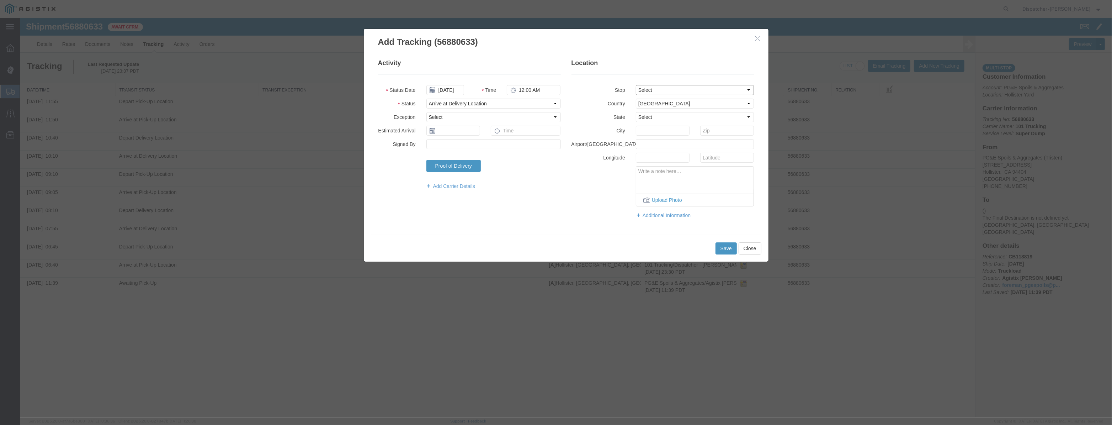
select select "CA"
type input "[PERSON_NAME] [PERSON_NAME]"
drag, startPoint x: 547, startPoint y: 90, endPoint x: 372, endPoint y: 124, distance: 177.9
click at [373, 124] on div "Activity Status Date [DATE] Time 12:00 AM Status Select Arrival Notice Availabl…" at bounding box center [470, 128] width 194 height 138
type input "1:10 PM"
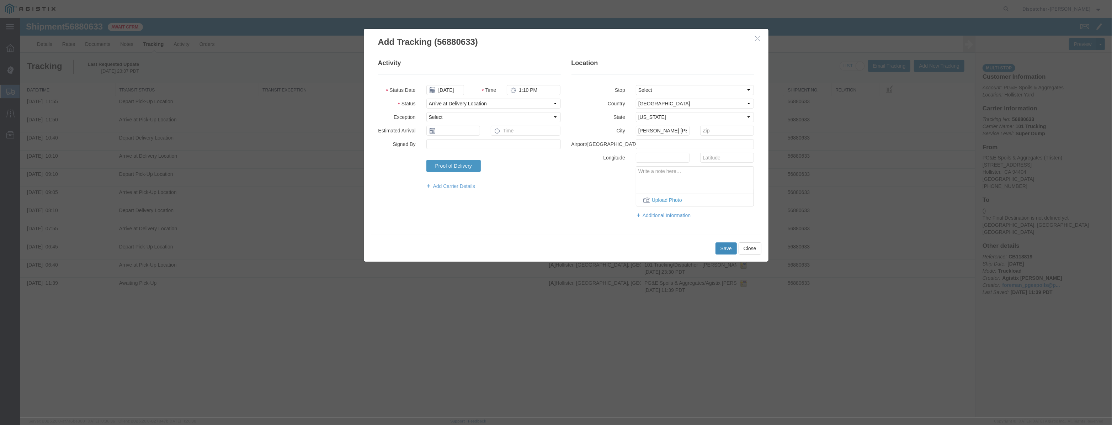
click at [730, 249] on button "Save" at bounding box center [726, 248] width 21 height 12
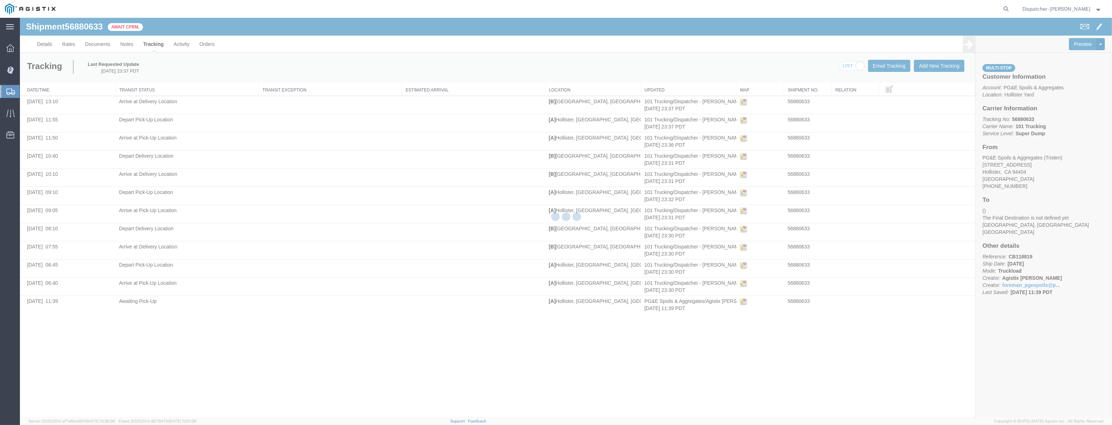
click at [940, 69] on div at bounding box center [566, 217] width 1092 height 399
drag, startPoint x: 939, startPoint y: 53, endPoint x: 939, endPoint y: 48, distance: 4.6
click at [938, 51] on div at bounding box center [566, 217] width 1092 height 399
click at [941, 70] on div at bounding box center [566, 217] width 1092 height 399
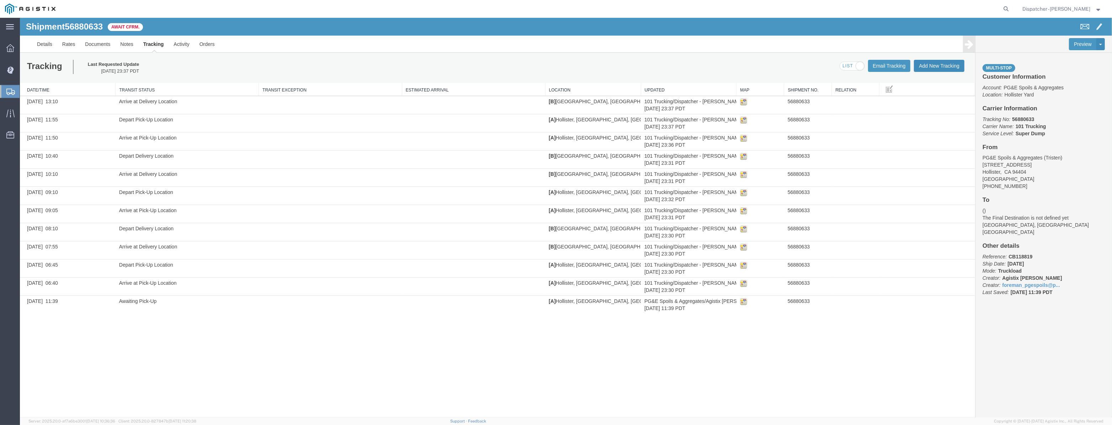
click at [925, 68] on button "Add New Tracking" at bounding box center [939, 66] width 51 height 12
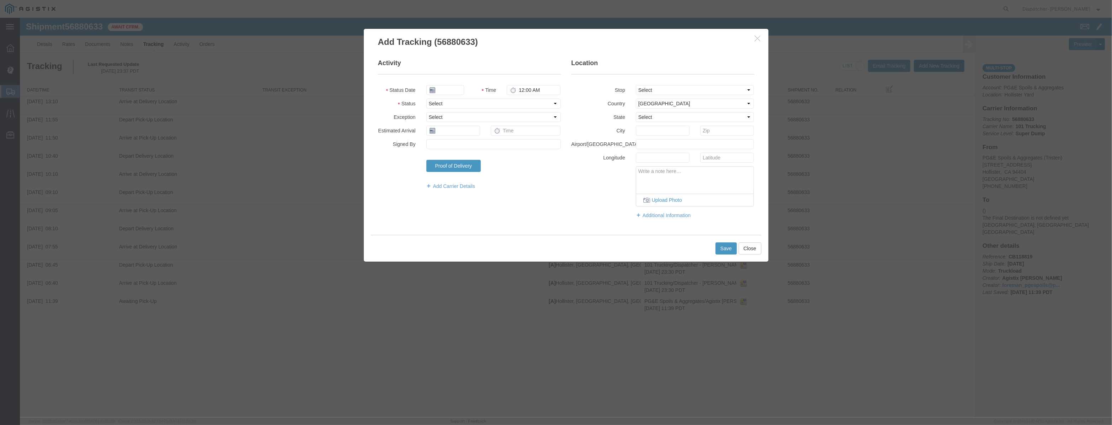
type input "[DATE]"
click at [445, 93] on input "[DATE]" at bounding box center [445, 90] width 38 height 10
click at [451, 84] on fieldset "Activity Status Date [DATE] Time 12:00 AM Status Select Arrival Notice Availabl…" at bounding box center [469, 128] width 183 height 138
click at [453, 92] on input "text" at bounding box center [445, 90] width 38 height 10
paste input "[DATE]"
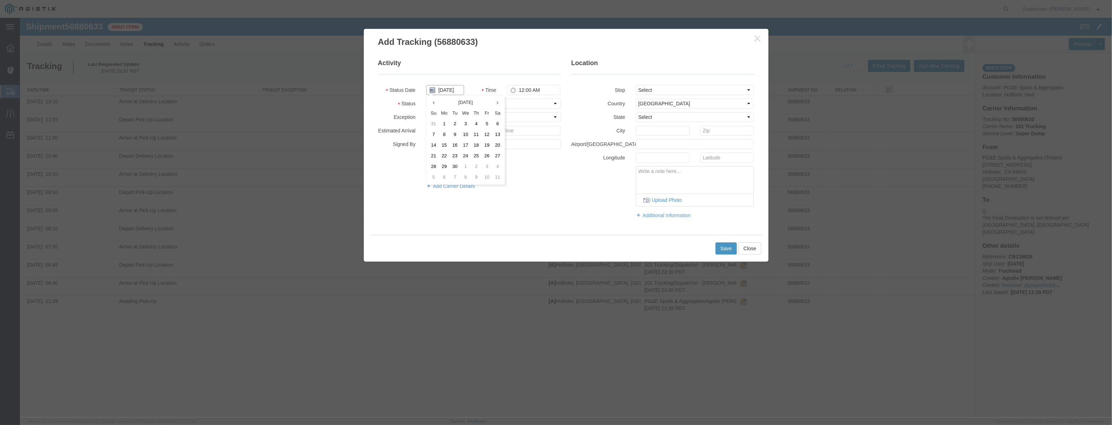
scroll to position [0, 1]
type input "[DATE]"
click at [525, 105] on select "Select Arrival Notice Available Arrival Notice Imported Arrive at Delivery Loca…" at bounding box center [493, 104] width 134 height 10
select select "DPTDLVLOC"
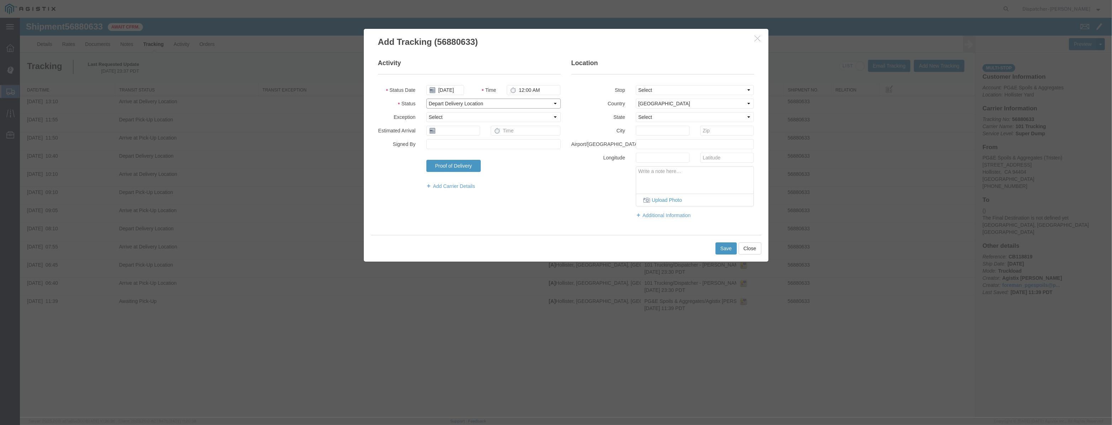
click at [426, 99] on select "Select Arrival Notice Available Arrival Notice Imported Arrive at Delivery Loca…" at bounding box center [493, 104] width 134 height 10
drag, startPoint x: 674, startPoint y: 90, endPoint x: 674, endPoint y: 94, distance: 4.3
click at [674, 90] on select "Select From: [STREET_ADDRESS][PERSON_NAME] Stop 2: [STREET_ADDRESS] To: The Fin…" at bounding box center [695, 90] width 118 height 10
select select "{"pickupDeliveryInfoId": "123061493","pickupOrDelivery": "D","stopNum": "2","lo…"
click at [636, 85] on select "Select From: [STREET_ADDRESS][PERSON_NAME] Stop 2: [STREET_ADDRESS] To: The Fin…" at bounding box center [695, 90] width 118 height 10
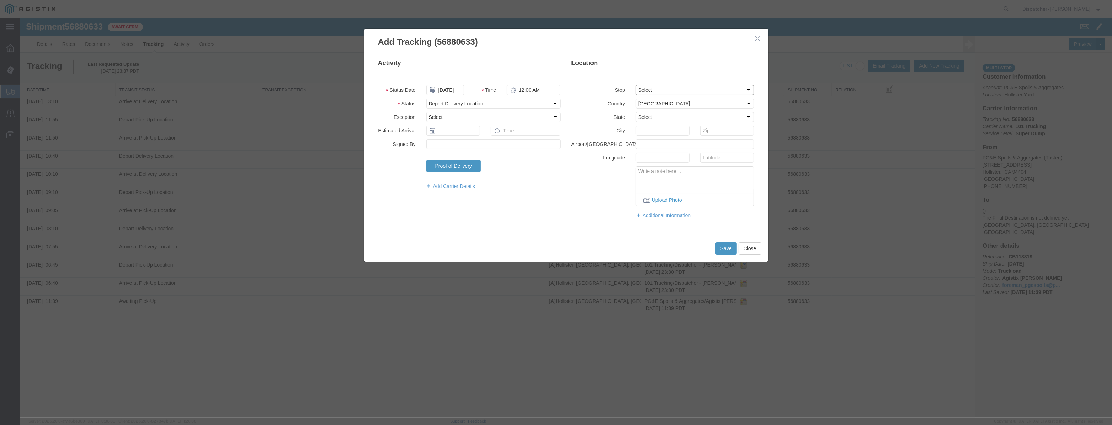
select select "CA"
type input "[PERSON_NAME] [PERSON_NAME]"
drag, startPoint x: 546, startPoint y: 92, endPoint x: 356, endPoint y: 127, distance: 192.4
click at [361, 127] on div "Add Tracking (56880633) Activity Status Date 09/22/2025 Time 12:00 AM Status Se…" at bounding box center [566, 144] width 416 height 233
type input "1:55 PM"
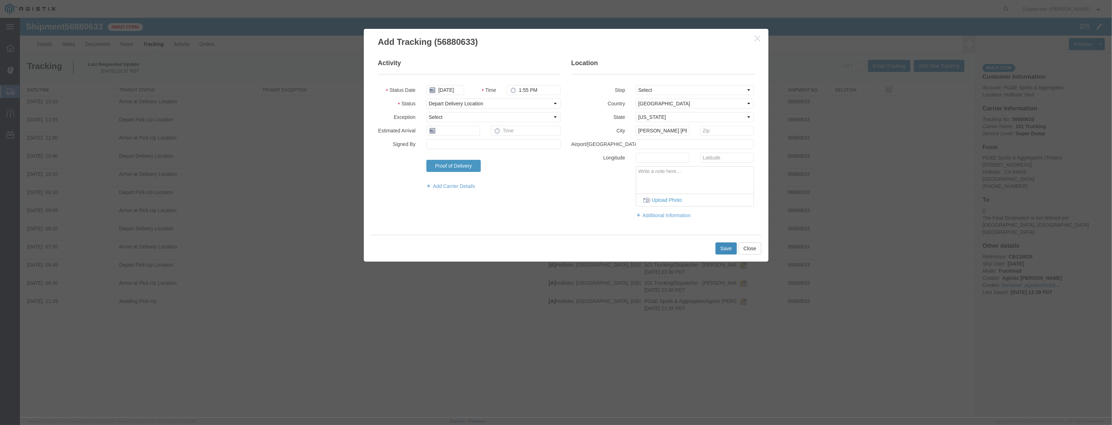
click at [717, 252] on button "Save" at bounding box center [726, 248] width 21 height 12
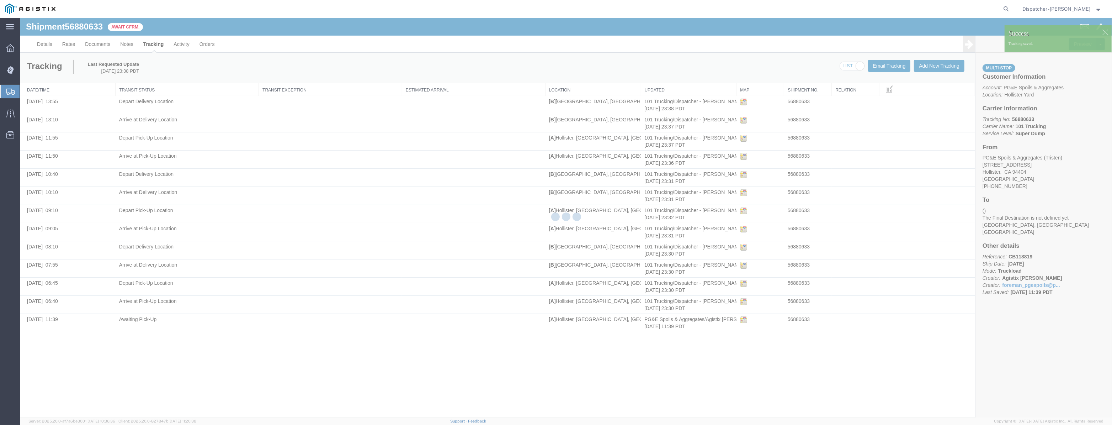
click at [947, 66] on div at bounding box center [566, 217] width 1092 height 399
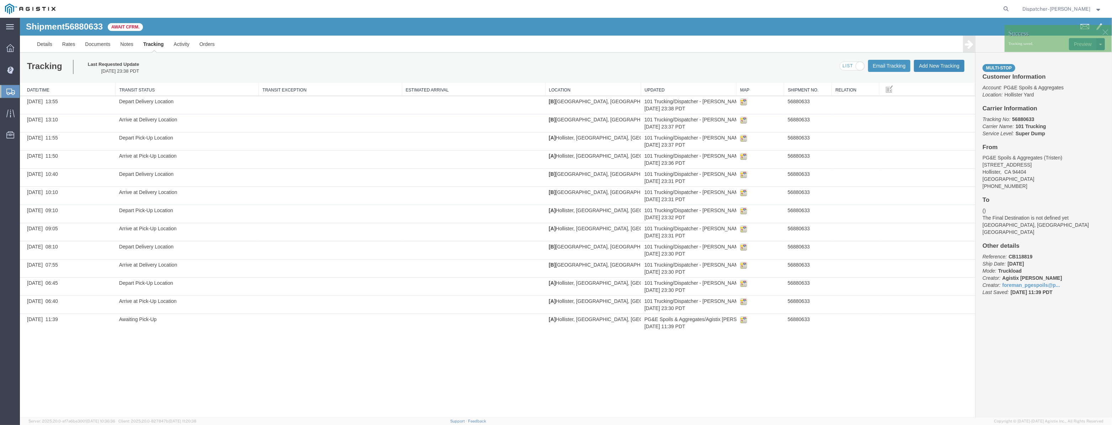
click at [947, 66] on button "Add New Tracking" at bounding box center [939, 66] width 51 height 12
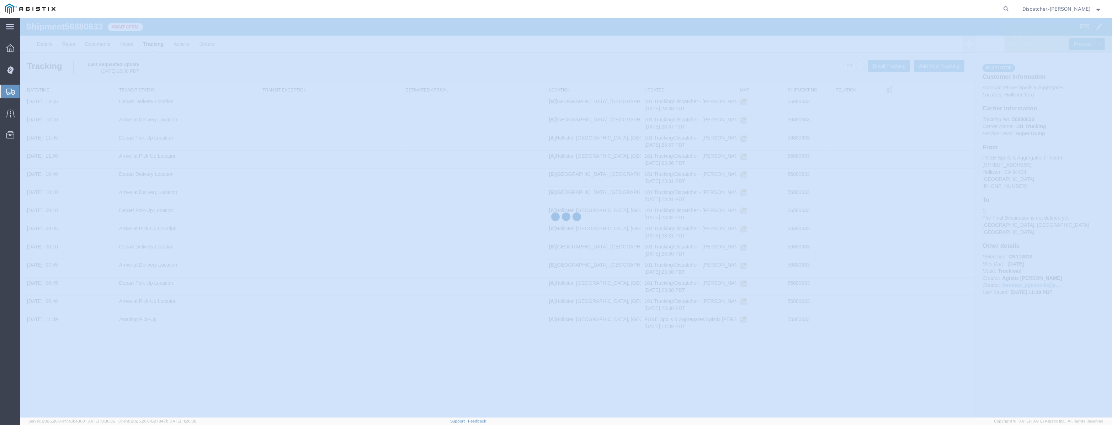
click at [947, 67] on div at bounding box center [566, 217] width 1092 height 399
click at [947, 68] on div at bounding box center [566, 217] width 1092 height 399
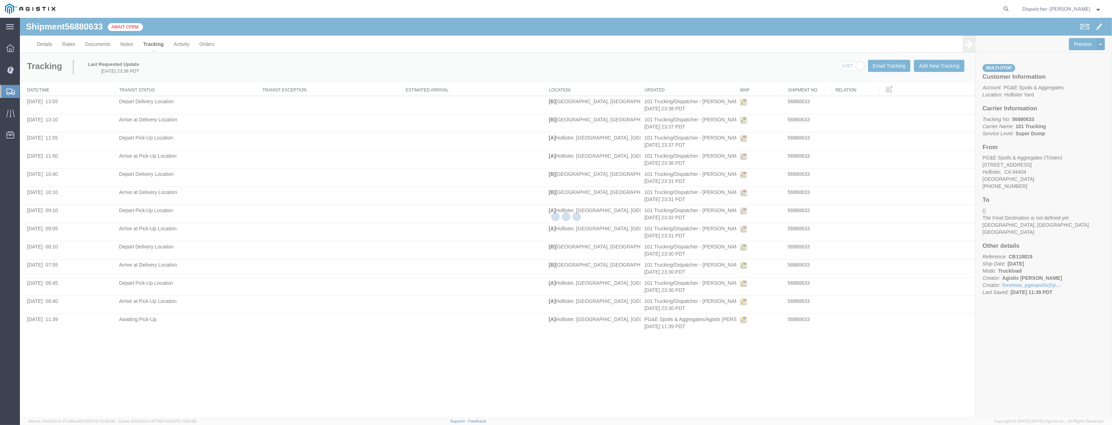
click at [947, 68] on div at bounding box center [566, 217] width 1092 height 399
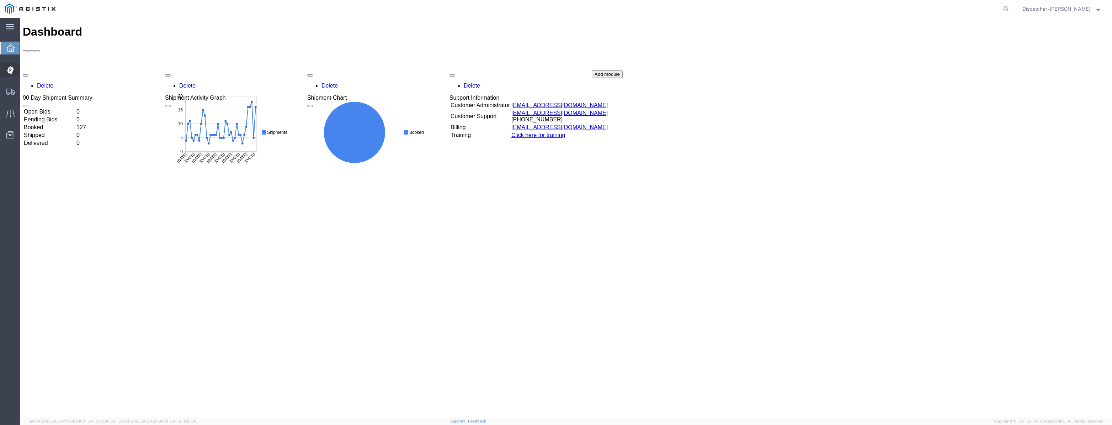
click at [9, 67] on icon at bounding box center [10, 69] width 7 height 7
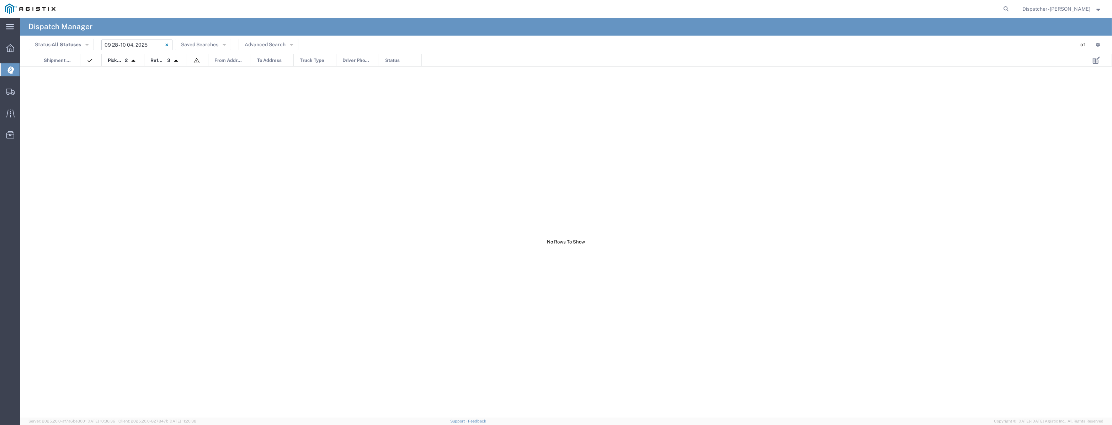
click at [131, 43] on input "[DATE] - [DATE]" at bounding box center [136, 44] width 71 height 11
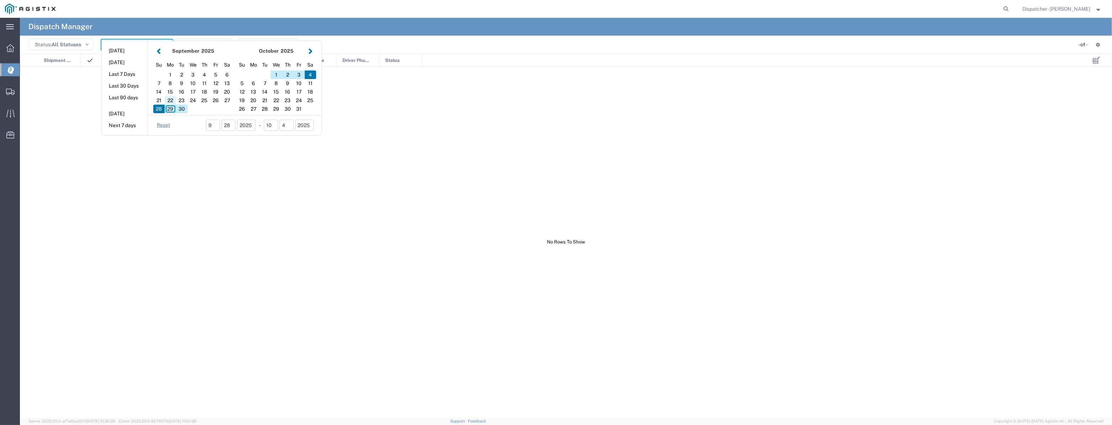
click at [170, 96] on div "22" at bounding box center [170, 100] width 11 height 9
type input "[DATE]"
type input "[DATE] - [DATE]"
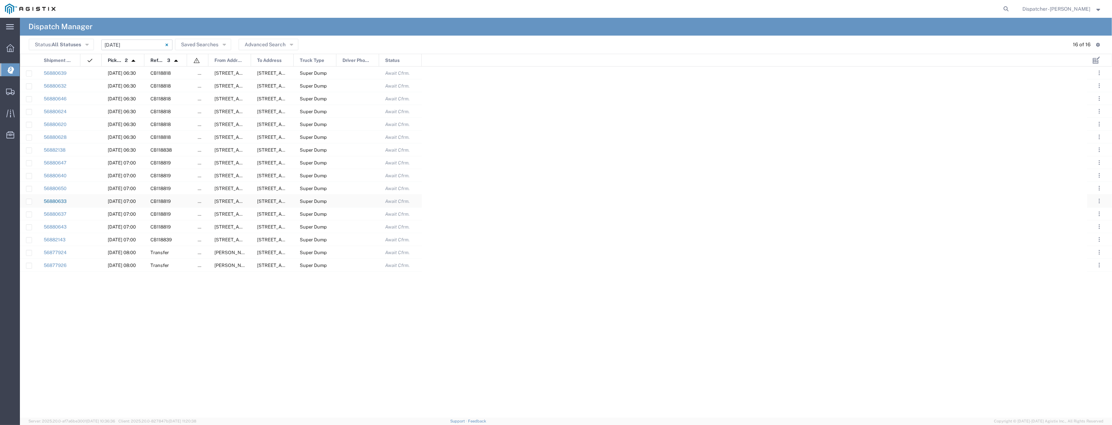
click at [62, 202] on link "56880633" at bounding box center [55, 200] width 23 height 5
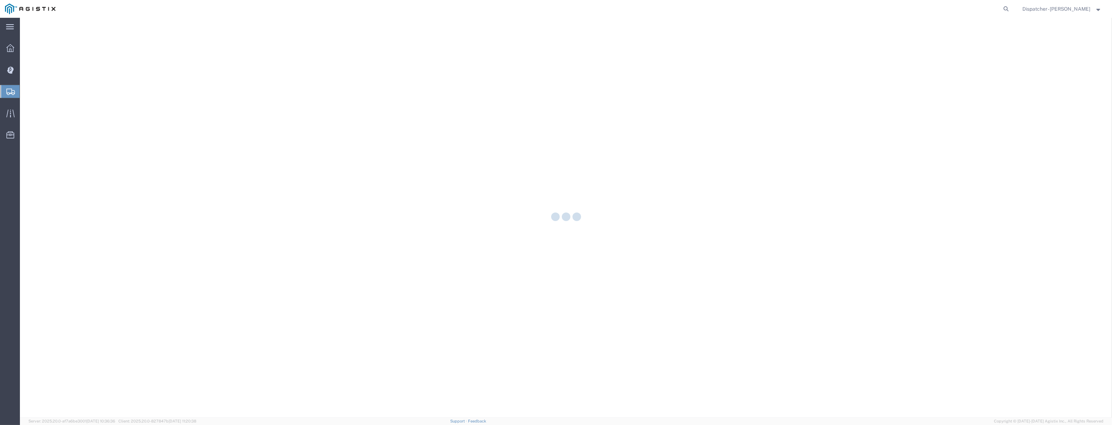
click at [63, 201] on div at bounding box center [566, 217] width 1092 height 399
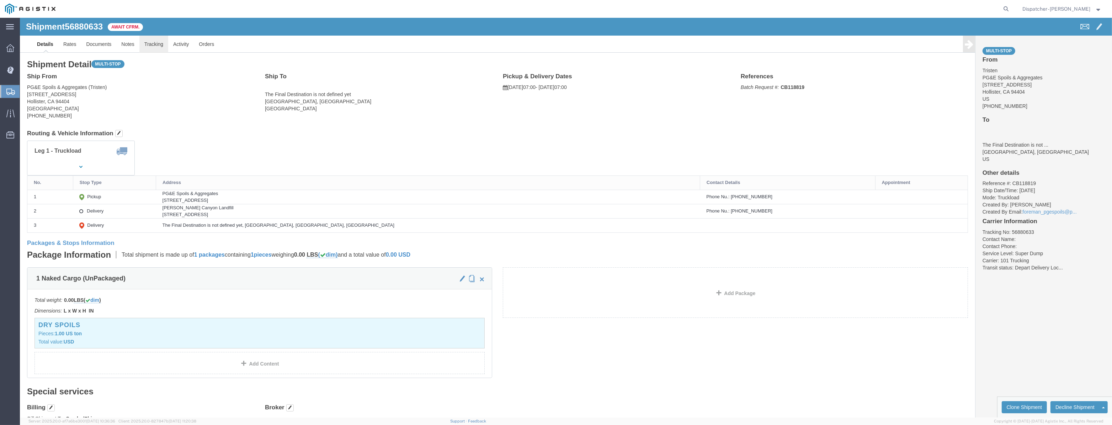
click link "Tracking"
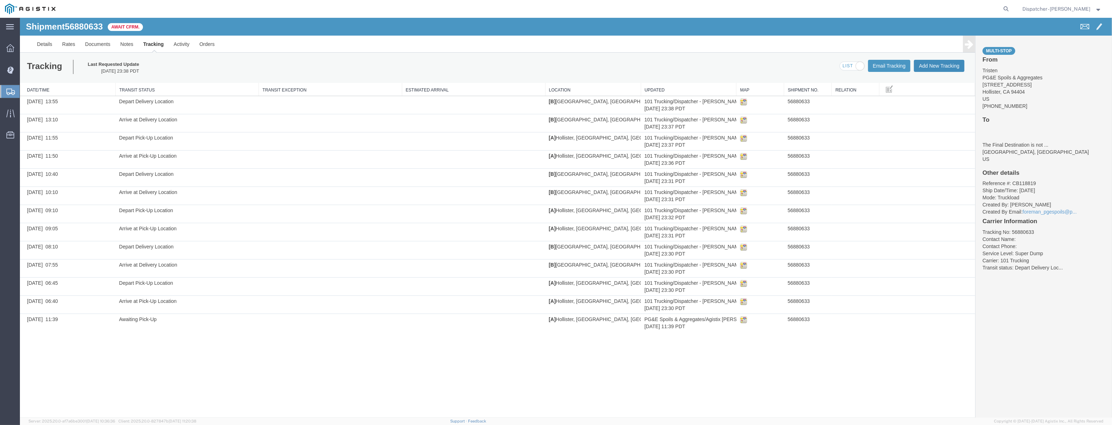
click at [924, 67] on button "Add New Tracking" at bounding box center [939, 66] width 51 height 12
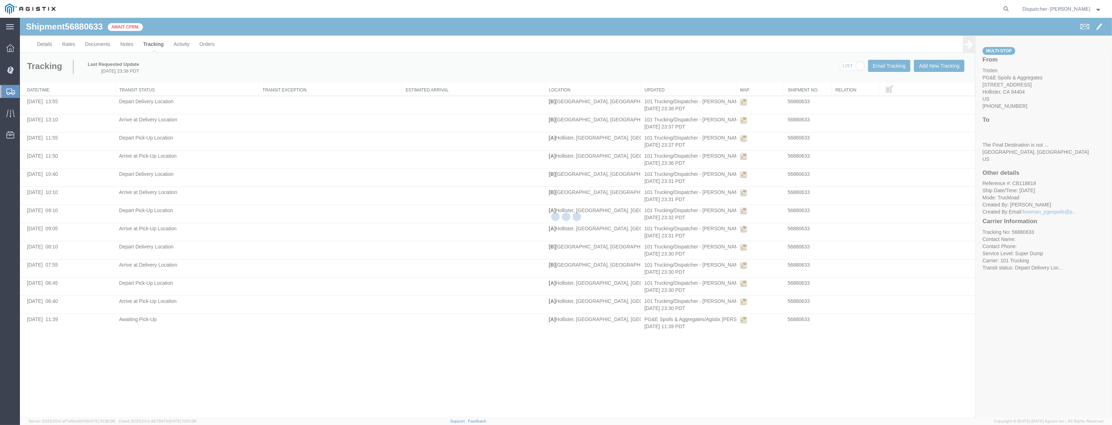
click at [268, 87] on div at bounding box center [566, 217] width 1092 height 399
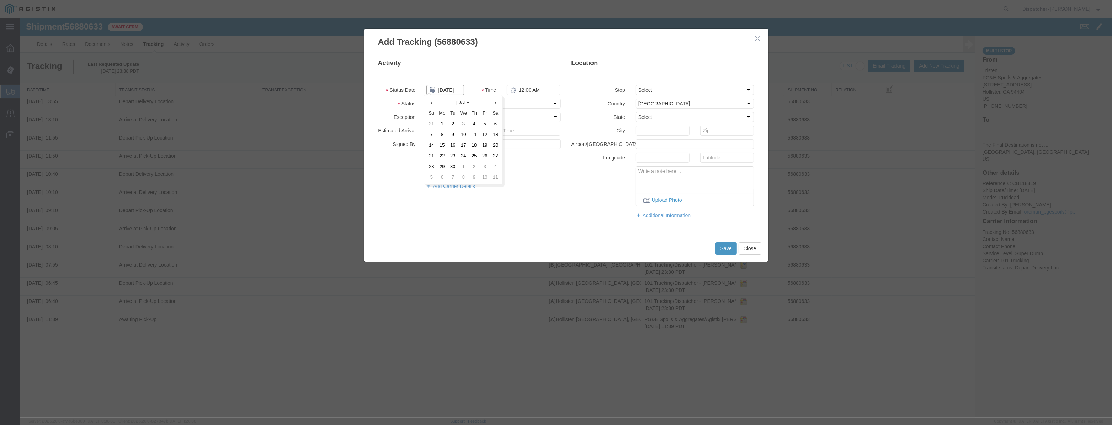
click at [448, 90] on input "[DATE]" at bounding box center [445, 90] width 38 height 10
click at [444, 158] on td "22" at bounding box center [442, 155] width 11 height 11
type input "[DATE]"
click at [463, 108] on select "Select Arrival Notice Available Arrival Notice Imported Arrive at Delivery Loca…" at bounding box center [493, 104] width 134 height 10
select select "ARVPULOC"
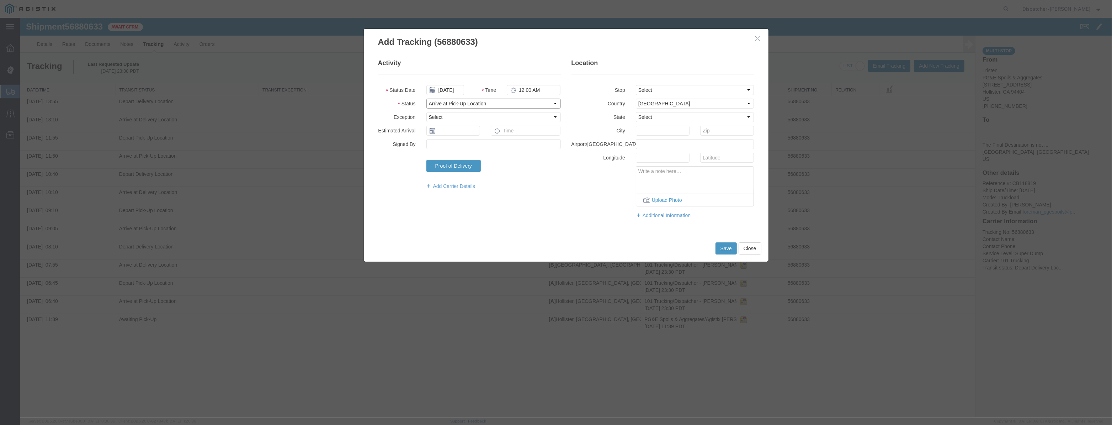
click at [426, 99] on select "Select Arrival Notice Available Arrival Notice Imported Arrive at Delivery Loca…" at bounding box center [493, 104] width 134 height 10
drag, startPoint x: 642, startPoint y: 87, endPoint x: 650, endPoint y: 92, distance: 8.5
click at [644, 88] on select "Select From: [STREET_ADDRESS][PERSON_NAME] Stop 2: [STREET_ADDRESS] To: The Fin…" at bounding box center [695, 90] width 118 height 10
select select "{"pickupDeliveryInfoId": "123061492","pickupOrDelivery": "P","stopNum": "1","lo…"
click at [636, 85] on select "Select From: [STREET_ADDRESS][PERSON_NAME] Stop 2: [STREET_ADDRESS] To: The Fin…" at bounding box center [695, 90] width 118 height 10
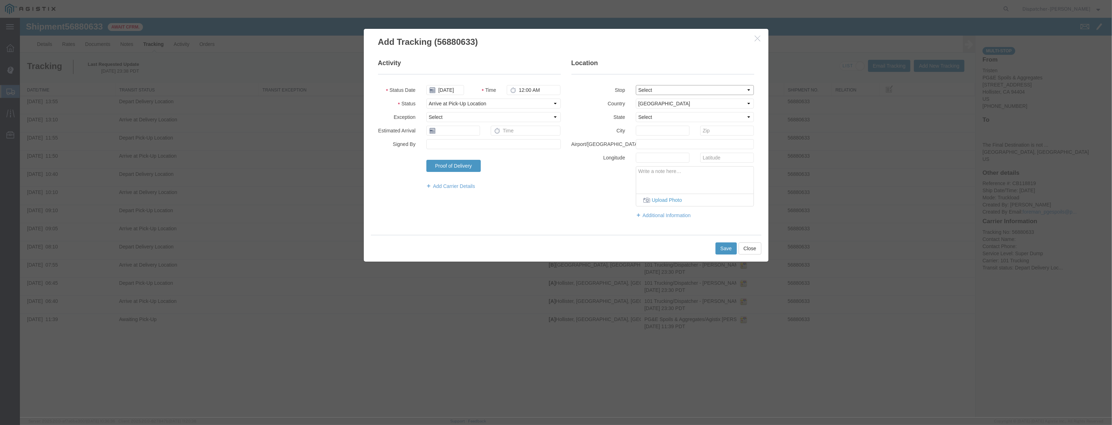
select select "CA"
type input "Hollister"
drag, startPoint x: 541, startPoint y: 89, endPoint x: 419, endPoint y: 119, distance: 125.7
click at [419, 119] on fieldset "Activity Status Date [DATE] Time 12:00 AM Status Select Arrival Notice Availabl…" at bounding box center [469, 128] width 183 height 138
type input "3:30 PM"
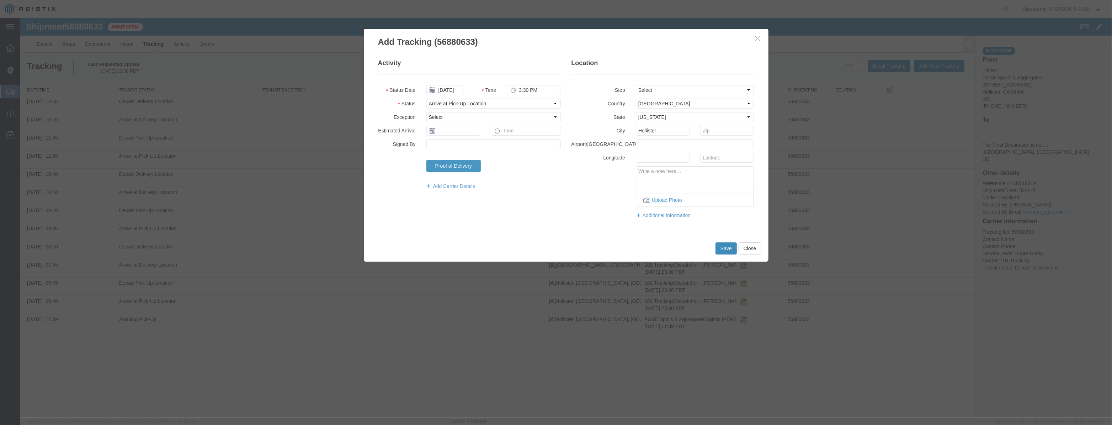
click at [721, 247] on button "Save" at bounding box center [726, 248] width 21 height 12
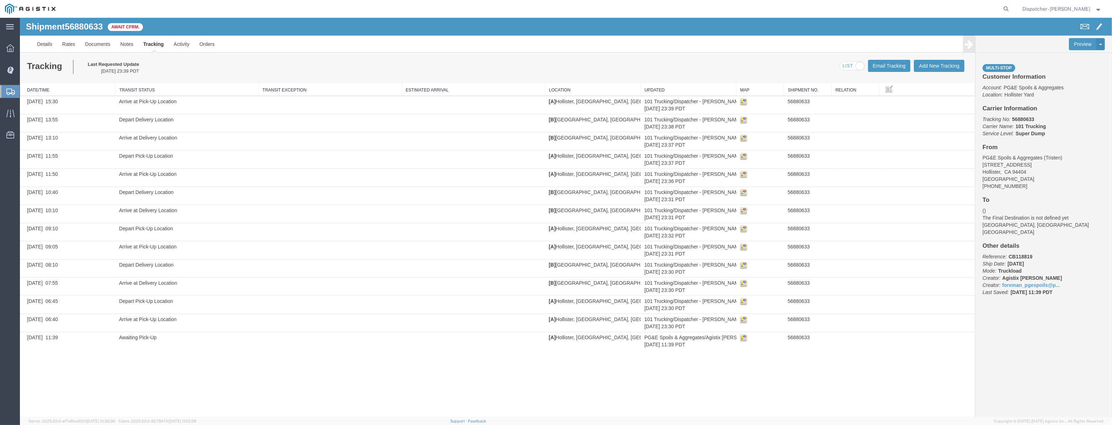
click at [952, 72] on div "Tracking Last Requested Update 09/29/2025 23:39 PDT Email Tracking Add New Trac…" at bounding box center [497, 68] width 955 height 30
click at [952, 70] on button "Add New Tracking" at bounding box center [939, 66] width 51 height 12
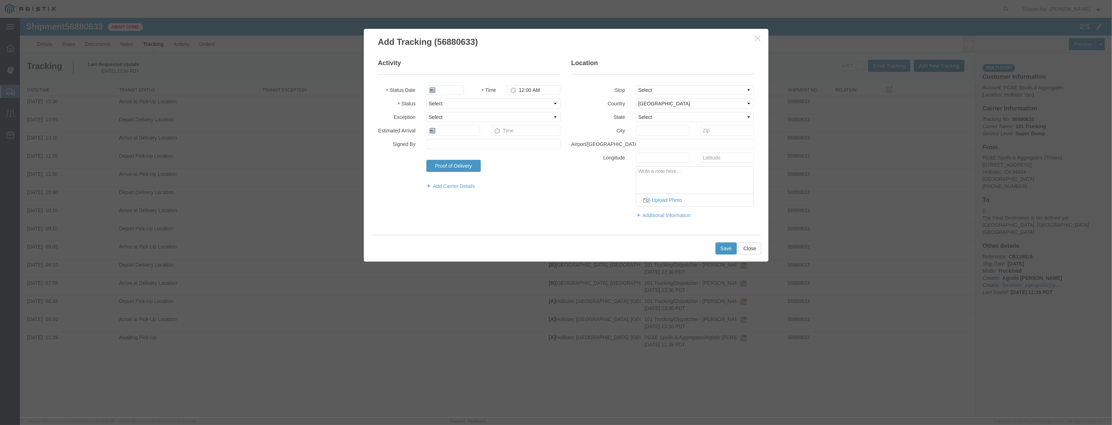
type input "[DATE]"
click at [451, 90] on input "[DATE]" at bounding box center [445, 90] width 38 height 10
click at [455, 83] on fieldset "Activity Status Date Time 12:00 AM Status Select Arrival Notice Available Arriv…" at bounding box center [469, 128] width 183 height 138
click at [455, 87] on input "text" at bounding box center [445, 90] width 38 height 10
paste input "[DATE]"
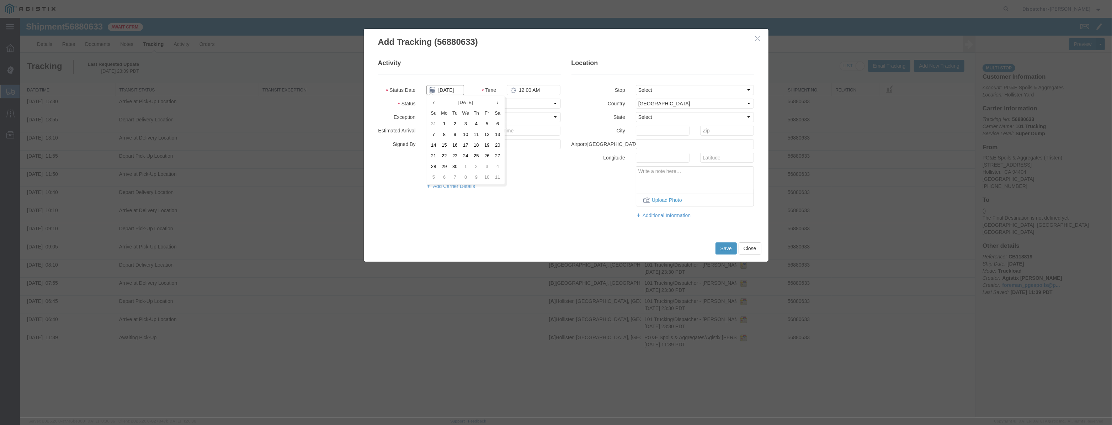
scroll to position [0, 1]
type input "[DATE]"
click at [523, 97] on fieldset "Activity Status Date [DATE] Time 12:00 AM Status Select Arrival Notice Availabl…" at bounding box center [469, 128] width 183 height 138
click at [525, 104] on select "Select Arrival Notice Available Arrival Notice Imported Arrive at Delivery Loca…" at bounding box center [493, 104] width 134 height 10
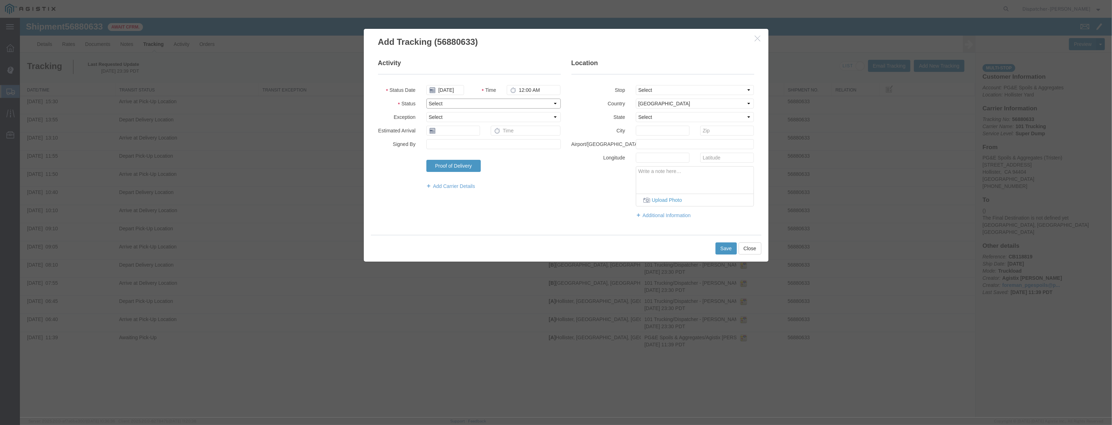
select select "BREAKSTART"
click at [426, 99] on select "Select Arrival Notice Available Arrival Notice Imported Arrive at Delivery Loca…" at bounding box center [493, 104] width 134 height 10
click at [658, 92] on select "Select From: [STREET_ADDRESS][PERSON_NAME] Stop 2: [STREET_ADDRESS] To: The Fin…" at bounding box center [695, 90] width 118 height 10
select select "{"pickupDeliveryInfoId": "123061492","pickupOrDelivery": "P","stopNum": "1","lo…"
click at [636, 85] on select "Select From: [STREET_ADDRESS][PERSON_NAME] Stop 2: [STREET_ADDRESS] To: The Fin…" at bounding box center [695, 90] width 118 height 10
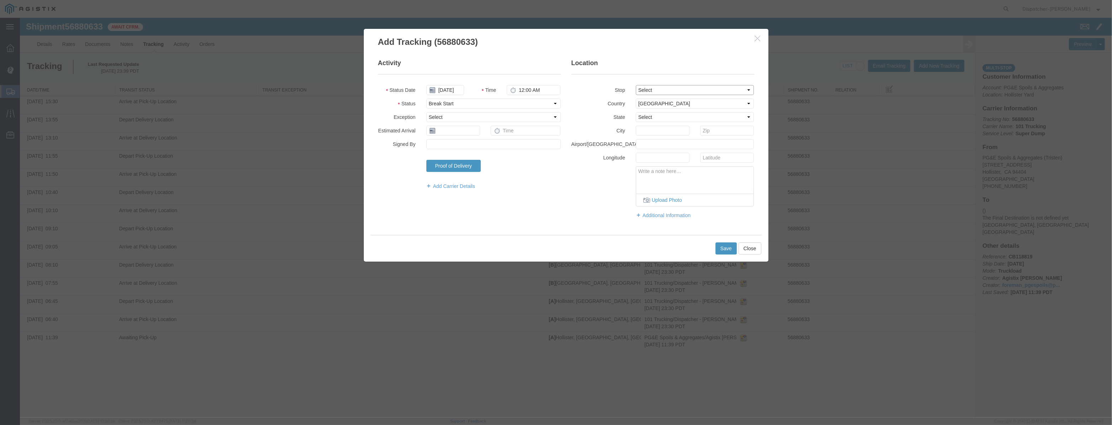
select select "CA"
type input "Hollister"
drag, startPoint x: 550, startPoint y: 91, endPoint x: 504, endPoint y: 118, distance: 53.1
click at [504, 118] on fieldset "Activity Status Date [DATE] Time 12:00 AM Status Select Arrival Notice Availabl…" at bounding box center [469, 128] width 183 height 138
type input "3:30 PM"
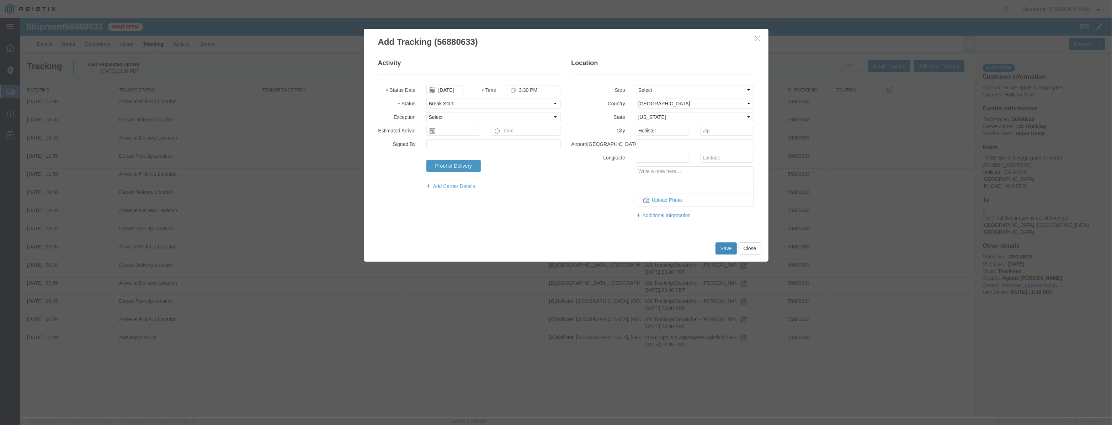
click at [723, 246] on button "Save" at bounding box center [726, 248] width 21 height 12
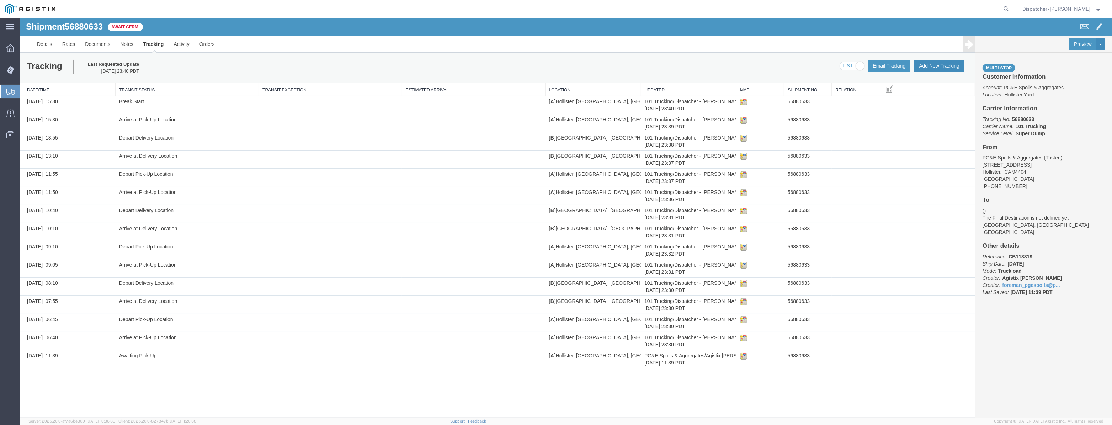
click at [937, 69] on button "Add New Tracking" at bounding box center [939, 66] width 51 height 12
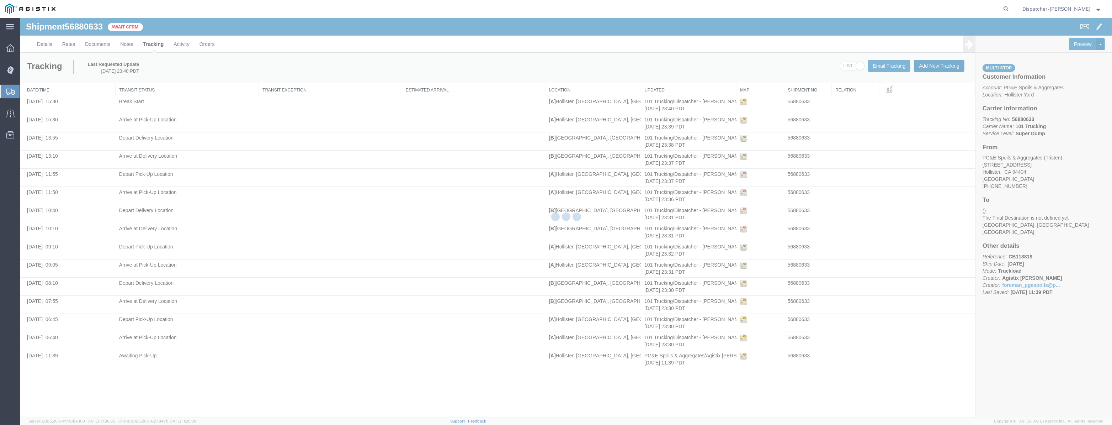
type button "Add New Tracking"
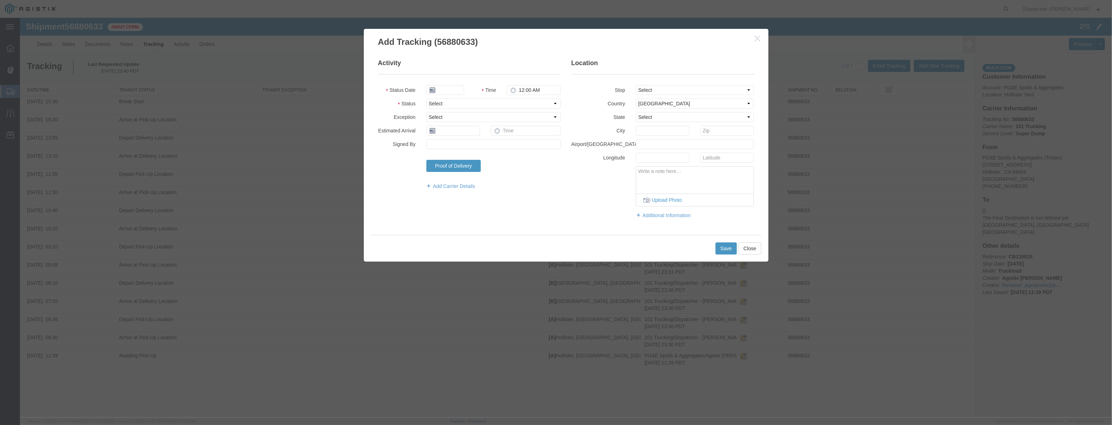
type input "[DATE]"
drag, startPoint x: 576, startPoint y: 36, endPoint x: 572, endPoint y: 41, distance: 6.2
click at [576, 36] on h3 "Add Tracking (56880633)" at bounding box center [566, 38] width 405 height 19
click at [455, 89] on input "[DATE]" at bounding box center [445, 90] width 38 height 10
drag, startPoint x: 461, startPoint y: 80, endPoint x: 454, endPoint y: 91, distance: 13.2
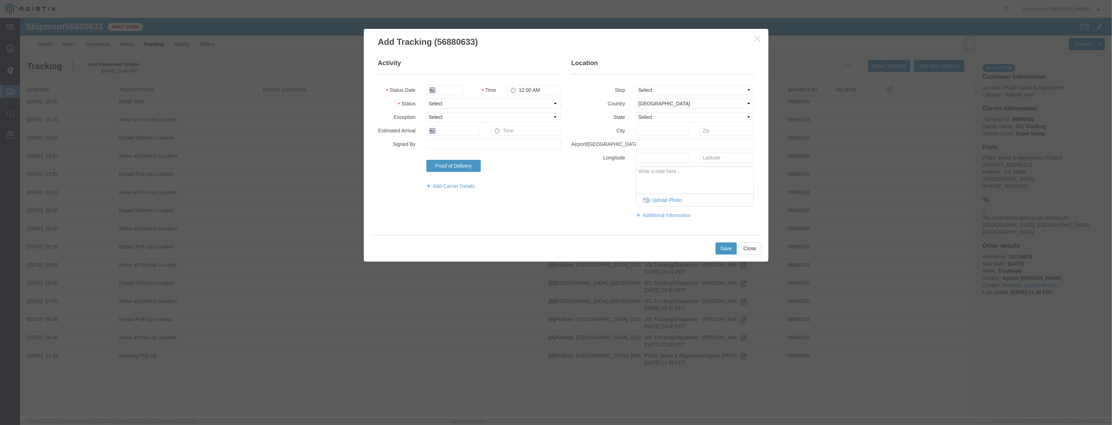
click at [460, 82] on fieldset "Activity Status Date Time 12:00 AM Status Select Arrival Notice Available Arriv…" at bounding box center [469, 128] width 183 height 138
drag, startPoint x: 454, startPoint y: 91, endPoint x: 472, endPoint y: 95, distance: 18.9
click at [454, 91] on input "text" at bounding box center [445, 90] width 38 height 10
paste input "[DATE]"
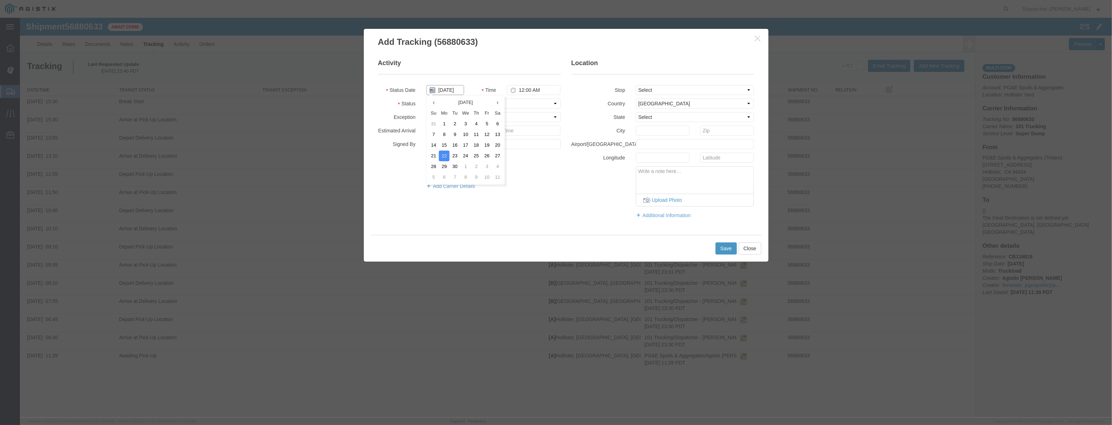
type input "[DATE]"
drag, startPoint x: 514, startPoint y: 104, endPoint x: 513, endPoint y: 108, distance: 4.3
click at [514, 104] on select "Select Arrival Notice Available Arrival Notice Imported Arrive at Delivery Loca…" at bounding box center [493, 104] width 134 height 10
select select "BREAKSTOP"
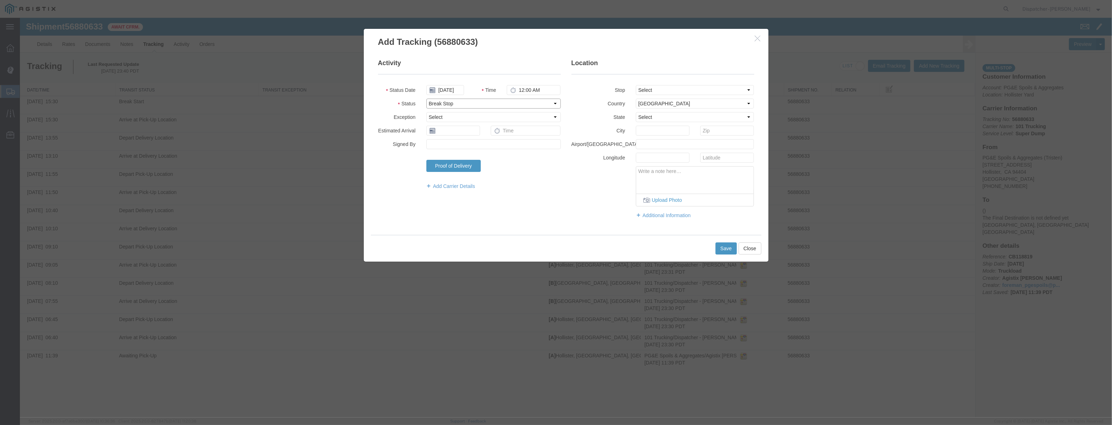
click at [426, 99] on select "Select Arrival Notice Available Arrival Notice Imported Arrive at Delivery Loca…" at bounding box center [493, 104] width 134 height 10
click at [645, 93] on select "Select From: [STREET_ADDRESS][PERSON_NAME] Stop 2: [STREET_ADDRESS] To: The Fin…" at bounding box center [695, 90] width 118 height 10
select select "{"pickupDeliveryInfoId": "123061492","pickupOrDelivery": "P","stopNum": "1","lo…"
click at [636, 85] on select "Select From: [STREET_ADDRESS][PERSON_NAME] Stop 2: [STREET_ADDRESS] To: The Fin…" at bounding box center [695, 90] width 118 height 10
select select "CA"
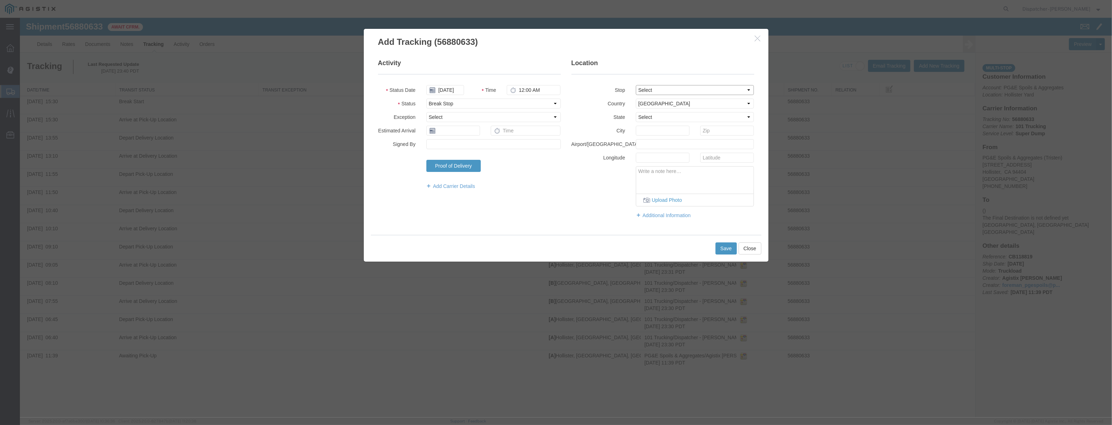
type input "Hollister"
drag, startPoint x: 542, startPoint y: 89, endPoint x: 455, endPoint y: 101, distance: 87.6
click at [458, 97] on fieldset "Activity Status Date [DATE] Time 12:00 AM Status Select Arrival Notice Availabl…" at bounding box center [469, 128] width 183 height 138
type input "4:00 PM"
click at [733, 252] on button "Save" at bounding box center [726, 248] width 21 height 12
